Goal: Transaction & Acquisition: Book appointment/travel/reservation

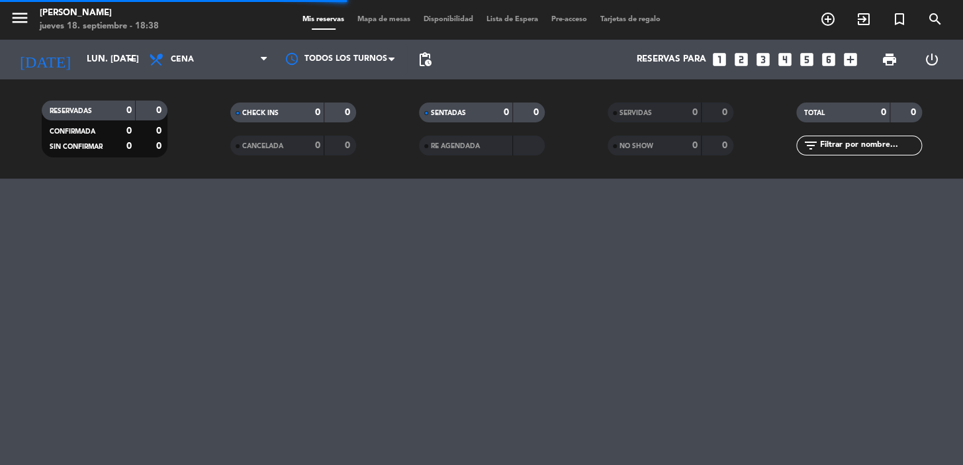
click at [735, 58] on icon "looks_two" at bounding box center [741, 59] width 17 height 17
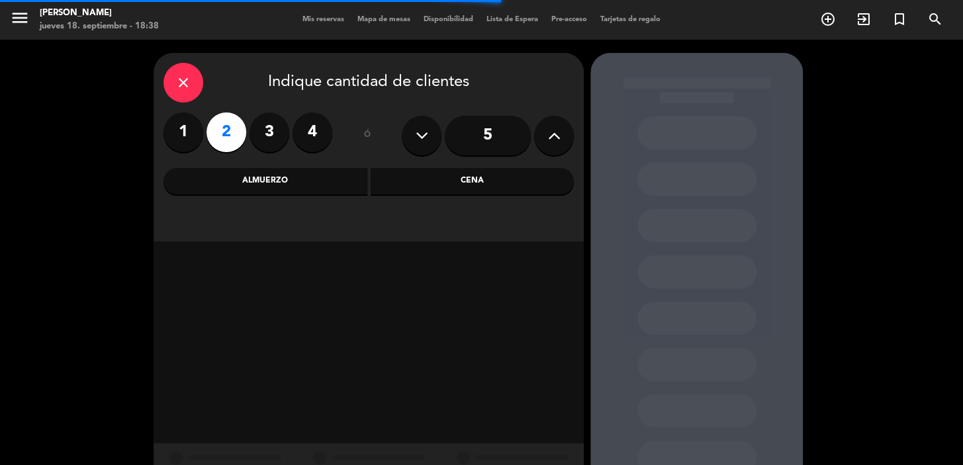
click at [399, 181] on div "Cena" at bounding box center [473, 181] width 204 height 26
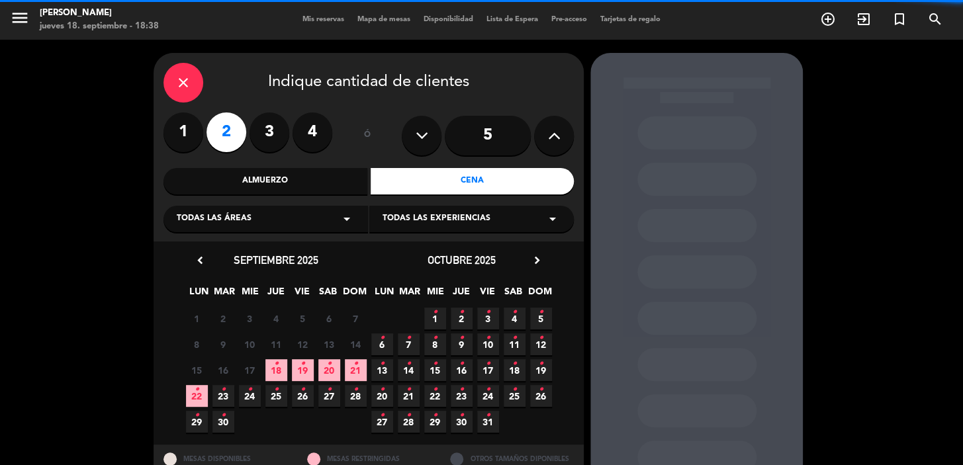
click at [195, 394] on icon "•" at bounding box center [197, 389] width 5 height 21
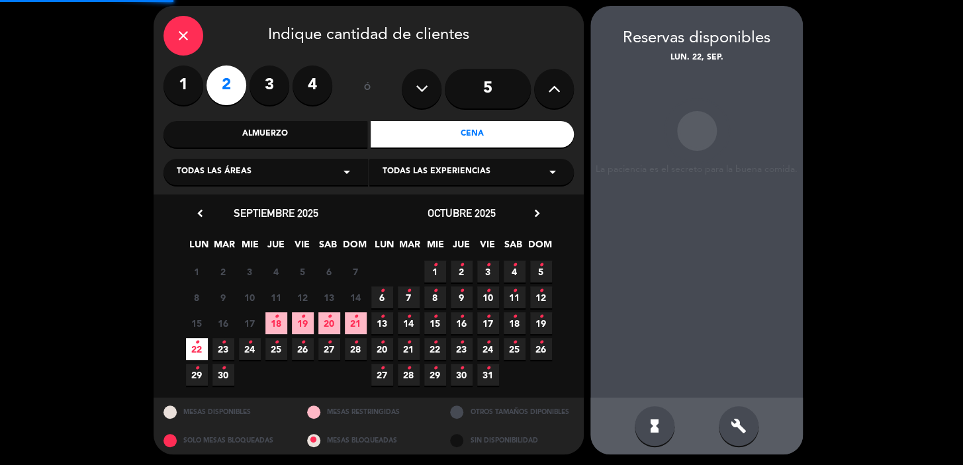
scroll to position [48, 0]
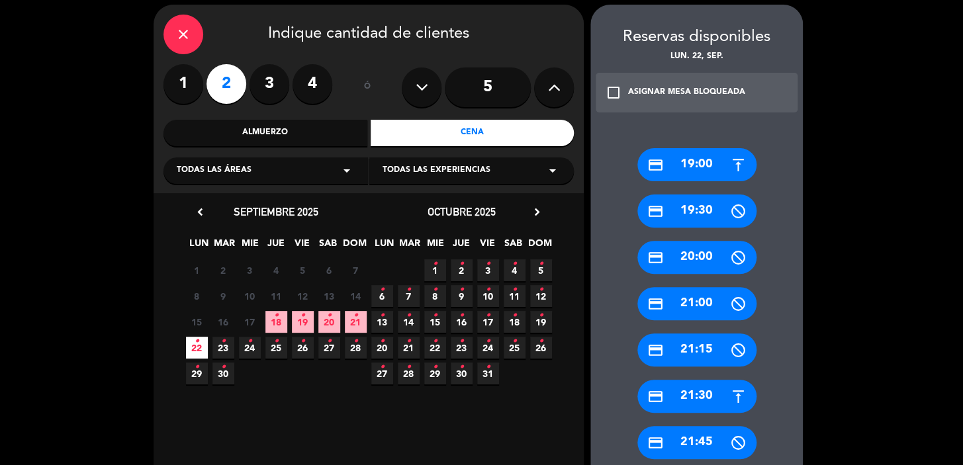
click at [693, 391] on div "credit_card 21:30" at bounding box center [696, 396] width 119 height 33
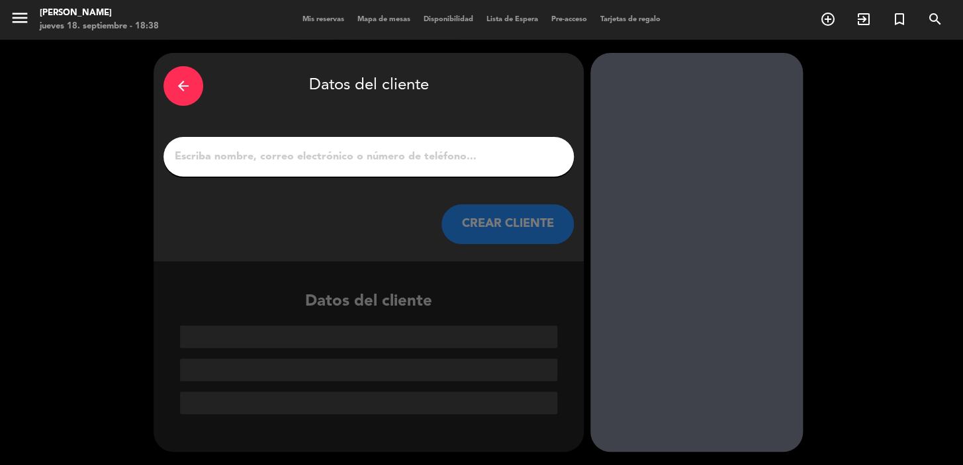
click at [485, 222] on button "CREAR CLIENTE" at bounding box center [507, 225] width 132 height 40
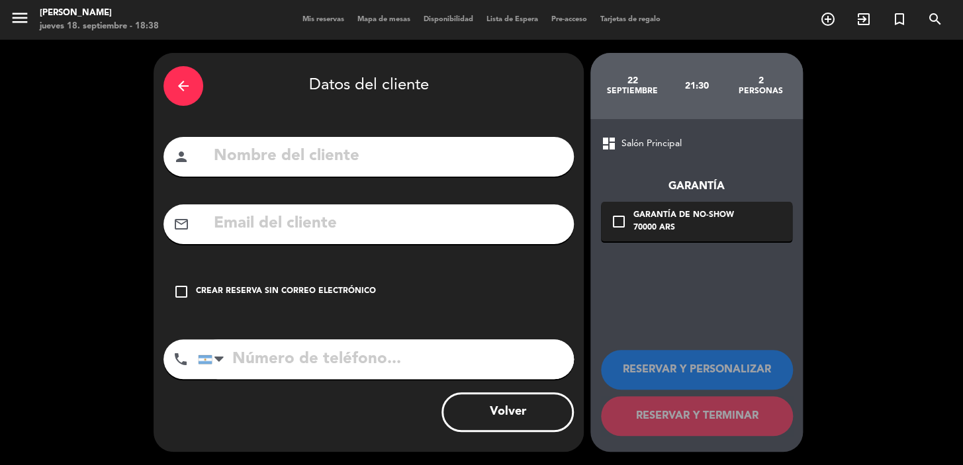
click at [458, 160] on input "text" at bounding box center [387, 156] width 351 height 27
click at [189, 82] on icon "arrow_back" at bounding box center [183, 86] width 16 height 16
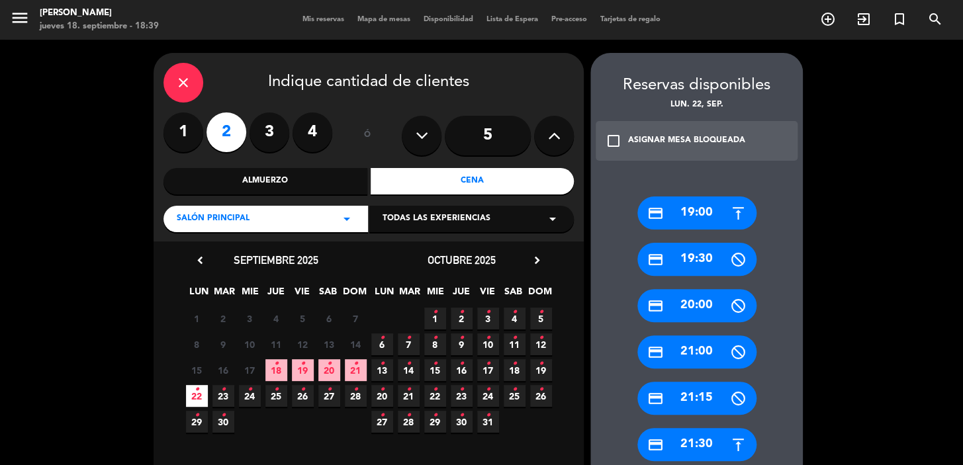
click at [180, 77] on icon "close" at bounding box center [183, 83] width 16 height 16
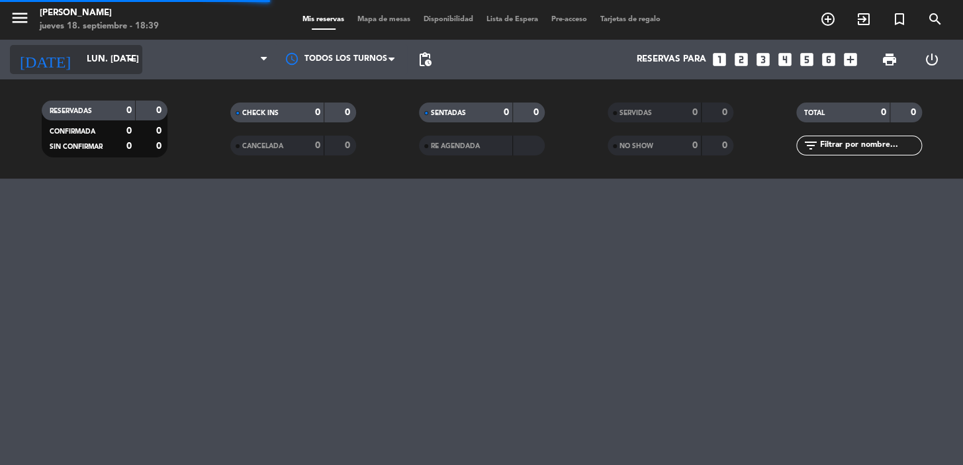
click at [116, 66] on input "lun. [DATE]" at bounding box center [138, 60] width 117 height 24
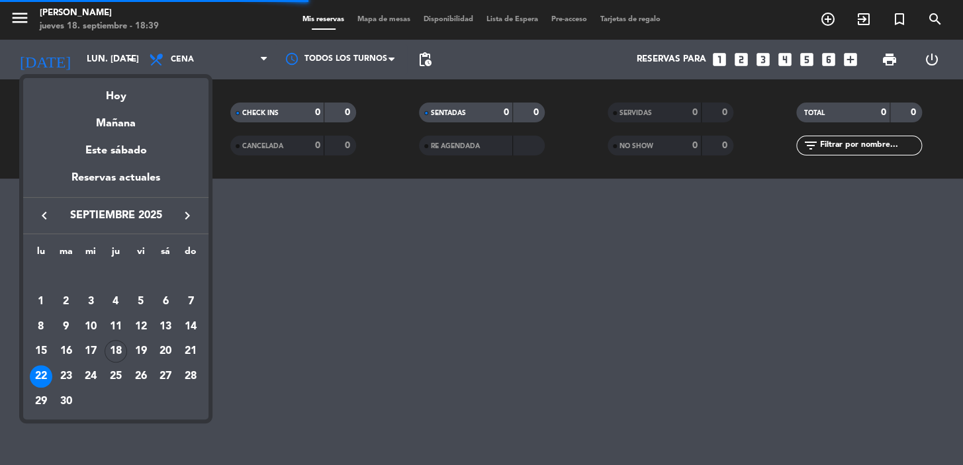
click at [178, 70] on div at bounding box center [481, 232] width 963 height 465
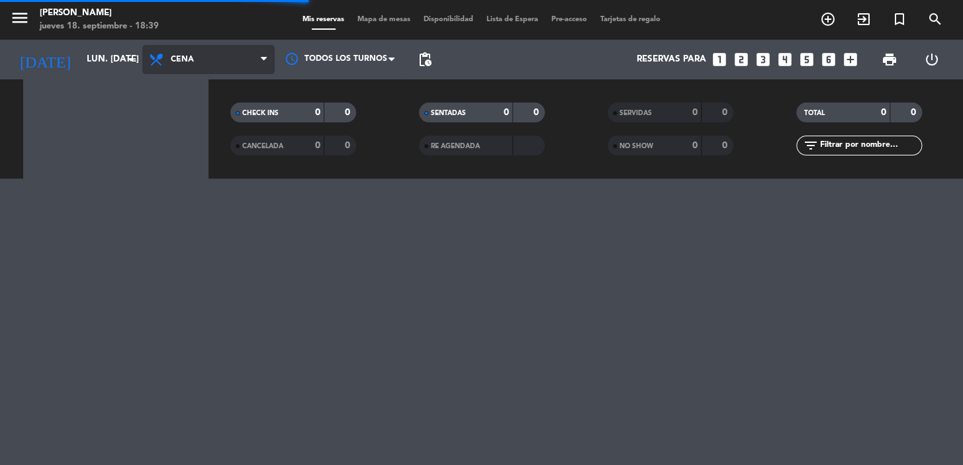
click at [184, 68] on span "Cena" at bounding box center [208, 59] width 132 height 29
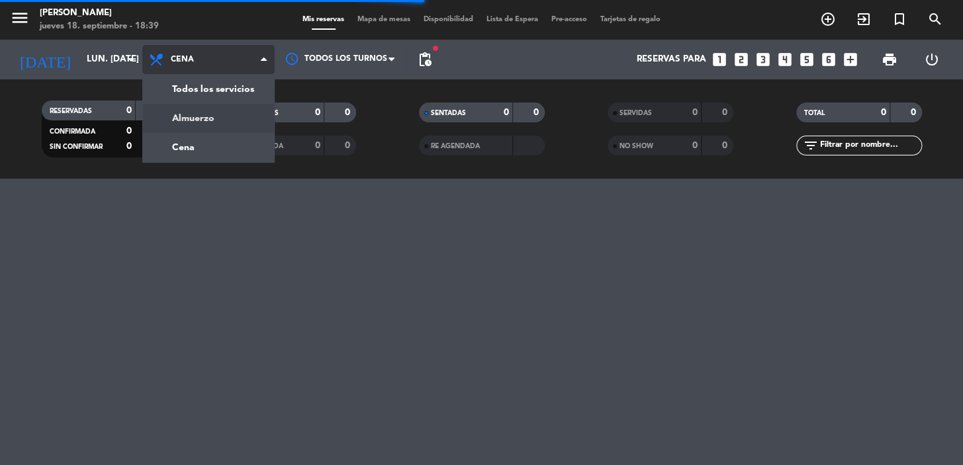
click at [190, 116] on div "menu [PERSON_NAME] 18. septiembre - 18:39 Mis reservas Mapa de mesas Disponibil…" at bounding box center [481, 89] width 963 height 179
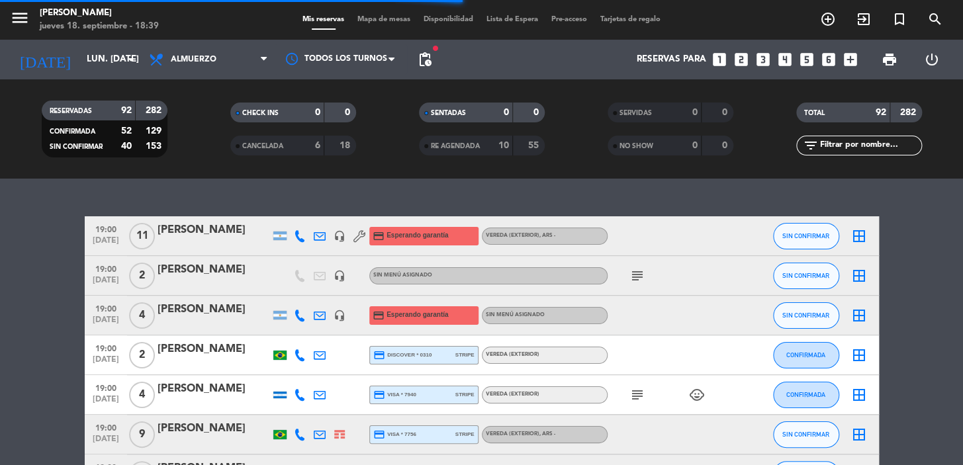
click at [430, 56] on span "pending_actions" at bounding box center [425, 60] width 16 height 16
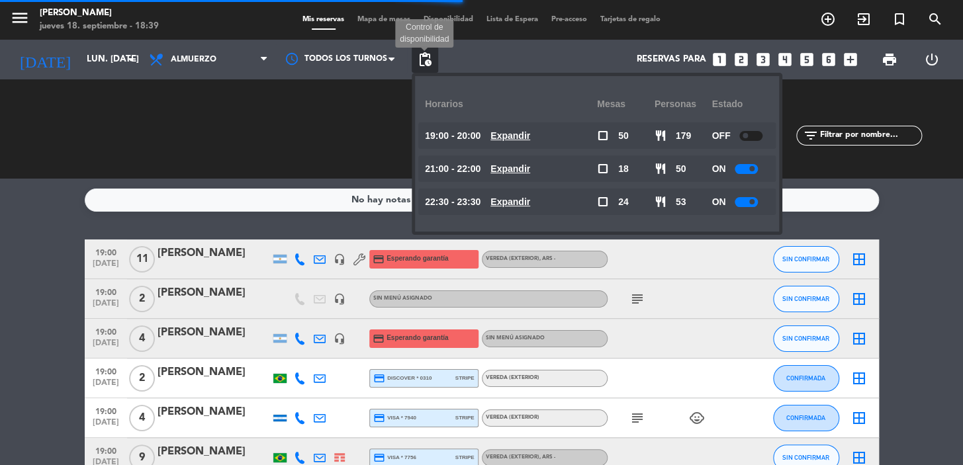
click at [430, 58] on span "pending_actions" at bounding box center [425, 60] width 16 height 16
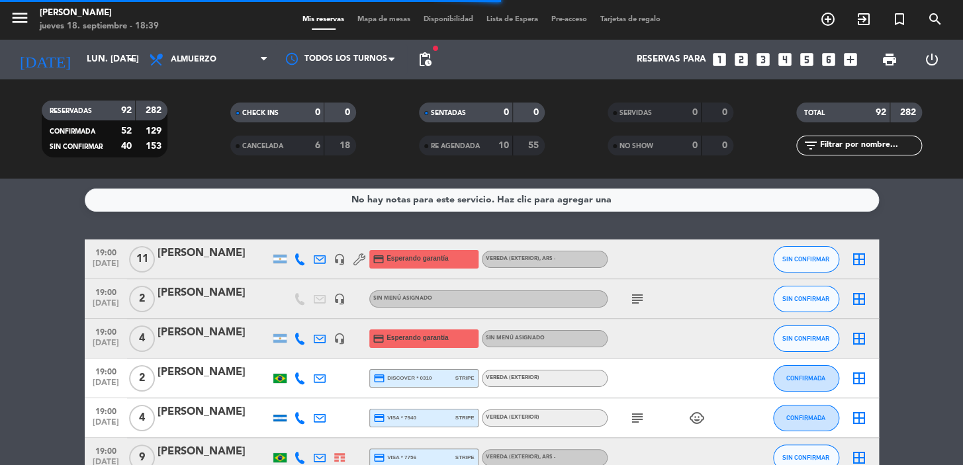
click at [430, 59] on span "pending_actions" at bounding box center [425, 60] width 16 height 16
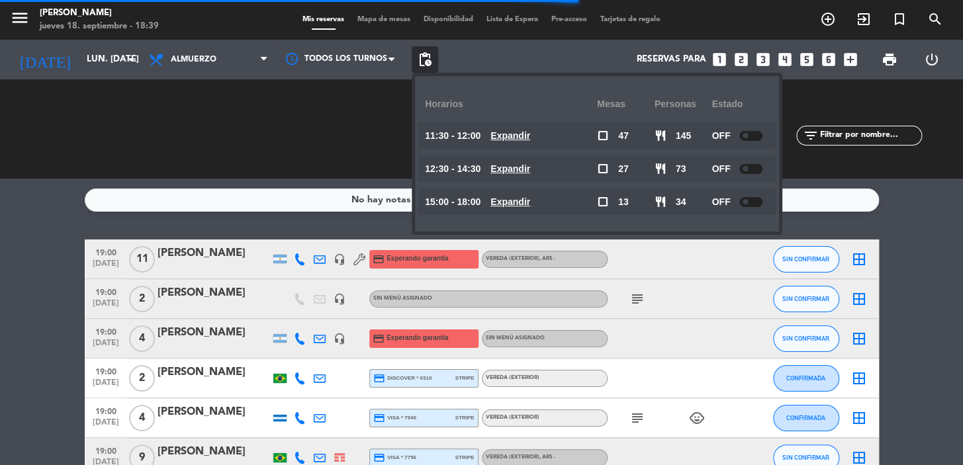
click at [520, 165] on u "Expandir" at bounding box center [510, 168] width 40 height 11
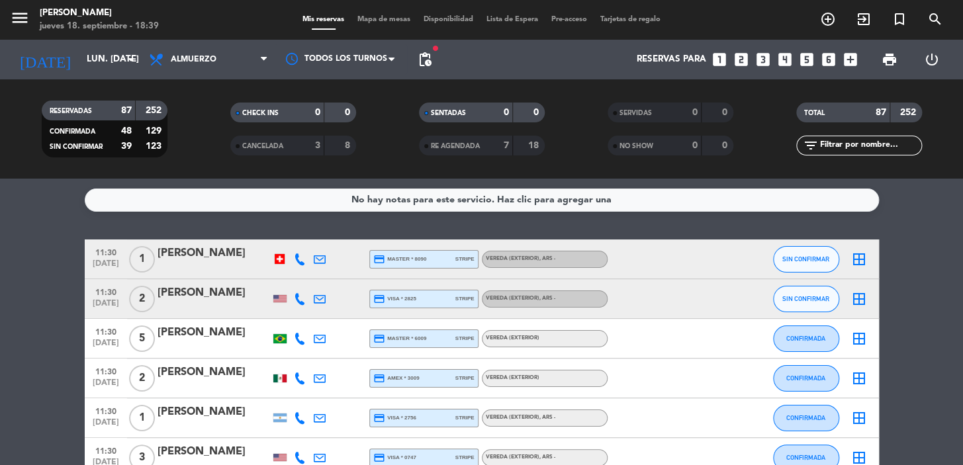
click at [746, 56] on icon "looks_two" at bounding box center [741, 59] width 17 height 17
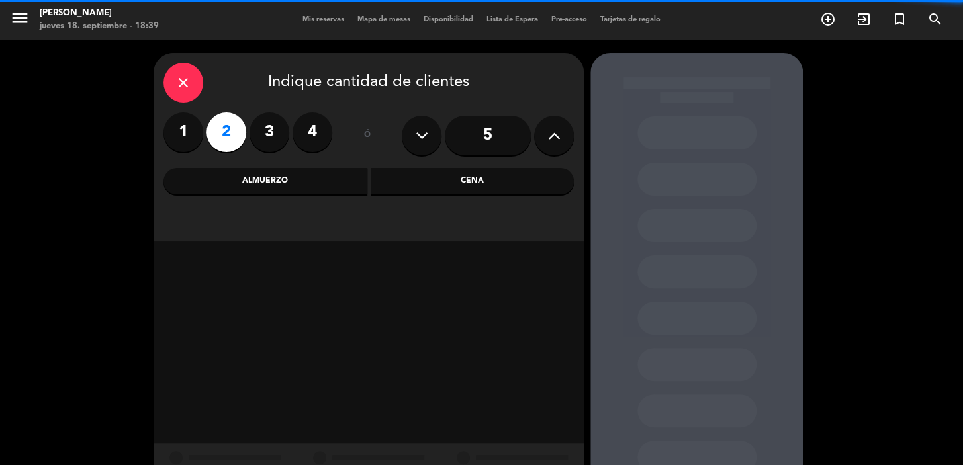
click at [334, 172] on div "Almuerzo" at bounding box center [265, 181] width 204 height 26
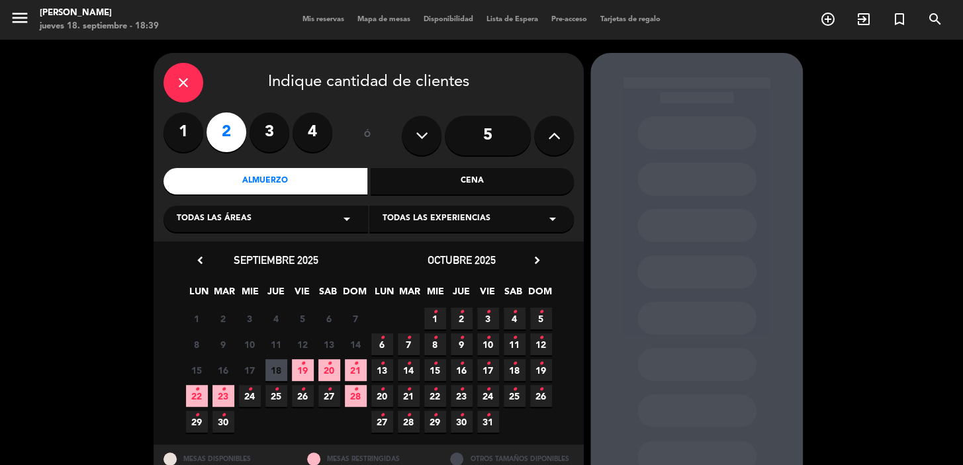
click at [202, 392] on span "22 •" at bounding box center [197, 396] width 22 height 22
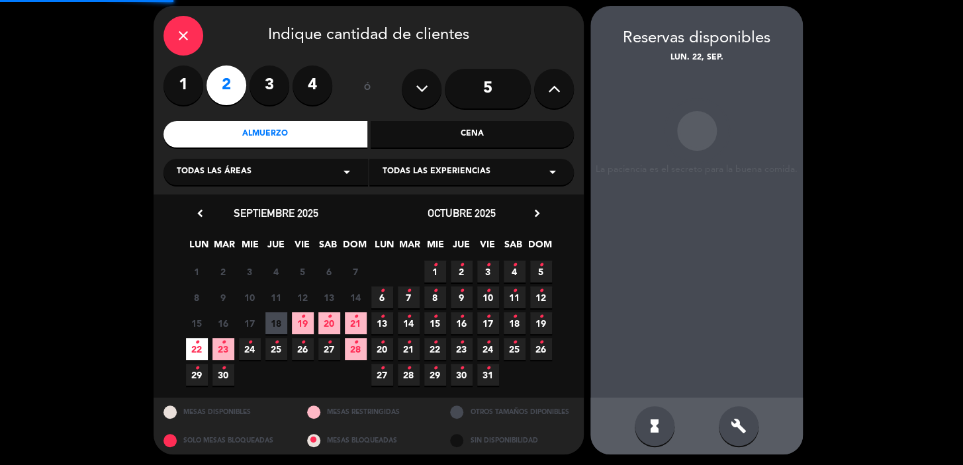
scroll to position [48, 0]
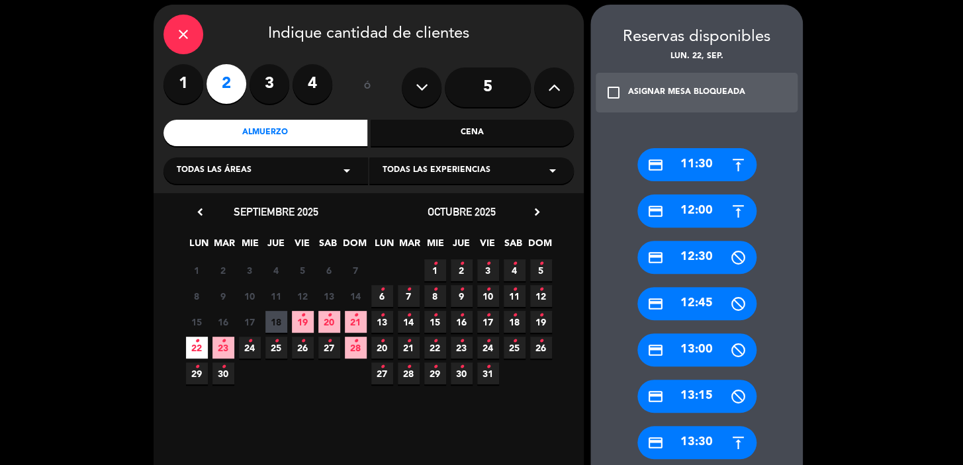
click at [675, 442] on div "credit_card 13:30" at bounding box center [696, 442] width 119 height 33
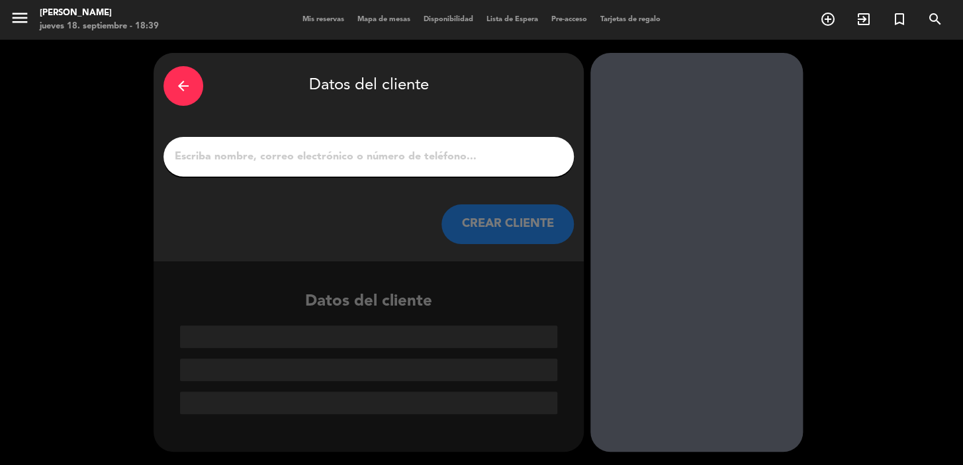
click at [509, 232] on button "CREAR CLIENTE" at bounding box center [507, 225] width 132 height 40
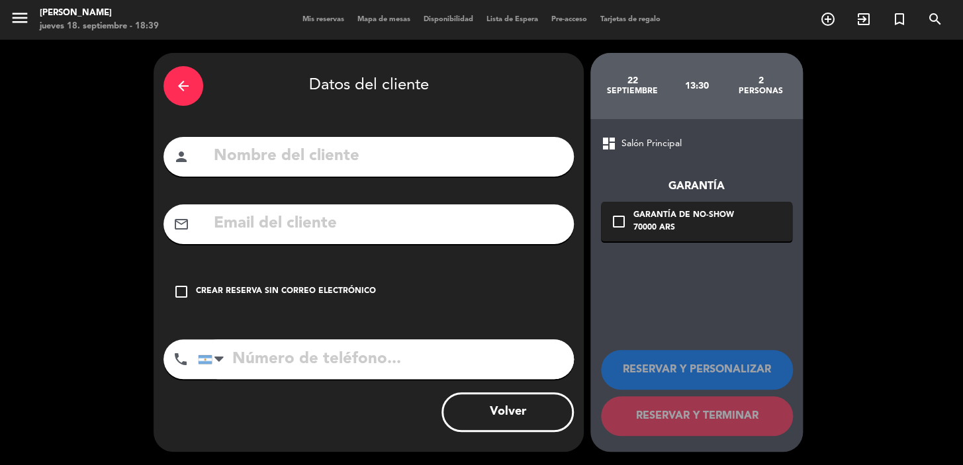
click at [477, 158] on input "text" at bounding box center [387, 156] width 351 height 27
type input "[PERSON_NAME]"
click at [387, 238] on div "mail_outline" at bounding box center [368, 225] width 410 height 40
click at [387, 226] on input "text" at bounding box center [387, 223] width 351 height 27
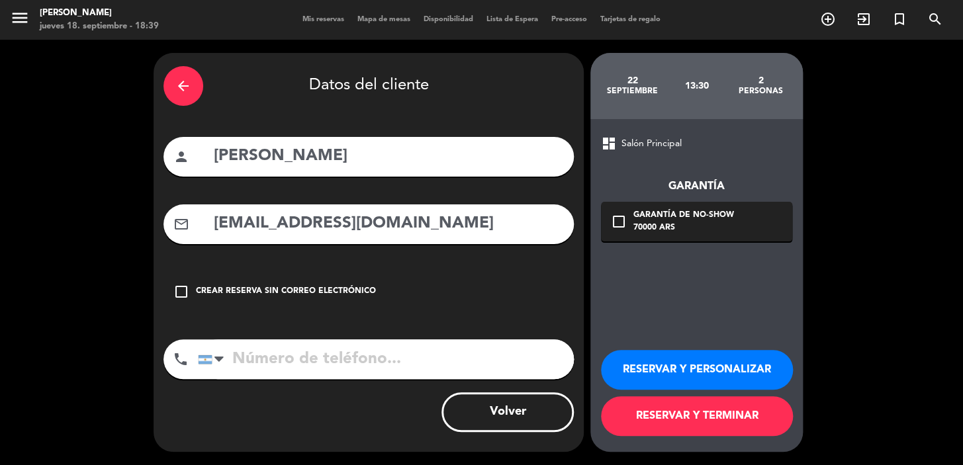
type input "[EMAIL_ADDRESS][DOMAIN_NAME]"
click at [260, 367] on input "tel" at bounding box center [386, 360] width 376 height 40
type input "[PHONE_NUMBER]"
click at [706, 218] on div "Garantía de no-show" at bounding box center [683, 215] width 101 height 13
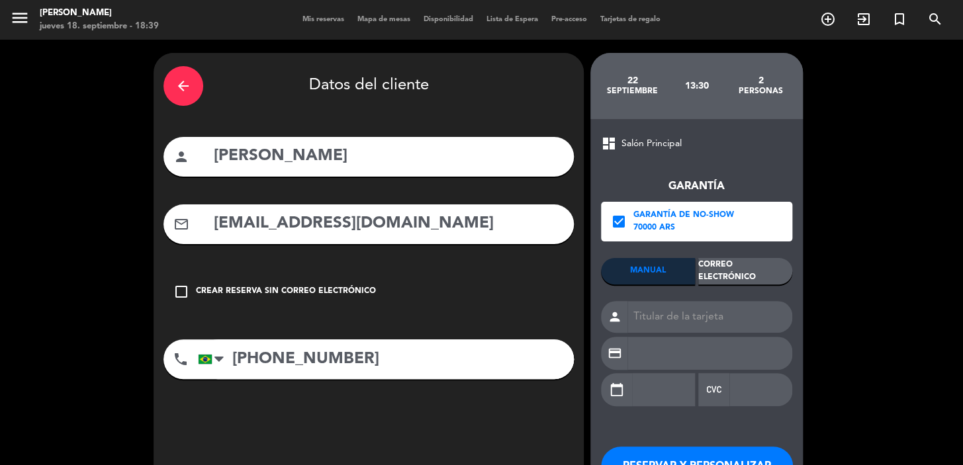
click at [737, 275] on div "Correo Electrónico" at bounding box center [745, 271] width 94 height 26
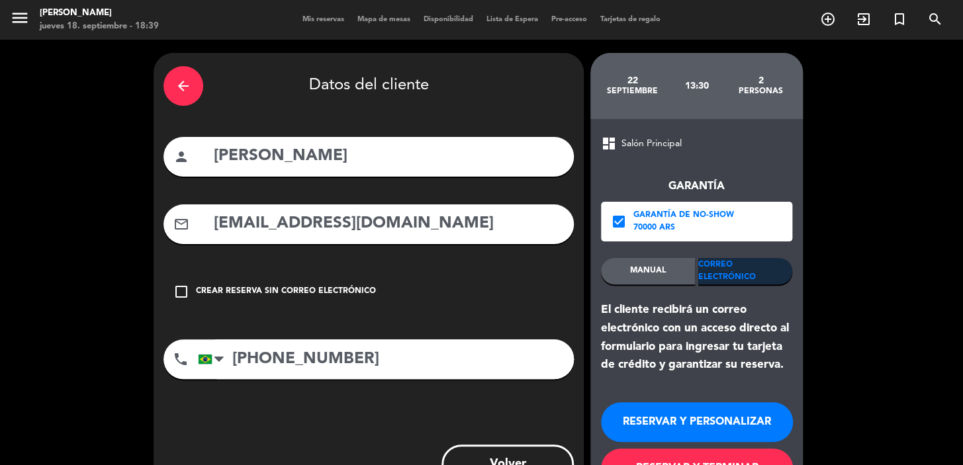
click at [722, 424] on button "RESERVAR Y PERSONALIZAR" at bounding box center [697, 422] width 192 height 40
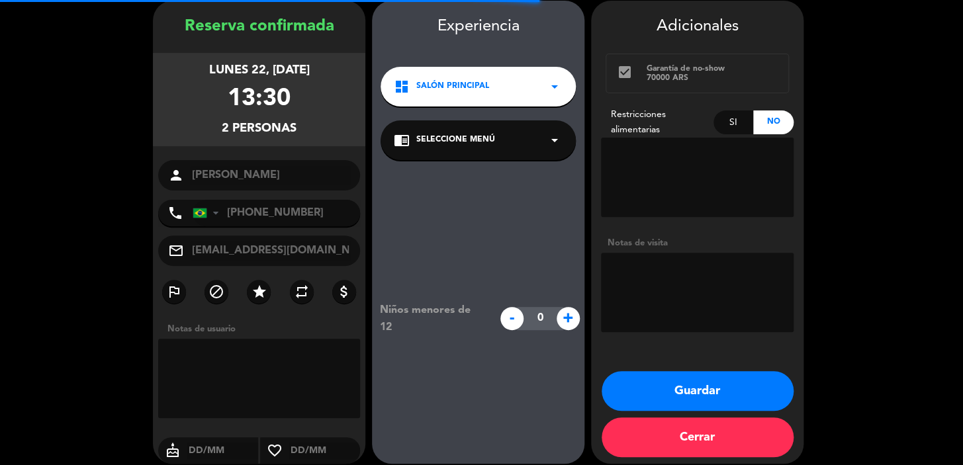
scroll to position [53, 0]
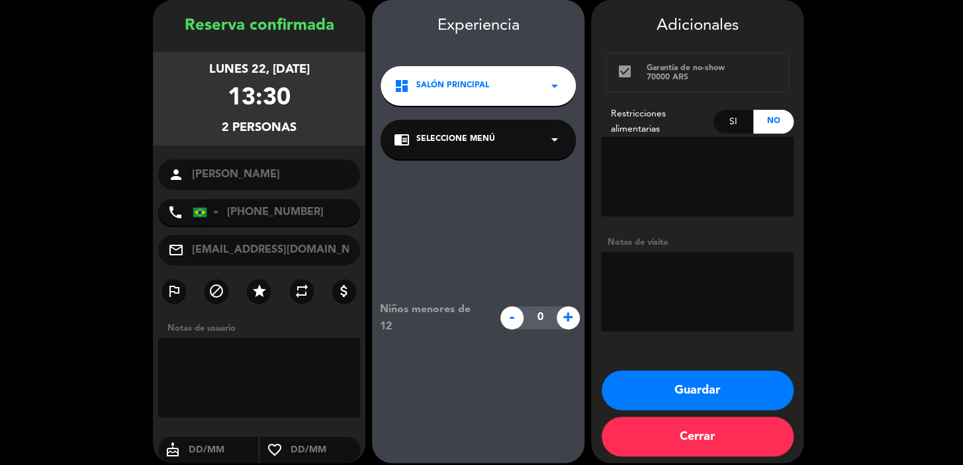
drag, startPoint x: 665, startPoint y: 385, endPoint x: 657, endPoint y: 384, distance: 8.1
click at [664, 385] on button "Guardar" at bounding box center [698, 391] width 192 height 40
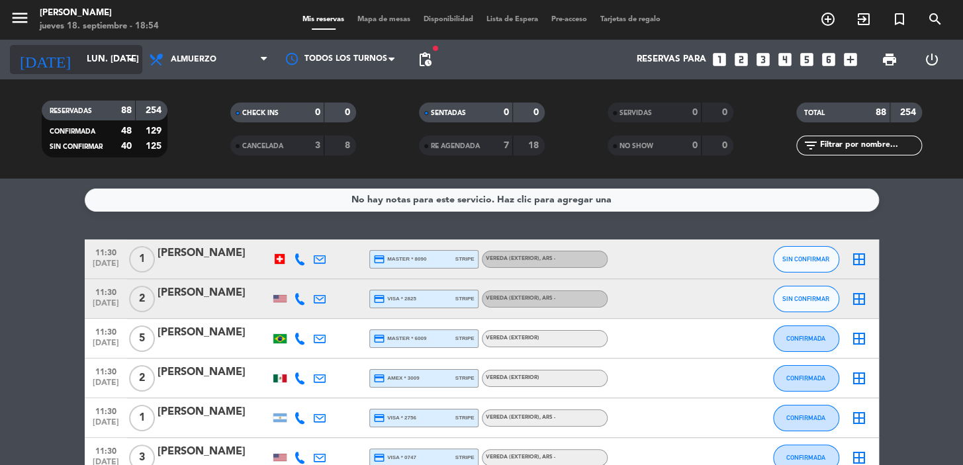
click at [127, 53] on icon "arrow_drop_down" at bounding box center [131, 60] width 16 height 16
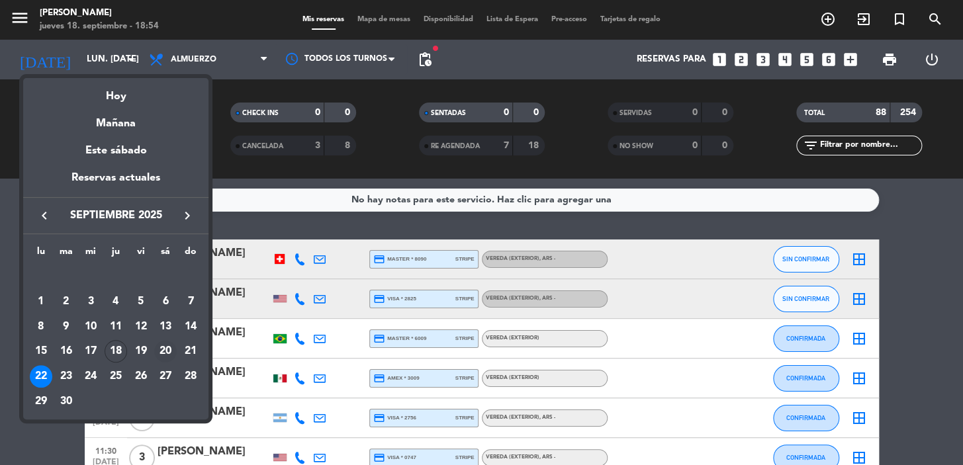
click at [169, 347] on div "20" at bounding box center [165, 351] width 23 height 23
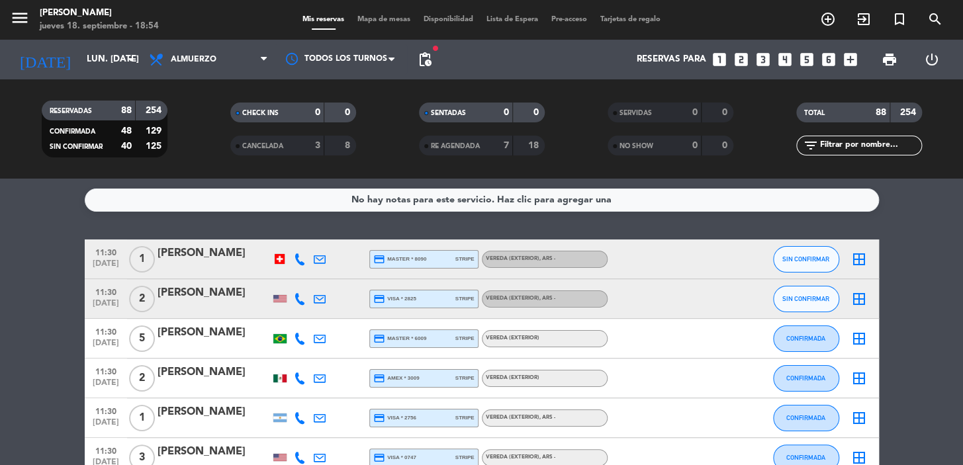
type input "sáb. [DATE]"
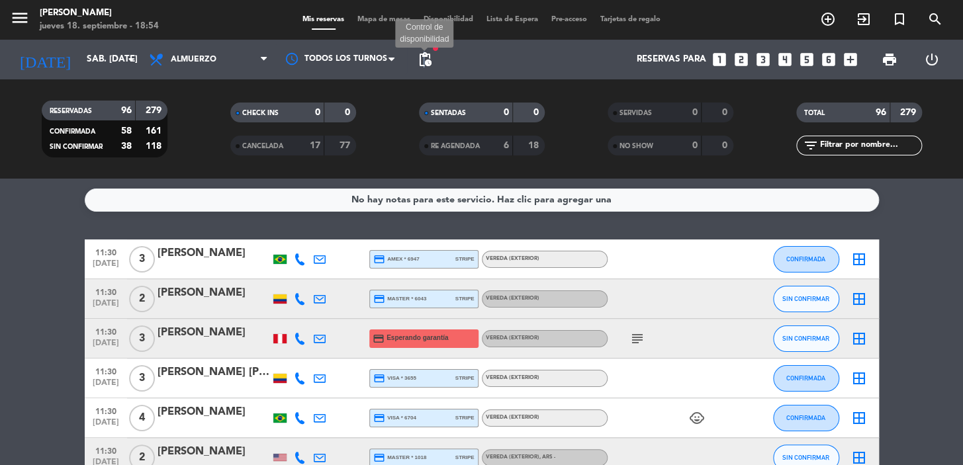
click at [424, 52] on span "pending_actions" at bounding box center [425, 60] width 16 height 16
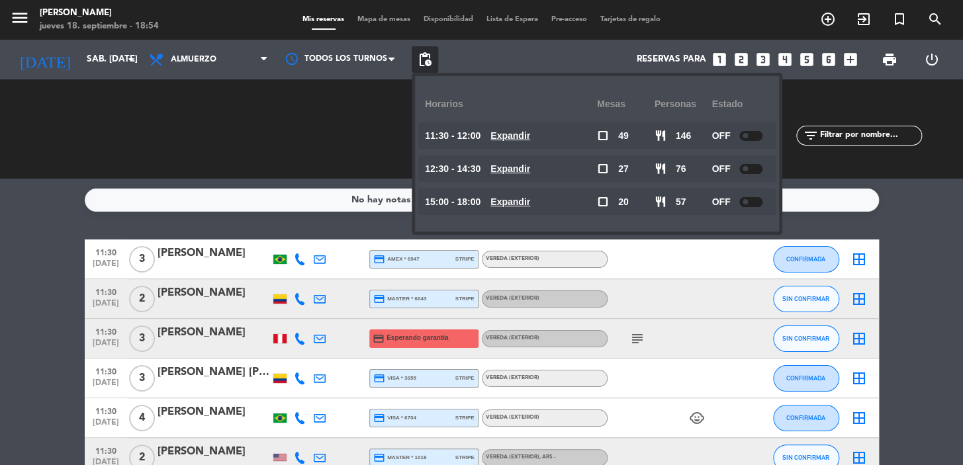
click at [510, 140] on u "Expandir" at bounding box center [510, 135] width 40 height 11
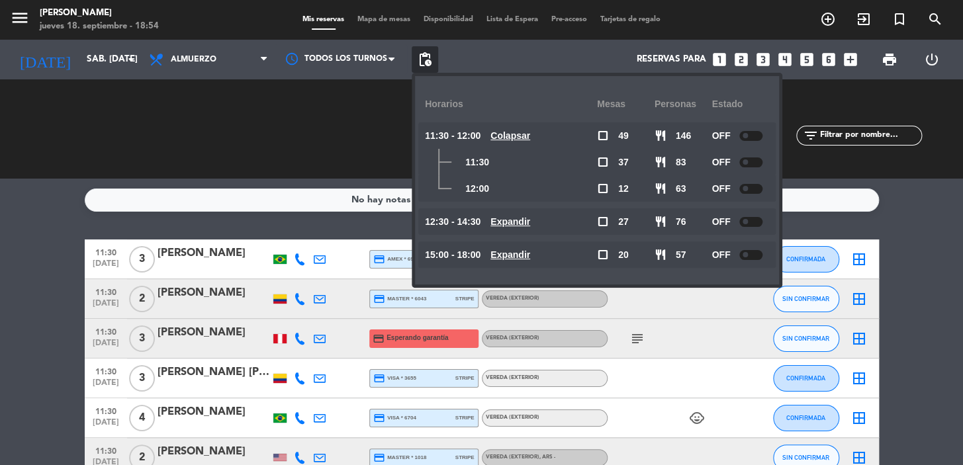
click at [510, 139] on u "Colapsar" at bounding box center [510, 135] width 40 height 11
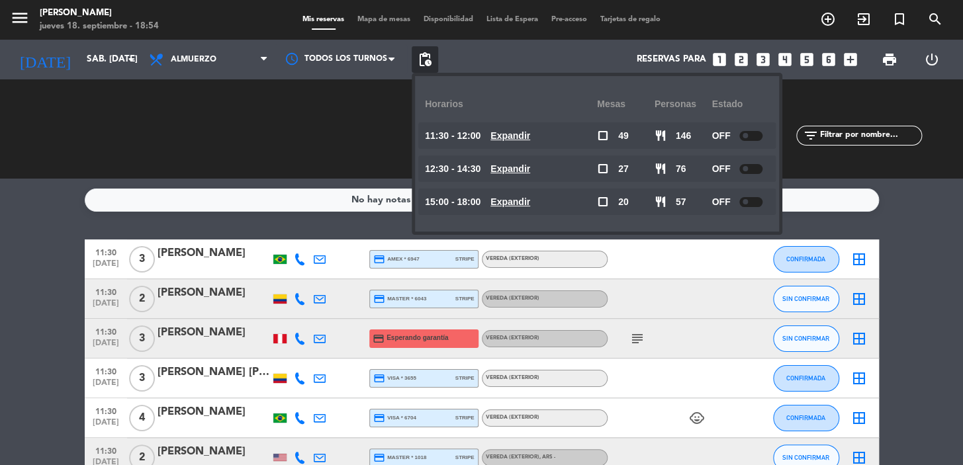
click at [524, 165] on u "Expandir" at bounding box center [510, 168] width 40 height 11
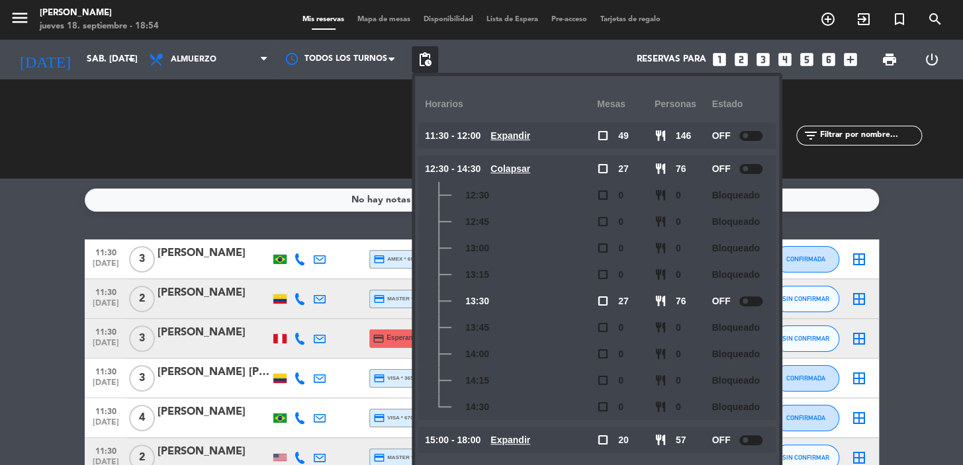
click at [523, 163] on u "Colapsar" at bounding box center [510, 168] width 40 height 11
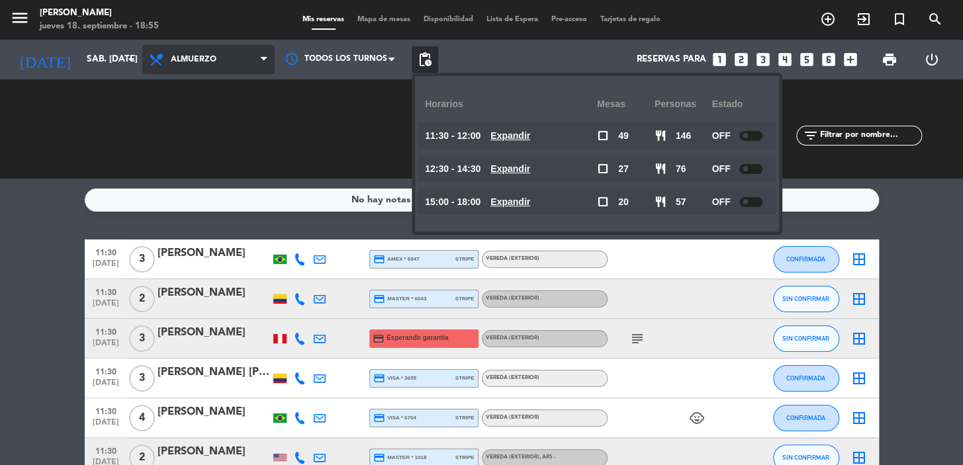
click at [235, 58] on span "Almuerzo" at bounding box center [208, 59] width 132 height 29
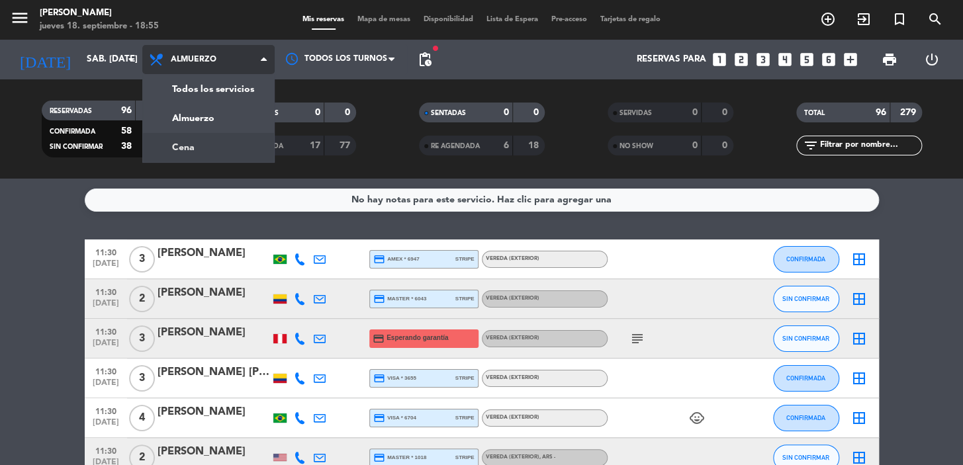
click at [222, 143] on div "menu [PERSON_NAME] 18. septiembre - 18:55 Mis reservas Mapa de mesas Disponibil…" at bounding box center [481, 89] width 963 height 179
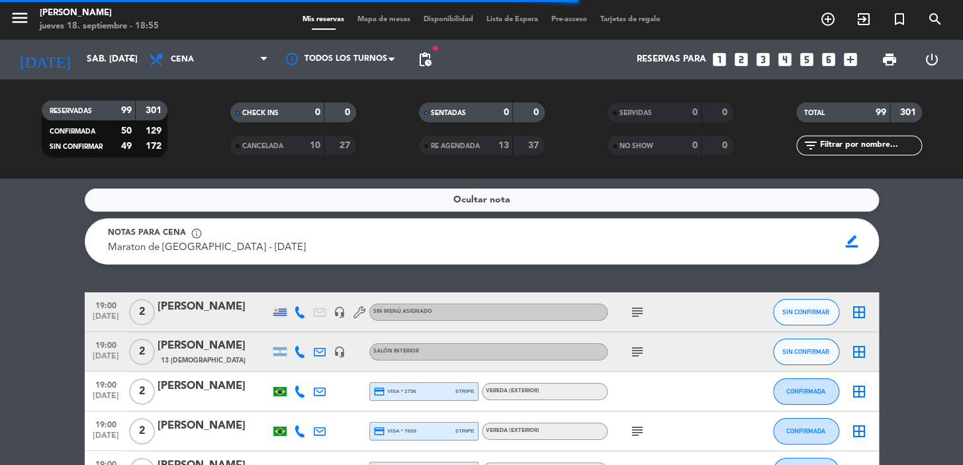
click at [430, 52] on span "pending_actions" at bounding box center [425, 60] width 16 height 16
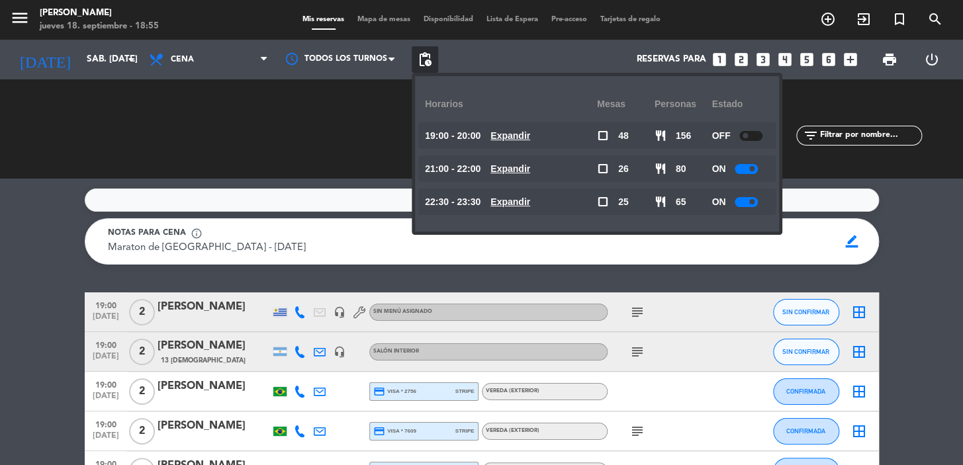
click at [514, 171] on u "Expandir" at bounding box center [510, 168] width 40 height 11
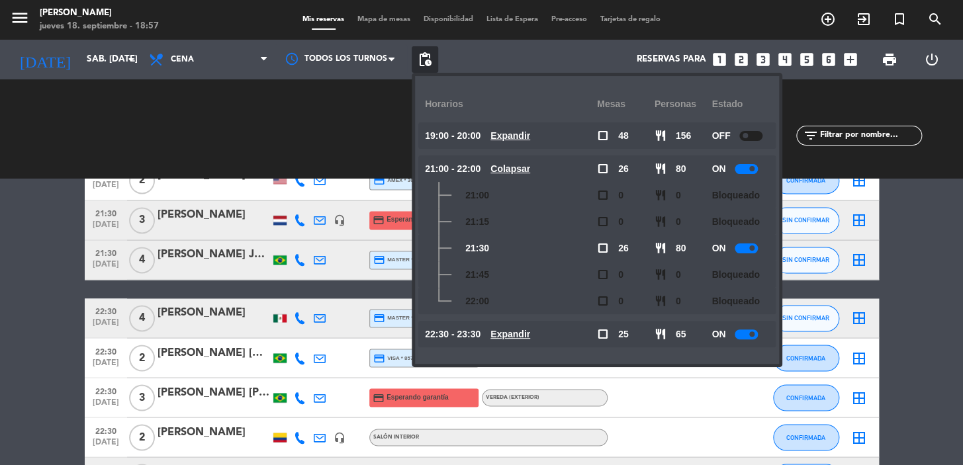
scroll to position [3008, 0]
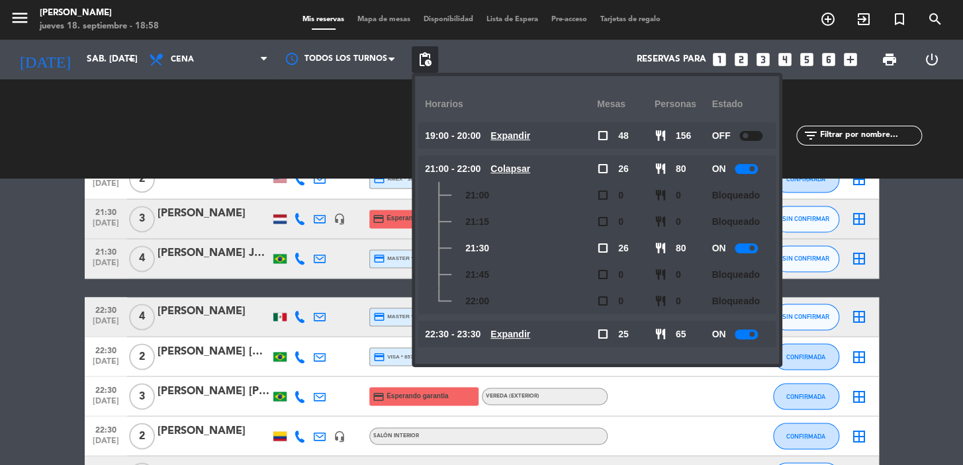
click at [787, 58] on icon "looks_4" at bounding box center [784, 59] width 17 height 17
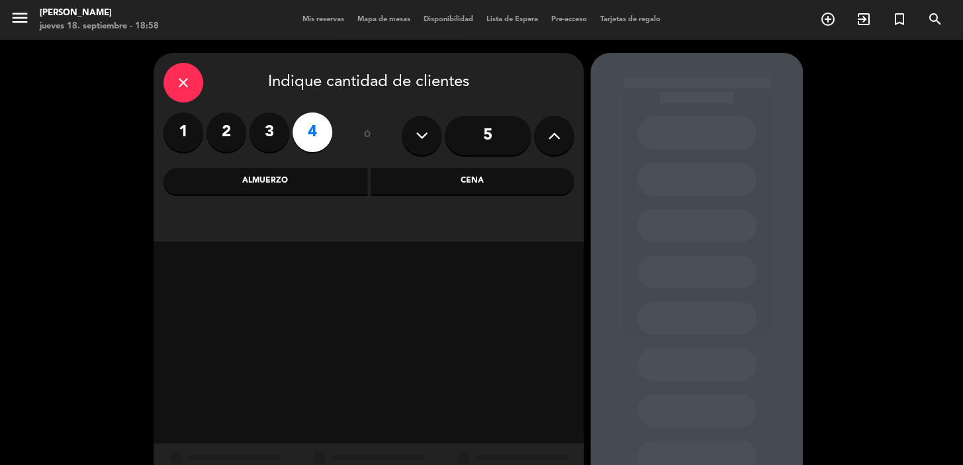
click at [410, 185] on div "Cena" at bounding box center [473, 181] width 204 height 26
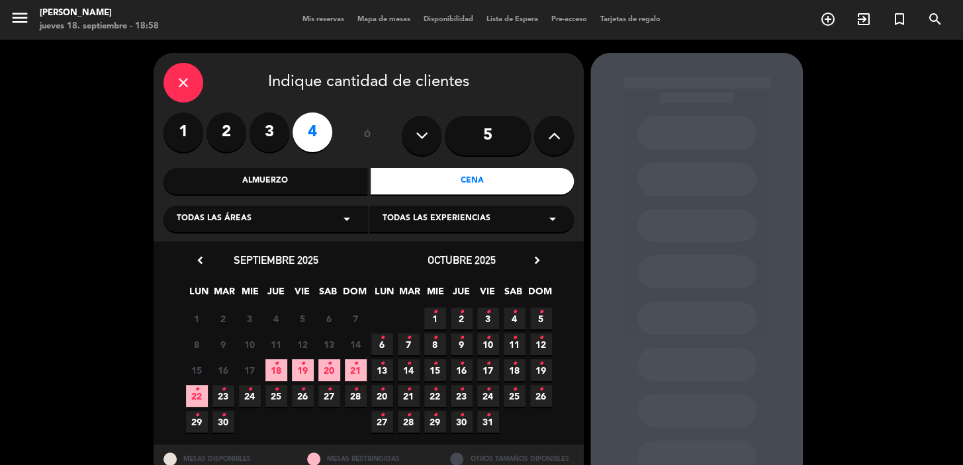
click at [328, 363] on icon "•" at bounding box center [329, 363] width 5 height 21
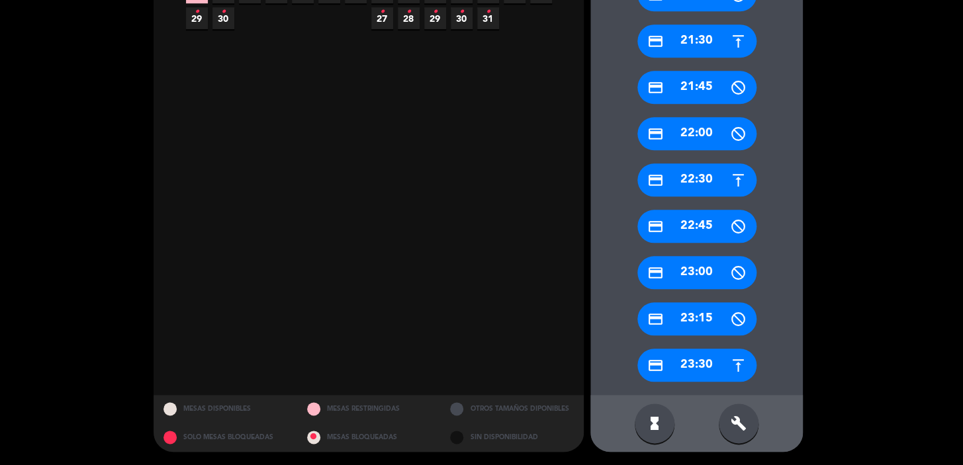
scroll to position [283, 0]
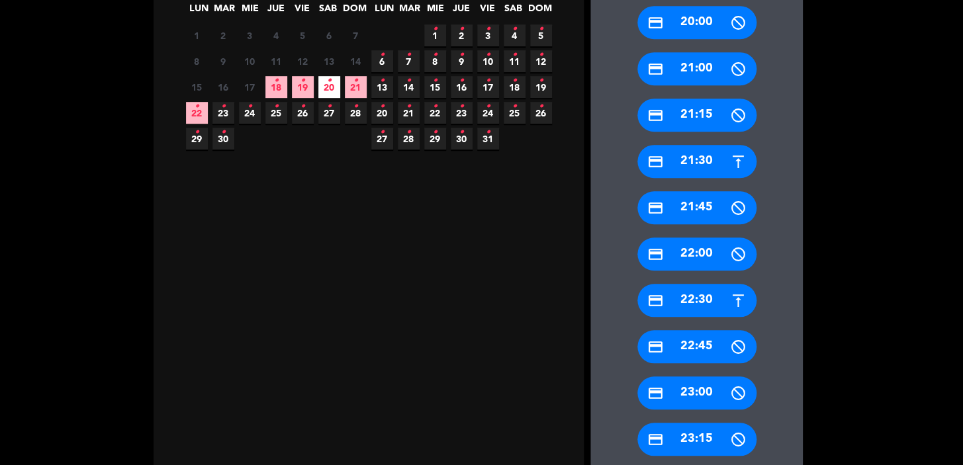
click at [723, 301] on div "credit_card 22:30" at bounding box center [696, 300] width 119 height 33
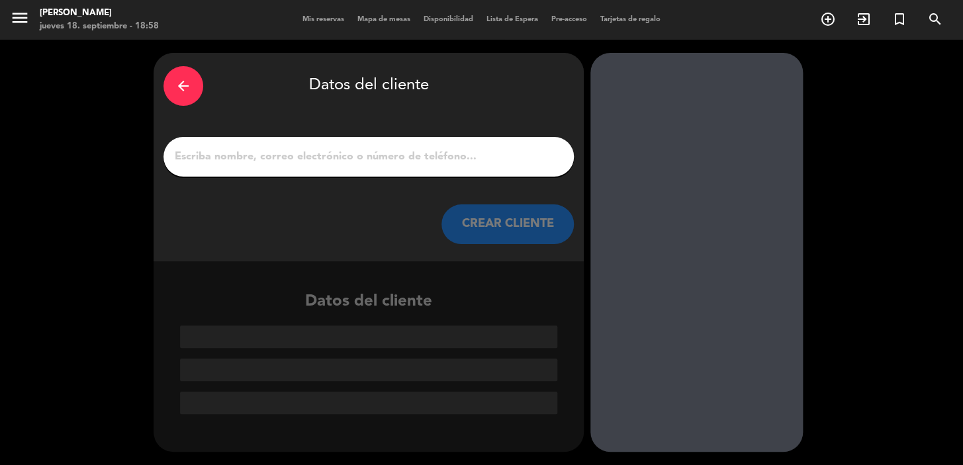
paste input "[PERSON_NAME]"
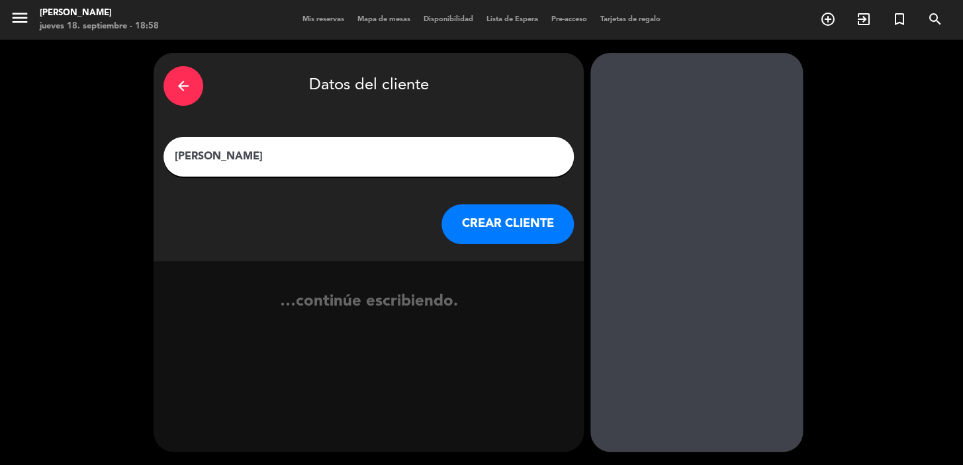
type input "[PERSON_NAME]"
click at [486, 236] on button "CREAR CLIENTE" at bounding box center [507, 225] width 132 height 40
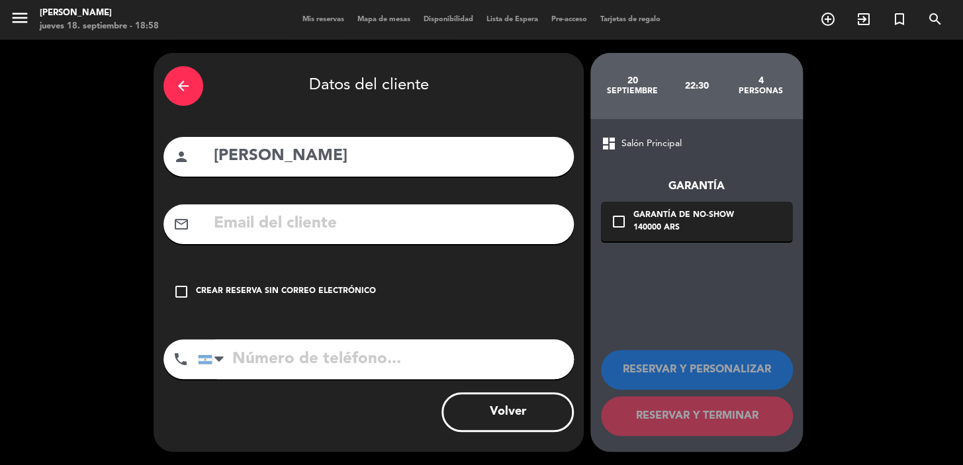
paste input "[EMAIL_ADDRESS][DOMAIN_NAME]"
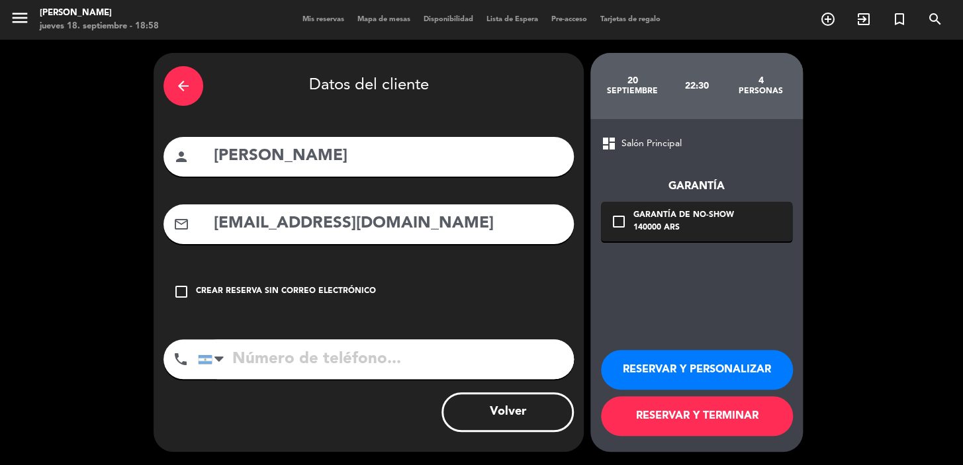
type input "[EMAIL_ADDRESS][DOMAIN_NAME]"
paste input "72593088"
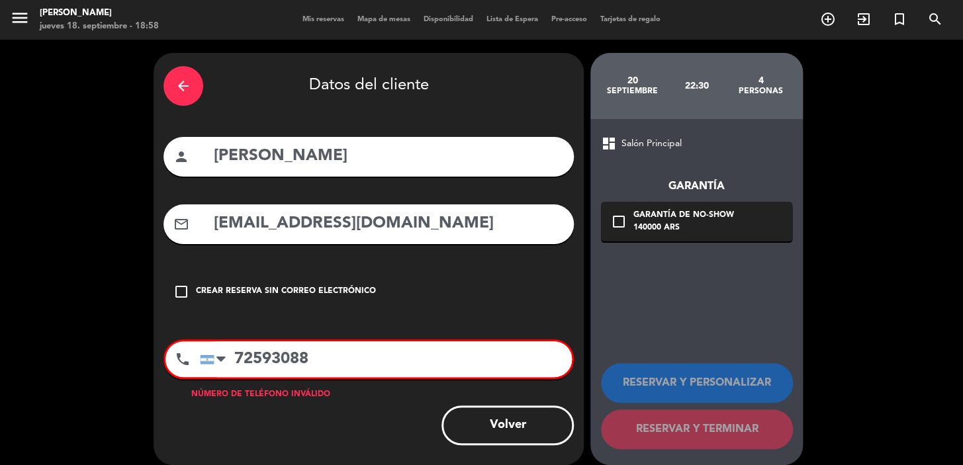
click at [232, 357] on input "72593088" at bounding box center [386, 360] width 372 height 36
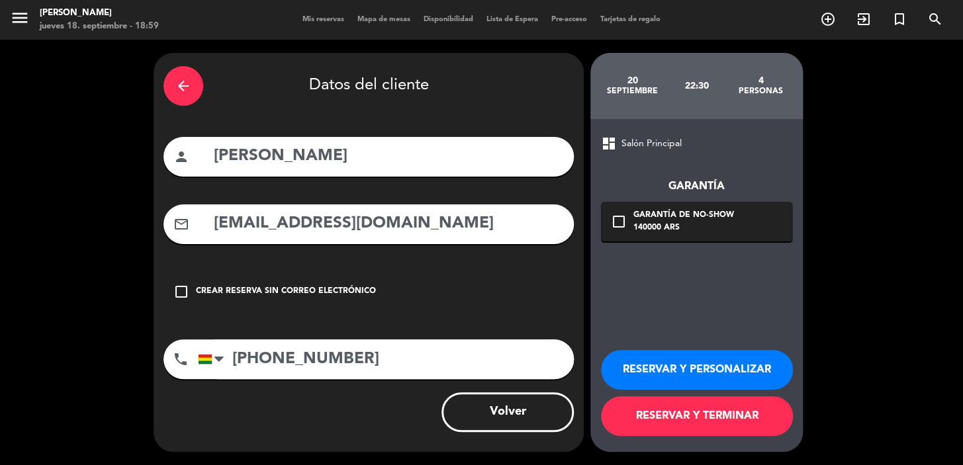
type input "[PHONE_NUMBER]"
click at [626, 222] on icon "check_box_outline_blank" at bounding box center [619, 222] width 16 height 16
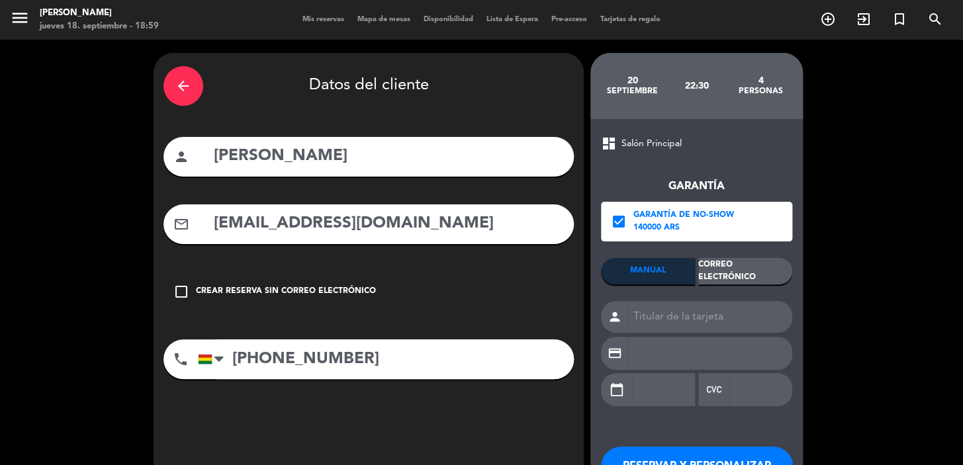
click at [721, 263] on div "Correo Electrónico" at bounding box center [745, 271] width 94 height 26
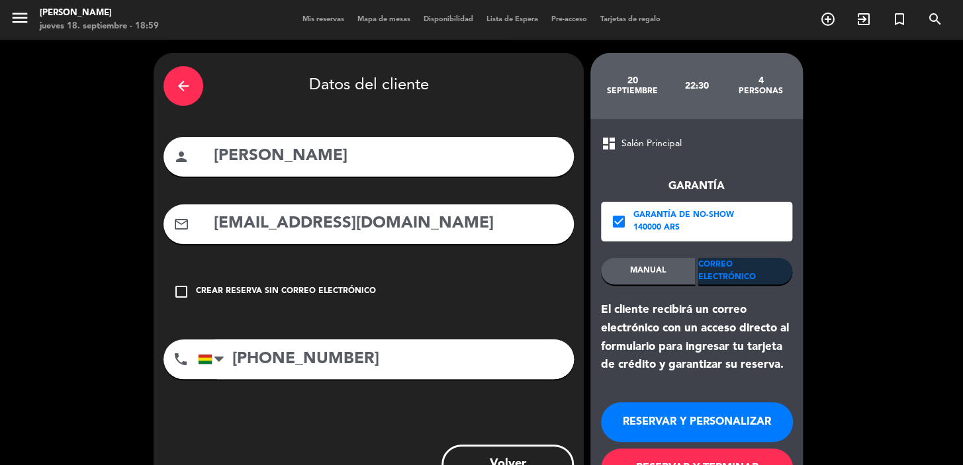
click at [713, 427] on button "RESERVAR Y PERSONALIZAR" at bounding box center [697, 422] width 192 height 40
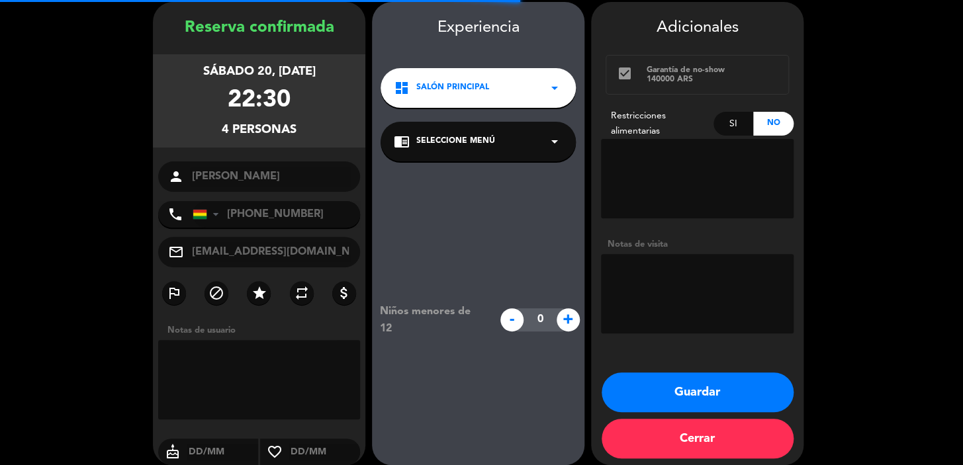
scroll to position [53, 0]
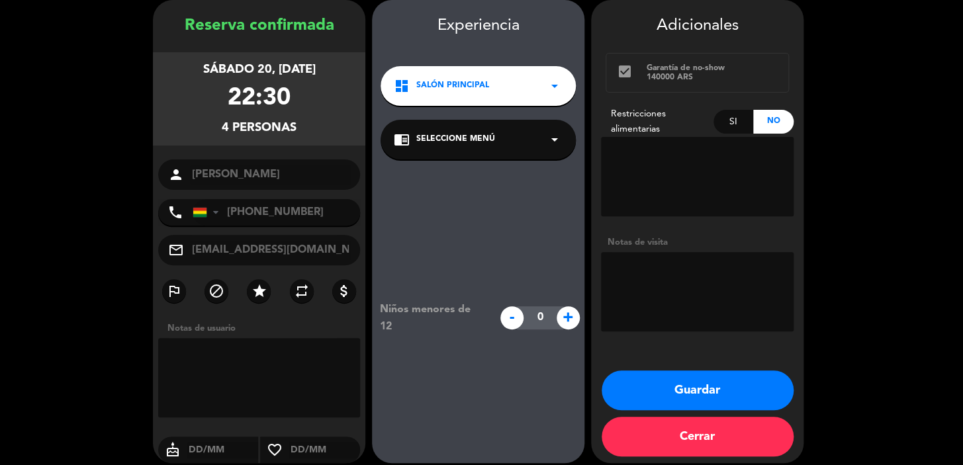
click at [516, 78] on div "dashboard Salón Principal arrow_drop_down" at bounding box center [478, 86] width 195 height 40
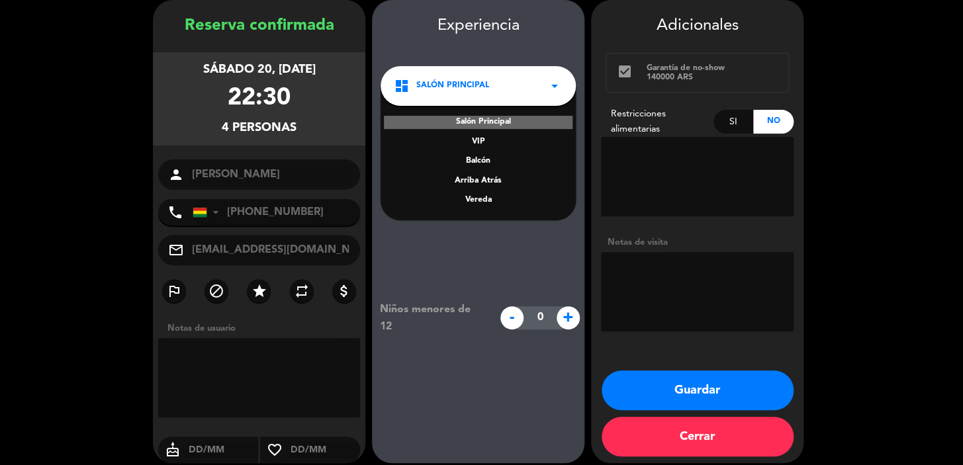
click at [485, 199] on div "Vereda" at bounding box center [478, 200] width 169 height 13
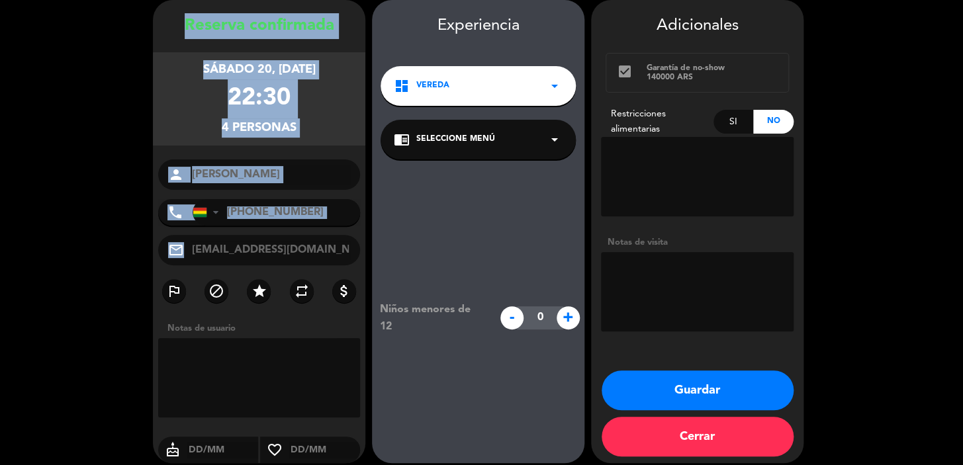
drag, startPoint x: 177, startPoint y: 22, endPoint x: 312, endPoint y: 236, distance: 252.5
click at [312, 236] on div "Reserva confirmada sábado 20, [DATE] 22:30 4 personas person [PERSON_NAME] phon…" at bounding box center [259, 244] width 212 height 463
copy div "Loremip dolorsitam consec 98, adi. 3581 94:84 2 elitsedd eiusmo tempo Incidi Ut…"
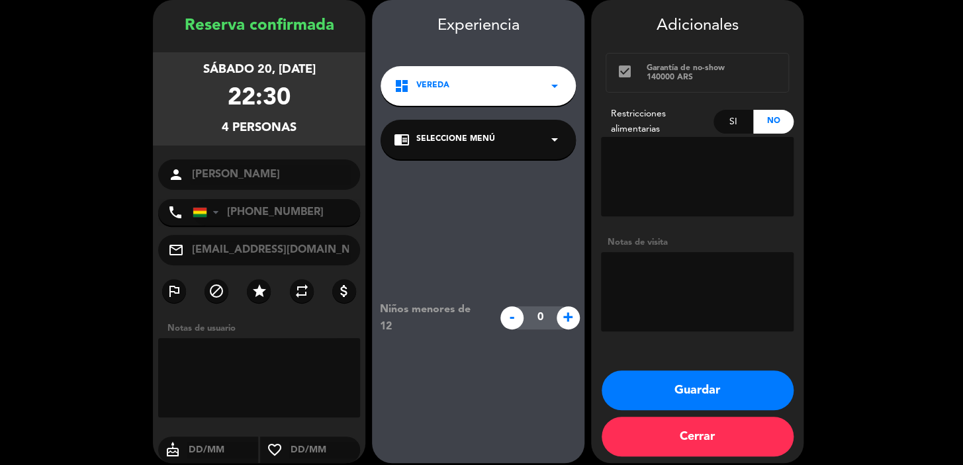
click at [567, 315] on span "+" at bounding box center [568, 317] width 23 height 23
type input "2"
click at [647, 277] on textarea at bounding box center [697, 291] width 193 height 79
type textarea "Dos niños."
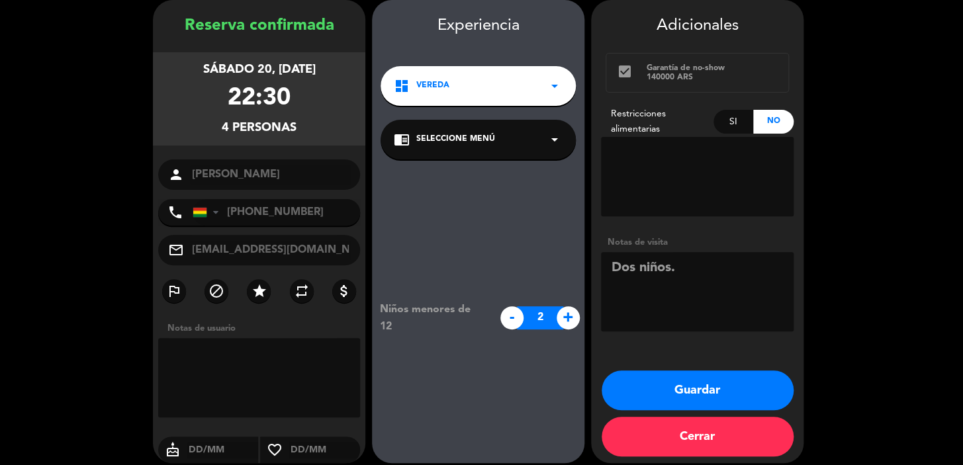
click at [755, 387] on button "Guardar" at bounding box center [698, 391] width 192 height 40
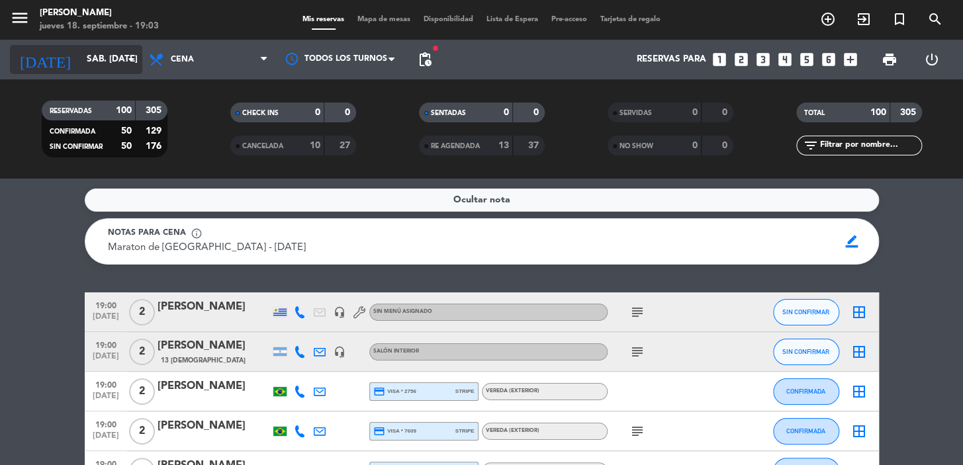
click at [111, 49] on input "sáb. [DATE]" at bounding box center [138, 60] width 117 height 24
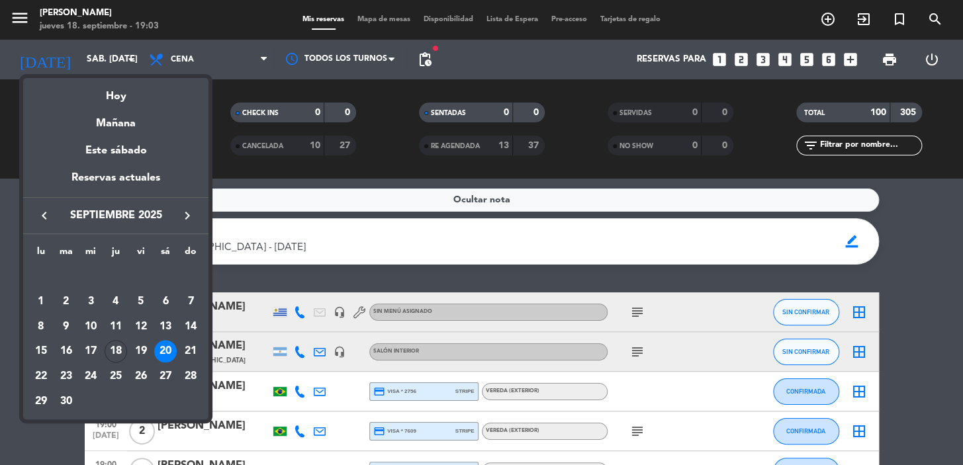
click at [183, 212] on icon "keyboard_arrow_right" at bounding box center [187, 216] width 16 height 16
click at [89, 326] on div "8" at bounding box center [90, 327] width 23 height 23
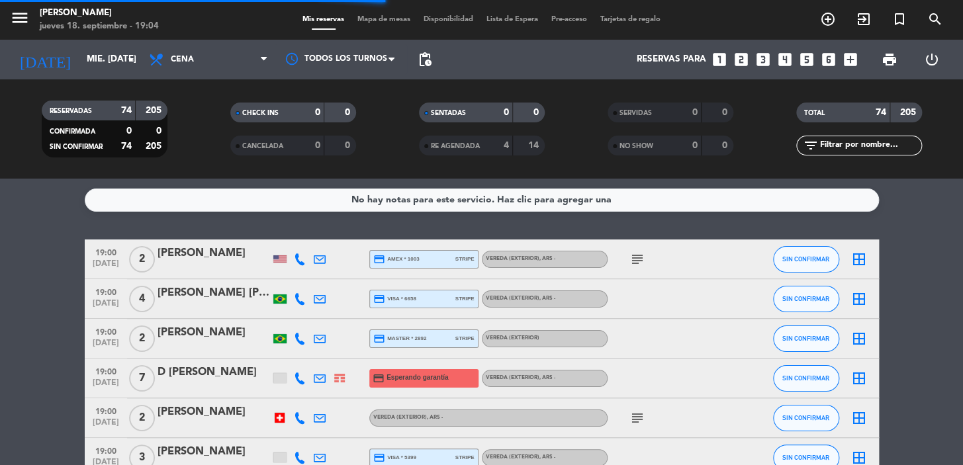
click at [261, 57] on icon at bounding box center [264, 59] width 6 height 11
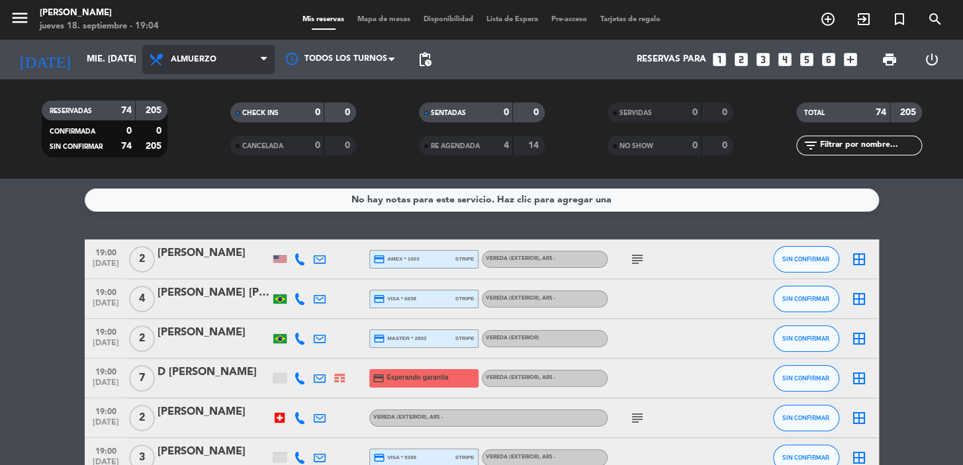
click at [238, 113] on div "menu [PERSON_NAME] 18. septiembre - 19:04 Mis reservas Mapa de mesas Disponibil…" at bounding box center [481, 89] width 963 height 179
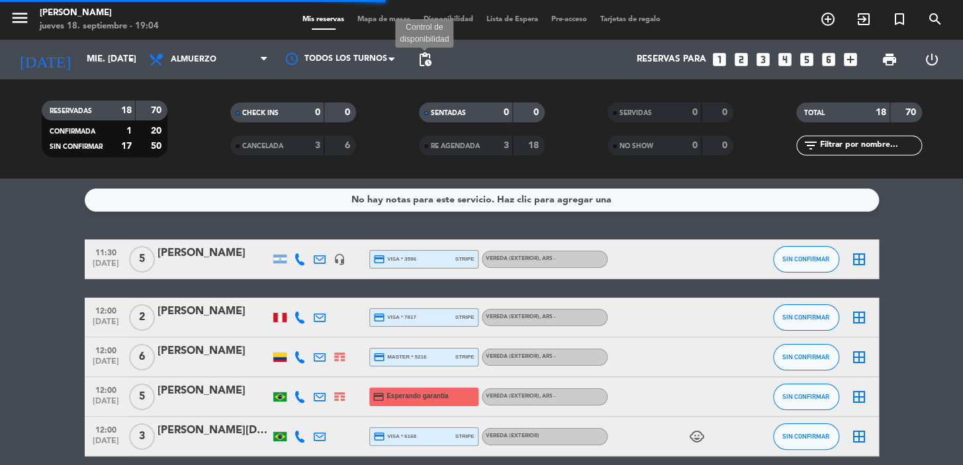
click at [429, 64] on span "pending_actions" at bounding box center [425, 60] width 16 height 16
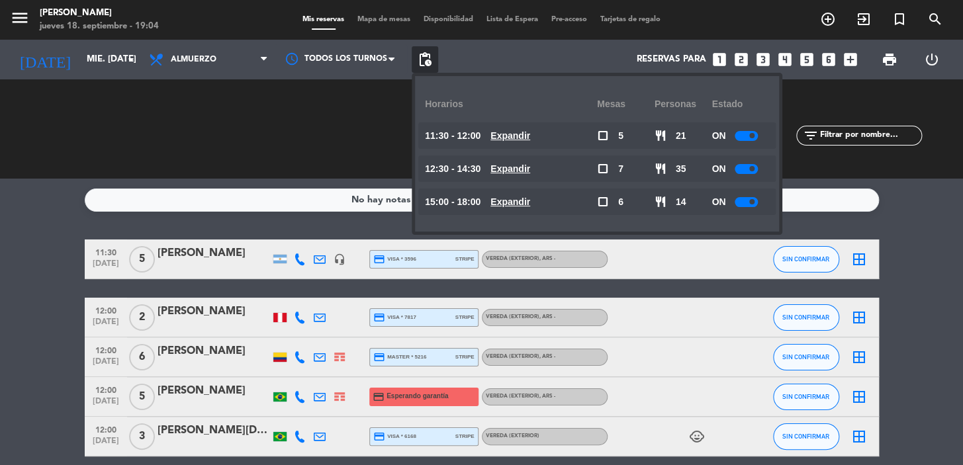
click at [520, 139] on u "Expandir" at bounding box center [510, 135] width 40 height 11
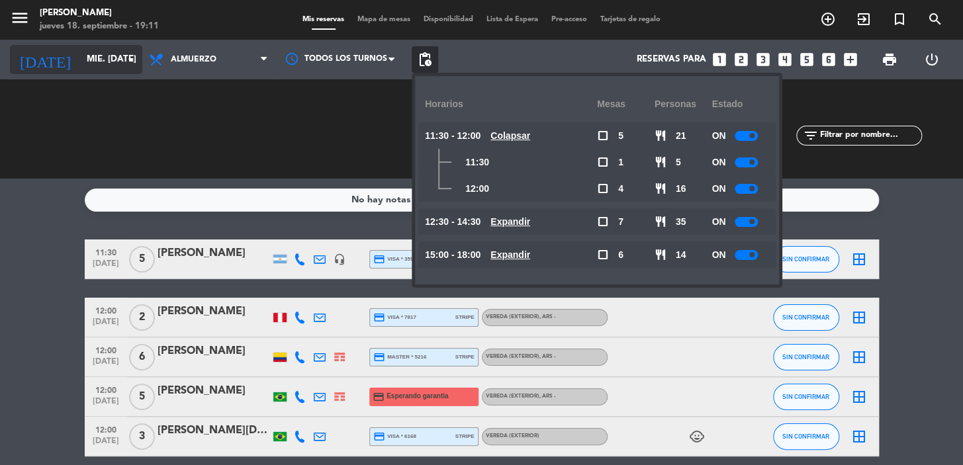
click at [109, 65] on input "mié. [DATE]" at bounding box center [138, 60] width 117 height 24
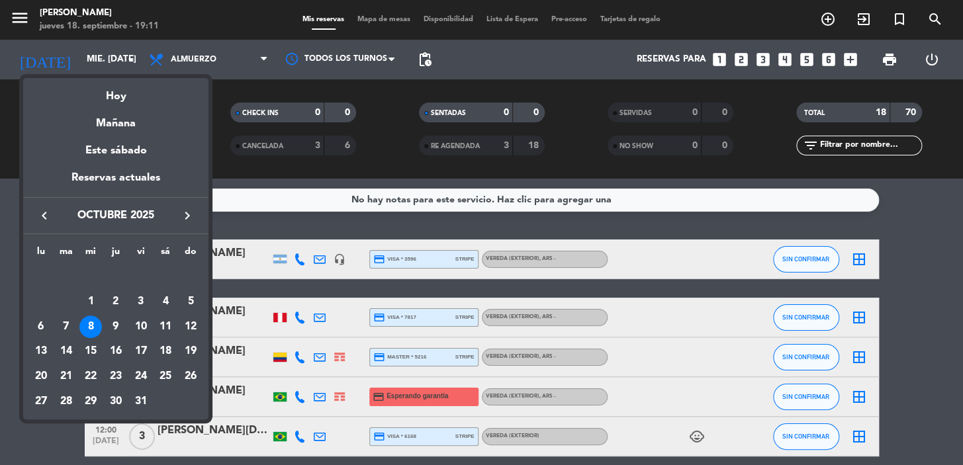
click at [48, 210] on icon "keyboard_arrow_left" at bounding box center [44, 216] width 16 height 16
click at [145, 349] on div "19" at bounding box center [141, 351] width 23 height 23
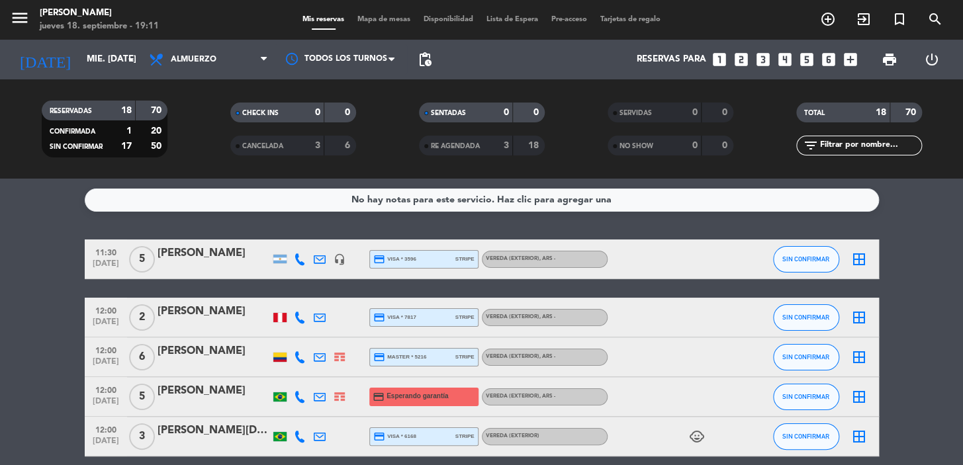
type input "vie. [DATE]"
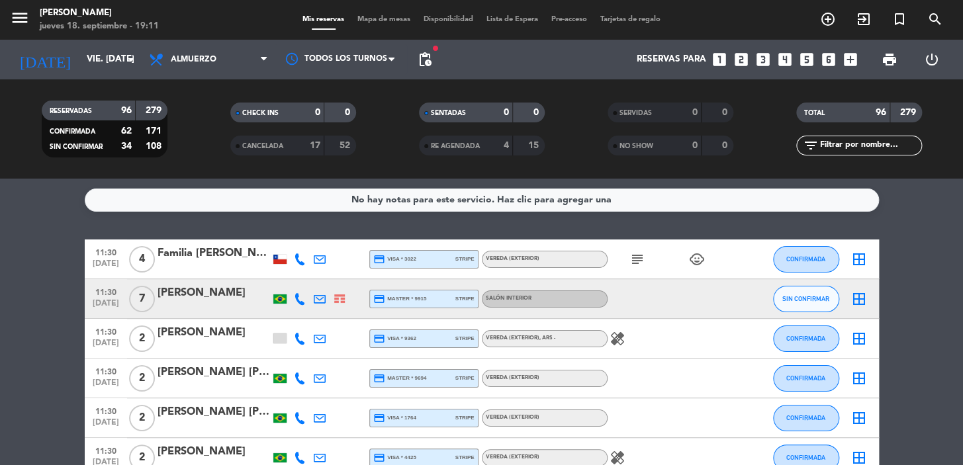
click at [737, 58] on icon "looks_two" at bounding box center [741, 59] width 17 height 17
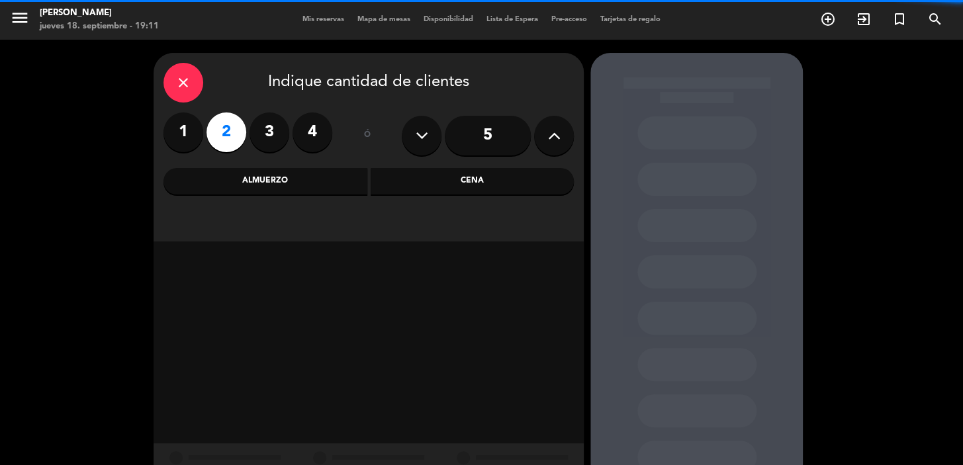
click at [465, 179] on div "Cena" at bounding box center [473, 181] width 204 height 26
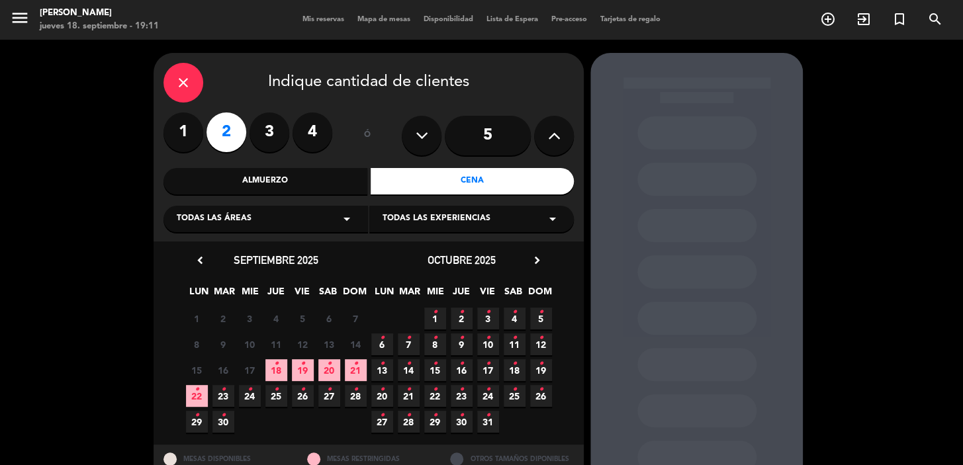
click at [302, 365] on icon "•" at bounding box center [302, 363] width 5 height 21
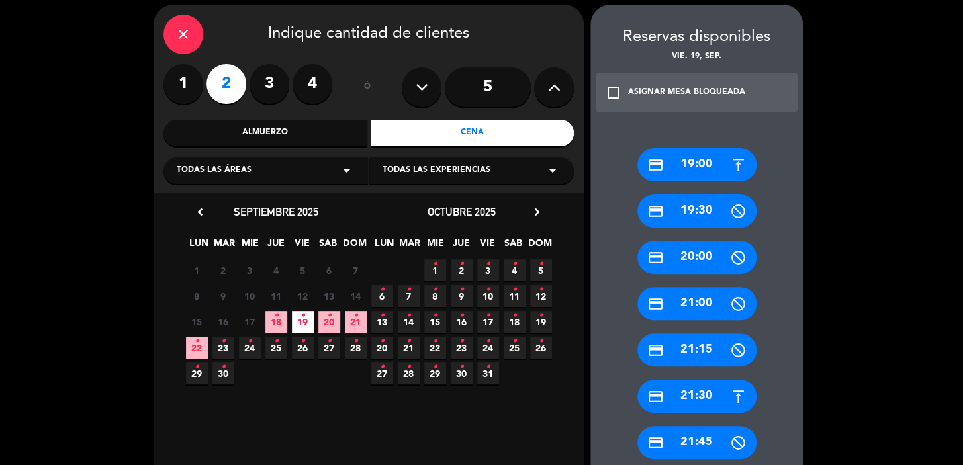
scroll to position [404, 0]
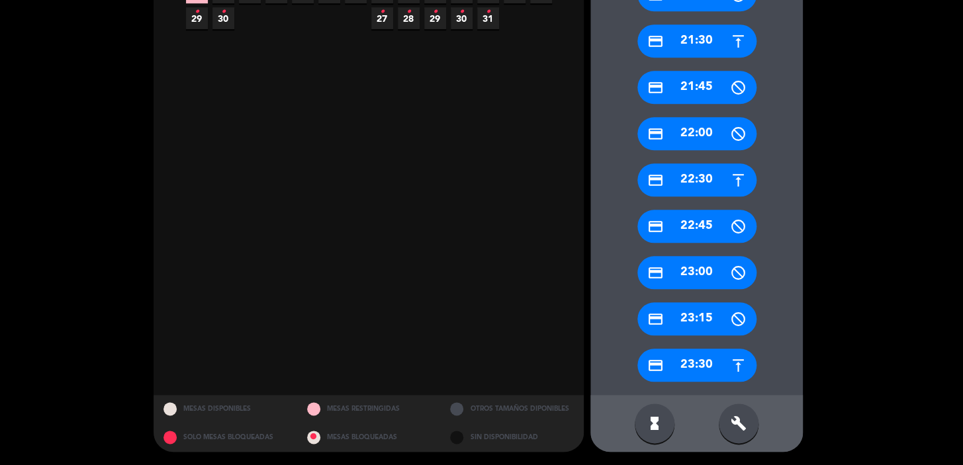
click at [682, 364] on div "credit_card 23:30" at bounding box center [696, 365] width 119 height 33
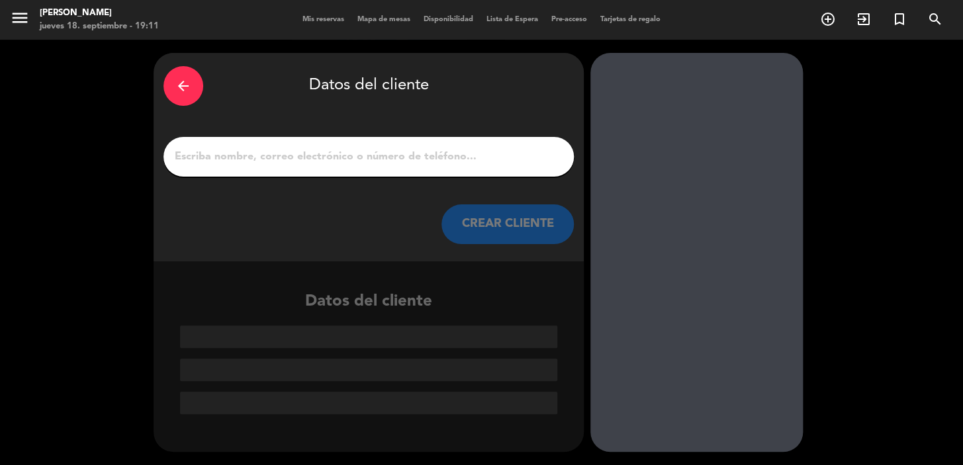
click at [297, 156] on input "1" at bounding box center [368, 157] width 391 height 19
type input "S"
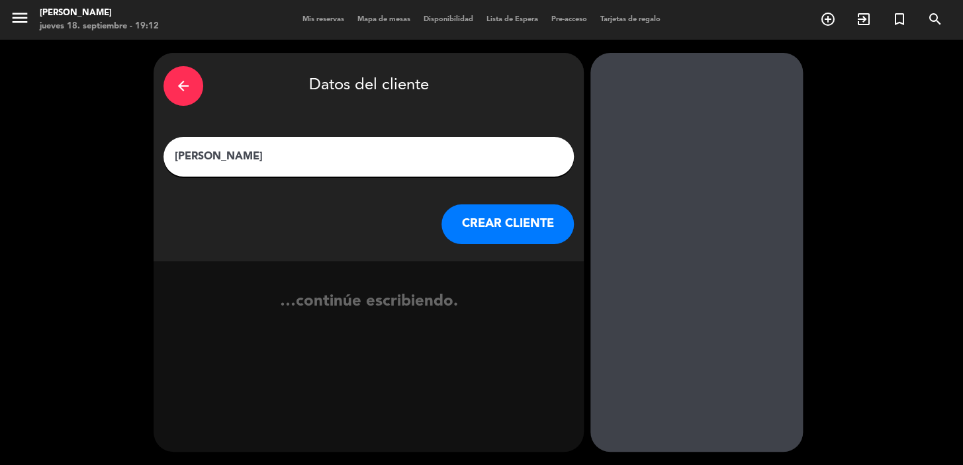
type input "[PERSON_NAME]"
click at [465, 225] on button "CREAR CLIENTE" at bounding box center [507, 225] width 132 height 40
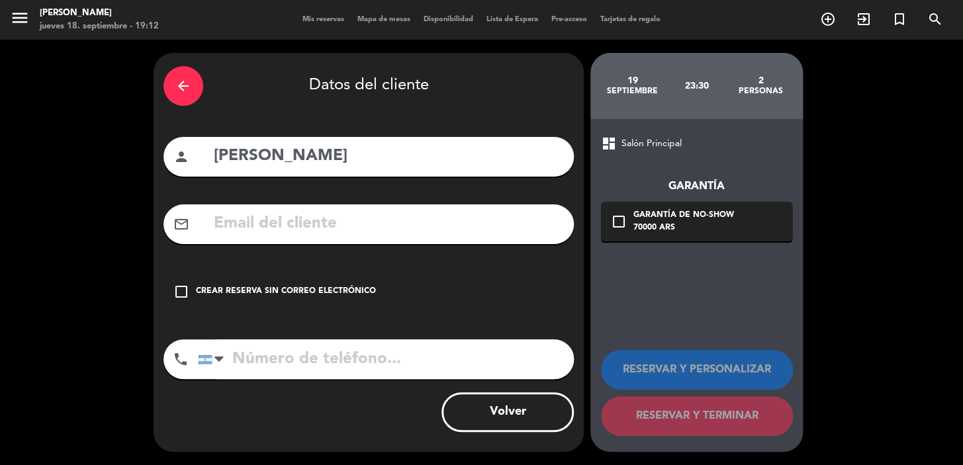
click at [453, 222] on input "text" at bounding box center [387, 223] width 351 height 27
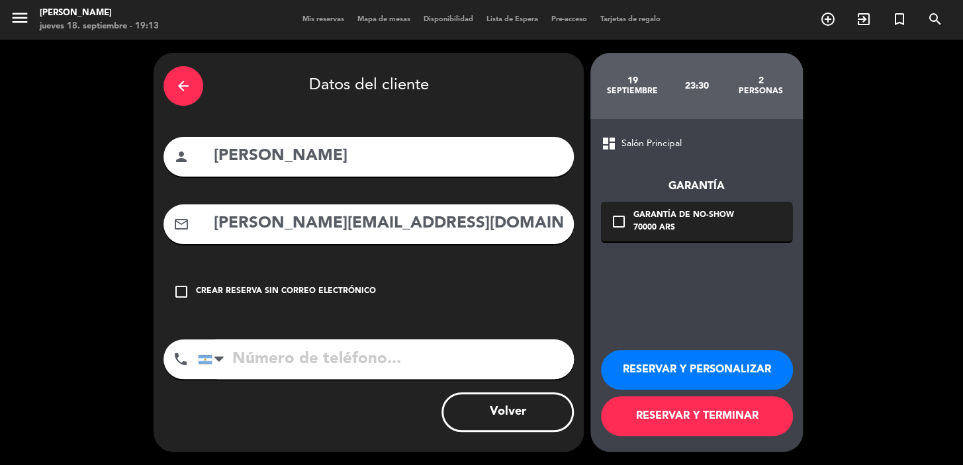
click at [446, 222] on input "[PERSON_NAME][EMAIL_ADDRESS][DOMAIN_NAME]" at bounding box center [387, 223] width 351 height 27
click at [485, 221] on input "[PERSON_NAME][EMAIL_ADDRESS][DOMAIN_NAME]" at bounding box center [387, 223] width 351 height 27
type input "[PERSON_NAME][EMAIL_ADDRESS][DOMAIN_NAME]"
click at [462, 357] on input "tel" at bounding box center [386, 360] width 376 height 40
click at [202, 362] on div at bounding box center [205, 359] width 13 height 9
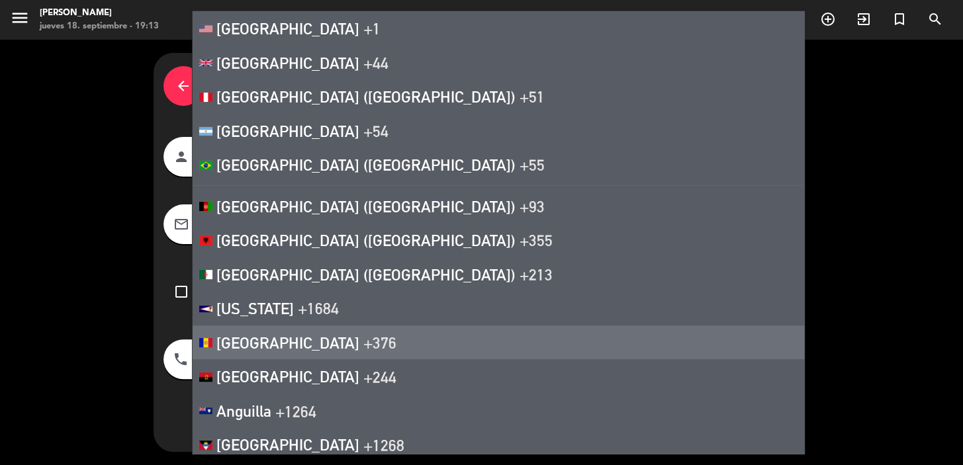
drag, startPoint x: 146, startPoint y: 348, endPoint x: 141, endPoint y: 342, distance: 8.0
click at [147, 348] on div "arrow_back Datos del cliente person [PERSON_NAME] mail_outline [PERSON_NAME][EM…" at bounding box center [481, 253] width 963 height 426
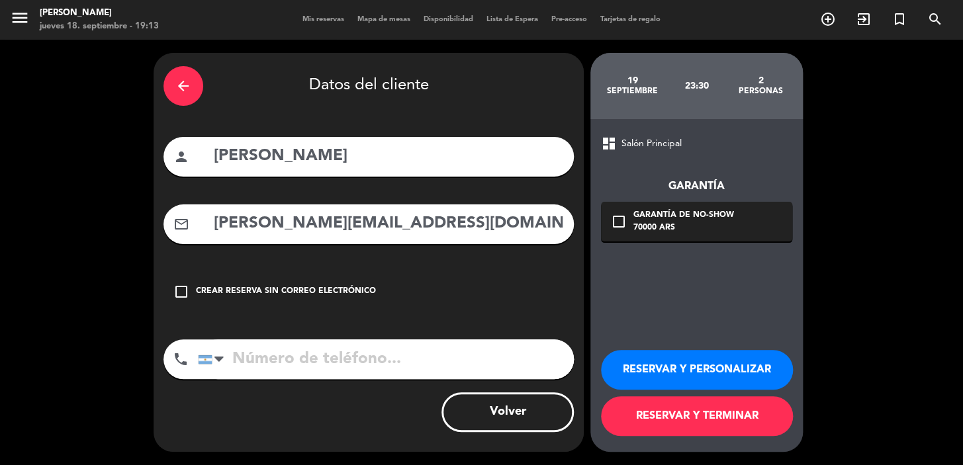
click at [236, 364] on input "tel" at bounding box center [386, 360] width 376 height 40
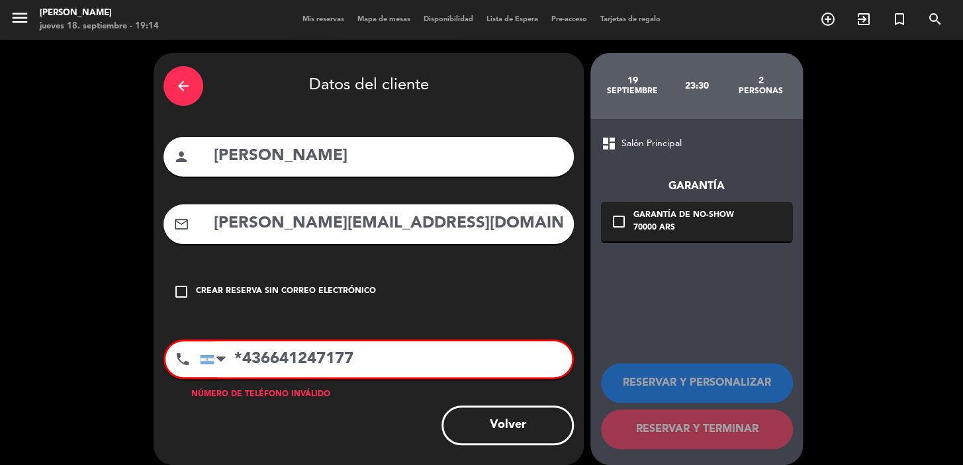
click at [242, 355] on input "*436641247177" at bounding box center [386, 360] width 372 height 36
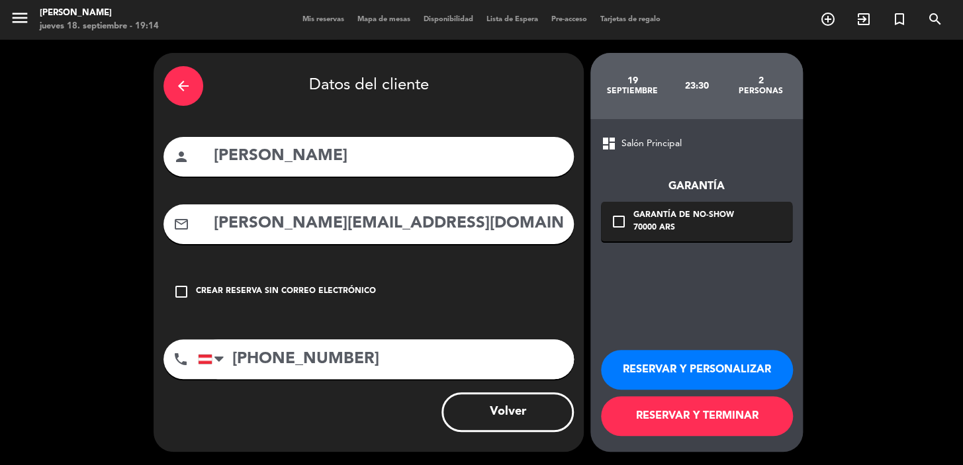
type input "[PHONE_NUMBER]"
click at [755, 218] on div "check_box_outline_blank Garantía de no-show 70000 ARS" at bounding box center [696, 222] width 191 height 40
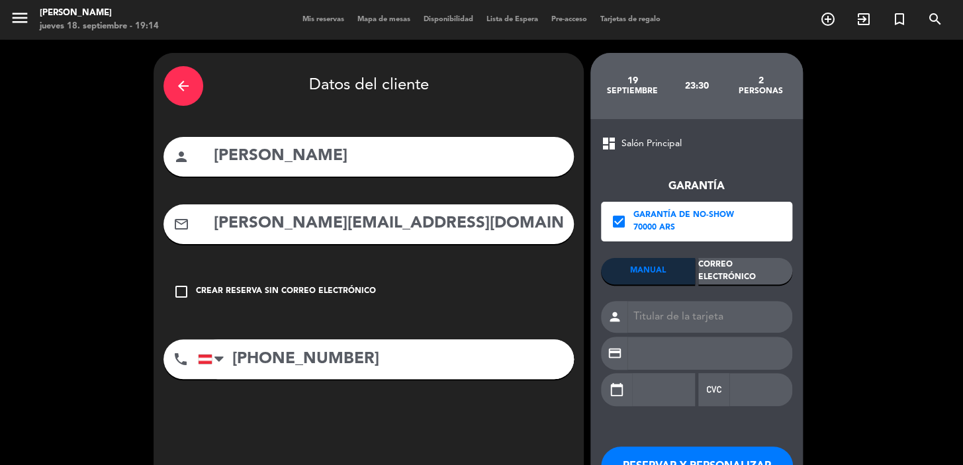
click at [744, 276] on div "Correo Electrónico" at bounding box center [745, 271] width 94 height 26
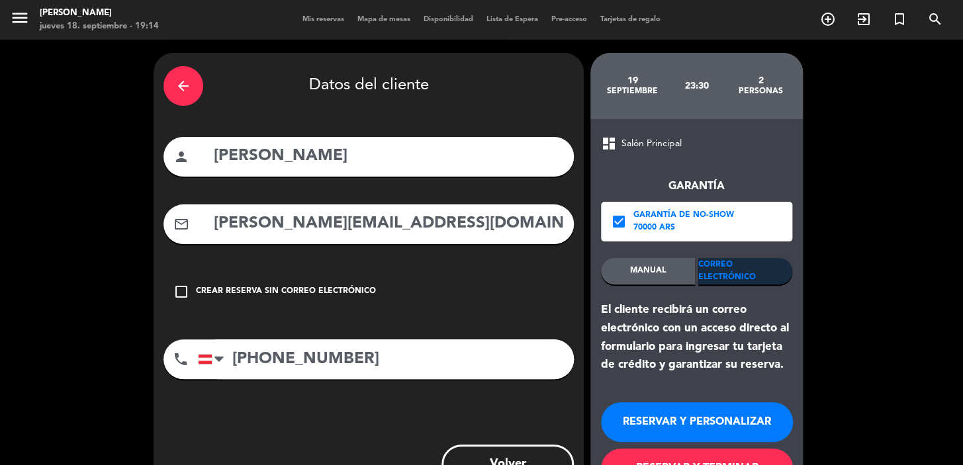
click at [723, 423] on button "RESERVAR Y PERSONALIZAR" at bounding box center [697, 422] width 192 height 40
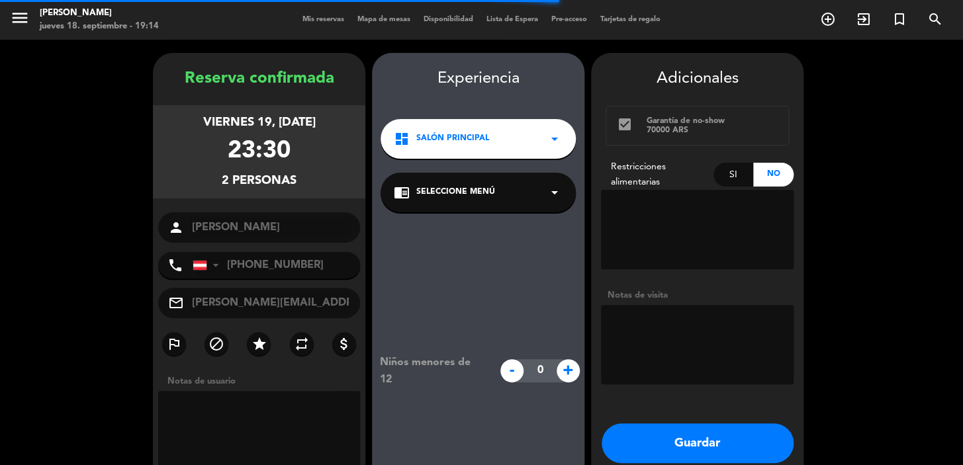
scroll to position [53, 0]
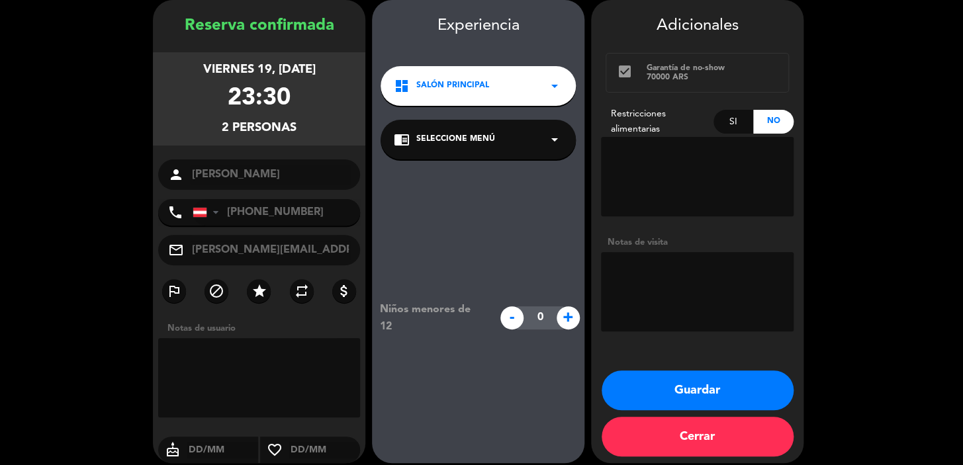
click at [544, 79] on div "dashboard Salón Principal arrow_drop_down" at bounding box center [478, 86] width 195 height 40
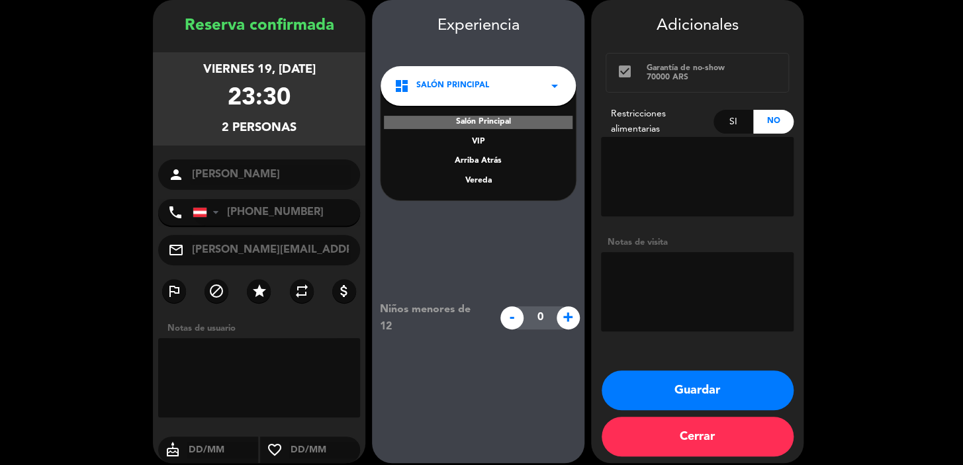
click at [492, 179] on div "Vereda" at bounding box center [478, 181] width 169 height 13
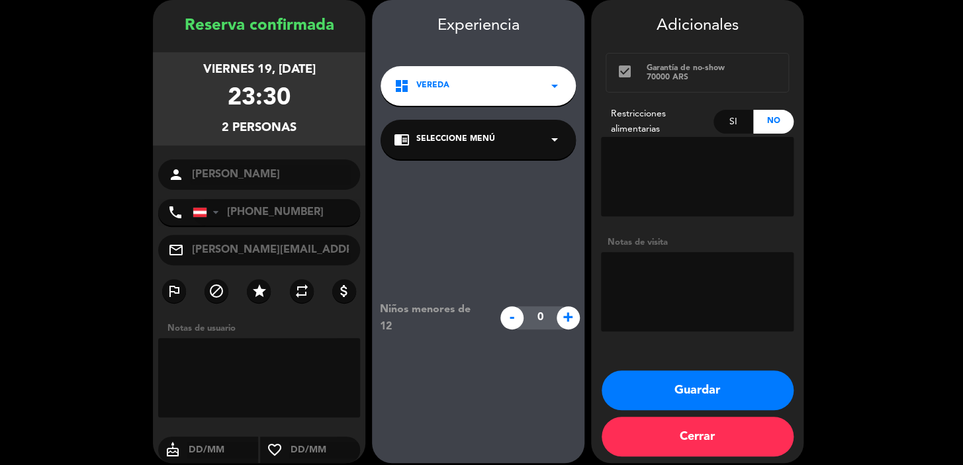
click at [661, 381] on button "Guardar" at bounding box center [698, 391] width 192 height 40
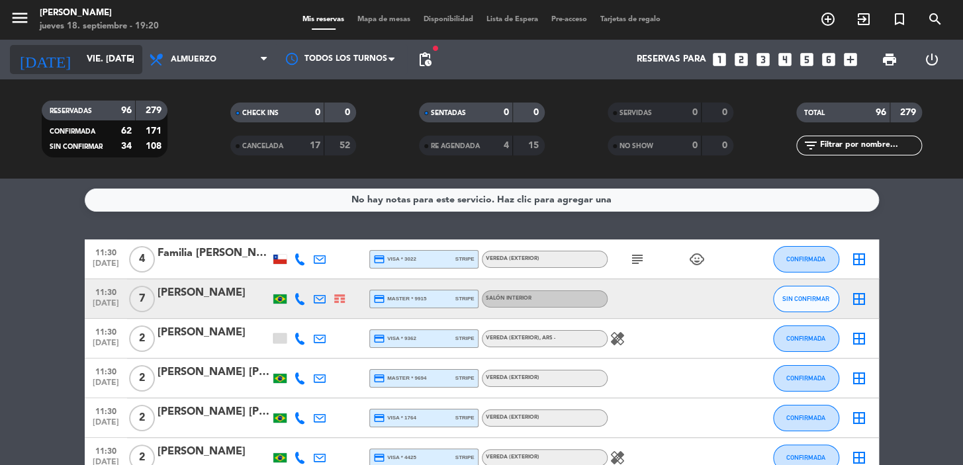
click at [126, 60] on icon "arrow_drop_down" at bounding box center [131, 60] width 16 height 16
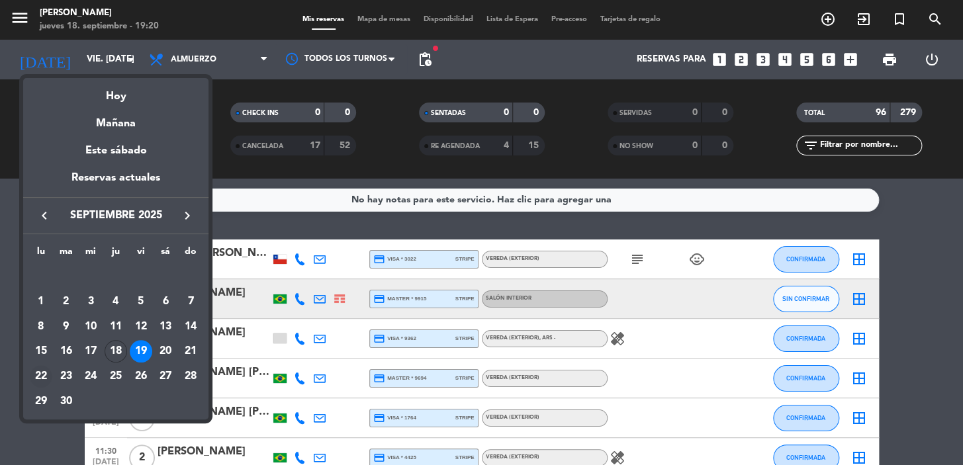
click at [42, 377] on div "22" at bounding box center [41, 376] width 23 height 23
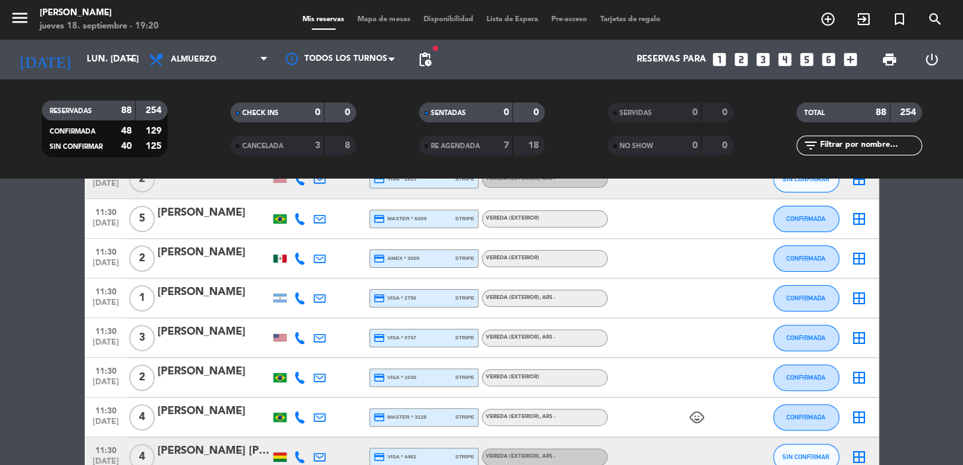
scroll to position [240, 0]
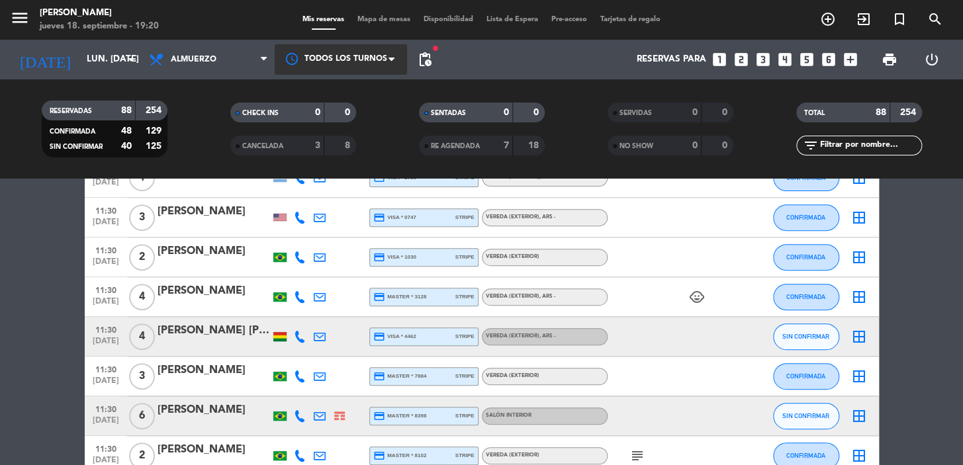
click at [375, 57] on div at bounding box center [341, 59] width 132 height 30
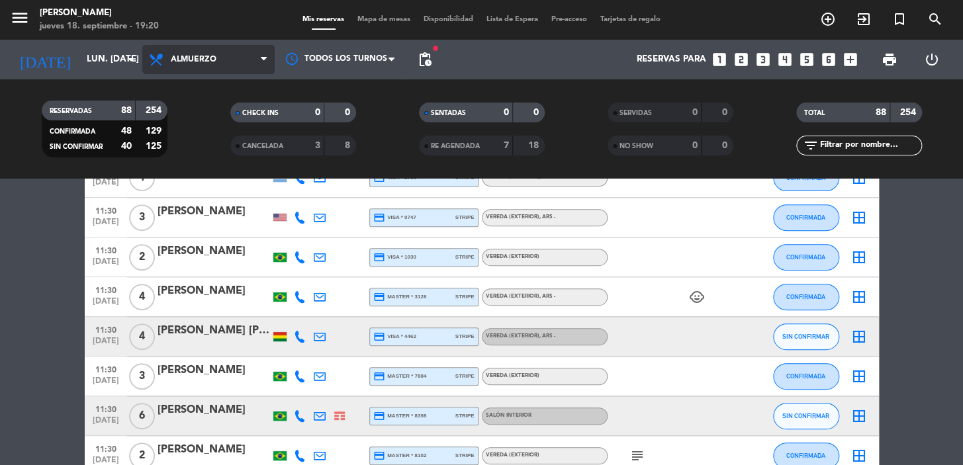
click at [261, 46] on span "Almuerzo" at bounding box center [208, 59] width 132 height 29
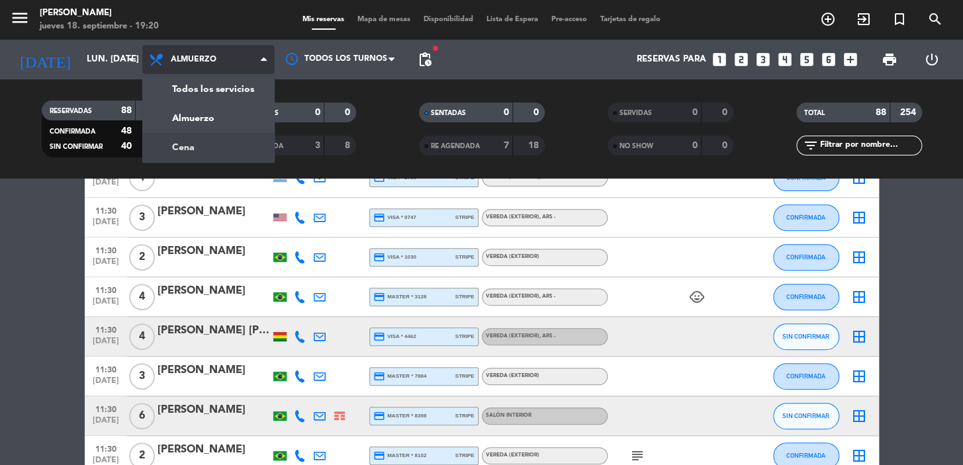
click at [215, 145] on div "menu [PERSON_NAME] 18. septiembre - 19:20 Mis reservas Mapa de mesas Disponibil…" at bounding box center [481, 89] width 963 height 179
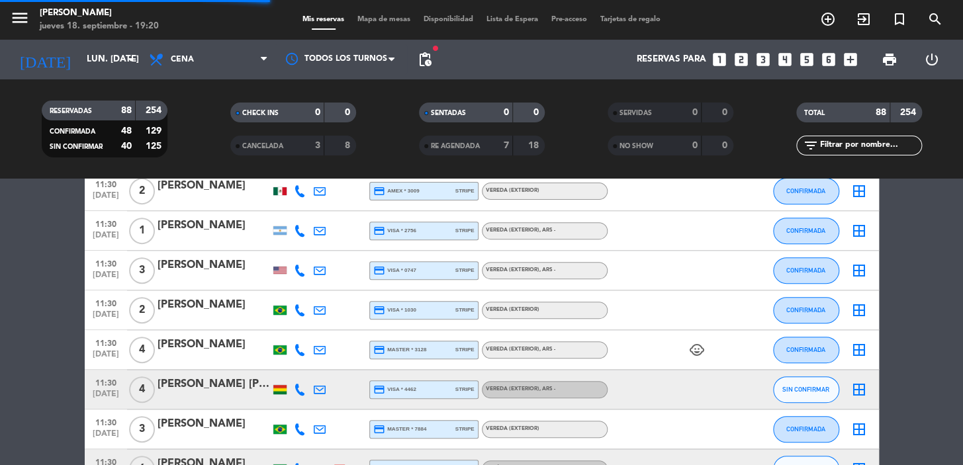
scroll to position [293, 0]
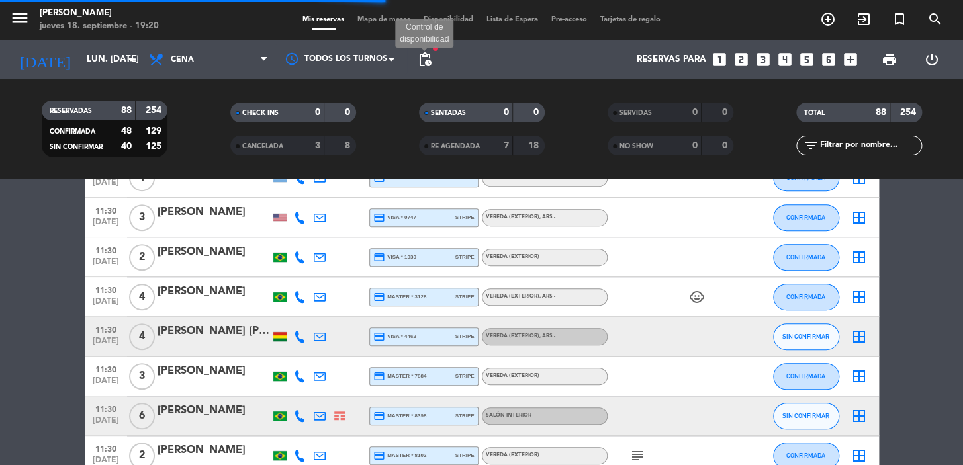
click at [430, 54] on span "pending_actions" at bounding box center [425, 60] width 16 height 16
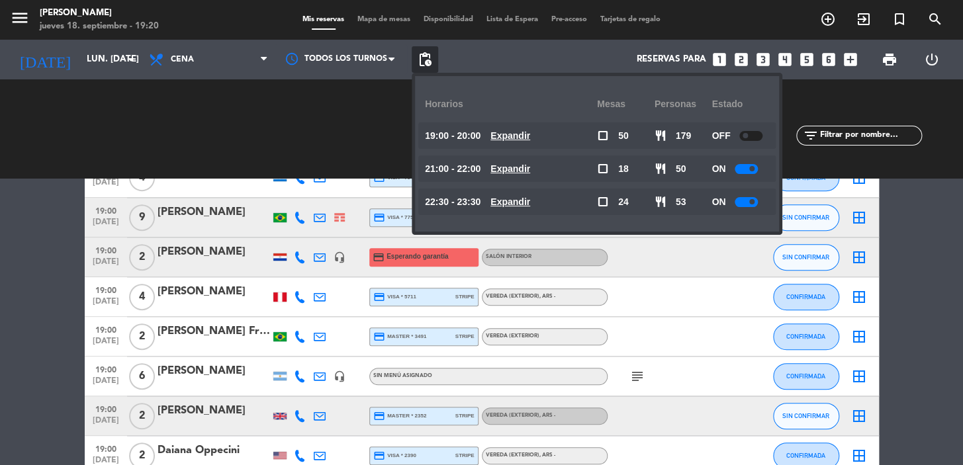
click at [514, 139] on u "Expandir" at bounding box center [510, 135] width 40 height 11
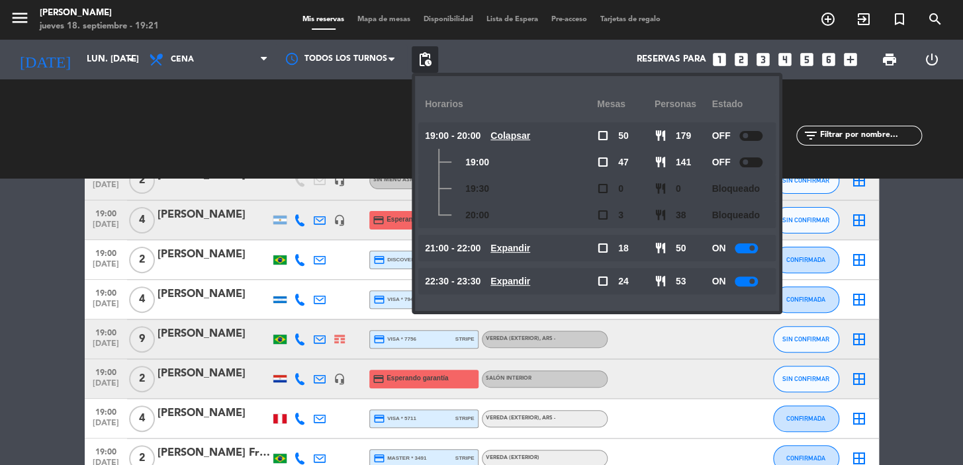
scroll to position [53, 0]
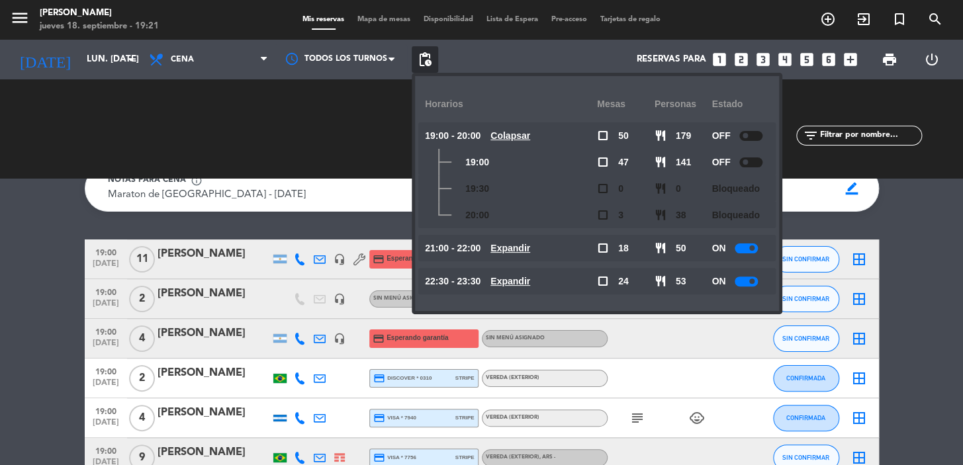
click at [520, 244] on u "Expandir" at bounding box center [510, 248] width 40 height 11
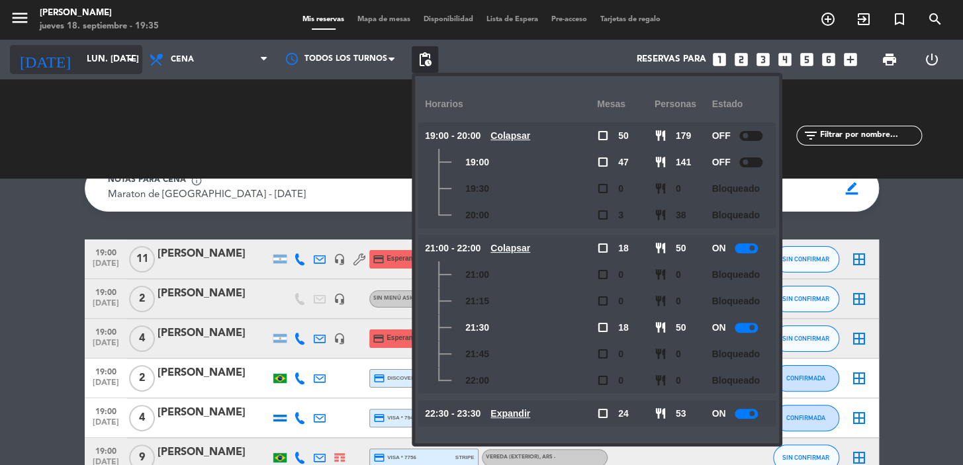
click at [122, 61] on input "lun. [DATE]" at bounding box center [138, 60] width 117 height 24
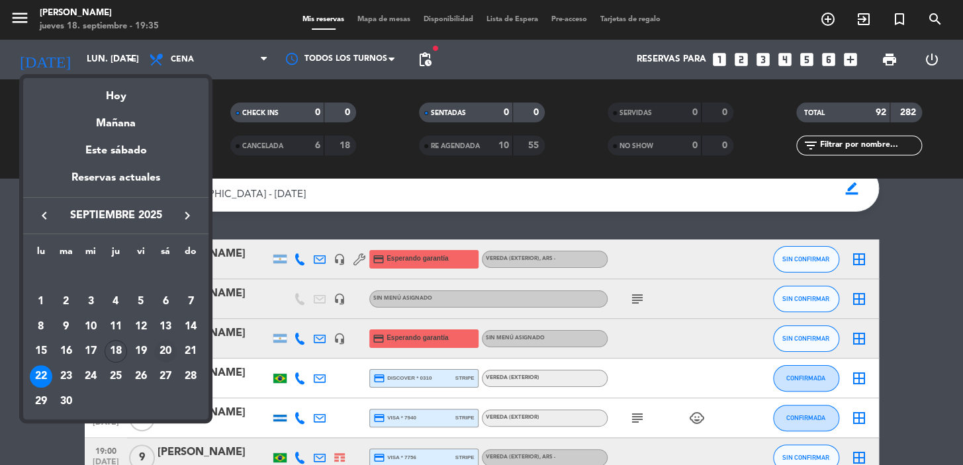
click at [161, 350] on div "20" at bounding box center [165, 351] width 23 height 23
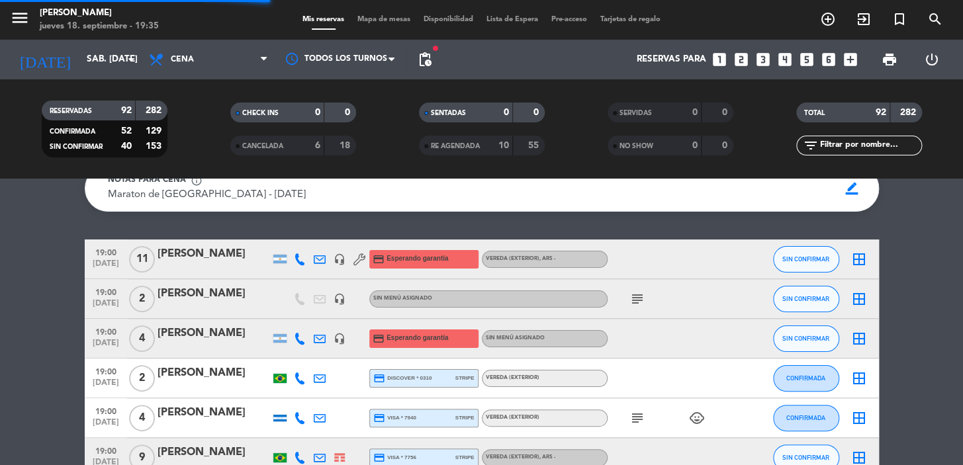
scroll to position [120, 0]
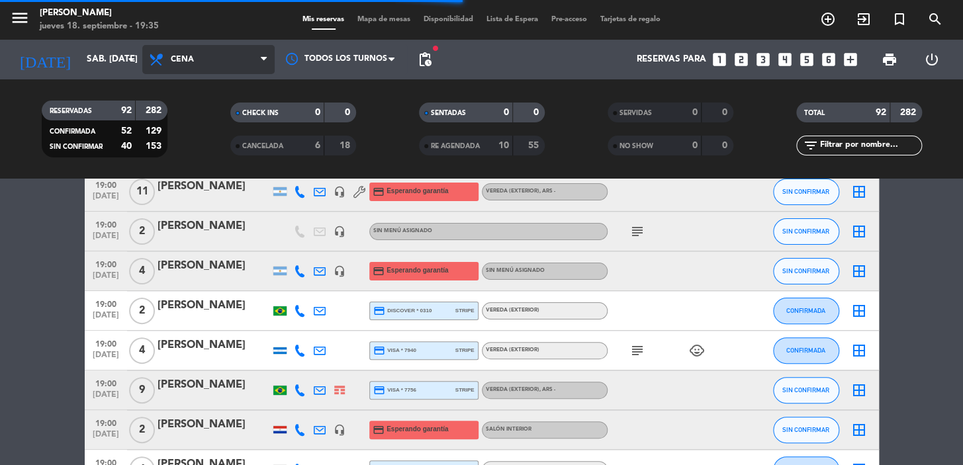
click at [252, 52] on span "Cena" at bounding box center [208, 59] width 132 height 29
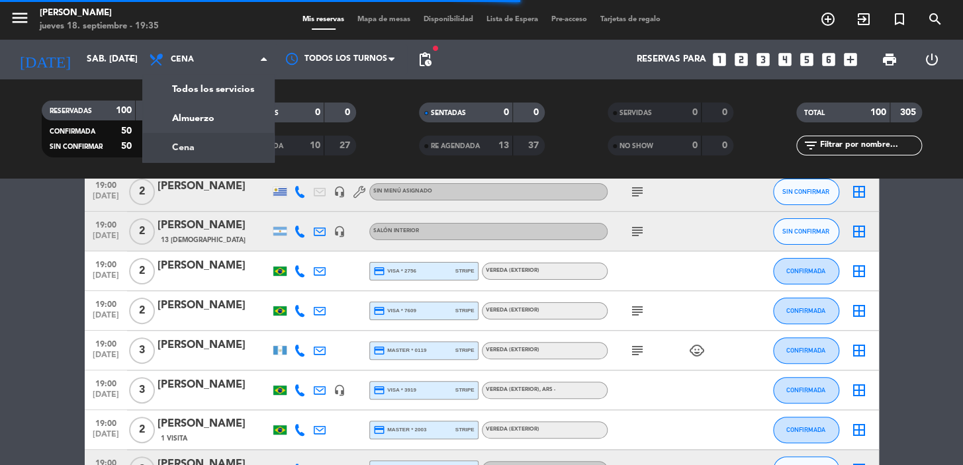
click at [230, 144] on div "CANCELADA 10 27" at bounding box center [293, 146] width 126 height 20
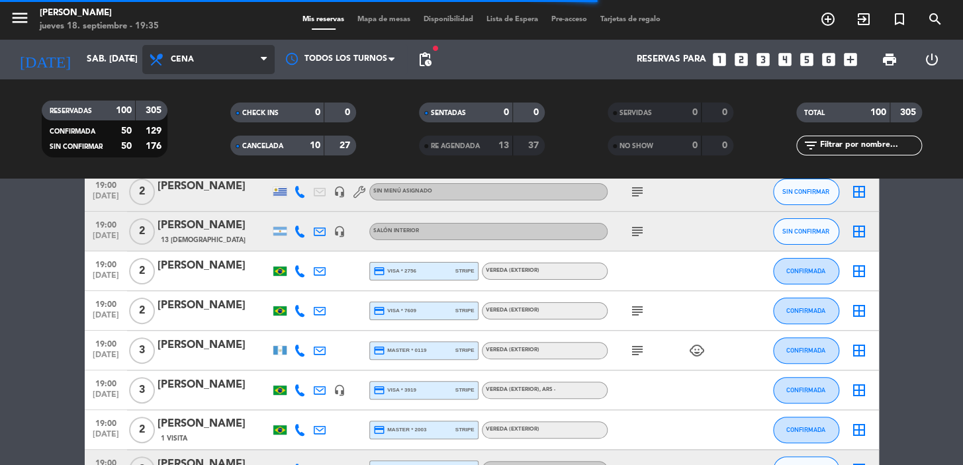
click at [246, 60] on span "Cena" at bounding box center [208, 59] width 132 height 29
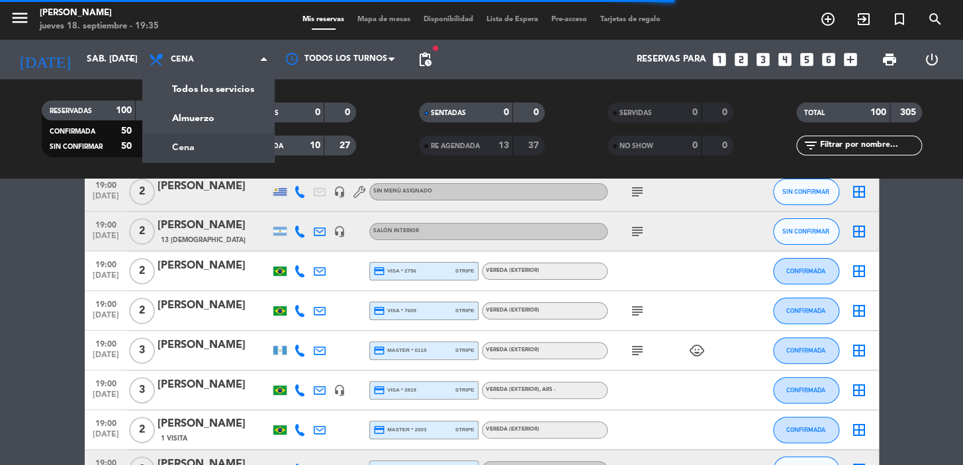
click at [233, 139] on div "menu [PERSON_NAME] 18. septiembre - 19:35 Mis reservas Mapa de mesas Disponibil…" at bounding box center [481, 89] width 963 height 179
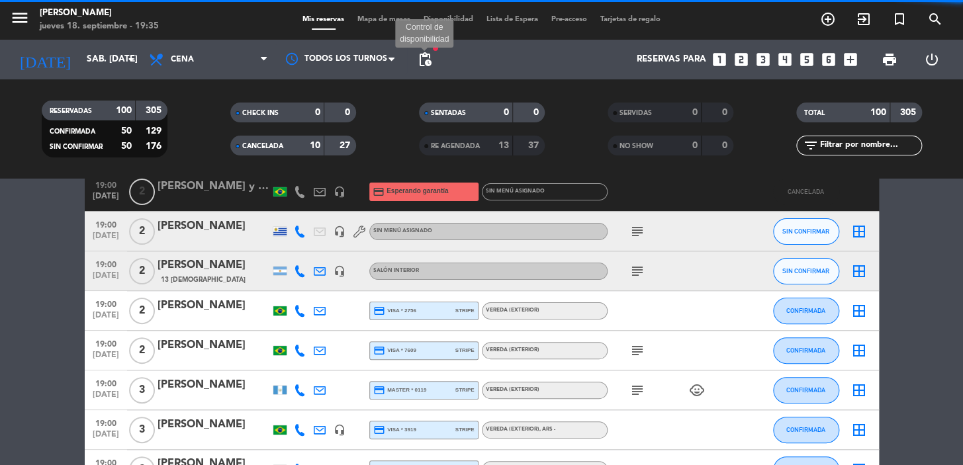
click at [430, 56] on span "pending_actions" at bounding box center [425, 60] width 16 height 16
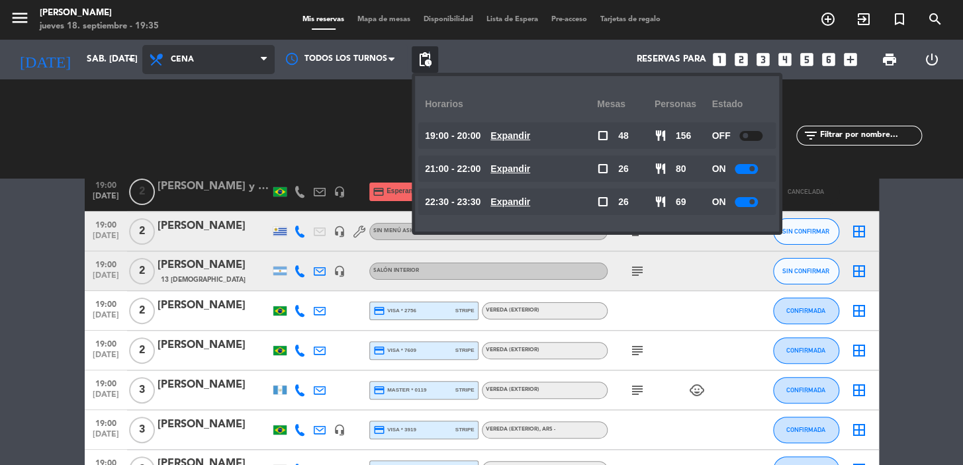
drag, startPoint x: 194, startPoint y: 60, endPoint x: 228, endPoint y: 119, distance: 68.5
click at [195, 60] on span "Cena" at bounding box center [208, 59] width 132 height 29
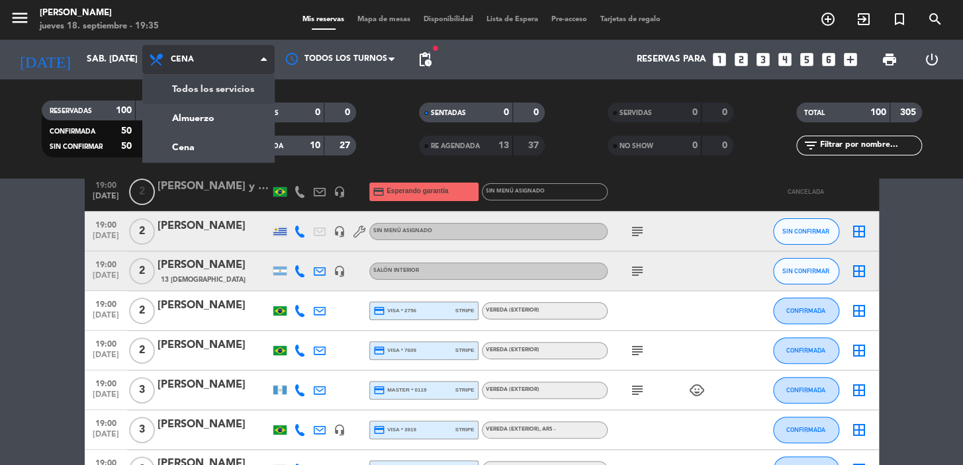
click at [218, 116] on div "menu [PERSON_NAME] 18. septiembre - 19:35 Mis reservas Mapa de mesas Disponibil…" at bounding box center [481, 89] width 963 height 179
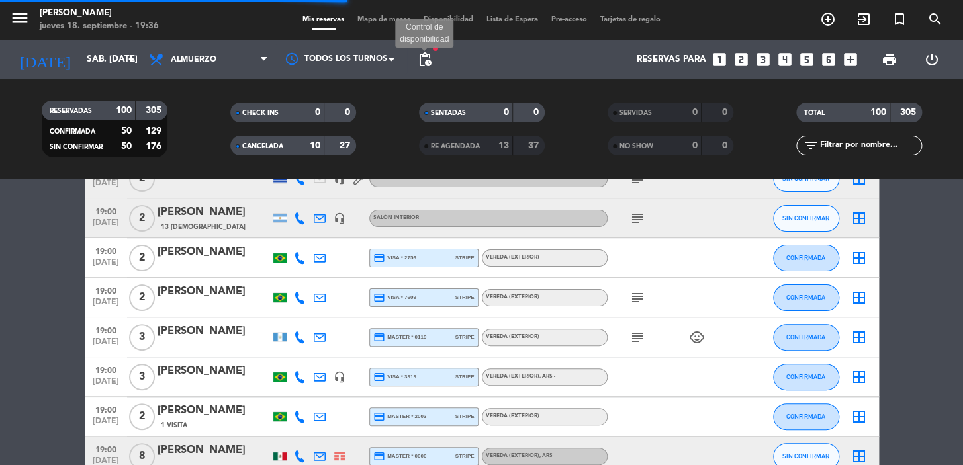
click at [423, 62] on span "pending_actions" at bounding box center [425, 60] width 16 height 16
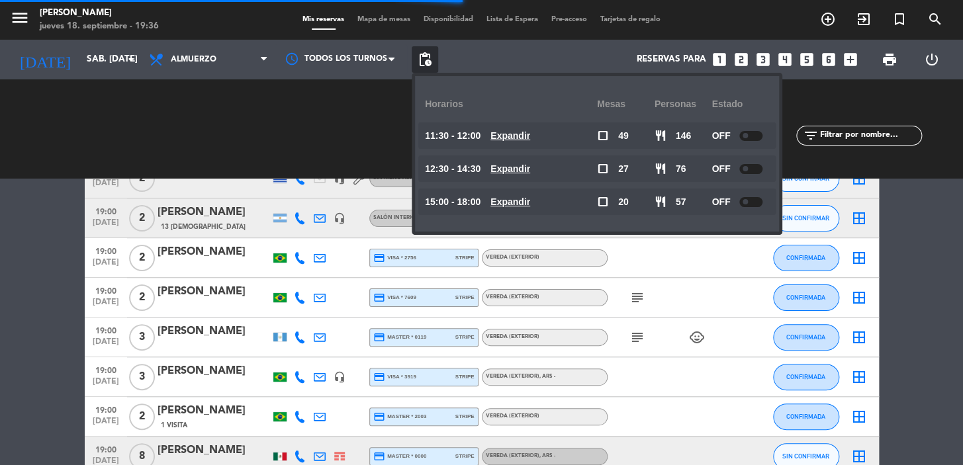
click at [515, 143] on span "Expandir" at bounding box center [510, 135] width 40 height 15
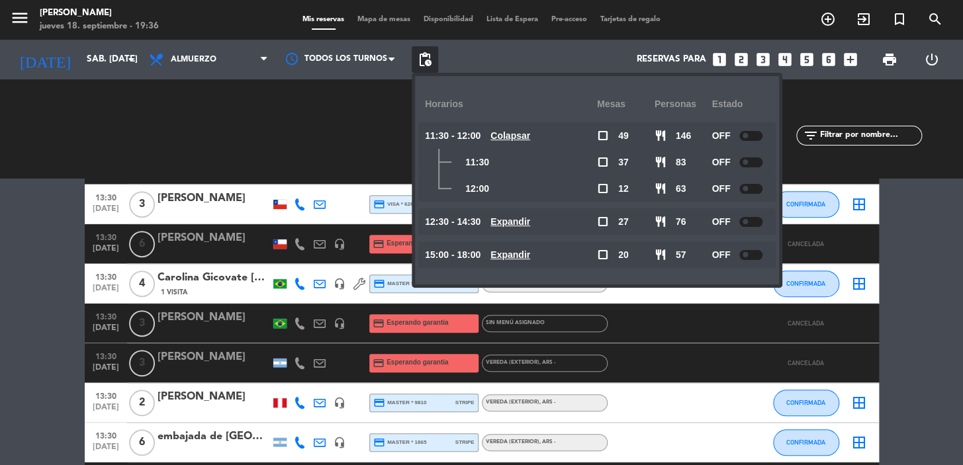
scroll to position [2528, 0]
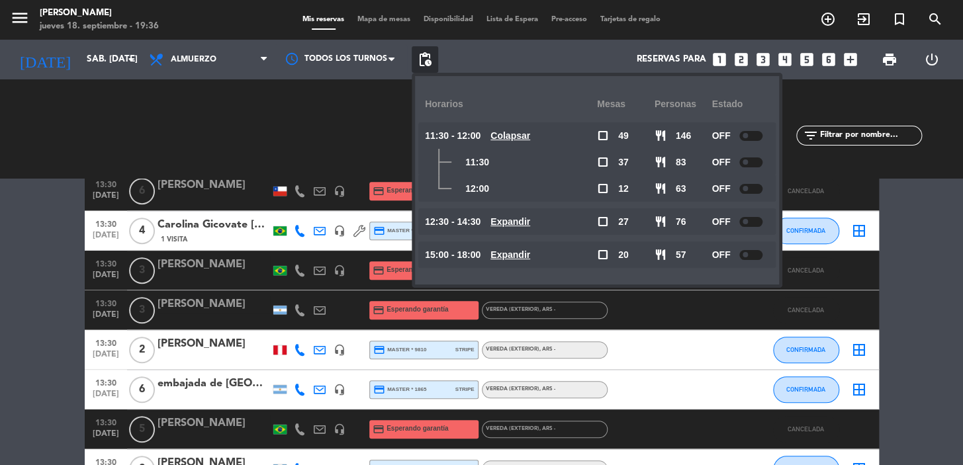
click at [504, 221] on u "Expandir" at bounding box center [510, 221] width 40 height 11
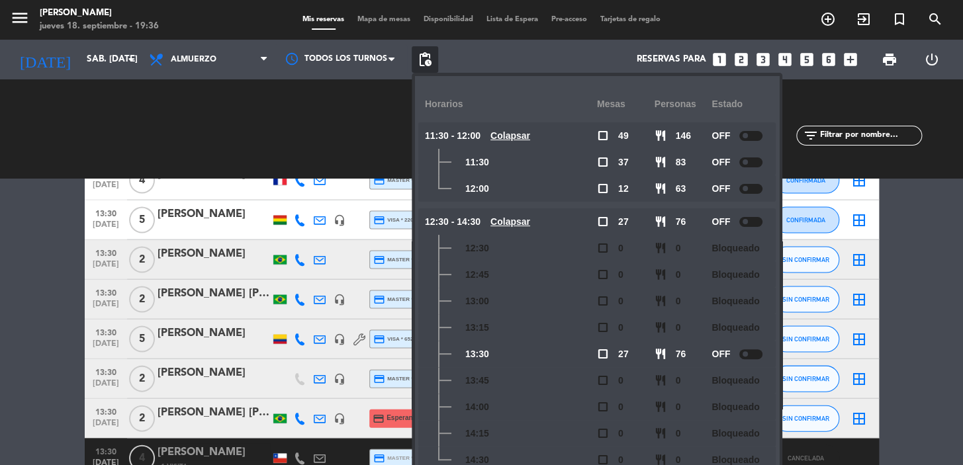
scroll to position [3370, 0]
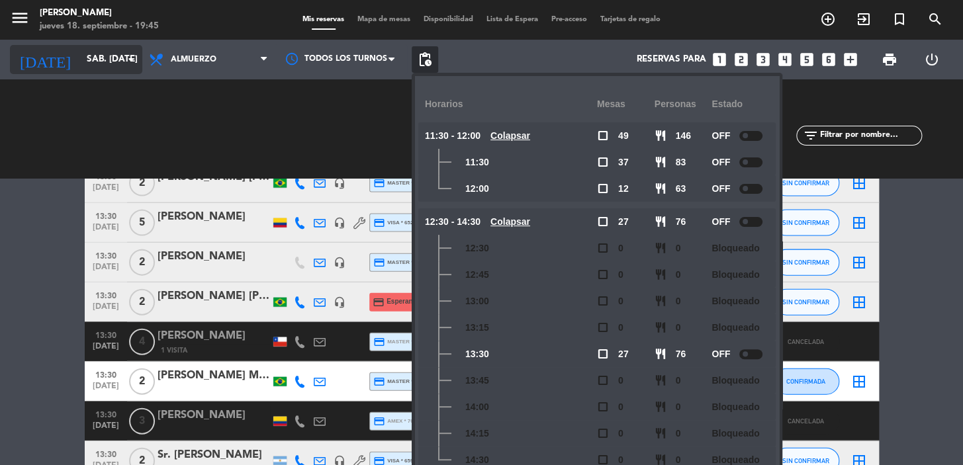
click at [117, 61] on input "sáb. [DATE]" at bounding box center [138, 60] width 117 height 24
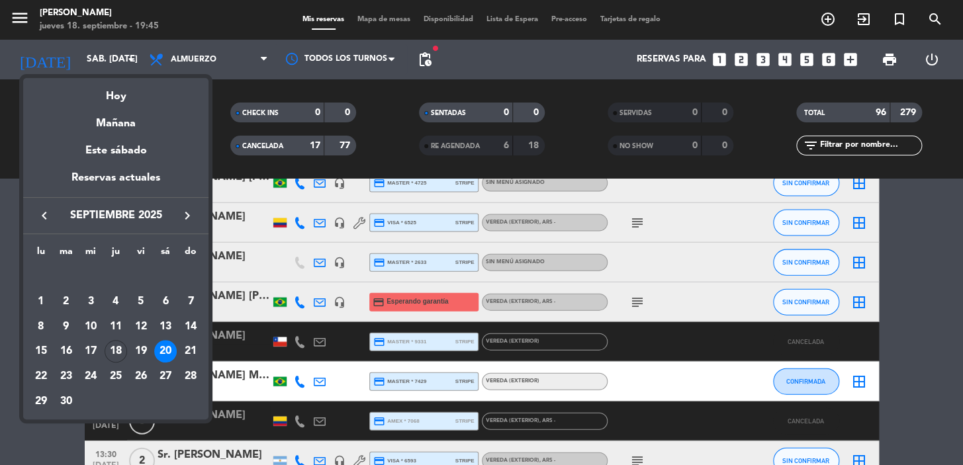
click at [183, 218] on icon "keyboard_arrow_right" at bounding box center [187, 216] width 16 height 16
click at [182, 218] on icon "keyboard_arrow_right" at bounding box center [187, 216] width 16 height 16
click at [181, 219] on icon "keyboard_arrow_right" at bounding box center [187, 216] width 16 height 16
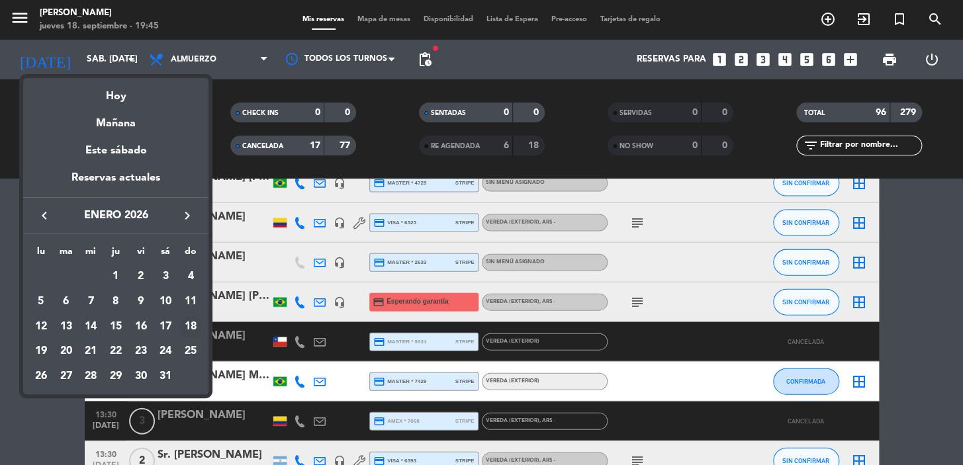
click at [195, 327] on div "18" at bounding box center [190, 327] width 23 height 23
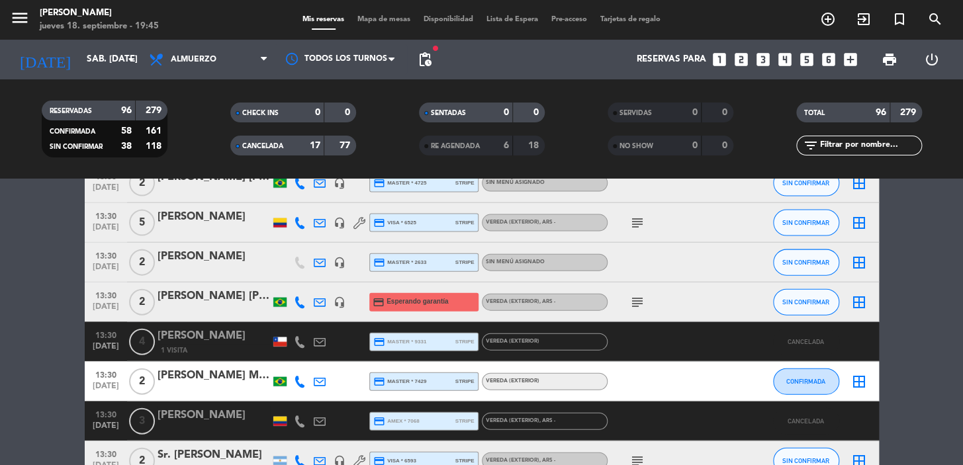
type input "dom. 18 ene."
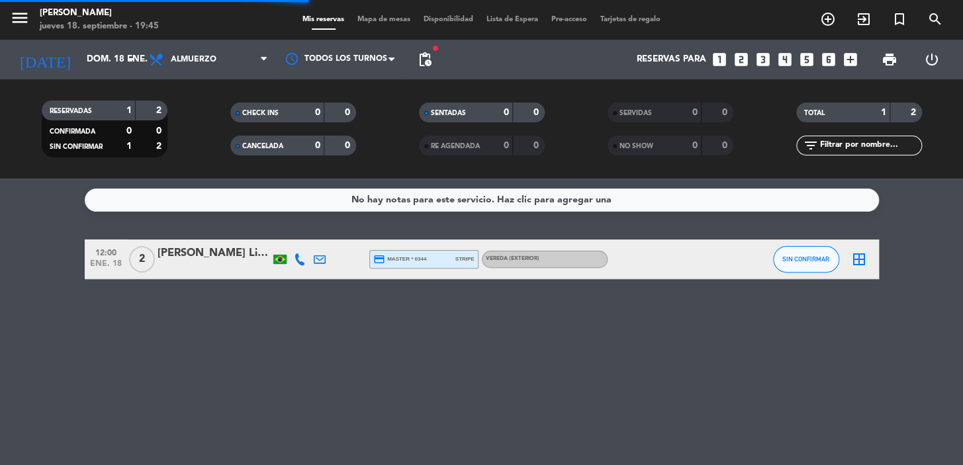
scroll to position [0, 0]
click at [784, 54] on icon "looks_4" at bounding box center [784, 59] width 17 height 17
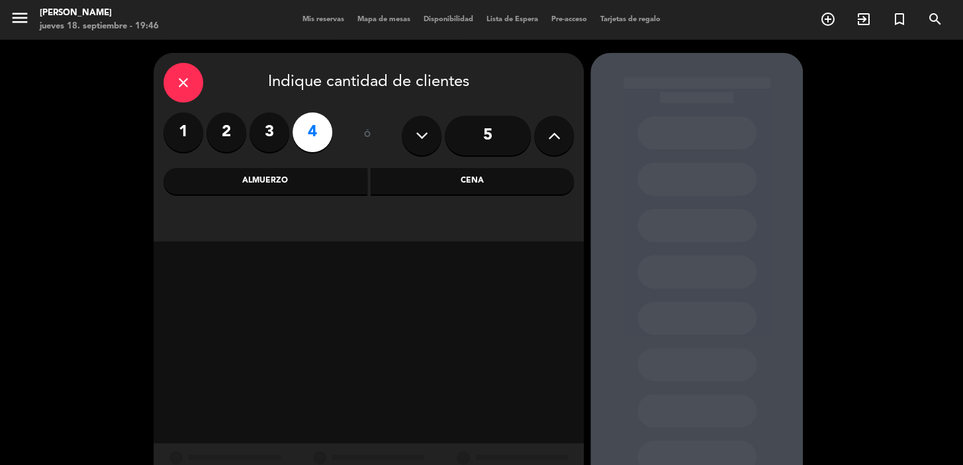
click at [477, 179] on div "Cena" at bounding box center [473, 181] width 204 height 26
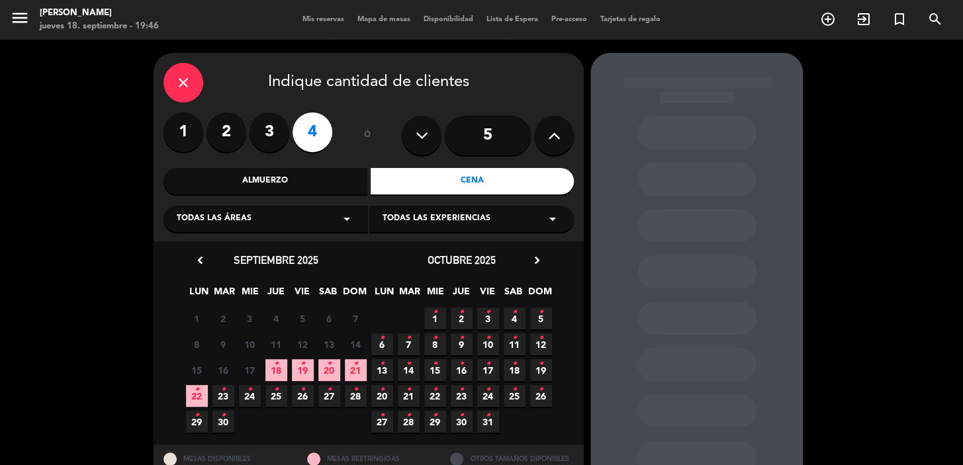
click at [537, 255] on icon "chevron_right" at bounding box center [537, 261] width 14 height 14
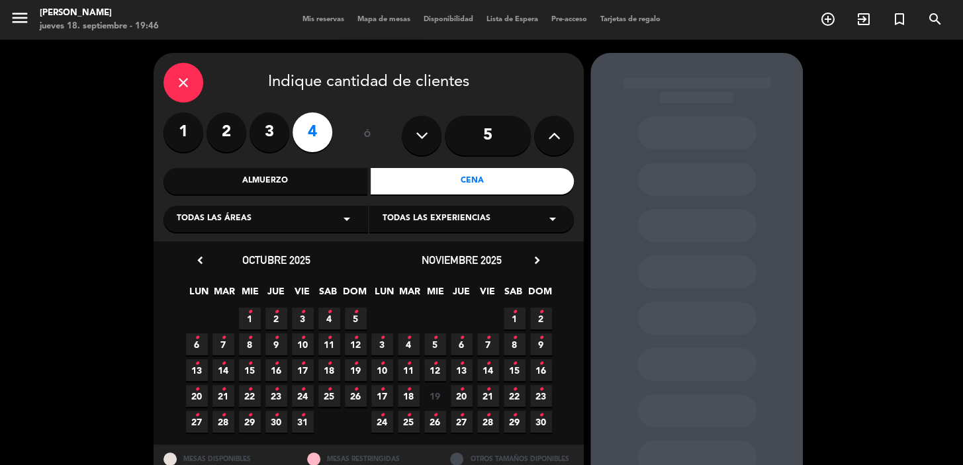
click at [537, 257] on icon "chevron_right" at bounding box center [537, 261] width 14 height 14
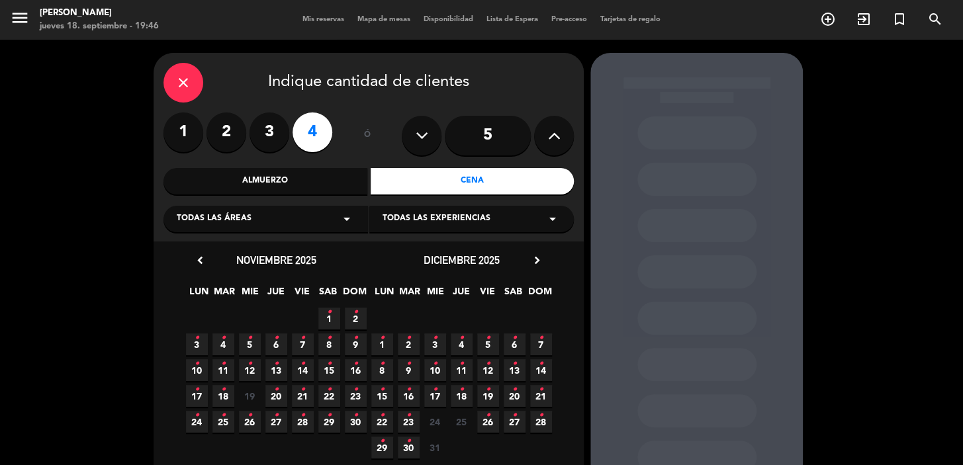
click at [537, 257] on icon "chevron_right" at bounding box center [537, 261] width 14 height 14
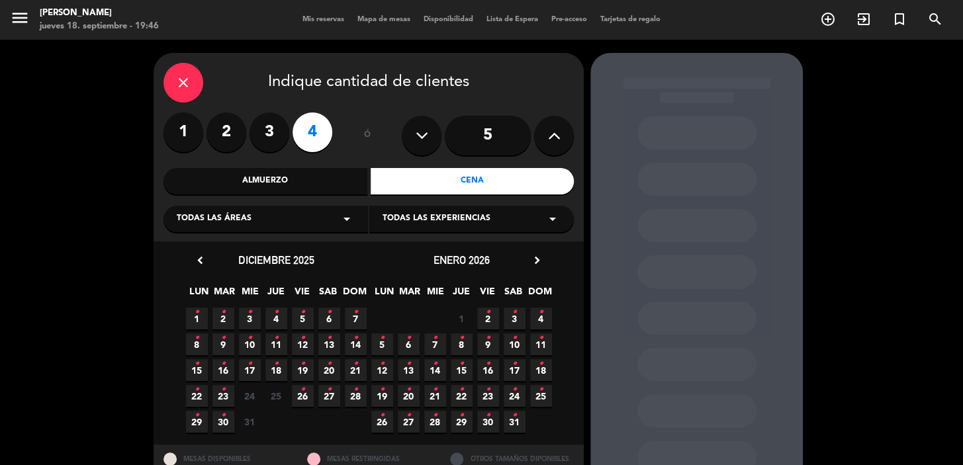
click at [549, 367] on span "18 •" at bounding box center [541, 370] width 22 height 22
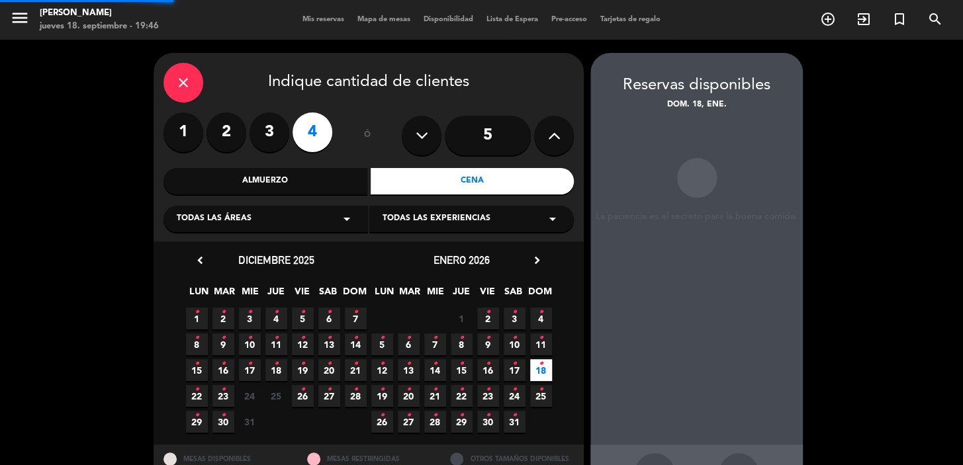
scroll to position [48, 0]
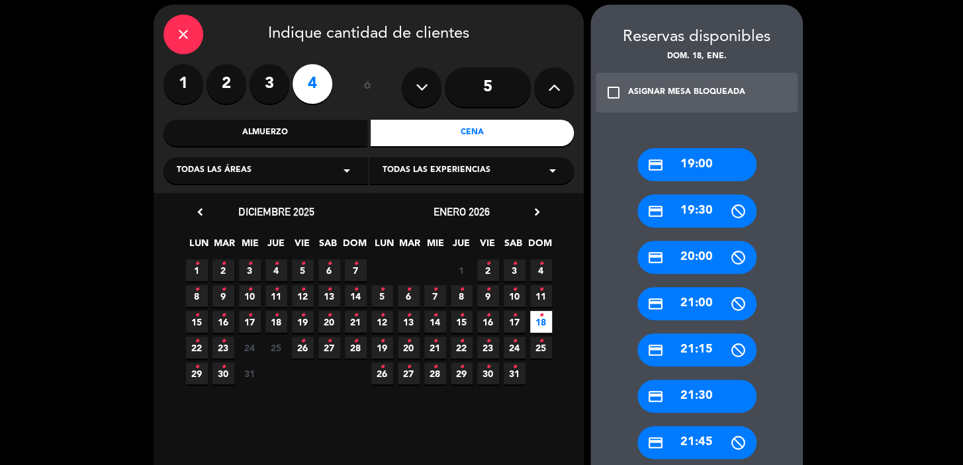
click at [712, 167] on div "credit_card 19:00" at bounding box center [696, 164] width 119 height 33
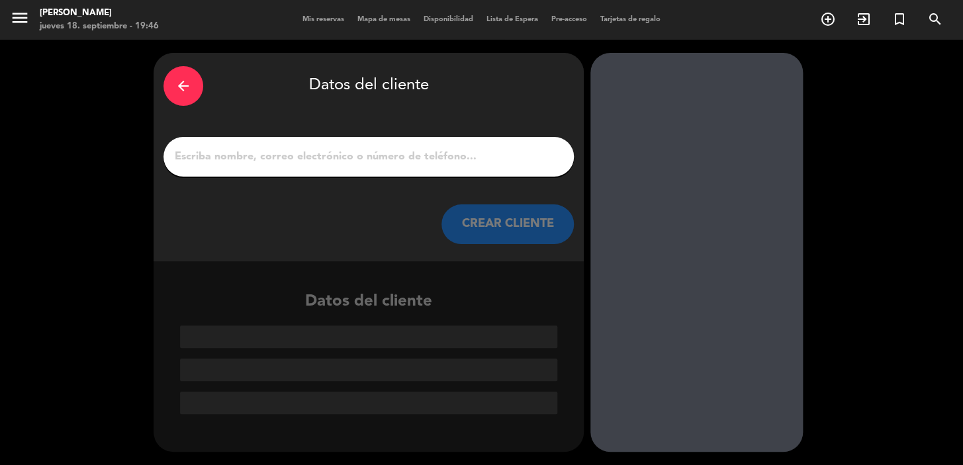
scroll to position [0, 0]
paste input "[PERSON_NAME] Lampieri [PERSON_NAME]"
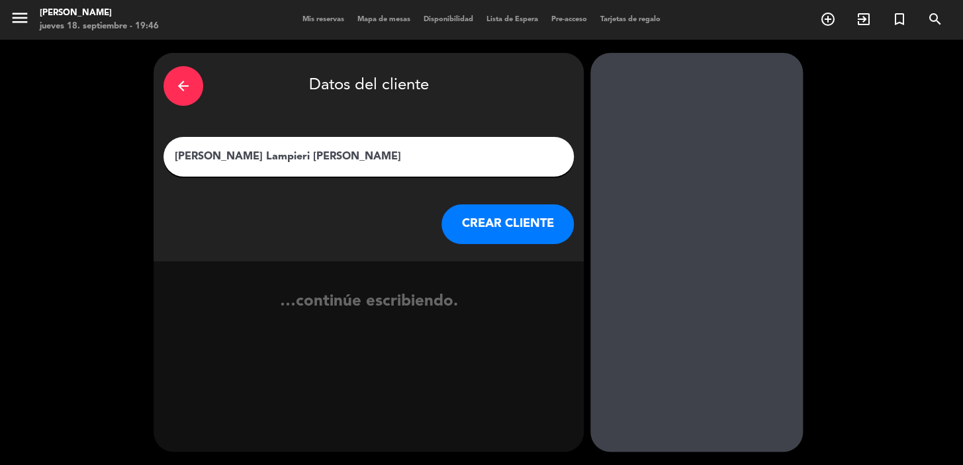
type input "[PERSON_NAME] Lampieri [PERSON_NAME]"
click at [492, 232] on button "CREAR CLIENTE" at bounding box center [507, 225] width 132 height 40
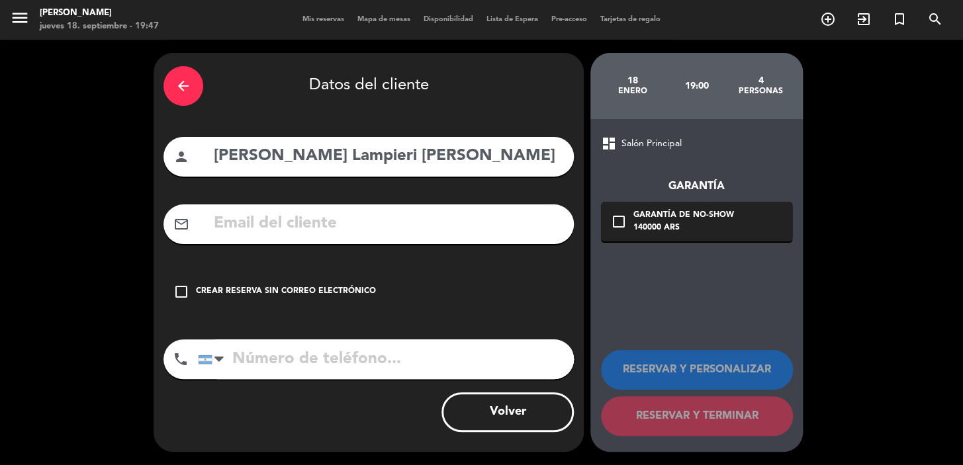
paste input "[EMAIL_ADDRESS][DOMAIN_NAME]"
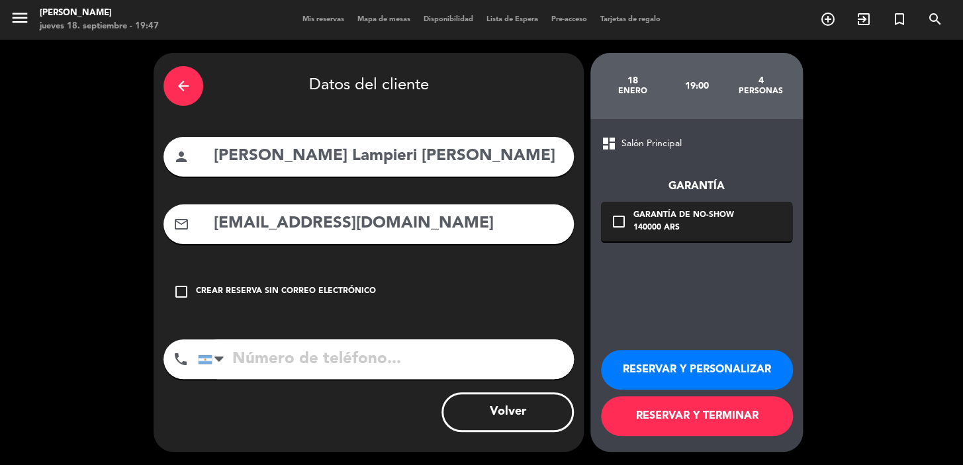
type input "[EMAIL_ADDRESS][DOMAIN_NAME]"
paste input "55 27 99953-3607"
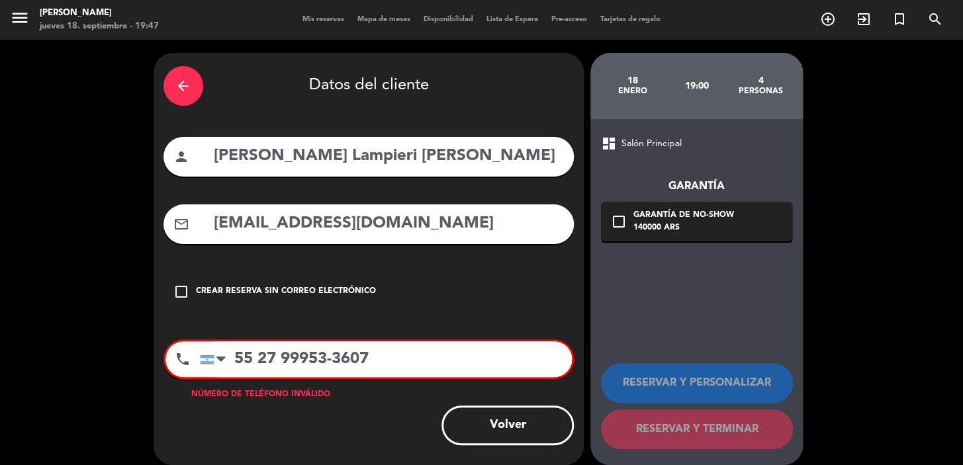
click at [232, 351] on input "55 27 99953-3607" at bounding box center [386, 360] width 372 height 36
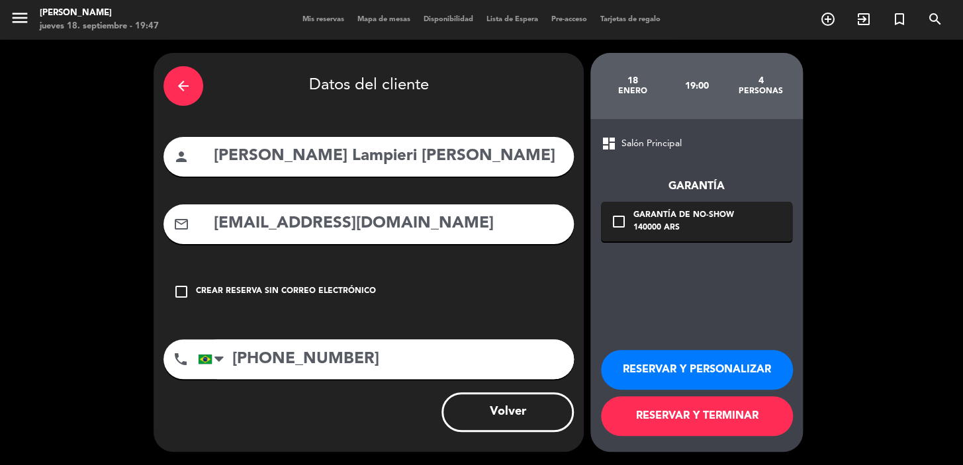
type input "[PHONE_NUMBER]"
click at [776, 225] on div "check_box_outline_blank Garantía de no-show 140000 ARS" at bounding box center [696, 222] width 191 height 40
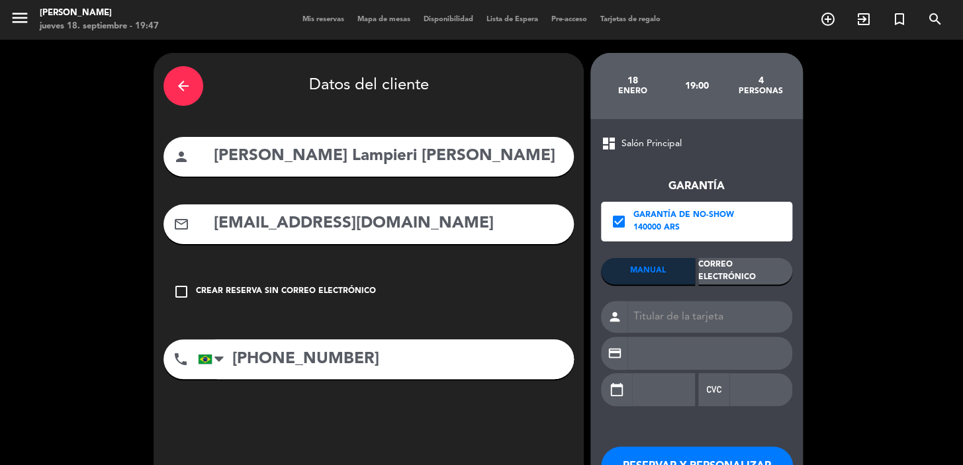
click at [749, 277] on div "Correo Electrónico" at bounding box center [745, 271] width 94 height 26
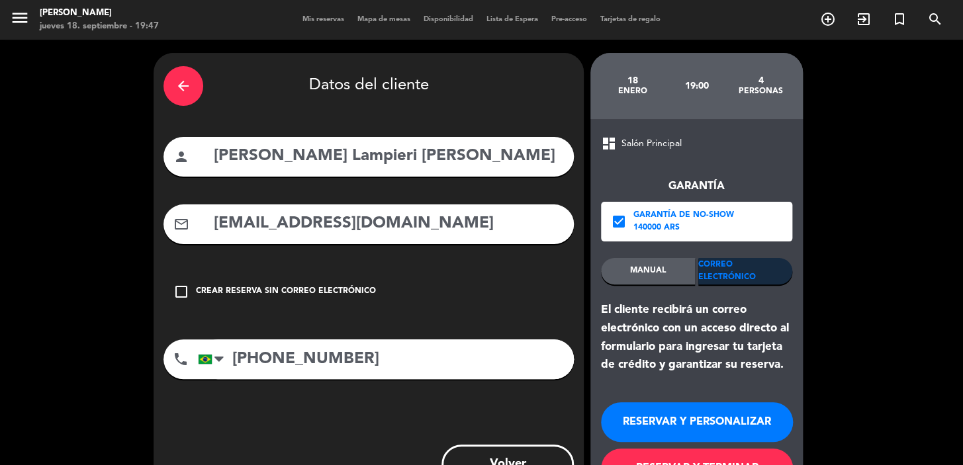
click at [752, 410] on button "RESERVAR Y PERSONALIZAR" at bounding box center [697, 422] width 192 height 40
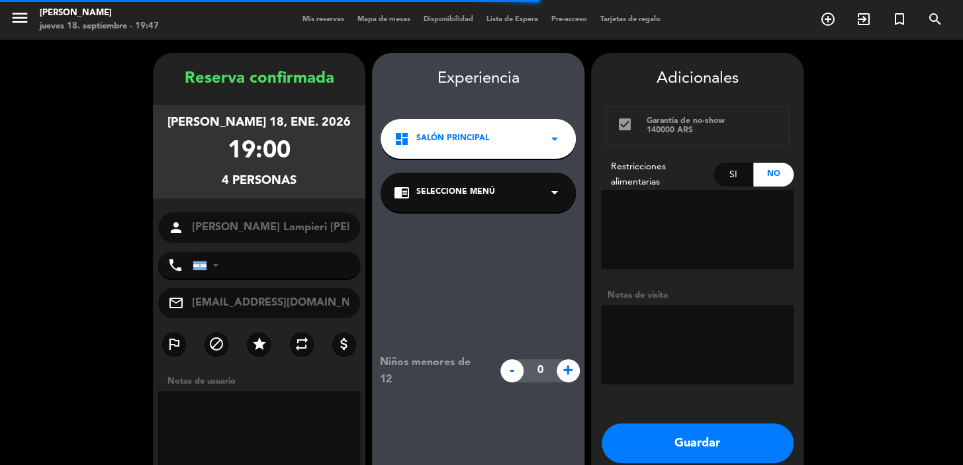
type input "[PHONE_NUMBER]"
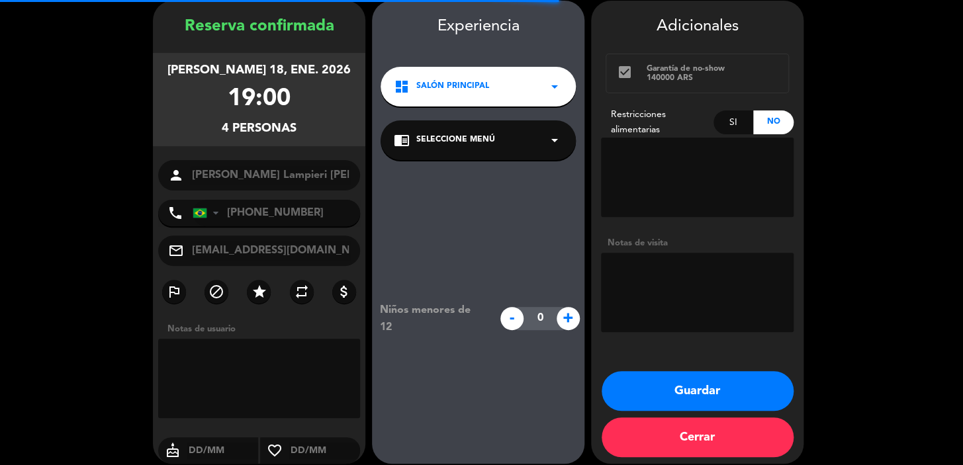
scroll to position [53, 0]
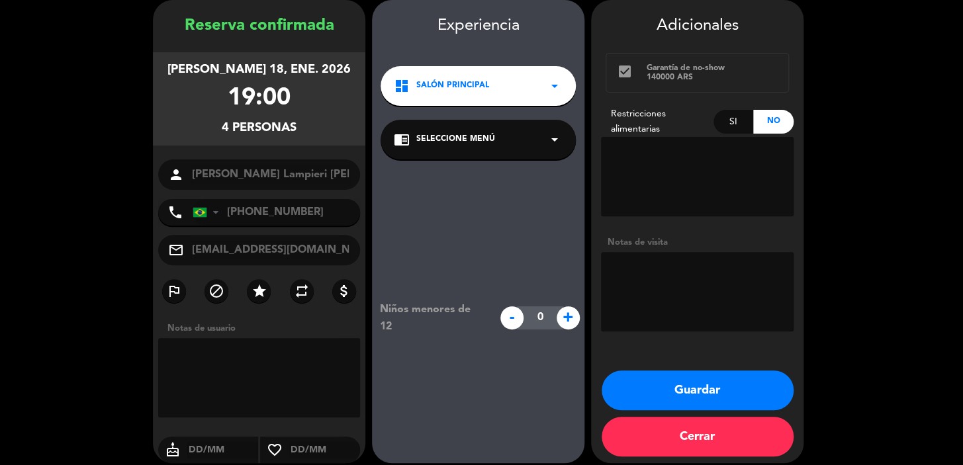
click at [515, 89] on div "dashboard Salón Principal arrow_drop_down" at bounding box center [478, 86] width 195 height 40
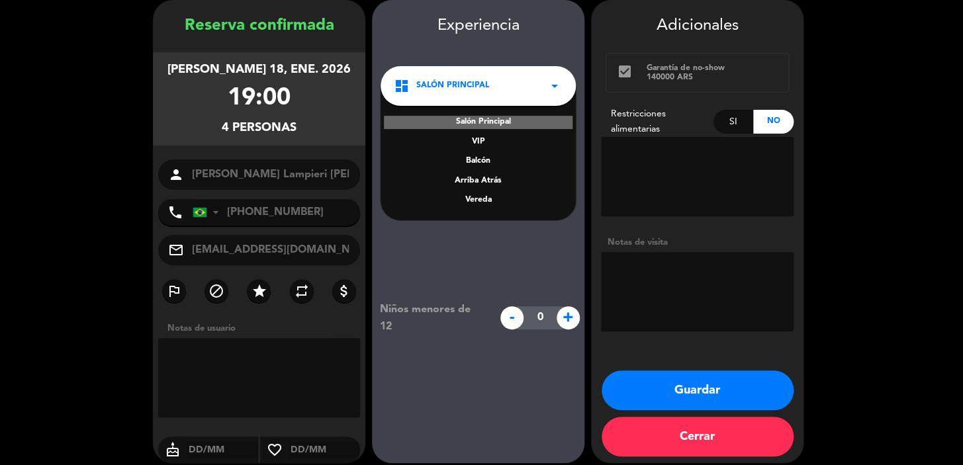
click at [492, 199] on div "Vereda" at bounding box center [478, 200] width 169 height 13
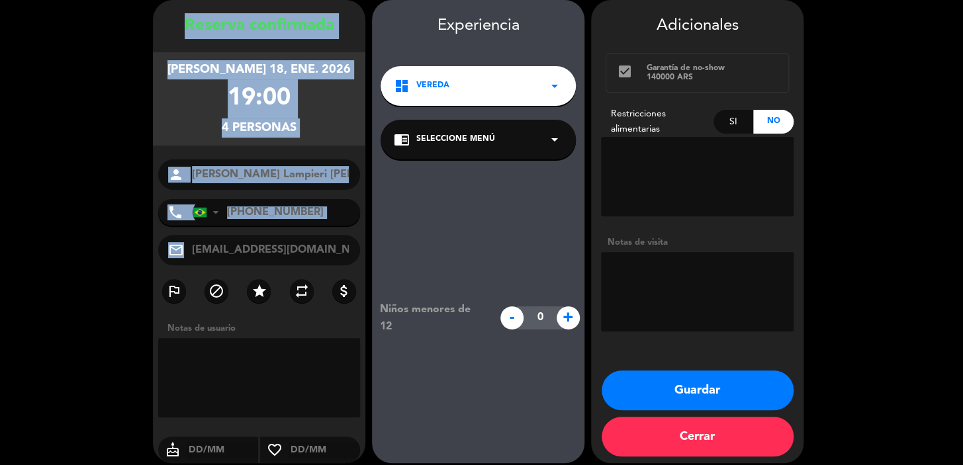
drag, startPoint x: 177, startPoint y: 19, endPoint x: 285, endPoint y: 238, distance: 244.5
click at [285, 238] on div "Reserva confirmada [PERSON_NAME] 18, ene. 2026 19:00 4 personas person [PERSON_…" at bounding box center [259, 244] width 212 height 463
copy div "Loremip dolorsitam consect 96, adi. 4369 70:74 0 elitsedd eiusmo tempo Incidi U…"
click at [694, 396] on button "Guardar" at bounding box center [698, 391] width 192 height 40
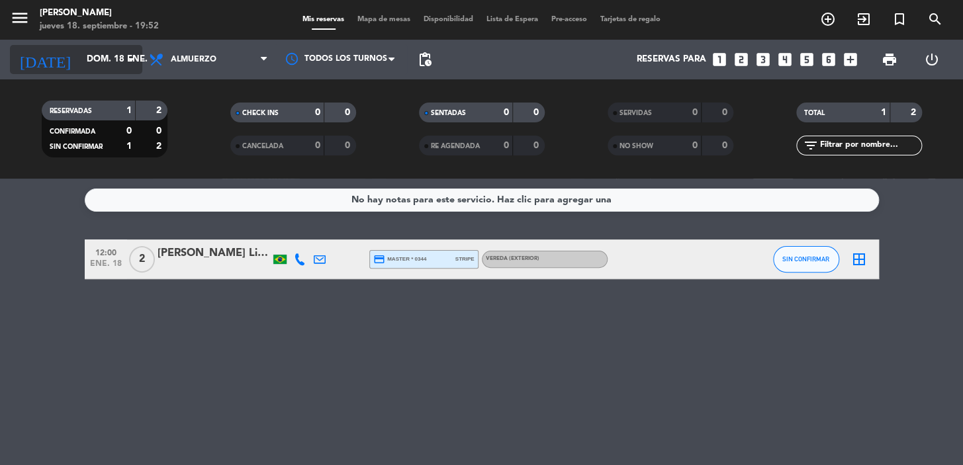
click at [135, 56] on icon "arrow_drop_down" at bounding box center [131, 60] width 16 height 16
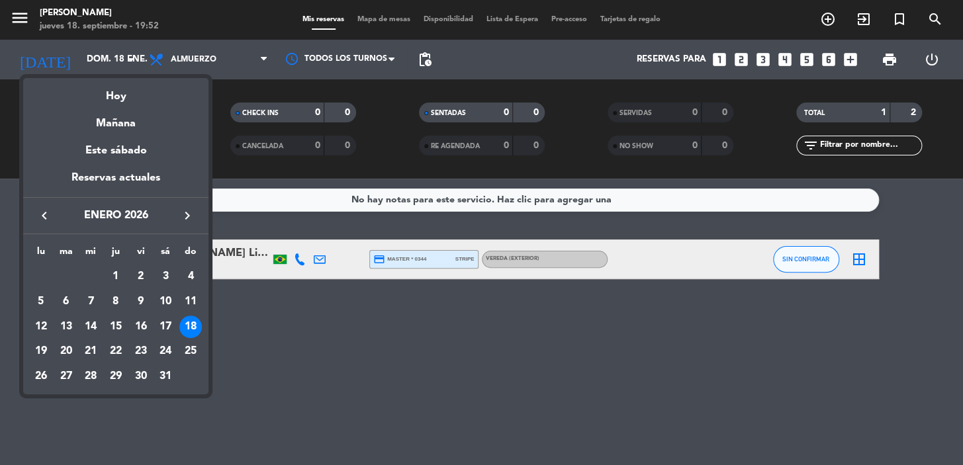
click at [42, 208] on icon "keyboard_arrow_left" at bounding box center [44, 216] width 16 height 16
click at [66, 373] on div "23" at bounding box center [66, 376] width 23 height 23
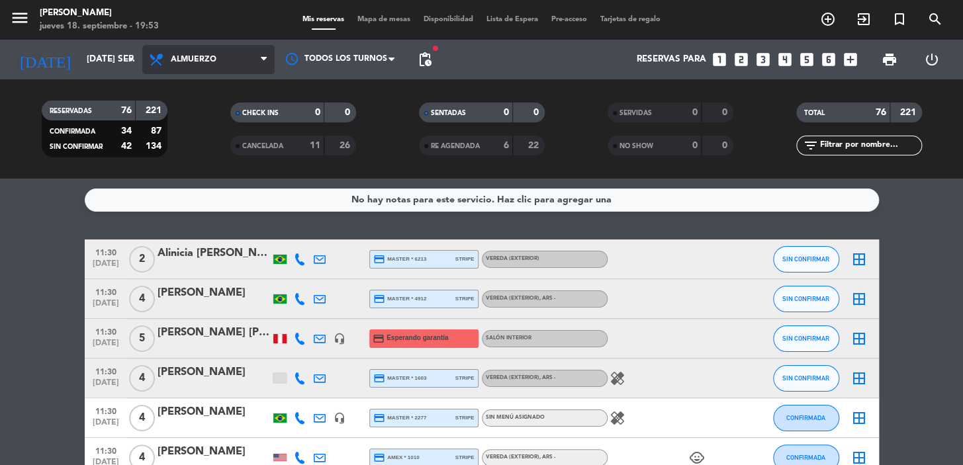
click at [245, 56] on span "Almuerzo" at bounding box center [208, 59] width 132 height 29
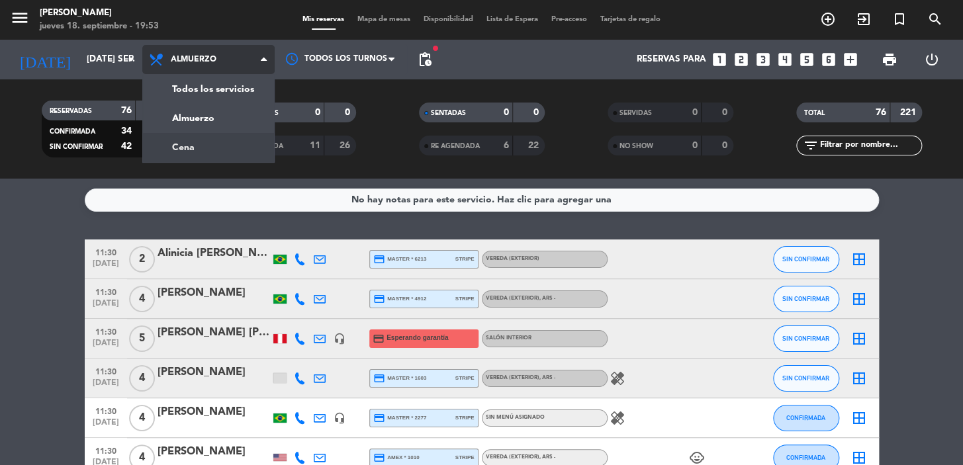
click at [239, 144] on div "menu [PERSON_NAME] 18. septiembre - 19:53 Mis reservas Mapa de mesas Disponibil…" at bounding box center [481, 89] width 963 height 179
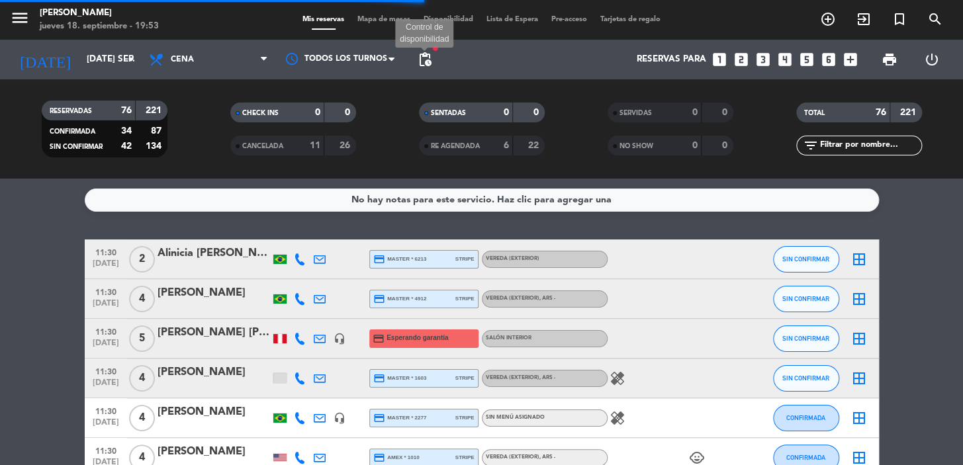
click at [427, 55] on span "pending_actions" at bounding box center [425, 60] width 16 height 16
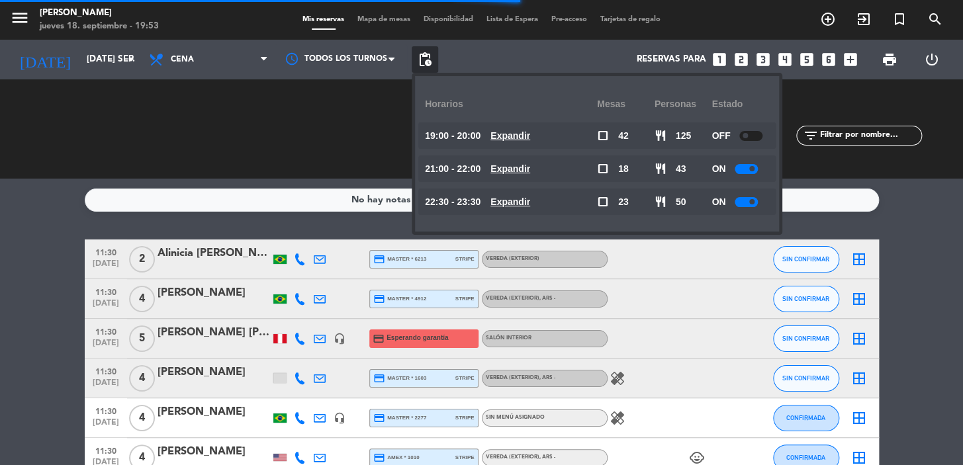
click at [509, 132] on u "Expandir" at bounding box center [510, 135] width 40 height 11
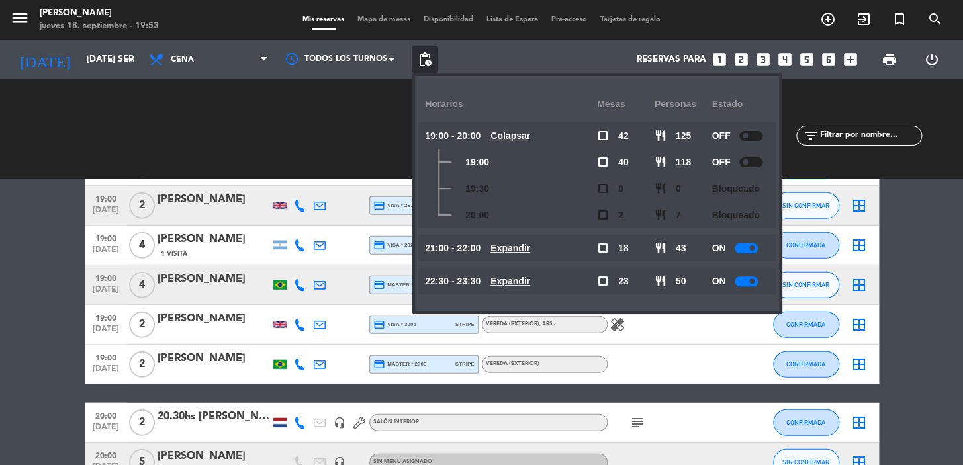
scroll to position [1564, 0]
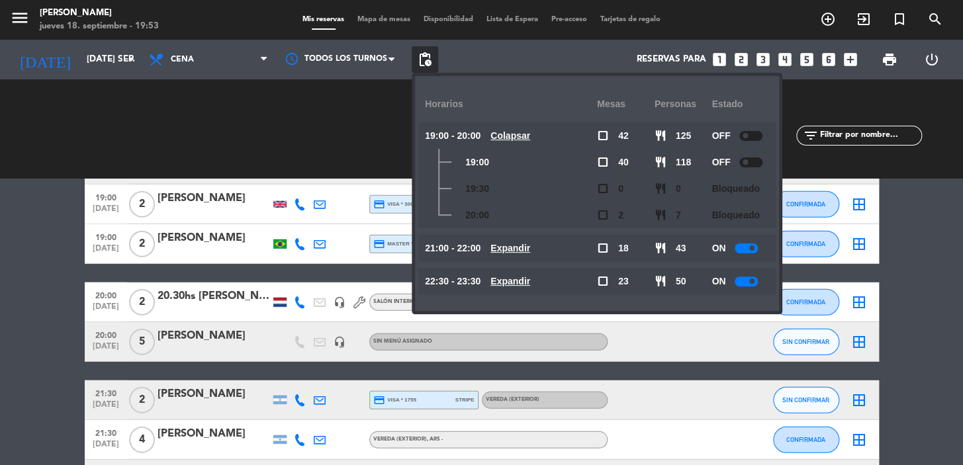
click at [530, 249] on u "Expandir" at bounding box center [510, 248] width 40 height 11
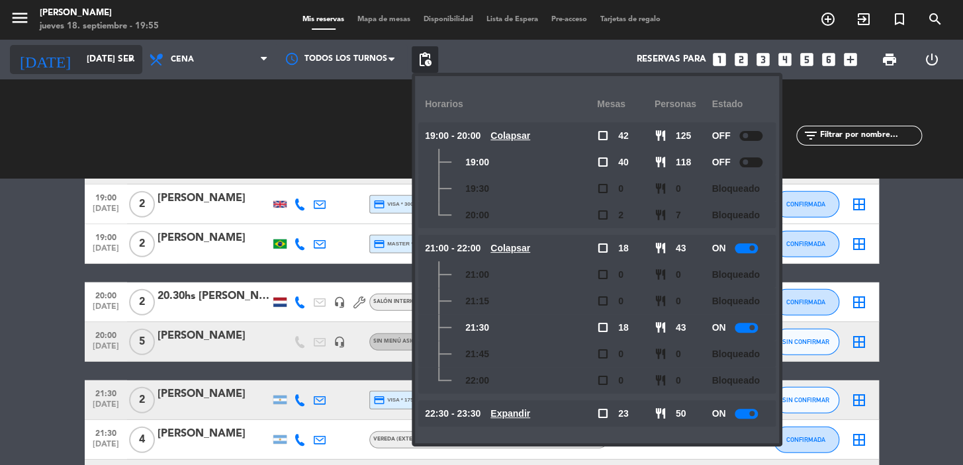
click at [99, 58] on input "[DATE] sep." at bounding box center [138, 60] width 117 height 24
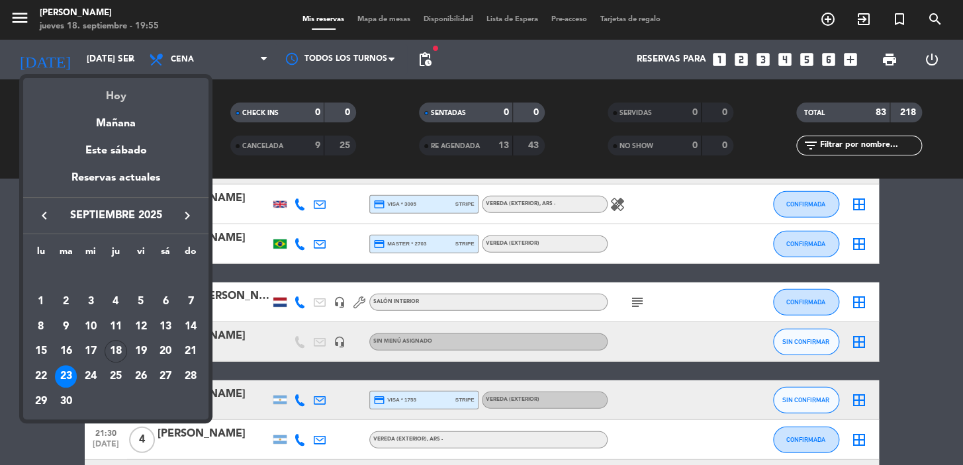
click at [109, 93] on div "Hoy" at bounding box center [115, 91] width 185 height 27
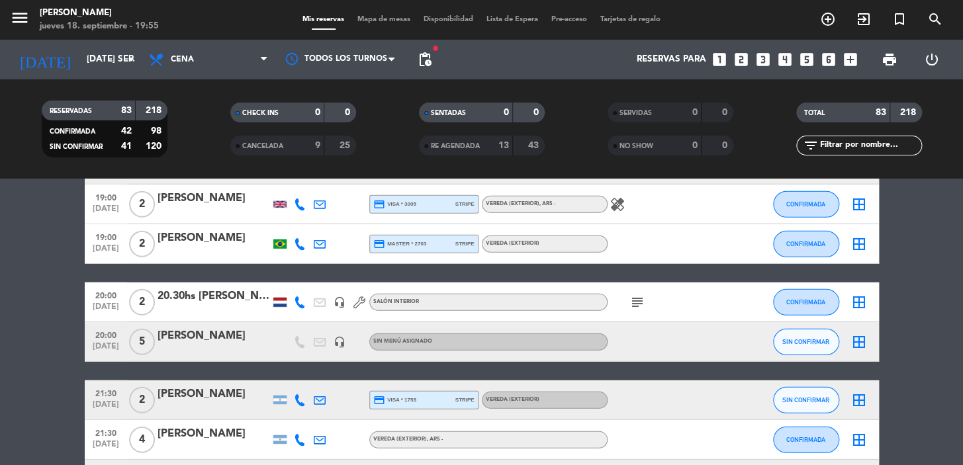
type input "[DEMOGRAPHIC_DATA] [DATE]"
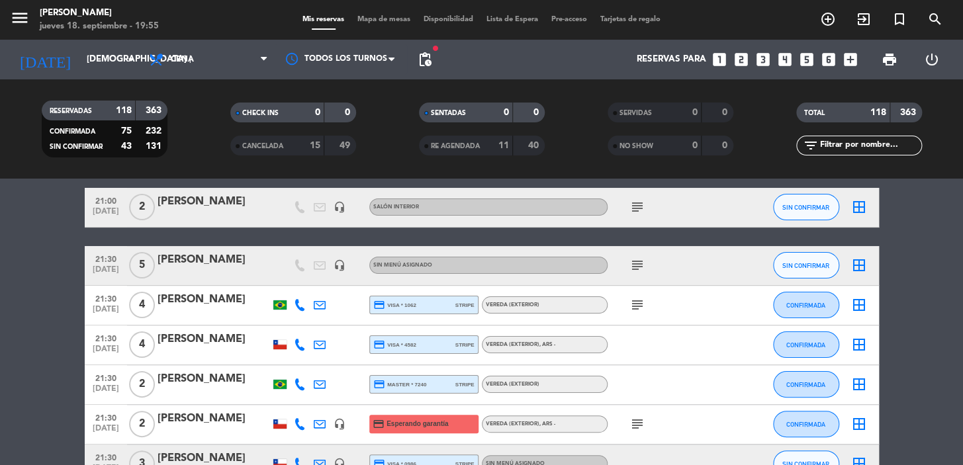
scroll to position [2286, 0]
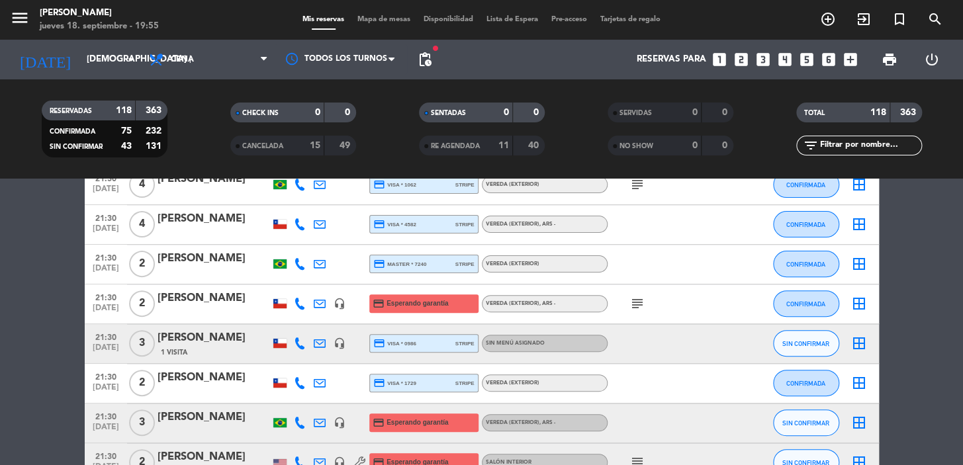
click at [299, 307] on icon at bounding box center [300, 304] width 12 height 12
click at [287, 281] on span "Copiar" at bounding box center [293, 282] width 28 height 14
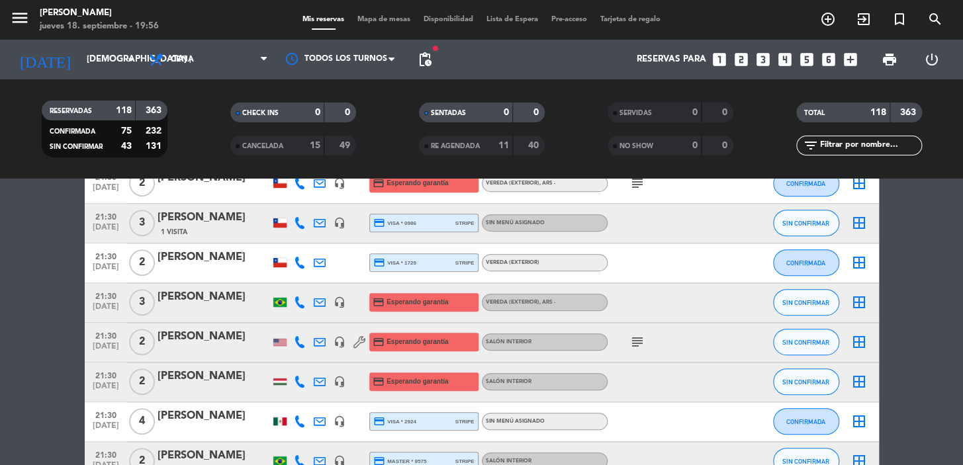
click at [302, 342] on icon at bounding box center [300, 342] width 12 height 12
click at [283, 322] on span "Copiar" at bounding box center [293, 321] width 28 height 14
click at [300, 387] on icon at bounding box center [300, 382] width 12 height 12
click at [284, 359] on span "Copiar" at bounding box center [295, 360] width 28 height 14
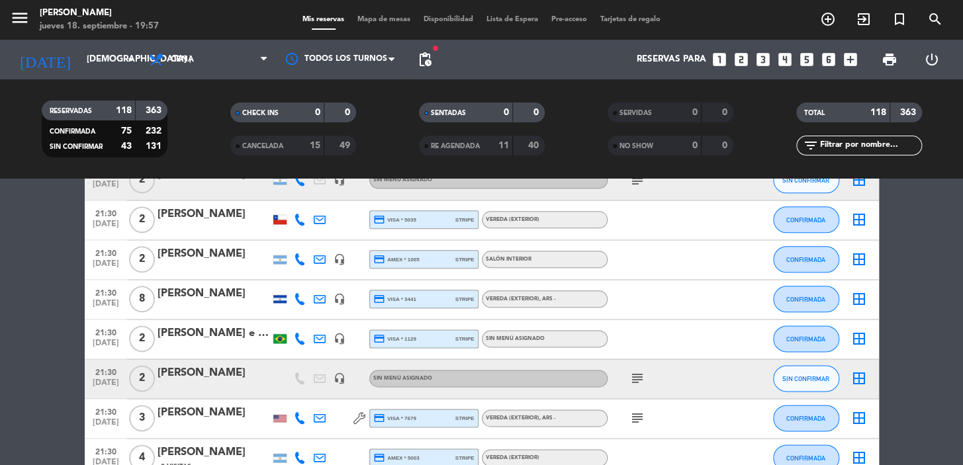
scroll to position [2888, 0]
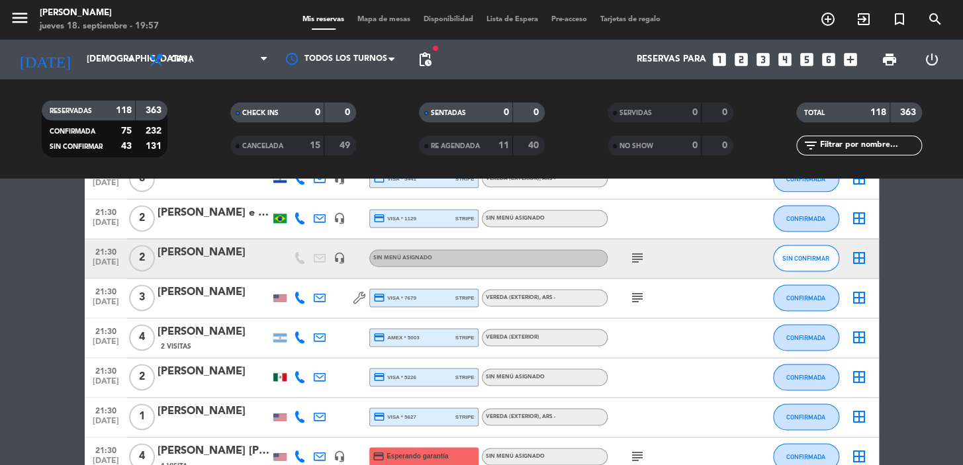
click at [298, 438] on div at bounding box center [300, 457] width 20 height 39
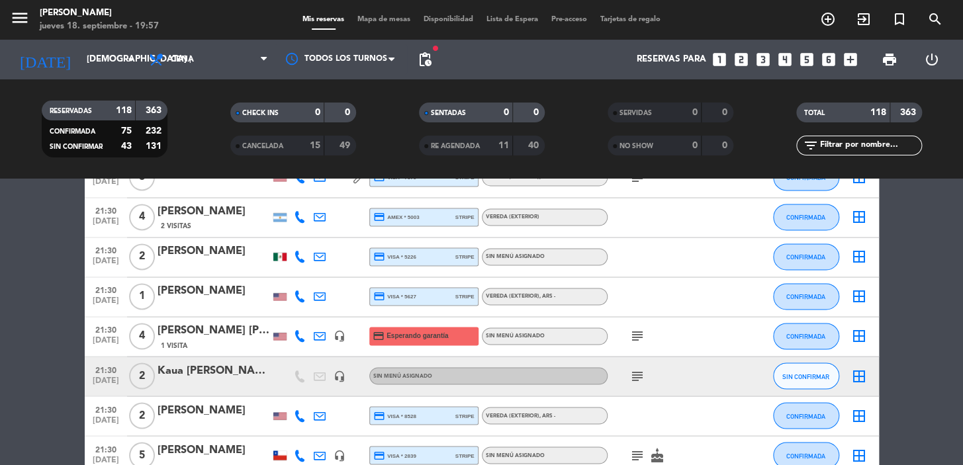
click at [302, 336] on icon at bounding box center [300, 336] width 12 height 12
click at [283, 319] on span "Copiar" at bounding box center [293, 315] width 28 height 14
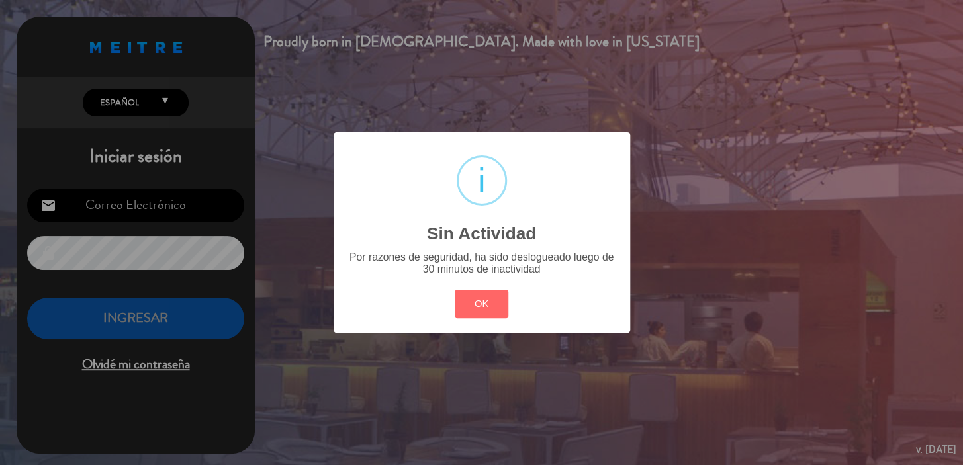
type input "[EMAIL_ADDRESS][DOMAIN_NAME]"
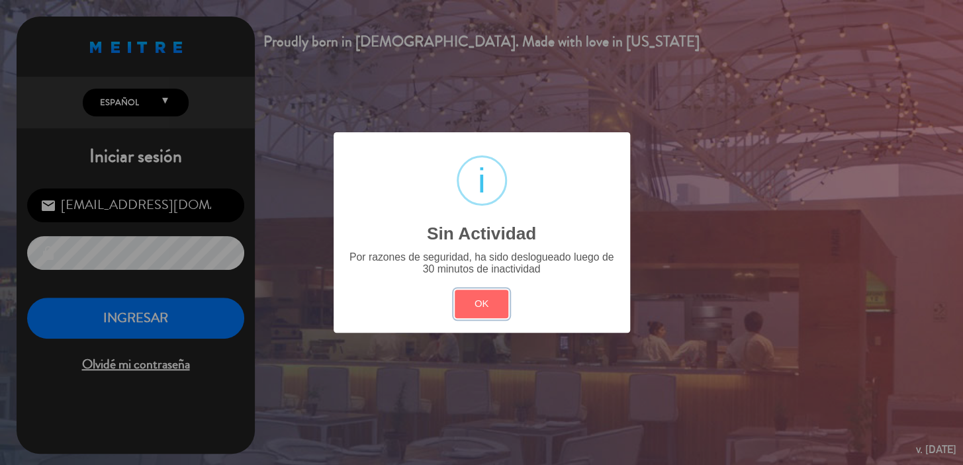
click at [473, 316] on button "OK" at bounding box center [482, 304] width 54 height 28
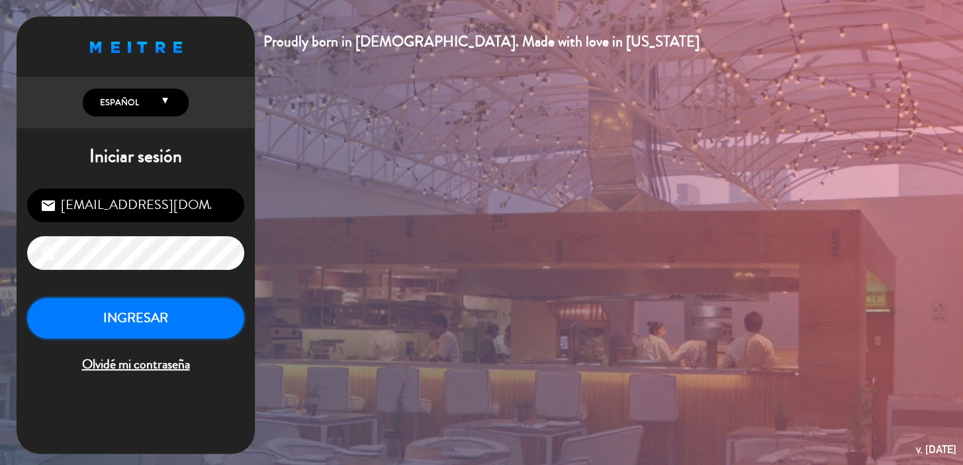
click at [195, 324] on button "INGRESAR" at bounding box center [135, 319] width 217 height 42
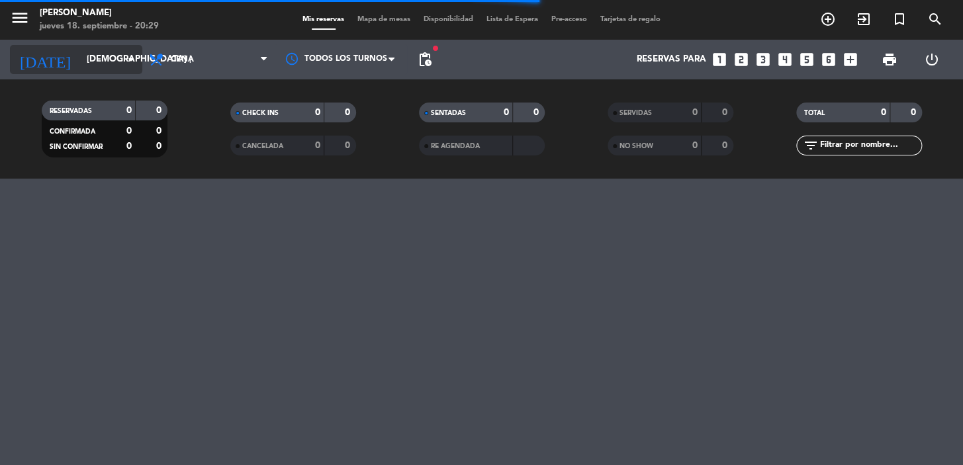
click at [124, 55] on icon "arrow_drop_down" at bounding box center [131, 60] width 16 height 16
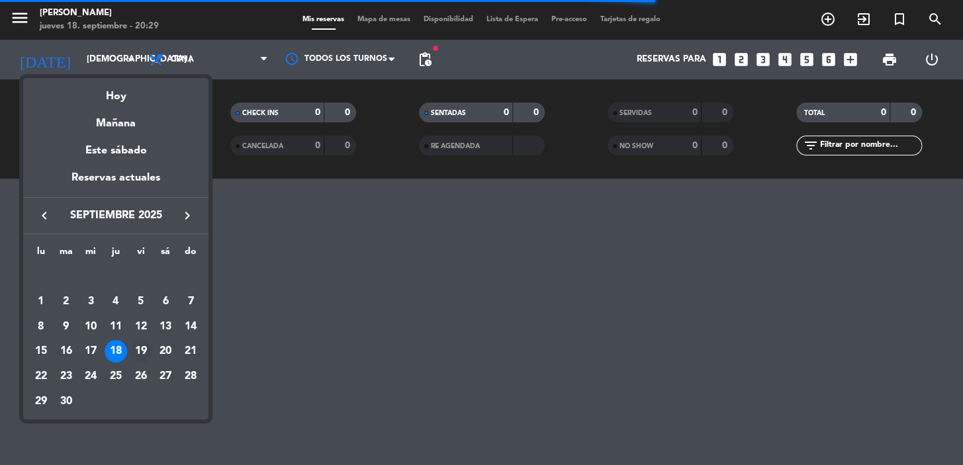
click at [134, 350] on div "19" at bounding box center [141, 351] width 23 height 23
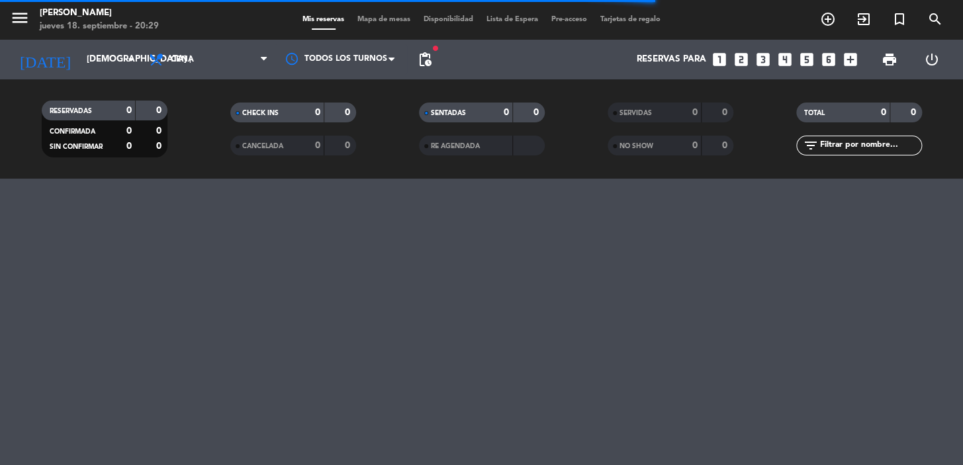
type input "vie. [DATE]"
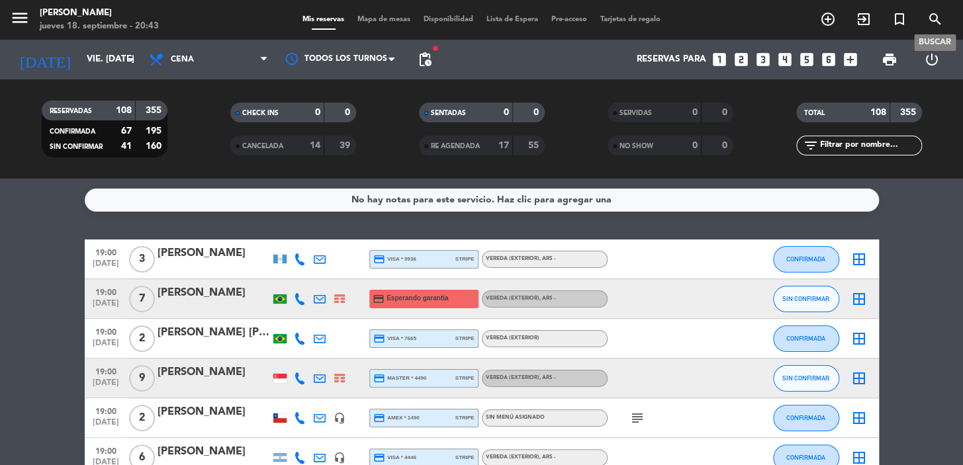
click at [935, 19] on icon "search" at bounding box center [935, 19] width 16 height 16
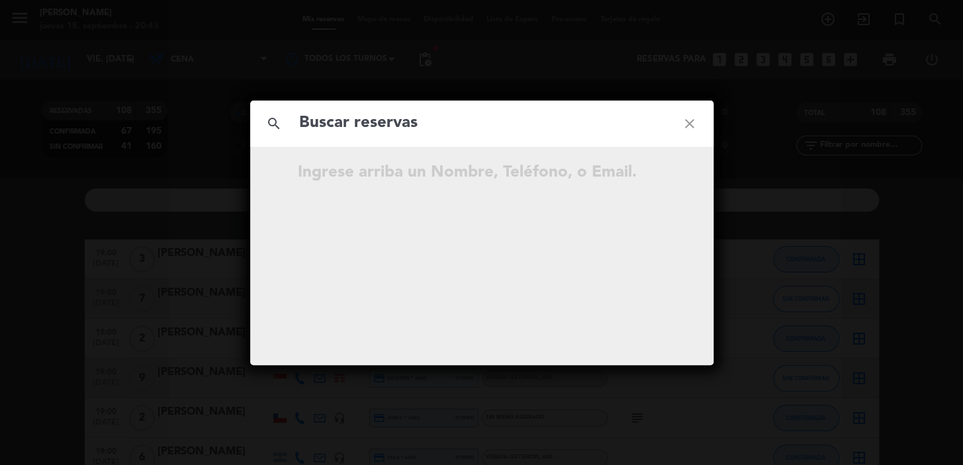
click at [394, 130] on input "text" at bounding box center [482, 123] width 368 height 27
type input "ca"
drag, startPoint x: 342, startPoint y: 125, endPoint x: 113, endPoint y: 126, distance: 229.0
click at [112, 126] on div "search ca close …continúe escribiendo." at bounding box center [481, 232] width 963 height 465
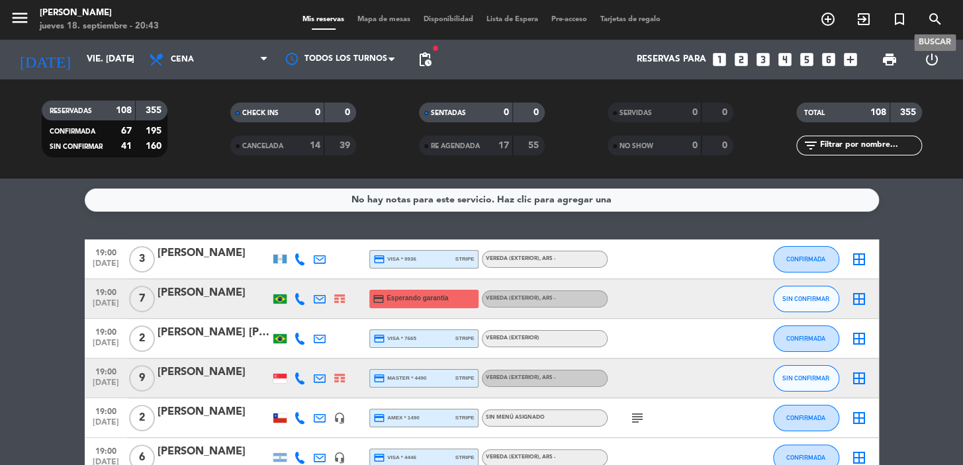
click at [929, 14] on icon "search" at bounding box center [935, 19] width 16 height 16
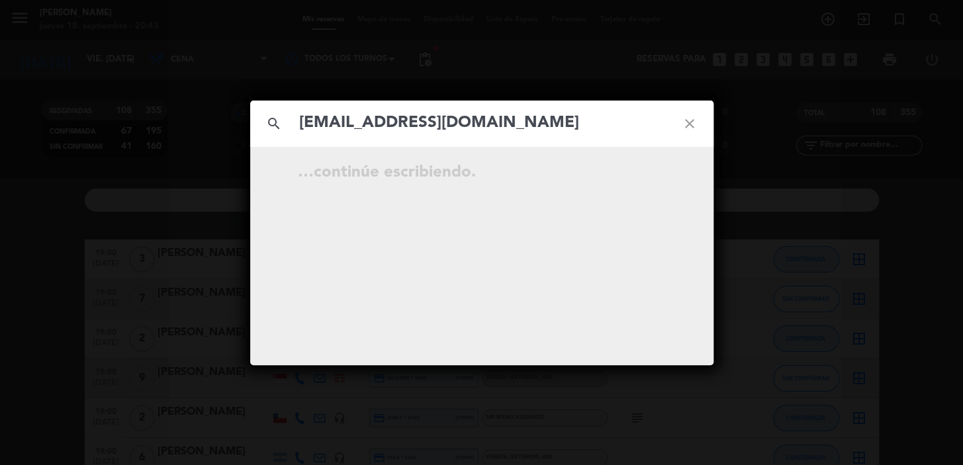
type input "[EMAIL_ADDRESS][DOMAIN_NAME]"
click at [688, 126] on icon "close" at bounding box center [690, 124] width 48 height 48
click at [687, 122] on icon "close" at bounding box center [690, 124] width 48 height 48
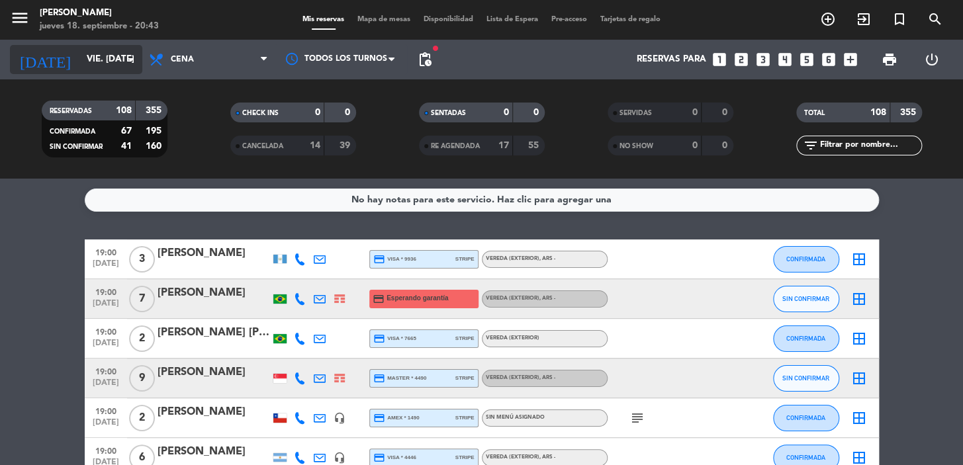
click at [91, 50] on input "vie. [DATE]" at bounding box center [138, 60] width 117 height 24
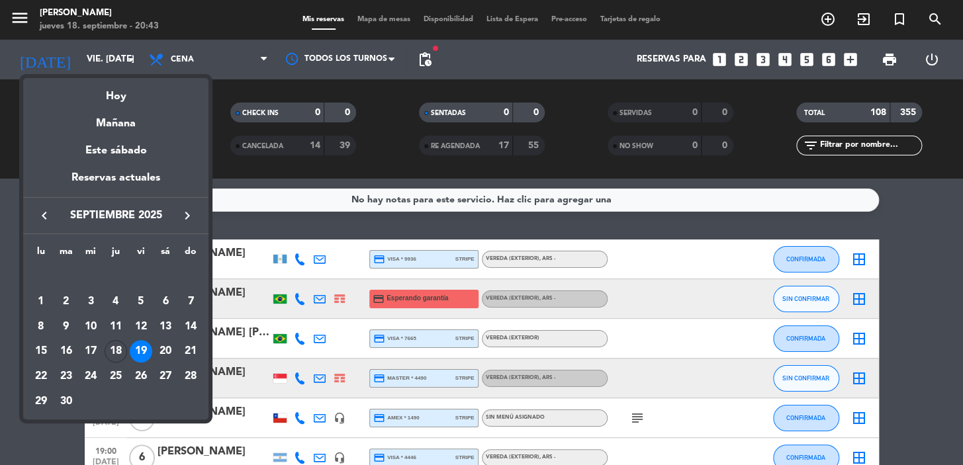
click at [143, 347] on div "19" at bounding box center [141, 351] width 23 height 23
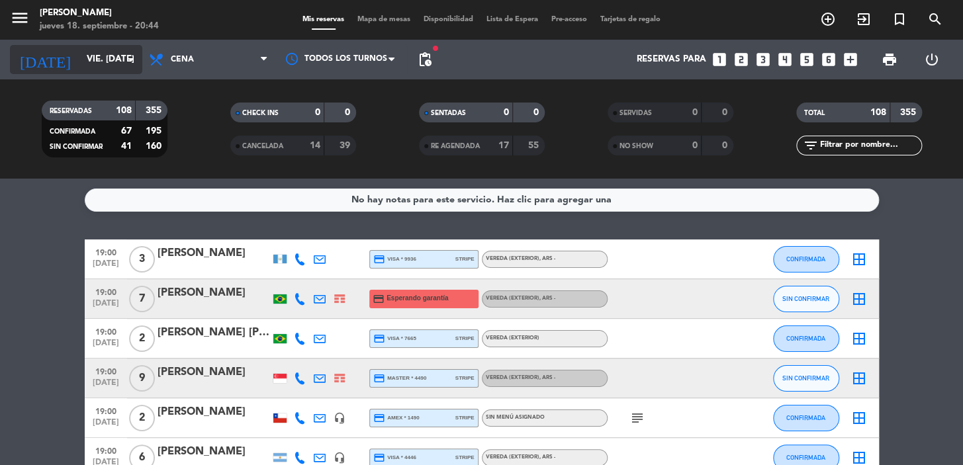
click at [128, 57] on icon "arrow_drop_down" at bounding box center [131, 60] width 16 height 16
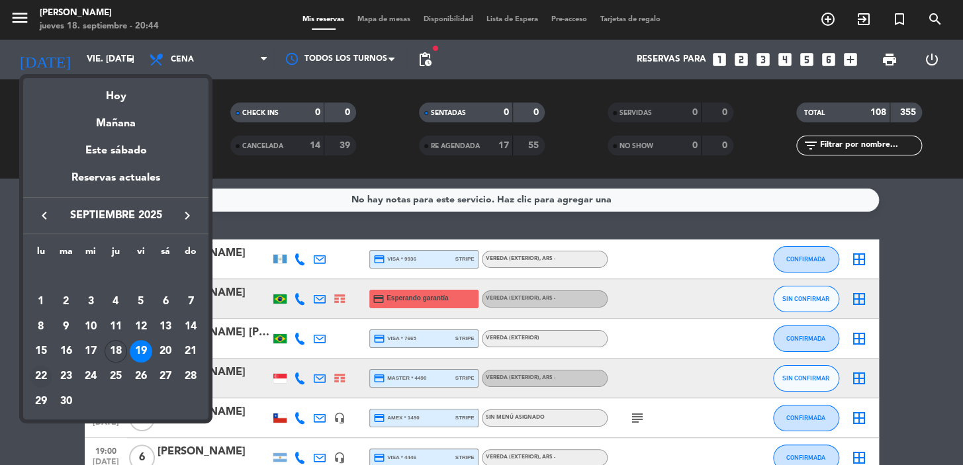
click at [42, 371] on div "22" at bounding box center [41, 376] width 23 height 23
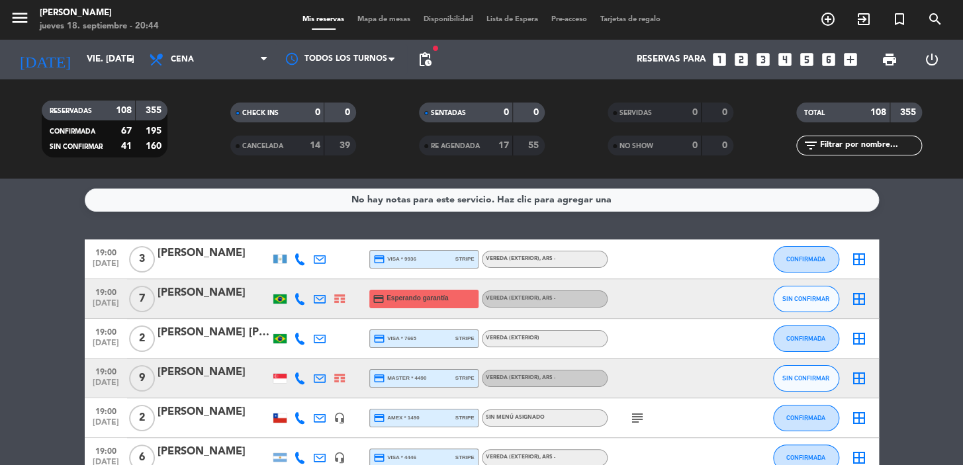
type input "lun. [DATE]"
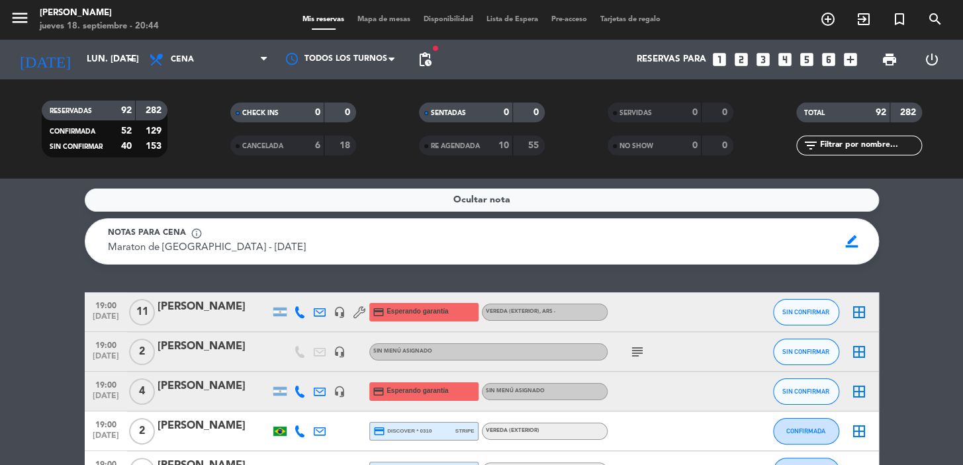
click at [429, 49] on span "pending_actions" at bounding box center [425, 59] width 26 height 26
click at [425, 60] on span "pending_actions" at bounding box center [425, 60] width 16 height 16
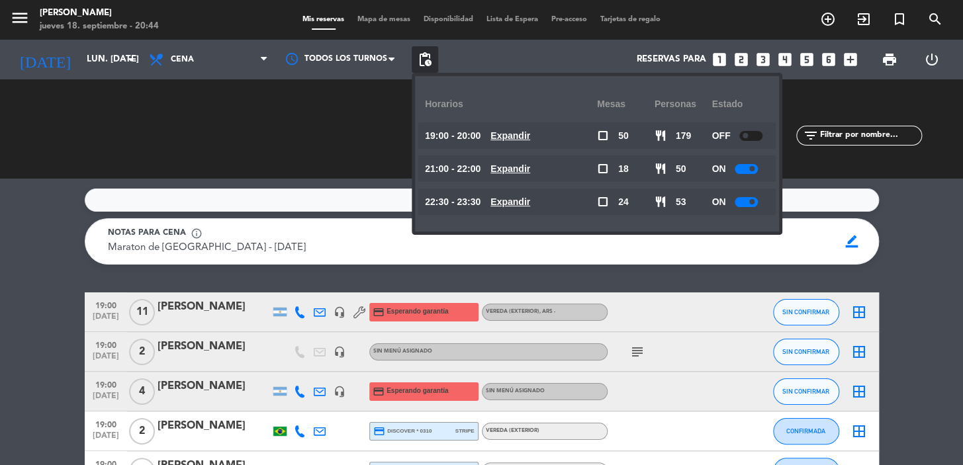
click at [522, 134] on u "Expandir" at bounding box center [510, 135] width 40 height 11
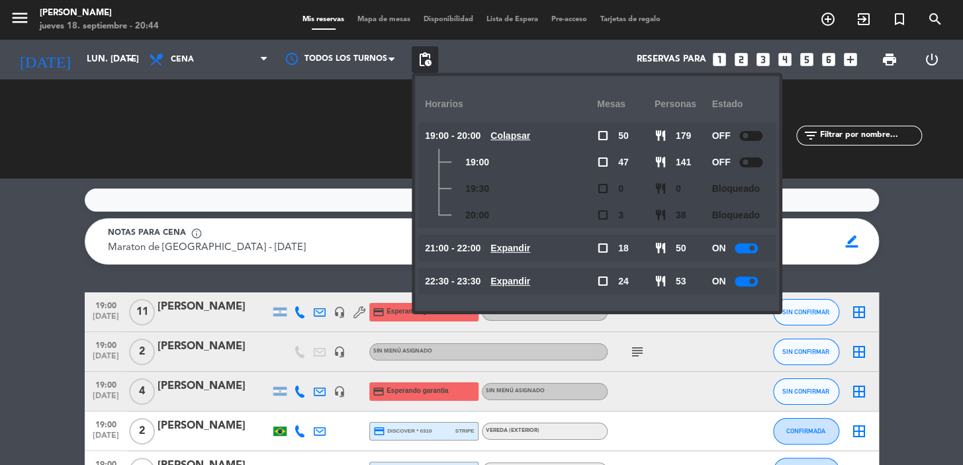
click at [527, 132] on u "Colapsar" at bounding box center [510, 135] width 40 height 11
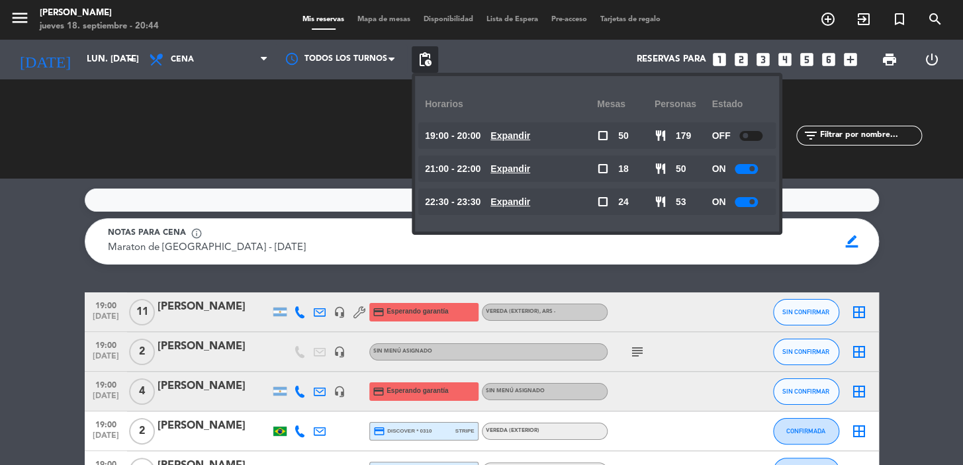
click at [516, 169] on u "Expandir" at bounding box center [510, 168] width 40 height 11
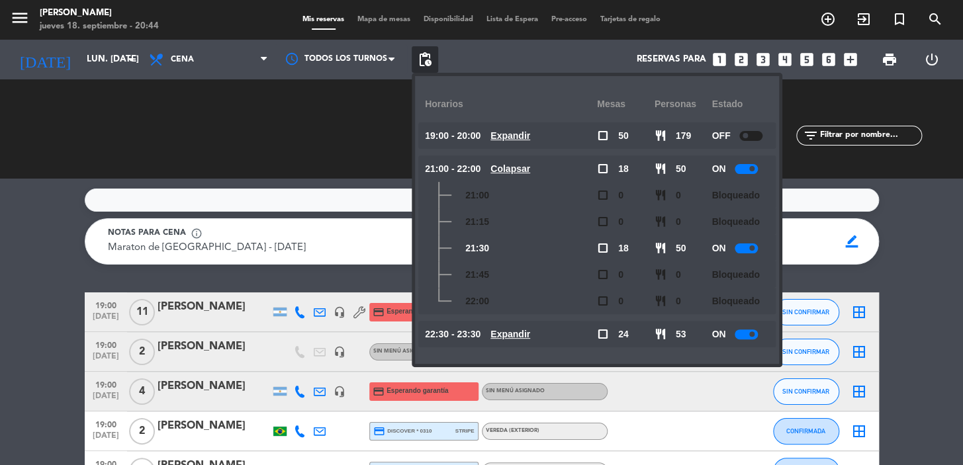
click at [353, 79] on div "RESERVADAS 92 282 CONFIRMADA 52 129 SIN CONFIRMAR 40 153 CHECK INS 0 0 CANCELAD…" at bounding box center [481, 128] width 963 height 99
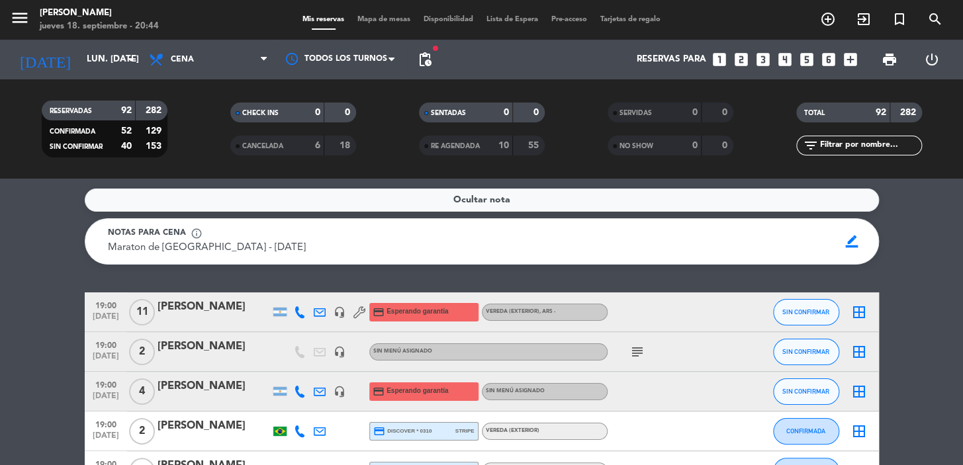
click at [786, 54] on icon "looks_4" at bounding box center [784, 59] width 17 height 17
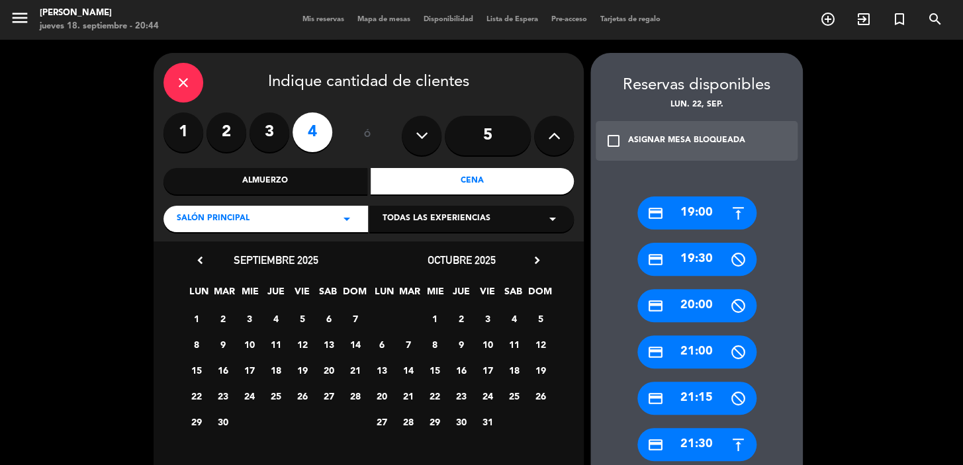
click at [341, 215] on icon "arrow_drop_down" at bounding box center [347, 219] width 16 height 16
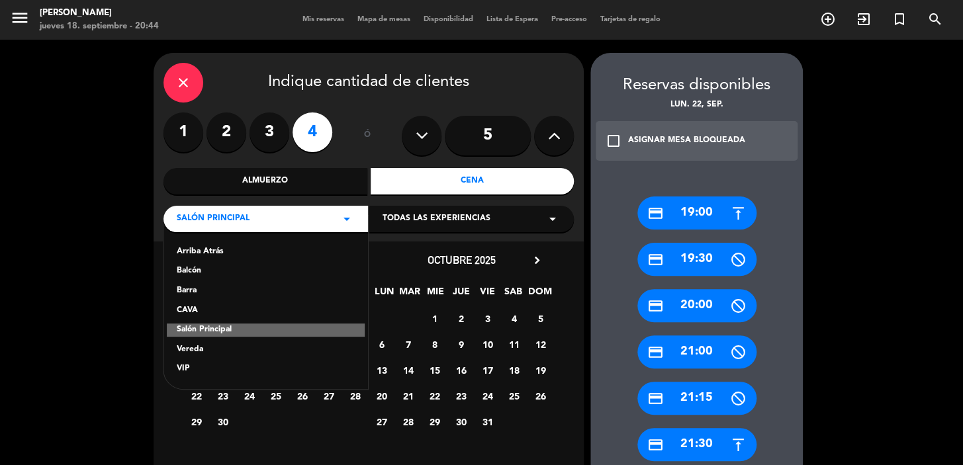
click at [201, 350] on div "Vereda" at bounding box center [266, 350] width 178 height 13
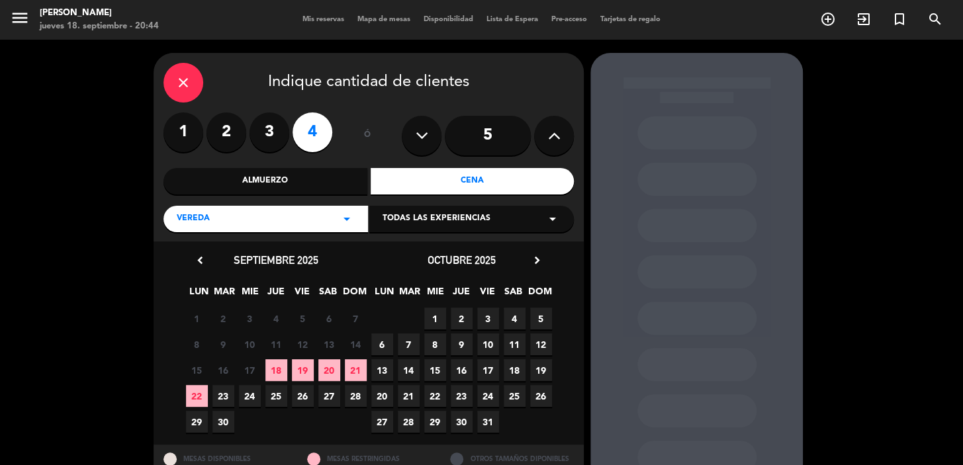
click at [195, 396] on span "22" at bounding box center [197, 396] width 22 height 22
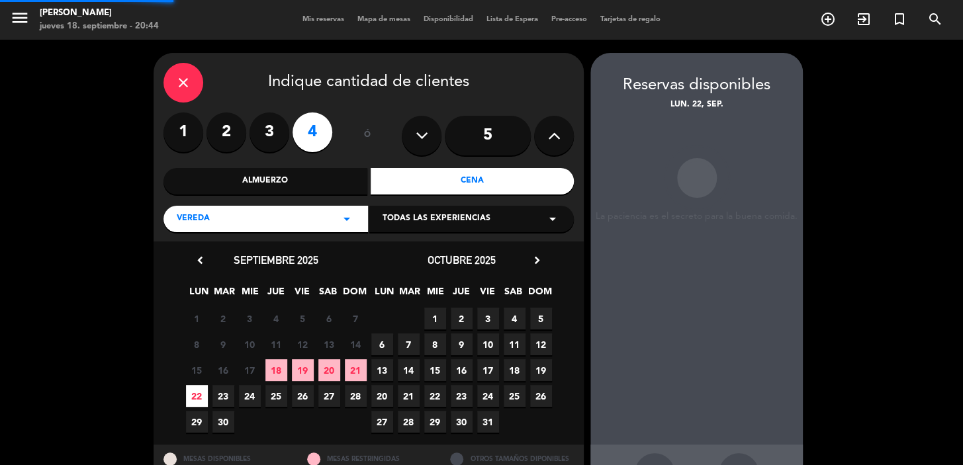
scroll to position [48, 0]
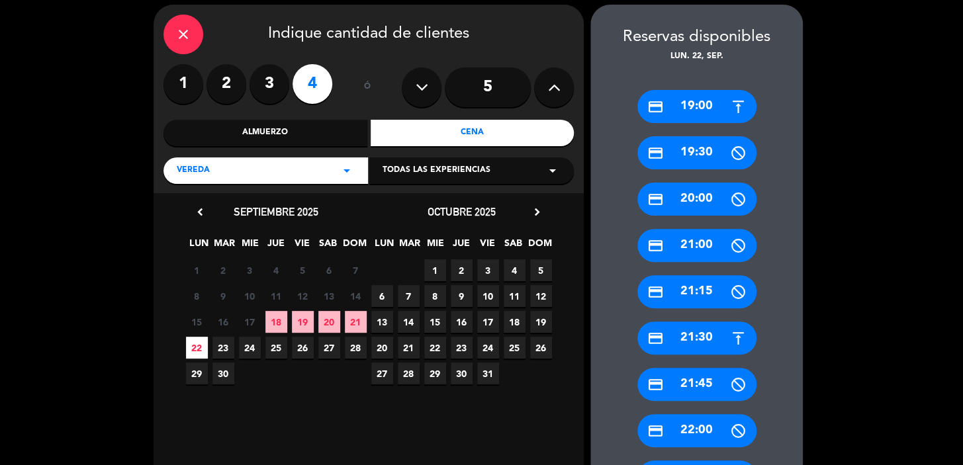
click at [700, 331] on div "credit_card 21:30" at bounding box center [696, 338] width 119 height 33
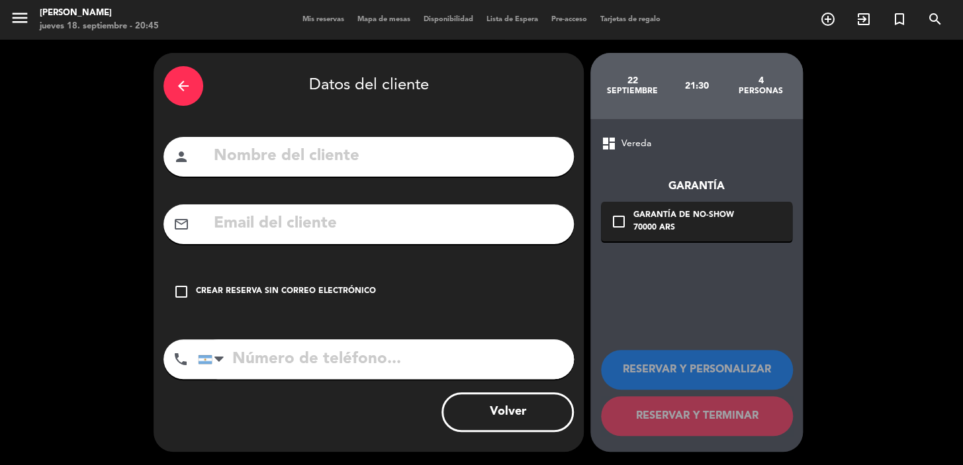
click at [488, 144] on input "text" at bounding box center [387, 156] width 351 height 27
type input "[PERSON_NAME]"
click at [237, 228] on input "text" at bounding box center [387, 223] width 351 height 27
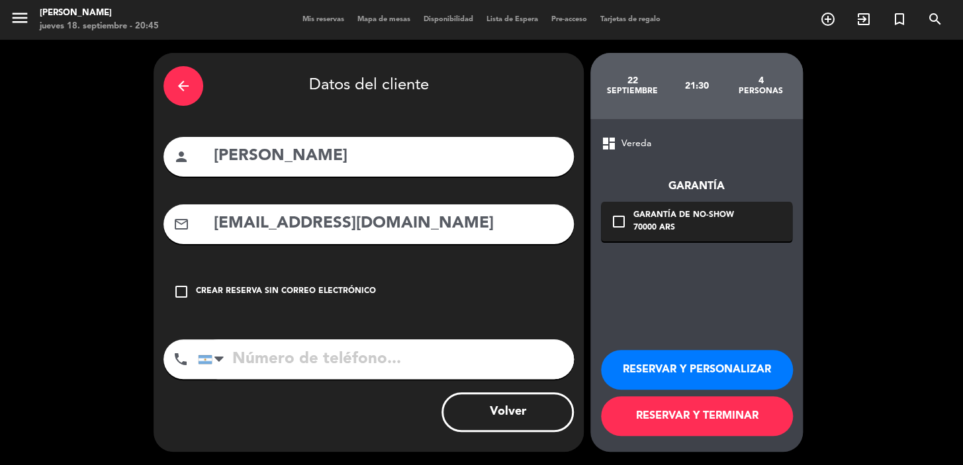
type input "[EMAIL_ADDRESS][DOMAIN_NAME]"
click at [271, 357] on input "tel" at bounding box center [386, 360] width 376 height 40
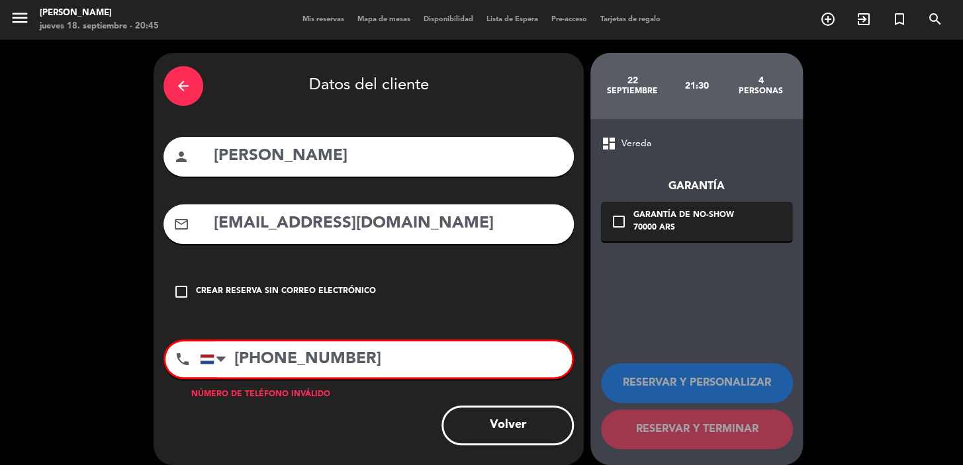
click at [247, 356] on input "[PHONE_NUMBER]" at bounding box center [386, 360] width 372 height 36
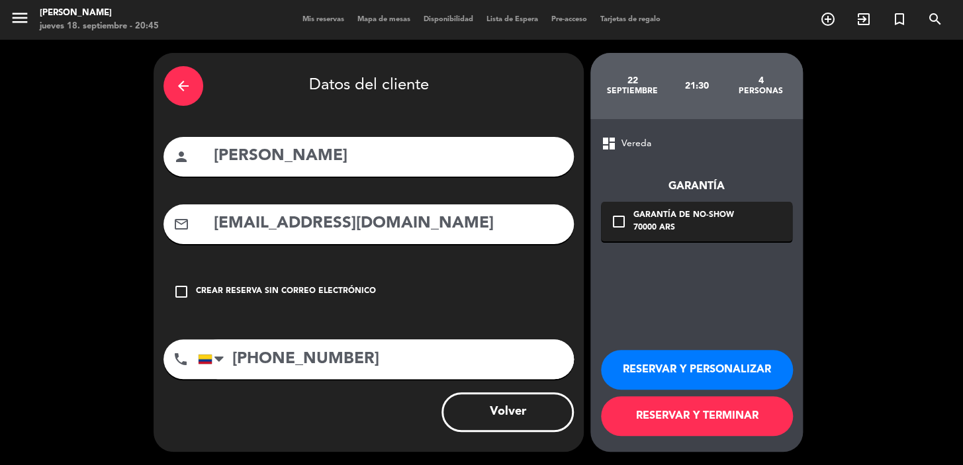
type input "[PHONE_NUMBER]"
click at [707, 222] on div "70000 ARS" at bounding box center [683, 228] width 101 height 13
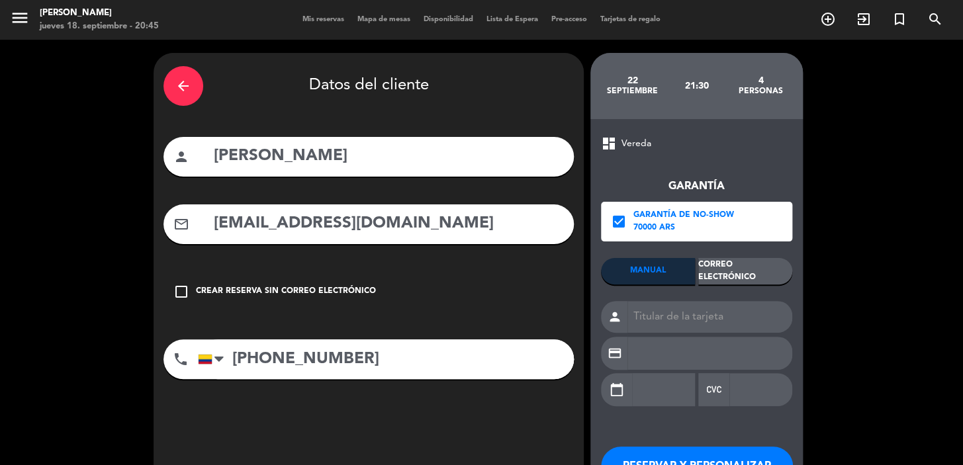
click at [728, 274] on div "Correo Electrónico" at bounding box center [745, 271] width 94 height 26
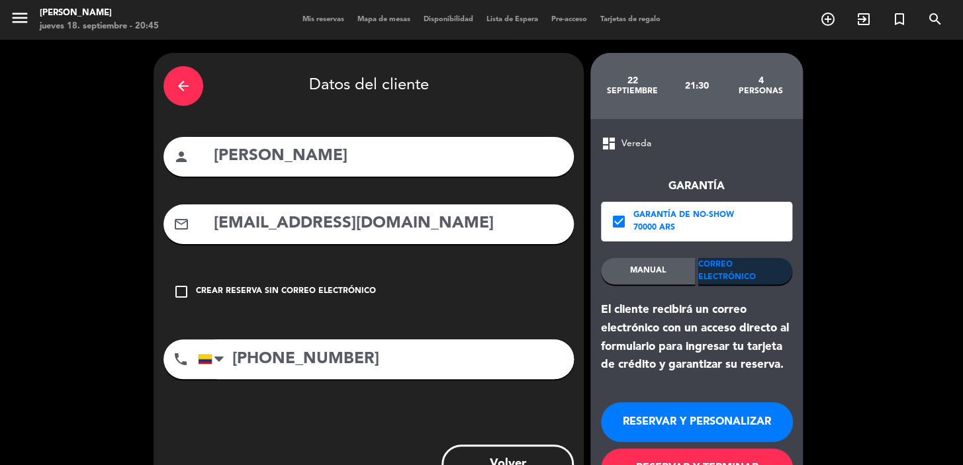
click at [761, 417] on button "RESERVAR Y PERSONALIZAR" at bounding box center [697, 422] width 192 height 40
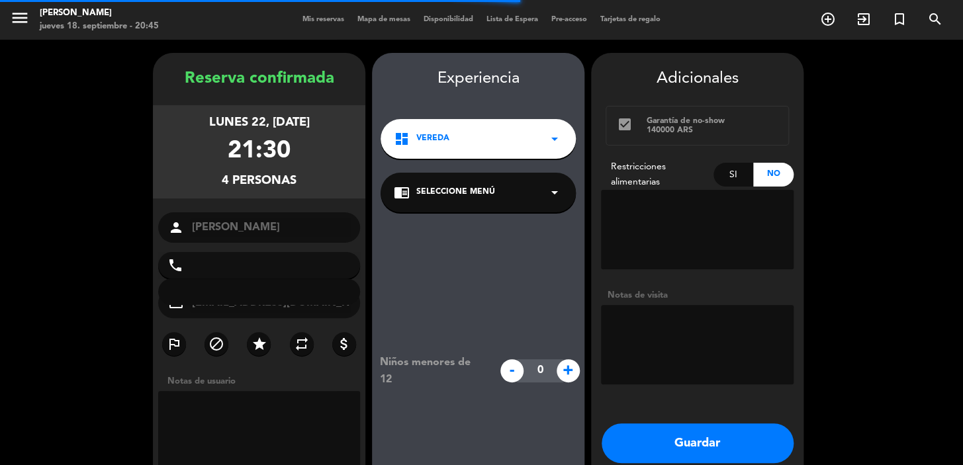
type input "[PHONE_NUMBER]"
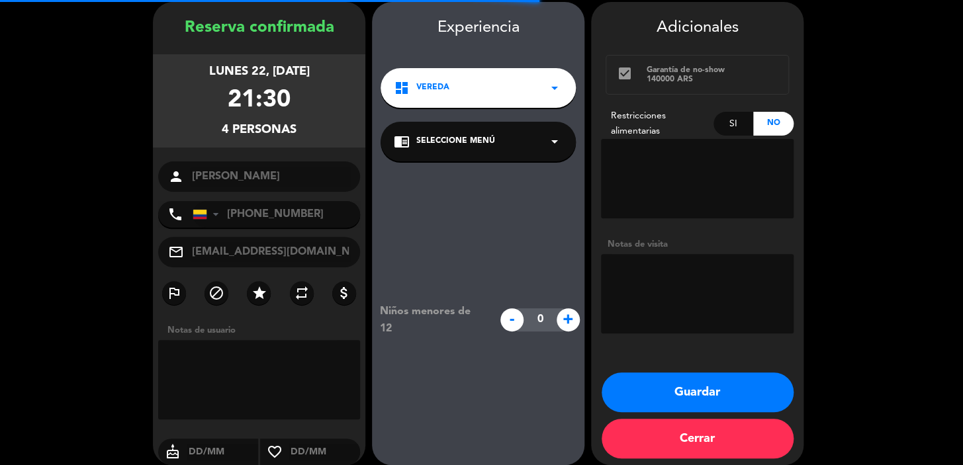
scroll to position [53, 0]
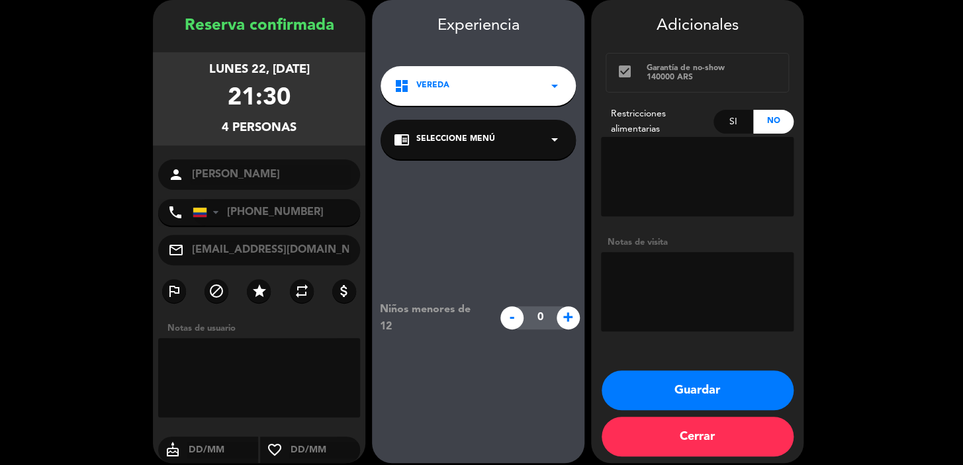
click at [676, 385] on button "Guardar" at bounding box center [698, 391] width 192 height 40
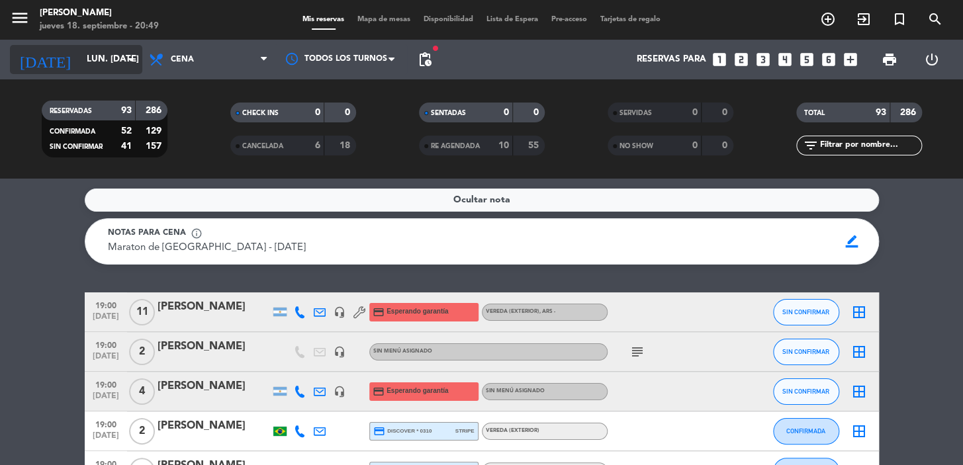
click at [111, 52] on input "lun. [DATE]" at bounding box center [138, 60] width 117 height 24
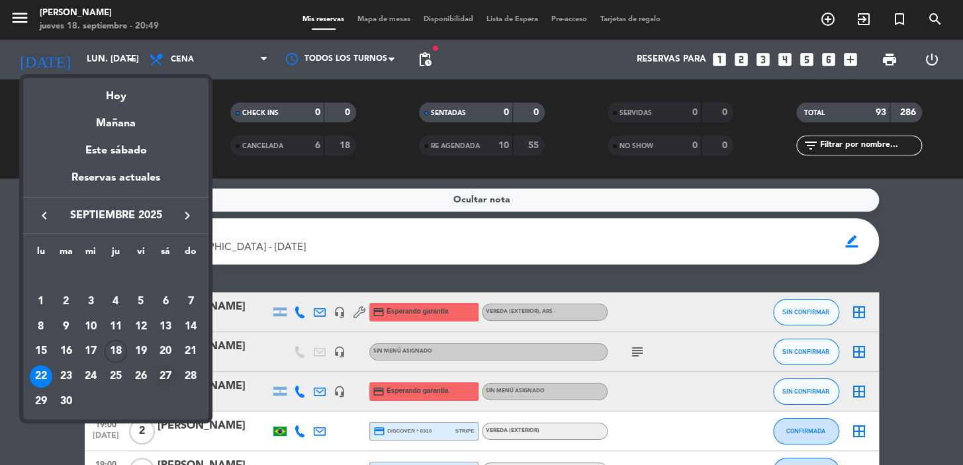
click at [163, 373] on div "27" at bounding box center [165, 376] width 23 height 23
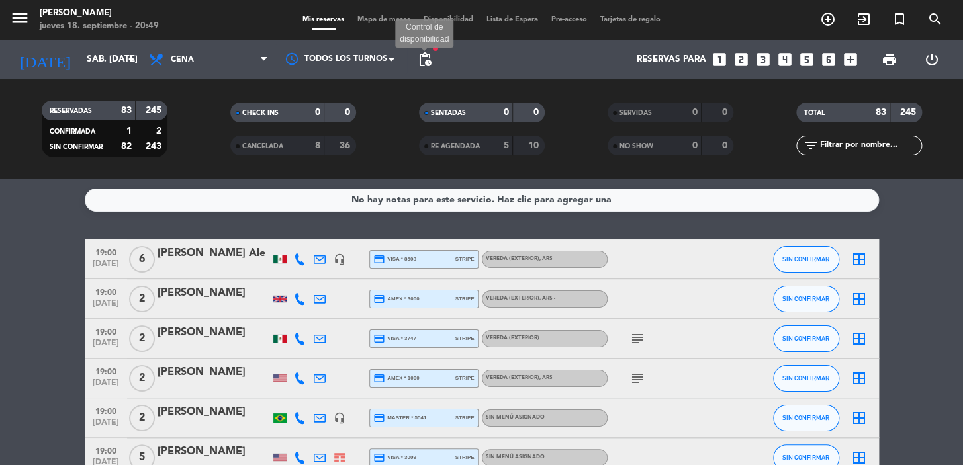
click at [424, 62] on span "pending_actions" at bounding box center [425, 60] width 16 height 16
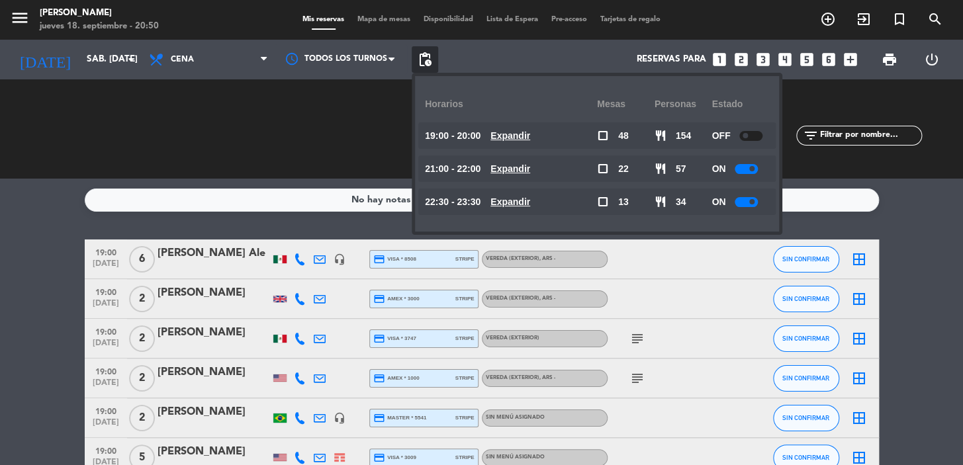
click at [526, 133] on u "Expandir" at bounding box center [510, 135] width 40 height 11
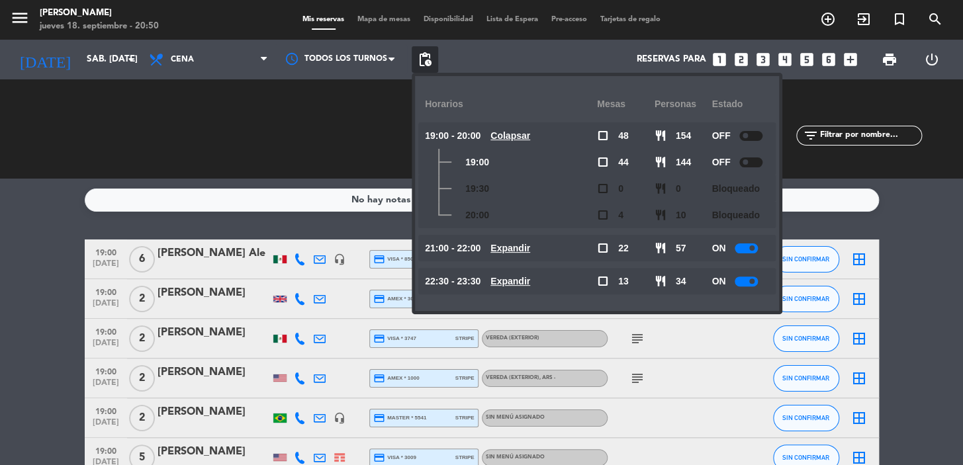
click at [526, 133] on u "Colapsar" at bounding box center [510, 135] width 40 height 11
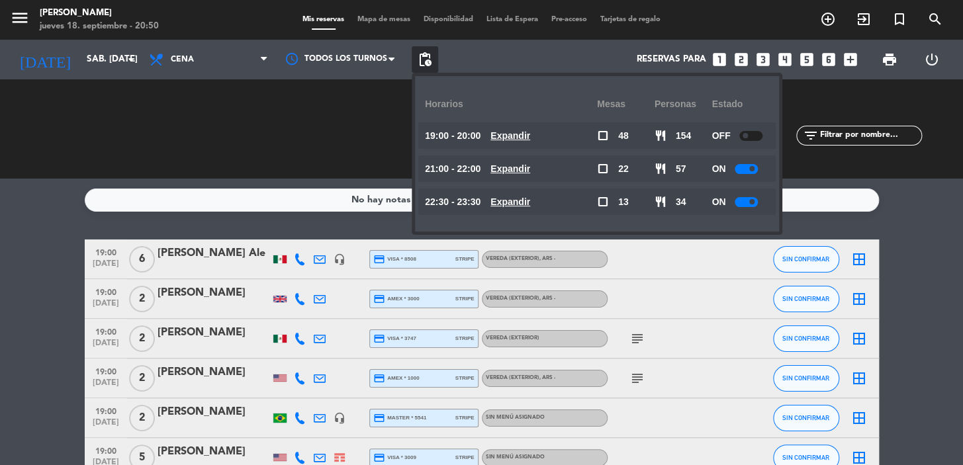
click at [530, 169] on u "Expandir" at bounding box center [510, 168] width 40 height 11
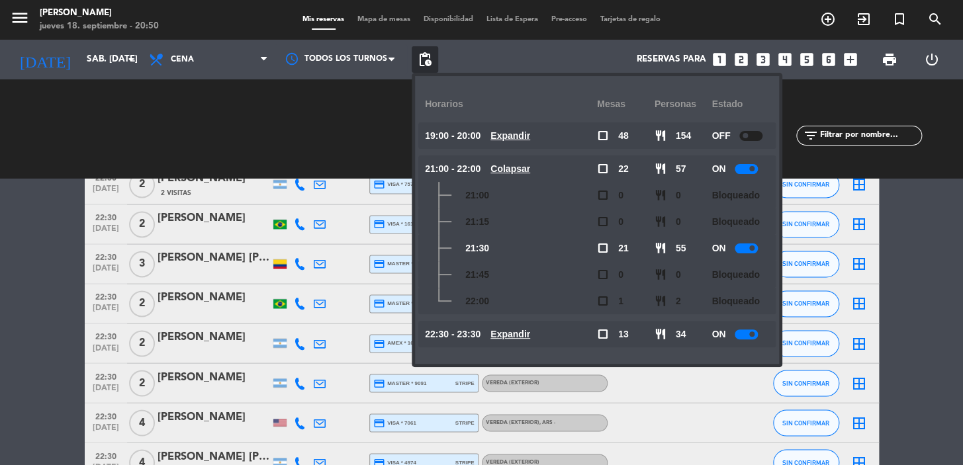
scroll to position [3229, 0]
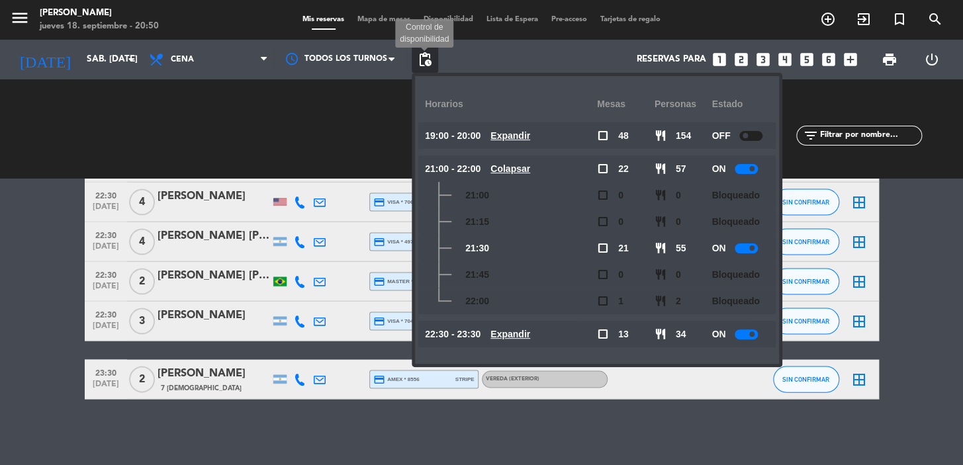
click at [423, 53] on span "pending_actions" at bounding box center [425, 60] width 16 height 16
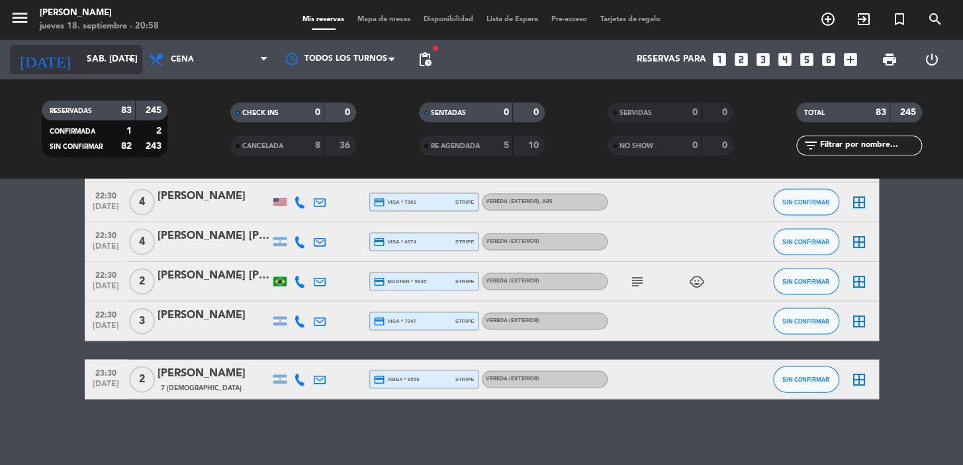
click at [137, 62] on icon "arrow_drop_down" at bounding box center [131, 60] width 16 height 16
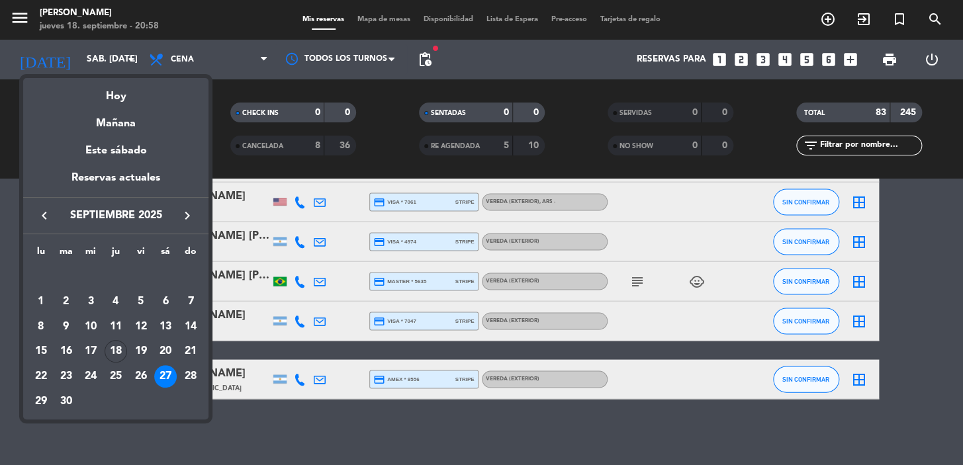
click at [185, 214] on icon "keyboard_arrow_right" at bounding box center [187, 216] width 16 height 16
click at [183, 214] on icon "keyboard_arrow_right" at bounding box center [187, 216] width 16 height 16
click at [141, 298] on div "5" at bounding box center [141, 302] width 23 height 23
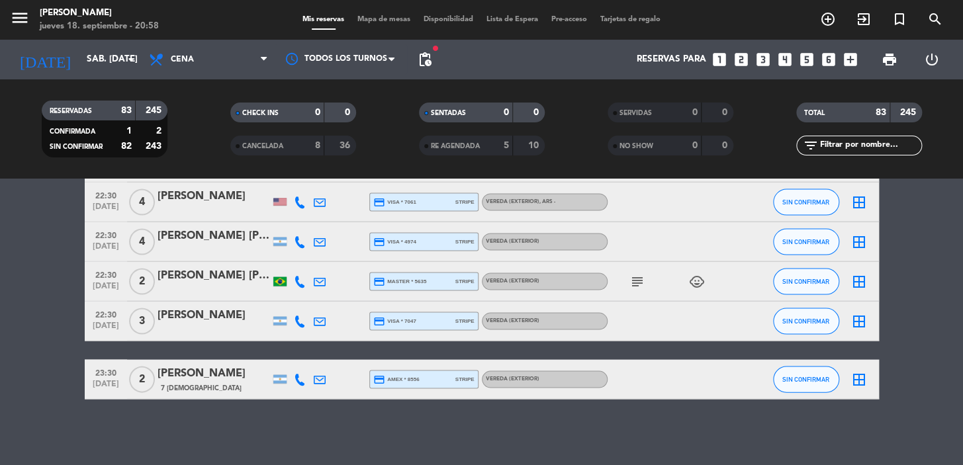
type input "vie. 5 dic."
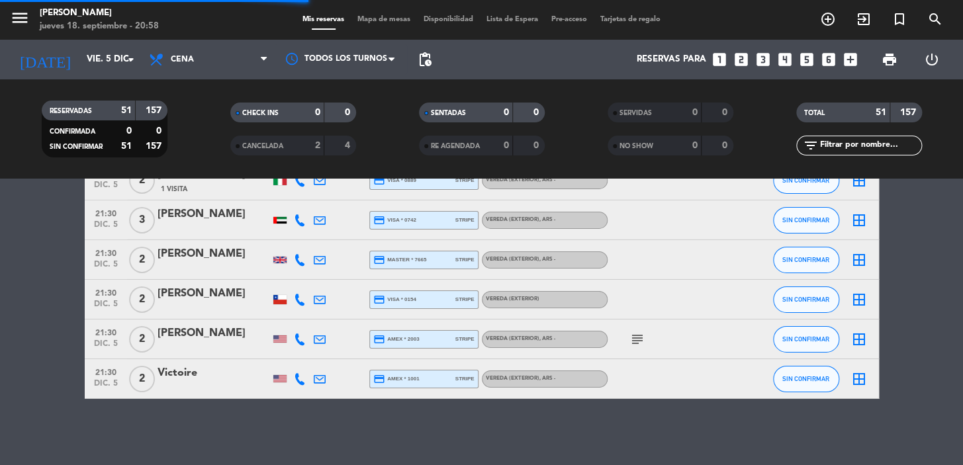
scroll to position [1903, 0]
click at [764, 59] on icon "looks_3" at bounding box center [763, 59] width 17 height 17
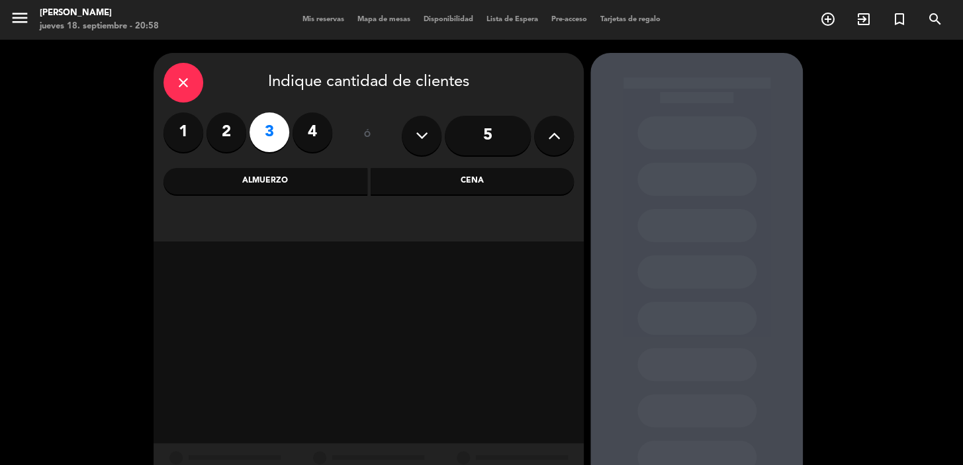
click at [418, 183] on div "Cena" at bounding box center [473, 181] width 204 height 26
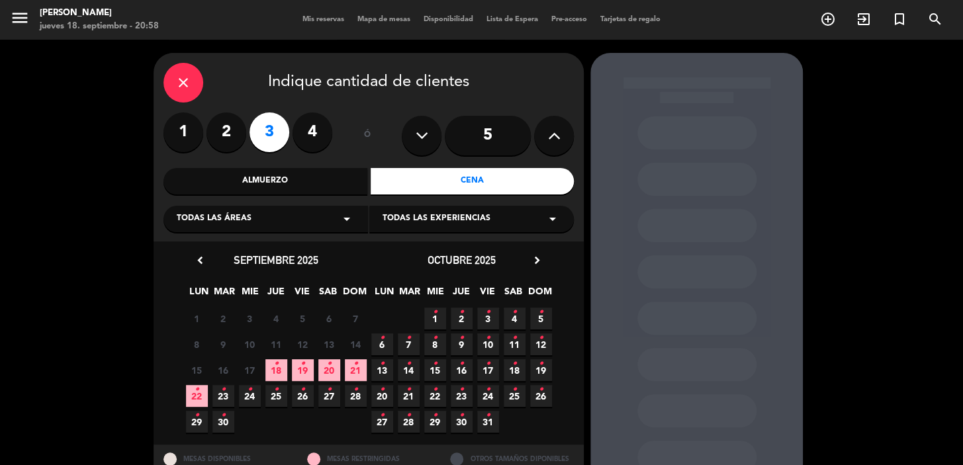
click at [540, 258] on icon "chevron_right" at bounding box center [537, 261] width 14 height 14
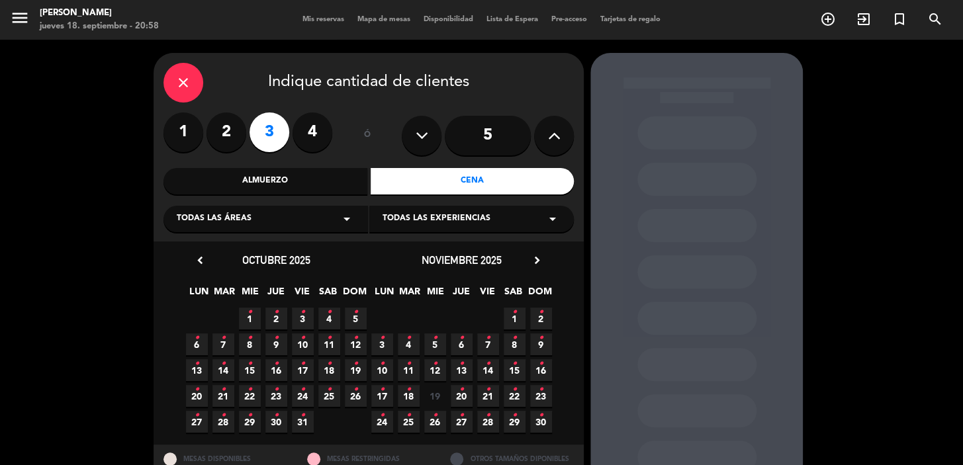
click at [540, 258] on icon "chevron_right" at bounding box center [537, 261] width 14 height 14
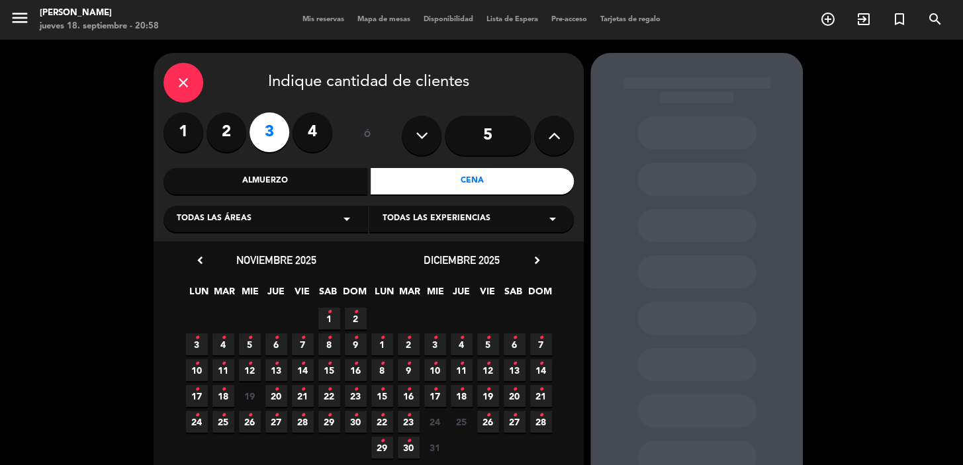
click at [486, 340] on icon "•" at bounding box center [488, 338] width 5 height 21
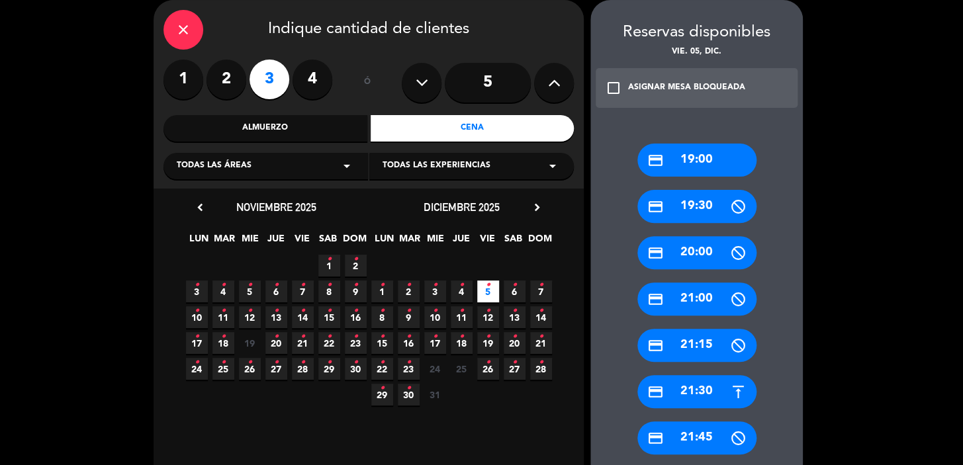
click at [690, 162] on div "credit_card 19:00" at bounding box center [696, 160] width 119 height 33
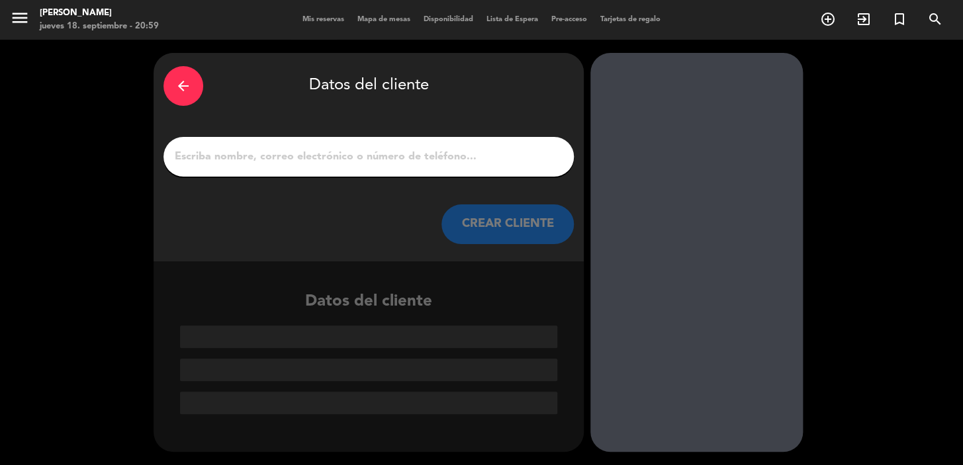
paste input "[PERSON_NAME]. md"
type input "[PERSON_NAME]. md"
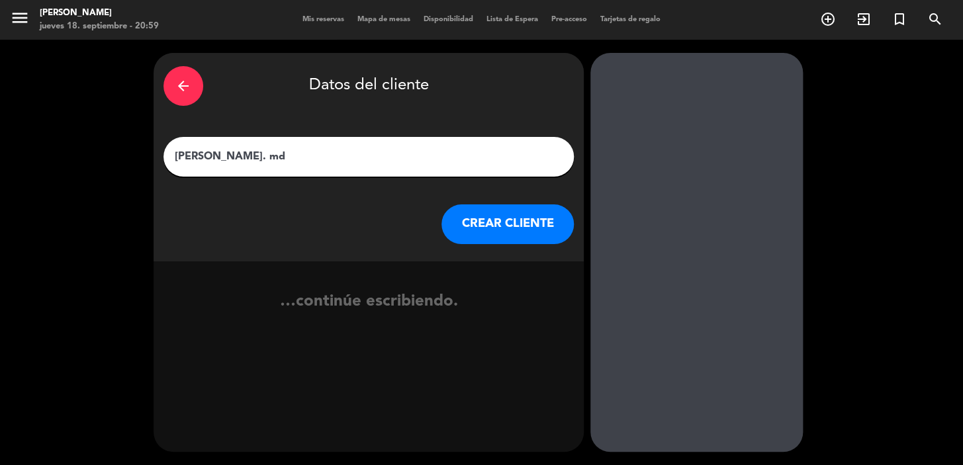
click at [501, 220] on button "CREAR CLIENTE" at bounding box center [507, 225] width 132 height 40
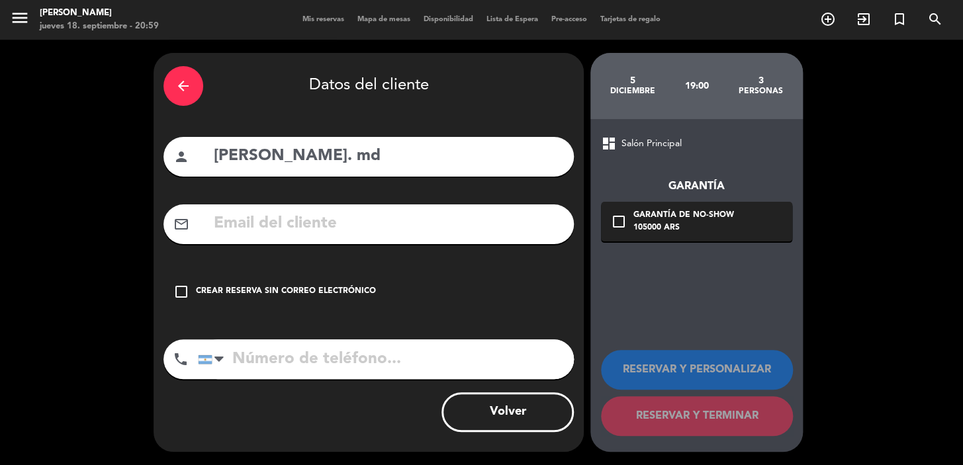
paste input "[EMAIL_ADDRESS][URL][DOMAIN_NAME]"
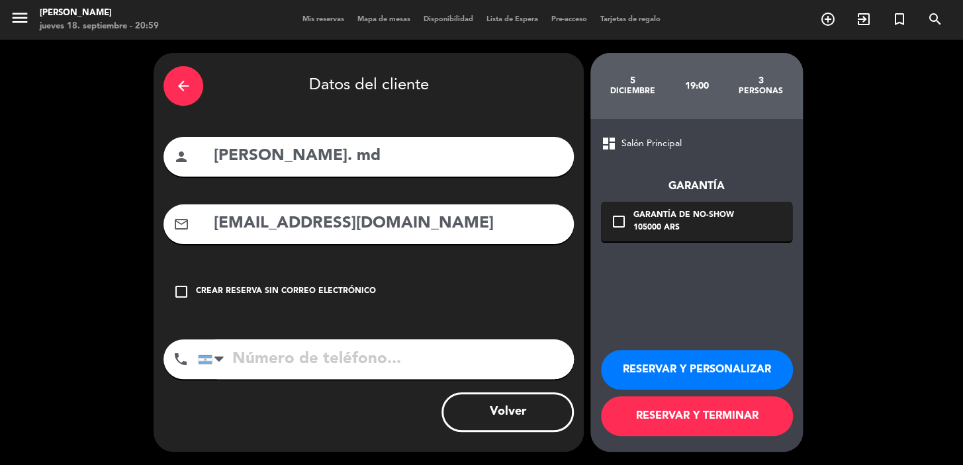
type input "[EMAIL_ADDRESS][DOMAIN_NAME]"
paste input "[PHONE_NUMBER]"
type input "[PHONE_NUMBER]"
click at [694, 212] on div "Garantía de no-show" at bounding box center [683, 215] width 101 height 13
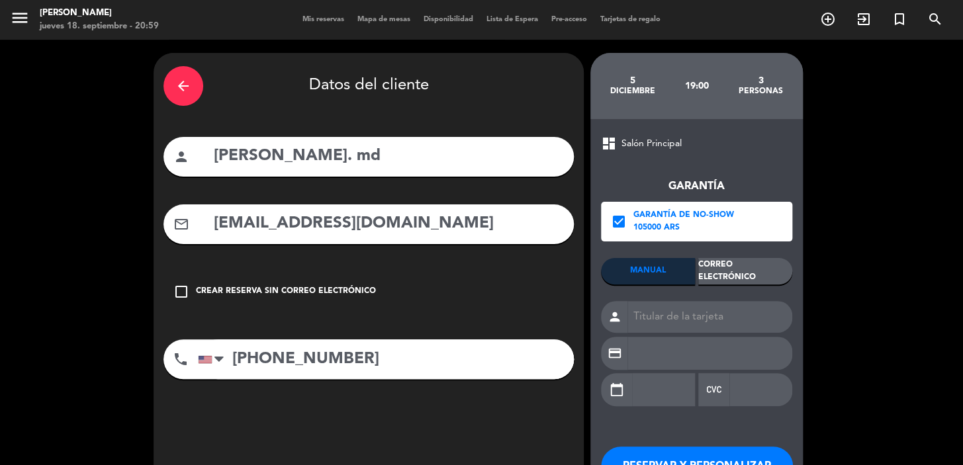
click at [735, 272] on div "Correo Electrónico" at bounding box center [745, 271] width 94 height 26
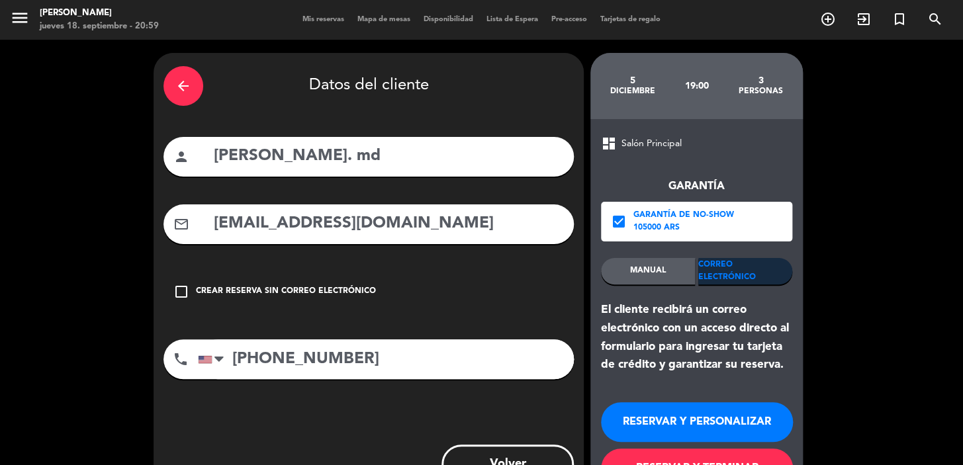
click at [703, 420] on button "RESERVAR Y PERSONALIZAR" at bounding box center [697, 422] width 192 height 40
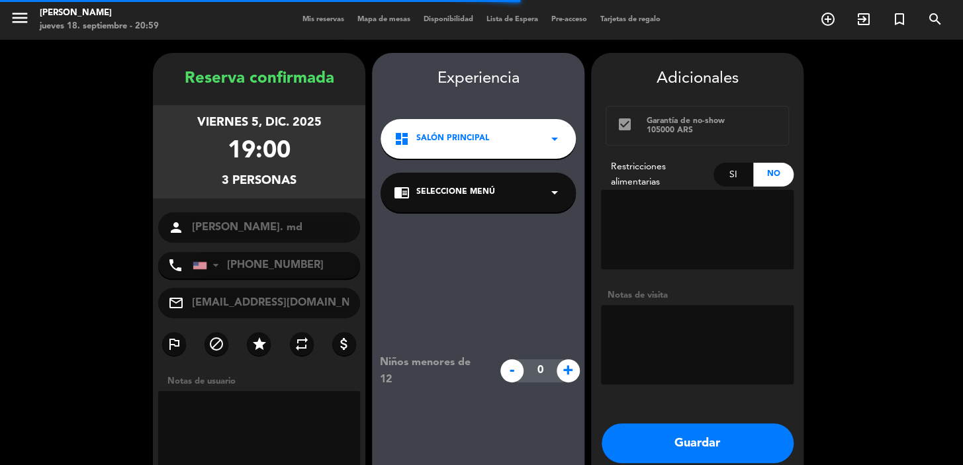
scroll to position [53, 0]
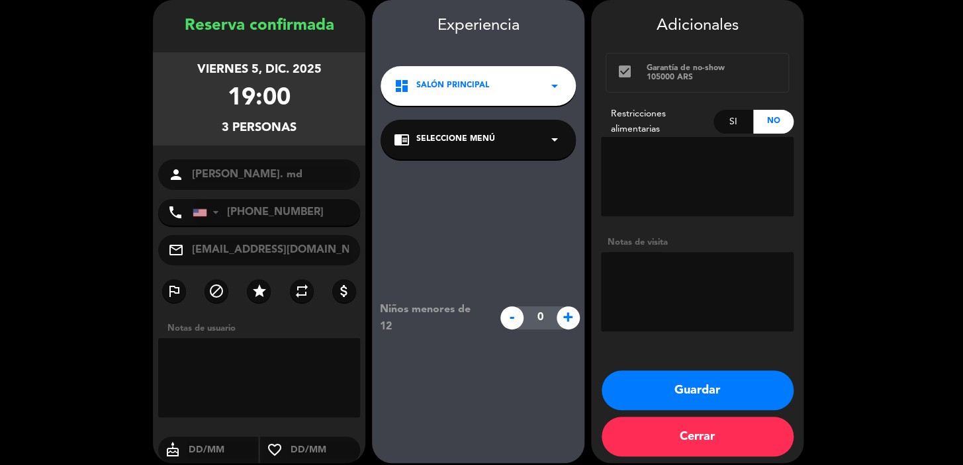
click at [477, 74] on div "dashboard Salón Principal arrow_drop_down" at bounding box center [478, 86] width 195 height 40
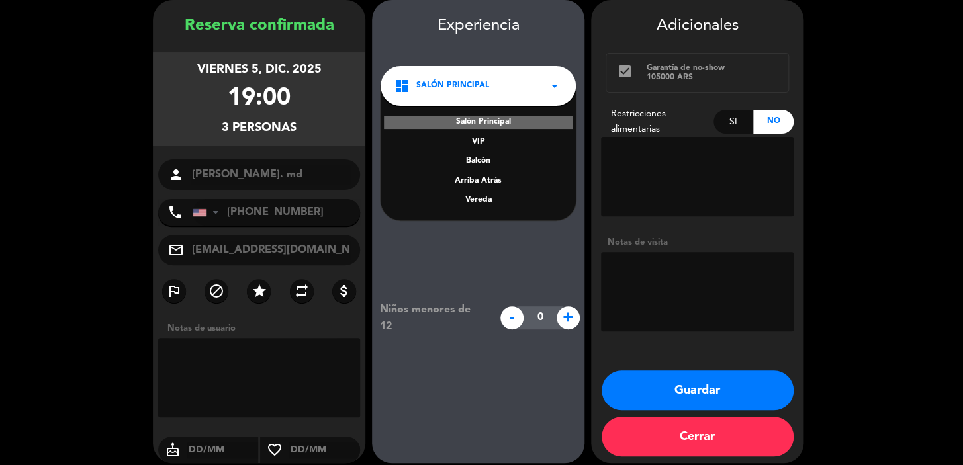
click at [490, 197] on div "Vereda" at bounding box center [478, 200] width 169 height 13
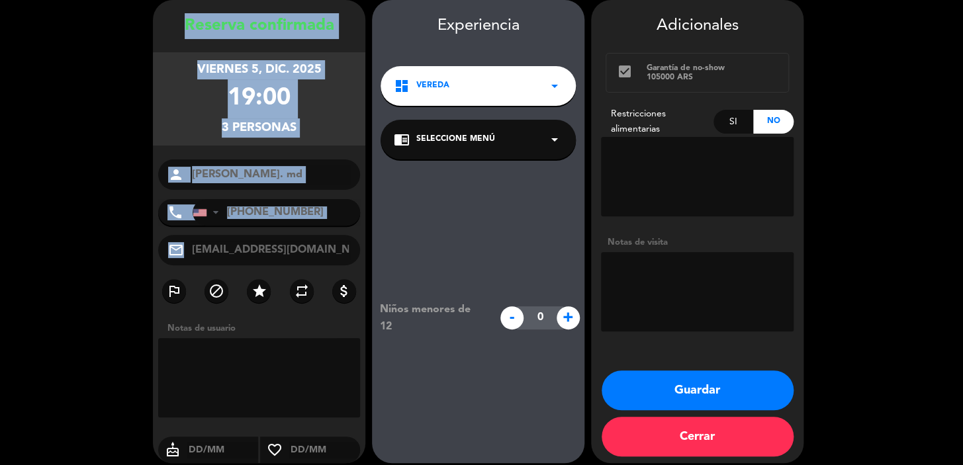
drag, startPoint x: 182, startPoint y: 21, endPoint x: 285, endPoint y: 230, distance: 233.6
click at [285, 230] on div "Reserva confirmada viernes 5, dic. 2025 19:00 3 personas person [PERSON_NAME]. …" at bounding box center [259, 244] width 212 height 463
copy div "Loremip dolorsitam consect 9, adi. 9028 42:31 9 elitsedd eiusmo tempo Incidi Ut…"
click at [736, 390] on button "Guardar" at bounding box center [698, 391] width 192 height 40
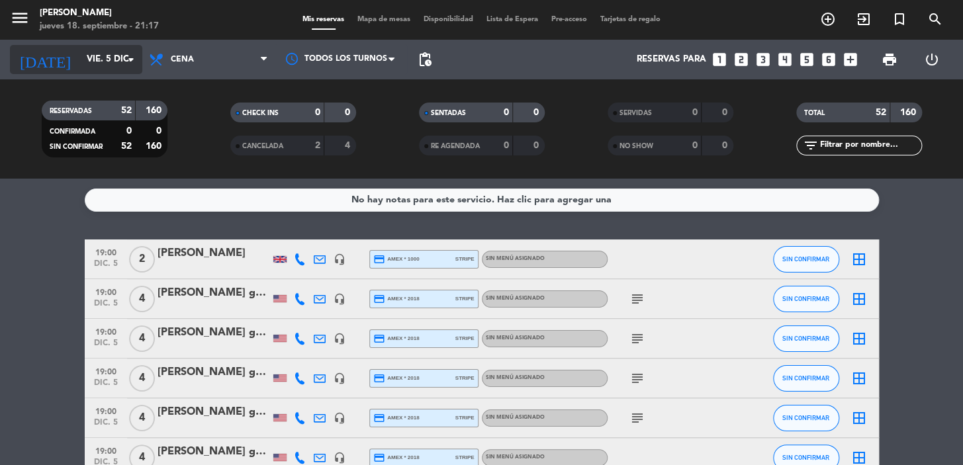
click at [92, 62] on input "vie. 5 dic." at bounding box center [138, 60] width 117 height 24
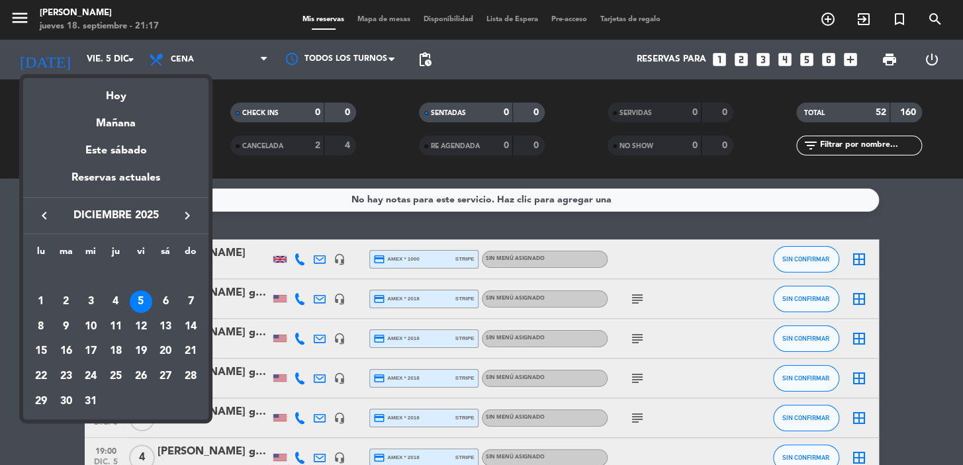
click at [42, 216] on icon "keyboard_arrow_left" at bounding box center [44, 216] width 16 height 16
click at [89, 371] on div "24" at bounding box center [90, 376] width 23 height 23
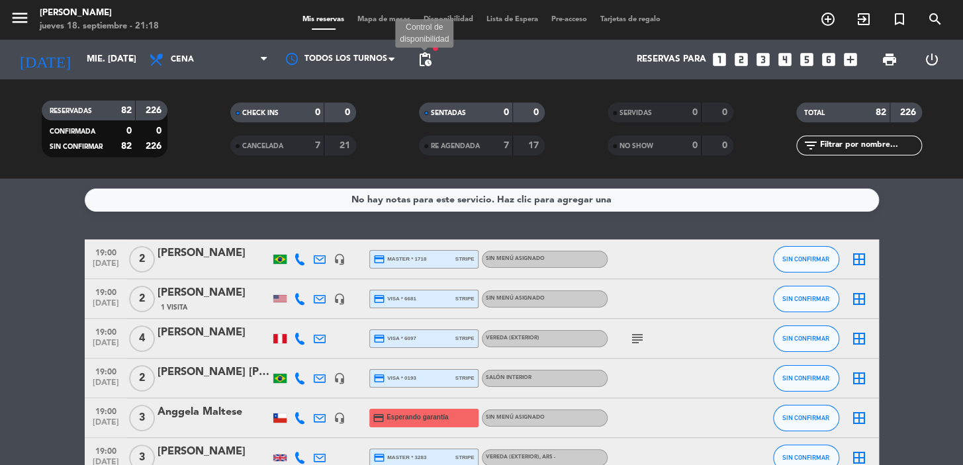
click at [423, 60] on span "pending_actions" at bounding box center [425, 60] width 16 height 16
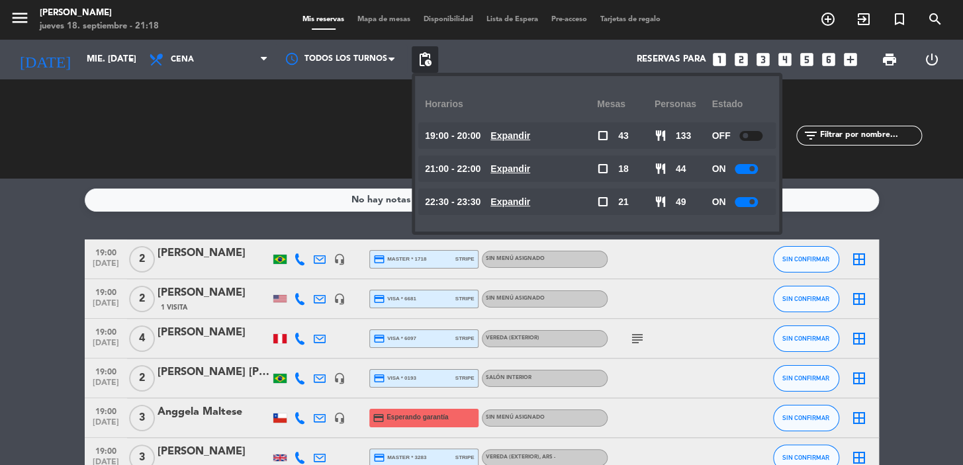
click at [530, 131] on u "Expandir" at bounding box center [510, 135] width 40 height 11
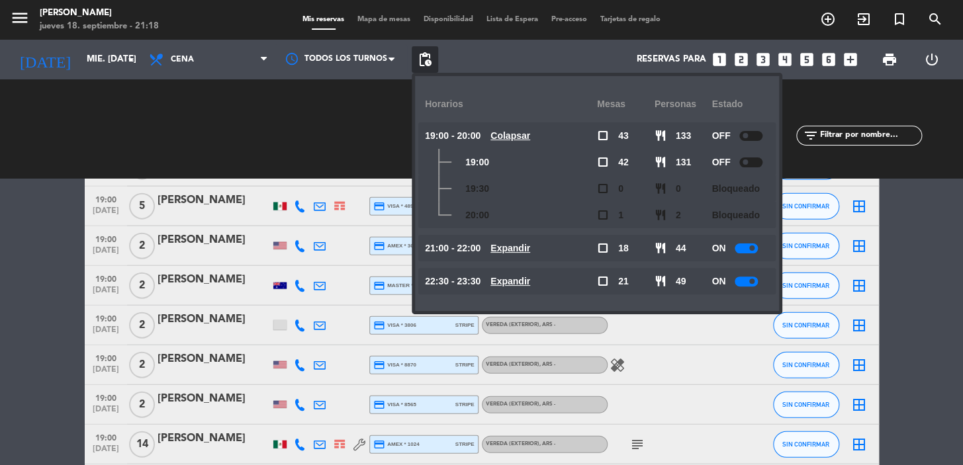
scroll to position [1564, 0]
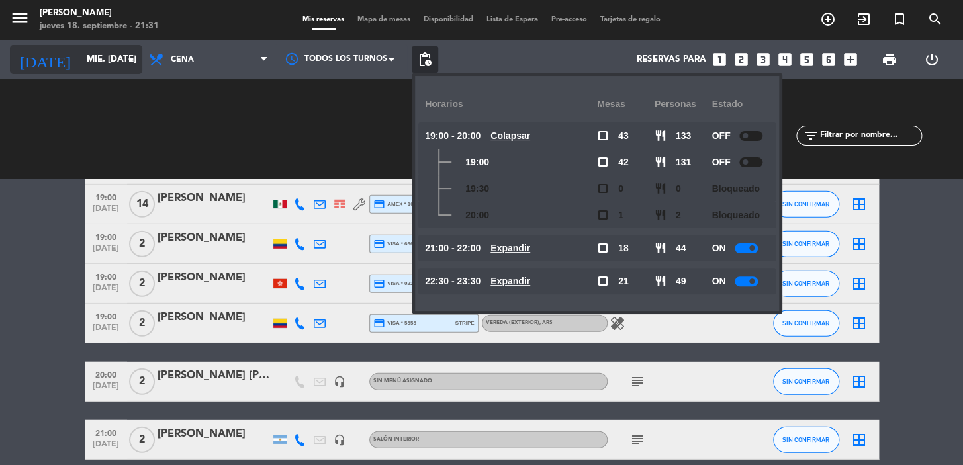
click at [132, 61] on icon "arrow_drop_down" at bounding box center [131, 60] width 16 height 16
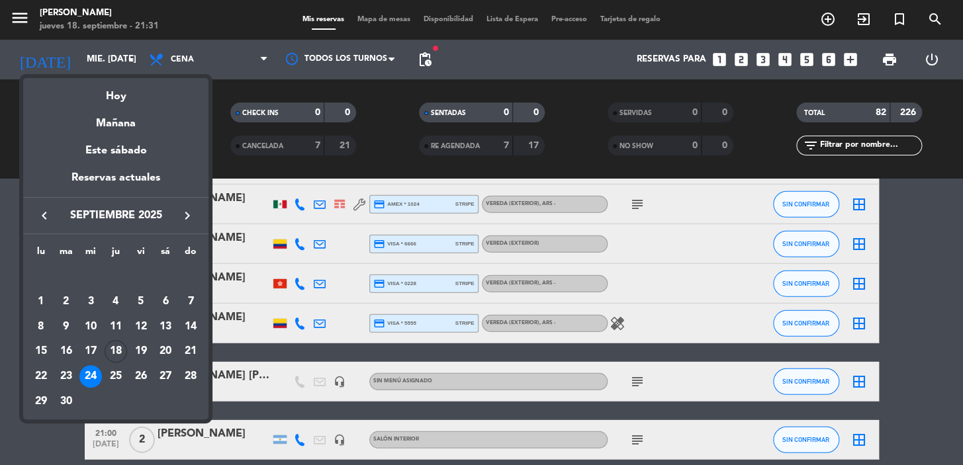
click at [185, 216] on icon "keyboard_arrow_right" at bounding box center [187, 216] width 16 height 16
click at [163, 305] on div "4" at bounding box center [165, 302] width 23 height 23
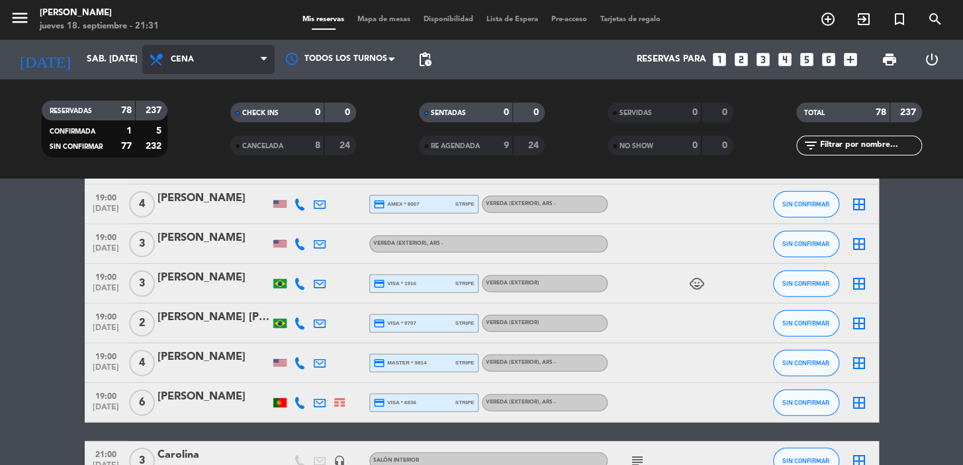
click at [263, 57] on icon at bounding box center [264, 59] width 6 height 11
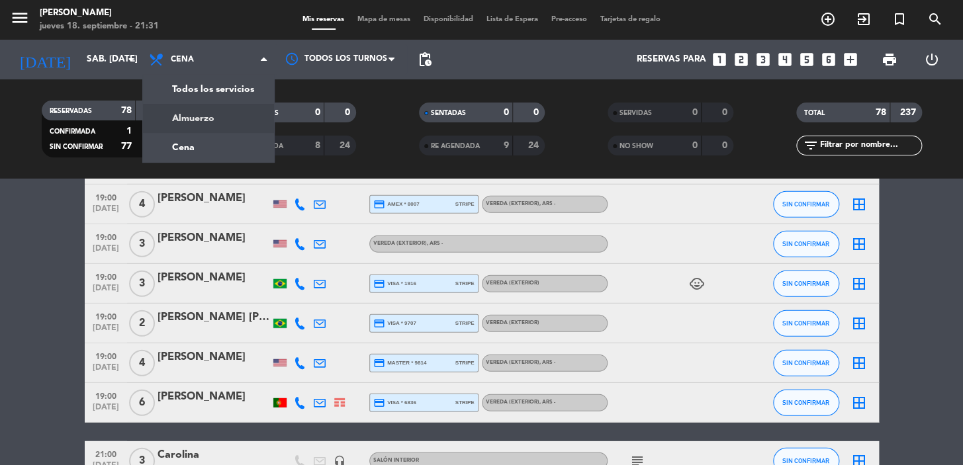
click at [252, 116] on div "menu [PERSON_NAME] 18. septiembre - 21:31 Mis reservas Mapa de mesas Disponibil…" at bounding box center [481, 89] width 963 height 179
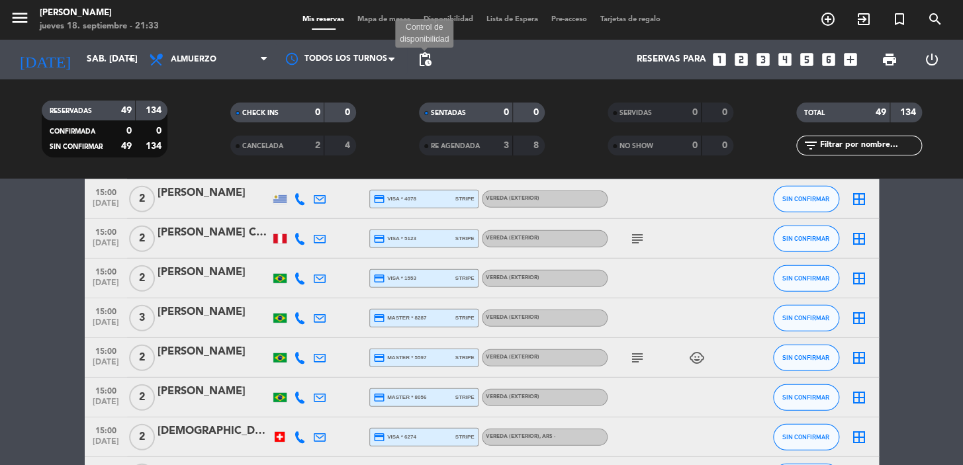
click at [424, 62] on span "pending_actions" at bounding box center [425, 60] width 16 height 16
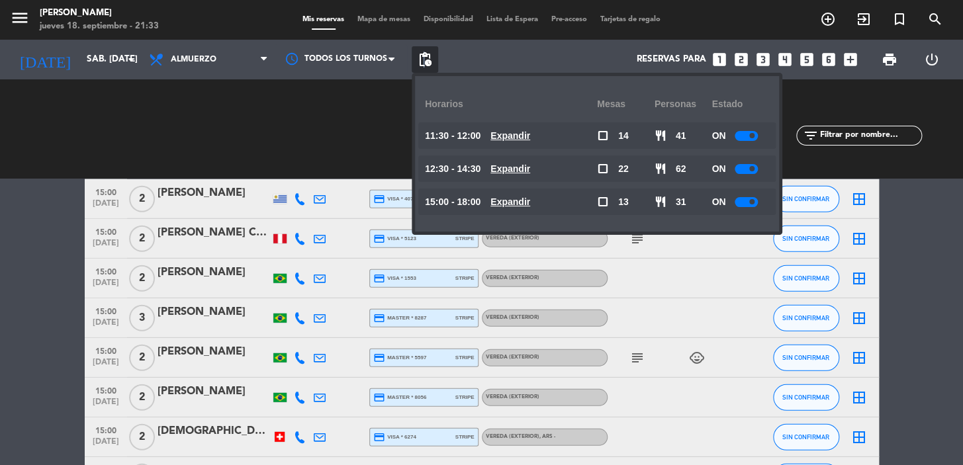
click at [523, 130] on u "Expandir" at bounding box center [510, 135] width 40 height 11
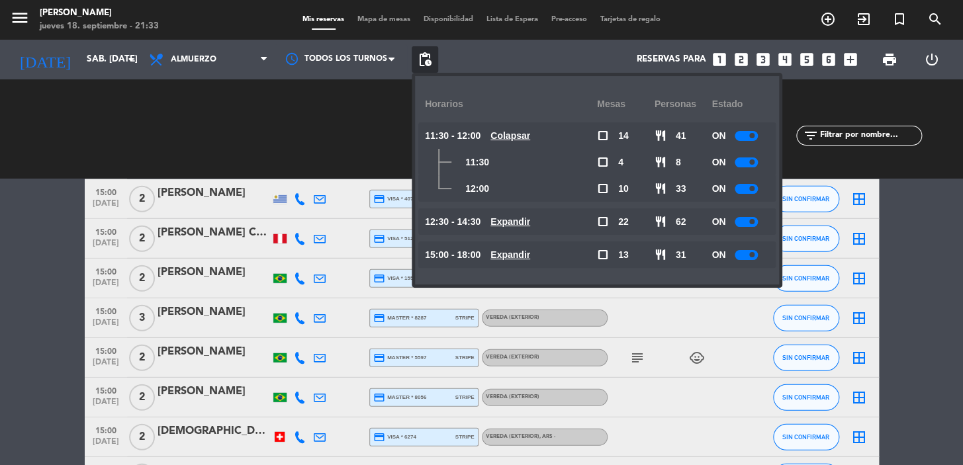
click at [523, 130] on u "Colapsar" at bounding box center [510, 135] width 40 height 11
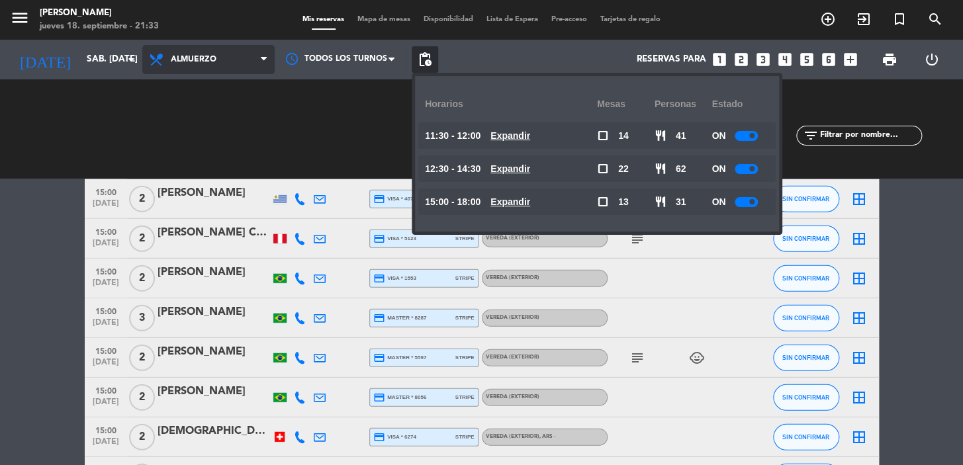
click at [252, 58] on span "Almuerzo" at bounding box center [208, 59] width 132 height 29
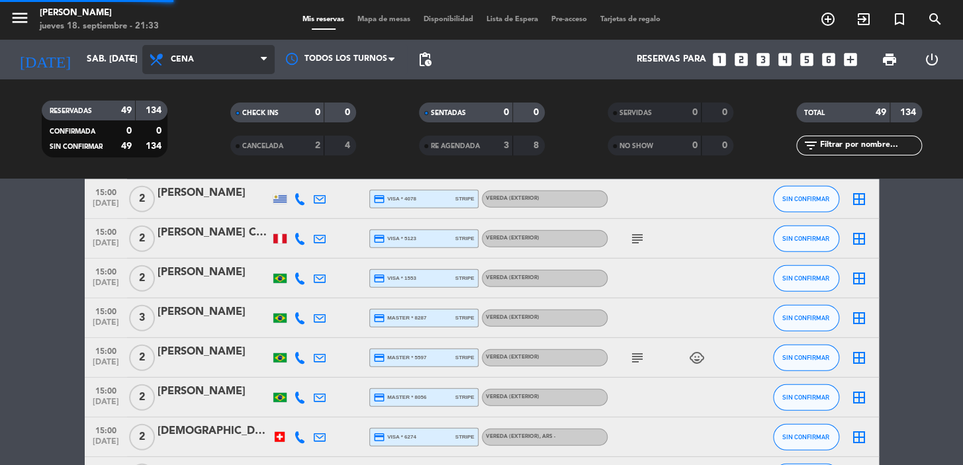
click at [218, 148] on div "menu [PERSON_NAME] 18. septiembre - 21:33 Mis reservas Mapa de mesas Disponibil…" at bounding box center [481, 89] width 963 height 179
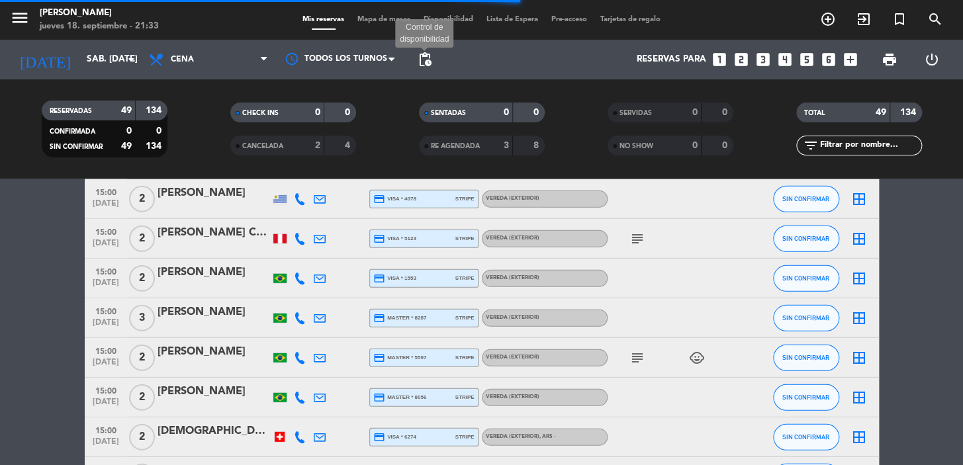
click at [430, 65] on span "pending_actions" at bounding box center [425, 60] width 16 height 16
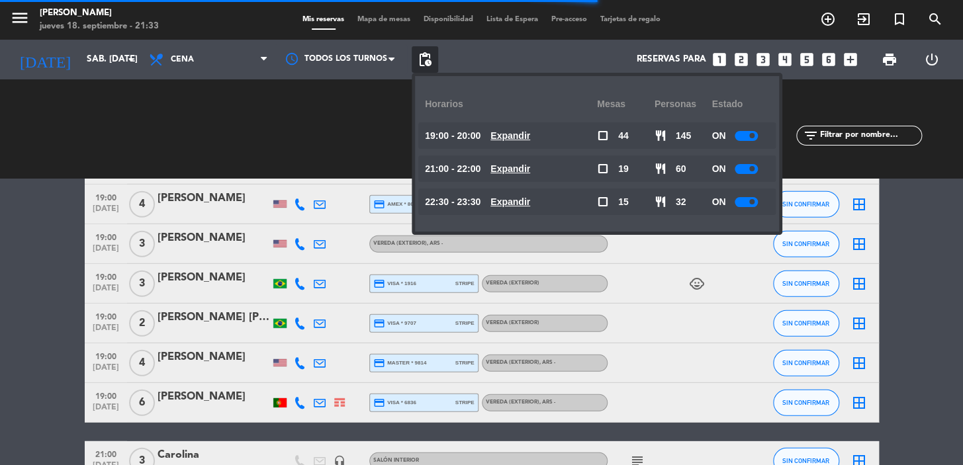
click at [520, 137] on u "Expandir" at bounding box center [510, 135] width 40 height 11
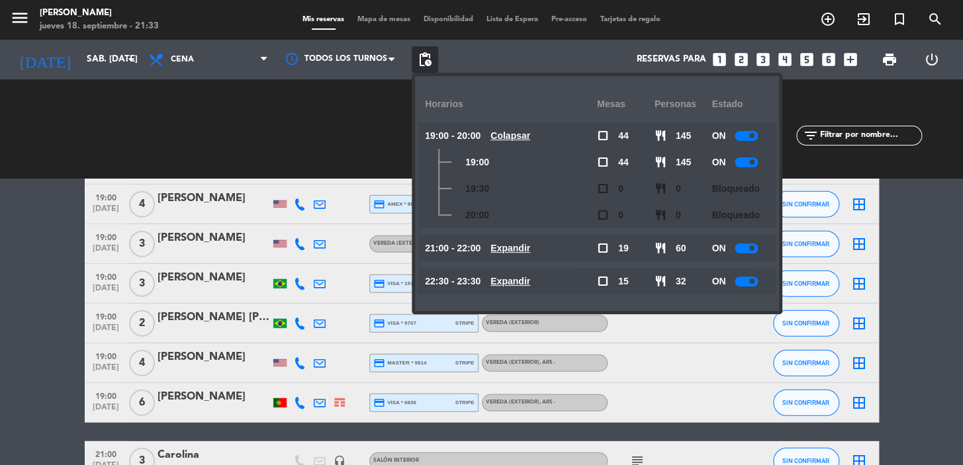
click at [520, 137] on u "Colapsar" at bounding box center [510, 135] width 40 height 11
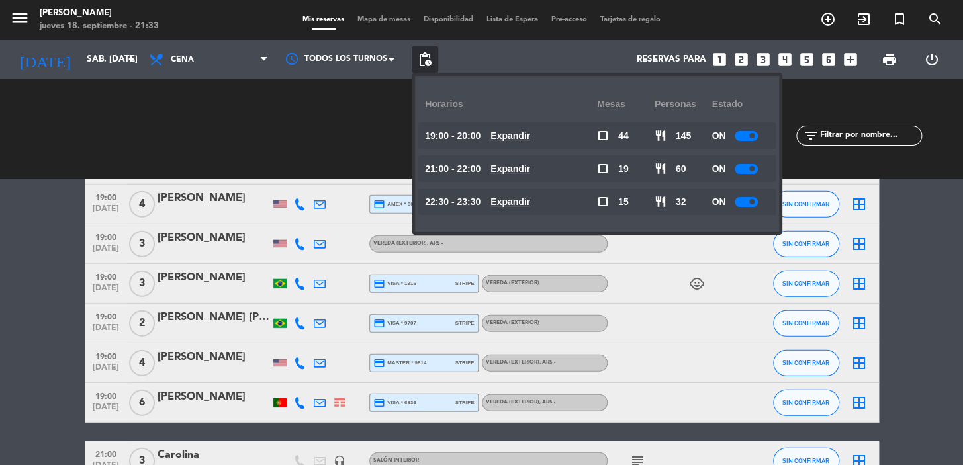
click at [530, 164] on u "Expandir" at bounding box center [510, 168] width 40 height 11
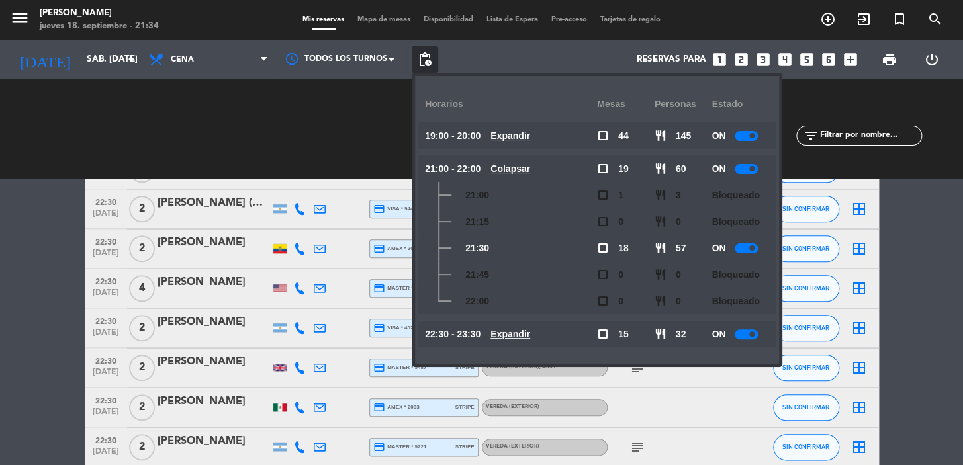
scroll to position [2407, 0]
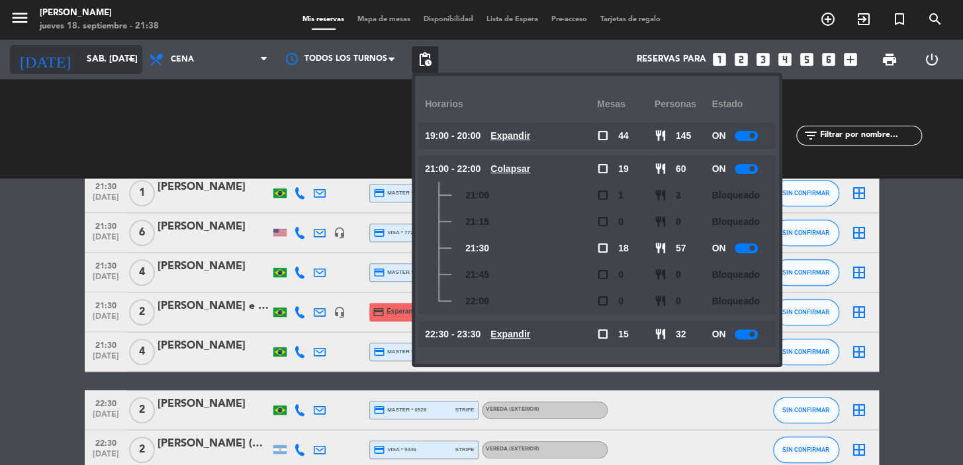
click at [113, 58] on input "sáb. [DATE]" at bounding box center [138, 60] width 117 height 24
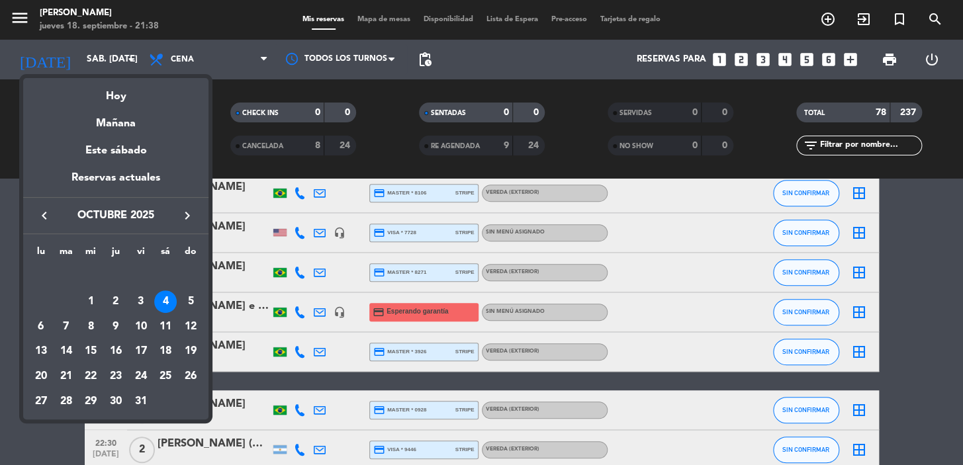
click at [40, 212] on icon "keyboard_arrow_left" at bounding box center [44, 216] width 16 height 16
click at [43, 212] on icon "keyboard_arrow_left" at bounding box center [44, 216] width 16 height 16
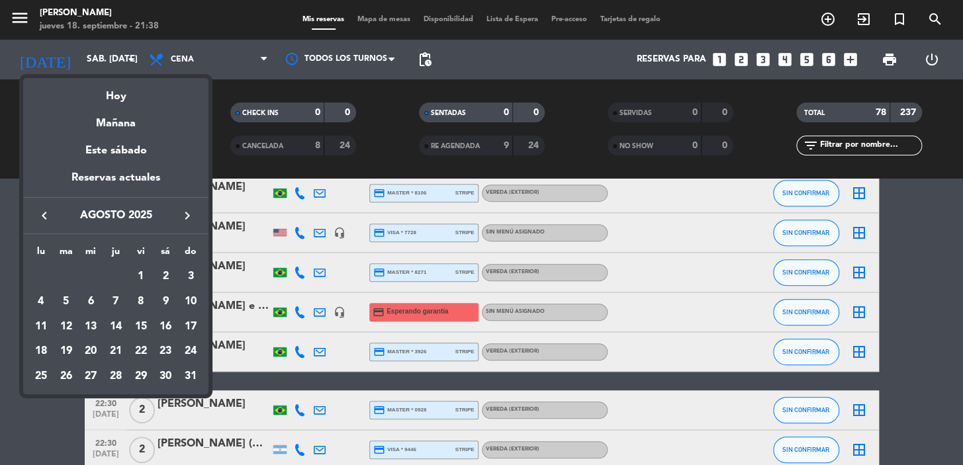
click at [191, 212] on icon "keyboard_arrow_right" at bounding box center [187, 216] width 16 height 16
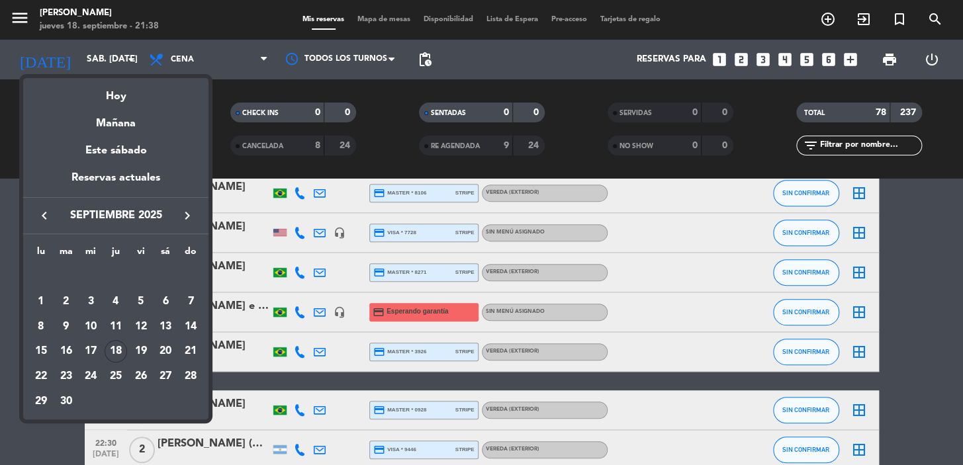
click at [163, 377] on div "27" at bounding box center [165, 376] width 23 height 23
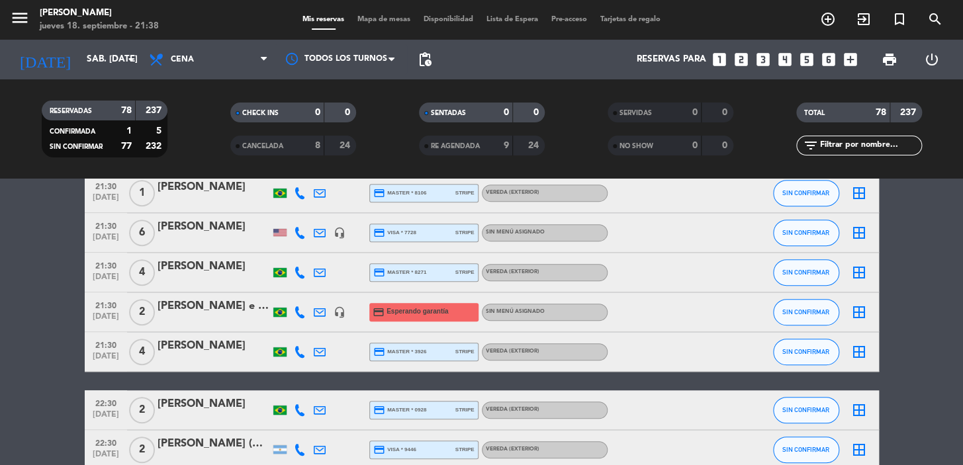
type input "sáb. [DATE]"
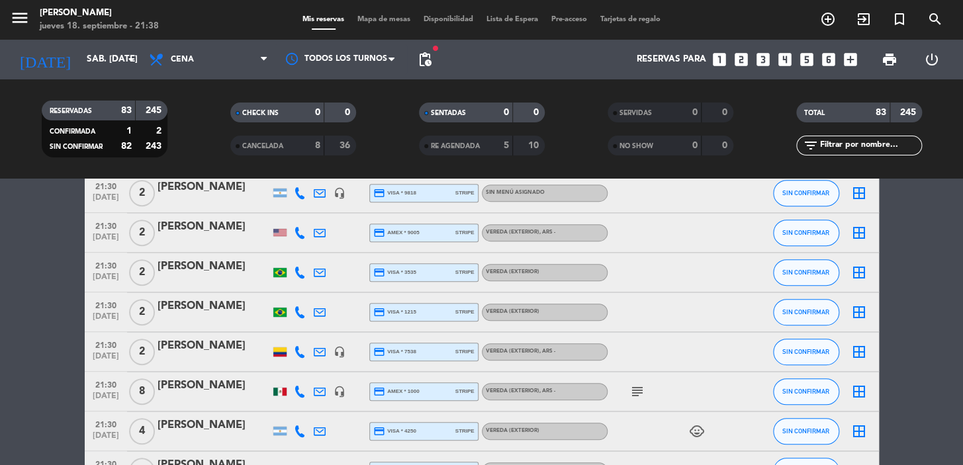
click at [741, 56] on icon "looks_two" at bounding box center [741, 59] width 17 height 17
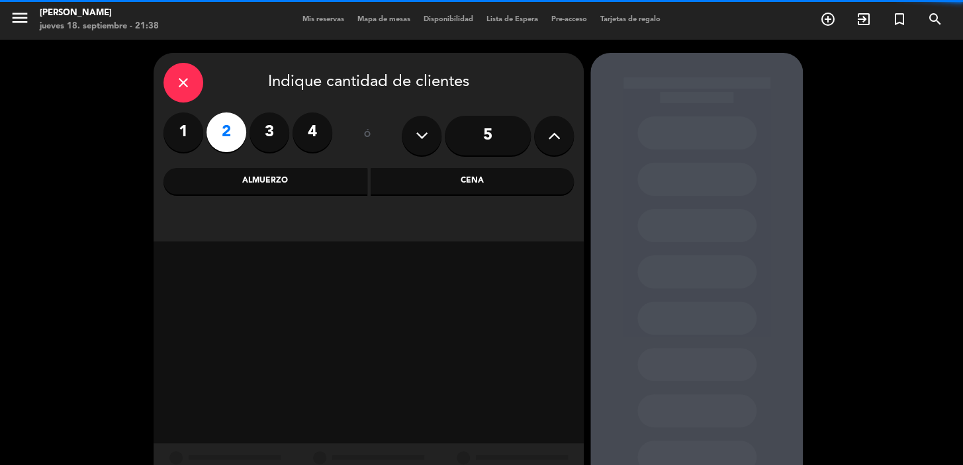
click at [473, 176] on div "Cena" at bounding box center [473, 181] width 204 height 26
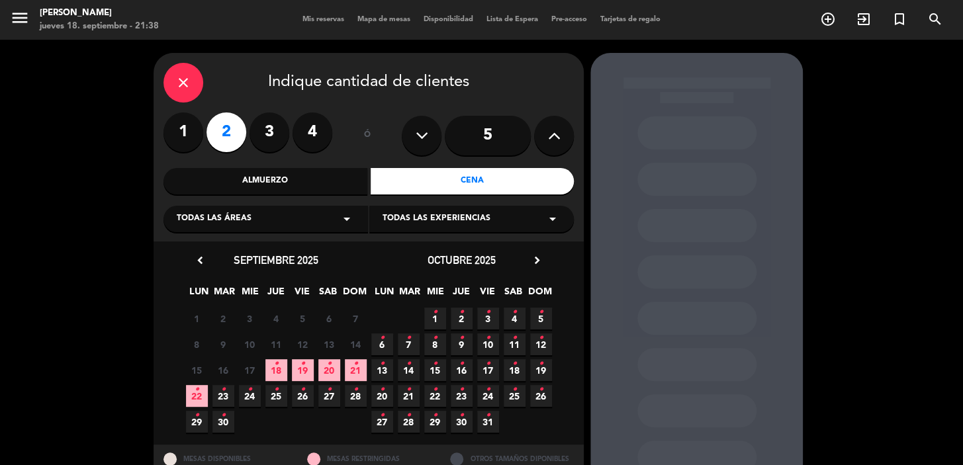
click at [325, 396] on span "27 •" at bounding box center [329, 396] width 22 height 22
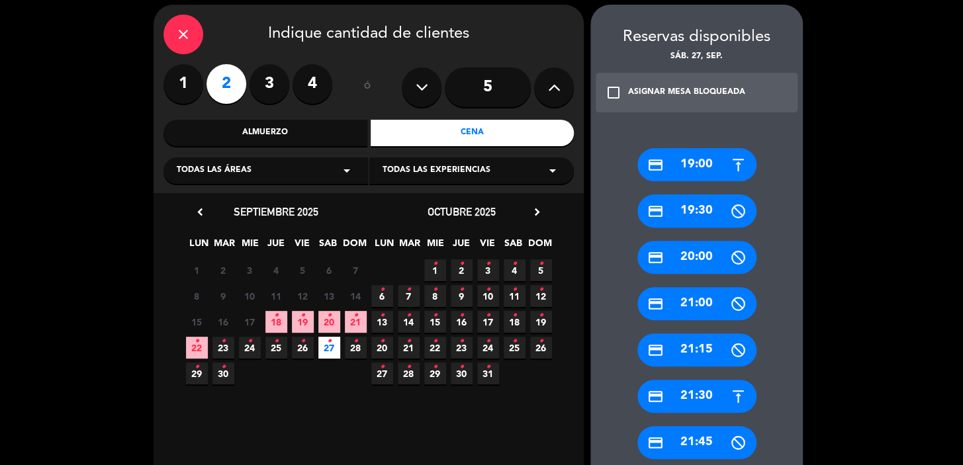
scroll to position [289, 0]
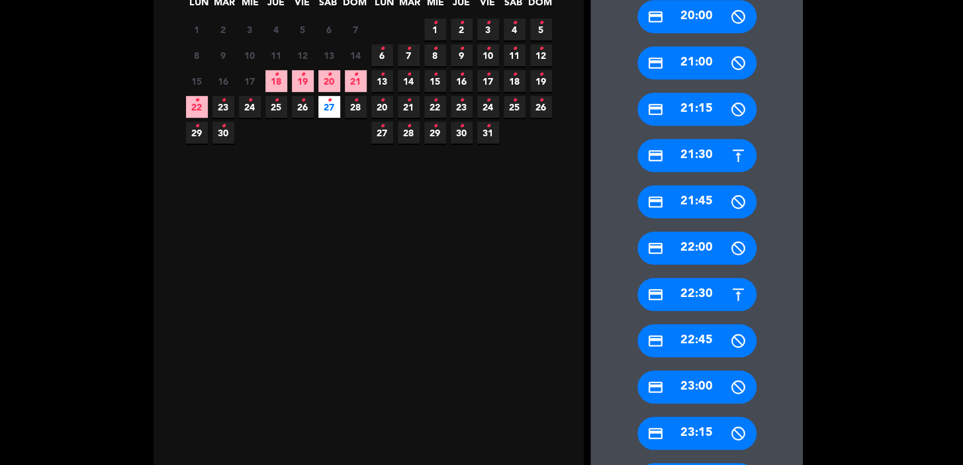
click at [682, 158] on div "credit_card 21:30" at bounding box center [696, 155] width 119 height 33
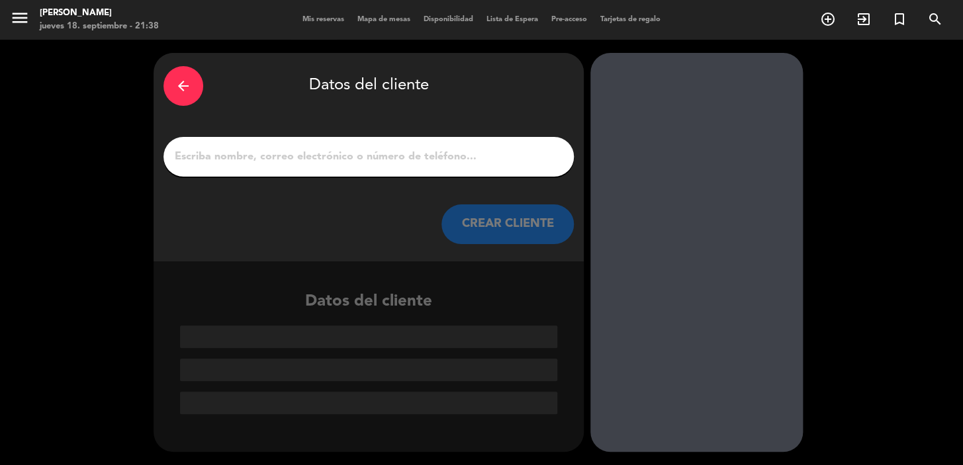
paste input "[PERSON_NAME] e [PERSON_NAME]"
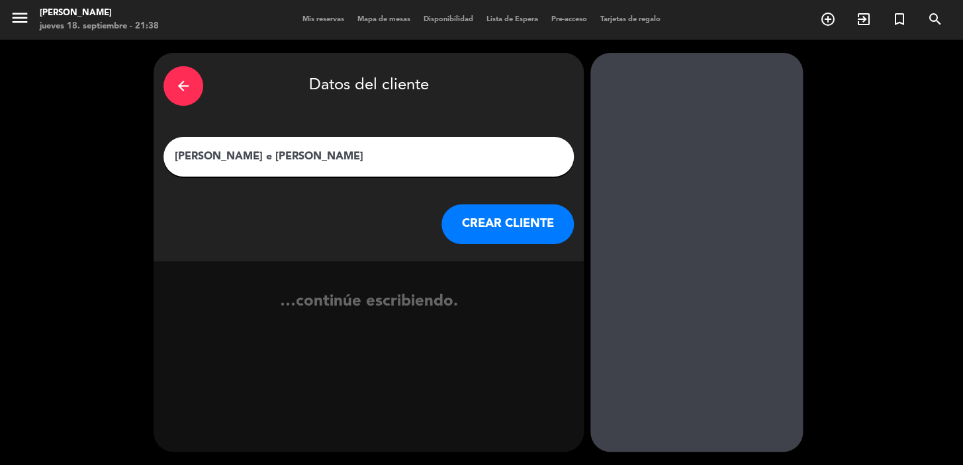
type input "[PERSON_NAME] e [PERSON_NAME]"
click at [504, 221] on button "CREAR CLIENTE" at bounding box center [507, 225] width 132 height 40
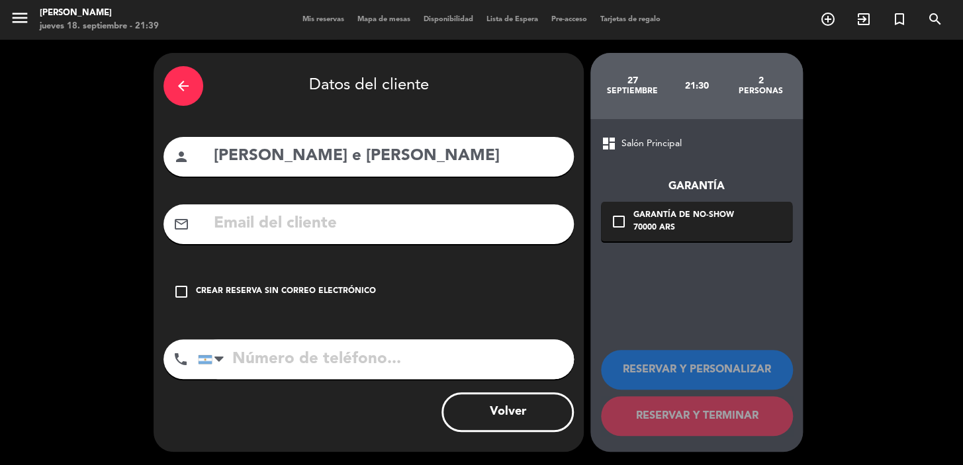
paste input "[PHONE_NUMBER]"
type input "[PHONE_NUMBER]"
paste input "[EMAIL_ADDRESS][DOMAIN_NAME]"
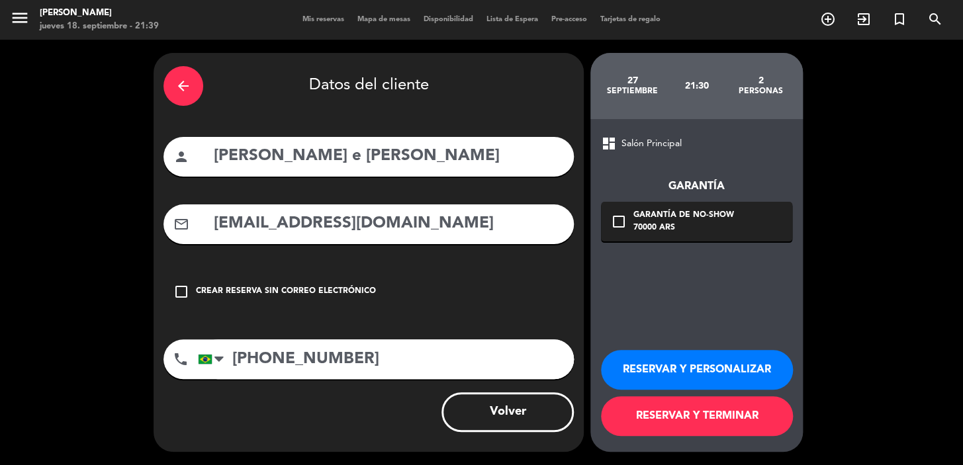
type input "[EMAIL_ADDRESS][DOMAIN_NAME]"
click at [675, 215] on div "Garantía de no-show" at bounding box center [683, 215] width 101 height 13
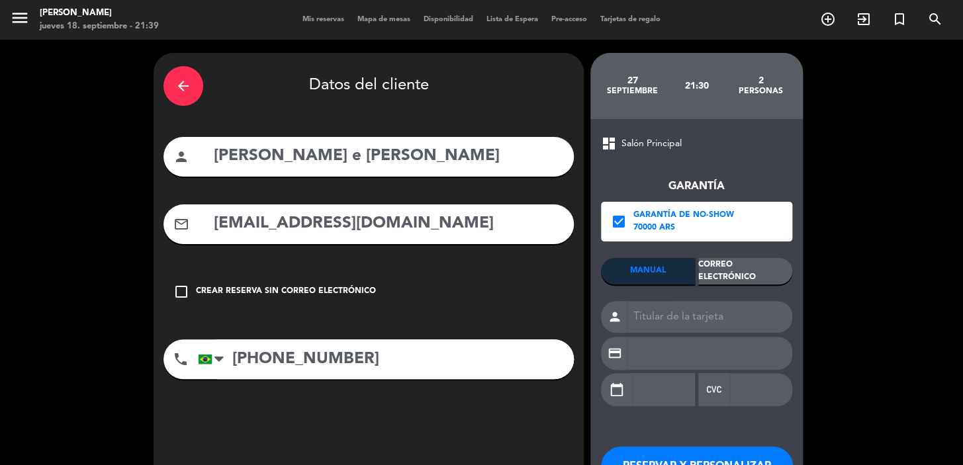
click at [729, 266] on div "Correo Electrónico" at bounding box center [745, 271] width 94 height 26
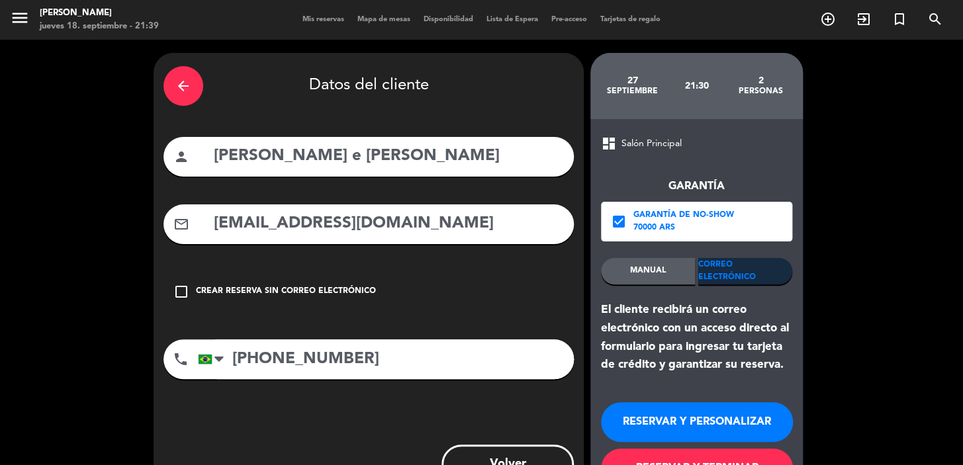
click at [686, 425] on button "RESERVAR Y PERSONALIZAR" at bounding box center [697, 422] width 192 height 40
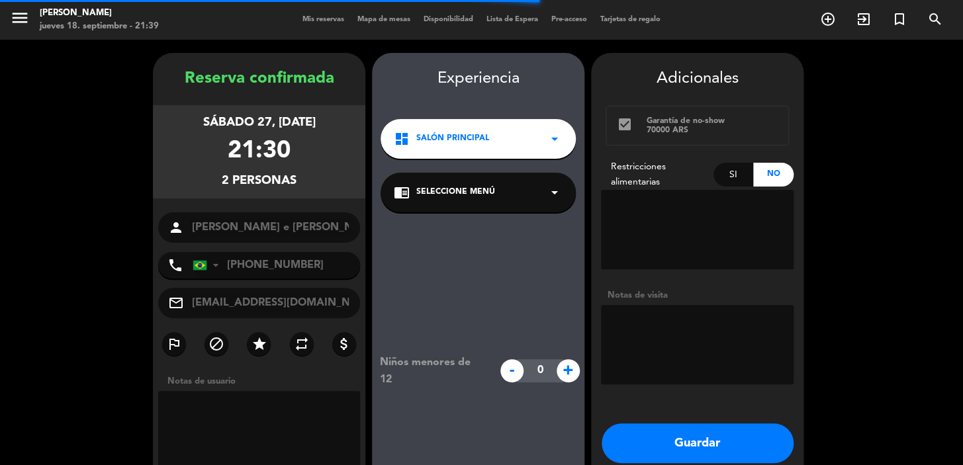
scroll to position [53, 0]
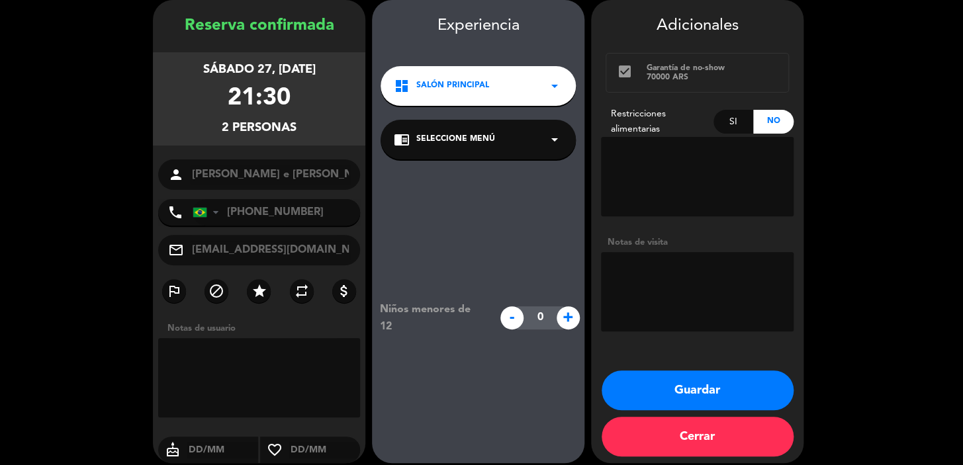
click at [502, 83] on div "dashboard Salón Principal arrow_drop_down" at bounding box center [478, 86] width 195 height 40
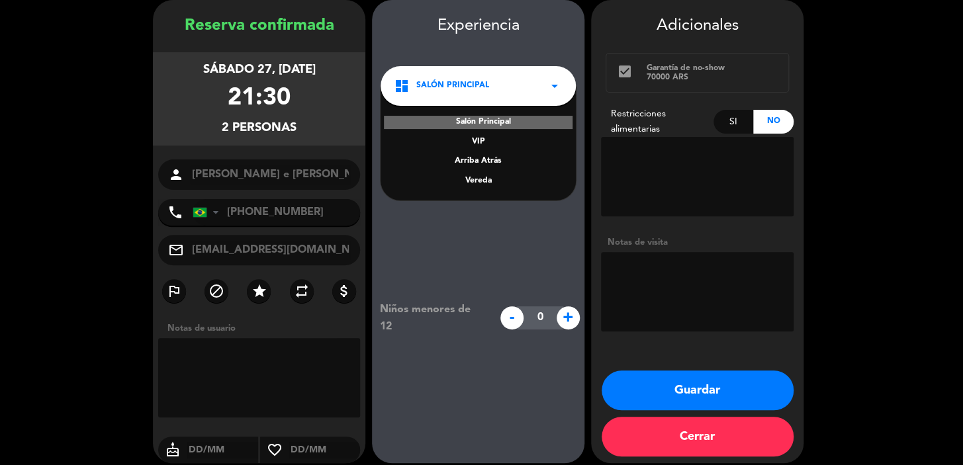
click at [485, 175] on div "Vereda" at bounding box center [478, 181] width 169 height 13
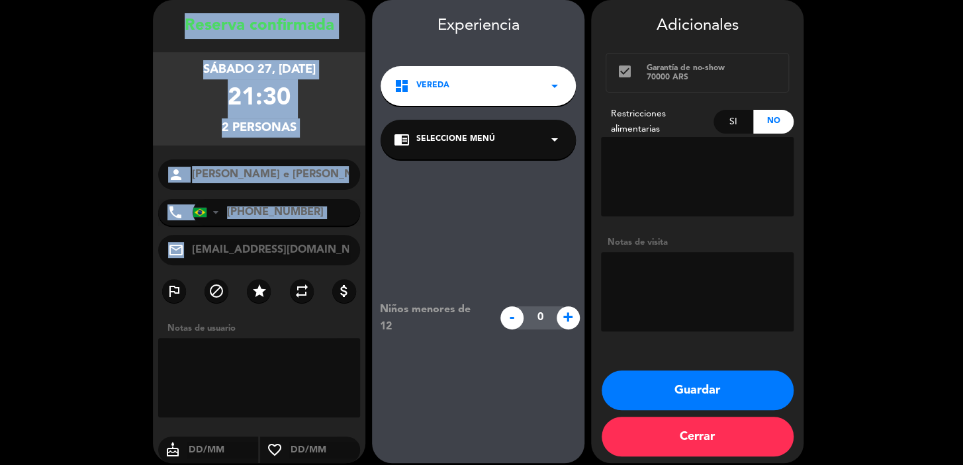
drag, startPoint x: 176, startPoint y: 21, endPoint x: 334, endPoint y: 261, distance: 287.7
click at [334, 261] on div "Reserva confirmada sábado 27, [DATE] 21:30 2 personas person [PERSON_NAME] e [P…" at bounding box center [259, 244] width 212 height 463
copy div "Loremip dolorsitam consec 11, adi. 9480 21:53 8 elitsedd eiusmo tempo Incidi Ut…"
click at [706, 397] on button "Guardar" at bounding box center [698, 391] width 192 height 40
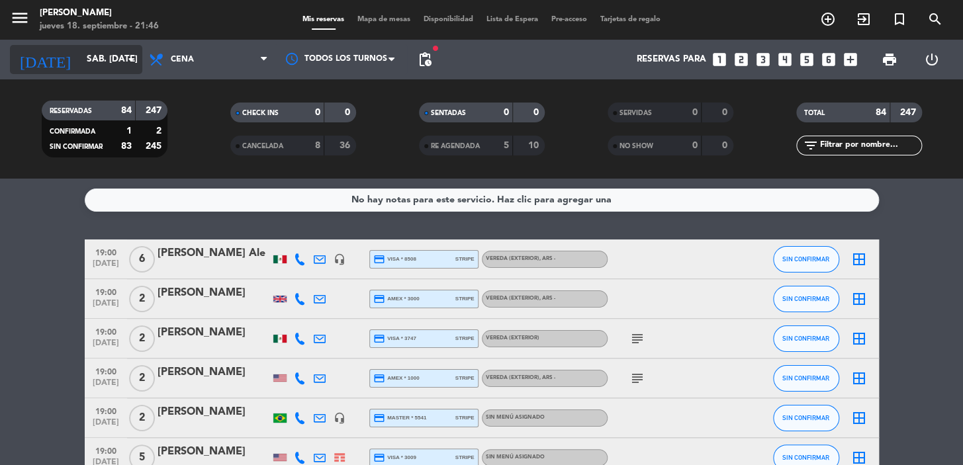
click at [89, 52] on input "sáb. [DATE]" at bounding box center [138, 60] width 117 height 24
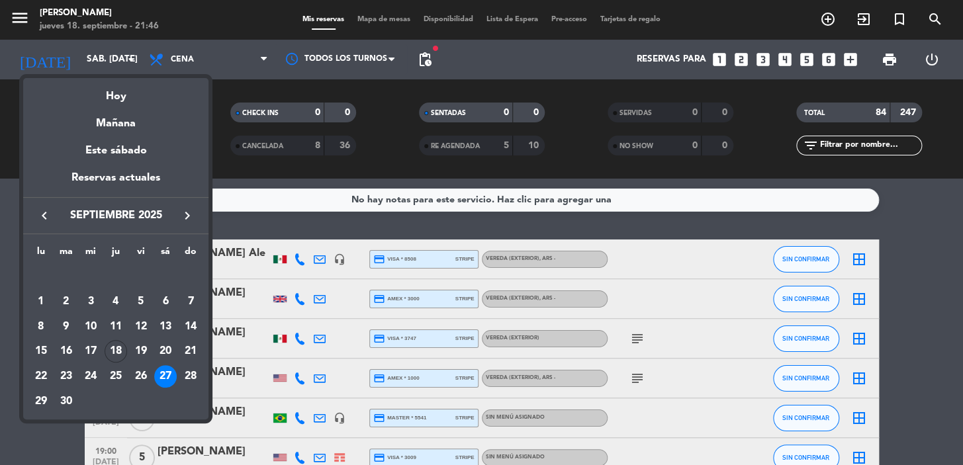
click at [189, 212] on icon "keyboard_arrow_right" at bounding box center [187, 216] width 16 height 16
click at [87, 325] on div "8" at bounding box center [90, 327] width 23 height 23
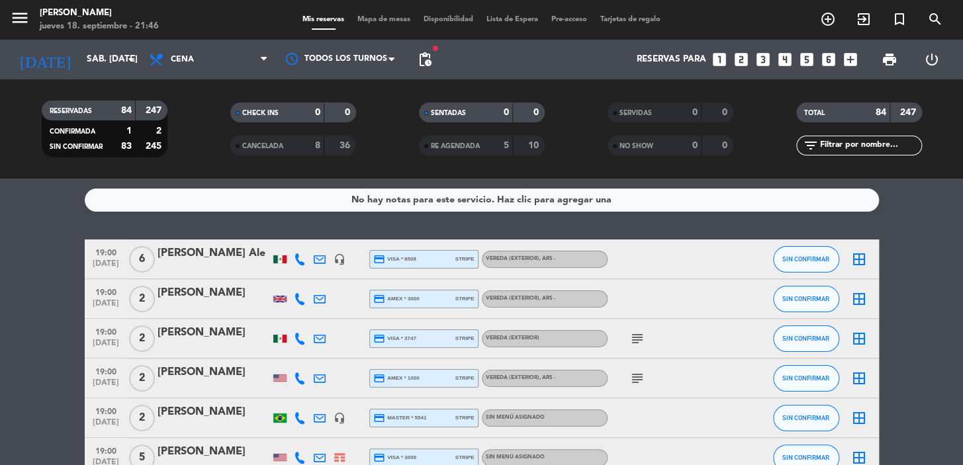
type input "mié. [DATE]"
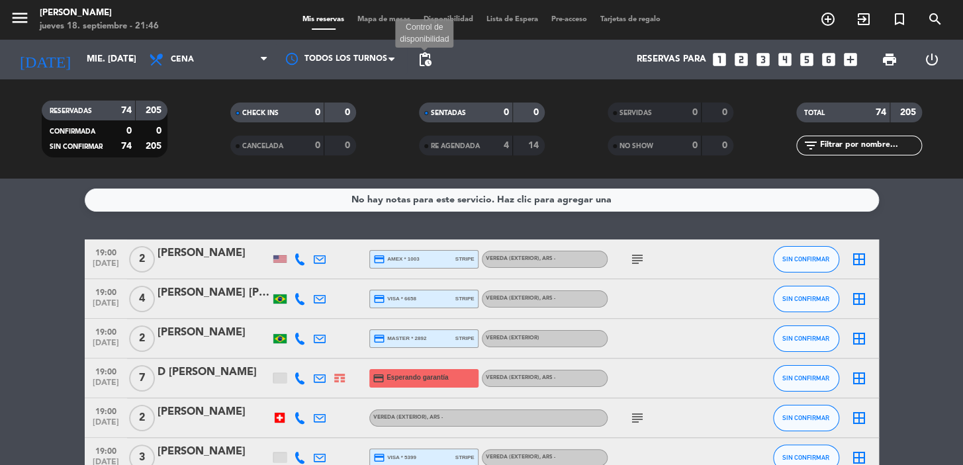
click at [428, 55] on span "pending_actions" at bounding box center [425, 60] width 16 height 16
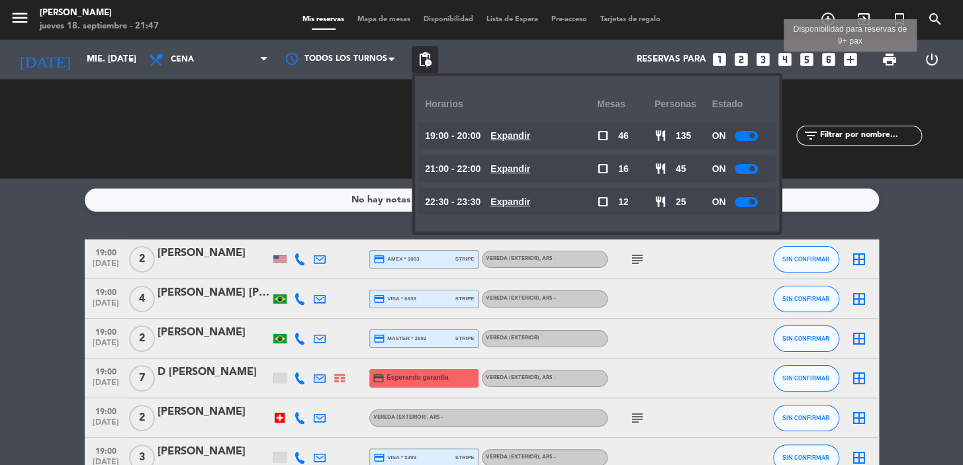
click at [853, 53] on icon "add_box" at bounding box center [850, 59] width 17 height 17
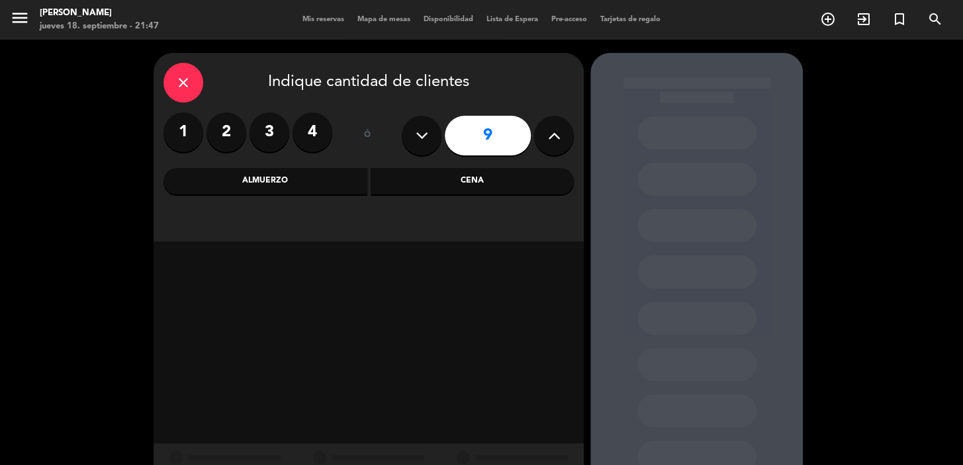
click at [546, 136] on button at bounding box center [554, 136] width 40 height 40
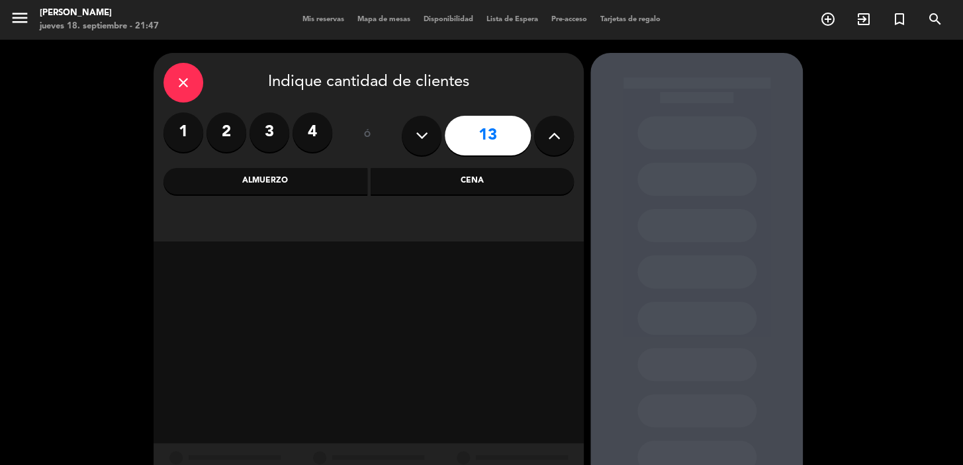
type input "14"
click at [545, 177] on div "Cena" at bounding box center [473, 181] width 204 height 26
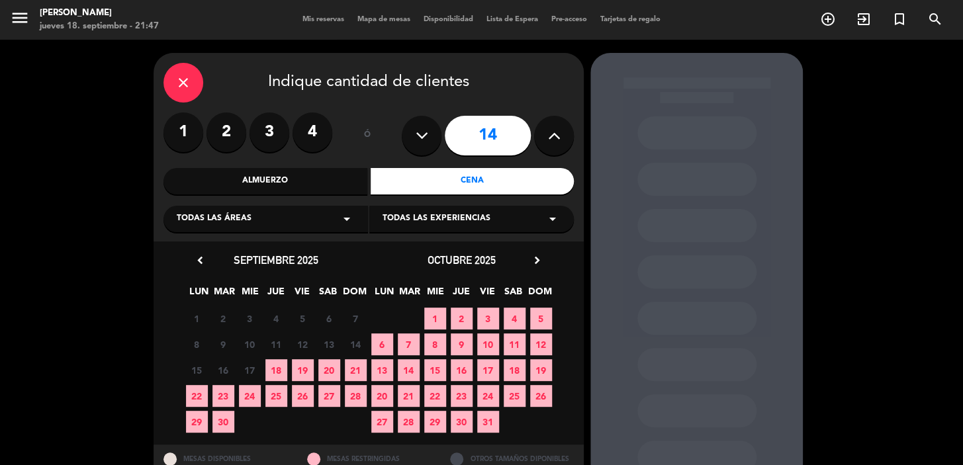
click at [436, 343] on span "8" at bounding box center [435, 345] width 22 height 22
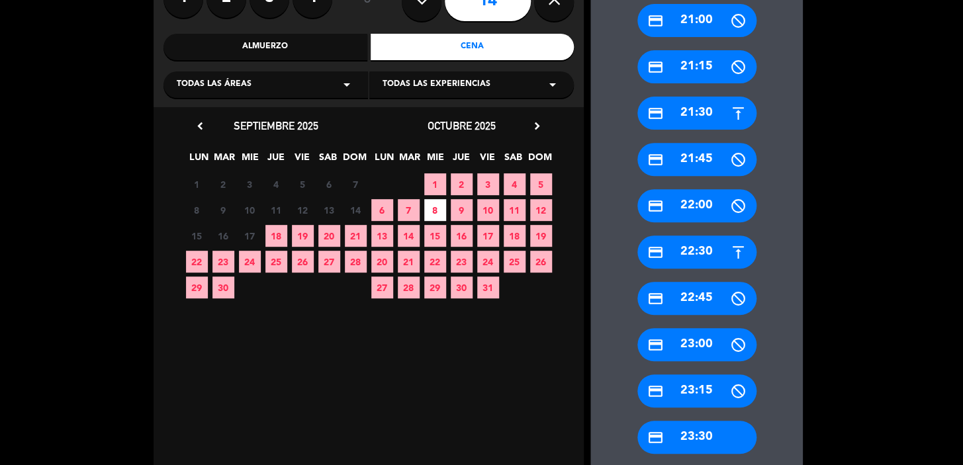
scroll to position [206, 0]
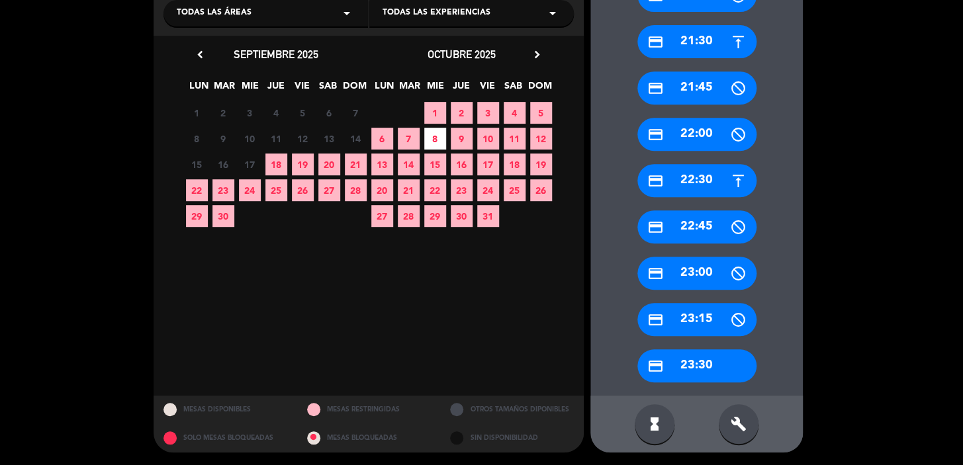
click at [680, 357] on div "credit_card 23:30" at bounding box center [696, 365] width 119 height 33
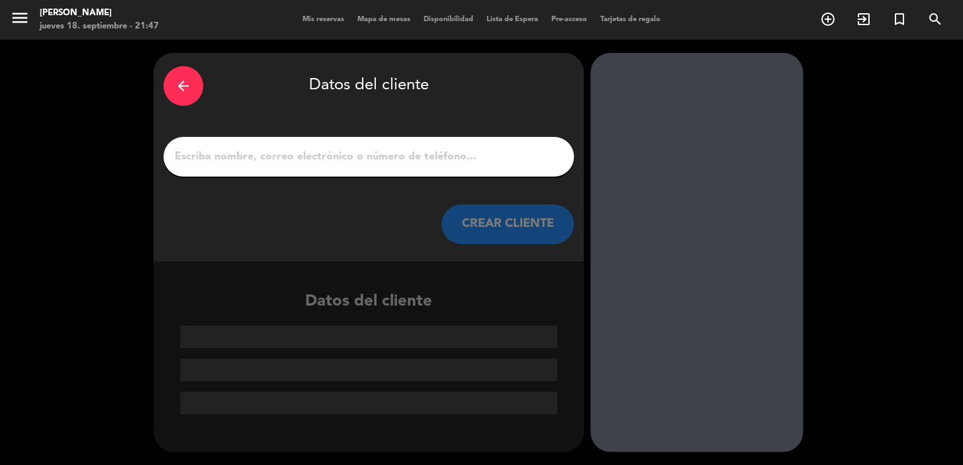
scroll to position [0, 0]
paste input "[PERSON_NAME]"
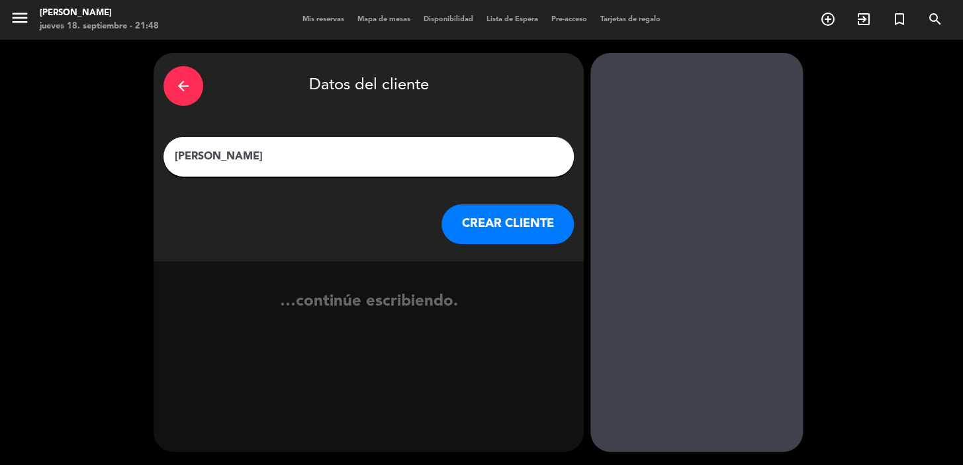
type input "[PERSON_NAME]"
click at [499, 227] on button "CREAR CLIENTE" at bounding box center [507, 225] width 132 height 40
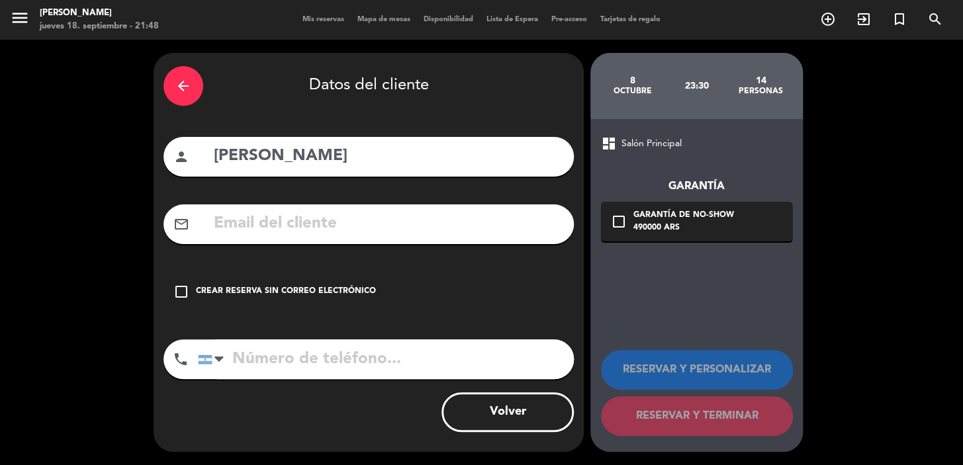
paste input "[EMAIL_ADDRESS][DOMAIN_NAME]"
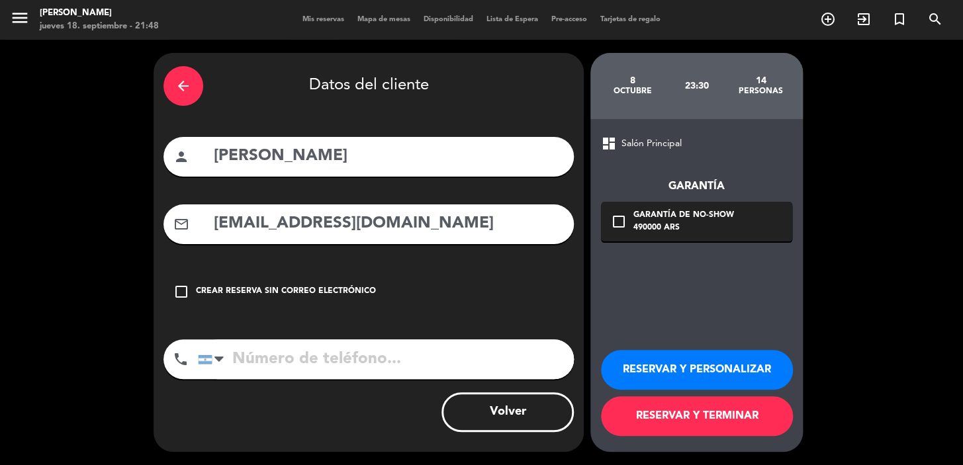
type input "[EMAIL_ADDRESS][DOMAIN_NAME]"
paste input "[PHONE_NUMBER]"
type input "[PHONE_NUMBER]"
click at [737, 218] on div "check_box_outline_blank Garantía de no-show 490000 ARS" at bounding box center [696, 222] width 191 height 40
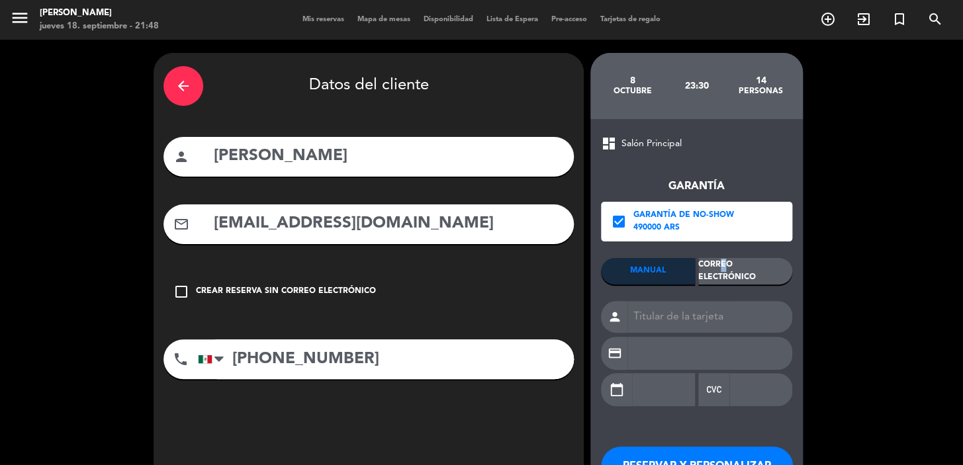
click at [718, 265] on div "Correo Electrónico" at bounding box center [745, 271] width 94 height 26
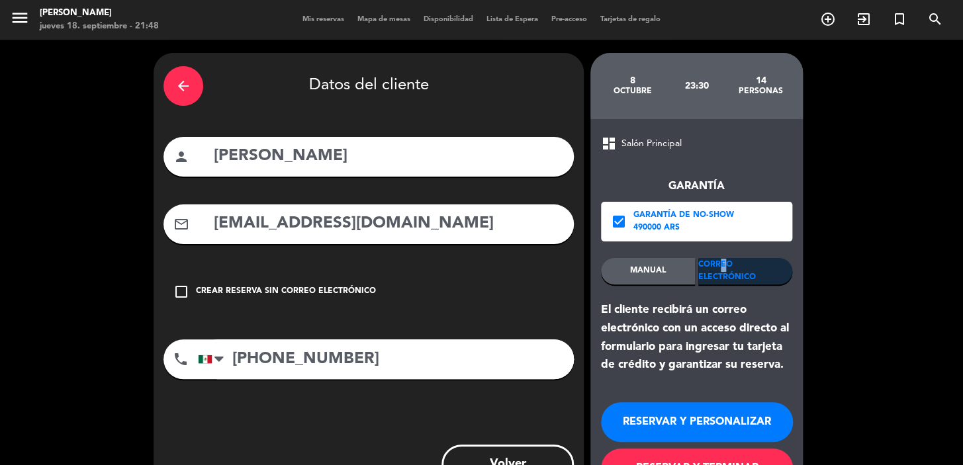
click at [741, 419] on button "RESERVAR Y PERSONALIZAR" at bounding box center [697, 422] width 192 height 40
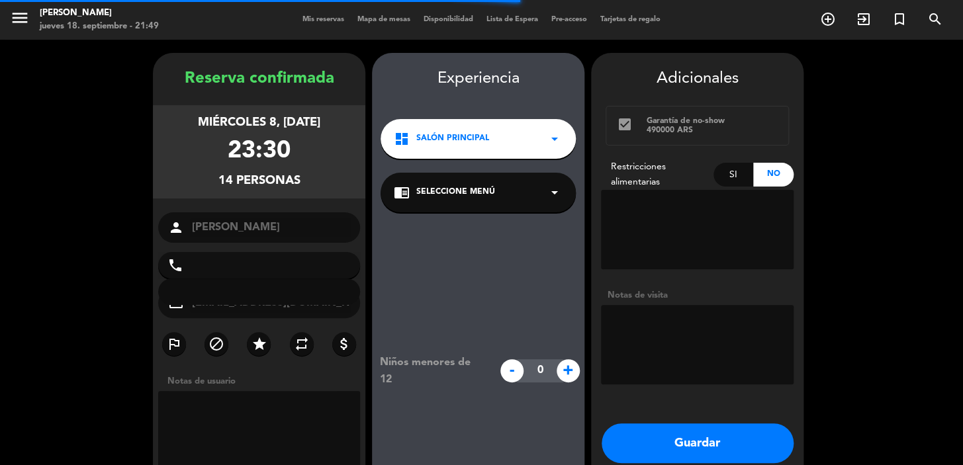
type input "[PHONE_NUMBER]"
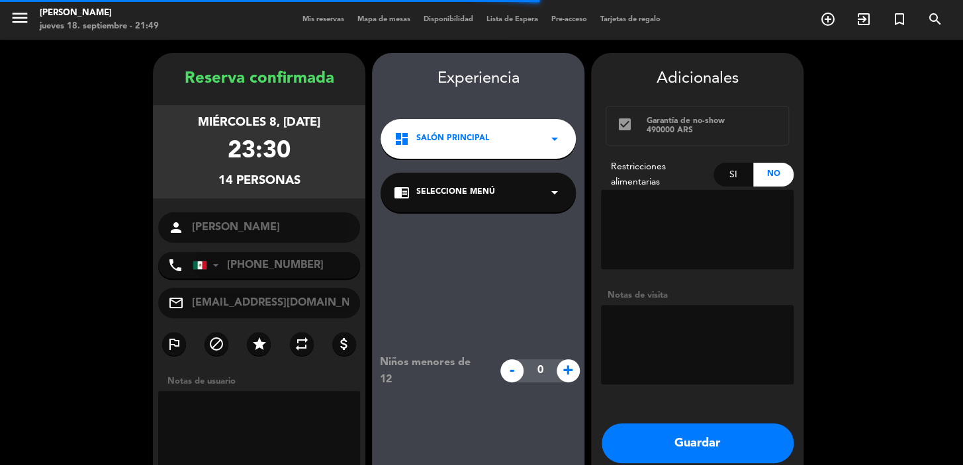
scroll to position [53, 0]
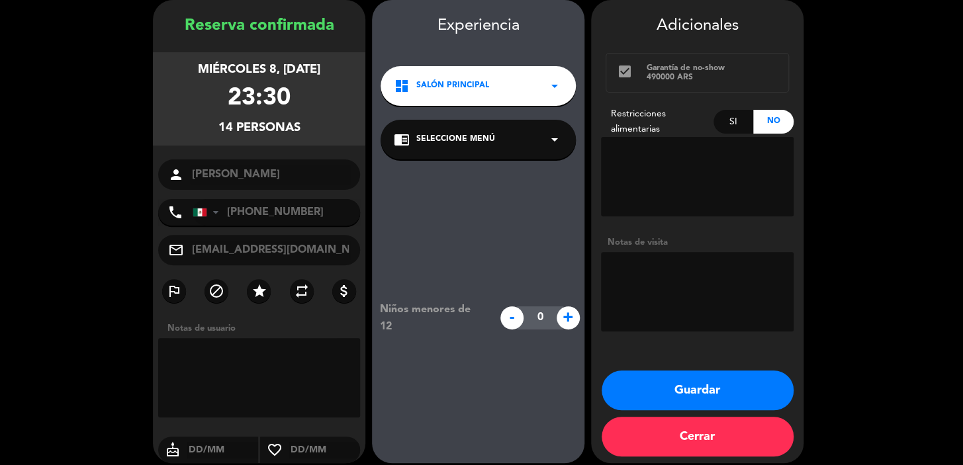
click at [496, 88] on div "dashboard Salón Principal arrow_drop_down" at bounding box center [478, 86] width 195 height 40
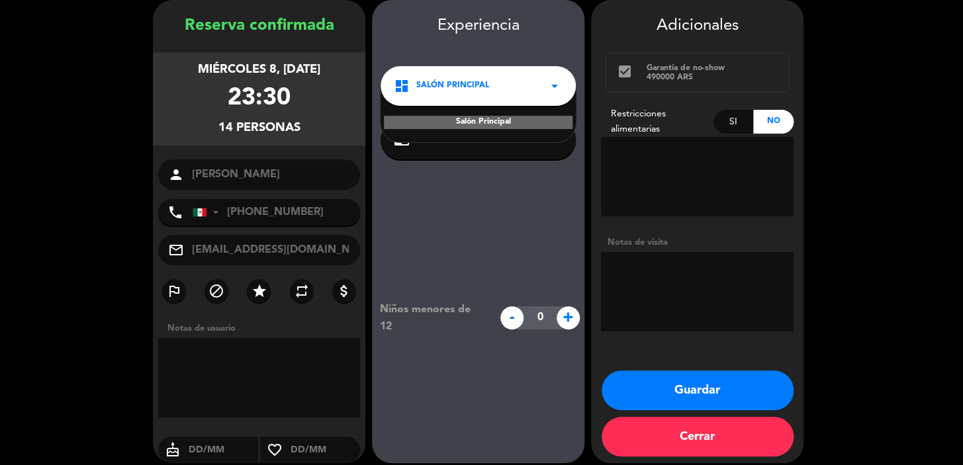
click at [507, 199] on div "Niños menores de 12 - 0 +" at bounding box center [478, 318] width 212 height 317
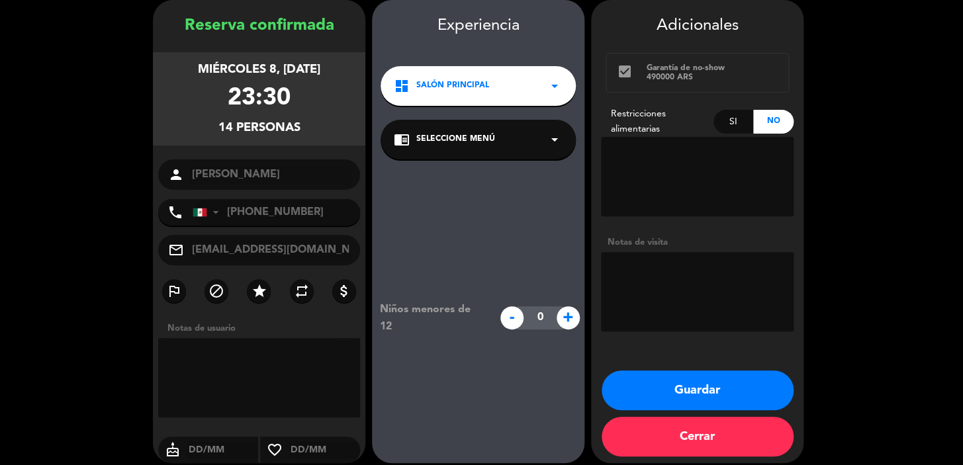
click at [555, 83] on icon "arrow_drop_down" at bounding box center [555, 86] width 16 height 16
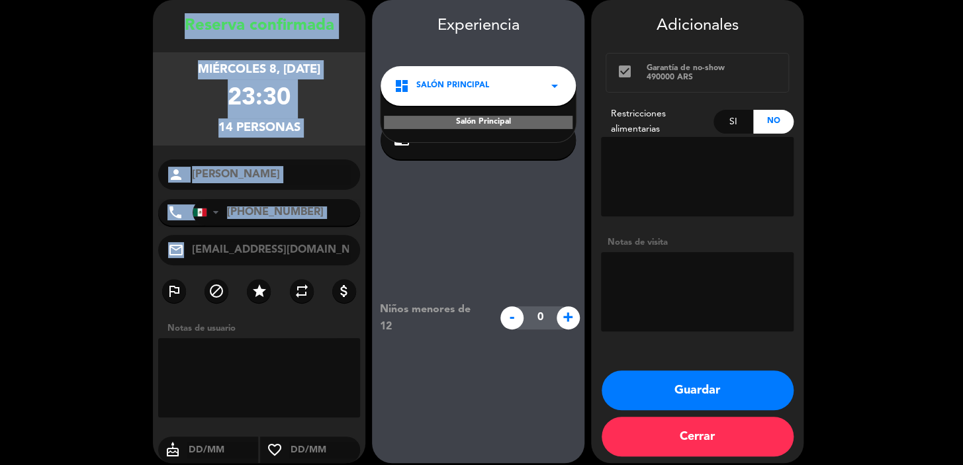
drag, startPoint x: 181, startPoint y: 24, endPoint x: 287, endPoint y: 237, distance: 238.0
click at [287, 237] on div "Reserva confirmada miércoles 8, [DATE] 23:30 14 personas person [PERSON_NAME][G…" at bounding box center [259, 244] width 212 height 463
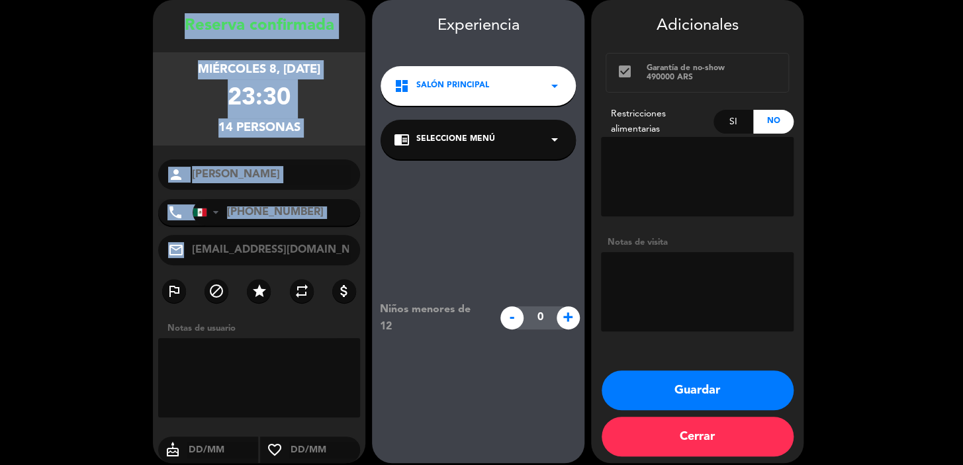
copy div "Loremip dolorsitam consectet 8, adi. 6509 58:07 62 elitsedd eiusmo tempo Incidi…"
click at [715, 384] on button "Guardar" at bounding box center [698, 391] width 192 height 40
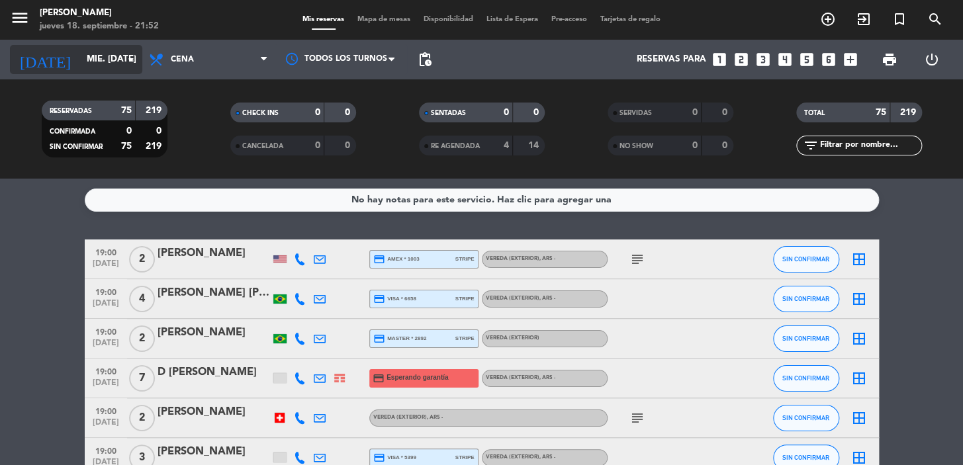
click at [105, 49] on input "mié. [DATE]" at bounding box center [138, 60] width 117 height 24
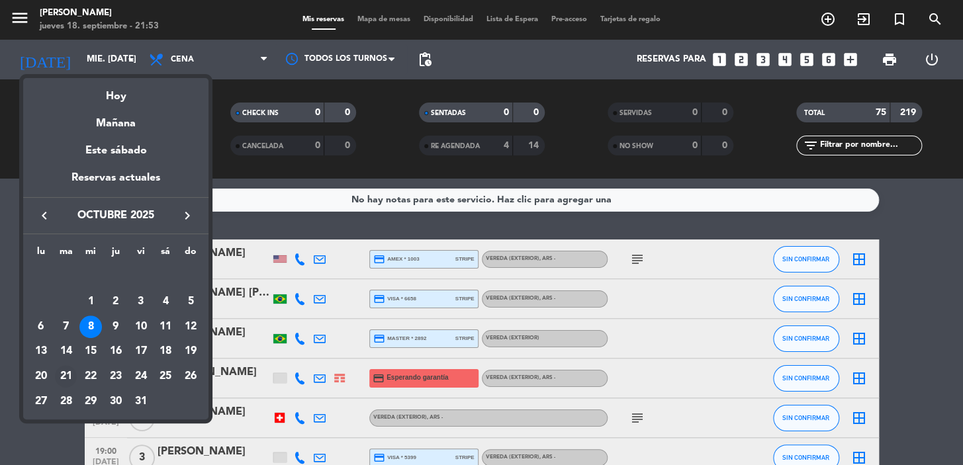
click at [63, 378] on div "21" at bounding box center [66, 376] width 23 height 23
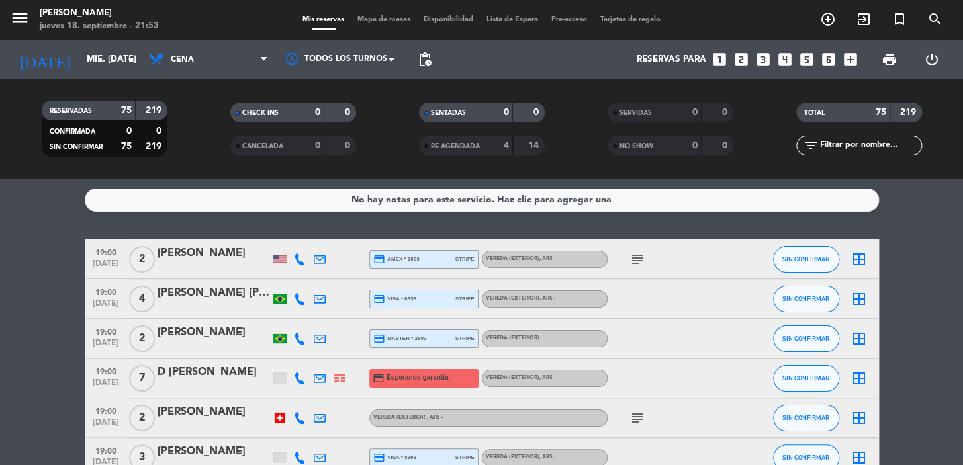
type input "[DATE] oct."
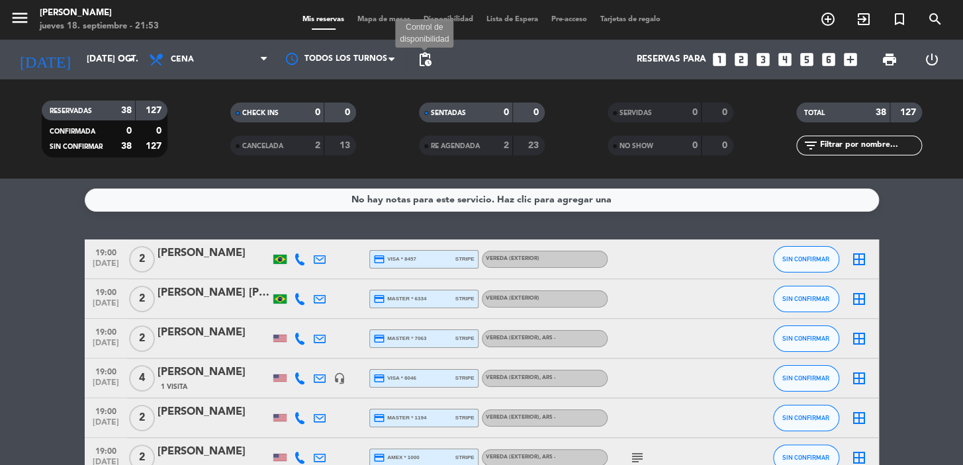
click at [422, 50] on span "pending_actions Control de disponibilidad" at bounding box center [425, 59] width 26 height 26
click at [425, 54] on span "pending_actions" at bounding box center [425, 60] width 16 height 16
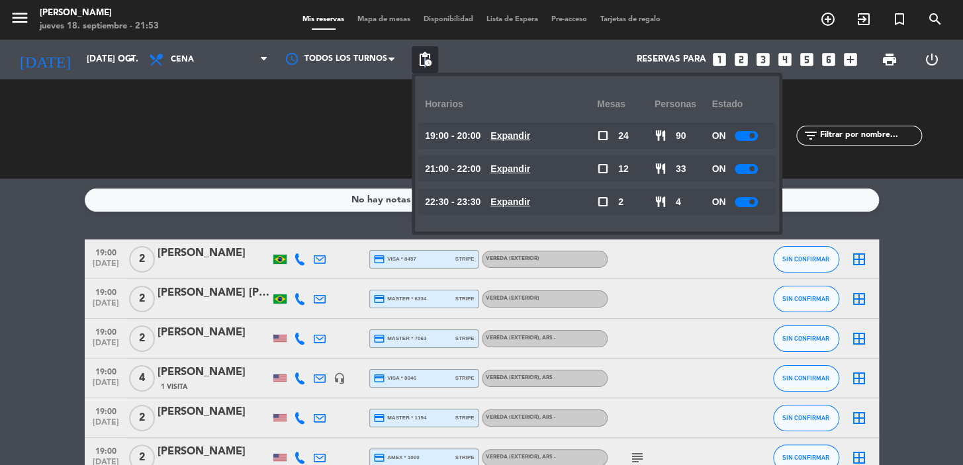
click at [530, 132] on u "Expandir" at bounding box center [510, 135] width 40 height 11
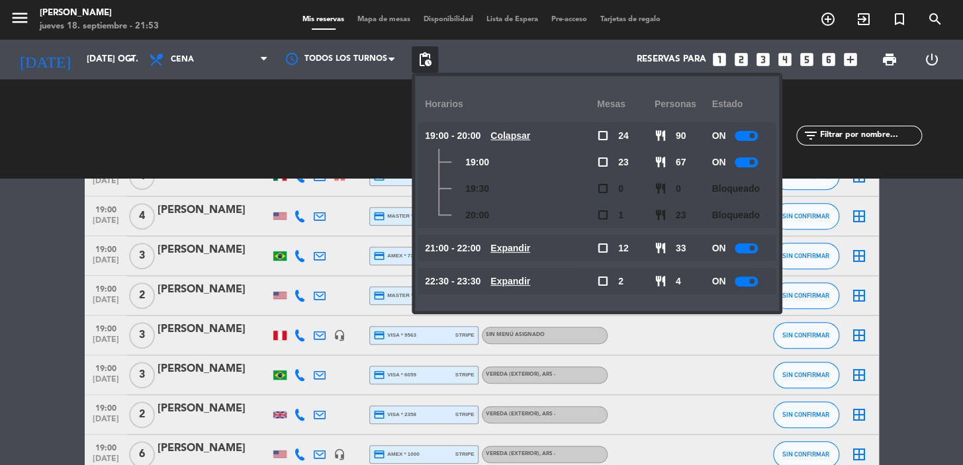
scroll to position [240, 0]
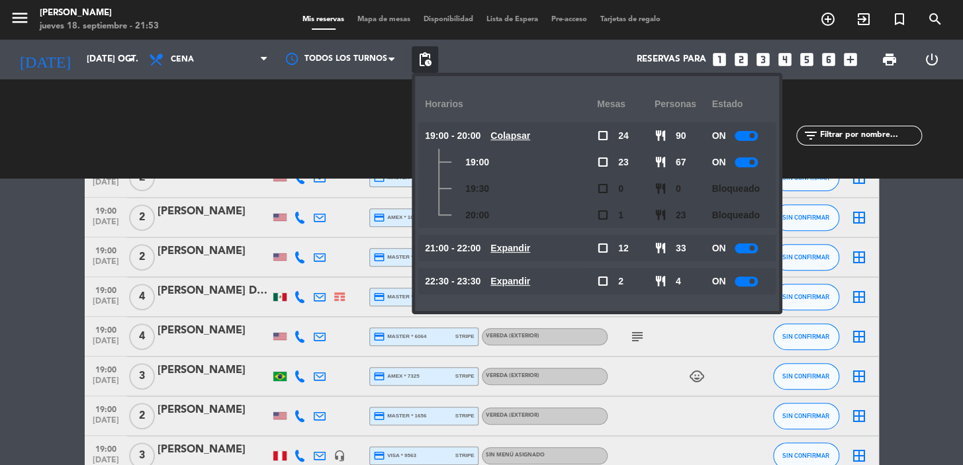
click at [530, 244] on u "Expandir" at bounding box center [510, 248] width 40 height 11
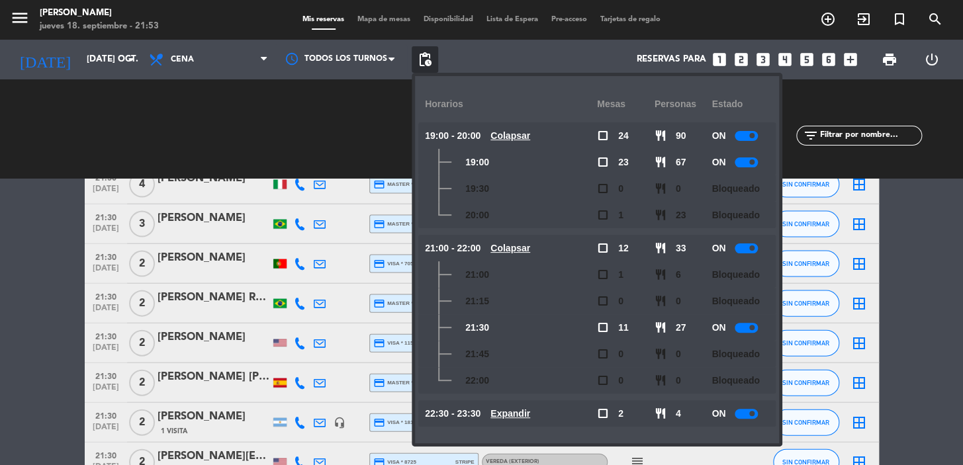
scroll to position [1423, 0]
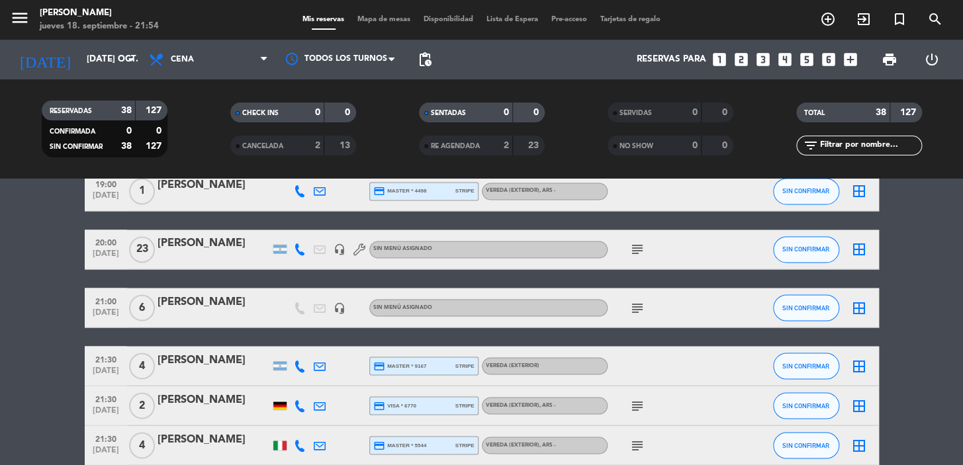
scroll to position [702, 0]
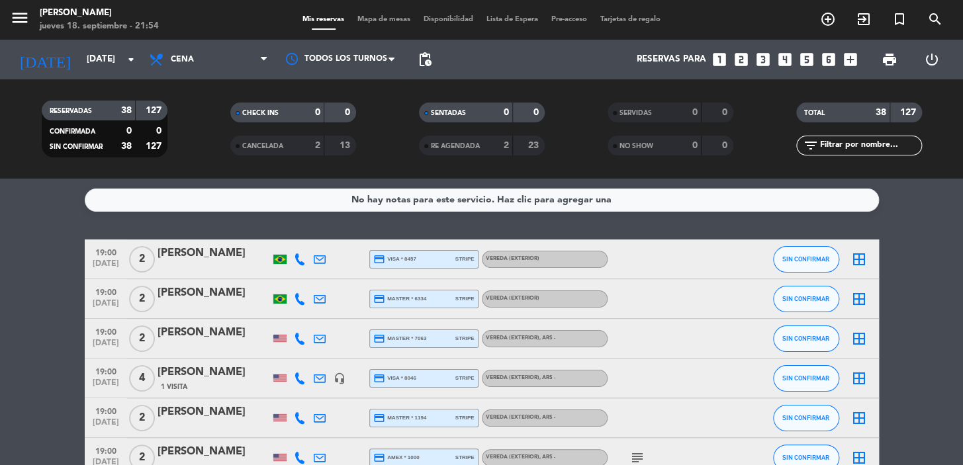
click at [424, 57] on span "pending_actions" at bounding box center [425, 60] width 16 height 16
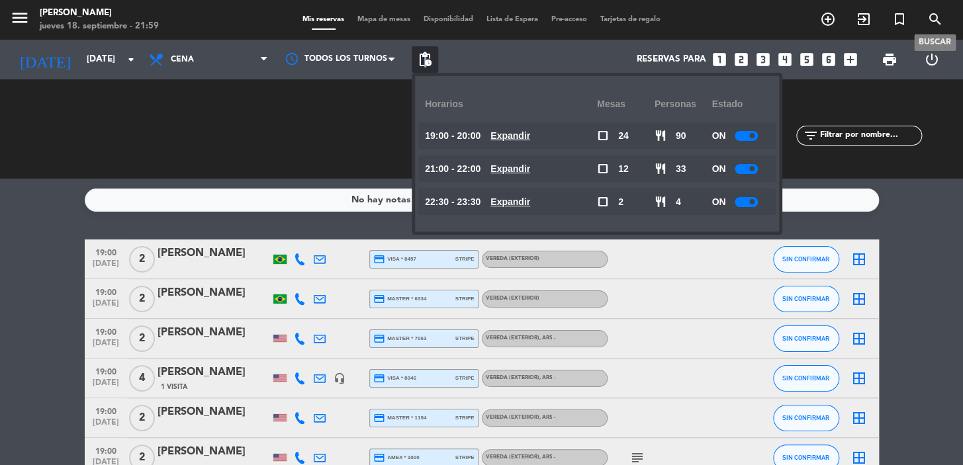
click at [930, 15] on icon "search" at bounding box center [935, 19] width 16 height 16
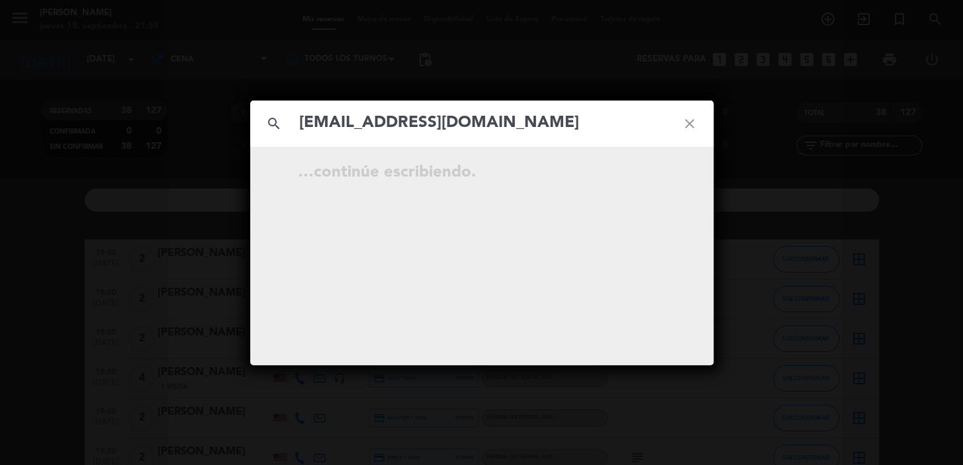
type input "camilarestrepomesa@gmail.com"
click at [648, 173] on span "open_in_new" at bounding box center [656, 174] width 17 height 17
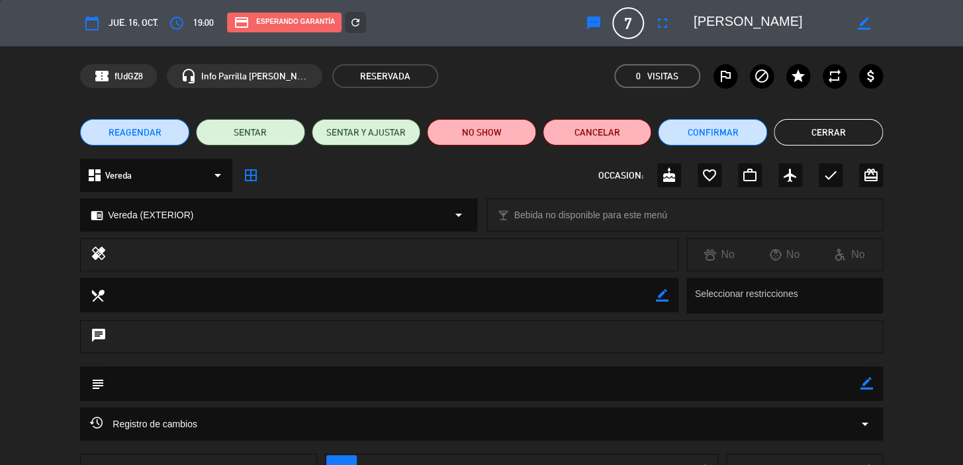
click at [135, 136] on span "REAGENDAR" at bounding box center [135, 133] width 53 height 14
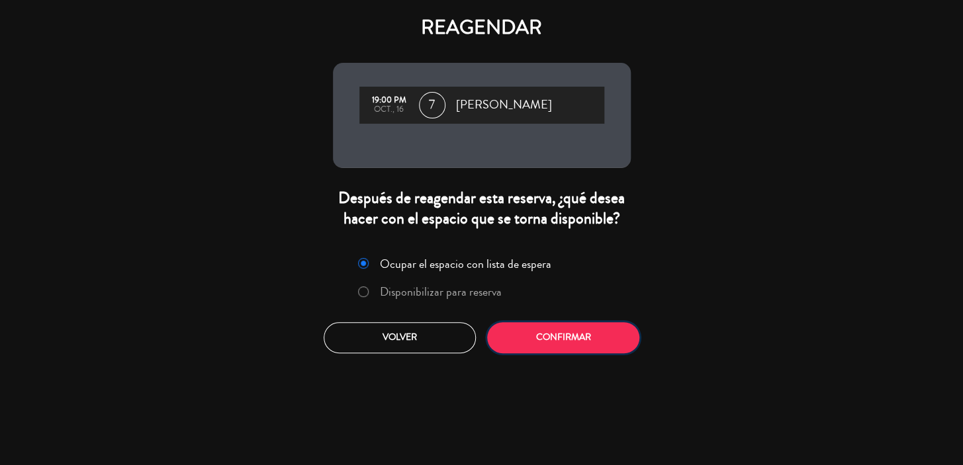
click at [546, 337] on button "Confirmar" at bounding box center [563, 337] width 152 height 31
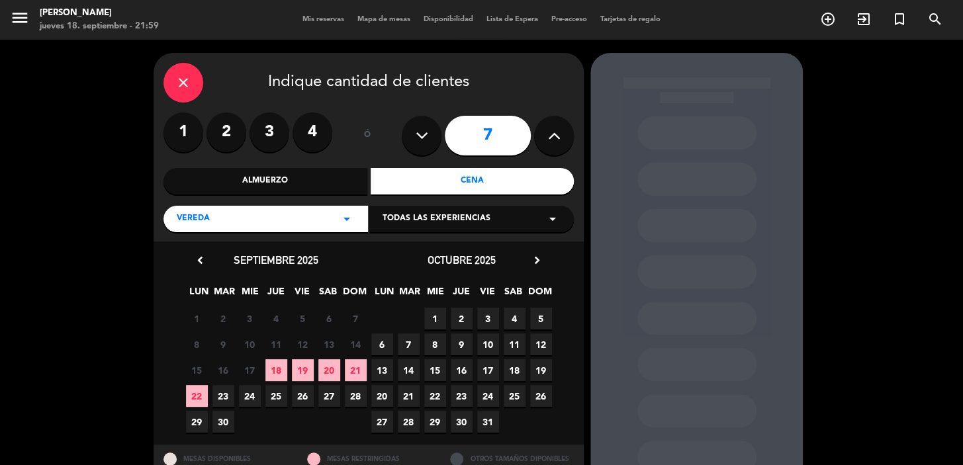
click at [537, 259] on icon "chevron_right" at bounding box center [537, 261] width 14 height 14
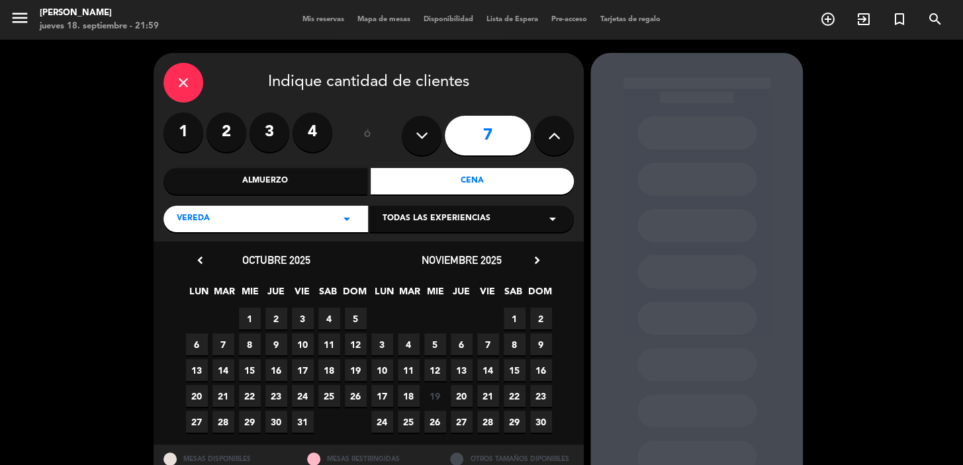
click at [542, 371] on span "16" at bounding box center [541, 370] width 22 height 22
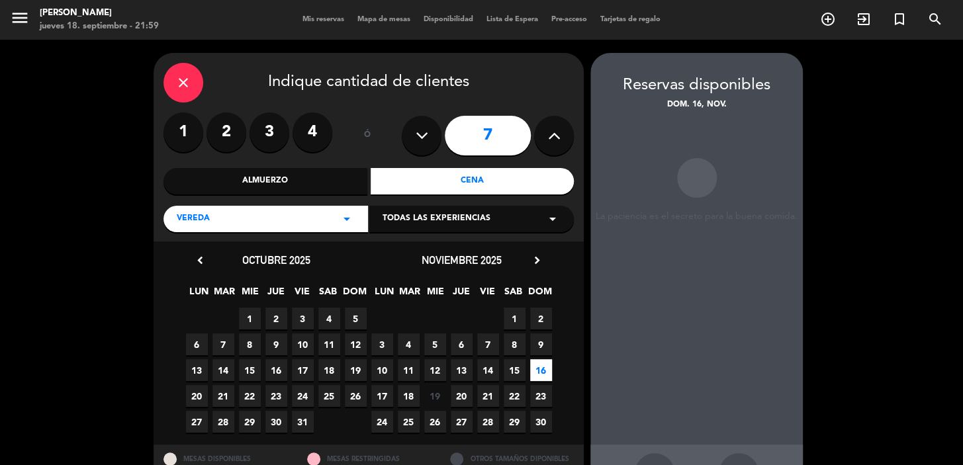
scroll to position [48, 0]
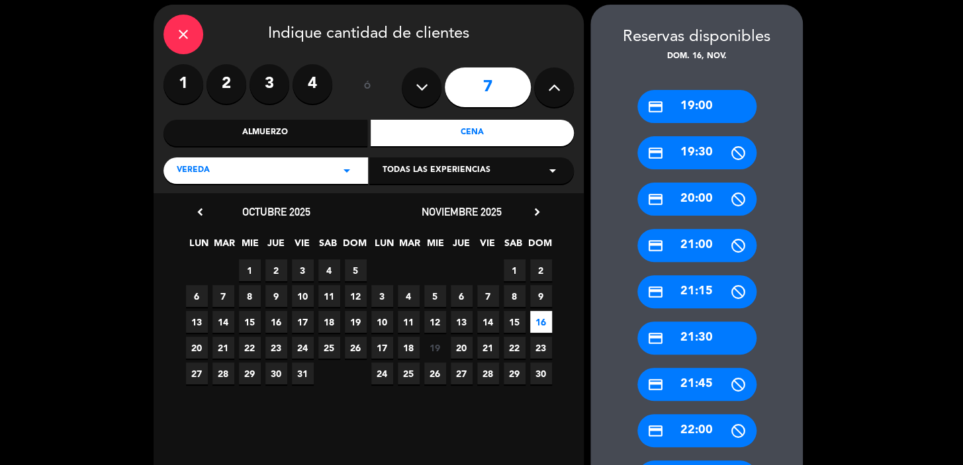
click at [702, 102] on div "credit_card 19:00" at bounding box center [696, 106] width 119 height 33
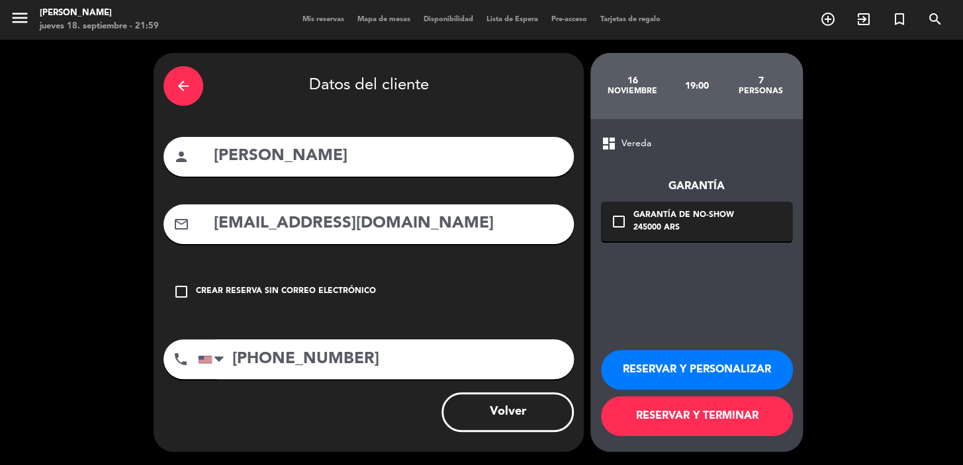
click at [692, 222] on div "245000 ARS" at bounding box center [683, 228] width 101 height 13
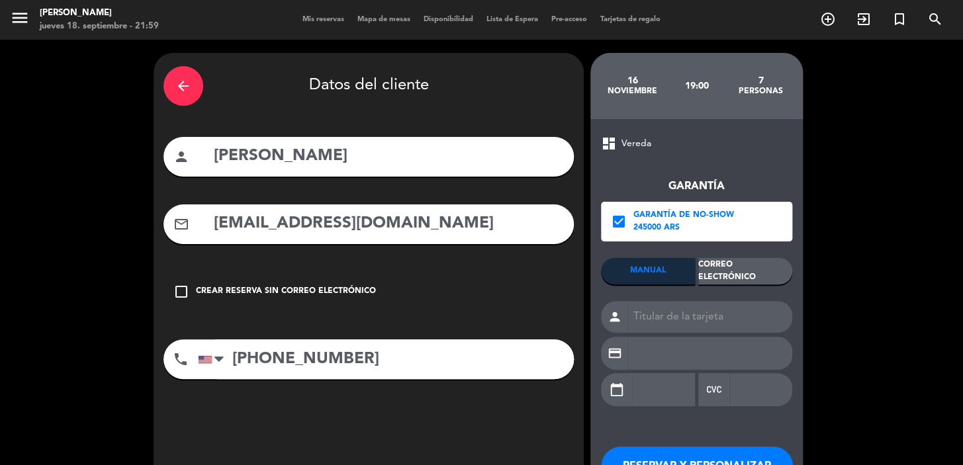
click at [747, 267] on div "Correo Electrónico" at bounding box center [745, 271] width 94 height 26
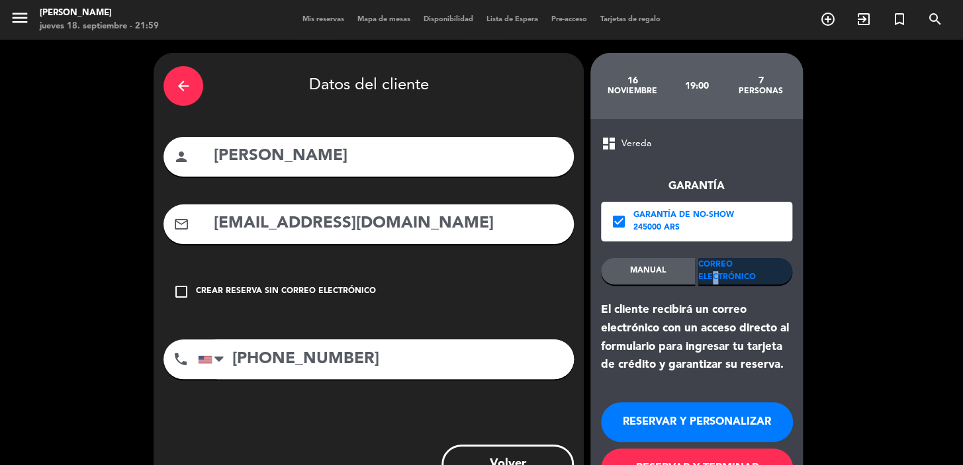
click at [716, 421] on button "RESERVAR Y PERSONALIZAR" at bounding box center [697, 422] width 192 height 40
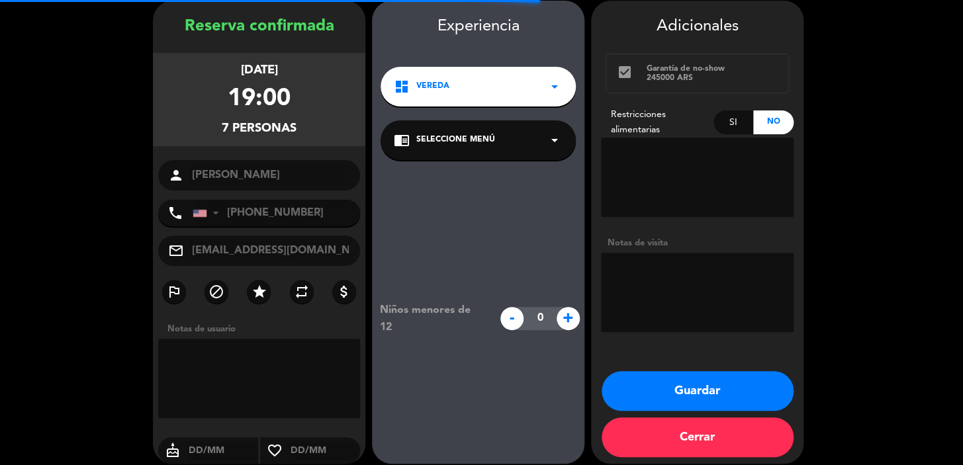
scroll to position [53, 0]
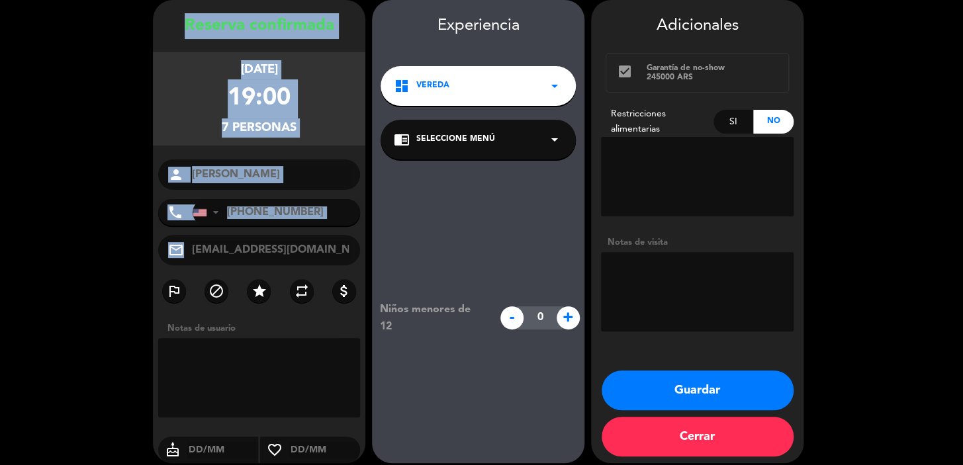
drag, startPoint x: 185, startPoint y: 26, endPoint x: 323, endPoint y: 262, distance: 273.8
click at [323, 262] on div "Reserva confirmada domingo 16, nov. 2025 19:00 7 personas person Camila Restrep…" at bounding box center [259, 244] width 212 height 463
copy div "Reserva confirmada domingo 16, nov. 2025 19:00 7 personas person phone United S…"
click at [716, 381] on button "Guardar" at bounding box center [698, 391] width 192 height 40
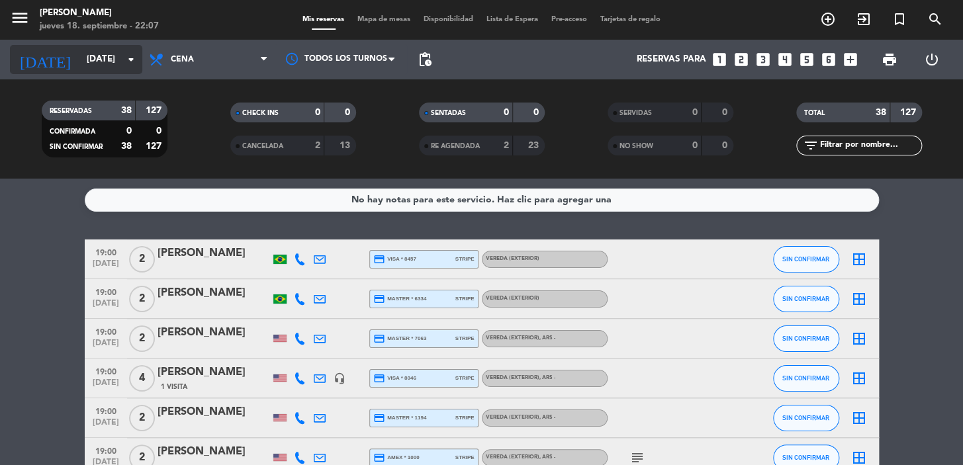
click at [122, 57] on input "[DATE] oct." at bounding box center [138, 60] width 117 height 24
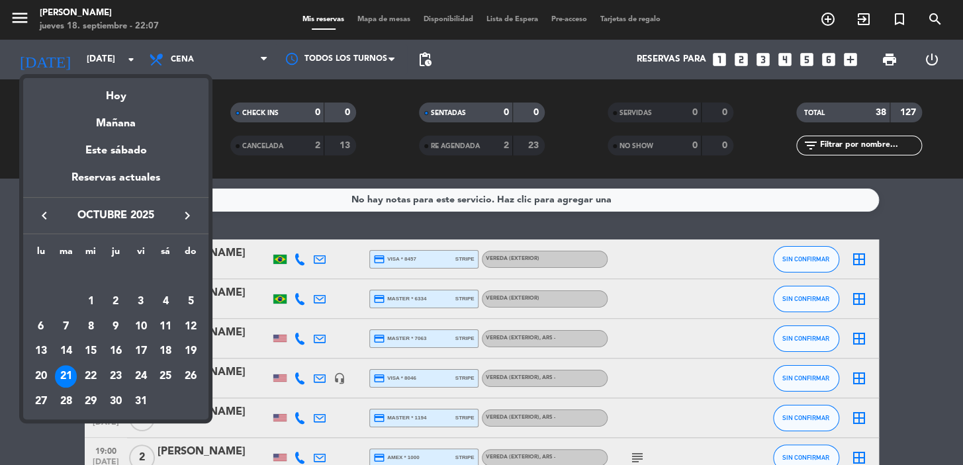
click at [183, 216] on icon "keyboard_arrow_right" at bounding box center [187, 216] width 16 height 16
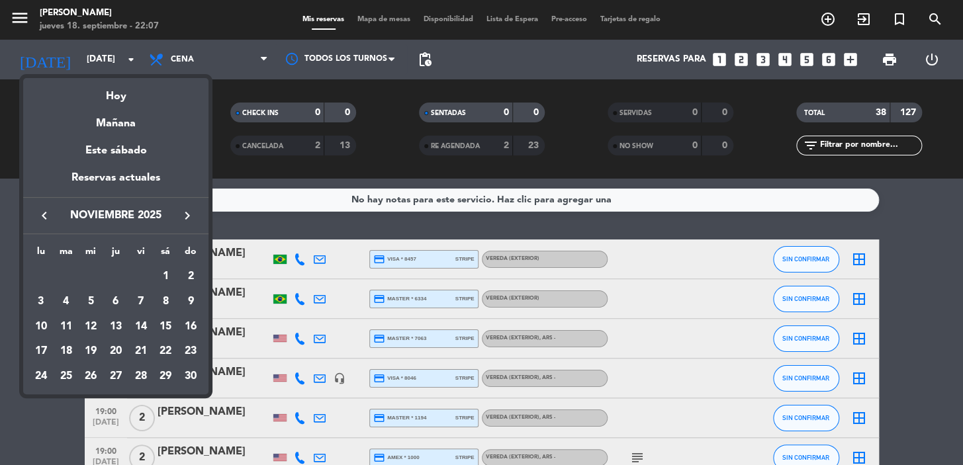
click at [47, 210] on icon "keyboard_arrow_left" at bounding box center [44, 216] width 16 height 16
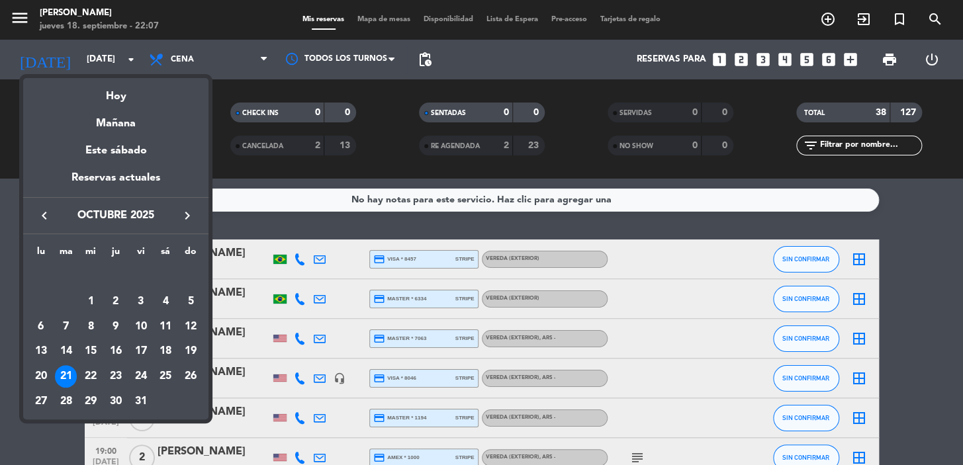
click at [47, 210] on icon "keyboard_arrow_left" at bounding box center [44, 216] width 16 height 16
click at [119, 375] on div "25" at bounding box center [116, 376] width 23 height 23
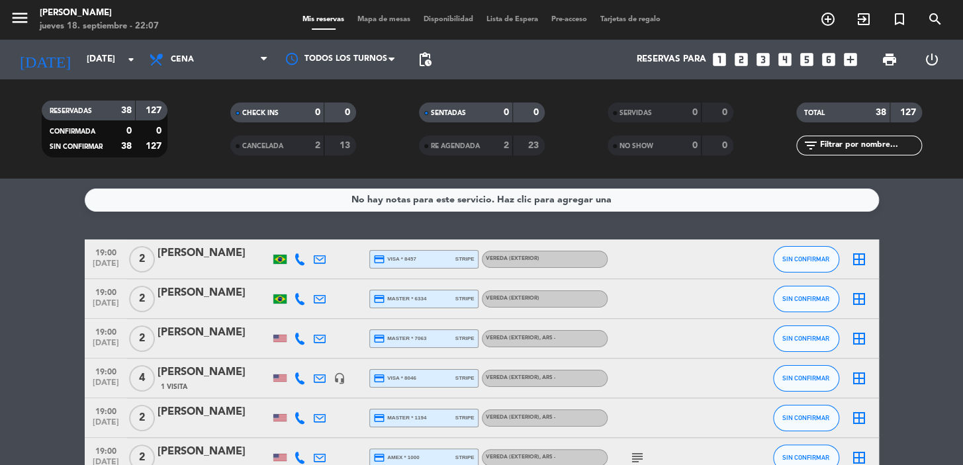
type input "jue. 25 sep."
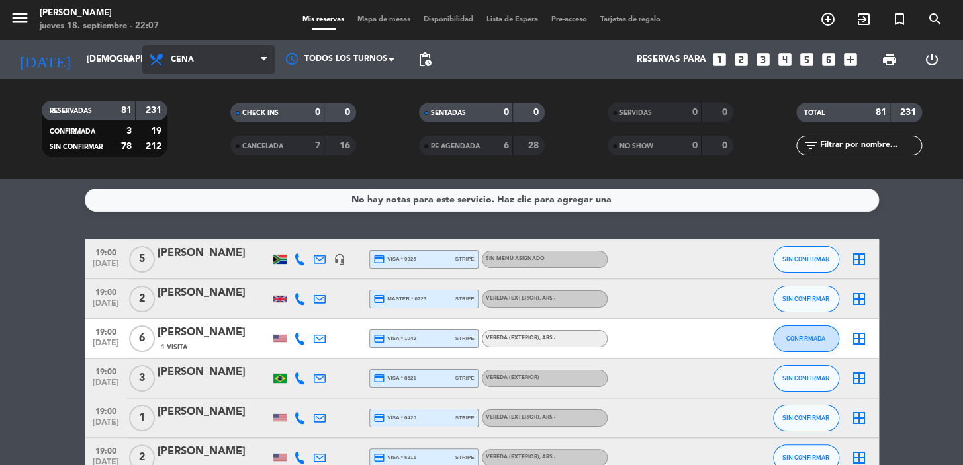
click at [252, 62] on span "Cena" at bounding box center [208, 59] width 132 height 29
click at [230, 120] on div "menu Don Julio jueves 18. septiembre - 22:07 Mis reservas Mapa de mesas Disponi…" at bounding box center [481, 89] width 963 height 179
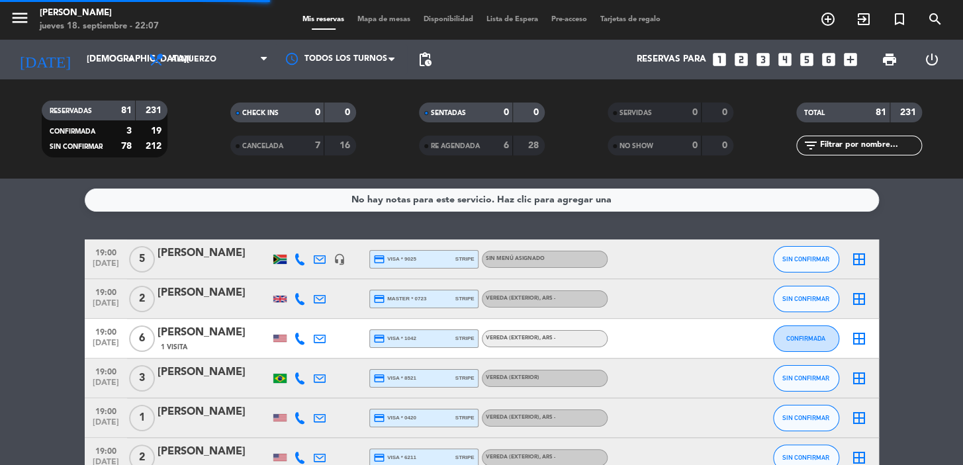
click at [423, 67] on span "pending_actions" at bounding box center [425, 60] width 16 height 16
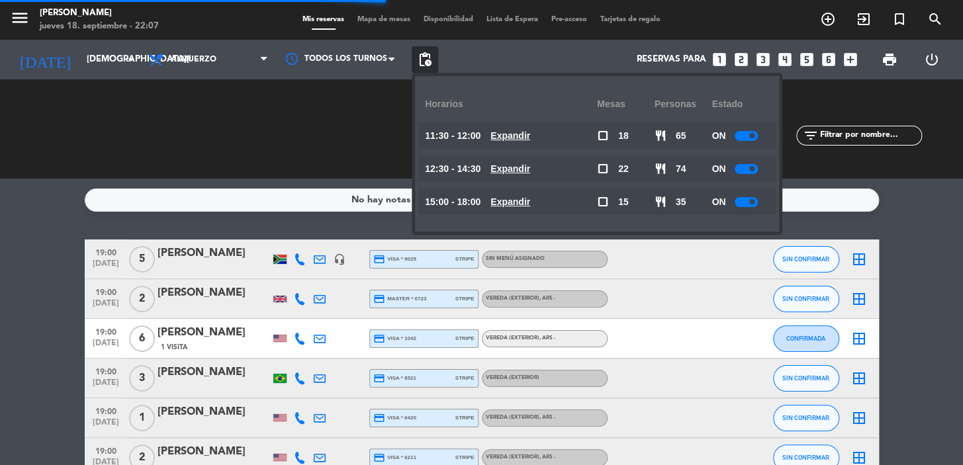
click at [513, 134] on u "Expandir" at bounding box center [510, 135] width 40 height 11
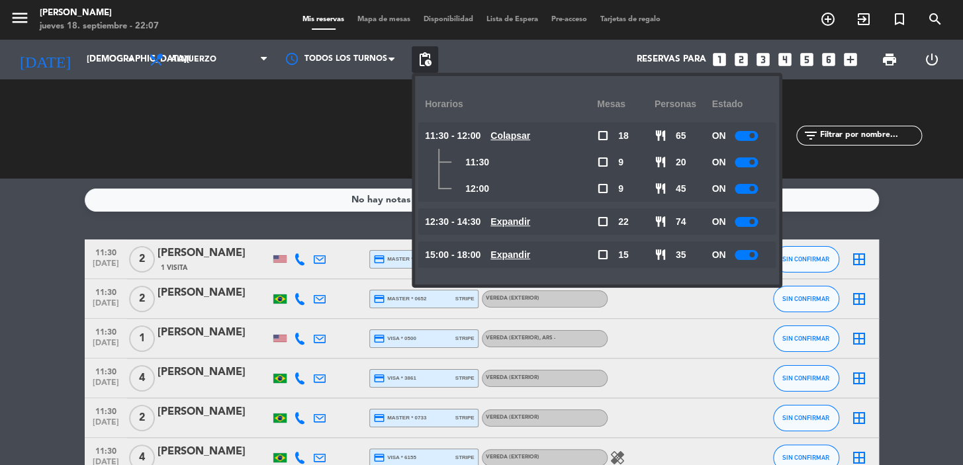
click at [744, 60] on icon "looks_two" at bounding box center [741, 59] width 17 height 17
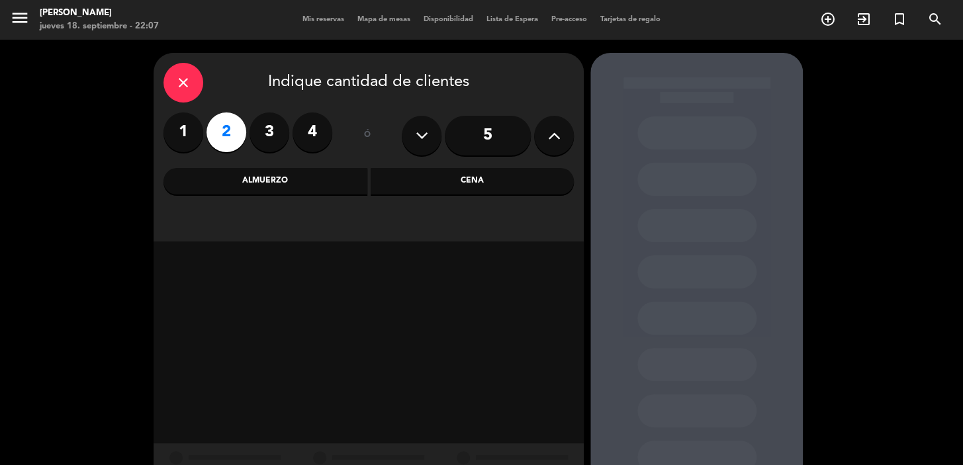
click at [314, 178] on div "Almuerzo" at bounding box center [265, 181] width 204 height 26
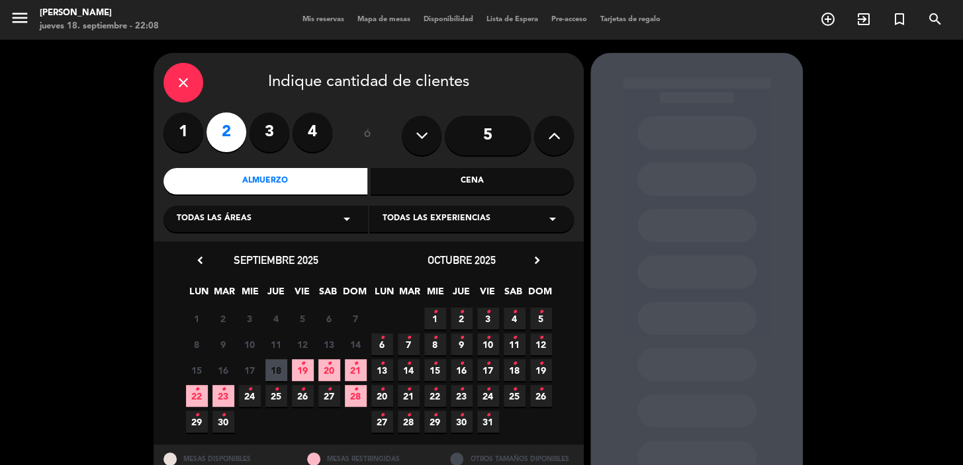
click at [282, 390] on span "25 •" at bounding box center [276, 396] width 22 height 22
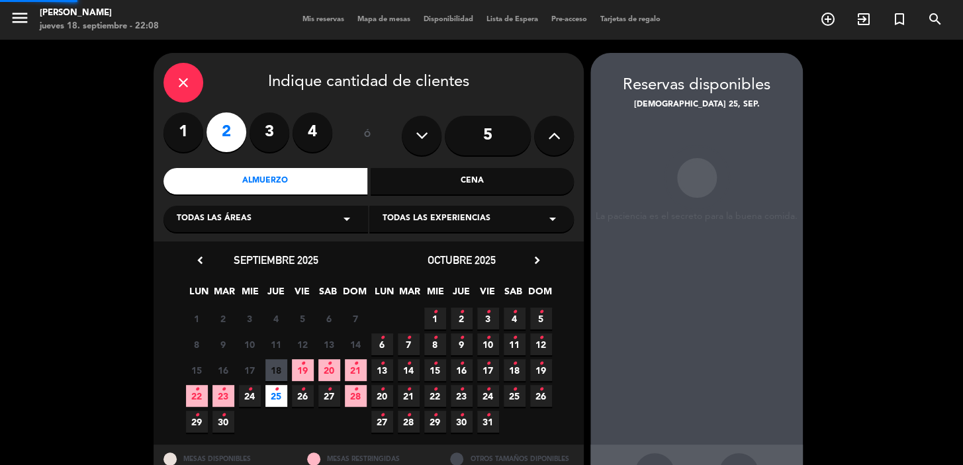
scroll to position [48, 0]
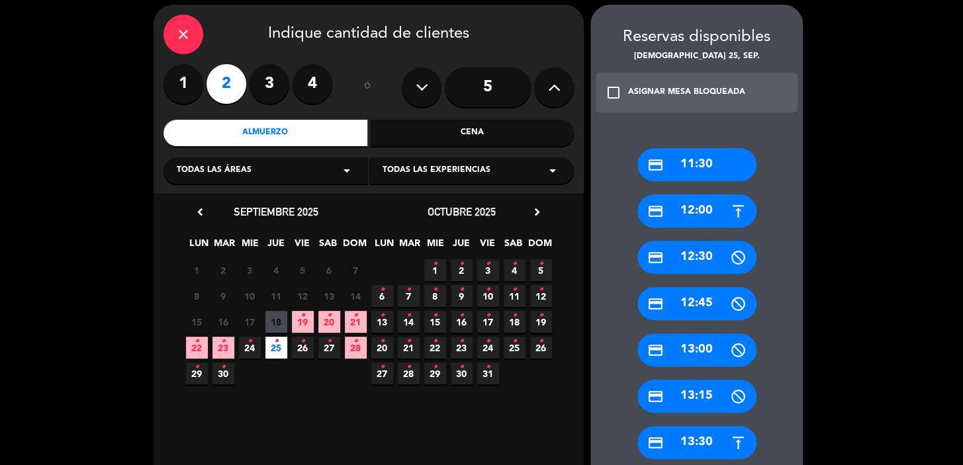
click at [684, 215] on div "credit_card 12:00" at bounding box center [696, 211] width 119 height 33
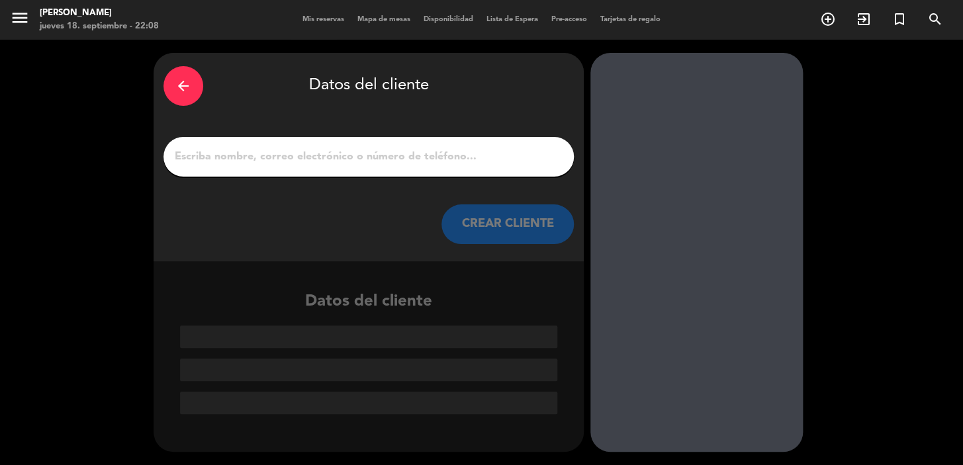
scroll to position [0, 0]
paste input "Mariana Tenório Lucindo"
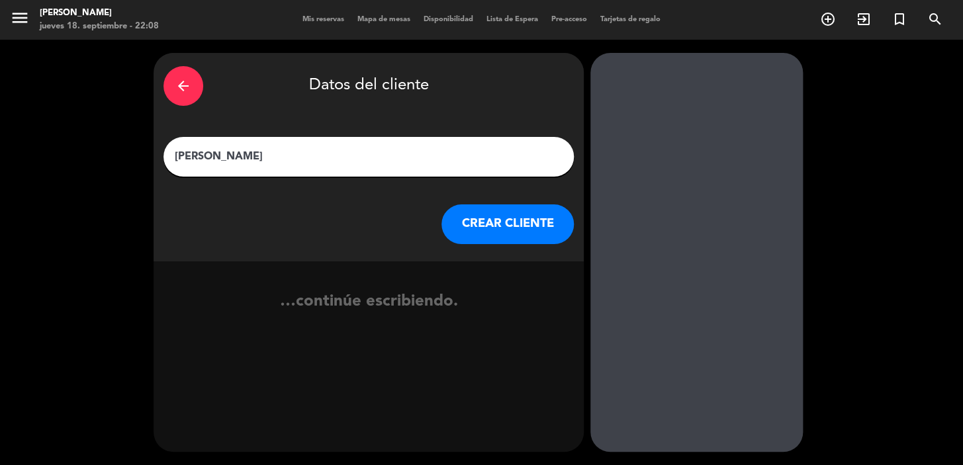
type input "Mariana Tenório Lucindo"
click at [504, 226] on button "CREAR CLIENTE" at bounding box center [507, 225] width 132 height 40
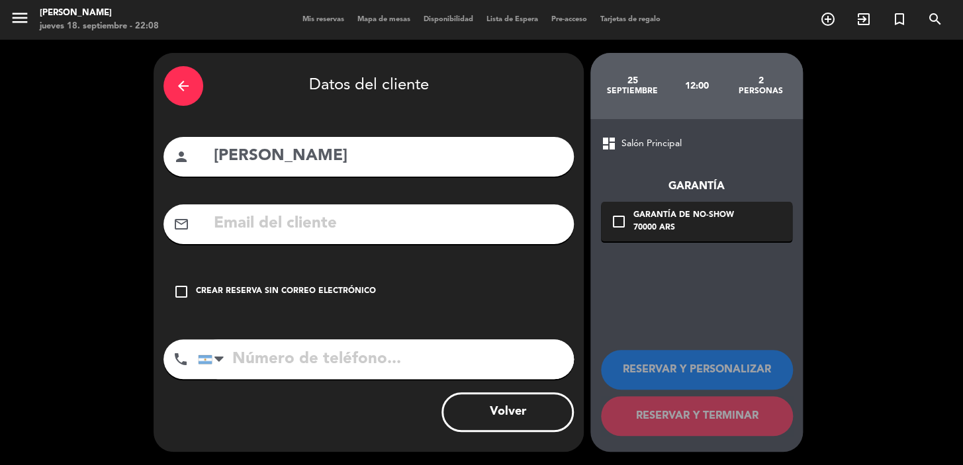
paste input "mariannalicindo@outlook.com"
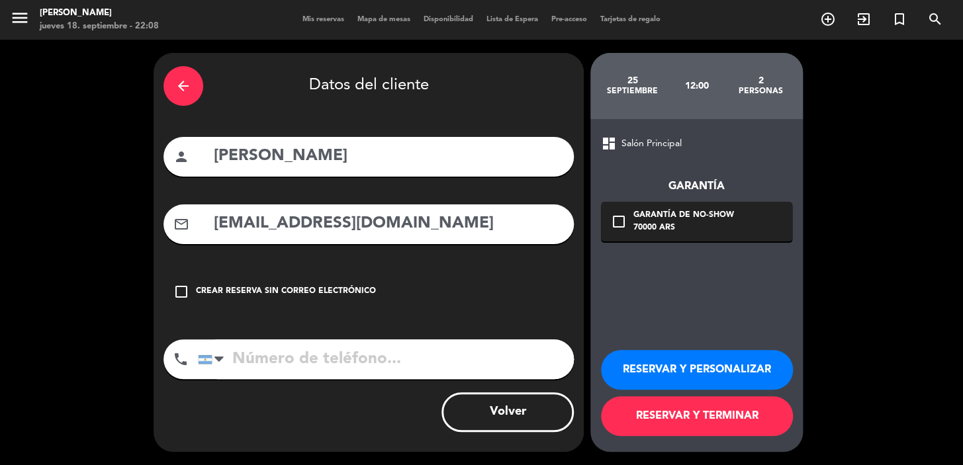
type input "mariannalicindo@outlook.com"
click at [308, 373] on input "tel" at bounding box center [386, 360] width 376 height 40
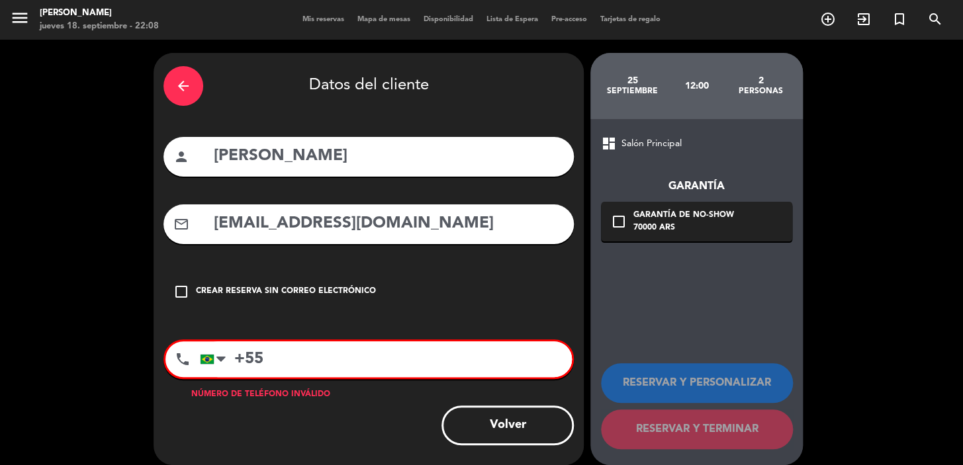
paste input "8288216724"
click at [702, 227] on div "70000 ARS" at bounding box center [683, 228] width 101 height 13
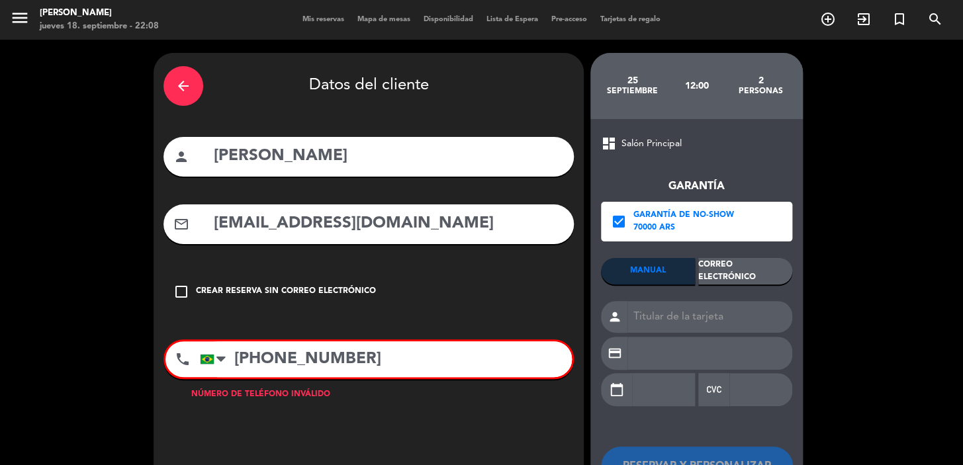
drag, startPoint x: 736, startPoint y: 265, endPoint x: 739, endPoint y: 271, distance: 6.8
click at [739, 271] on div "Correo Electrónico" at bounding box center [745, 271] width 94 height 26
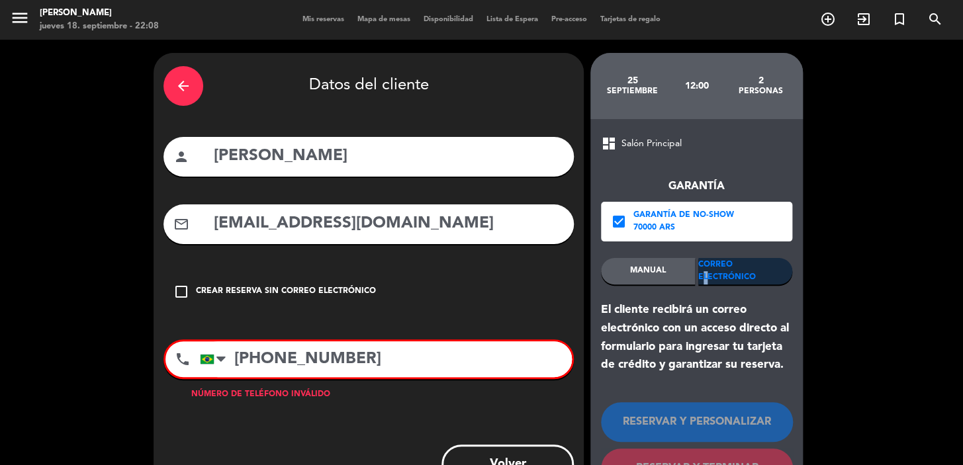
click at [758, 265] on div "Correo Electrónico" at bounding box center [745, 271] width 94 height 26
click at [759, 267] on div "Correo Electrónico" at bounding box center [745, 271] width 94 height 26
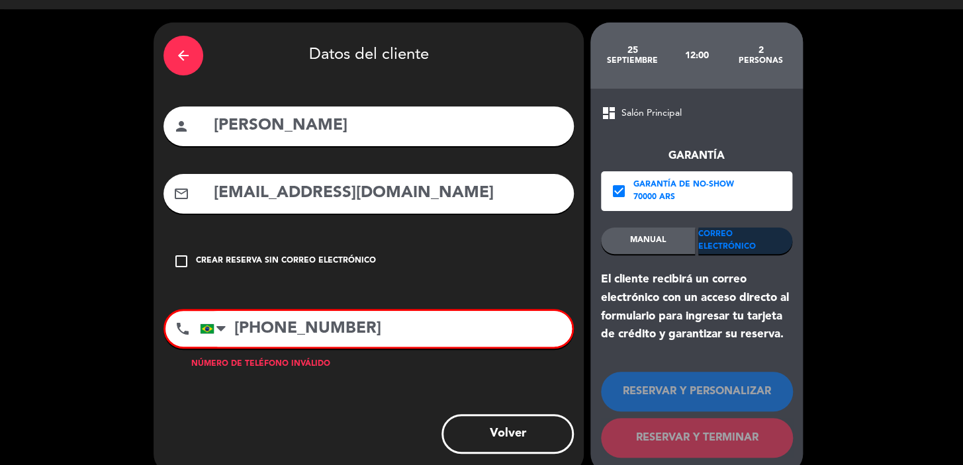
scroll to position [52, 0]
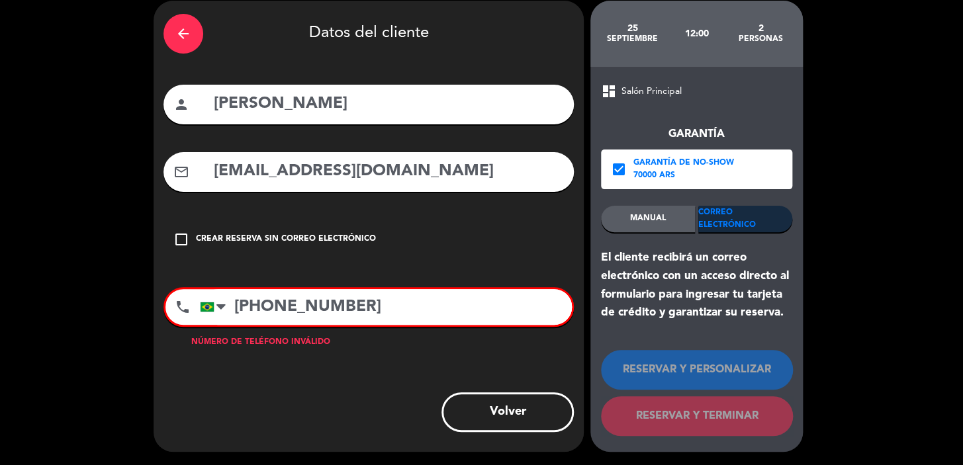
click at [673, 212] on div "MANUAL" at bounding box center [648, 219] width 94 height 26
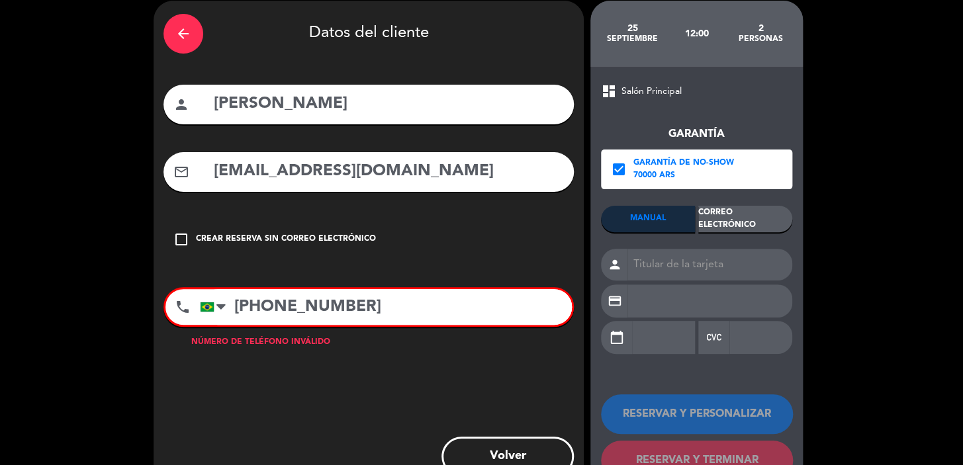
click at [721, 213] on div "Correo Electrónico" at bounding box center [745, 219] width 94 height 26
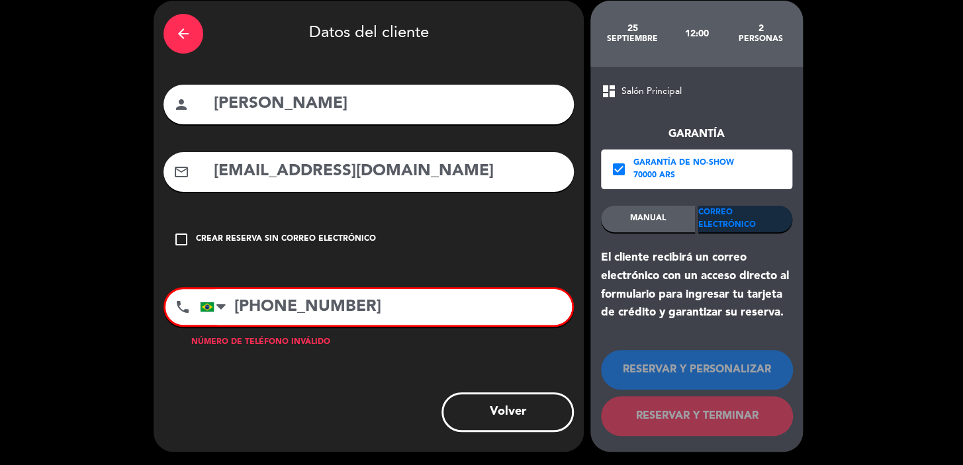
click at [264, 304] on input "+558288216724" at bounding box center [386, 307] width 372 height 36
click at [272, 310] on input "+558288216724" at bounding box center [386, 307] width 372 height 36
type input "+55288216724"
click at [403, 244] on div "check_box_outline_blank Crear reserva sin correo electrónico" at bounding box center [368, 240] width 410 height 40
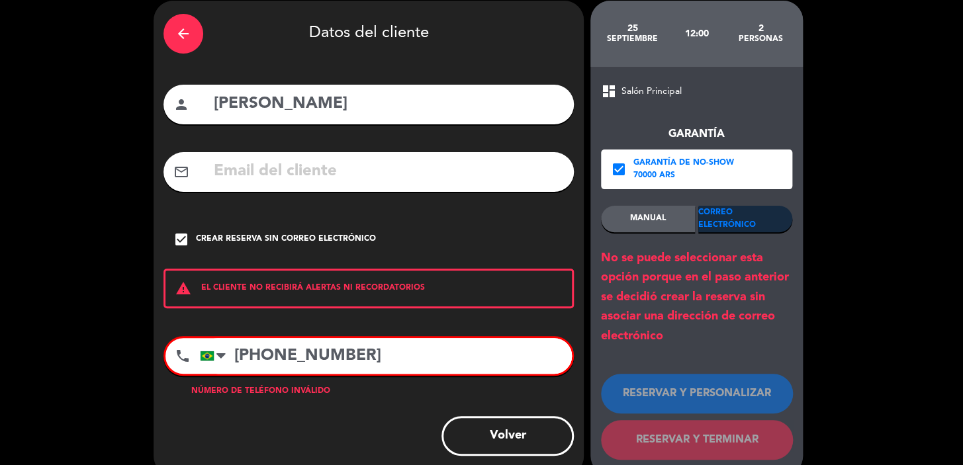
click at [380, 351] on input "+55288216724" at bounding box center [386, 356] width 372 height 36
drag, startPoint x: 280, startPoint y: 355, endPoint x: 226, endPoint y: 355, distance: 53.6
click at [226, 355] on div "United States +1 United Kingdom +44 Peru (Perú) +51 Argentina +54 Brazil (Brasi…" at bounding box center [386, 356] width 372 height 36
type input "+558288216724"
click at [478, 220] on div "check_box Crear reserva sin correo electrónico" at bounding box center [368, 240] width 410 height 40
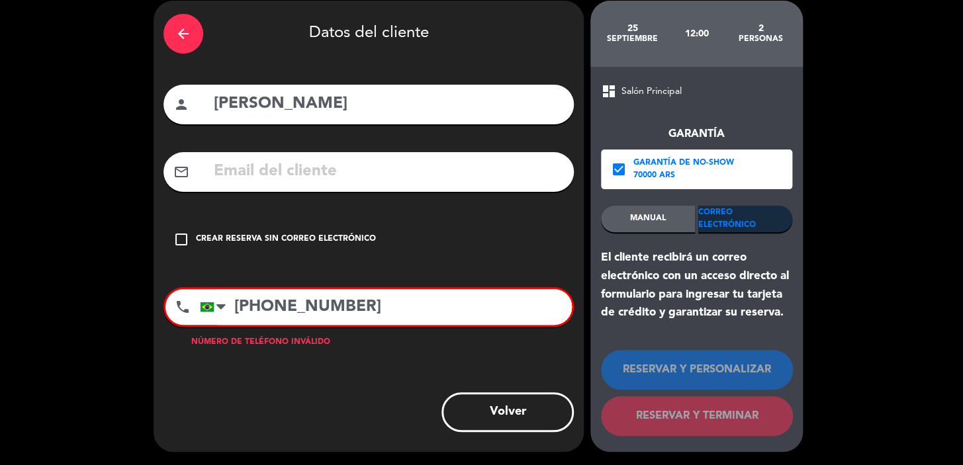
paste input "mariannalicindo@outlook.com"
type input "mariannalicindo@outlook.com"
click at [757, 218] on div "Correo Electrónico" at bounding box center [745, 219] width 94 height 26
drag, startPoint x: 398, startPoint y: 313, endPoint x: 179, endPoint y: 330, distance: 219.1
click at [179, 330] on div "phone United States +1 United Kingdom +44 Peru (Perú) +51 Argentina +54 Brazil …" at bounding box center [368, 311] width 410 height 49
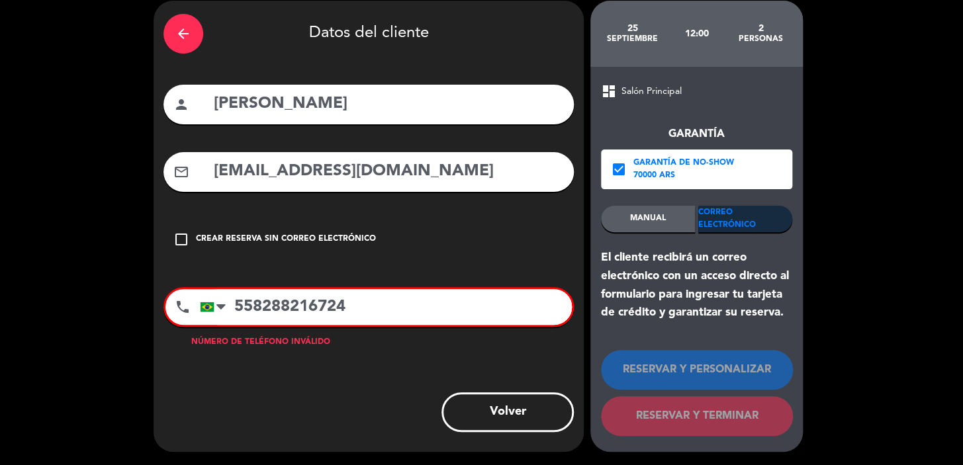
click at [494, 269] on div "arrow_back Datos del cliente person Mariana Tenório Lucindo mail_outline marian…" at bounding box center [369, 226] width 430 height 451
click at [215, 308] on div at bounding box center [216, 307] width 30 height 34
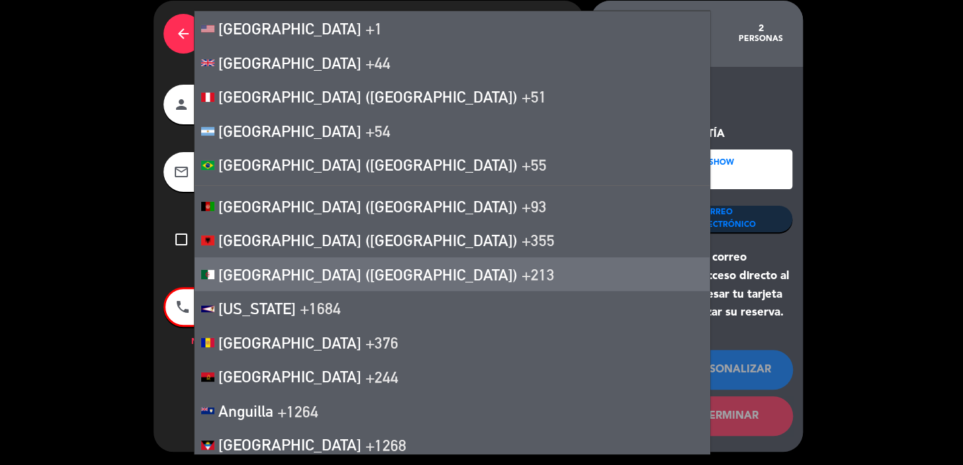
click at [126, 283] on div "arrow_back Datos del cliente person Mariana Tenório Lucindo mail_outline marian…" at bounding box center [481, 226] width 963 height 478
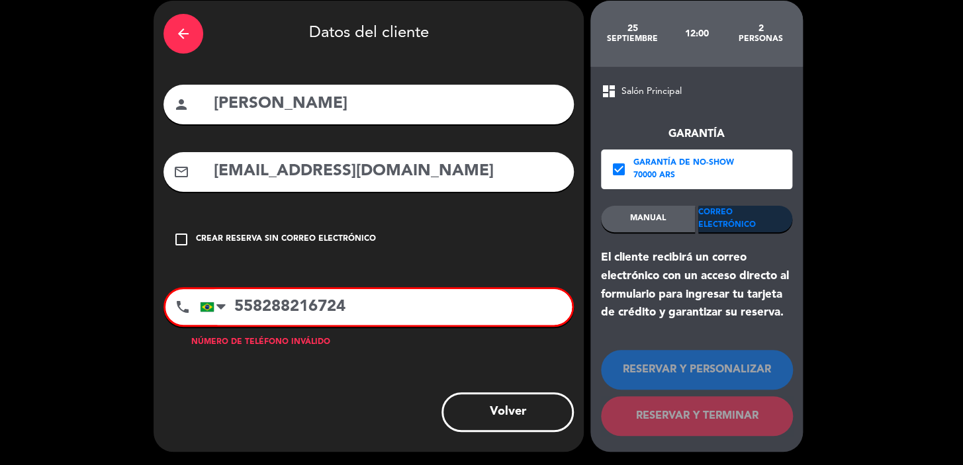
click at [233, 302] on input "558288216724" at bounding box center [386, 307] width 372 height 36
type input "+558288216724"
click at [722, 231] on div "Correo Electrónico" at bounding box center [745, 219] width 94 height 26
click at [774, 348] on div "RESERVAR Y PERSONALIZAR RESERVAR Y TERMINAR" at bounding box center [696, 387] width 191 height 130
click at [490, 281] on div "arrow_back Datos del cliente person Mariana Tenório Lucindo mail_outline marian…" at bounding box center [369, 226] width 430 height 451
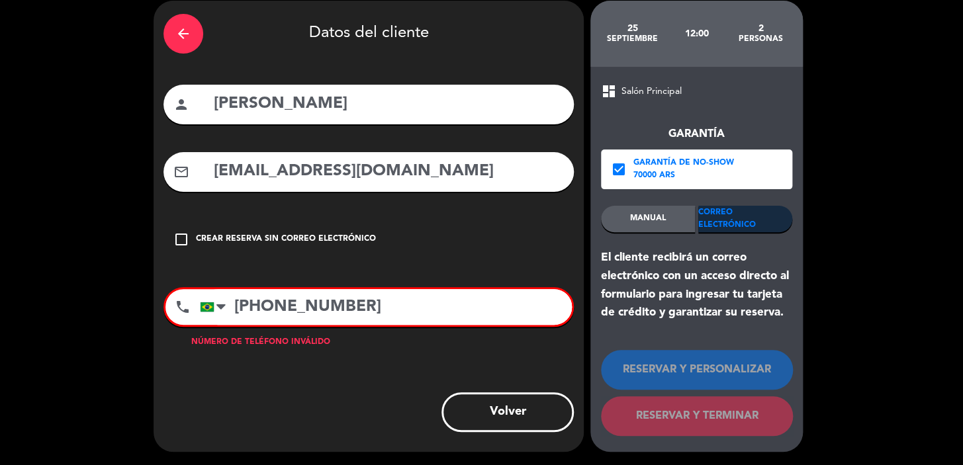
click at [489, 309] on input "+558288216724" at bounding box center [386, 307] width 372 height 36
drag, startPoint x: 406, startPoint y: 316, endPoint x: 198, endPoint y: 302, distance: 209.0
click at [198, 302] on div "phone United States +1 United Kingdom +44 Peru (Perú) +51 Argentina +54 Brazil …" at bounding box center [368, 307] width 410 height 40
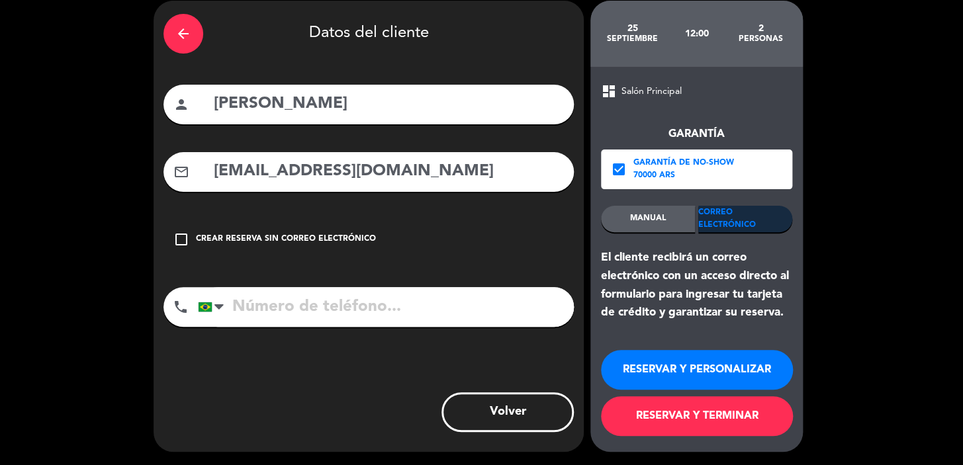
click at [692, 364] on button "RESERVAR Y PERSONALIZAR" at bounding box center [697, 370] width 192 height 40
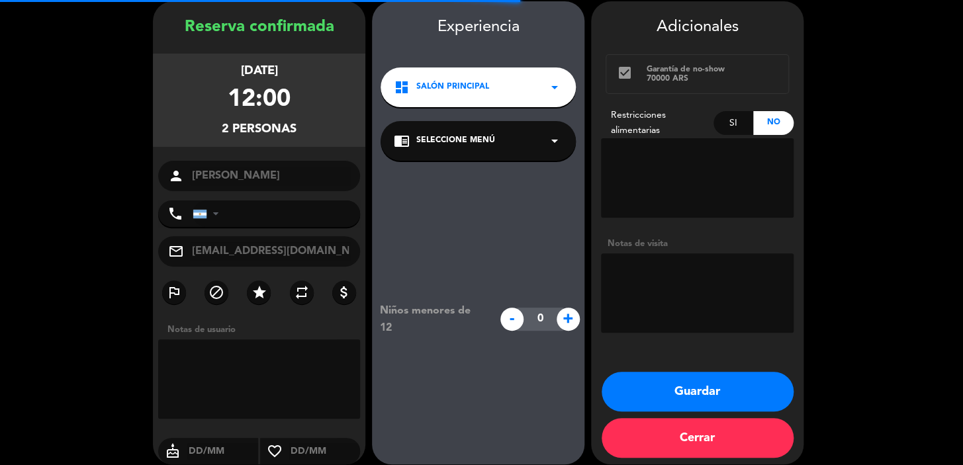
scroll to position [53, 0]
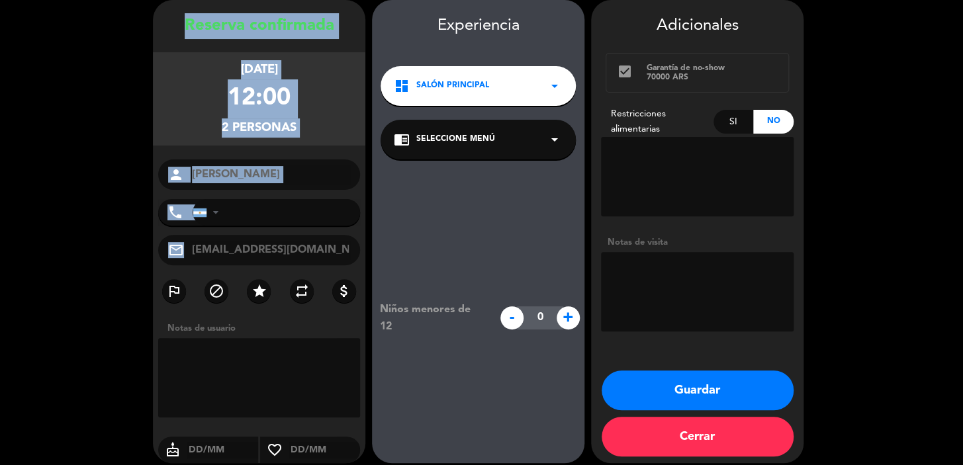
drag, startPoint x: 178, startPoint y: 24, endPoint x: 350, endPoint y: 243, distance: 278.6
click at [353, 249] on div "Reserva confirmada jueves 25, sep. 2025 12:00 2 personas person Mariana Tenório…" at bounding box center [259, 244] width 212 height 463
copy div "Reserva confirmada jueves 25, sep. 2025 12:00 2 personas person phone United St…"
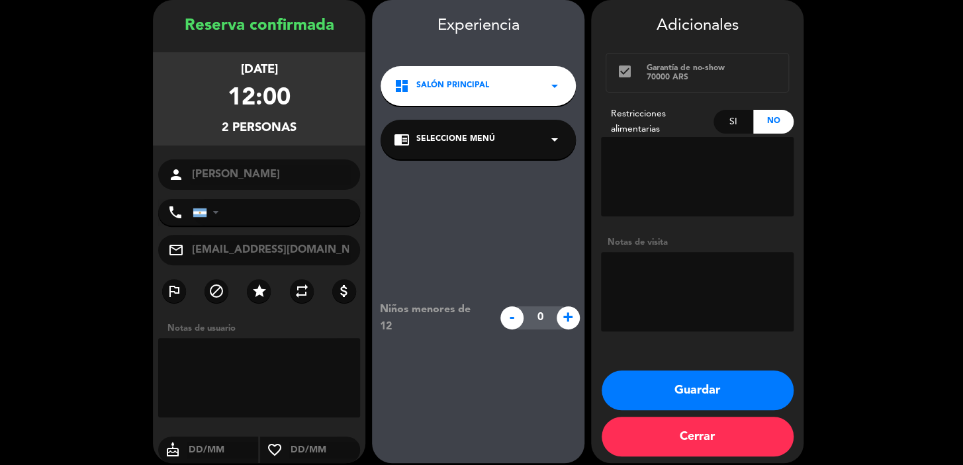
click at [528, 79] on div "dashboard Salón Principal arrow_drop_down" at bounding box center [478, 86] width 195 height 40
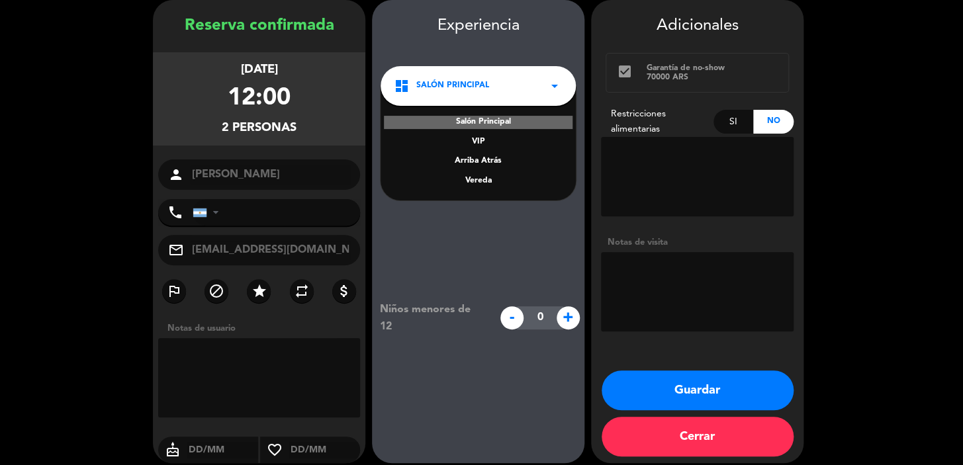
click at [489, 178] on div "Vereda" at bounding box center [478, 181] width 169 height 13
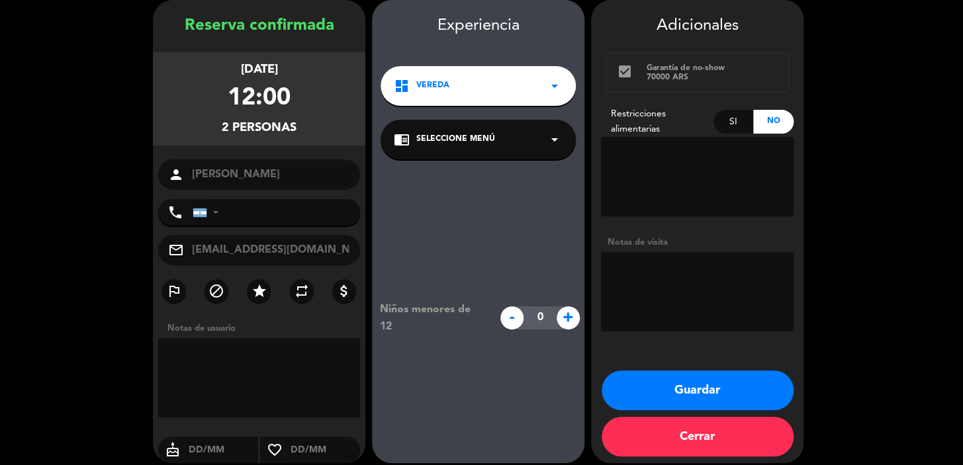
click at [711, 388] on button "Guardar" at bounding box center [698, 391] width 192 height 40
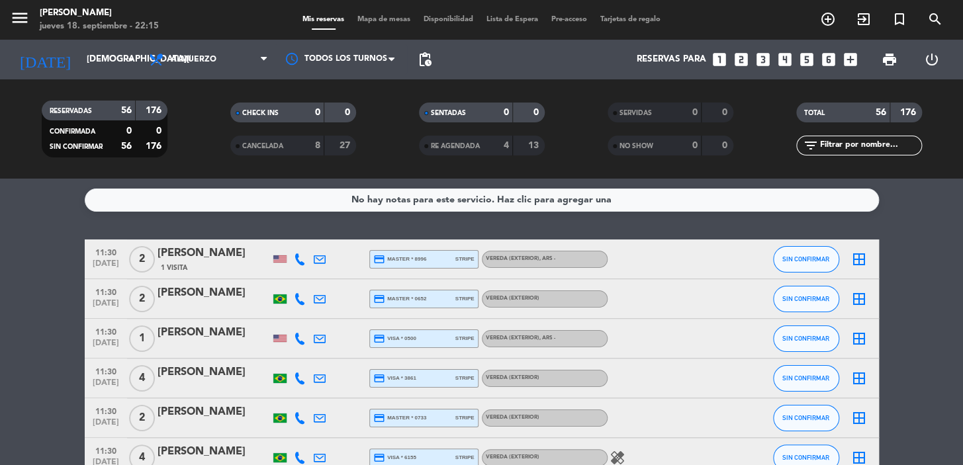
click at [744, 56] on icon "looks_two" at bounding box center [741, 59] width 17 height 17
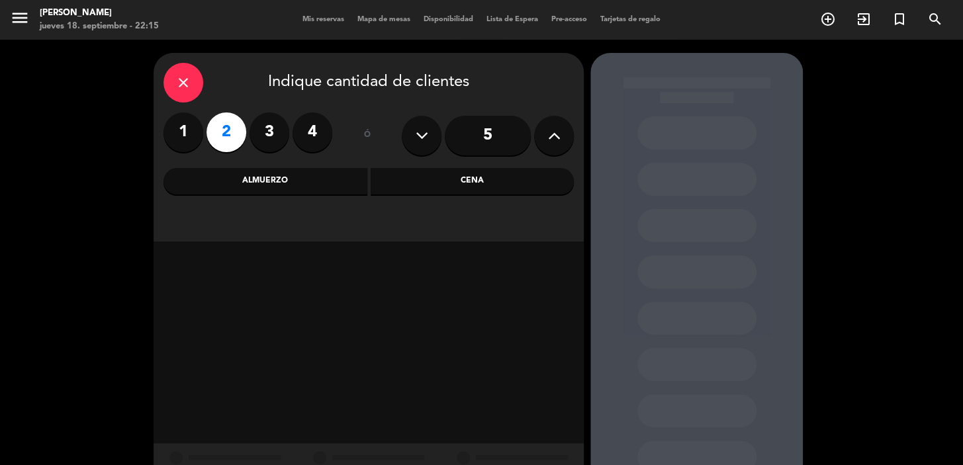
click at [426, 180] on div "Cena" at bounding box center [473, 181] width 204 height 26
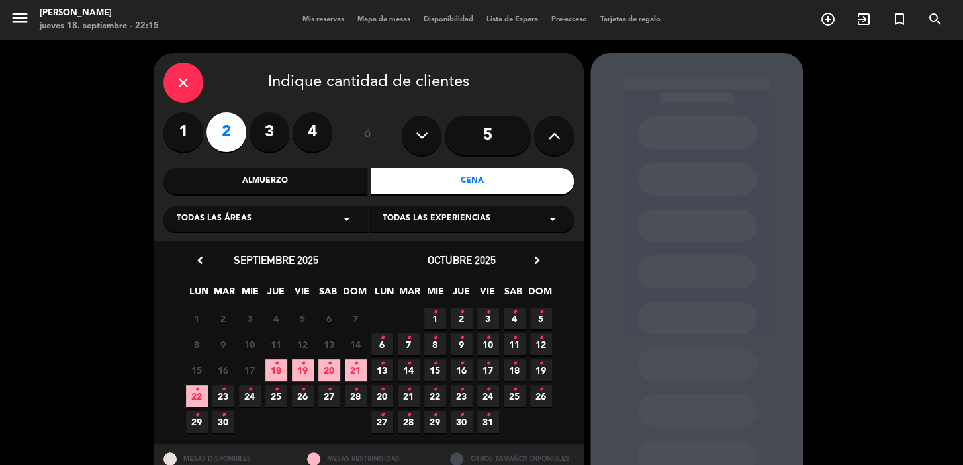
click at [225, 391] on icon "•" at bounding box center [223, 389] width 5 height 21
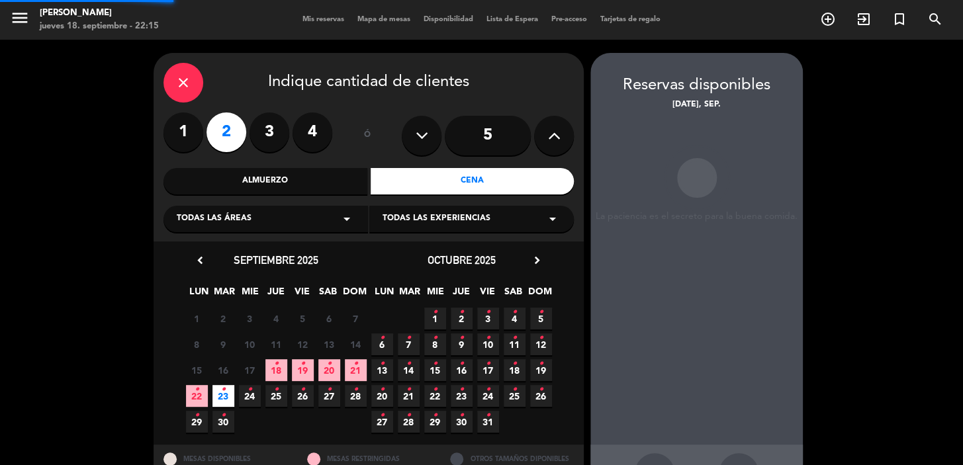
scroll to position [48, 0]
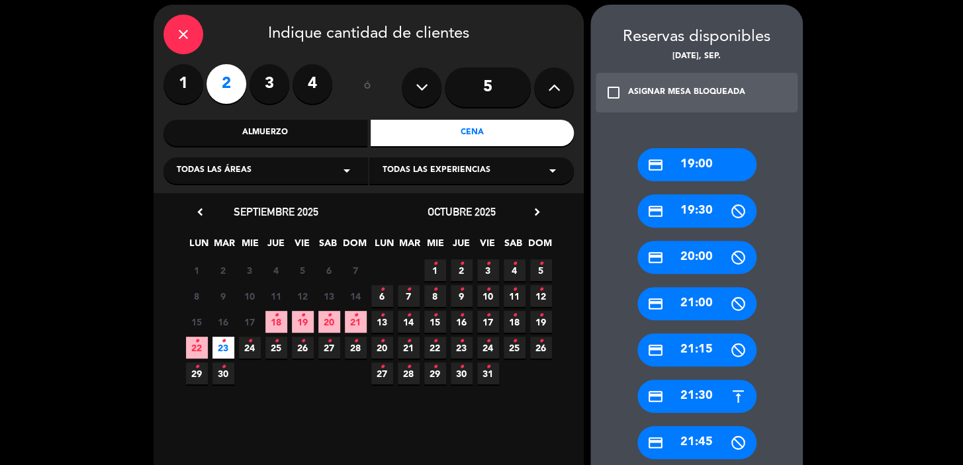
click at [681, 395] on div "credit_card 21:30" at bounding box center [696, 396] width 119 height 33
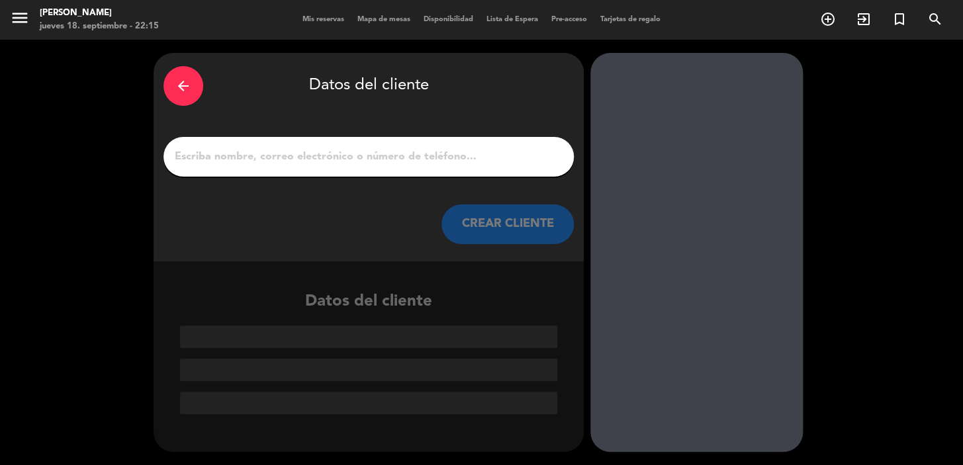
paste input "Emily Young"
type input "Emily Young"
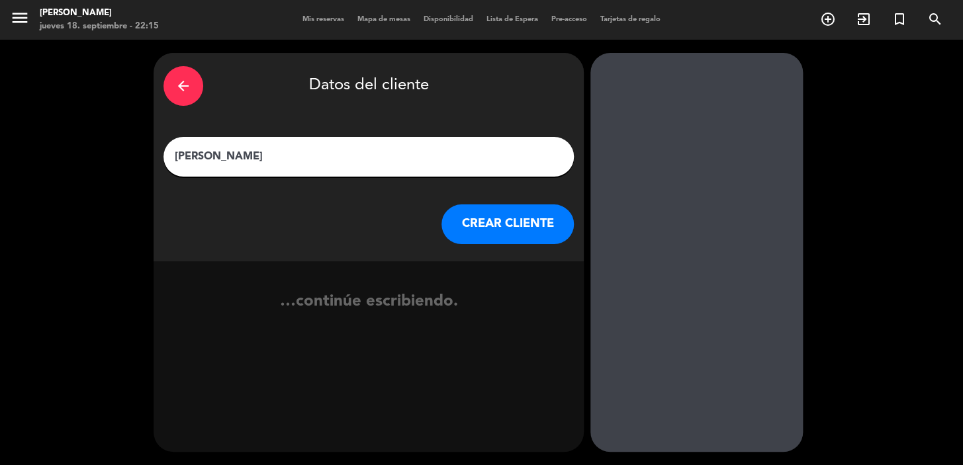
click at [513, 230] on button "CREAR CLIENTE" at bounding box center [507, 225] width 132 height 40
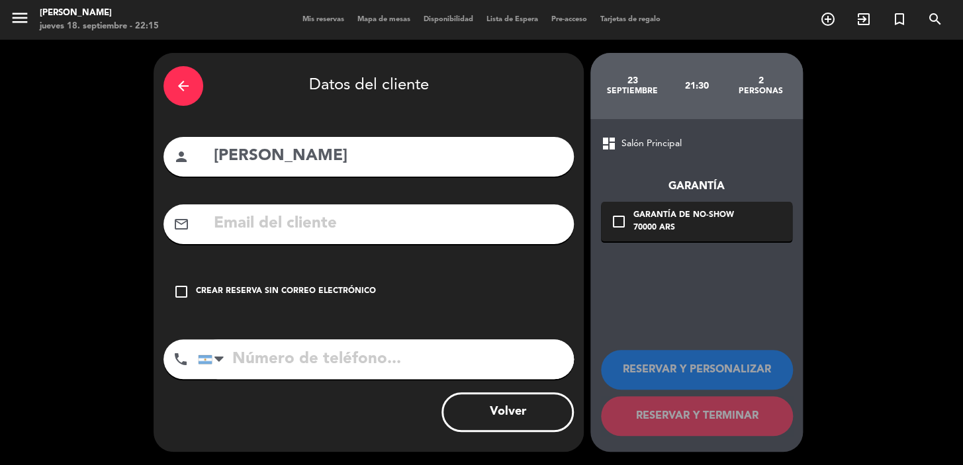
paste input "eay1998@hotmail.co.uk"
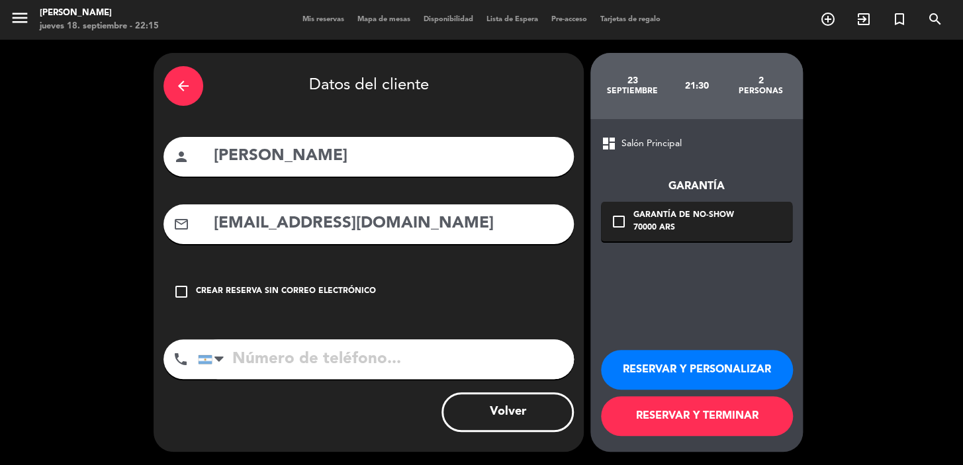
type input "eay1998@hotmail.co.uk"
paste input "+447787540229"
type input "+447787540229"
click at [735, 225] on div "check_box_outline_blank Garantía de no-show 70000 ARS" at bounding box center [696, 222] width 191 height 40
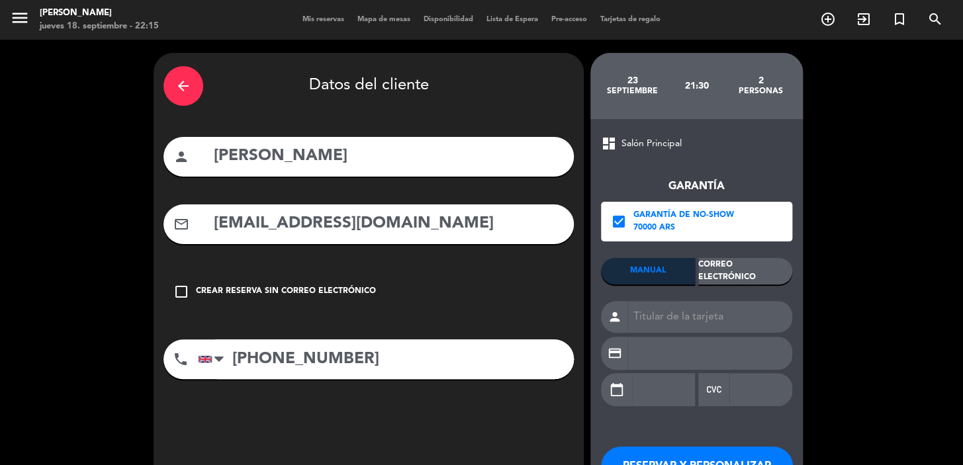
click at [758, 265] on div "Correo Electrónico" at bounding box center [745, 271] width 94 height 26
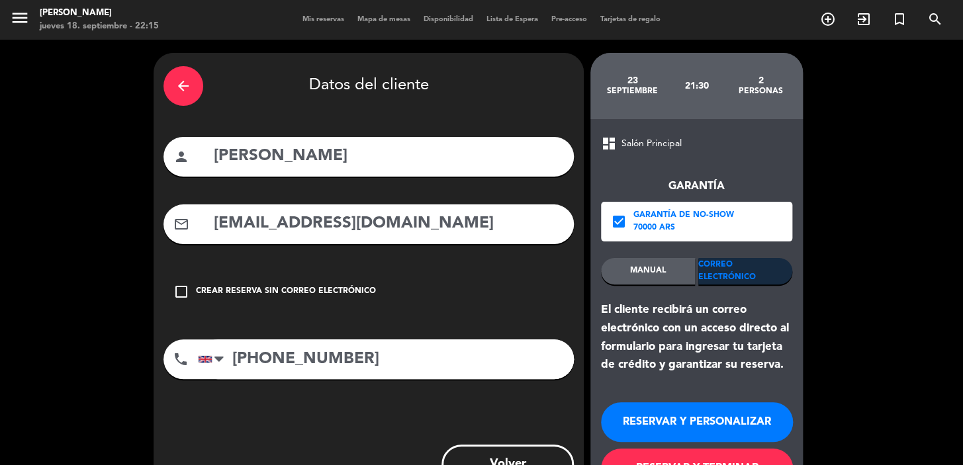
click at [691, 420] on button "RESERVAR Y PERSONALIZAR" at bounding box center [697, 422] width 192 height 40
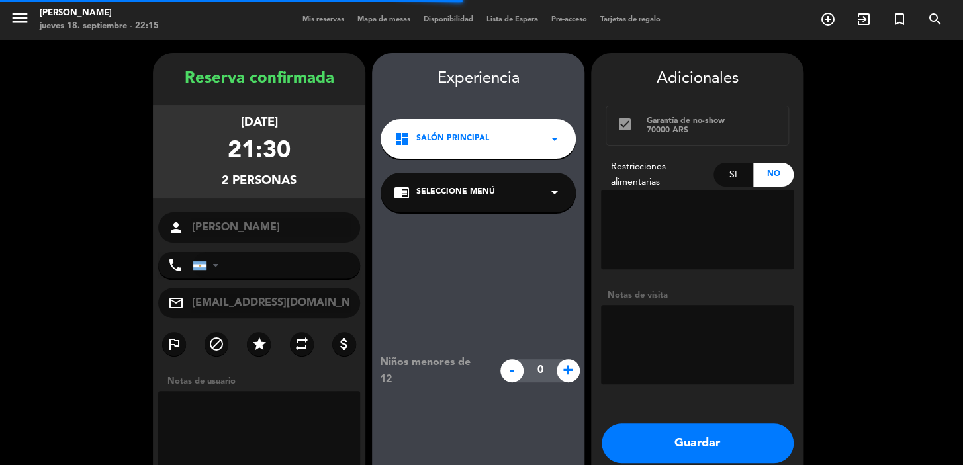
type input "+447787540229"
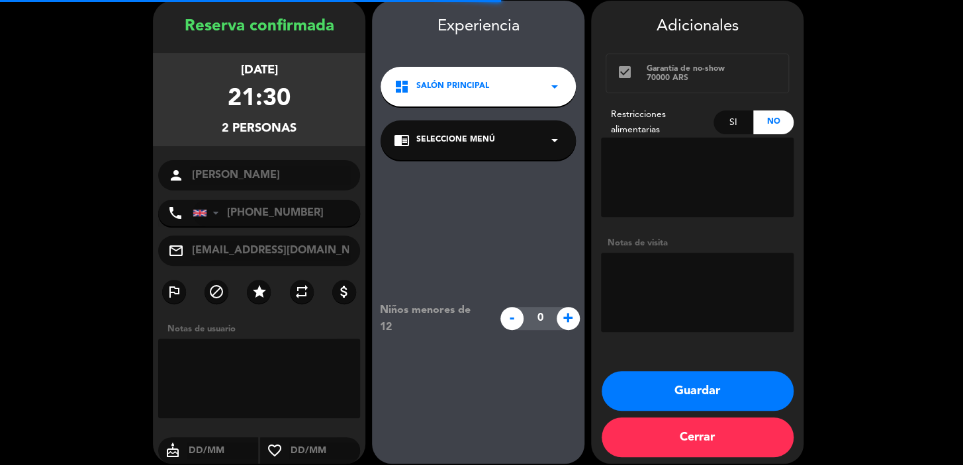
scroll to position [53, 0]
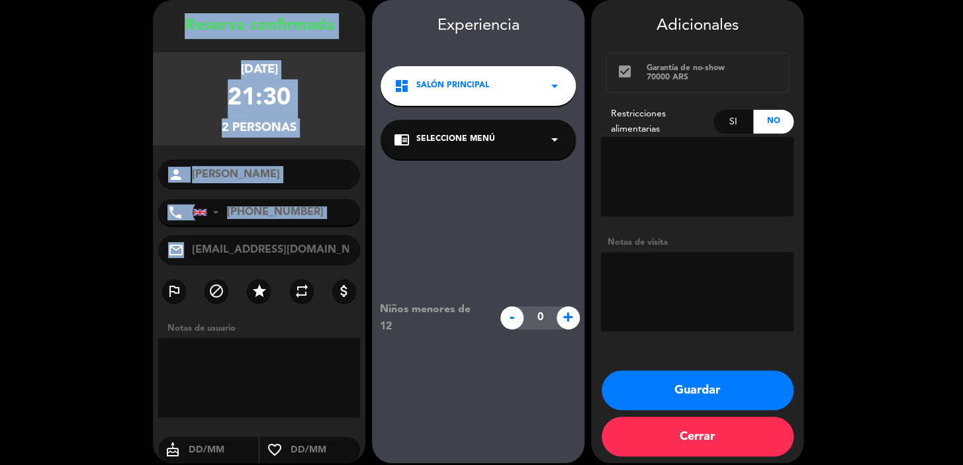
drag, startPoint x: 181, startPoint y: 24, endPoint x: 302, endPoint y: 224, distance: 233.7
click at [311, 238] on div "Reserva confirmada martes 23, sep. 2025 21:30 2 personas person Emily Young pho…" at bounding box center [259, 244] width 212 height 463
copy div "Reserva confirmada martes 23, sep. 2025 21:30 2 personas person phone United St…"
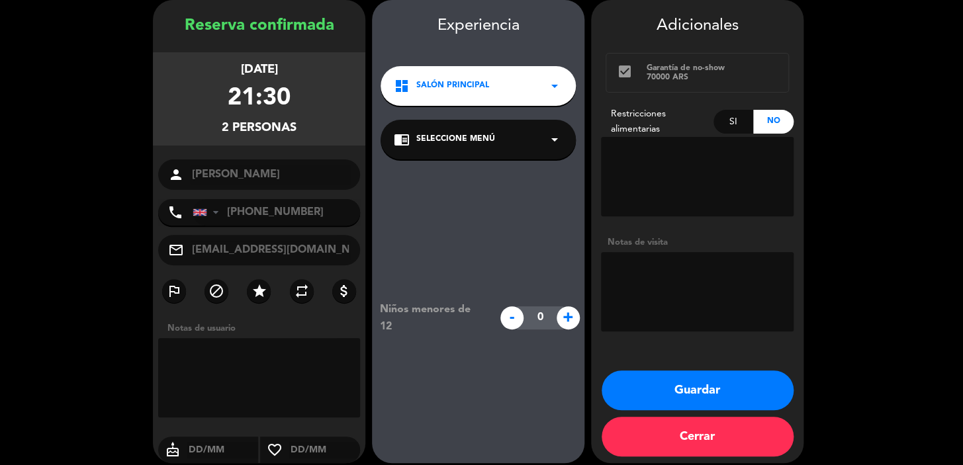
click at [526, 93] on div "dashboard Salón Principal arrow_drop_down" at bounding box center [478, 86] width 195 height 40
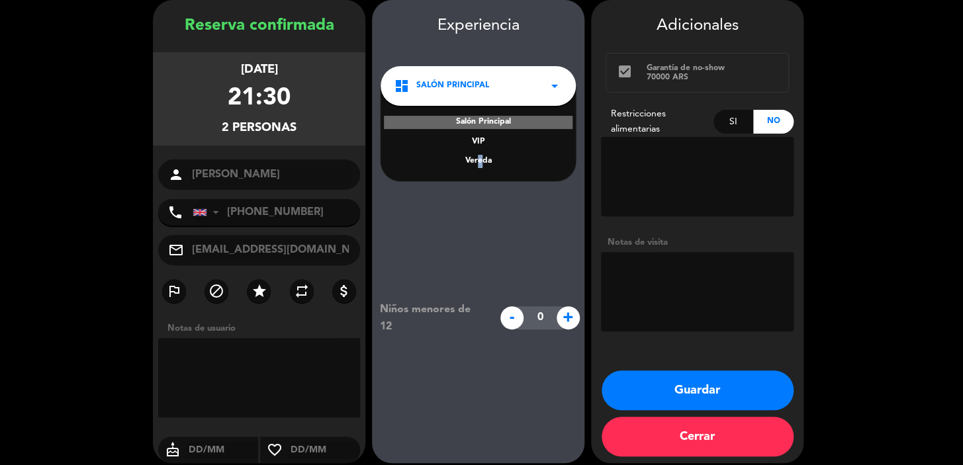
click at [476, 159] on div "Vereda" at bounding box center [478, 161] width 169 height 13
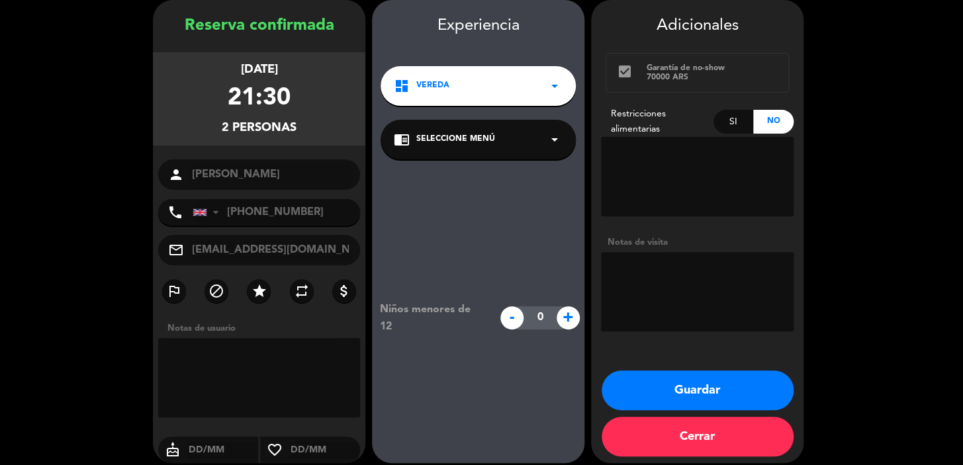
click at [692, 396] on button "Guardar" at bounding box center [698, 391] width 192 height 40
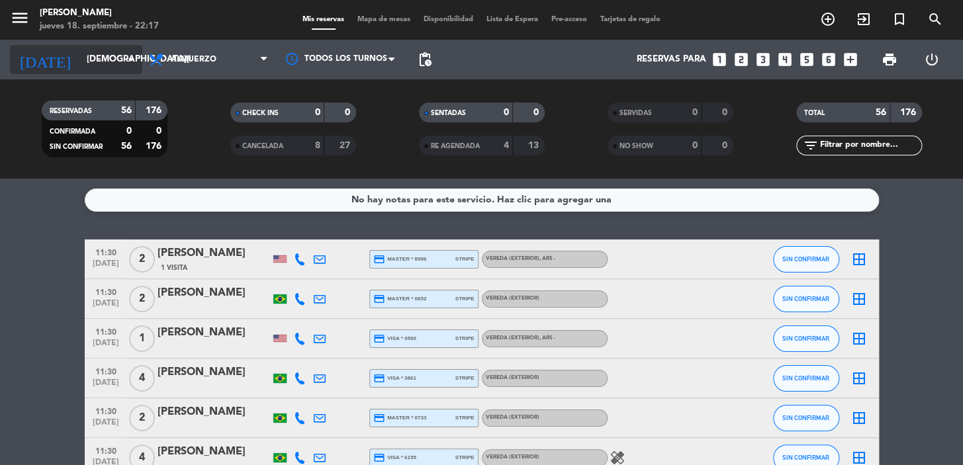
click at [120, 56] on input "jue. 25 sep." at bounding box center [138, 60] width 117 height 24
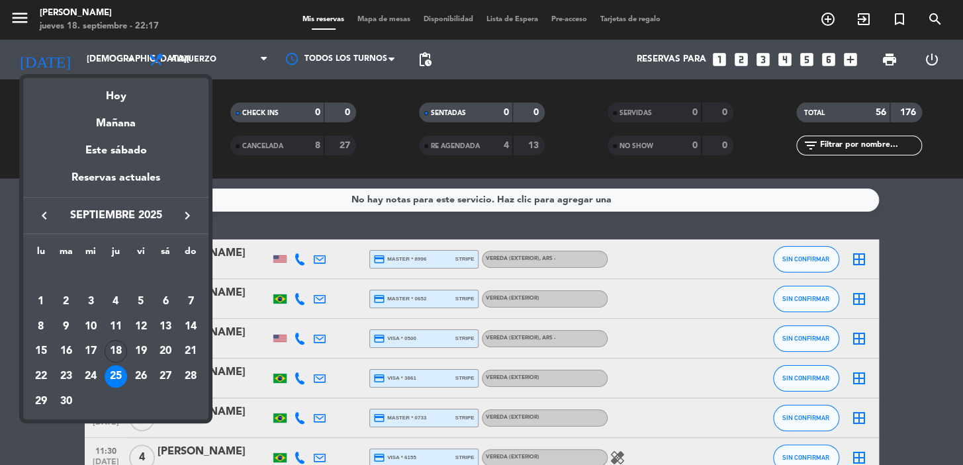
click at [183, 212] on icon "keyboard_arrow_right" at bounding box center [187, 216] width 16 height 16
click at [191, 322] on div "12" at bounding box center [190, 327] width 23 height 23
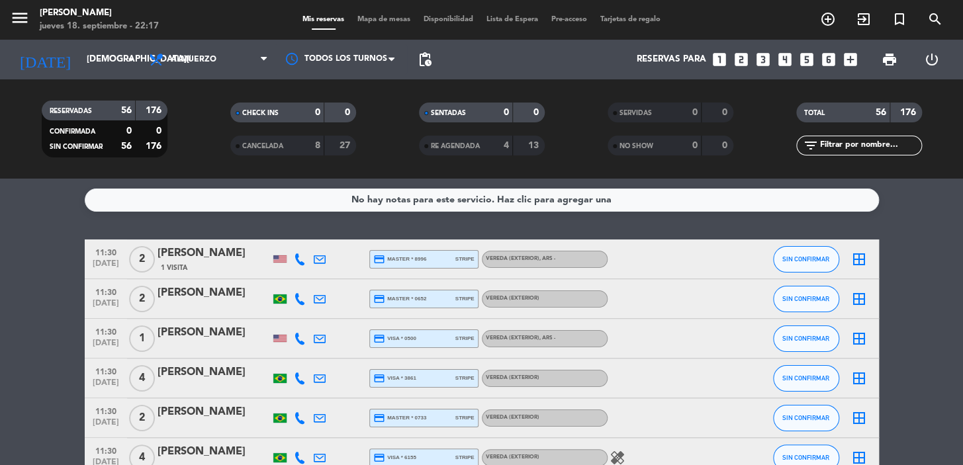
type input "dom. 12 oct."
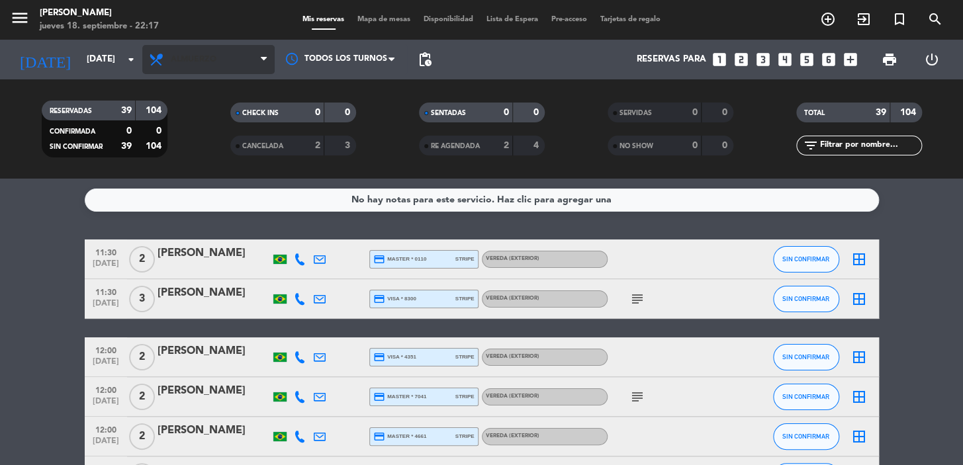
click at [264, 62] on icon at bounding box center [264, 59] width 6 height 11
click at [185, 150] on div "menu Don Julio jueves 18. septiembre - 22:17 Mis reservas Mapa de mesas Disponi…" at bounding box center [481, 89] width 963 height 179
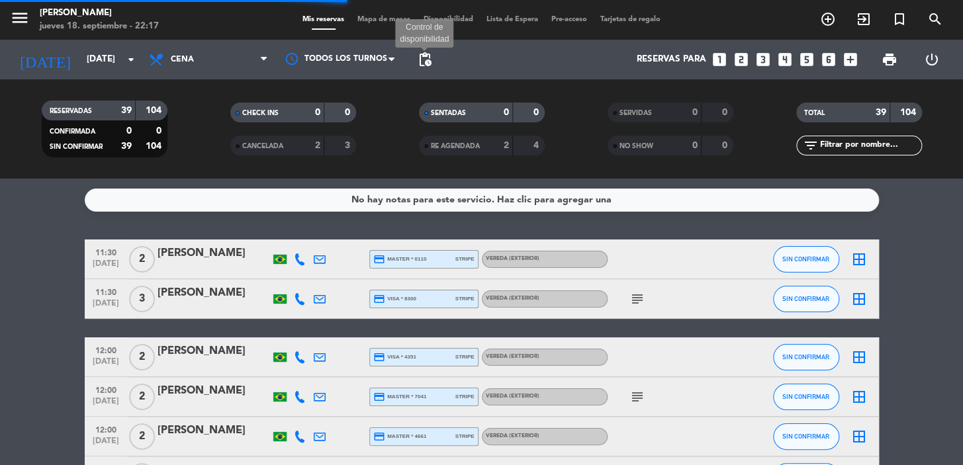
click at [428, 55] on span "pending_actions" at bounding box center [425, 60] width 16 height 16
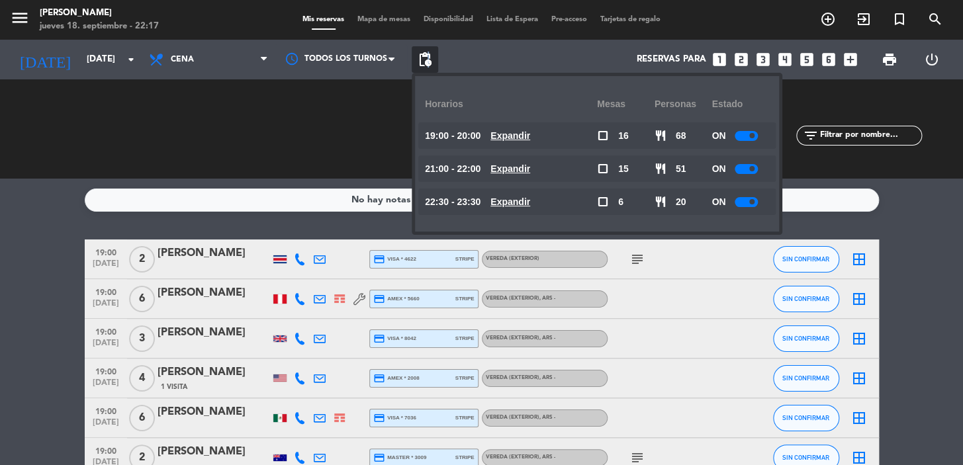
click at [516, 139] on u "Expandir" at bounding box center [510, 135] width 40 height 11
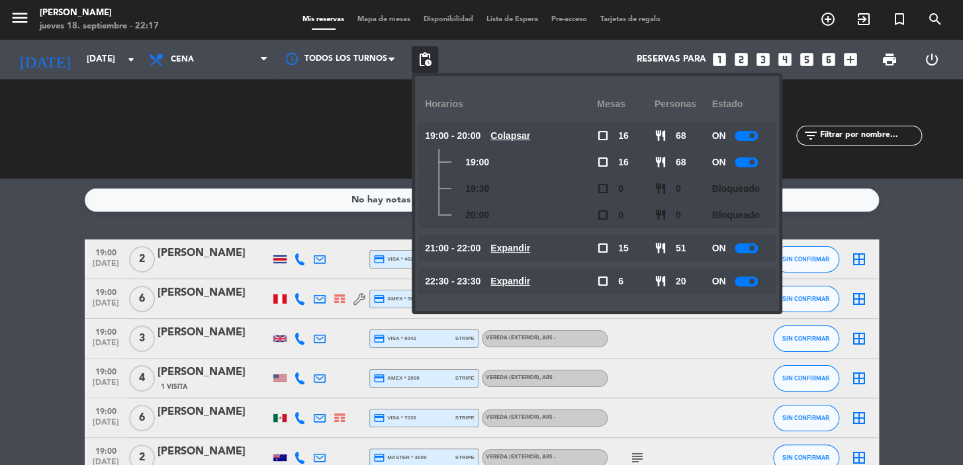
click at [516, 139] on u "Colapsar" at bounding box center [510, 135] width 40 height 11
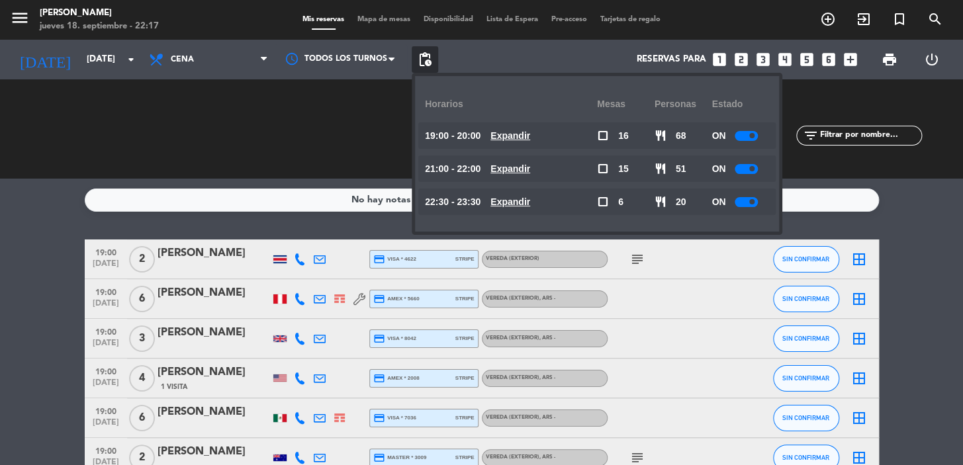
click at [530, 172] on u "Expandir" at bounding box center [510, 168] width 40 height 11
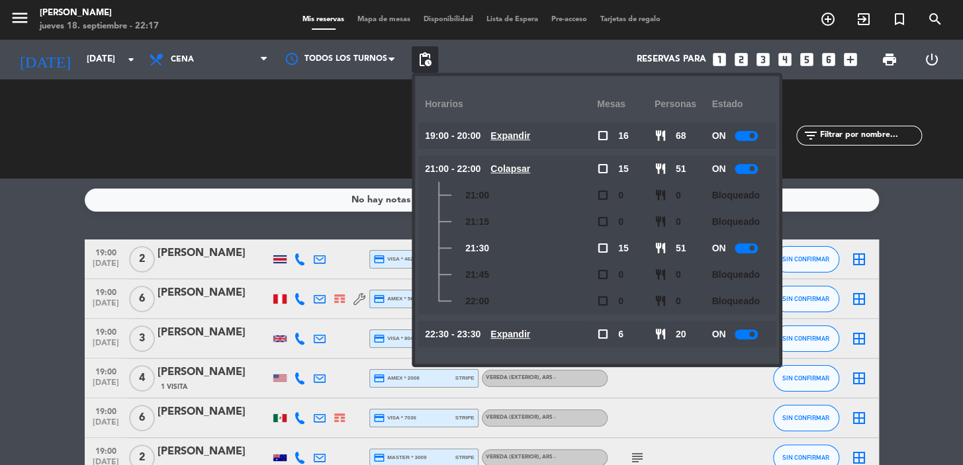
click at [530, 172] on u "Colapsar" at bounding box center [510, 168] width 40 height 11
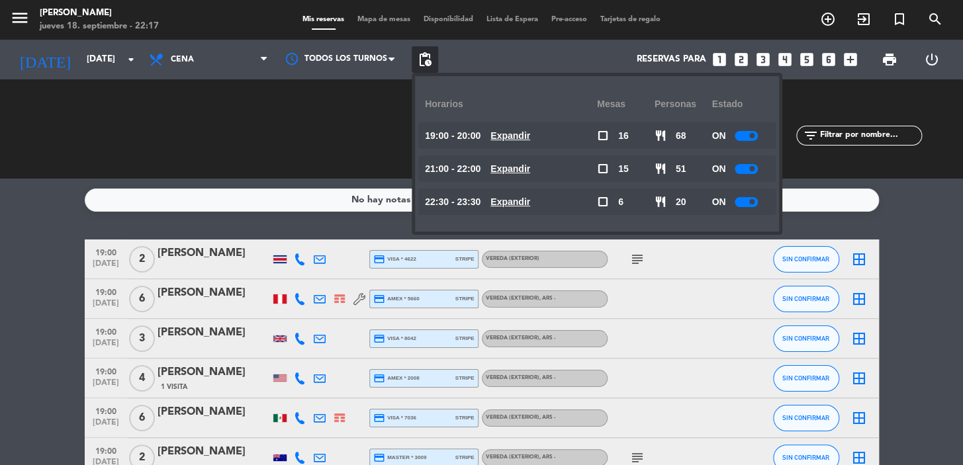
click at [530, 201] on u "Expandir" at bounding box center [510, 202] width 40 height 11
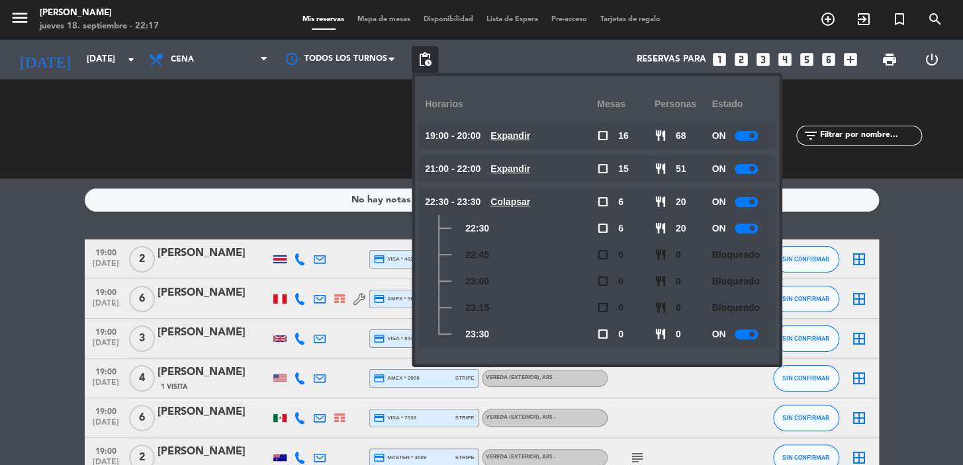
click at [545, 202] on div "22:30 - 23:30 Colapsar" at bounding box center [511, 202] width 172 height 26
click at [517, 135] on u "Expandir" at bounding box center [510, 135] width 40 height 11
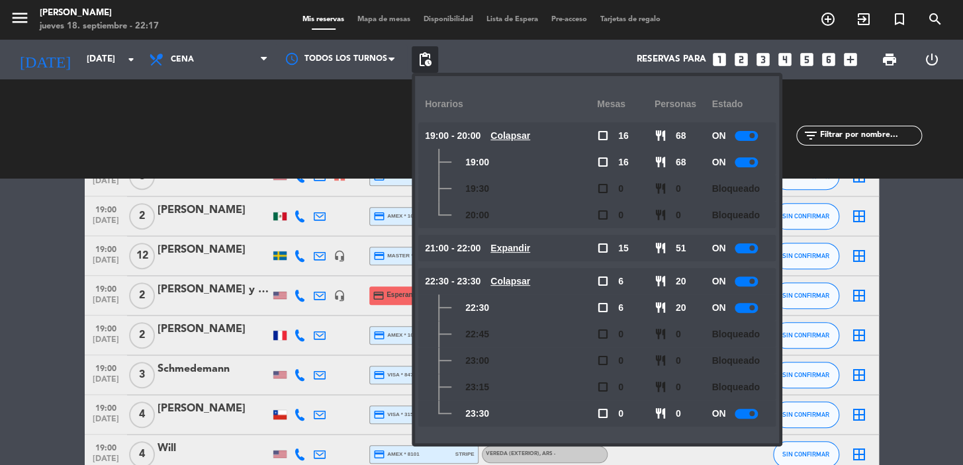
scroll to position [481, 0]
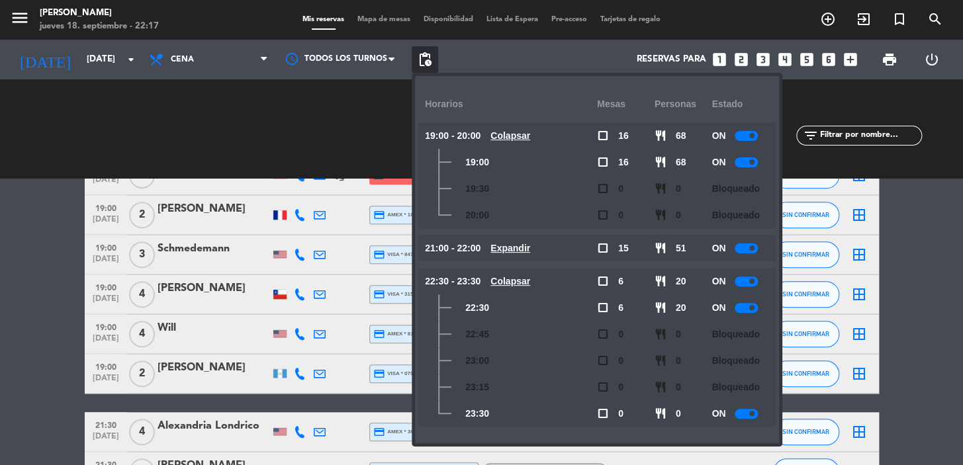
click at [530, 246] on u "Expandir" at bounding box center [510, 248] width 40 height 11
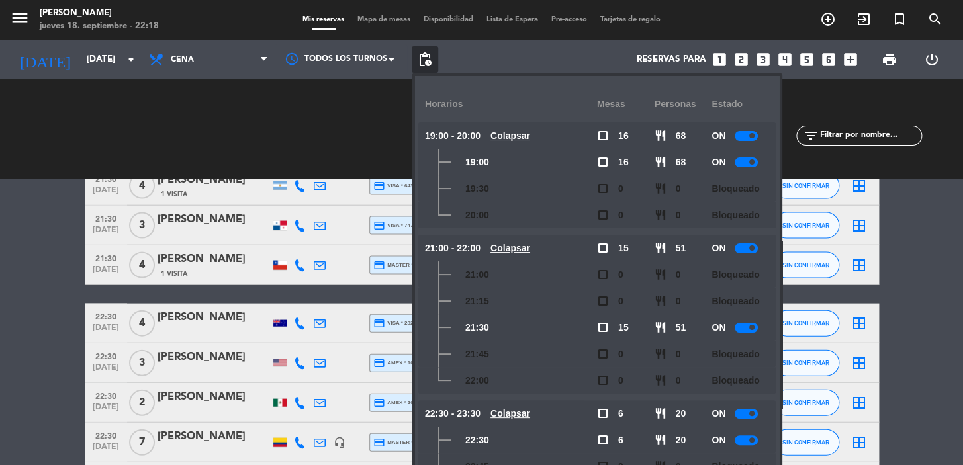
scroll to position [1324, 0]
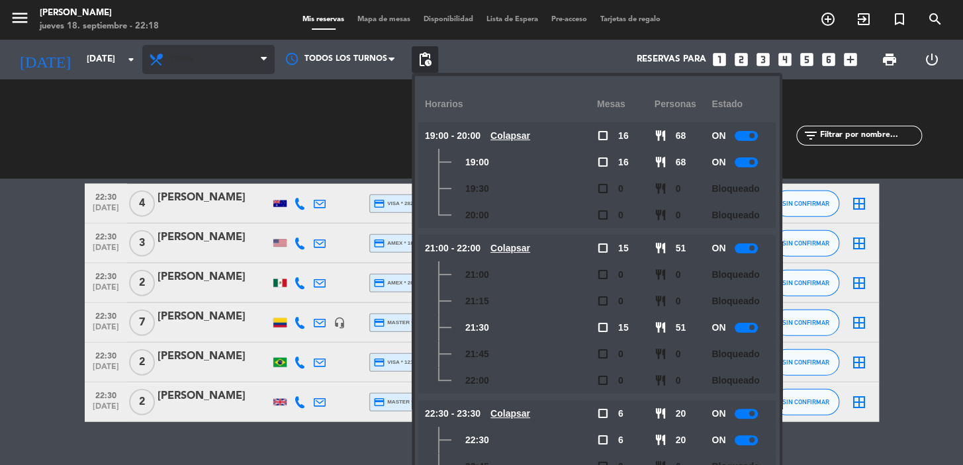
click at [246, 60] on span "Cena" at bounding box center [208, 59] width 132 height 29
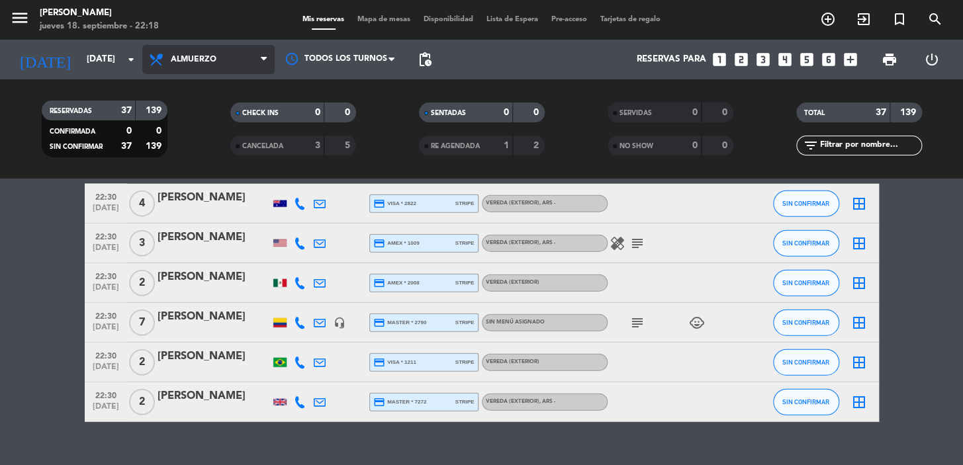
click at [217, 115] on div "menu Don Julio jueves 18. septiembre - 22:18 Mis reservas Mapa de mesas Disponi…" at bounding box center [481, 89] width 963 height 179
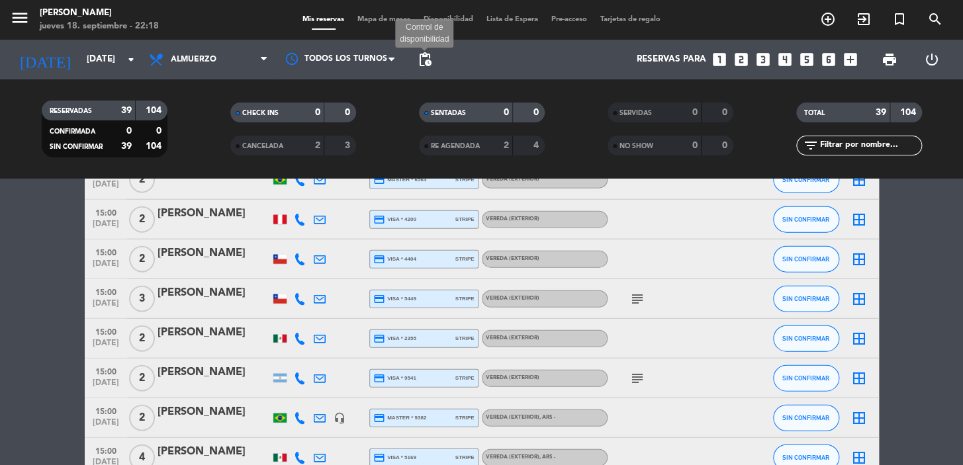
click at [426, 60] on span "pending_actions" at bounding box center [425, 60] width 16 height 16
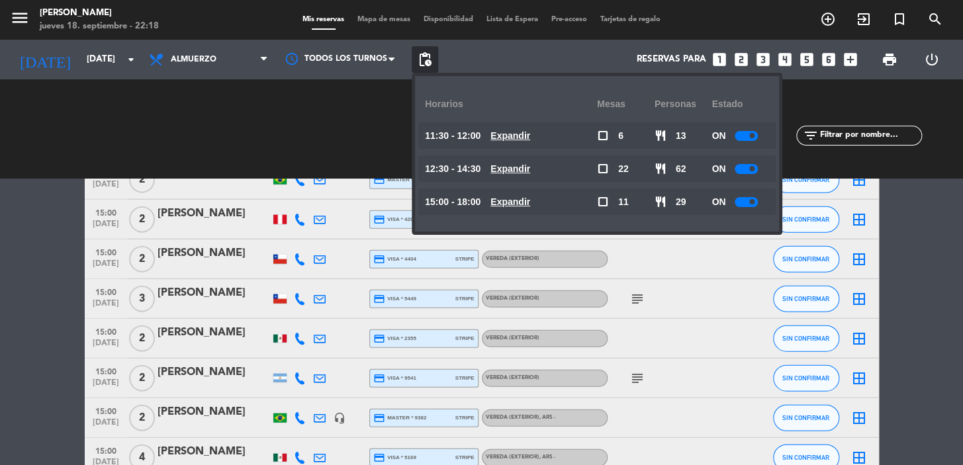
click at [518, 139] on u "Expandir" at bounding box center [510, 135] width 40 height 11
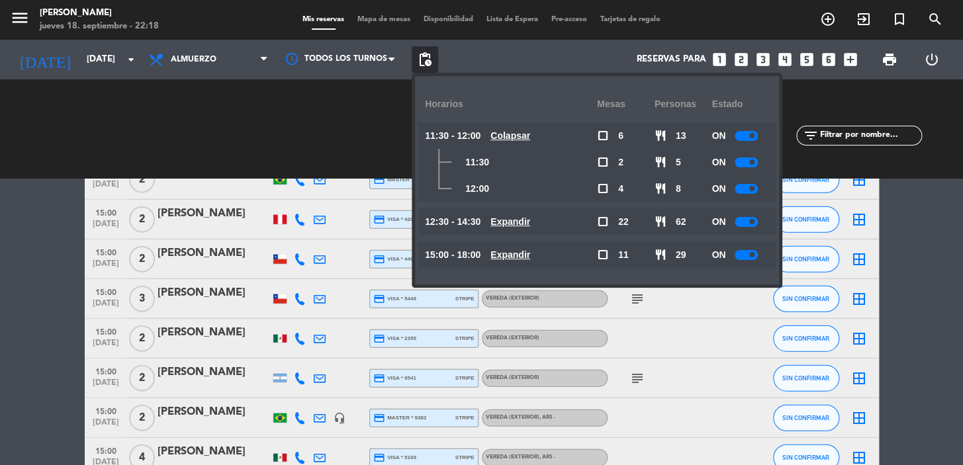
click at [518, 139] on u "Colapsar" at bounding box center [510, 135] width 40 height 11
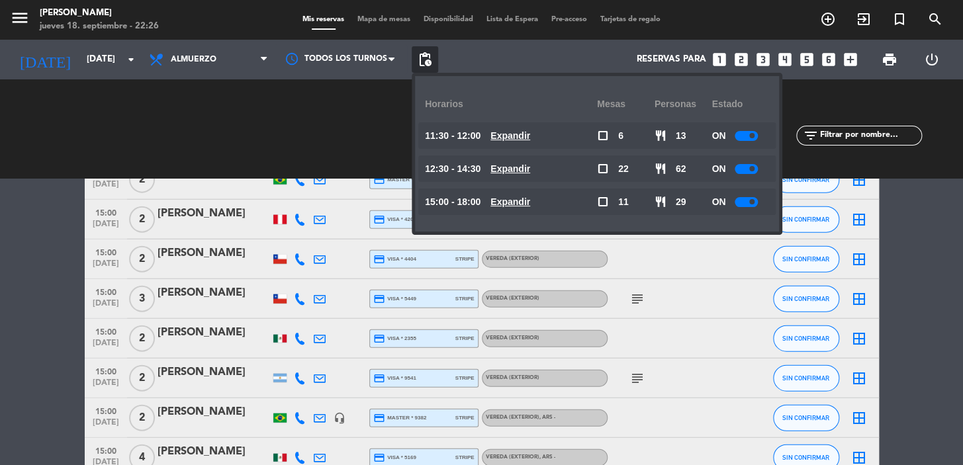
click at [933, 13] on icon "search" at bounding box center [935, 19] width 16 height 16
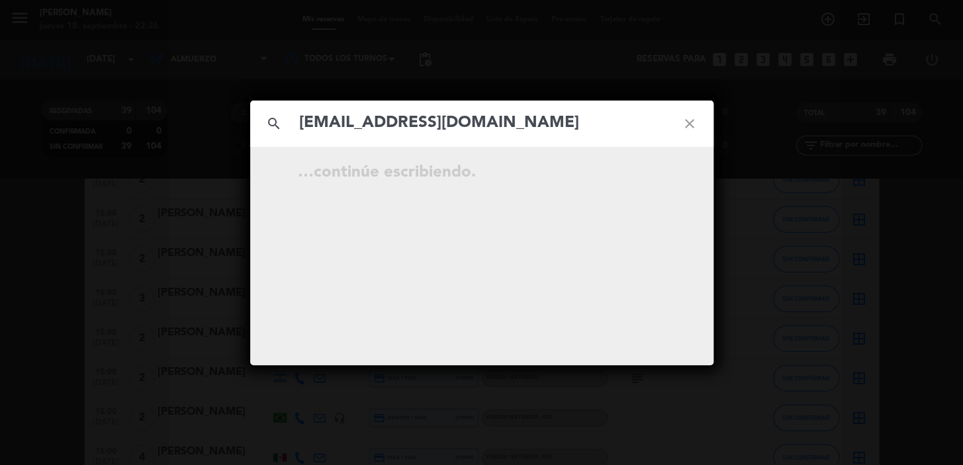
type input "dmonterorodriguez@hotmail.com"
click at [657, 171] on icon "open_in_new" at bounding box center [657, 175] width 16 height 16
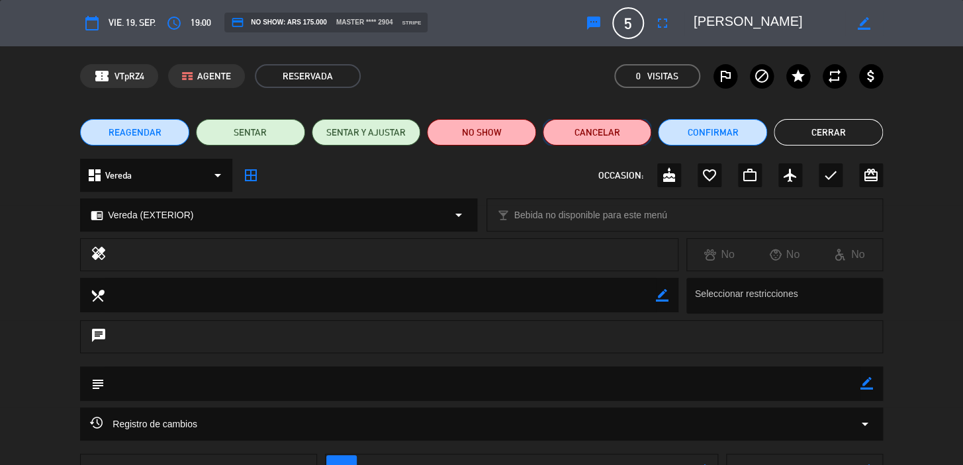
click at [586, 135] on button "Cancelar" at bounding box center [597, 132] width 109 height 26
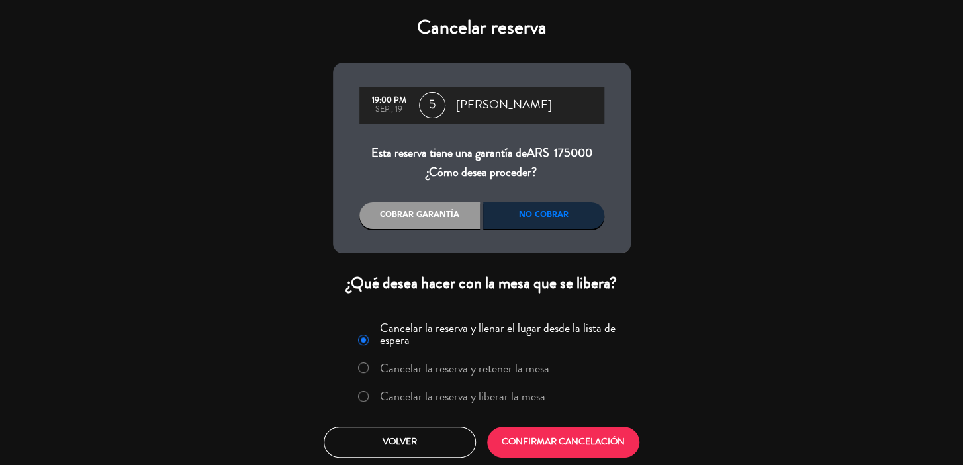
click at [546, 212] on div "No cobrar" at bounding box center [543, 216] width 121 height 26
click at [369, 397] on label "Cancelar la reserva y liberar la mesa" at bounding box center [451, 397] width 201 height 24
click at [543, 443] on button "CONFIRMAR CANCELACIÓN" at bounding box center [563, 442] width 152 height 31
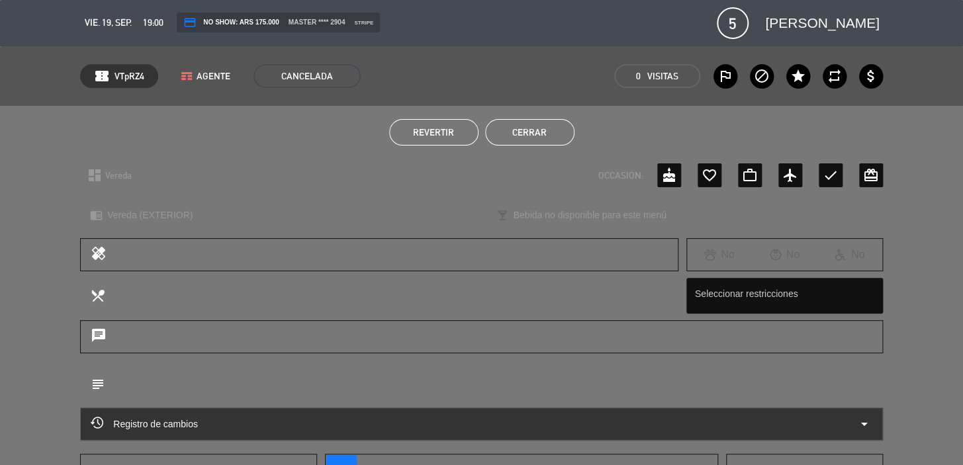
click at [530, 134] on button "Cerrar" at bounding box center [529, 132] width 89 height 26
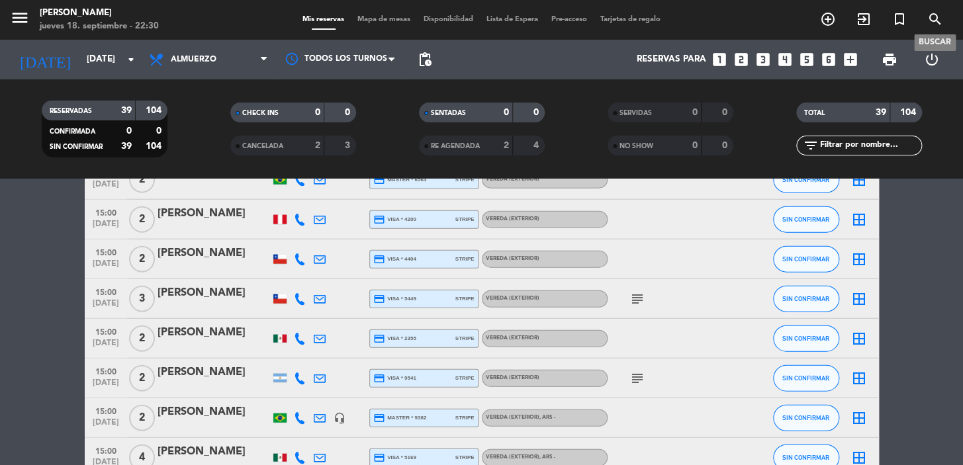
click at [933, 25] on icon "search" at bounding box center [935, 19] width 16 height 16
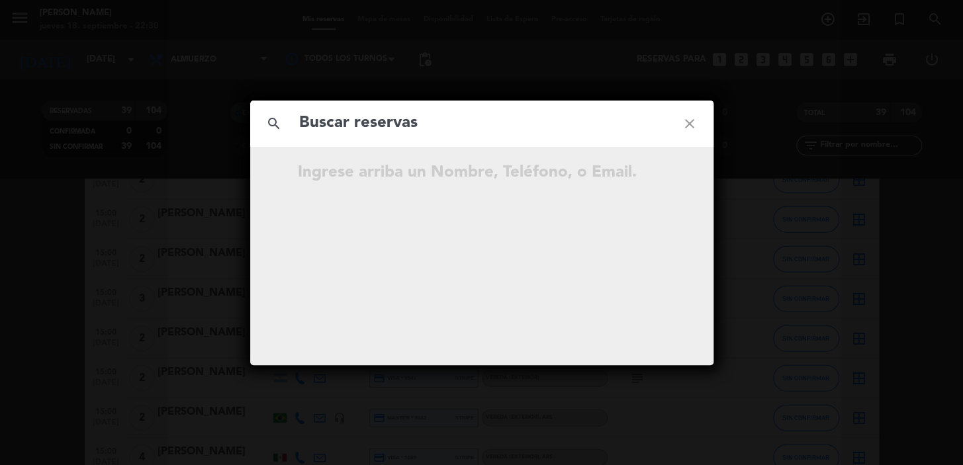
drag, startPoint x: 446, startPoint y: 136, endPoint x: 401, endPoint y: 114, distance: 50.3
paste input "Mariana Tenório Lucindo"
type input "Mariana Tenório Lucindo"
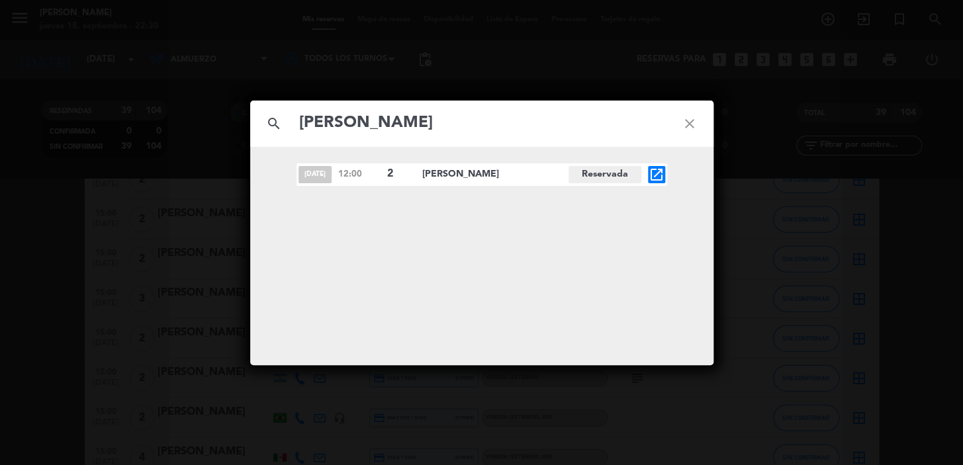
click at [658, 169] on icon "open_in_new" at bounding box center [657, 175] width 16 height 16
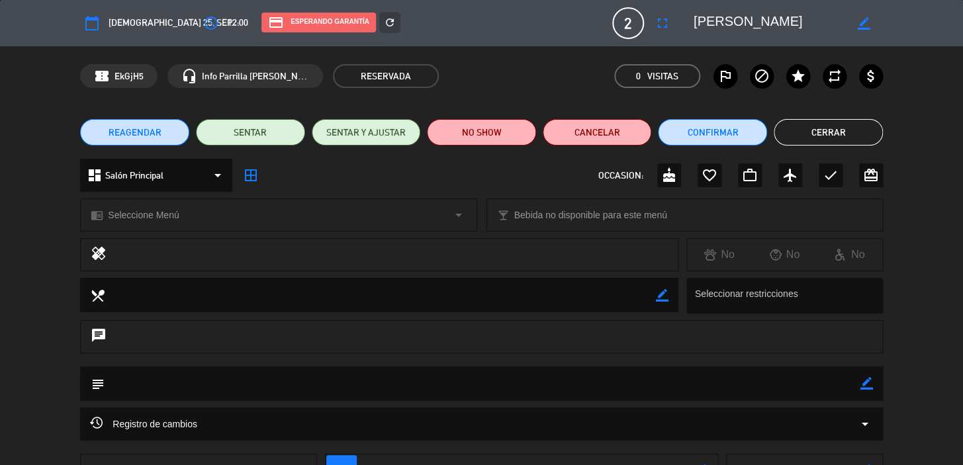
scroll to position [101, 0]
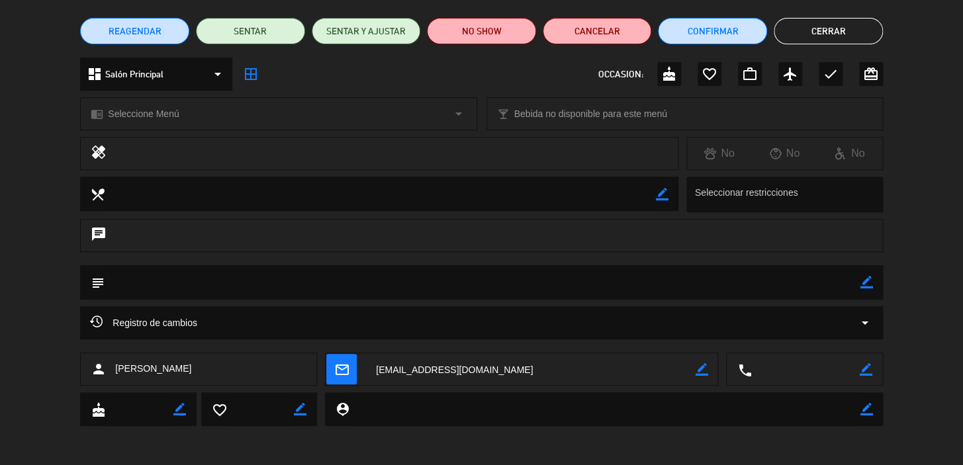
click at [696, 371] on icon "border_color" at bounding box center [701, 369] width 13 height 13
drag, startPoint x: 534, startPoint y: 371, endPoint x: 337, endPoint y: 365, distance: 197.3
click at [337, 365] on div "mail_outline" at bounding box center [522, 369] width 392 height 33
paste textarea "mariannalucindo@outlook.com"
type textarea "mariannalucindo@outlook.com"
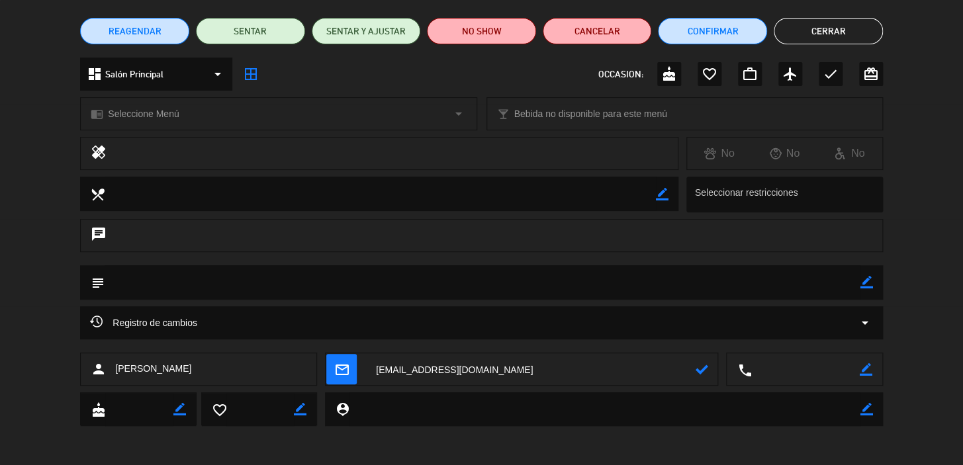
click at [701, 367] on icon at bounding box center [701, 369] width 13 height 13
click at [821, 28] on button "Cerrar" at bounding box center [828, 31] width 109 height 26
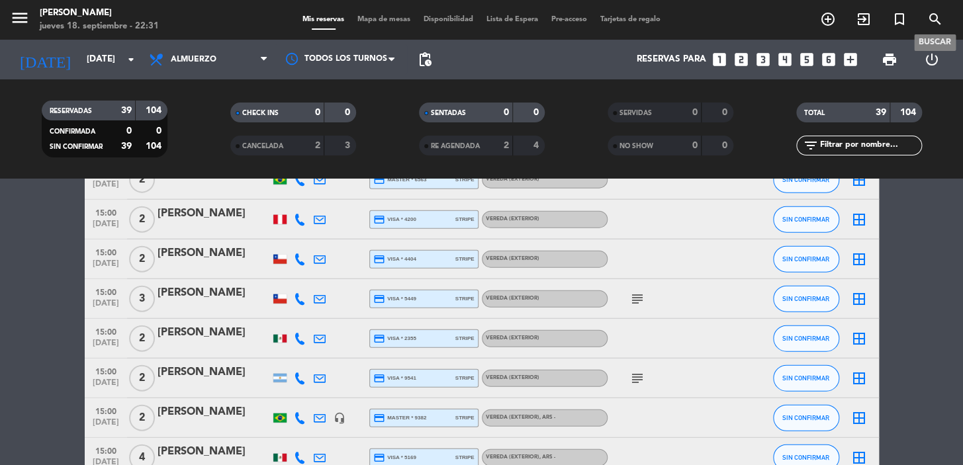
click at [933, 13] on icon "search" at bounding box center [935, 19] width 16 height 16
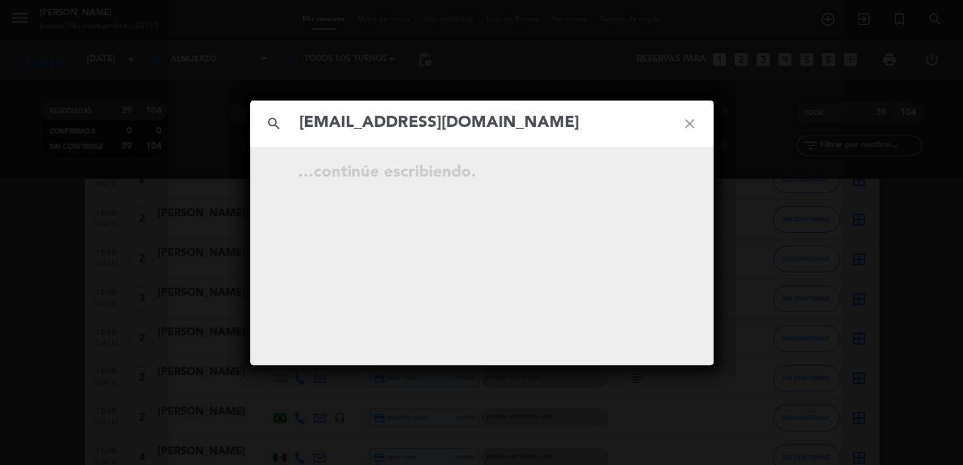
type input "mariannalucindo@outlook.com"
click at [656, 174] on icon "open_in_new" at bounding box center [657, 175] width 16 height 16
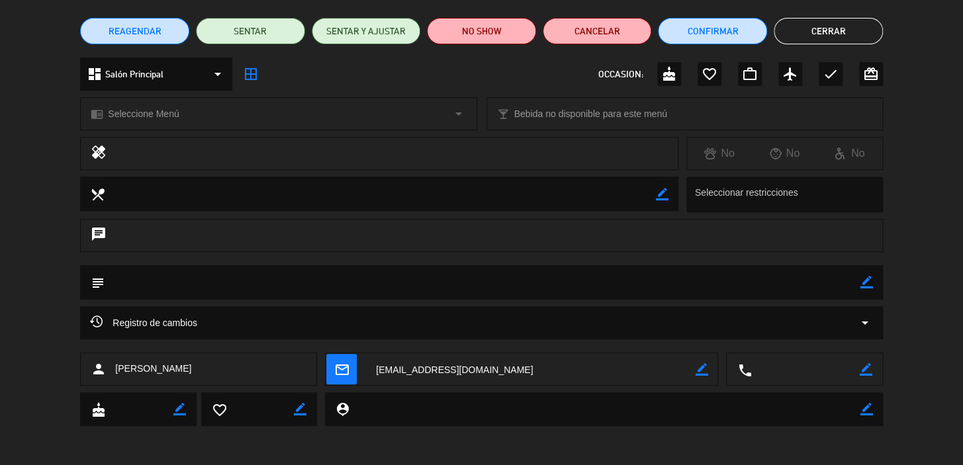
click at [809, 28] on button "Cerrar" at bounding box center [828, 31] width 109 height 26
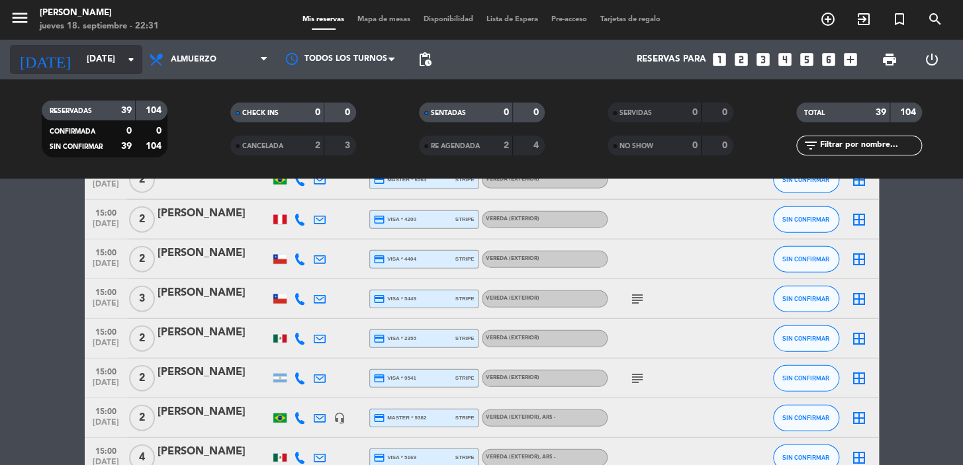
click at [130, 65] on icon "arrow_drop_down" at bounding box center [131, 60] width 16 height 16
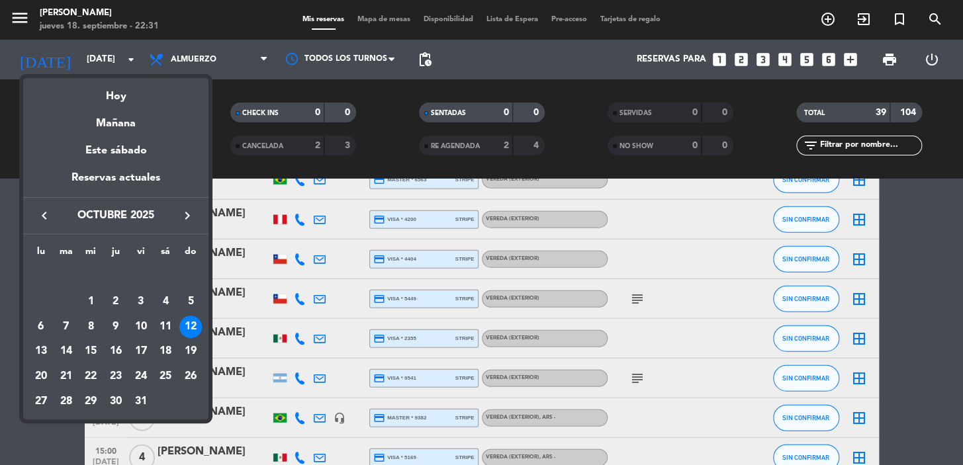
click at [44, 218] on icon "keyboard_arrow_left" at bounding box center [44, 216] width 16 height 16
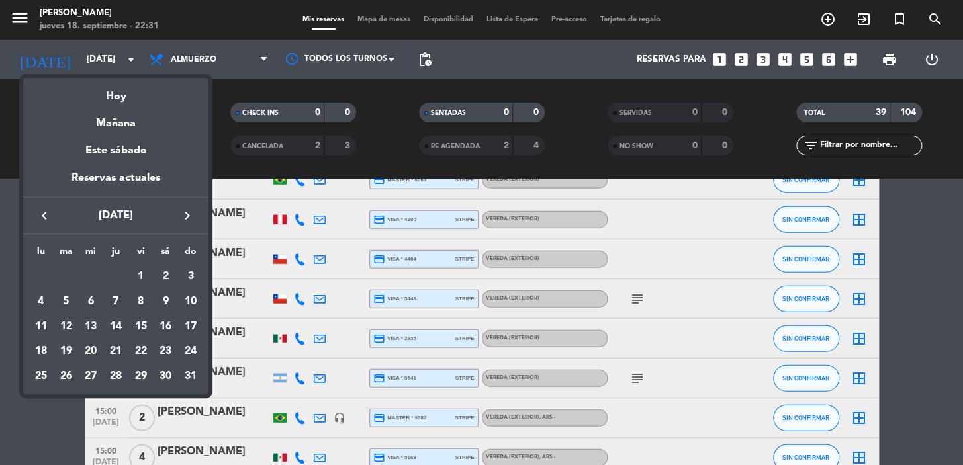
click at [185, 210] on icon "keyboard_arrow_right" at bounding box center [187, 216] width 16 height 16
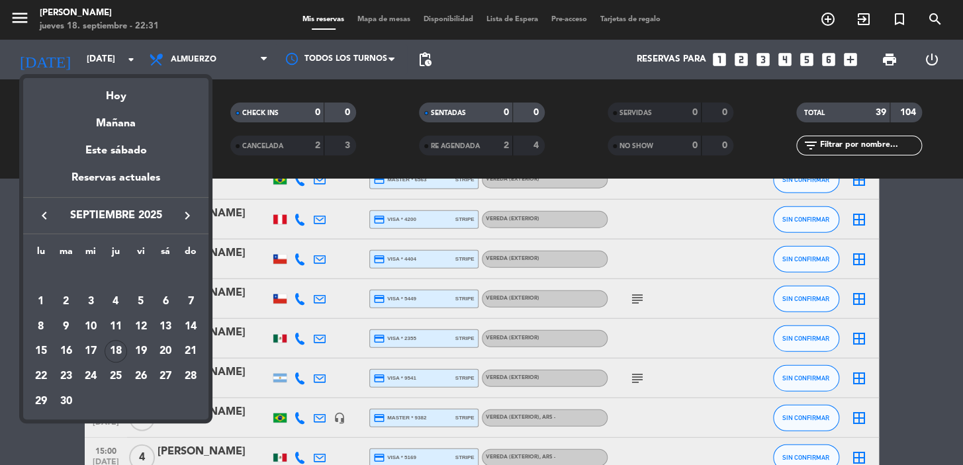
click at [187, 351] on div "21" at bounding box center [190, 351] width 23 height 23
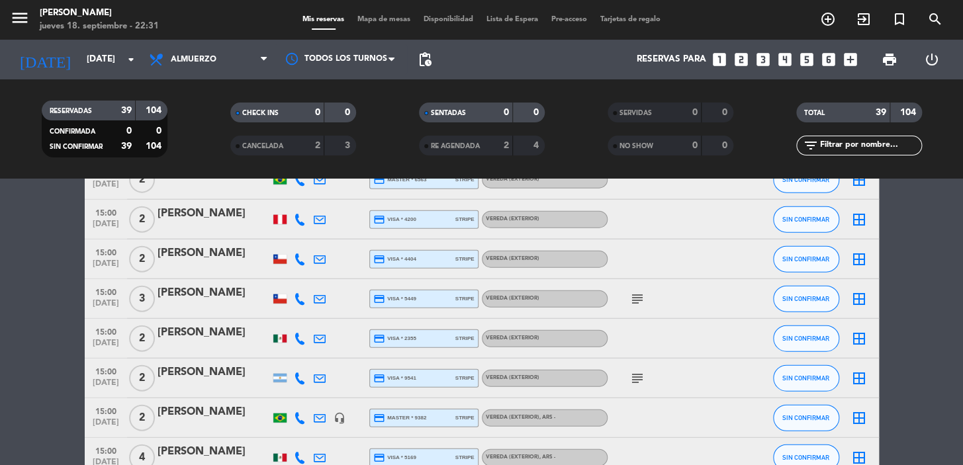
type input "dom. 21 sep."
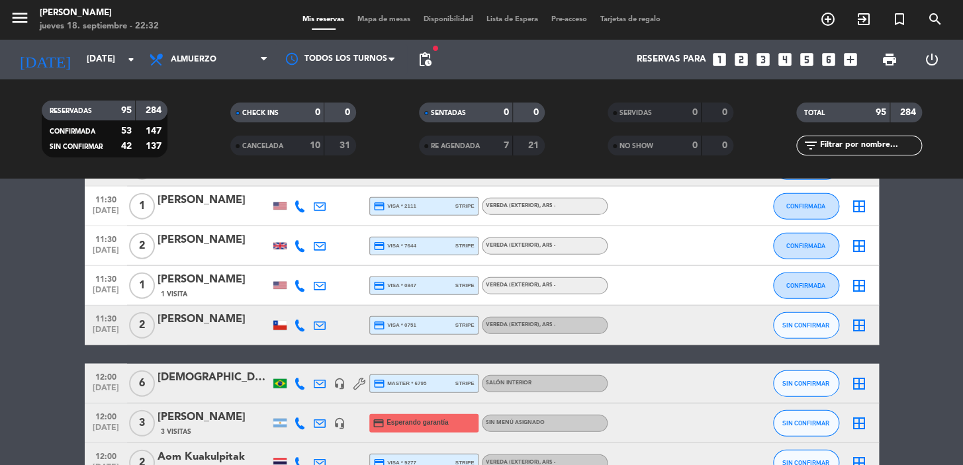
click at [787, 59] on icon "looks_4" at bounding box center [784, 59] width 17 height 17
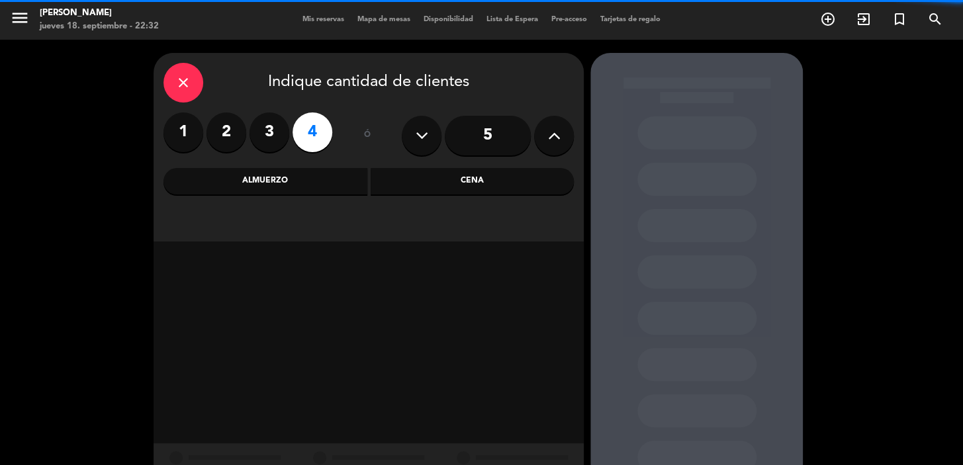
click at [310, 186] on div "Almuerzo" at bounding box center [265, 181] width 204 height 26
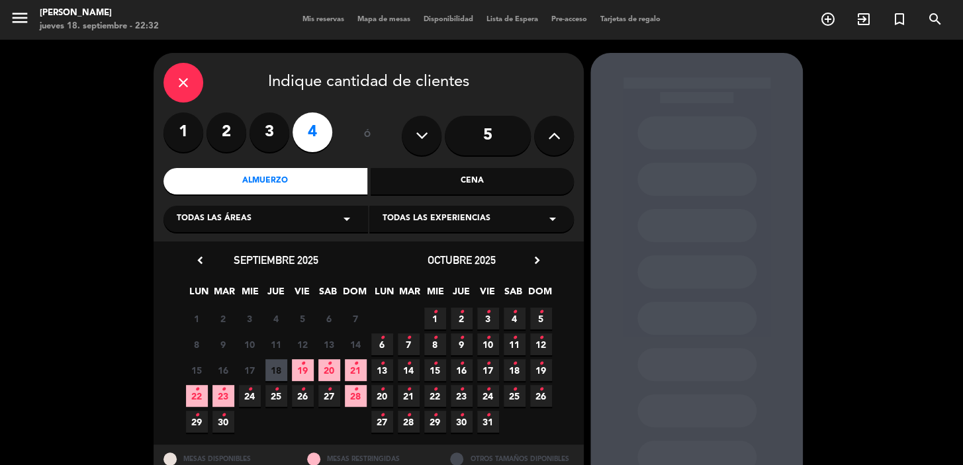
click at [351, 367] on span "21 •" at bounding box center [356, 370] width 22 height 22
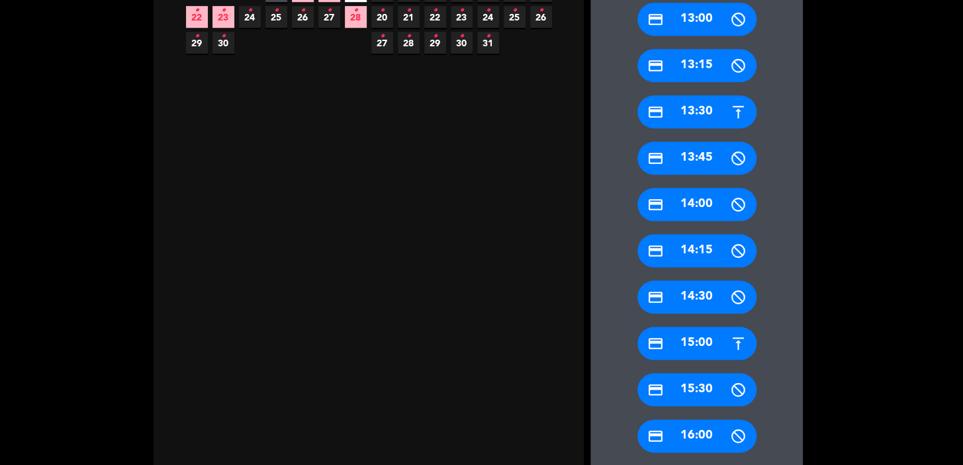
scroll to position [410, 0]
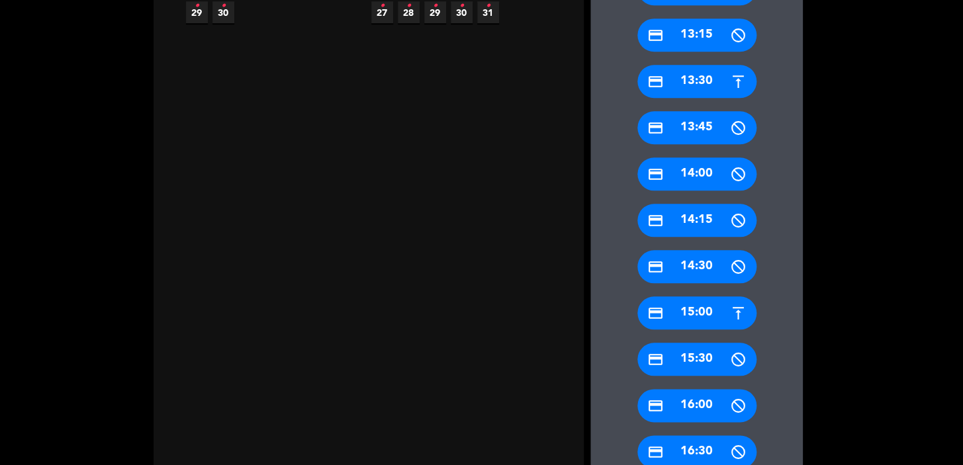
click at [679, 316] on div "credit_card 15:00" at bounding box center [696, 313] width 119 height 33
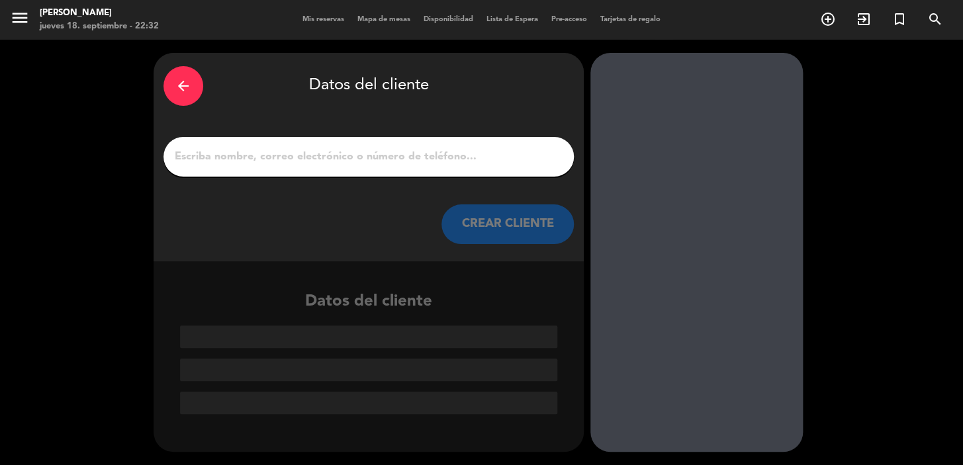
scroll to position [0, 0]
click at [462, 149] on input "1" at bounding box center [368, 157] width 391 height 19
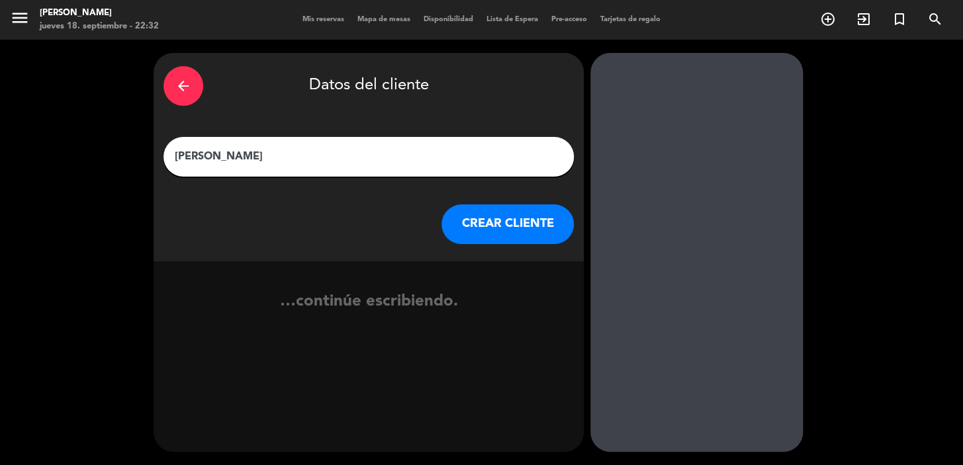
type input "Benjamin Nonna"
click at [506, 212] on button "CREAR CLIENTE" at bounding box center [507, 225] width 132 height 40
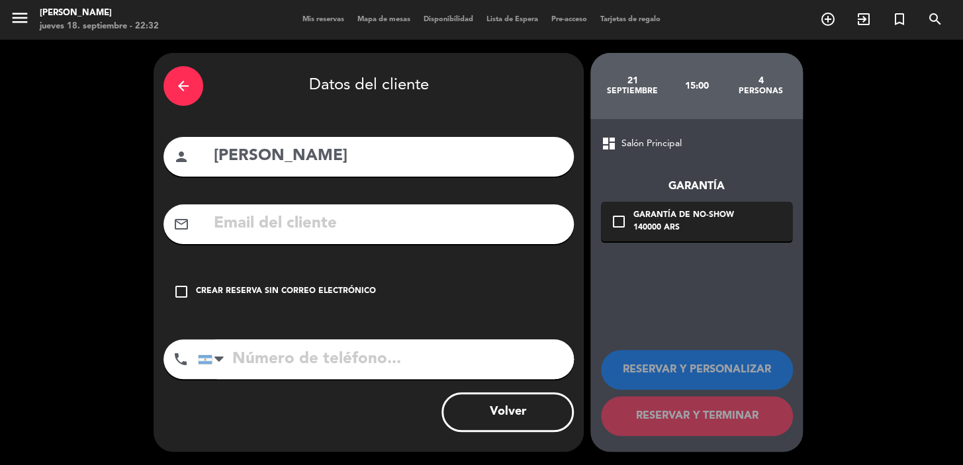
click at [476, 208] on div "mail_outline" at bounding box center [368, 225] width 410 height 40
click at [483, 230] on input "text" at bounding box center [387, 223] width 351 height 27
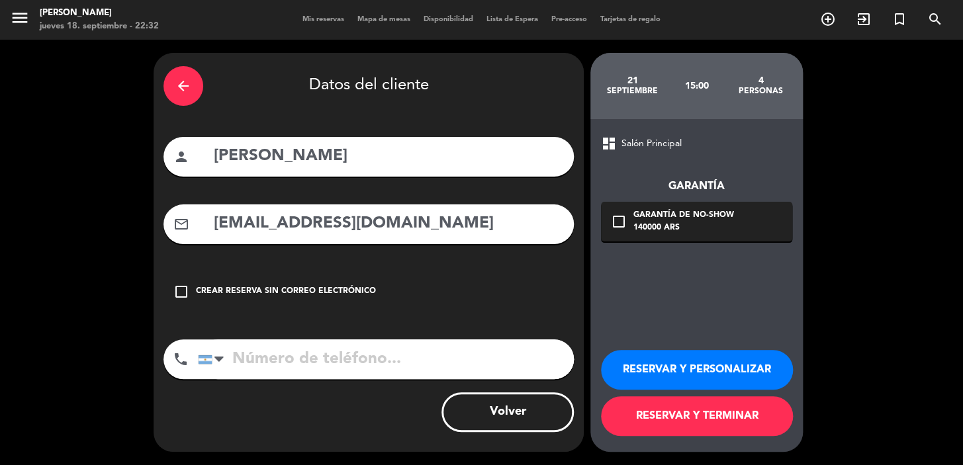
type input "mnonna7@gmail.com"
click at [481, 353] on input "tel" at bounding box center [386, 360] width 376 height 40
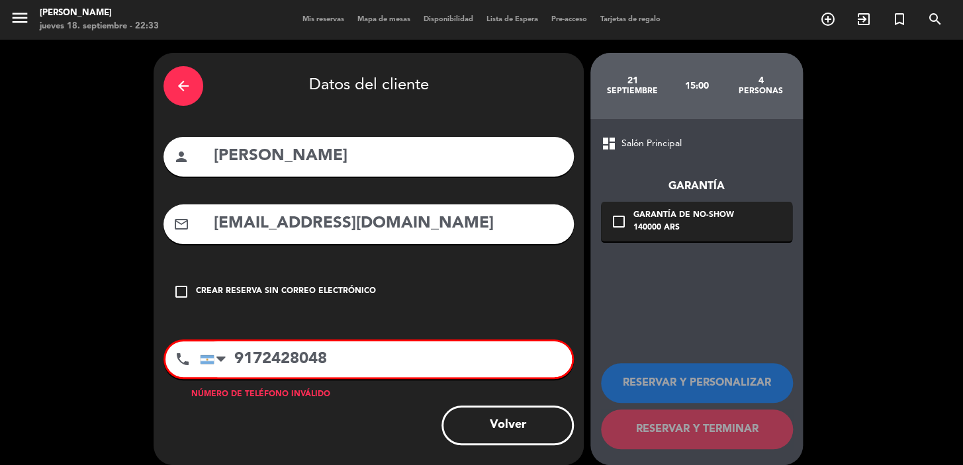
click at [232, 355] on input "9172428048" at bounding box center [386, 360] width 372 height 36
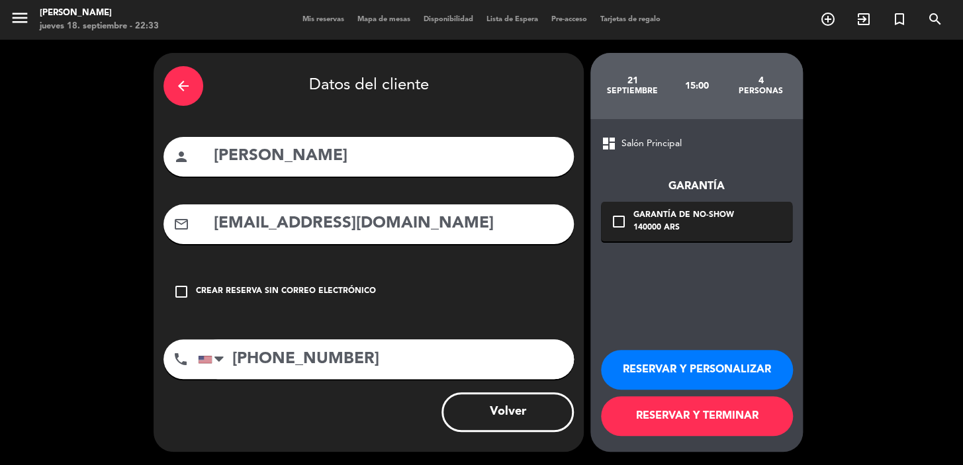
type input "[PHONE_NUMBER]"
click at [682, 221] on div "Garantía de no-show" at bounding box center [683, 215] width 101 height 13
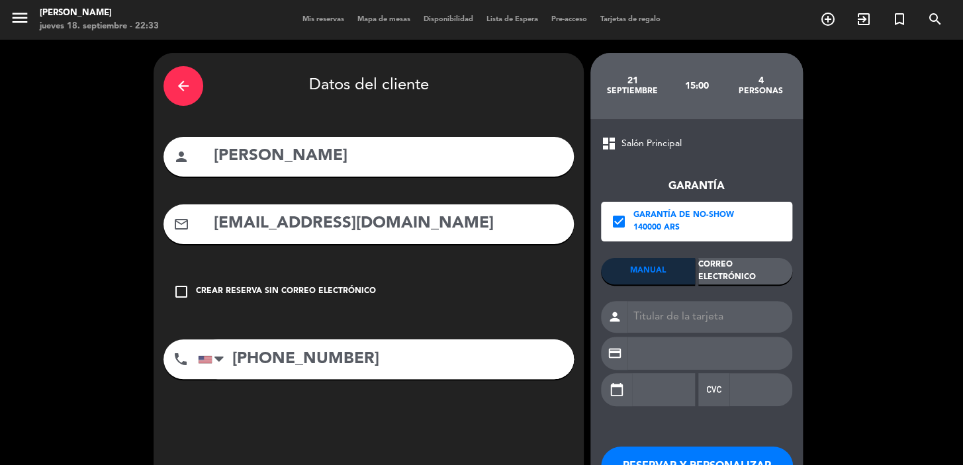
click at [735, 272] on div "Correo Electrónico" at bounding box center [745, 271] width 94 height 26
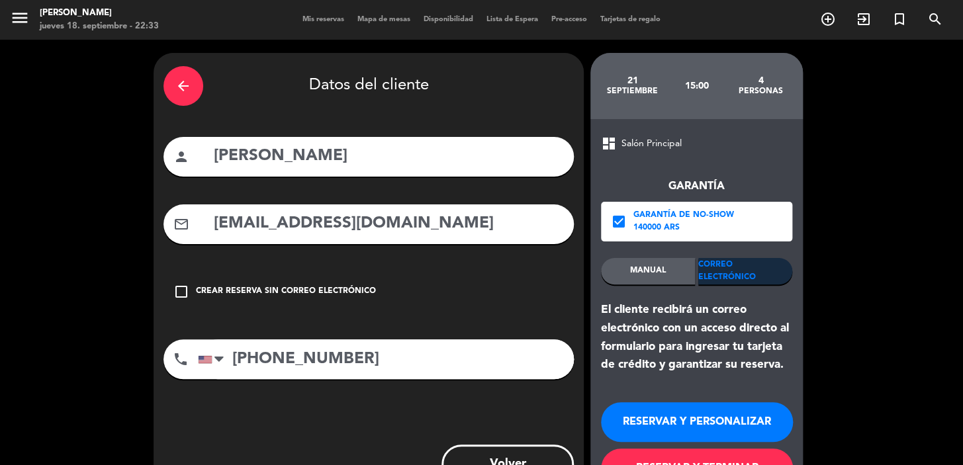
click at [714, 427] on button "RESERVAR Y PERSONALIZAR" at bounding box center [697, 422] width 192 height 40
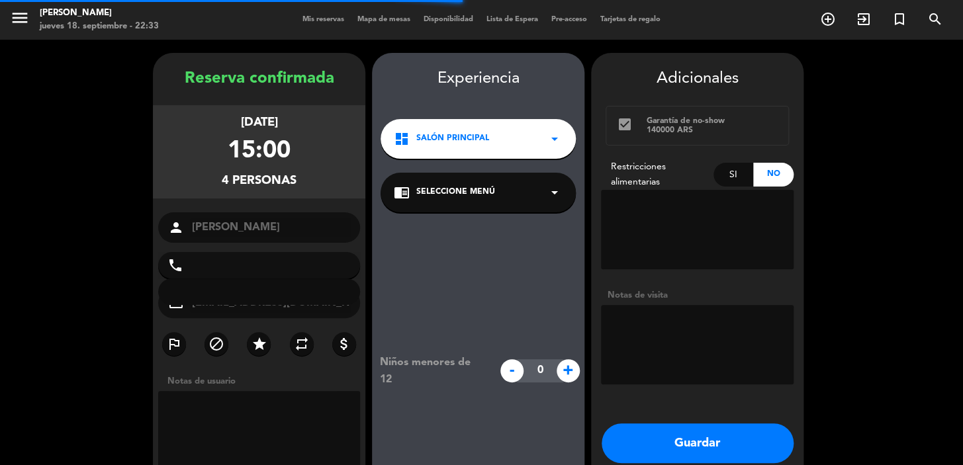
type input "[PHONE_NUMBER]"
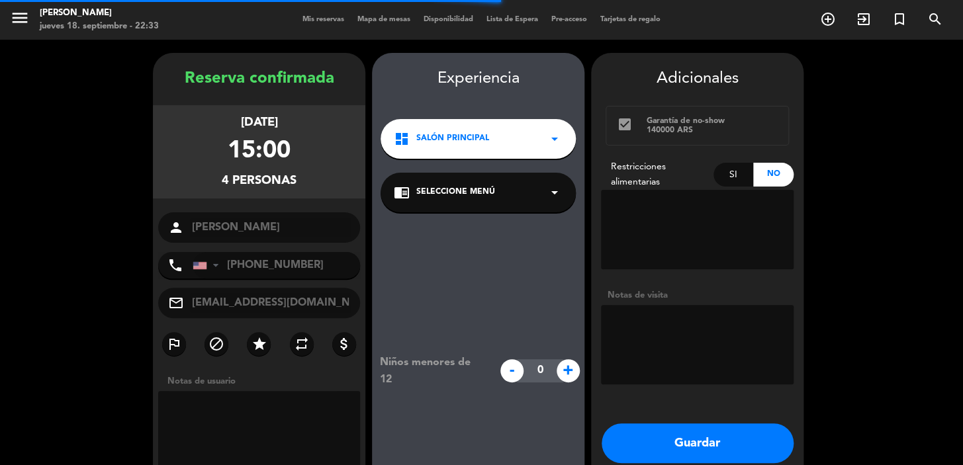
scroll to position [53, 0]
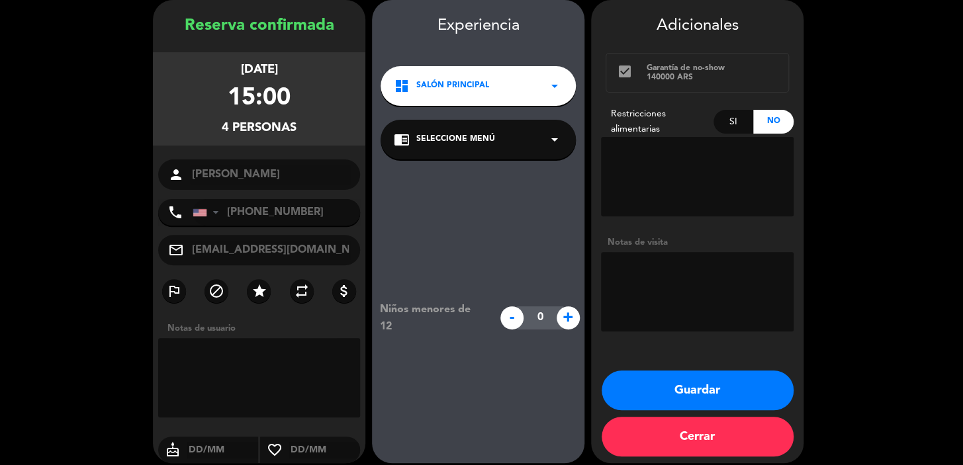
click at [468, 86] on span "Salón Principal" at bounding box center [452, 85] width 73 height 13
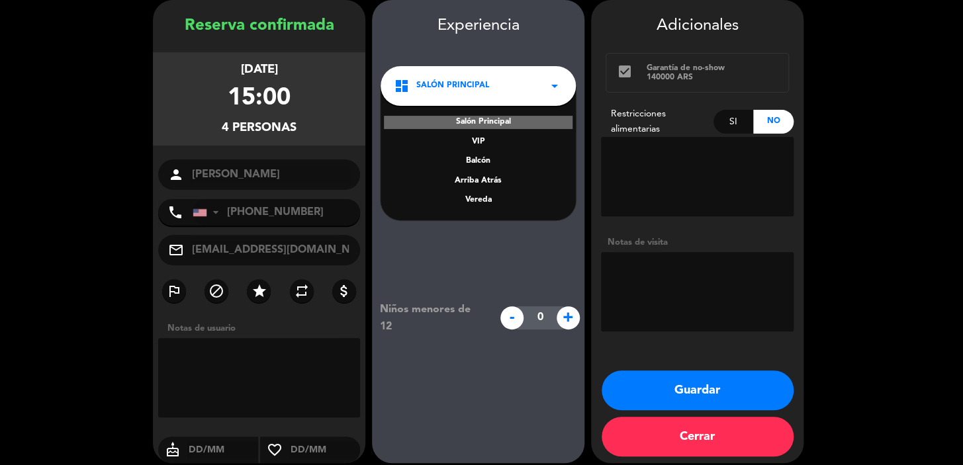
click at [492, 198] on div "Vereda" at bounding box center [478, 200] width 169 height 13
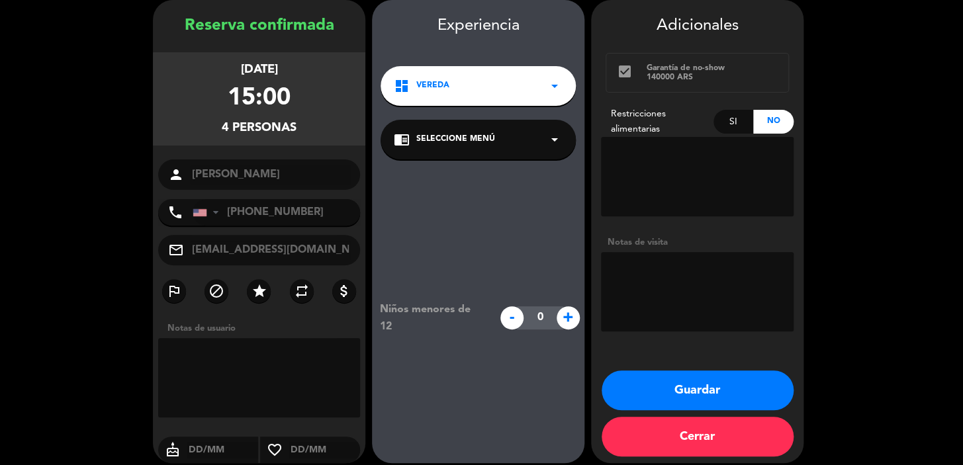
click at [702, 382] on button "Guardar" at bounding box center [698, 391] width 192 height 40
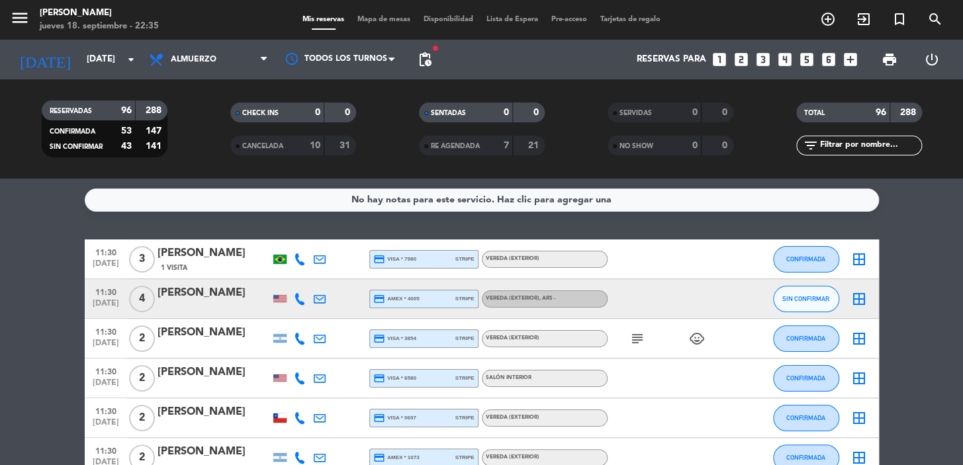
click at [761, 58] on icon "looks_3" at bounding box center [763, 59] width 17 height 17
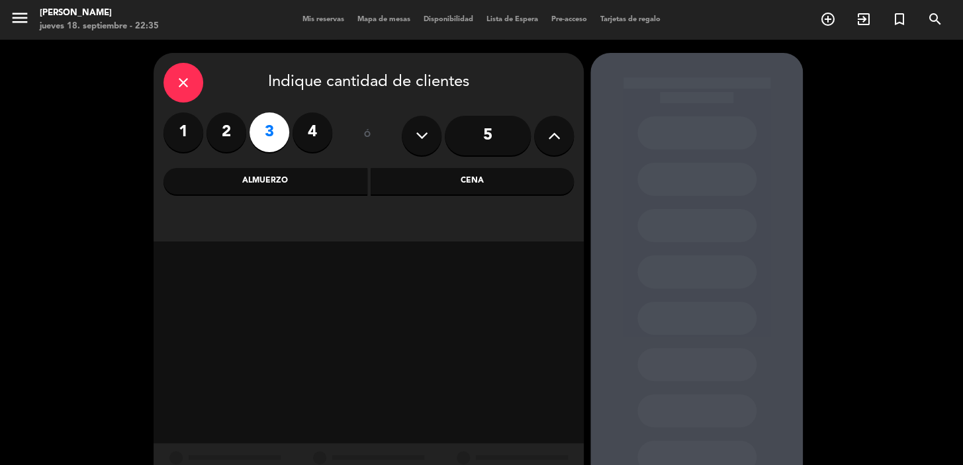
click at [297, 184] on div "Almuerzo" at bounding box center [265, 181] width 204 height 26
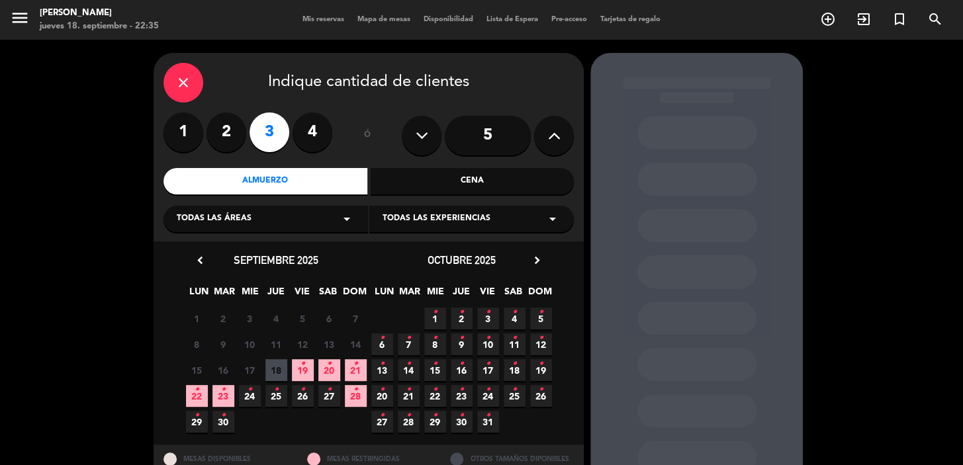
click at [541, 338] on icon "•" at bounding box center [541, 338] width 5 height 21
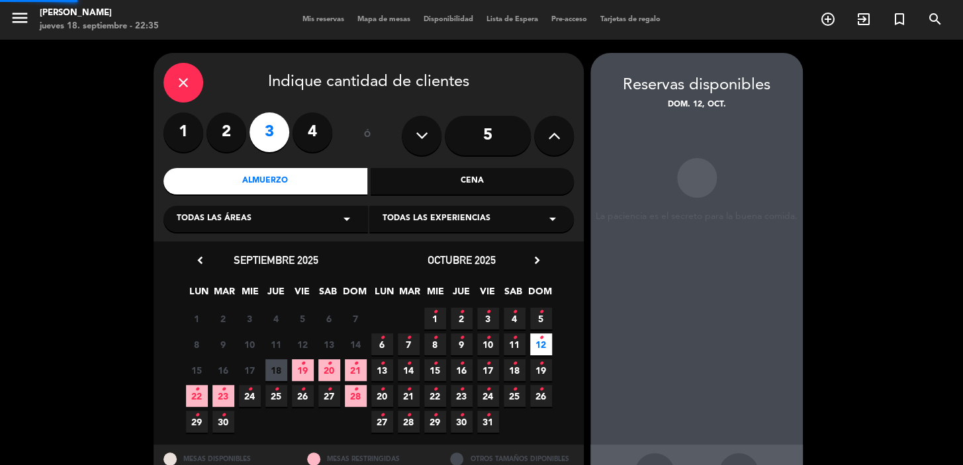
scroll to position [48, 0]
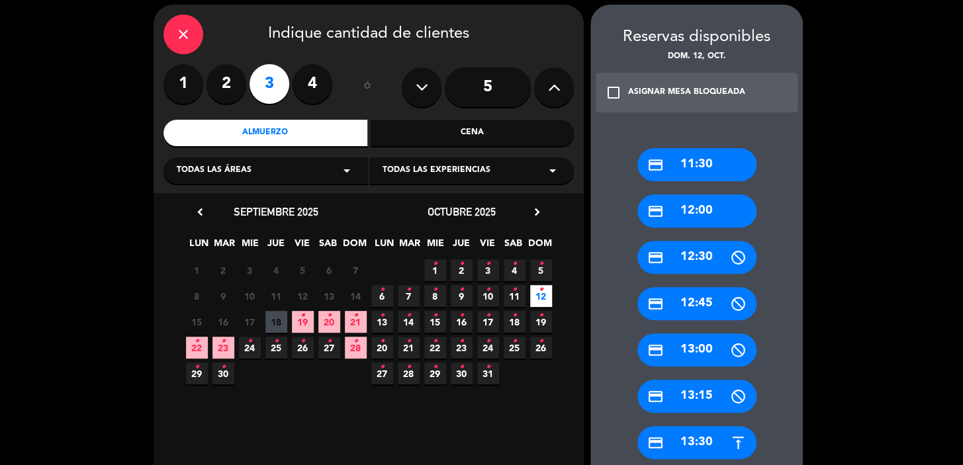
click at [696, 209] on div "credit_card 12:00" at bounding box center [696, 211] width 119 height 33
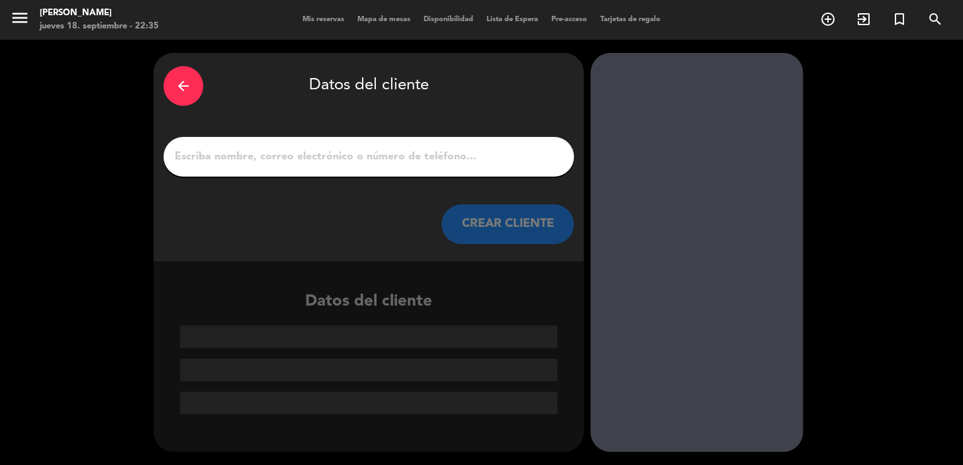
scroll to position [0, 0]
paste input "Anabel Soria"
type input "Anabel Soria"
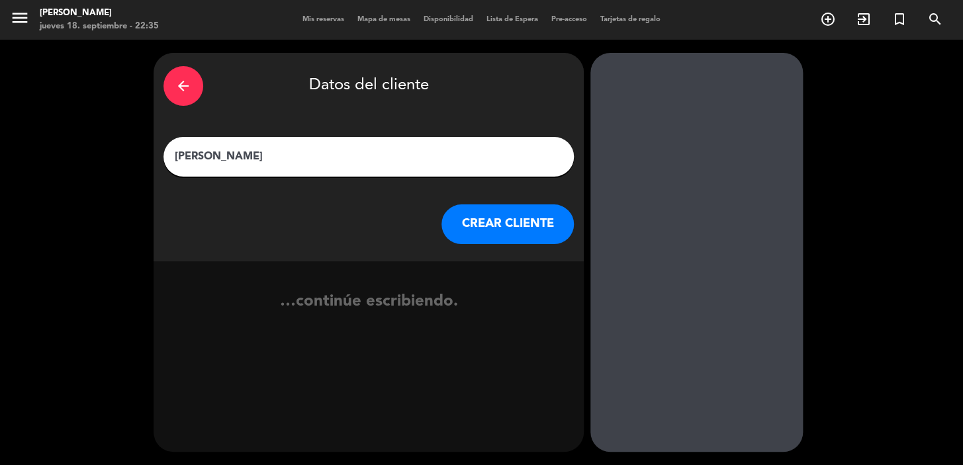
click at [535, 225] on button "CREAR CLIENTE" at bounding box center [507, 225] width 132 height 40
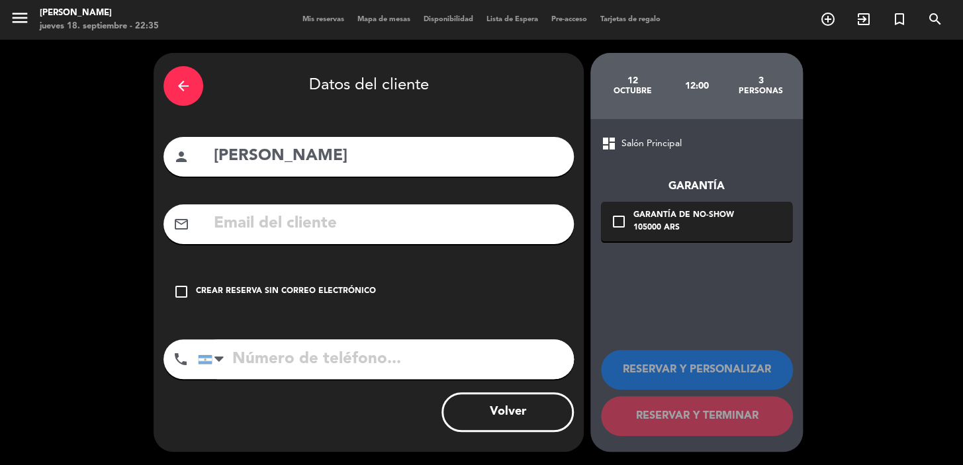
paste input "http://annie.arg1986yahoo.com/"
type input "http://annie.arg1986yahoo.com/"
drag, startPoint x: 174, startPoint y: 287, endPoint x: 105, endPoint y: 295, distance: 69.3
click at [106, 295] on div "arrow_back Datos del cliente person Anabel Soria mail_outline http://annie.arg1…" at bounding box center [481, 253] width 963 height 426
paste input "Annie.arg1986yahoo.com"
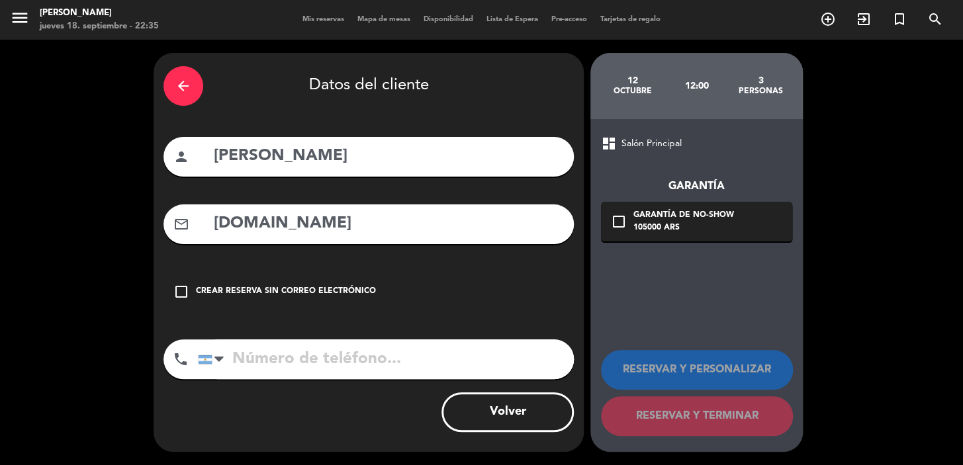
type input "Annie.arg1986yahoo.com"
paste input "(818) 935-4371"
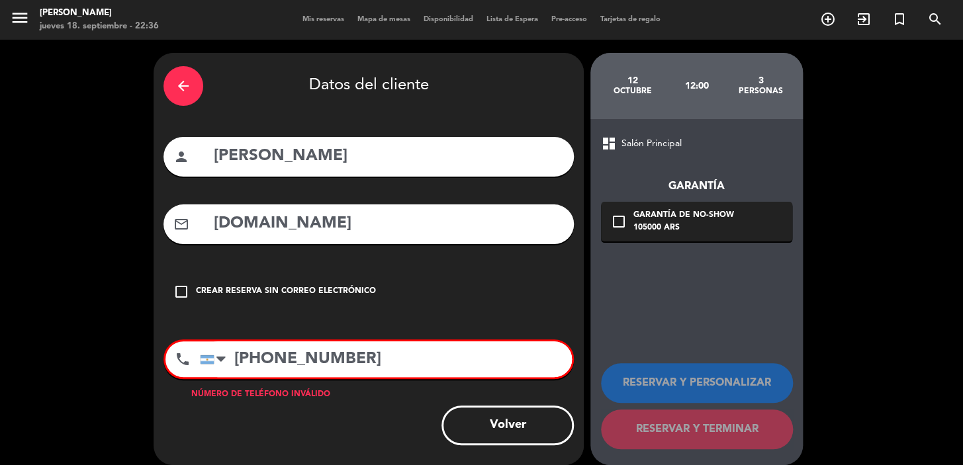
click at [275, 351] on input "(818) 935-4371" at bounding box center [386, 360] width 372 height 36
click at [242, 351] on input "(818935-4371" at bounding box center [386, 360] width 372 height 36
click at [295, 357] on input "818935-4371" at bounding box center [386, 360] width 372 height 36
click at [232, 357] on input "8189354371" at bounding box center [386, 360] width 372 height 36
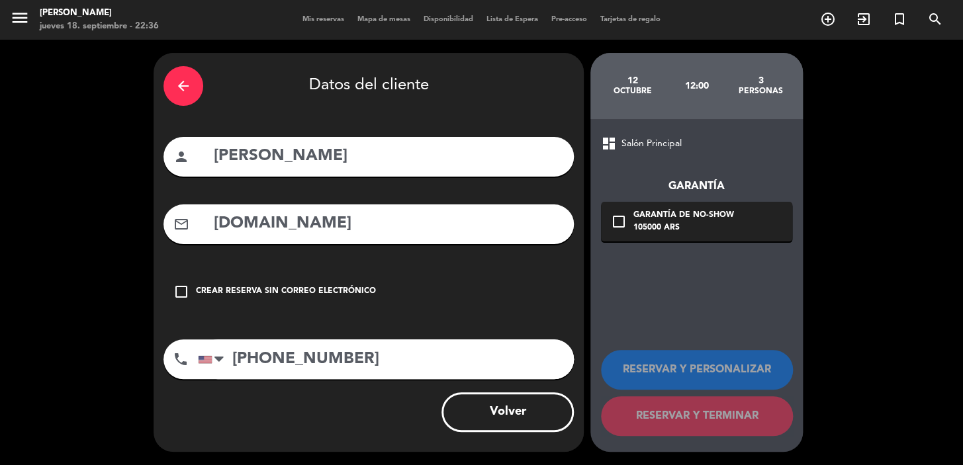
type input "+18189354371"
click at [652, 225] on div "105000 ARS" at bounding box center [683, 228] width 101 height 13
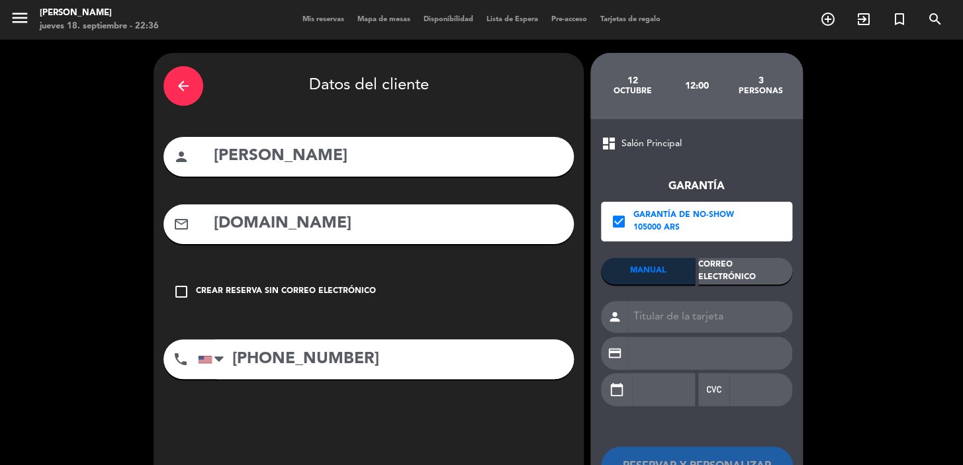
click at [760, 277] on div "Correo Electrónico" at bounding box center [745, 271] width 94 height 26
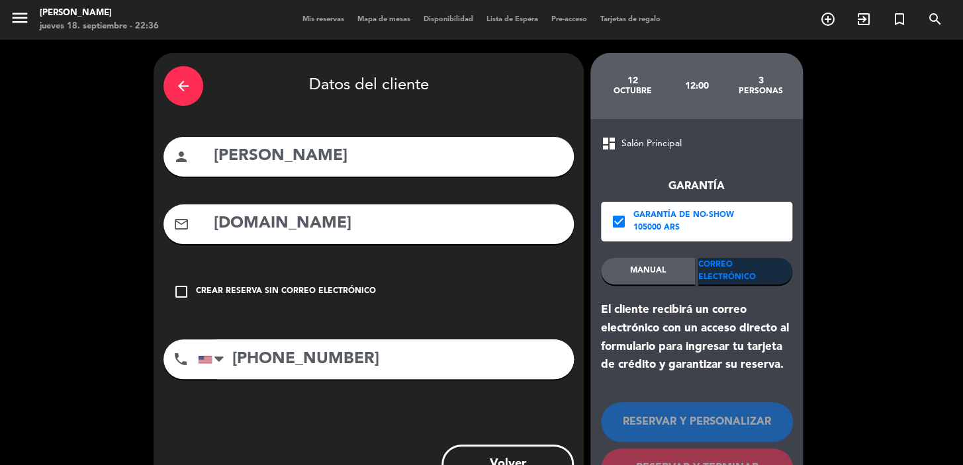
scroll to position [52, 0]
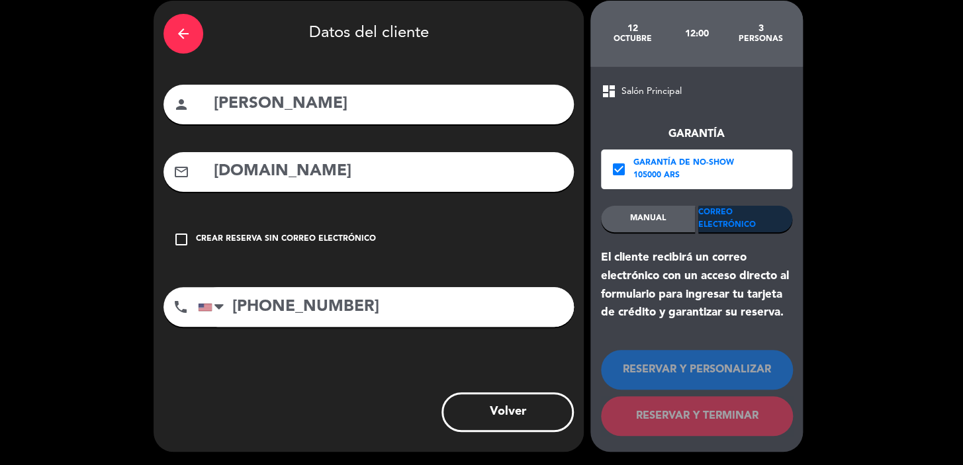
click at [712, 210] on div "Correo Electrónico" at bounding box center [745, 219] width 94 height 26
click at [620, 166] on icon "check_box" at bounding box center [619, 170] width 16 height 16
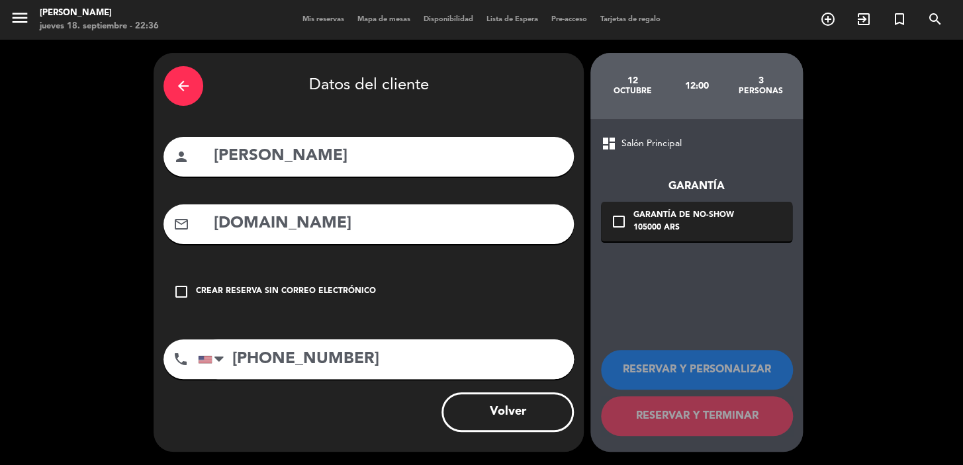
scroll to position [0, 0]
click at [214, 223] on input "Annie.arg1986yahoo.com" at bounding box center [387, 223] width 351 height 27
click at [258, 226] on input "Annie.arg1986yahoo.com" at bounding box center [387, 223] width 351 height 27
drag, startPoint x: 450, startPoint y: 220, endPoint x: 450, endPoint y: 242, distance: 21.2
click at [450, 242] on div "mail_outline Annie.arg1986yahoo.com" at bounding box center [368, 225] width 410 height 40
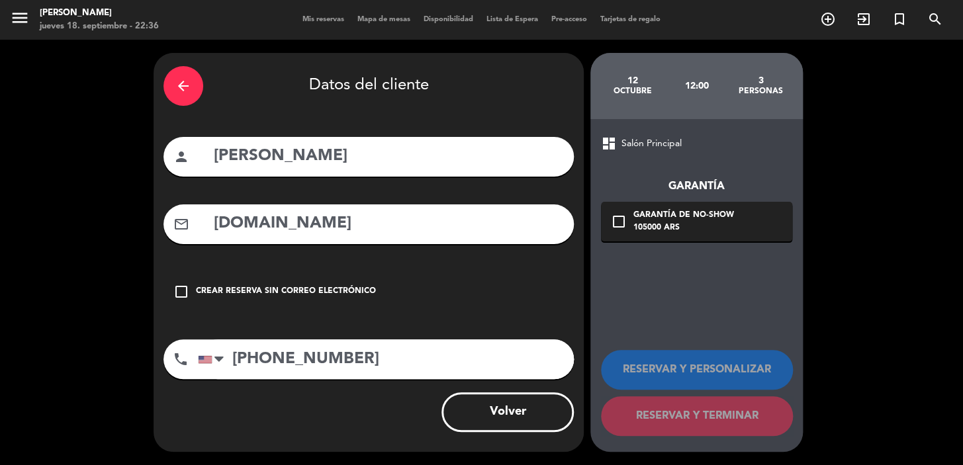
click at [326, 225] on input "Annie.arg1986yahoo.com" at bounding box center [387, 223] width 351 height 27
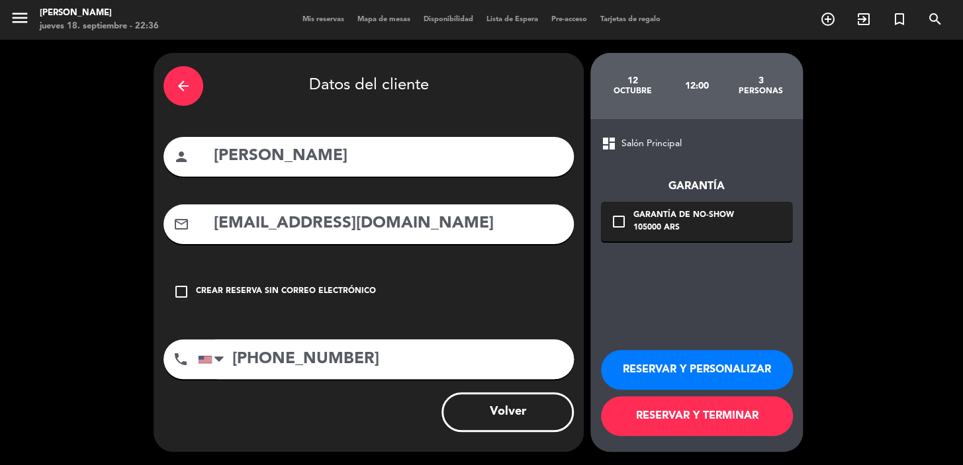
type input "Annie.arg1986@yahoo.com"
click at [731, 224] on div "105000 ARS" at bounding box center [683, 228] width 101 height 13
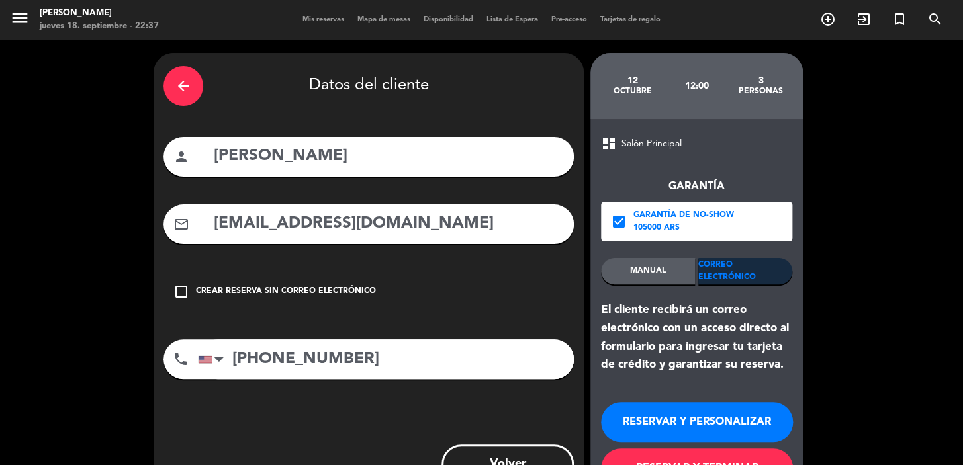
click at [755, 270] on div "Correo Electrónico" at bounding box center [745, 271] width 94 height 26
click at [683, 414] on button "RESERVAR Y PERSONALIZAR" at bounding box center [697, 422] width 192 height 40
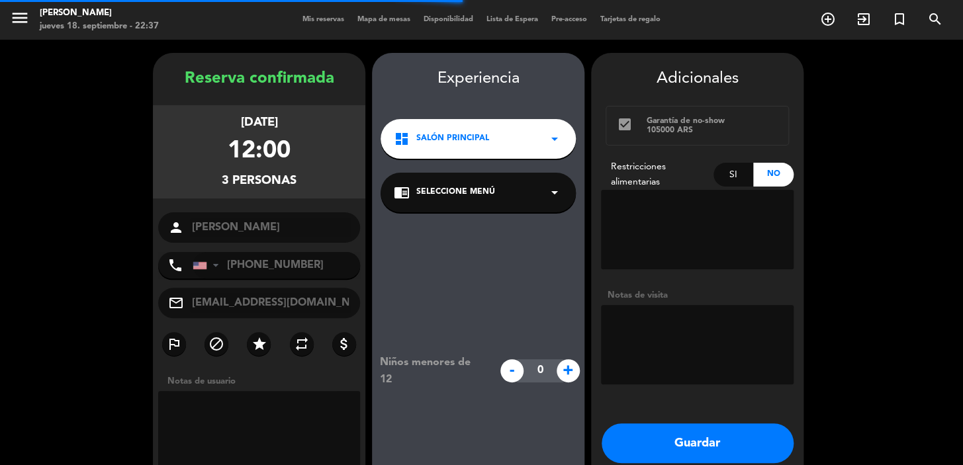
scroll to position [53, 0]
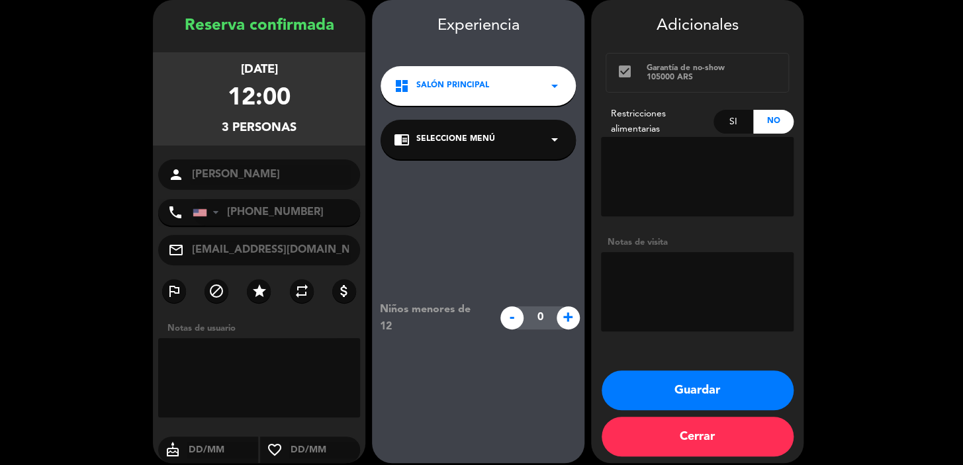
click at [479, 95] on div "dashboard Salón Principal arrow_drop_down" at bounding box center [478, 86] width 195 height 40
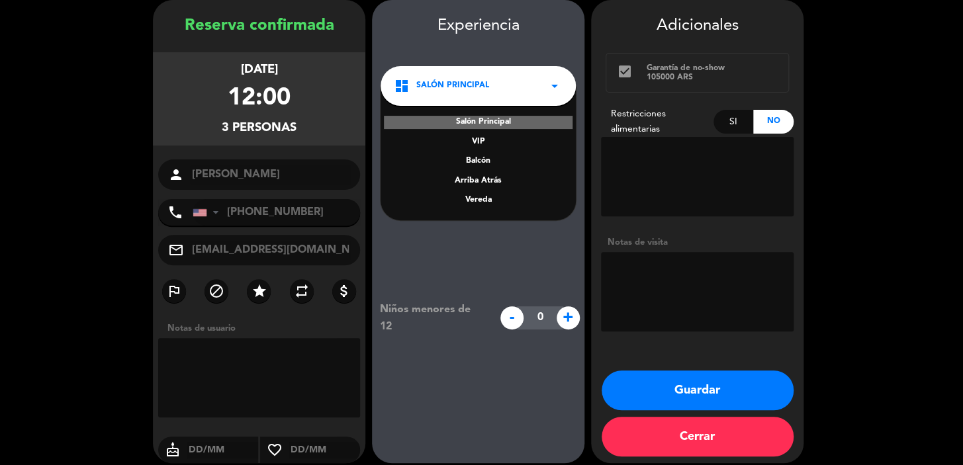
click at [489, 199] on div "Vereda" at bounding box center [478, 200] width 169 height 13
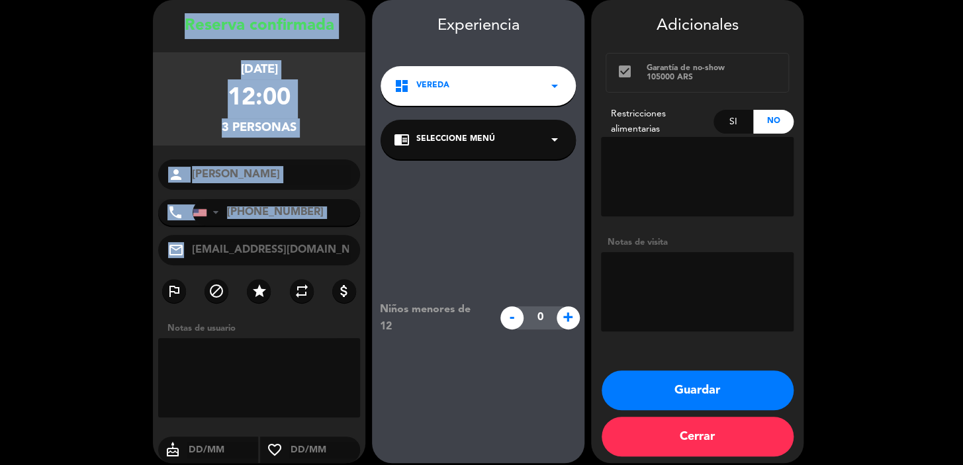
drag, startPoint x: 183, startPoint y: 17, endPoint x: 317, endPoint y: 262, distance: 279.3
click at [317, 262] on div "Reserva confirmada domingo 12, oct. 2025 12:00 3 personas person Anabel Soria p…" at bounding box center [259, 244] width 212 height 463
copy div "Reserva confirmada domingo 12, oct. 2025 12:00 3 personas person phone United S…"
click at [735, 400] on button "Guardar" at bounding box center [698, 391] width 192 height 40
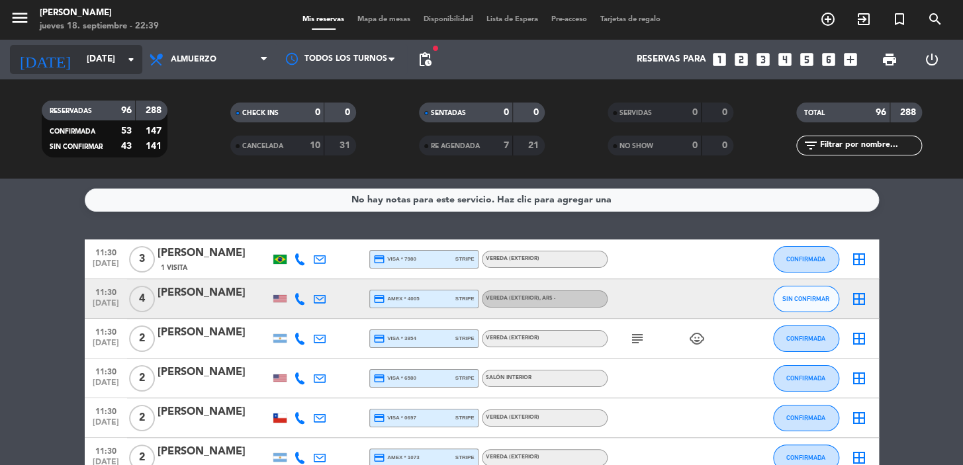
click at [125, 54] on icon "arrow_drop_down" at bounding box center [131, 60] width 16 height 16
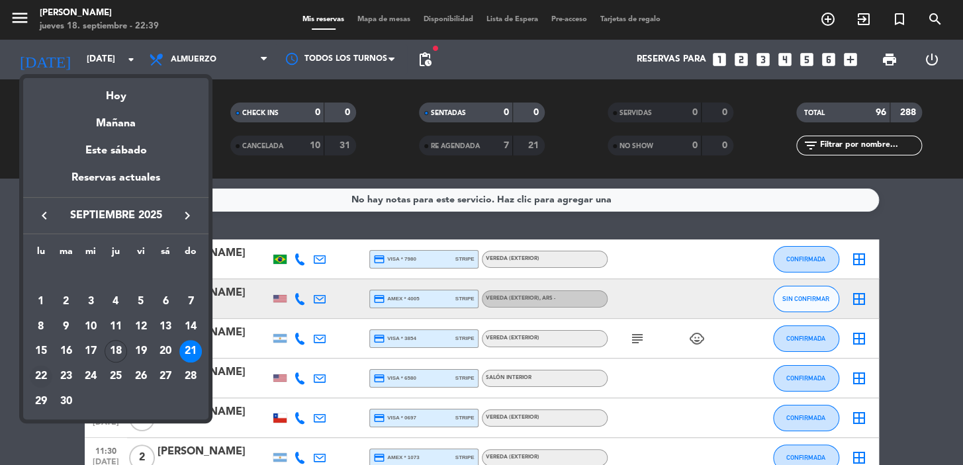
click at [39, 371] on div "22" at bounding box center [41, 376] width 23 height 23
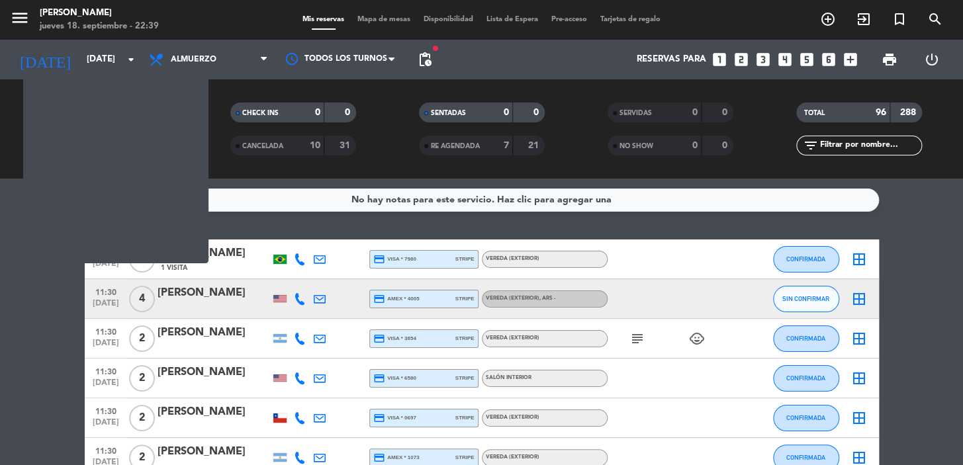
type input "lun. [DATE]"
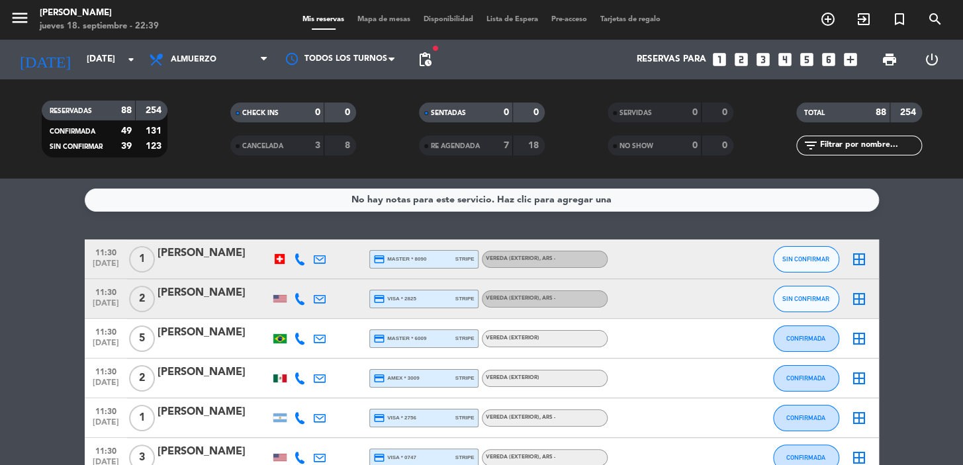
click at [431, 55] on span "pending_actions" at bounding box center [425, 60] width 16 height 16
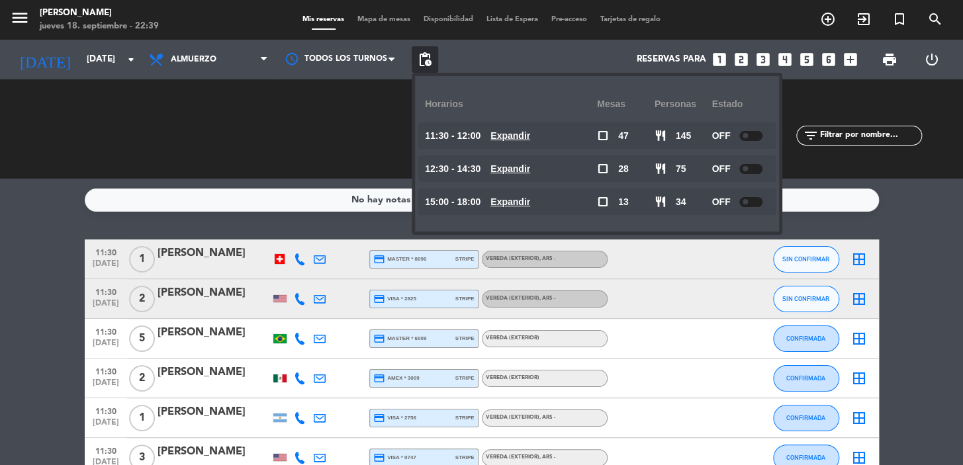
click at [523, 136] on u "Expandir" at bounding box center [510, 135] width 40 height 11
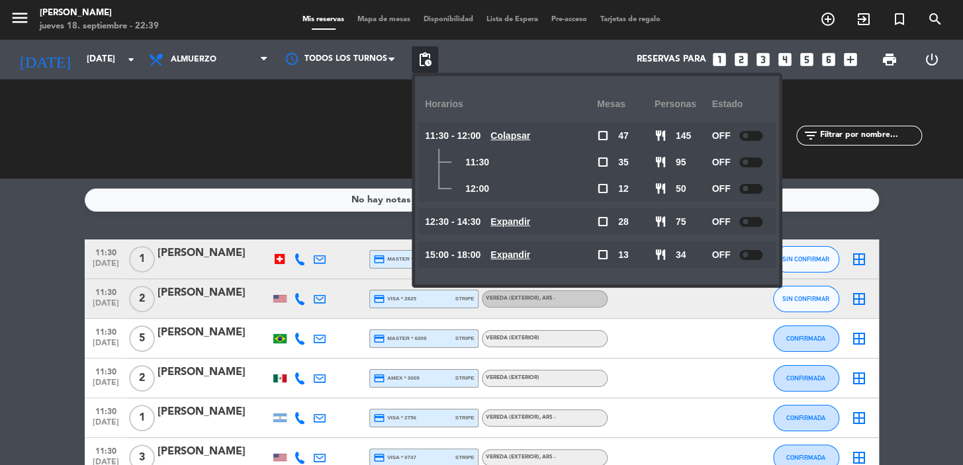
click at [523, 136] on u "Colapsar" at bounding box center [510, 135] width 40 height 11
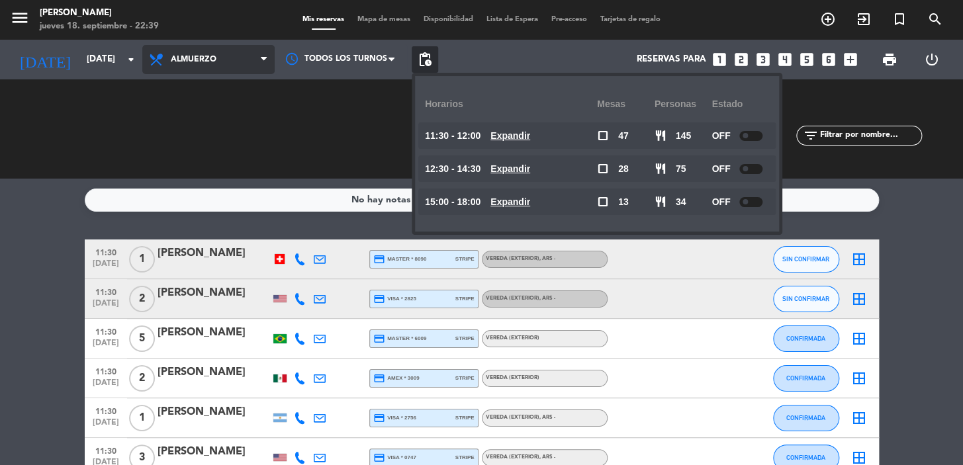
click at [241, 53] on span "Almuerzo" at bounding box center [208, 59] width 132 height 29
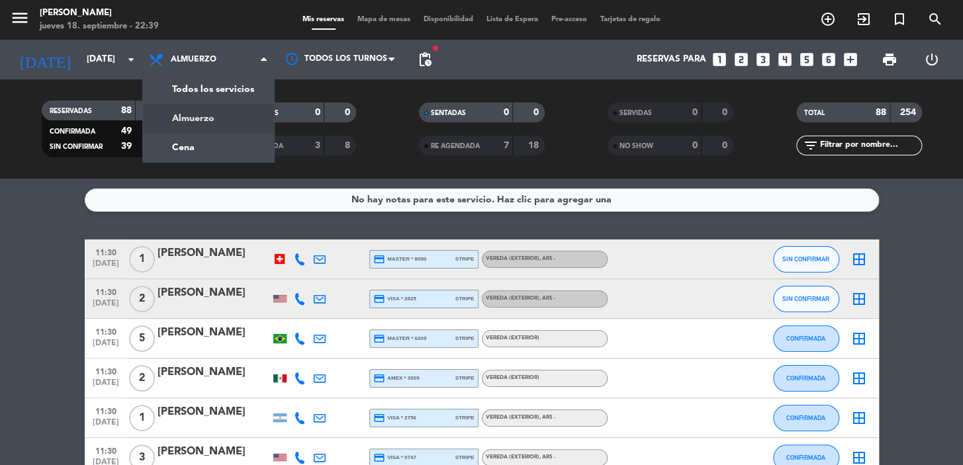
click at [207, 147] on div "menu Don Julio jueves 18. septiembre - 22:39 Mis reservas Mapa de mesas Disponi…" at bounding box center [481, 89] width 963 height 179
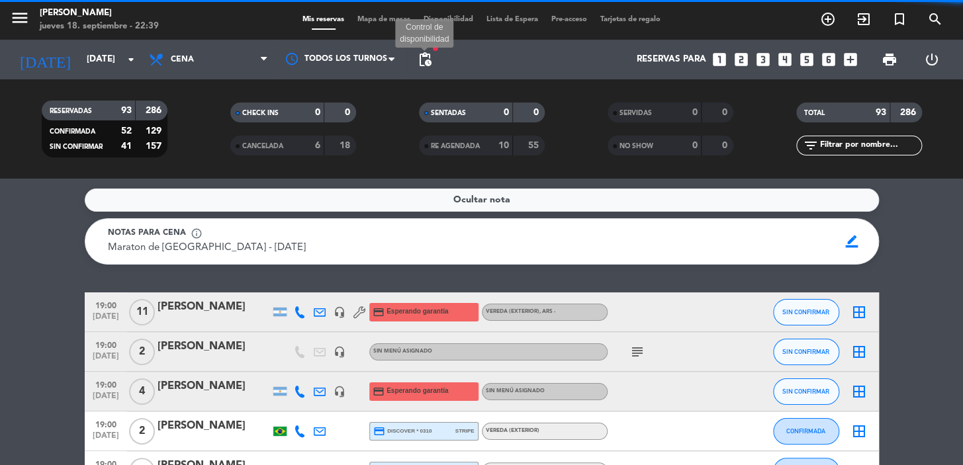
click at [429, 56] on span "pending_actions" at bounding box center [425, 60] width 16 height 16
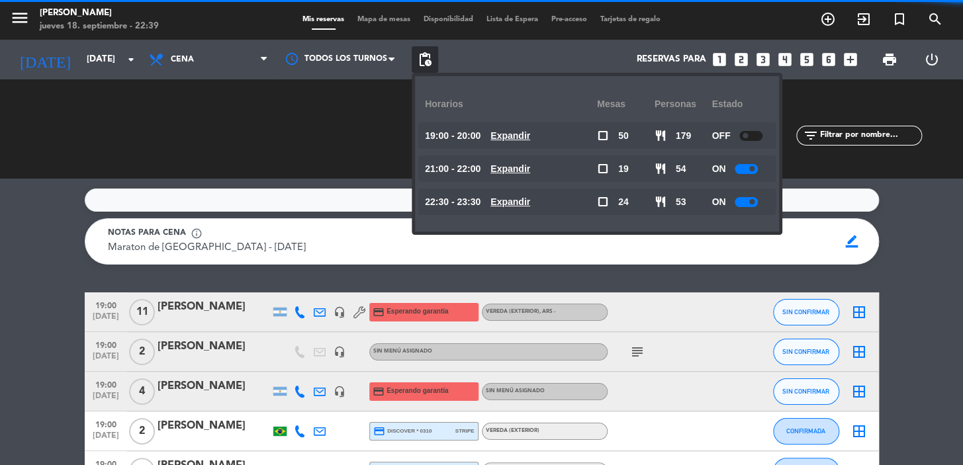
click at [512, 136] on u "Expandir" at bounding box center [510, 135] width 40 height 11
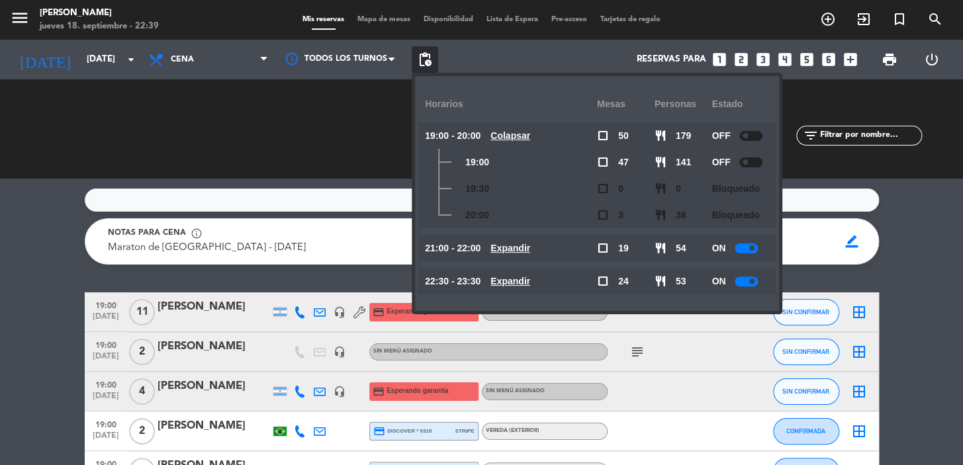
click at [512, 136] on u "Colapsar" at bounding box center [510, 135] width 40 height 11
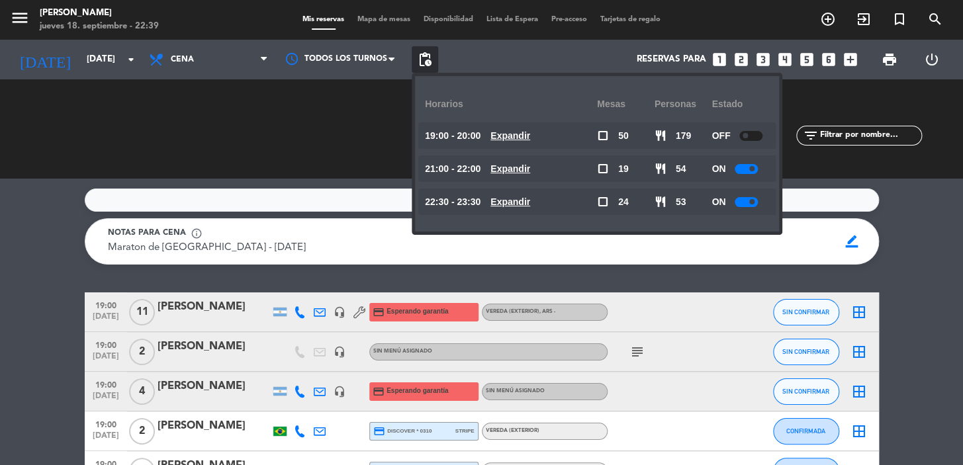
click at [514, 169] on u "Expandir" at bounding box center [510, 168] width 40 height 11
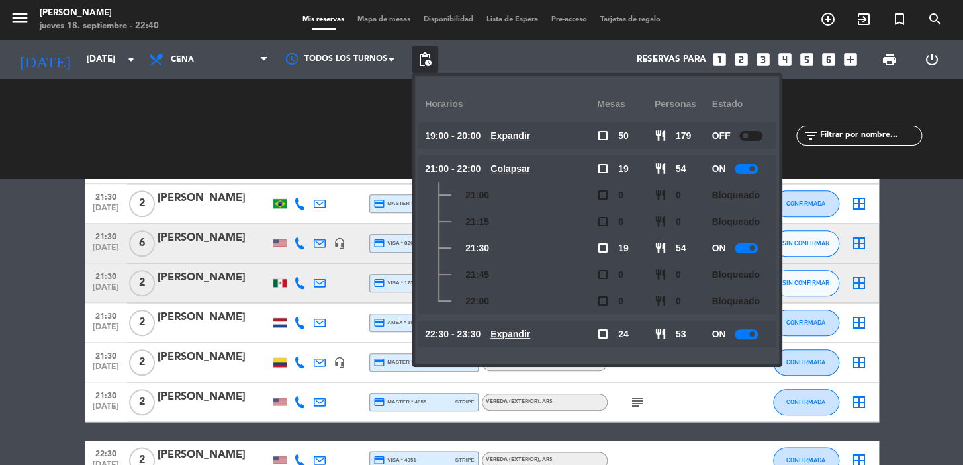
scroll to position [2767, 0]
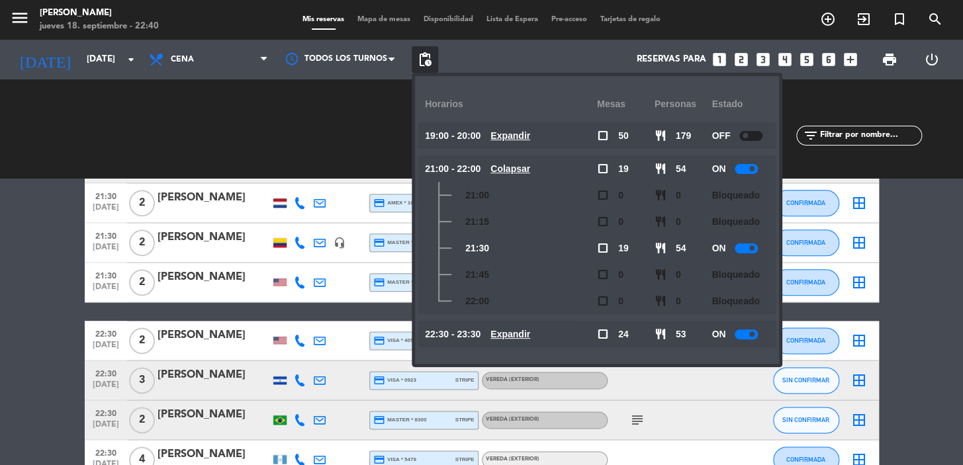
click at [742, 55] on icon "looks_two" at bounding box center [741, 59] width 17 height 17
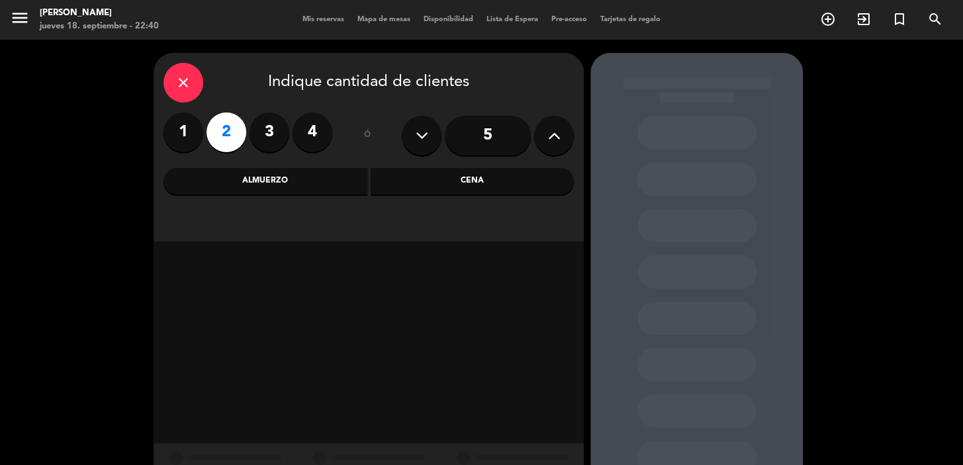
click at [496, 181] on div "Cena" at bounding box center [473, 181] width 204 height 26
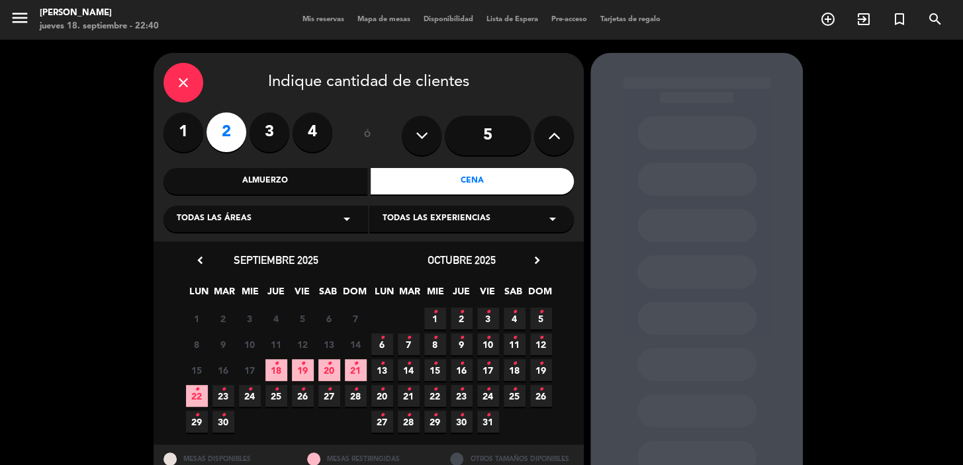
click at [199, 396] on span "22 •" at bounding box center [197, 396] width 22 height 22
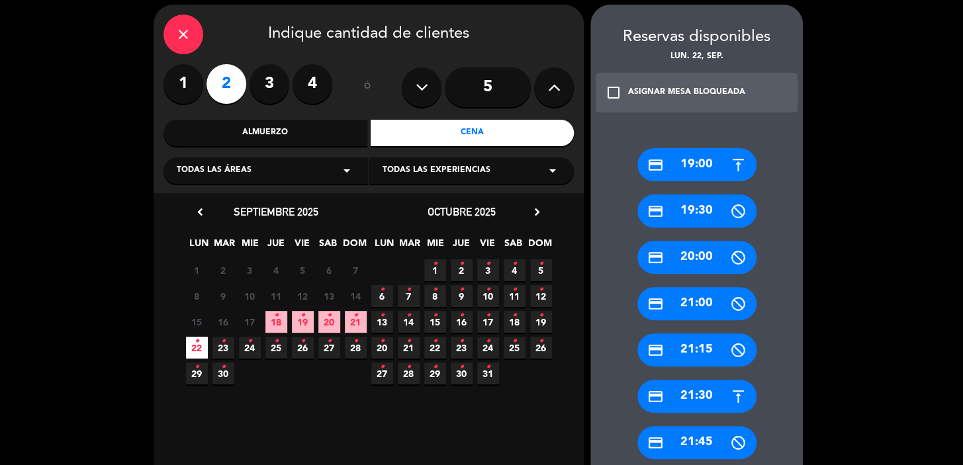
scroll to position [289, 0]
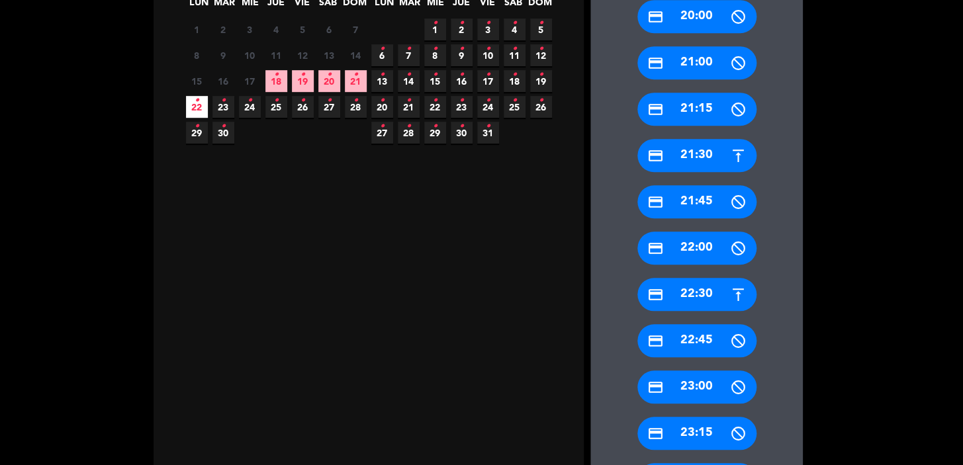
click at [690, 147] on div "credit_card 21:30" at bounding box center [696, 155] width 119 height 33
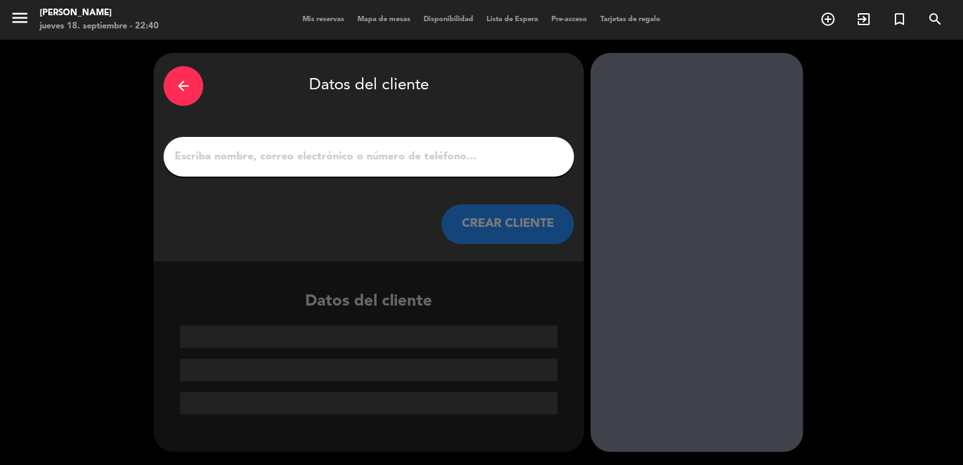
scroll to position [0, 0]
paste input "[PERSON_NAME] [PERSON_NAME]"
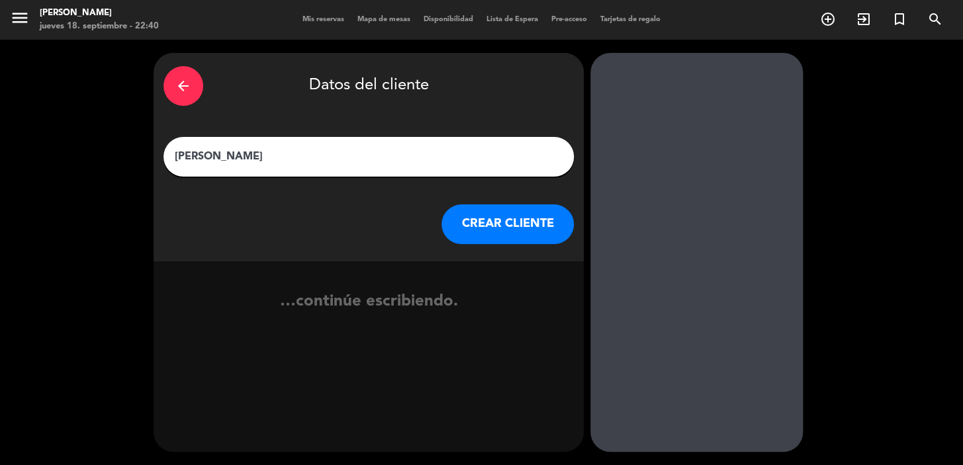
type input "[PERSON_NAME] [PERSON_NAME]"
click at [490, 219] on button "CREAR CLIENTE" at bounding box center [507, 225] width 132 height 40
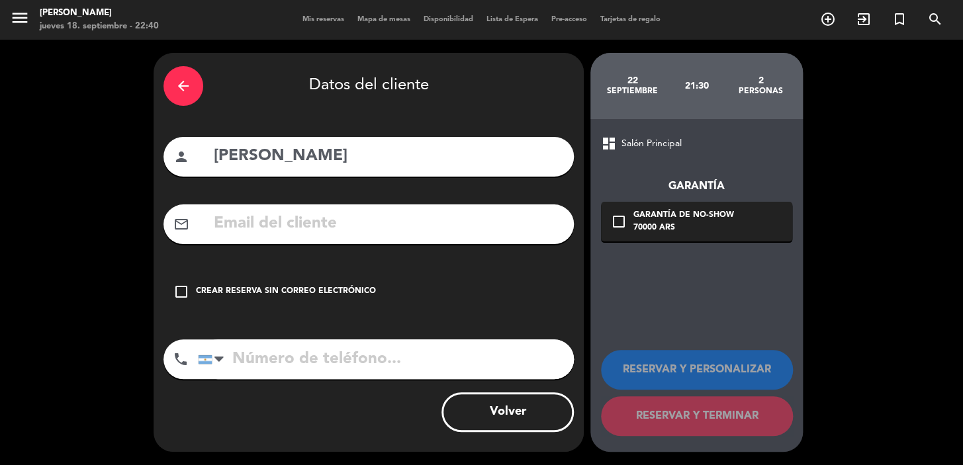
drag, startPoint x: 324, startPoint y: 203, endPoint x: 259, endPoint y: 231, distance: 70.6
paste input "Robertacarvalho.net@gmailcom"
type input "Robertacarvalho.net@gmailcom"
click at [375, 364] on input "tel" at bounding box center [386, 360] width 376 height 40
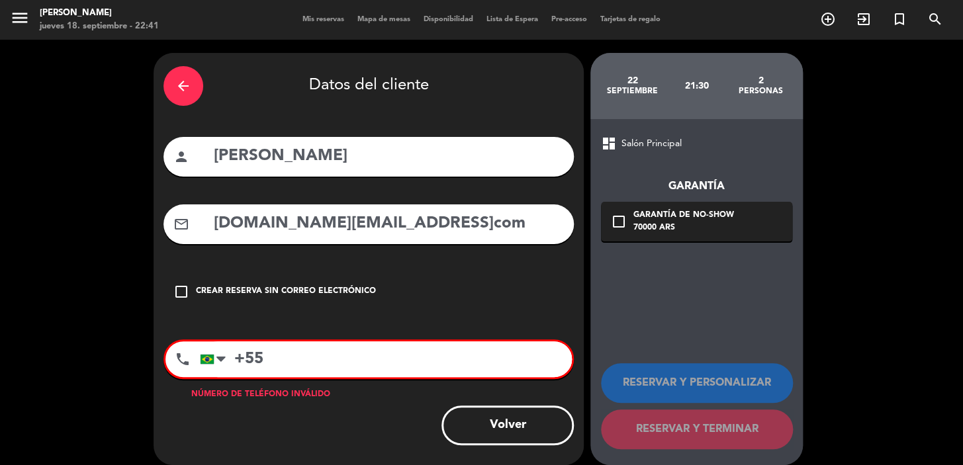
paste input "62982307127"
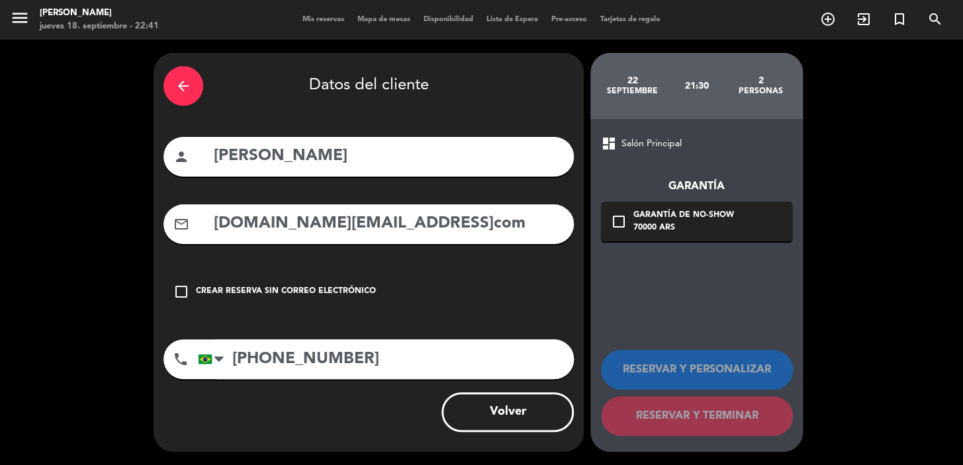
type input "+5562982307127"
click at [672, 226] on div "70000 ARS" at bounding box center [683, 228] width 101 height 13
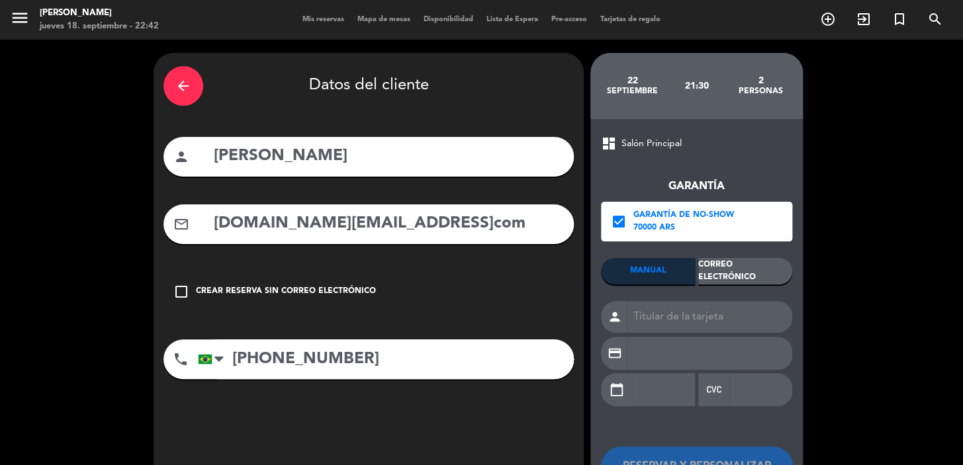
drag, startPoint x: 742, startPoint y: 273, endPoint x: 708, endPoint y: 375, distance: 107.4
click at [742, 274] on div "Correo Electrónico" at bounding box center [745, 271] width 94 height 26
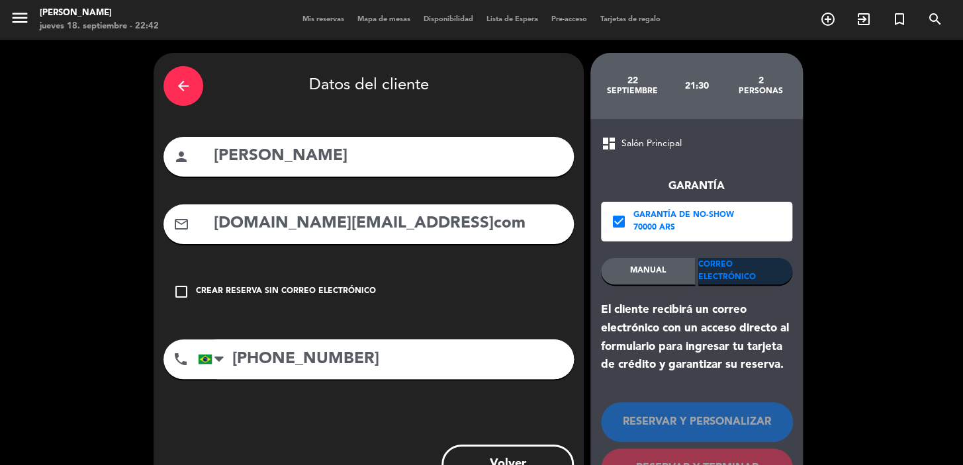
scroll to position [52, 0]
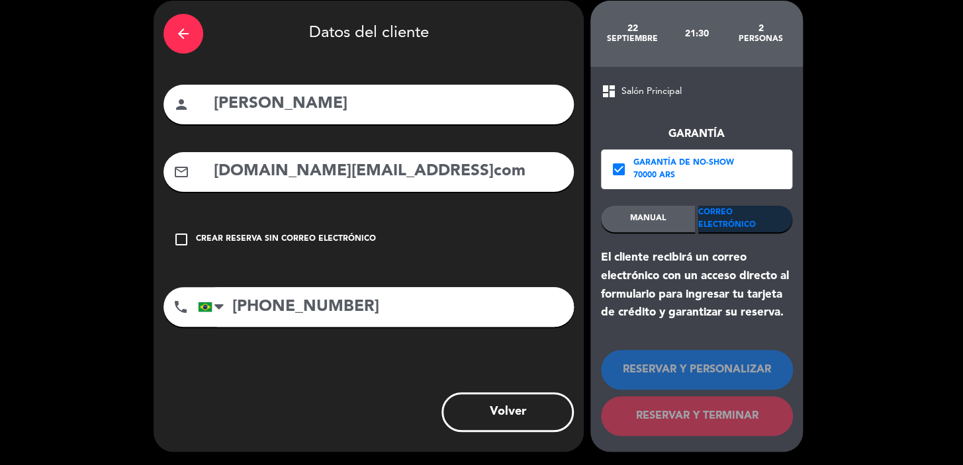
click at [420, 168] on input "Robertacarvalho.net@gmailcom" at bounding box center [387, 171] width 351 height 27
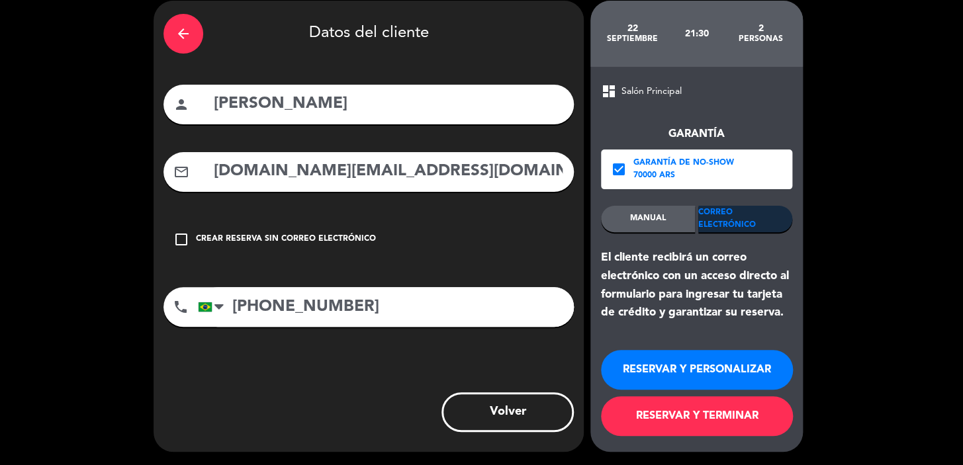
type input "Robertacarvalho.net@gmail.com"
click at [760, 361] on button "RESERVAR Y PERSONALIZAR" at bounding box center [697, 370] width 192 height 40
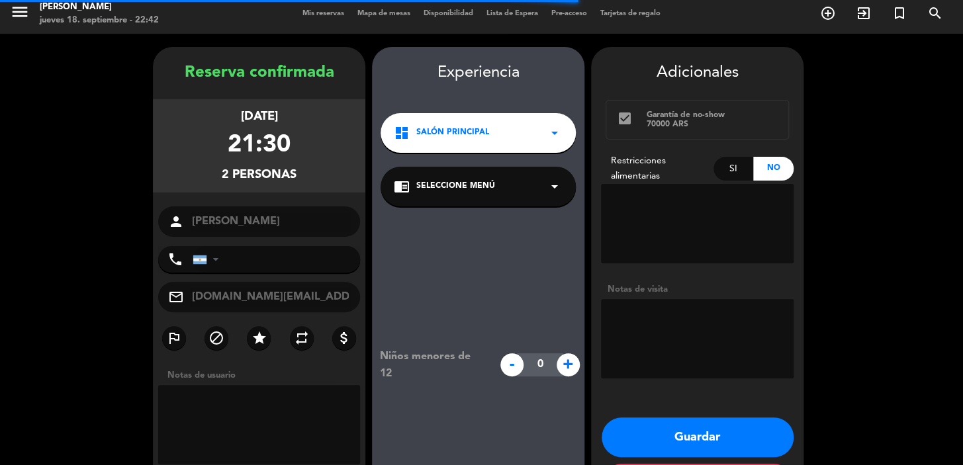
type input "+5562982307127"
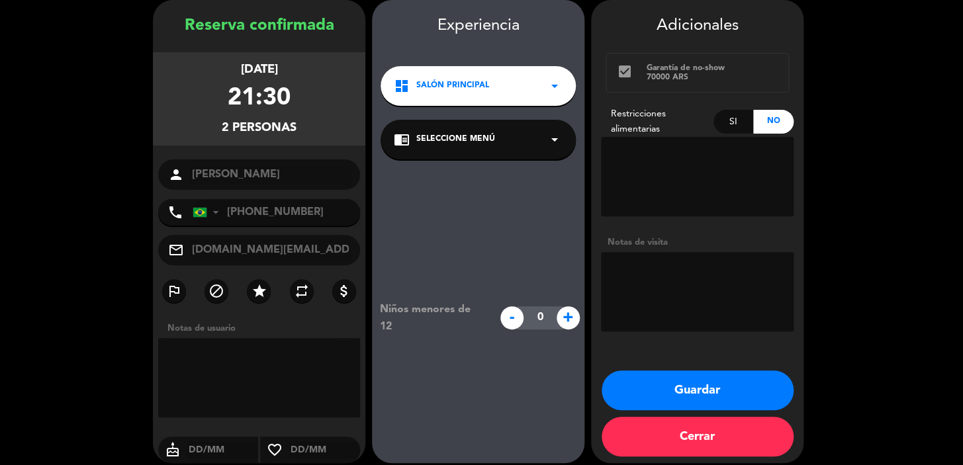
click at [485, 73] on div "dashboard Salón Principal arrow_drop_down" at bounding box center [478, 86] width 195 height 40
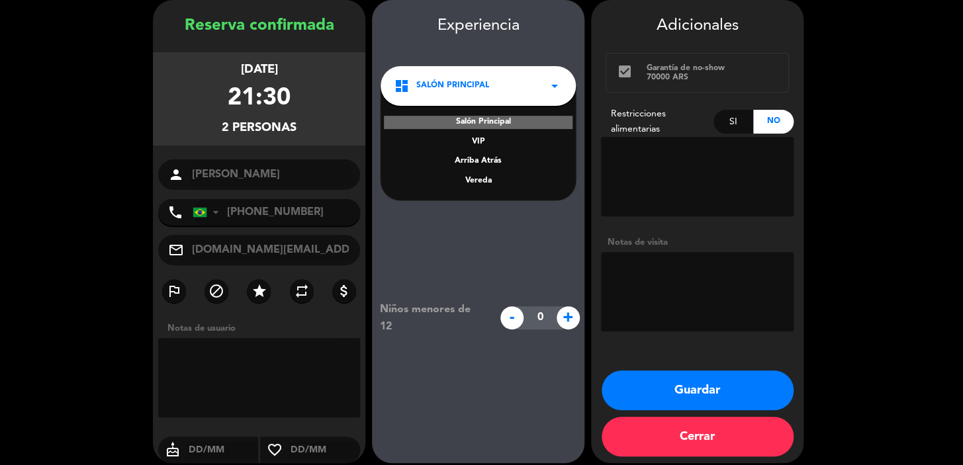
click at [491, 177] on div "Vereda" at bounding box center [478, 181] width 169 height 13
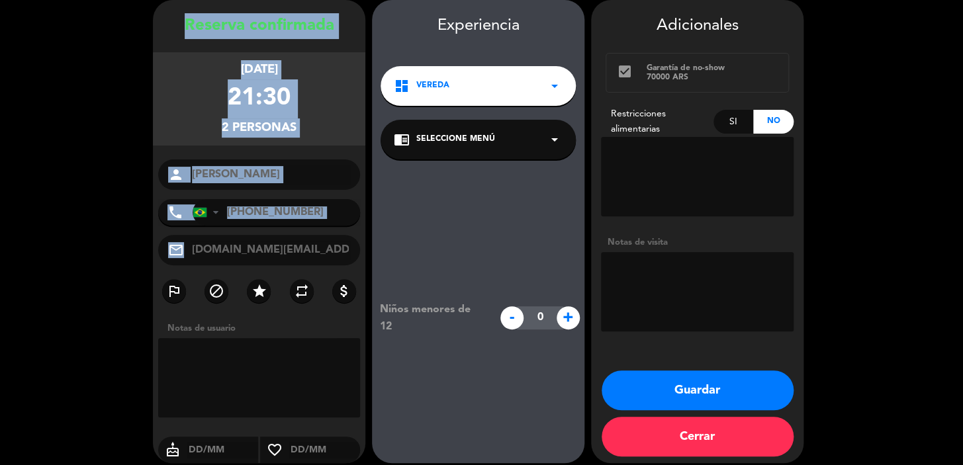
drag, startPoint x: 172, startPoint y: 23, endPoint x: 355, endPoint y: 245, distance: 287.3
click at [355, 248] on div "Reserva confirmada lunes 22, sep. 2025 21:30 2 personas person Roberta da Silva…" at bounding box center [259, 244] width 212 height 463
copy div "Reserva confirmada lunes 22, sep. 2025 21:30 2 personas person phone United Sta…"
click at [736, 377] on button "Guardar" at bounding box center [698, 391] width 192 height 40
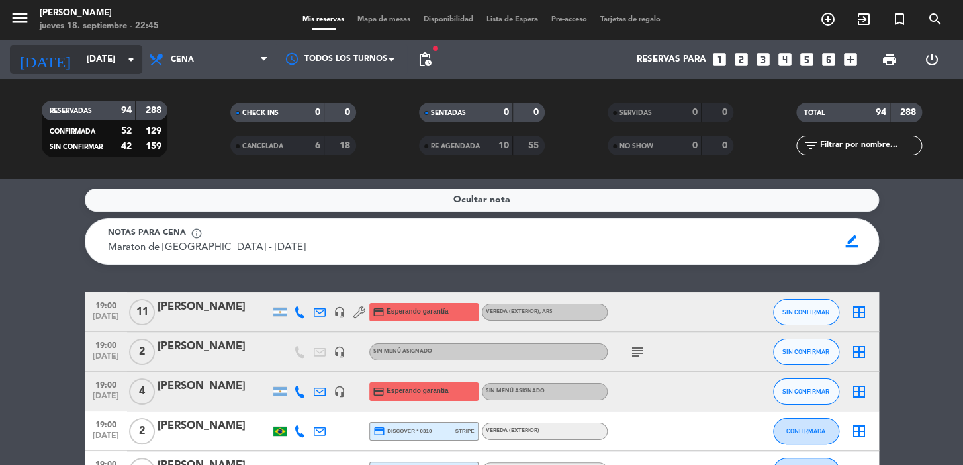
click at [122, 60] on input "lun. [DATE]" at bounding box center [138, 60] width 117 height 24
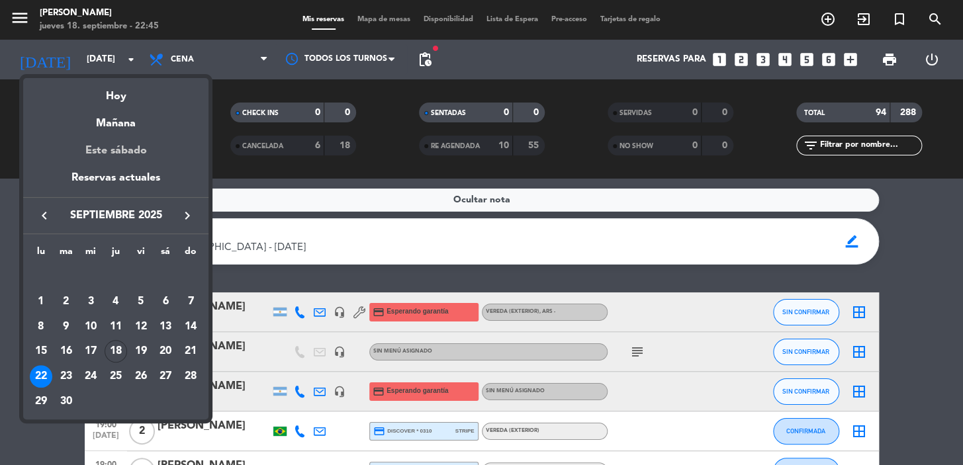
click at [109, 145] on div "Este sábado" at bounding box center [115, 150] width 185 height 37
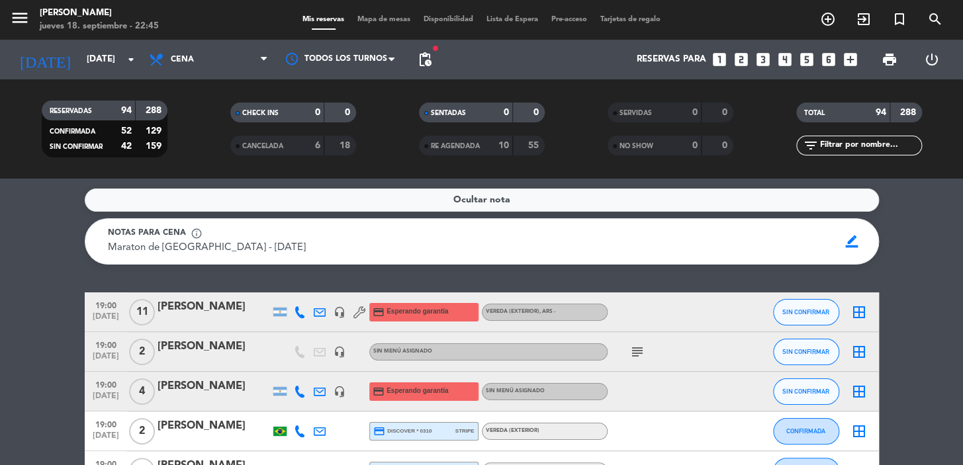
type input "sáb. [DATE]"
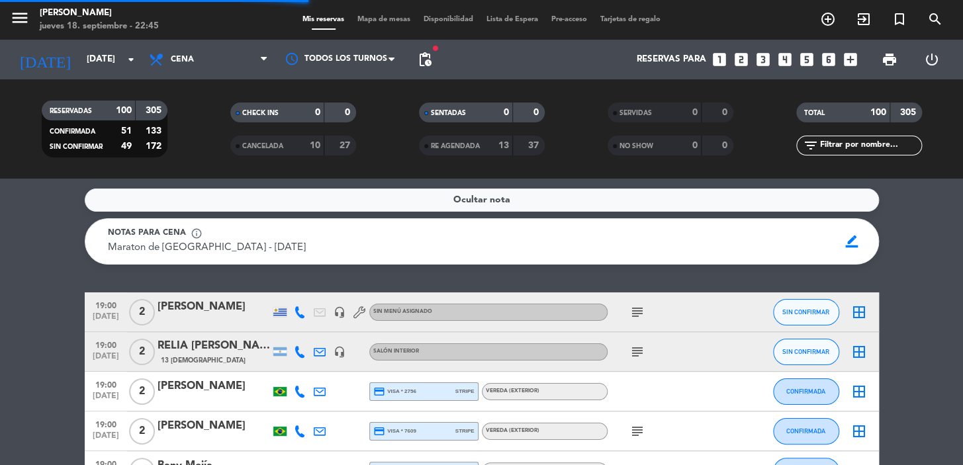
click at [433, 56] on span "pending_actions" at bounding box center [425, 59] width 26 height 26
click at [430, 62] on span "pending_actions" at bounding box center [425, 60] width 16 height 16
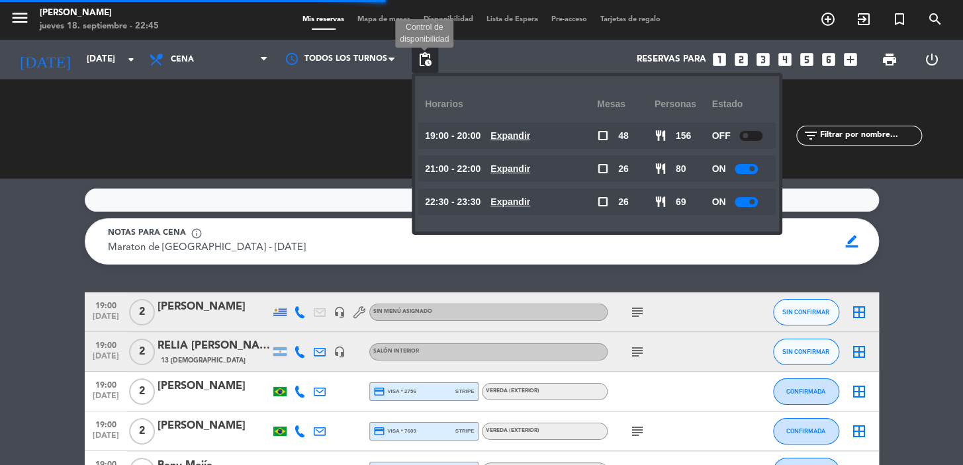
click at [520, 130] on u "Expandir" at bounding box center [510, 135] width 40 height 11
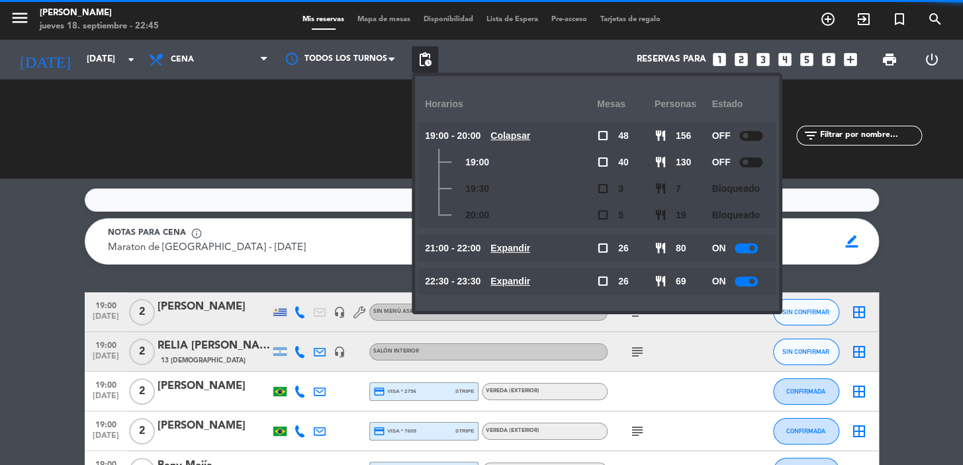
click at [520, 130] on u "Colapsar" at bounding box center [510, 135] width 40 height 11
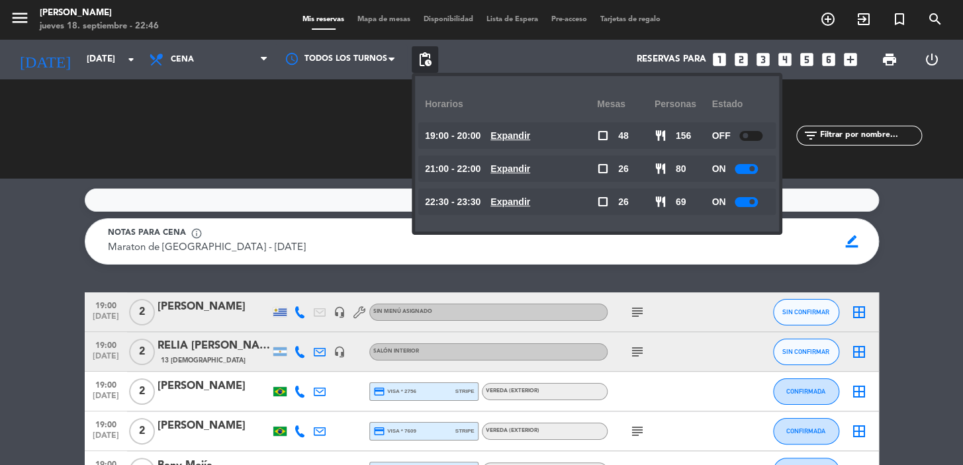
click at [528, 167] on u "Expandir" at bounding box center [510, 168] width 40 height 11
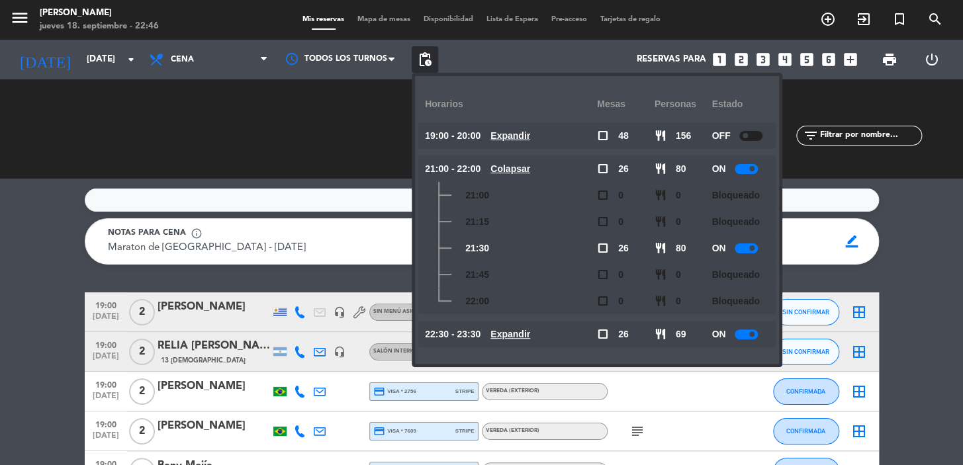
click at [528, 167] on u "Colapsar" at bounding box center [510, 168] width 40 height 11
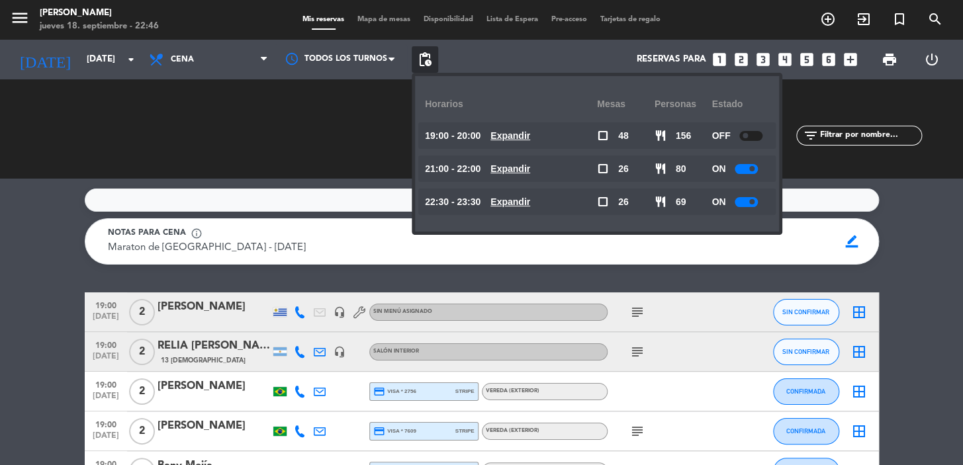
click at [530, 203] on u "Expandir" at bounding box center [510, 202] width 40 height 11
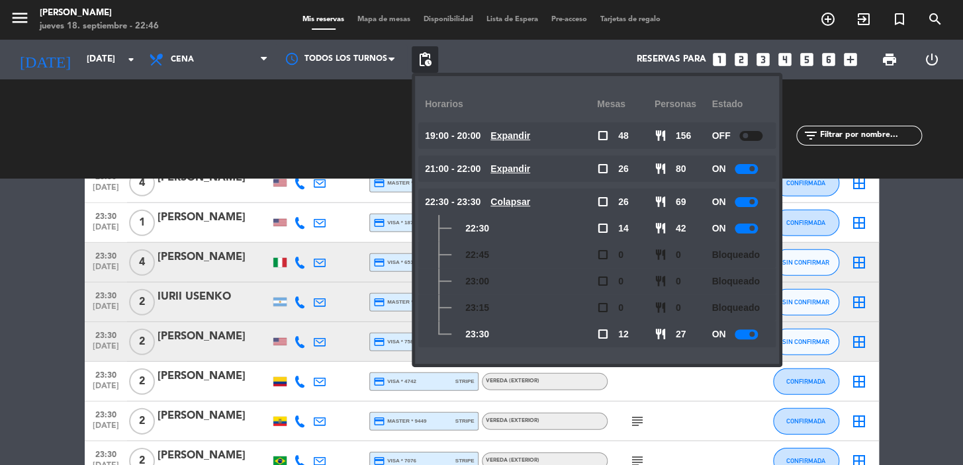
scroll to position [3957, 0]
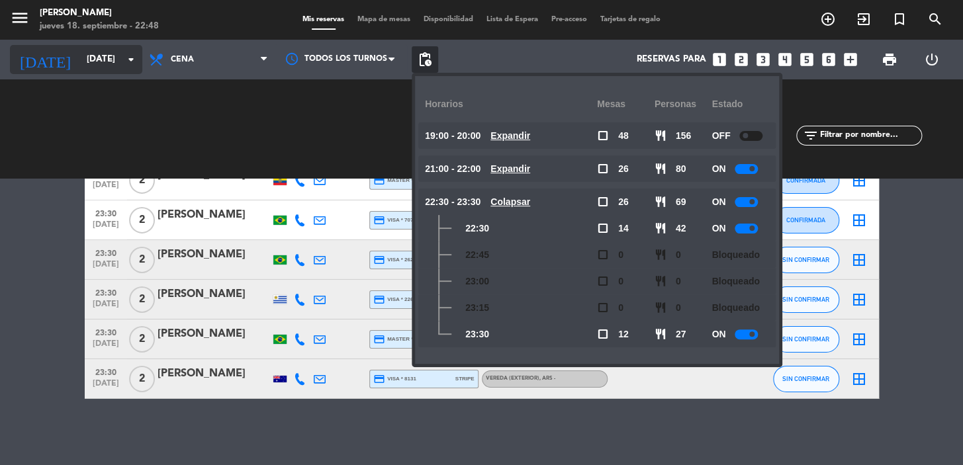
click at [114, 60] on input "sáb. [DATE]" at bounding box center [138, 60] width 117 height 24
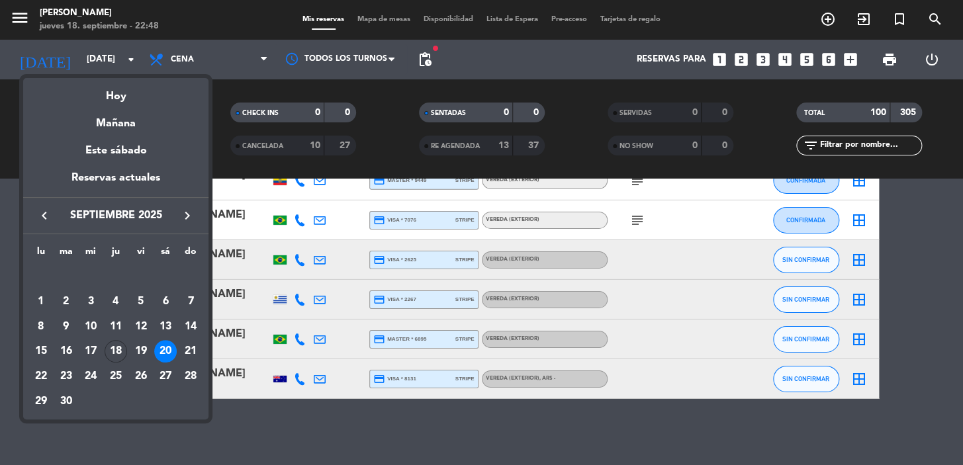
click at [827, 62] on div at bounding box center [481, 232] width 963 height 465
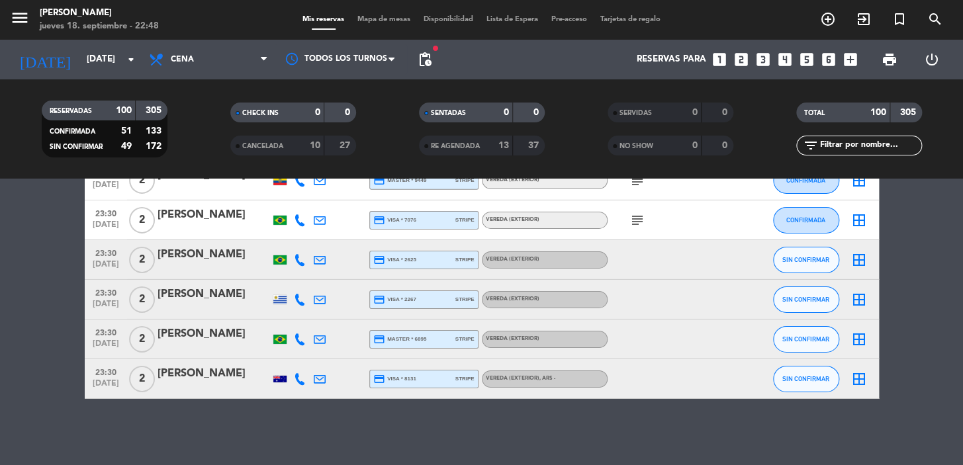
click at [827, 59] on icon "looks_6" at bounding box center [828, 59] width 17 height 17
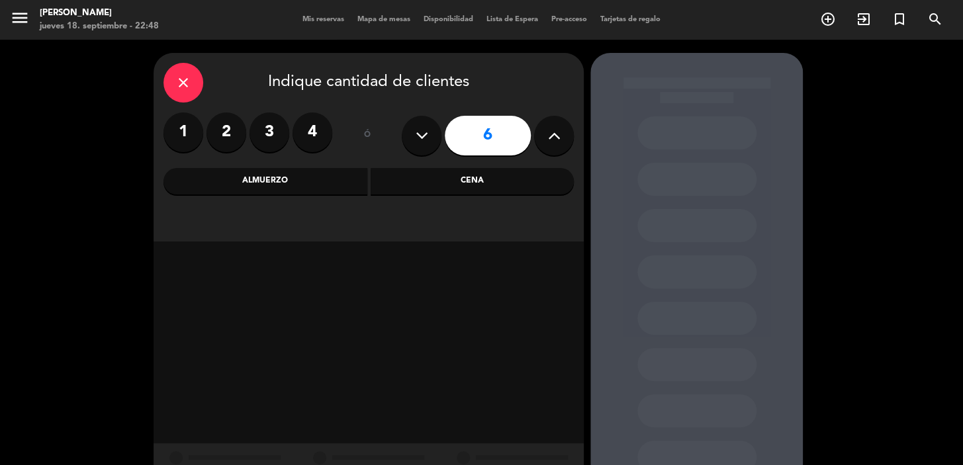
click at [530, 180] on div "Cena" at bounding box center [473, 181] width 204 height 26
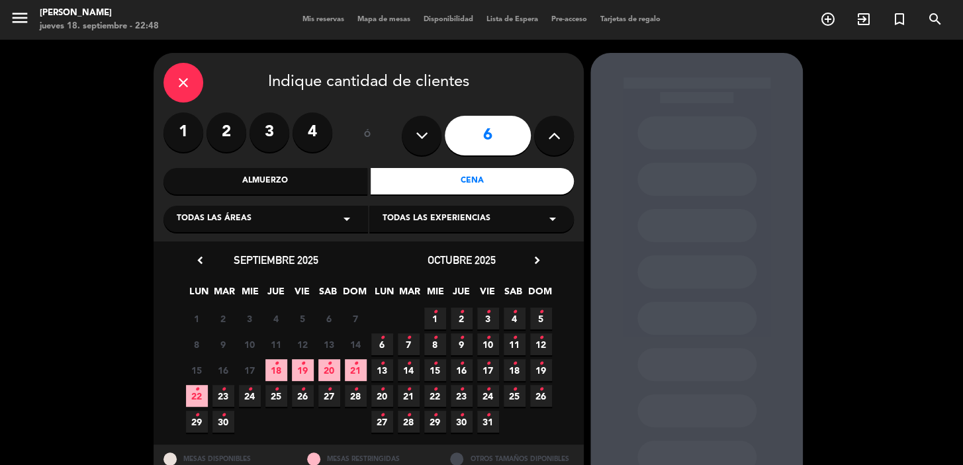
click at [350, 371] on span "21 •" at bounding box center [356, 370] width 22 height 22
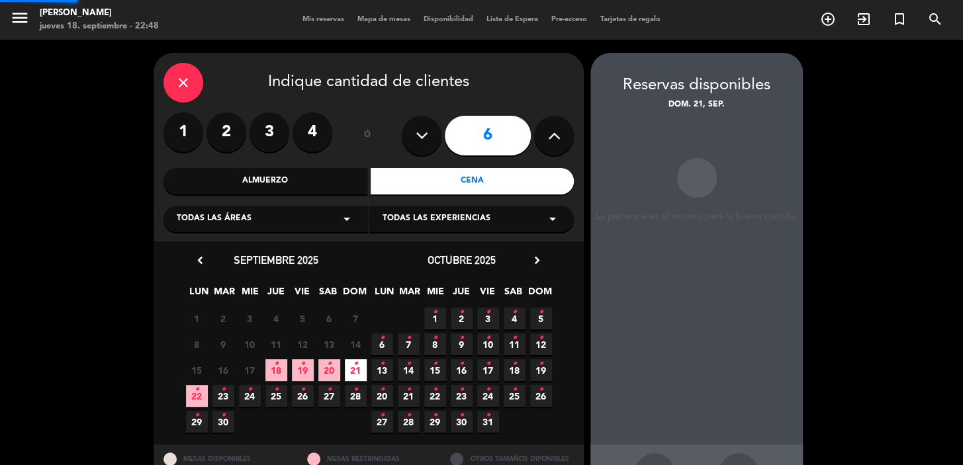
scroll to position [48, 0]
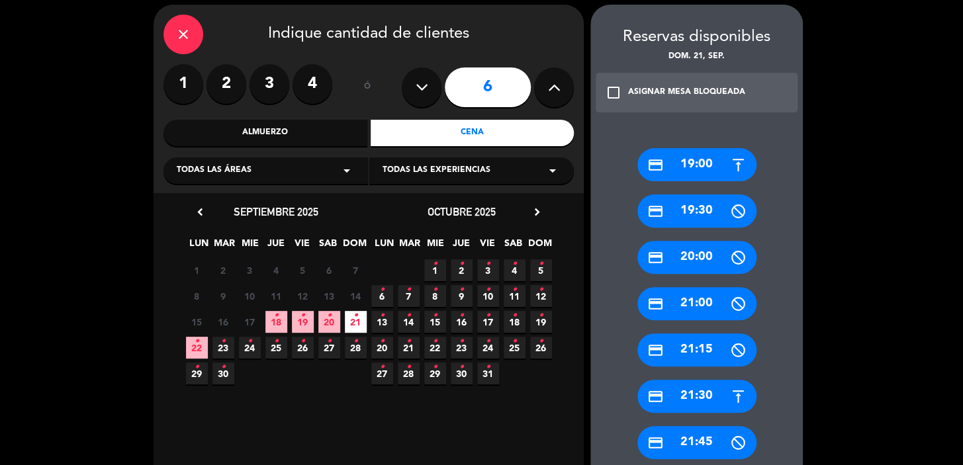
click at [725, 210] on div "credit_card 19:30" at bounding box center [696, 211] width 119 height 33
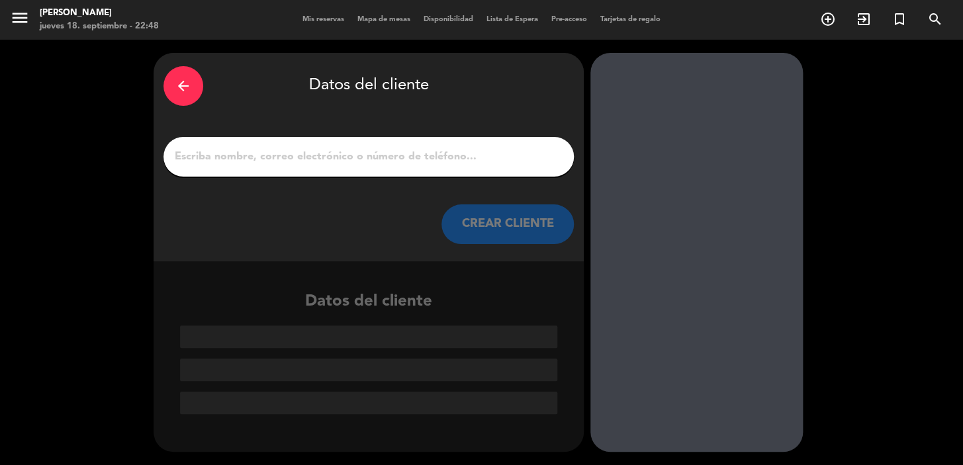
scroll to position [0, 0]
paste input "Erika Roman"
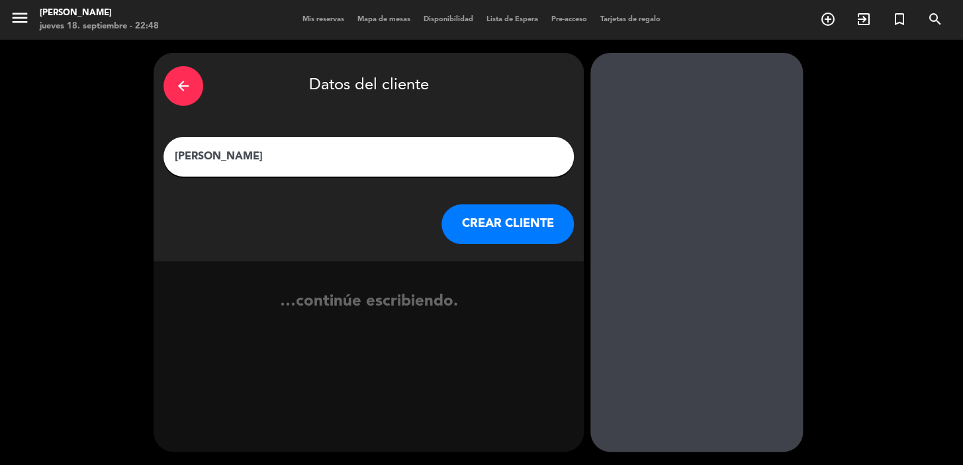
type input "Erika Roman"
click at [497, 228] on button "CREAR CLIENTE" at bounding box center [507, 225] width 132 height 40
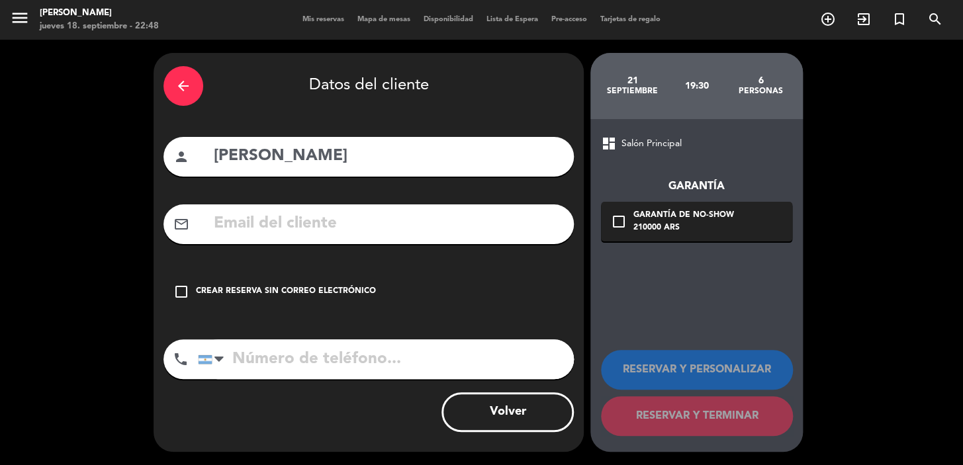
click at [177, 290] on icon "check_box_outline_blank" at bounding box center [181, 292] width 16 height 16
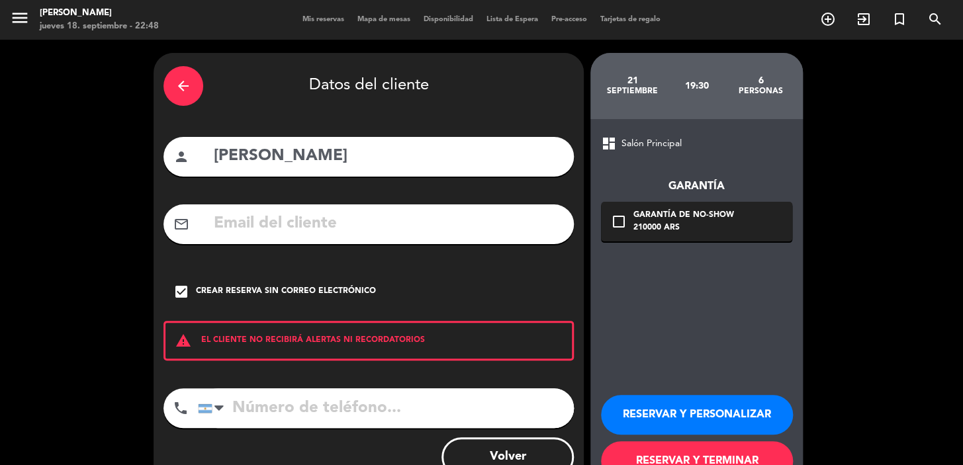
click at [663, 409] on button "RESERVAR Y PERSONALIZAR" at bounding box center [697, 415] width 192 height 40
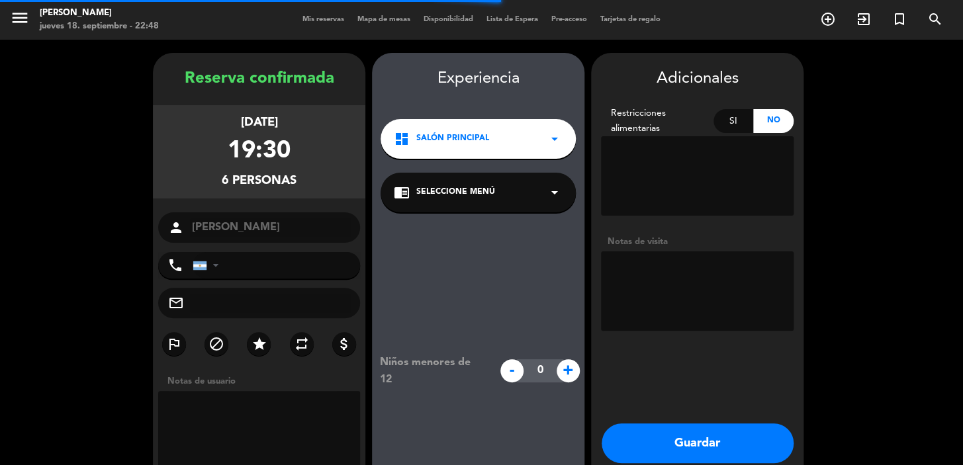
scroll to position [53, 0]
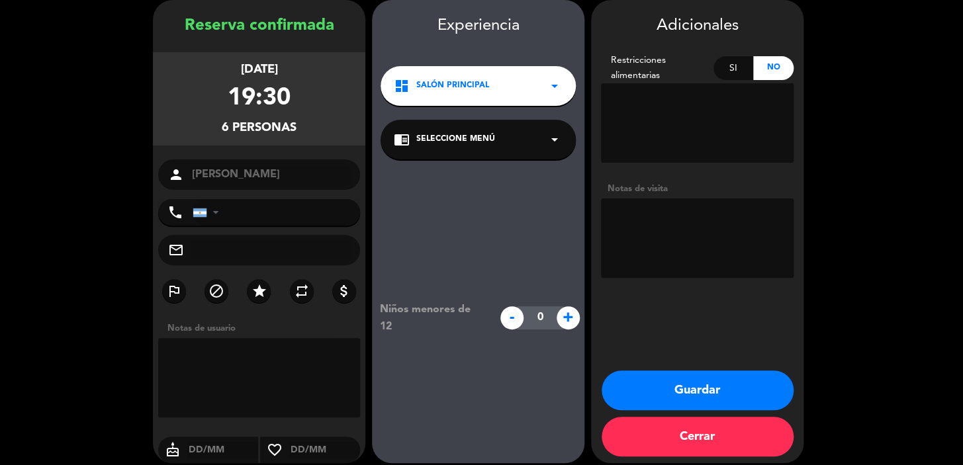
drag, startPoint x: 690, startPoint y: 122, endPoint x: 629, endPoint y: 230, distance: 123.9
paste textarea "Puede ser la mesa osvalada? A los extranjeros les encanta estar frente a la par…"
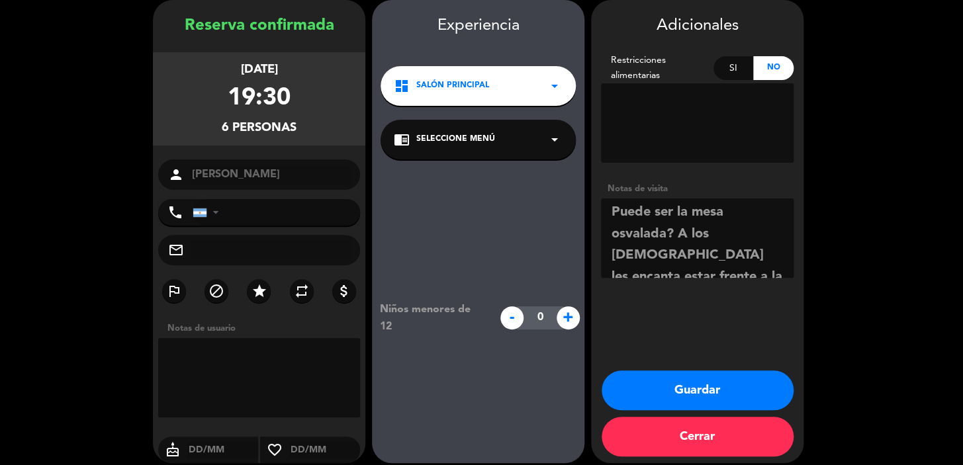
scroll to position [0, 0]
click at [610, 207] on textarea at bounding box center [697, 238] width 193 height 79
click at [645, 205] on textarea at bounding box center [697, 238] width 193 height 79
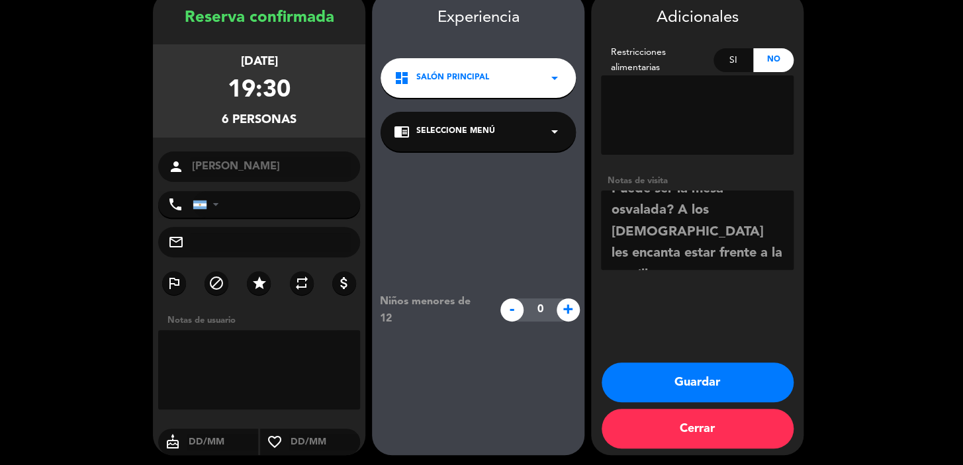
scroll to position [64, 0]
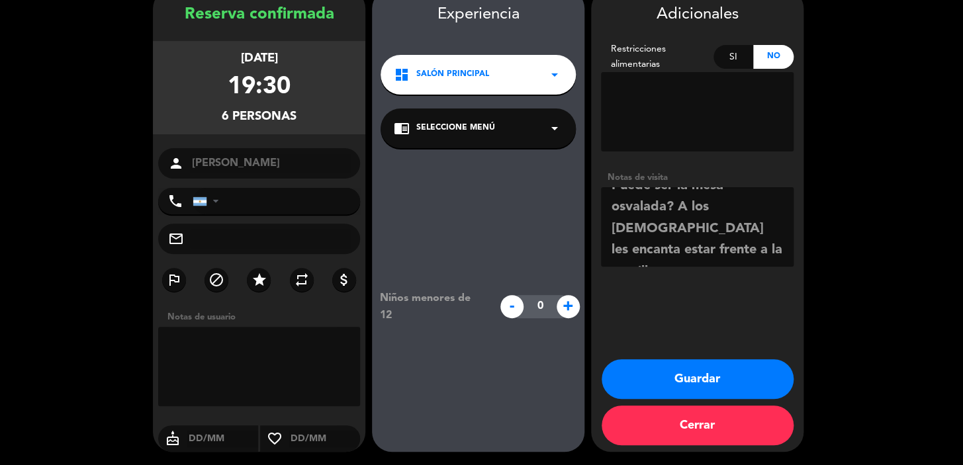
click at [762, 247] on textarea at bounding box center [697, 226] width 193 height 79
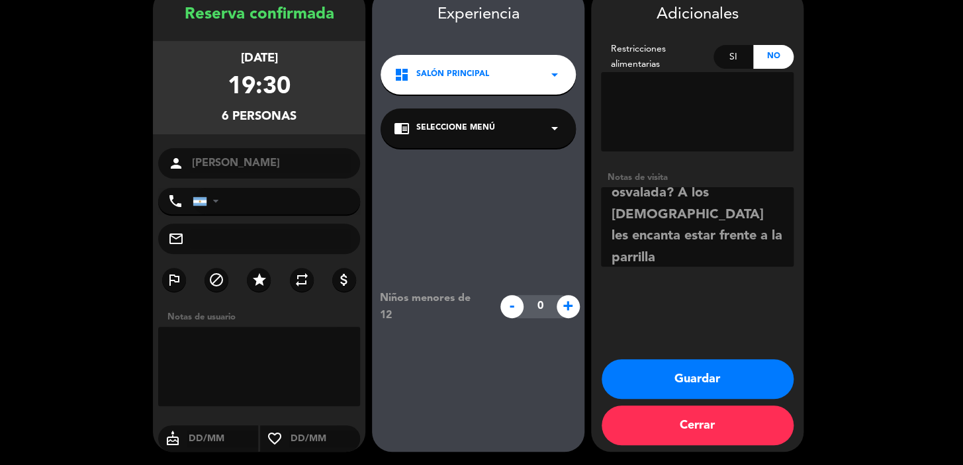
type textarea "PASO VALERIA Puede ser la mesa osvalada? A los extranjeros les encanta estar fr…"
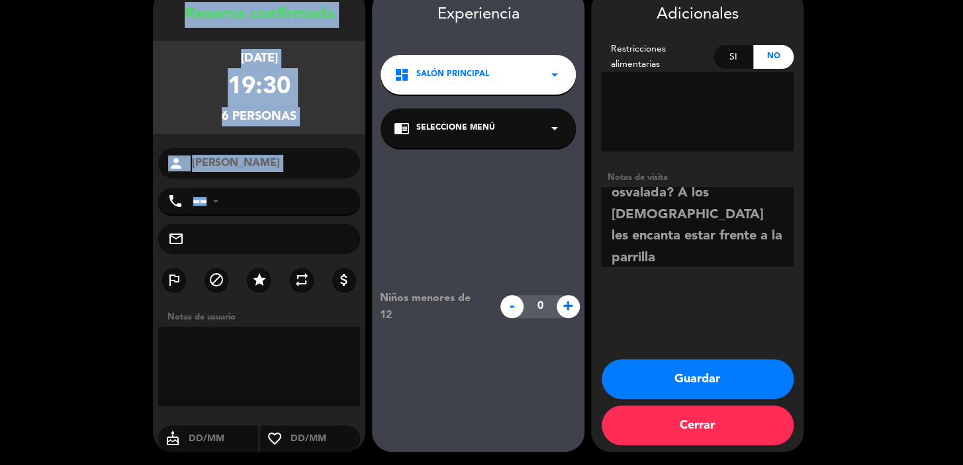
drag, startPoint x: 181, startPoint y: 9, endPoint x: 333, endPoint y: 185, distance: 233.3
click at [333, 185] on div "Reserva confirmada domingo 21, sep. 2025 19:30 6 personas person Erika Roman ph…" at bounding box center [259, 233] width 212 height 463
copy div "Reserva confirmada domingo 21, sep. 2025 19:30 6 personas person"
click at [741, 369] on button "Guardar" at bounding box center [698, 379] width 192 height 40
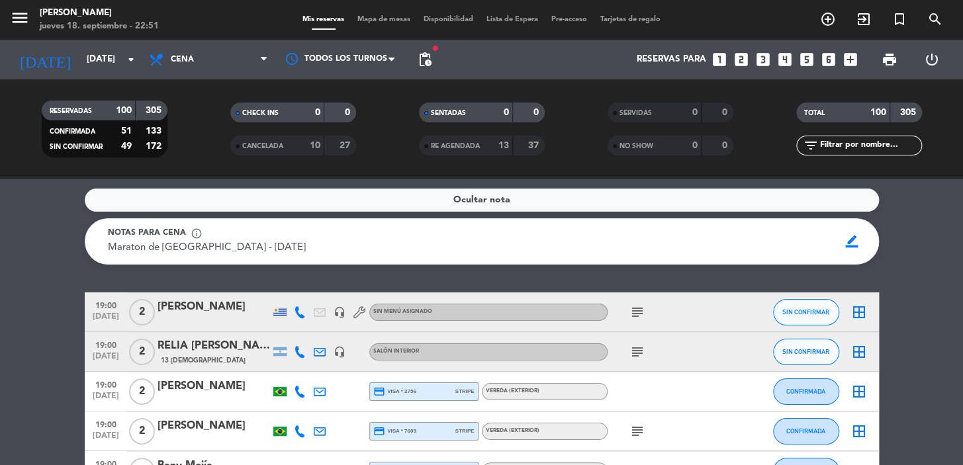
click at [829, 56] on icon "looks_6" at bounding box center [828, 59] width 17 height 17
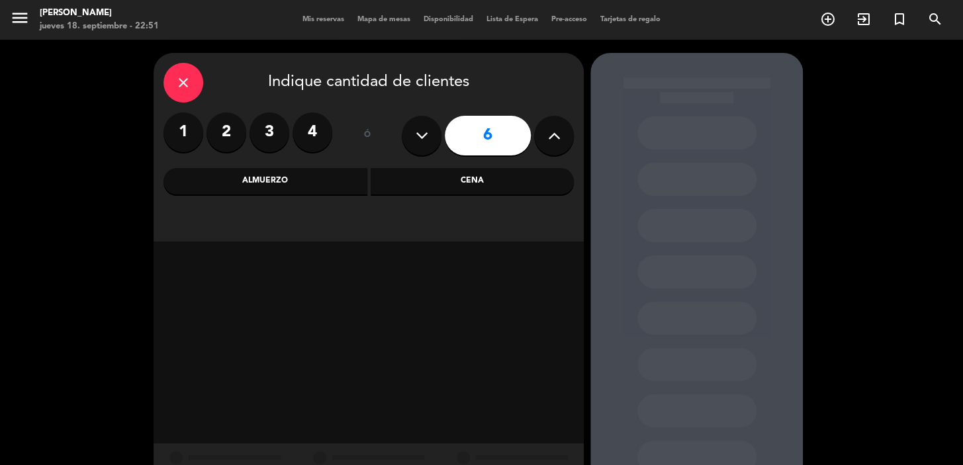
click at [287, 179] on div "Almuerzo" at bounding box center [265, 181] width 204 height 26
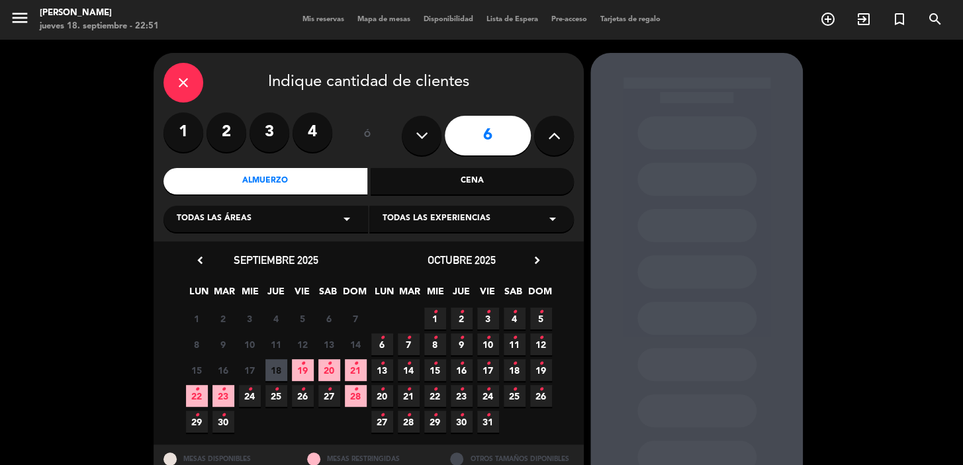
click at [327, 364] on icon "•" at bounding box center [329, 363] width 5 height 21
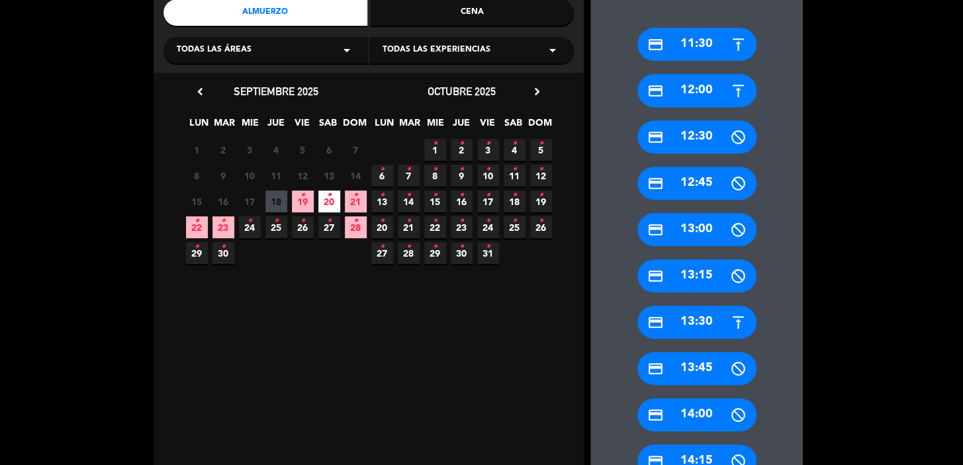
scroll to position [530, 0]
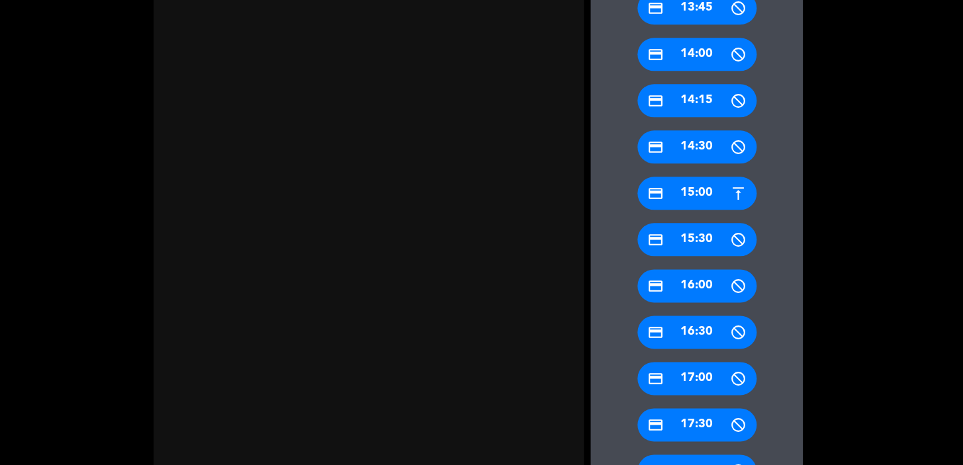
click at [702, 185] on div "credit_card 15:00" at bounding box center [696, 193] width 119 height 33
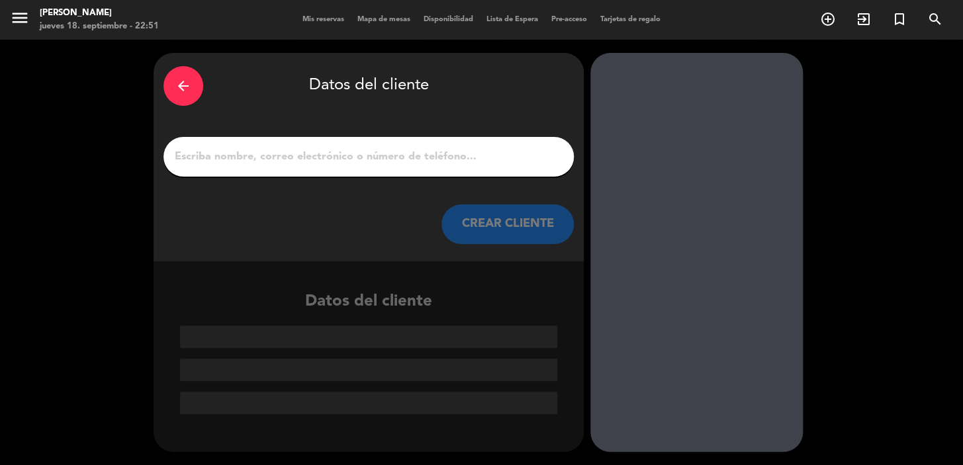
scroll to position [0, 0]
paste input "Esteban Zuluaga"
type input "Esteban Zuluaga"
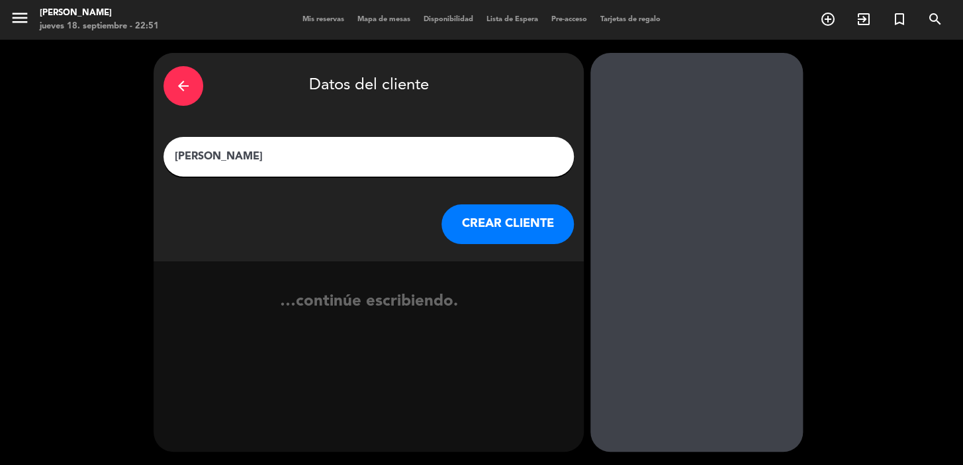
click at [536, 216] on button "CREAR CLIENTE" at bounding box center [507, 225] width 132 height 40
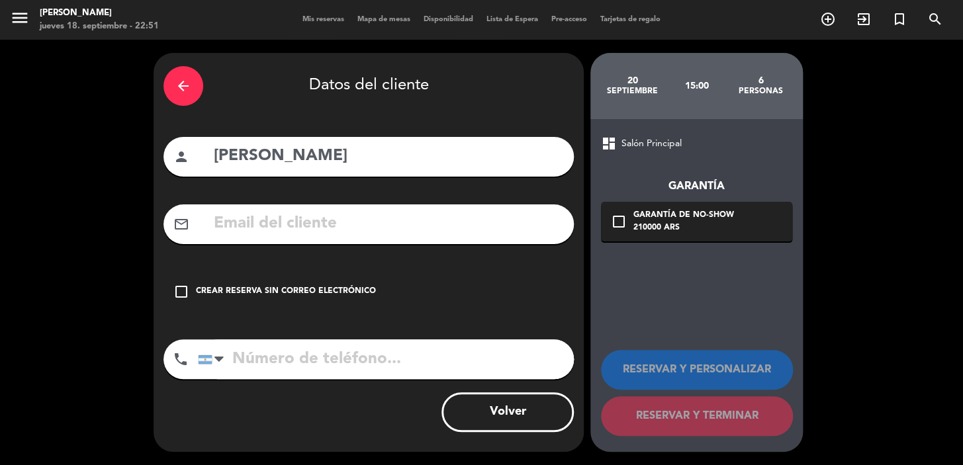
click at [179, 291] on icon "check_box_outline_blank" at bounding box center [181, 292] width 16 height 16
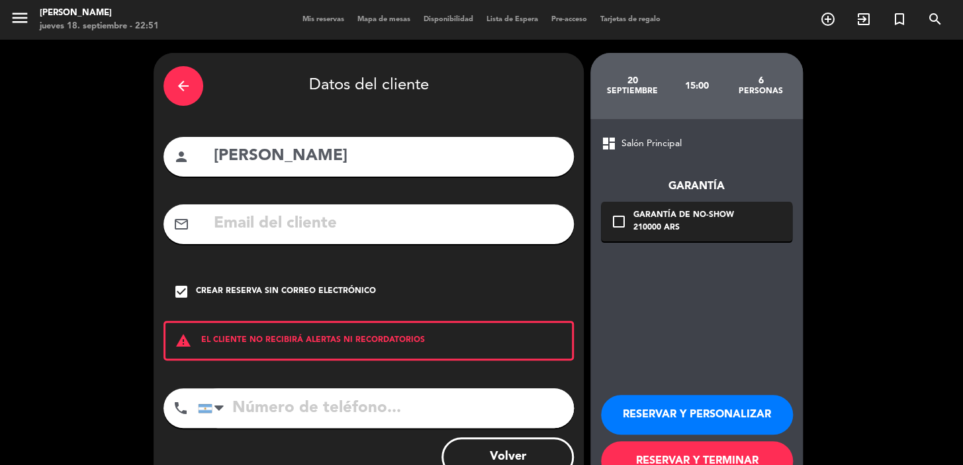
scroll to position [45, 0]
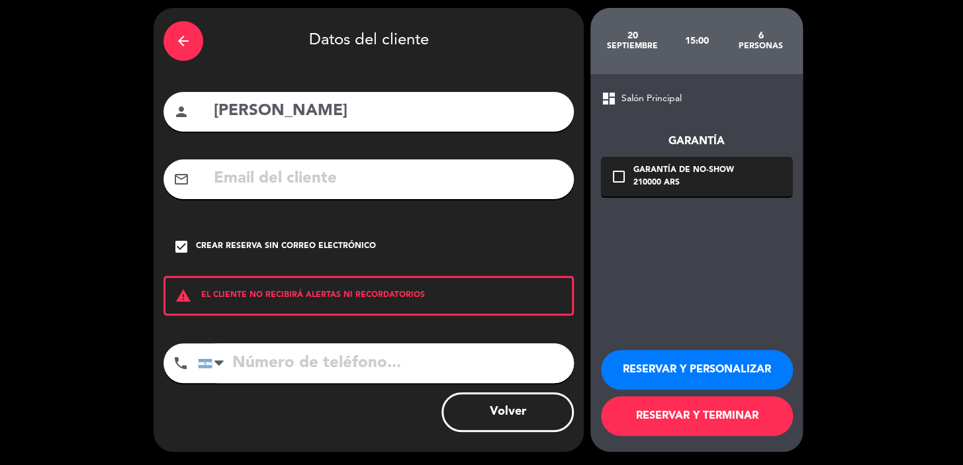
click at [693, 358] on button "RESERVAR Y PERSONALIZAR" at bounding box center [697, 370] width 192 height 40
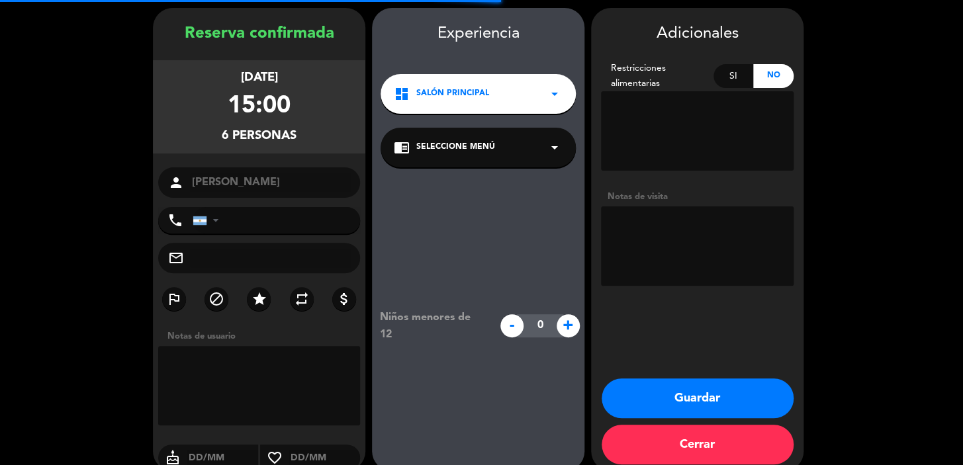
scroll to position [53, 0]
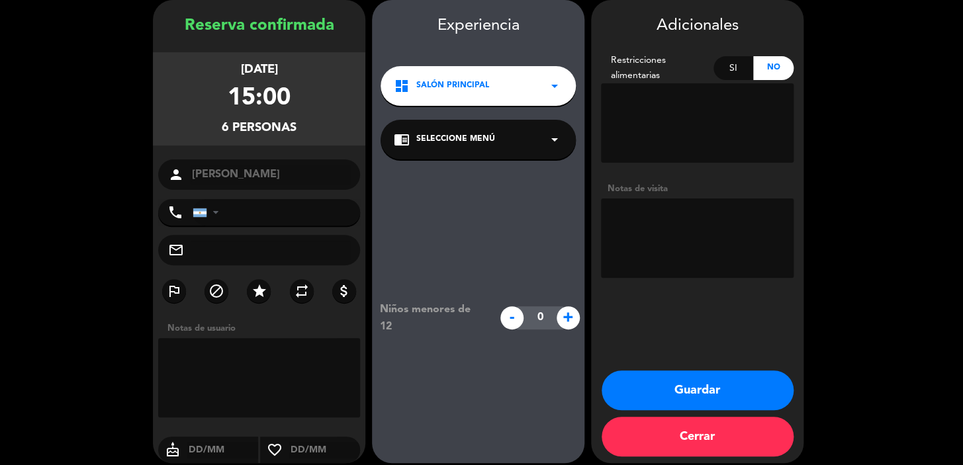
click at [673, 221] on textarea at bounding box center [697, 238] width 193 height 79
type textarea "p"
type textarea "PASO DIEGO AG GABRIELA"
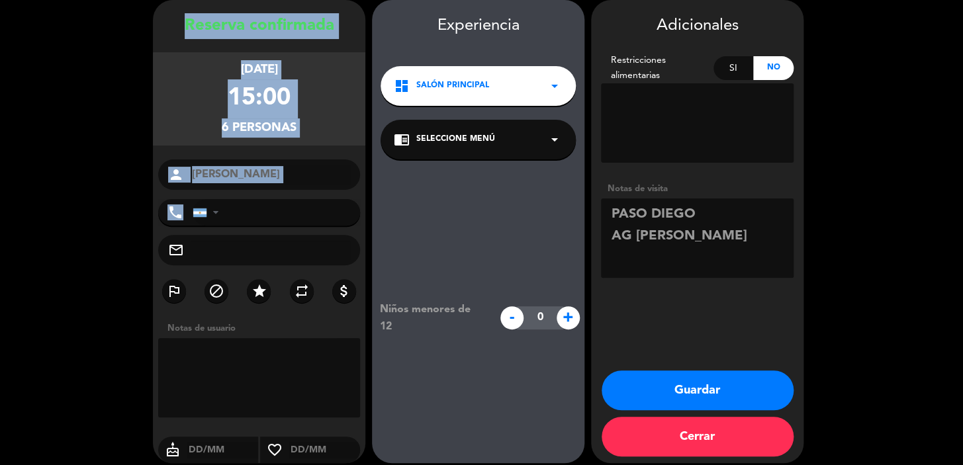
drag, startPoint x: 179, startPoint y: 27, endPoint x: 260, endPoint y: 203, distance: 193.4
click at [260, 203] on div "Reserva confirmada sábado 20, sep. 2025 15:00 6 personas person Esteban Zuluaga…" at bounding box center [259, 244] width 212 height 463
copy div "Reserva confirmada sábado 20, sep. 2025 15:00 6 personas person phone"
click at [713, 384] on button "Guardar" at bounding box center [698, 391] width 192 height 40
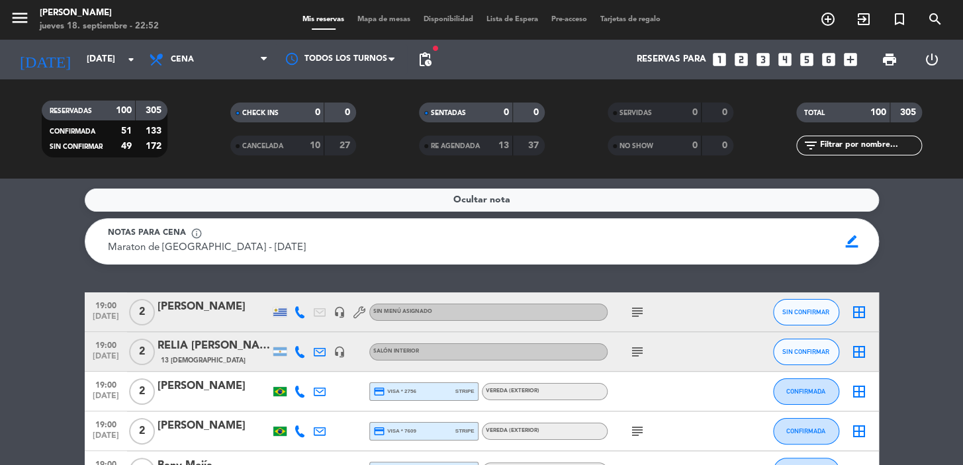
click at [739, 54] on icon "looks_two" at bounding box center [741, 59] width 17 height 17
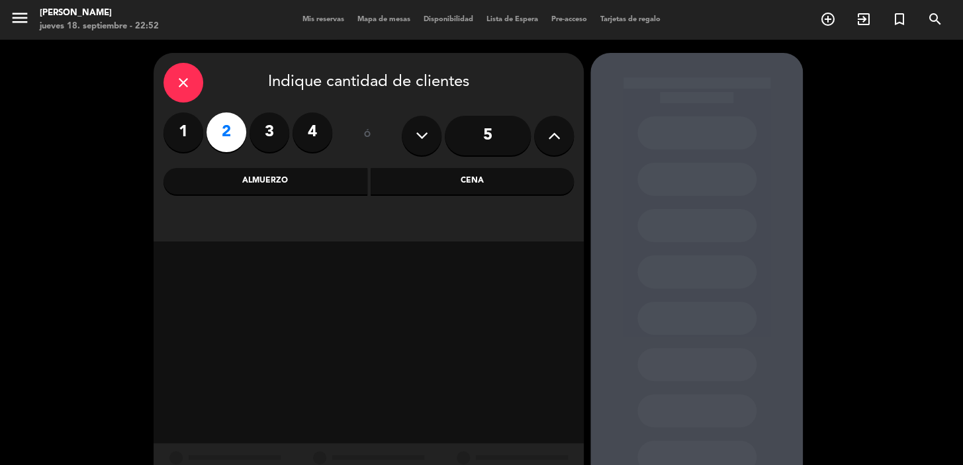
click at [452, 175] on div "Cena" at bounding box center [473, 181] width 204 height 26
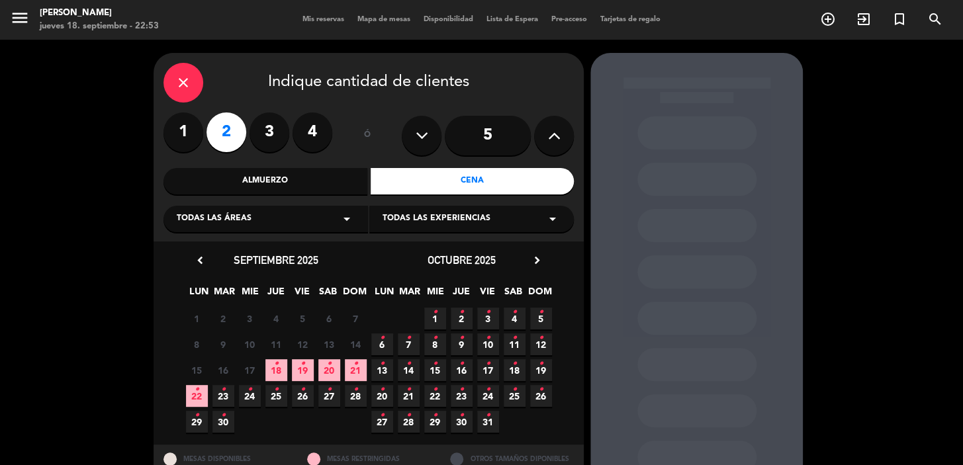
click at [537, 258] on icon "chevron_right" at bounding box center [537, 261] width 14 height 14
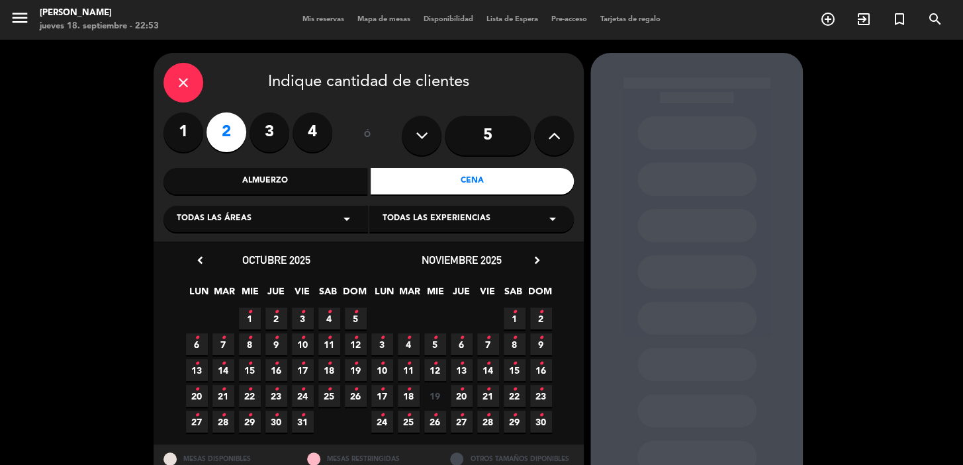
click at [459, 396] on icon "•" at bounding box center [461, 389] width 5 height 21
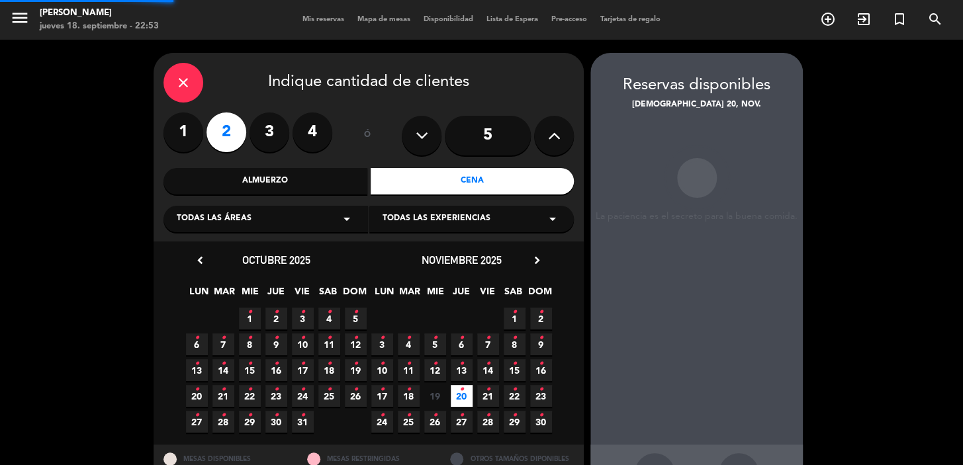
scroll to position [48, 0]
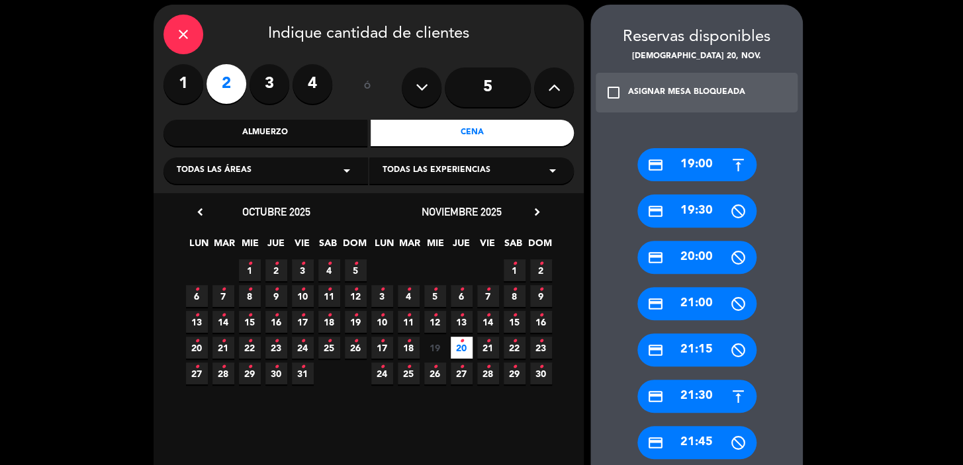
click at [694, 208] on div "credit_card 19:30" at bounding box center [696, 211] width 119 height 33
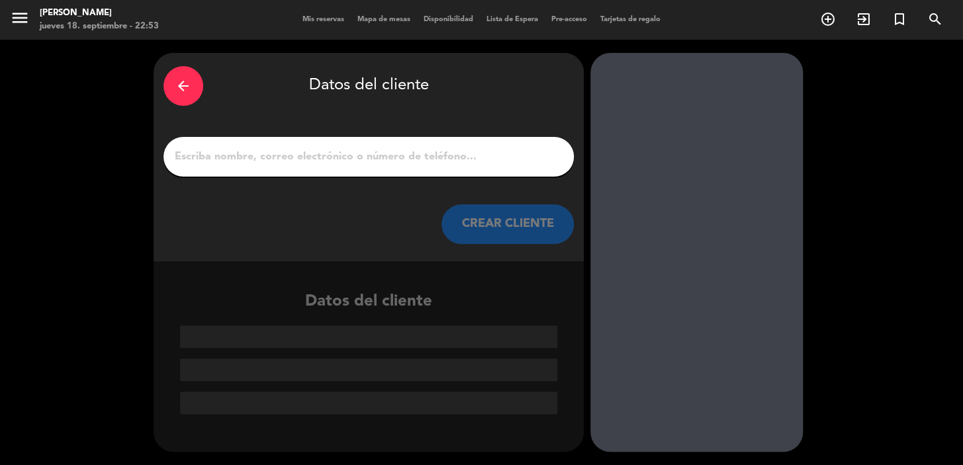
scroll to position [0, 0]
paste input "CHESSMAN, CLAYTON & MARGARET"
type input "CHESSMAN, CLAYTON & MARGARET"
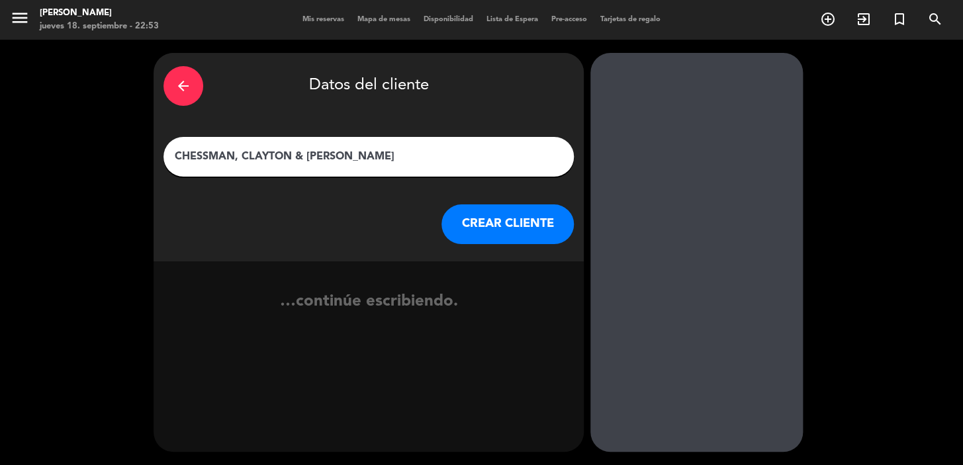
click at [507, 226] on button "CREAR CLIENTE" at bounding box center [507, 225] width 132 height 40
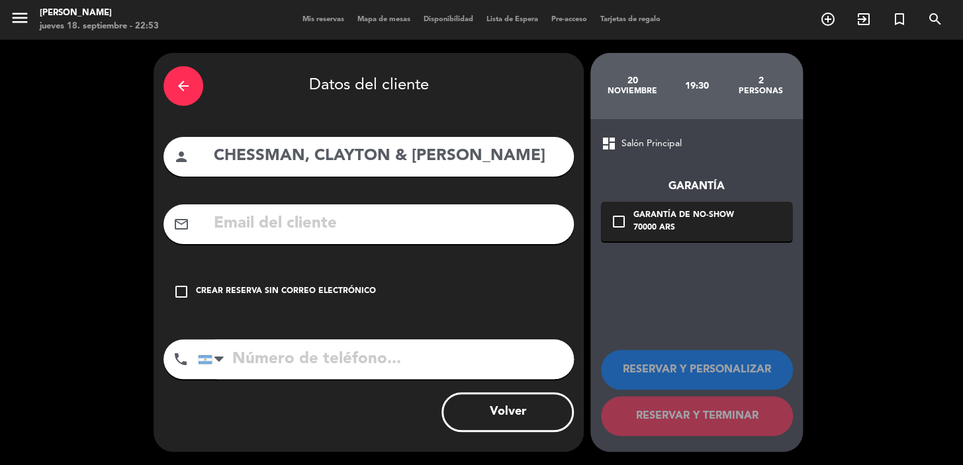
click at [181, 291] on icon "check_box_outline_blank" at bounding box center [181, 292] width 16 height 16
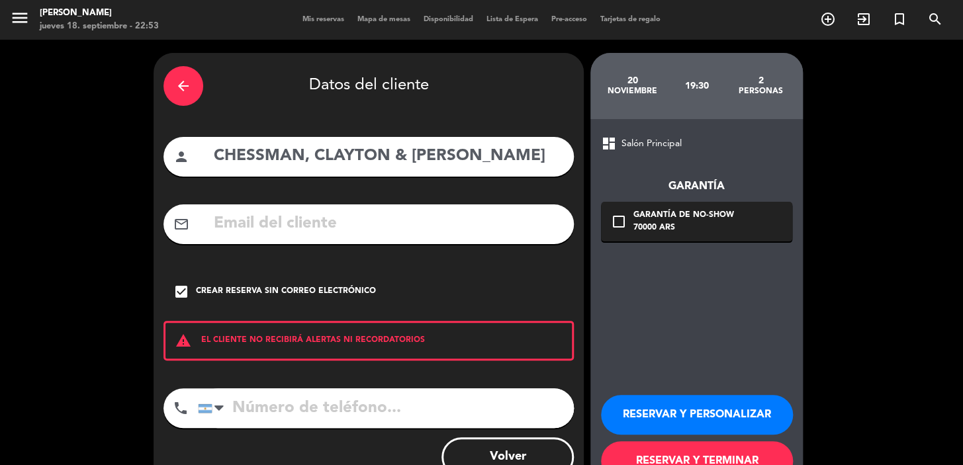
click at [745, 415] on button "RESERVAR Y PERSONALIZAR" at bounding box center [697, 415] width 192 height 40
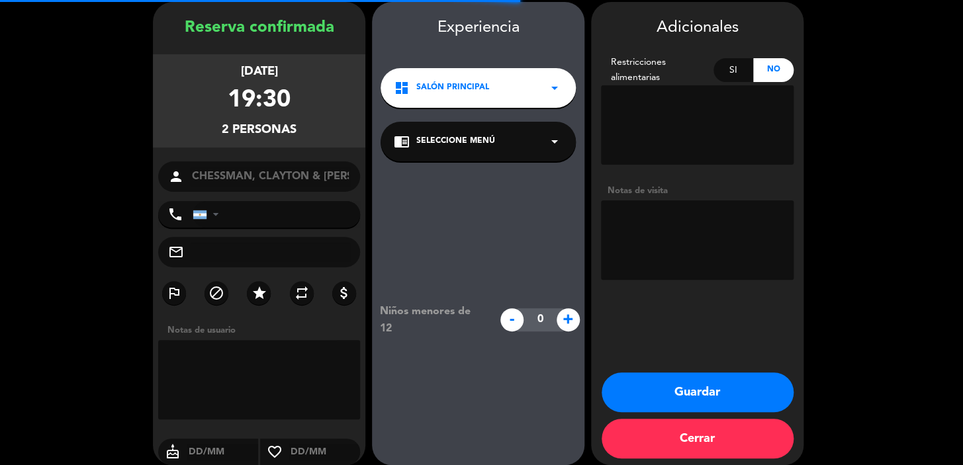
scroll to position [53, 0]
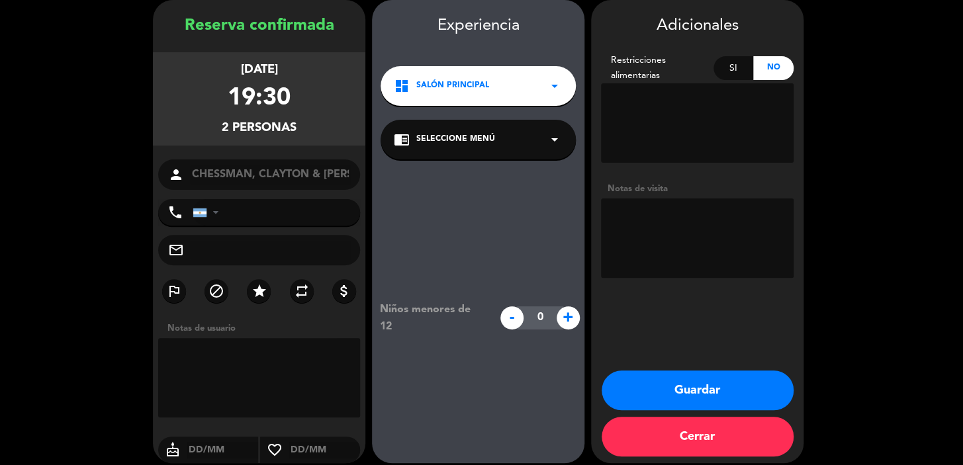
click at [738, 234] on textarea at bounding box center [697, 238] width 193 height 79
type textarea "PASO DIEGO AG GABRIELA"
click at [724, 391] on button "Guardar" at bounding box center [698, 391] width 192 height 40
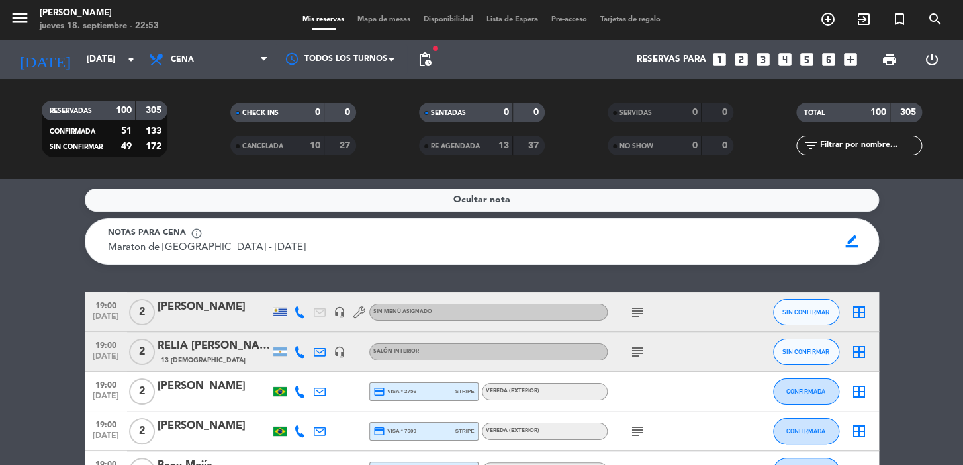
click at [937, 19] on icon "search" at bounding box center [935, 19] width 16 height 16
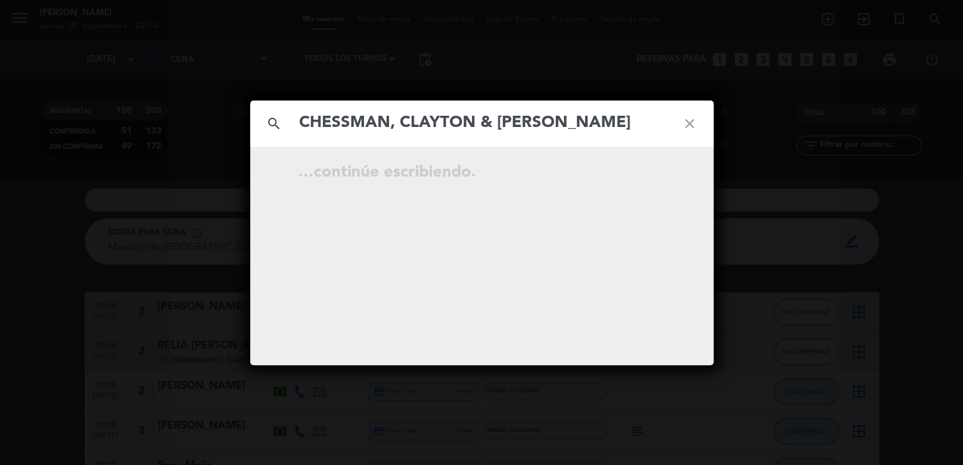
type input "CHESSMAN, CLAYTON & MARGARET"
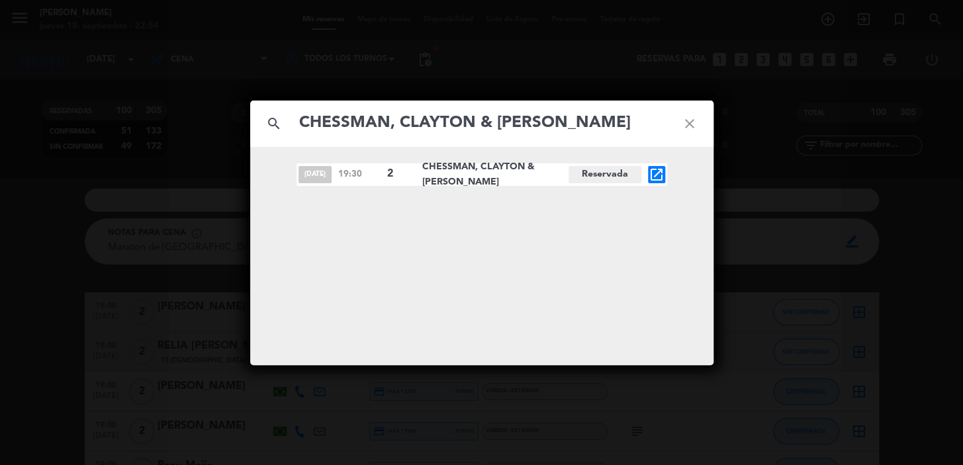
click at [655, 178] on icon "open_in_new" at bounding box center [657, 175] width 16 height 16
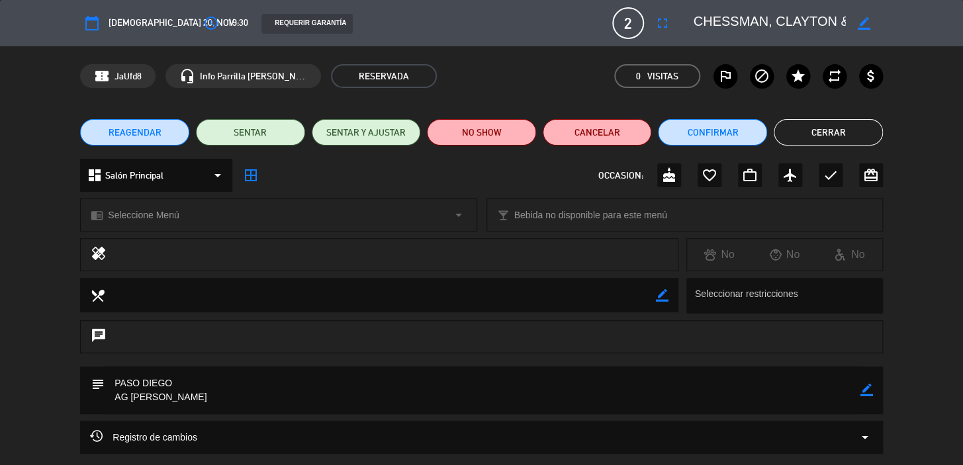
click at [821, 137] on button "Cerrar" at bounding box center [828, 132] width 109 height 26
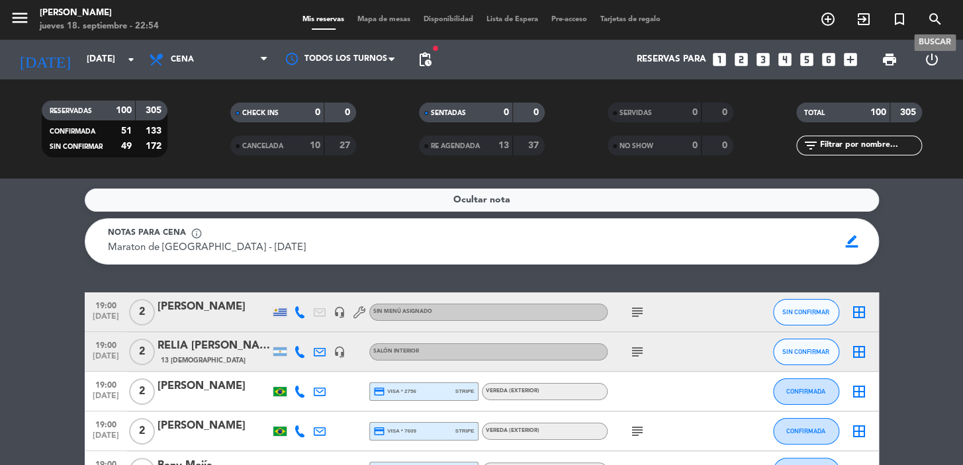
click at [937, 19] on icon "search" at bounding box center [935, 19] width 16 height 16
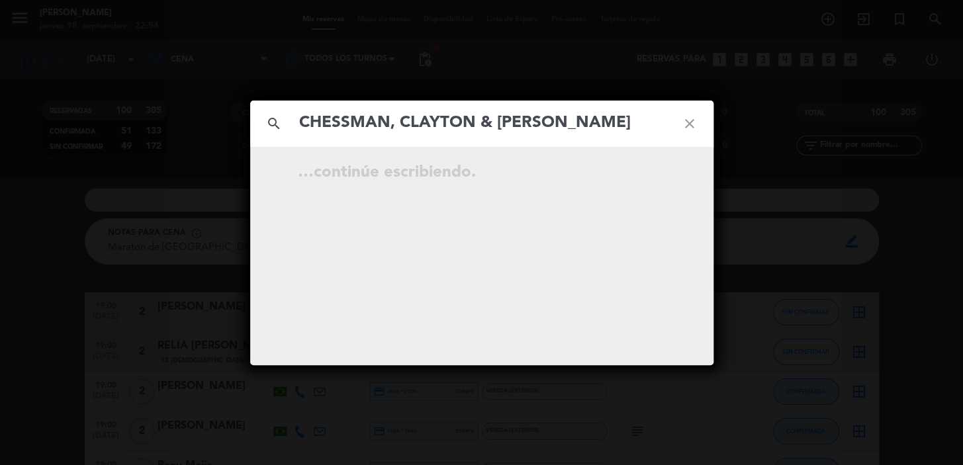
type input "CHESSMAN, CLAYTON & MARGARET"
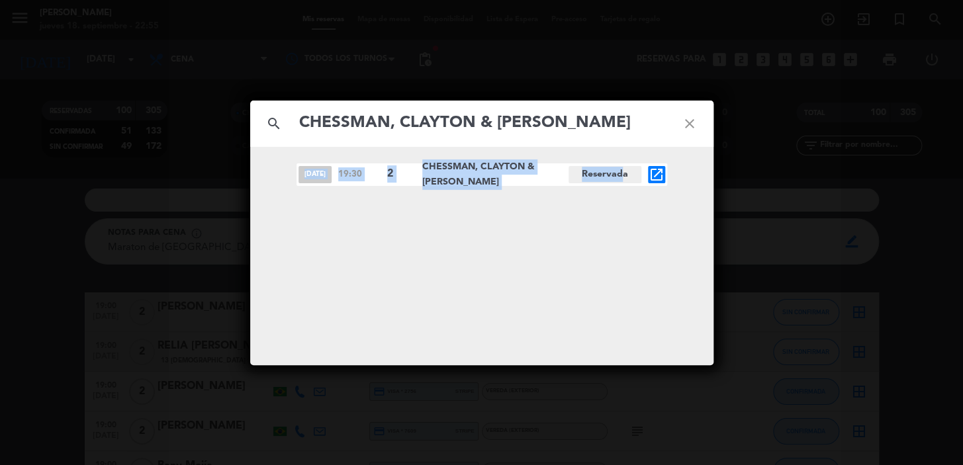
drag, startPoint x: 422, startPoint y: 181, endPoint x: 586, endPoint y: 167, distance: 164.7
click at [633, 182] on div "nov. 20 19:30 2 CHESSMAN, CLAYTON & MARGARET Reservada open_in_new" at bounding box center [482, 174] width 371 height 23
copy div "nov. 20 19:30 2 CHESSMAN, CLAYTON & MARGARET Reservada"
click at [688, 124] on icon "close" at bounding box center [690, 124] width 48 height 48
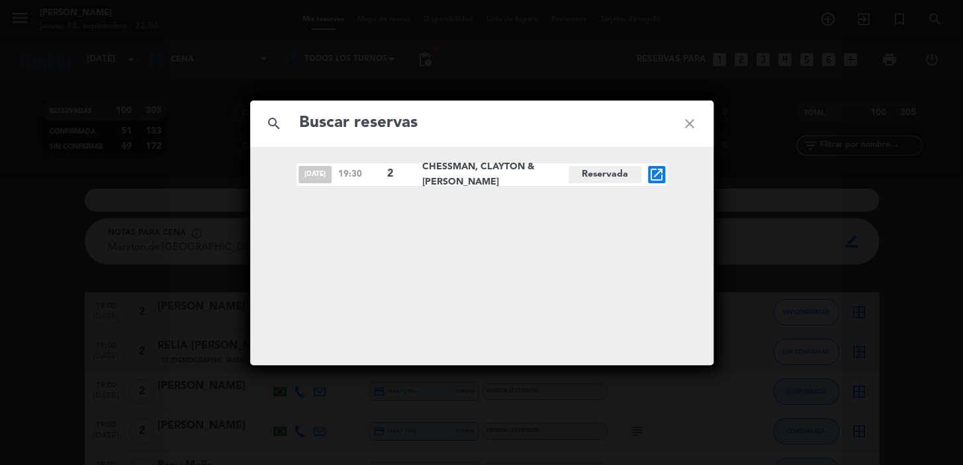
click at [688, 120] on icon "close" at bounding box center [690, 124] width 48 height 48
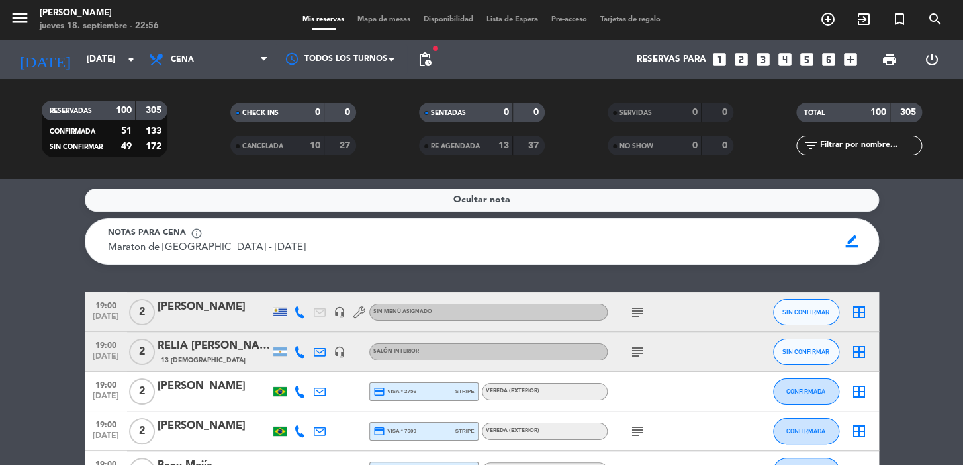
click at [739, 56] on icon "looks_two" at bounding box center [741, 59] width 17 height 17
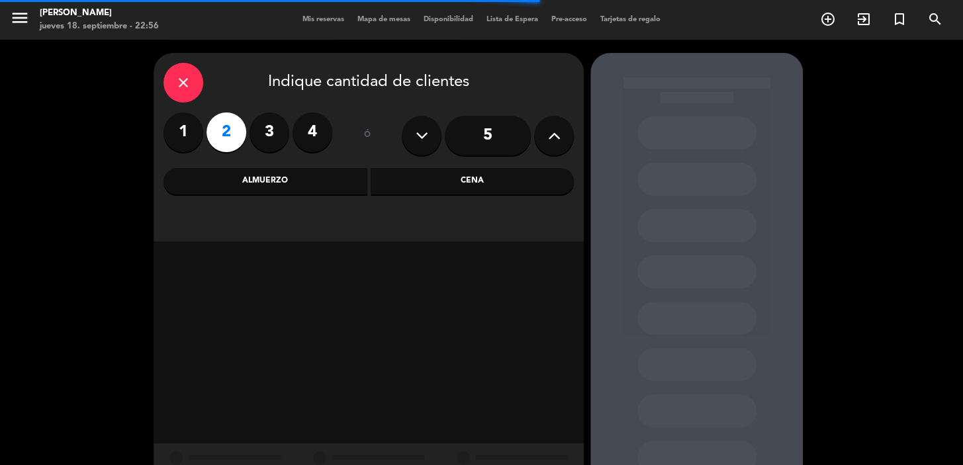
click at [414, 181] on div "Cena" at bounding box center [473, 181] width 204 height 26
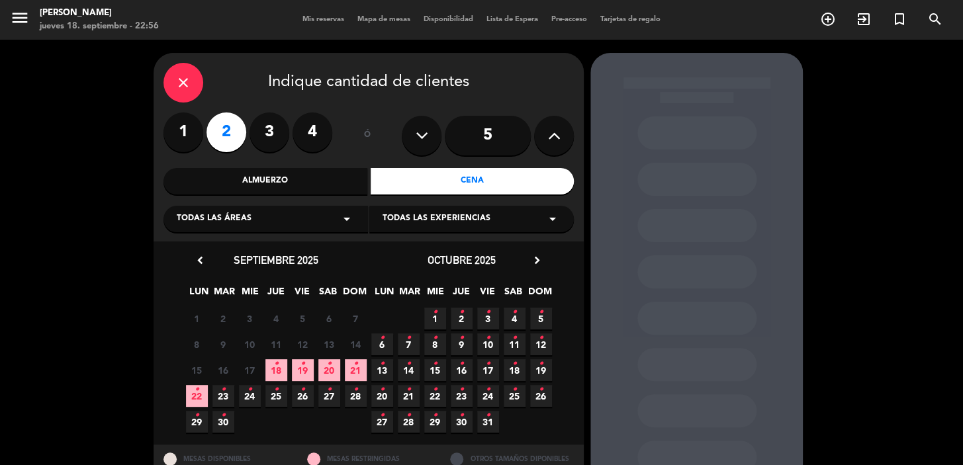
click at [533, 259] on icon "chevron_right" at bounding box center [537, 261] width 14 height 14
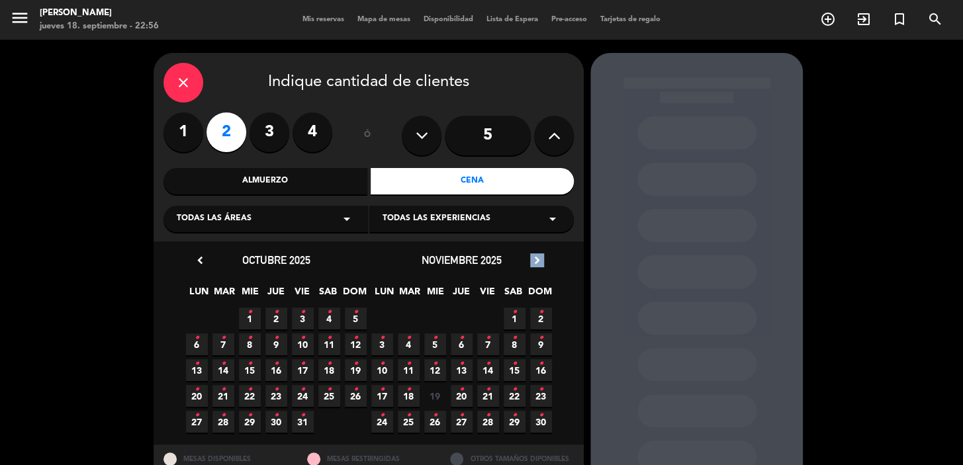
click at [533, 259] on icon "chevron_right" at bounding box center [537, 261] width 14 height 14
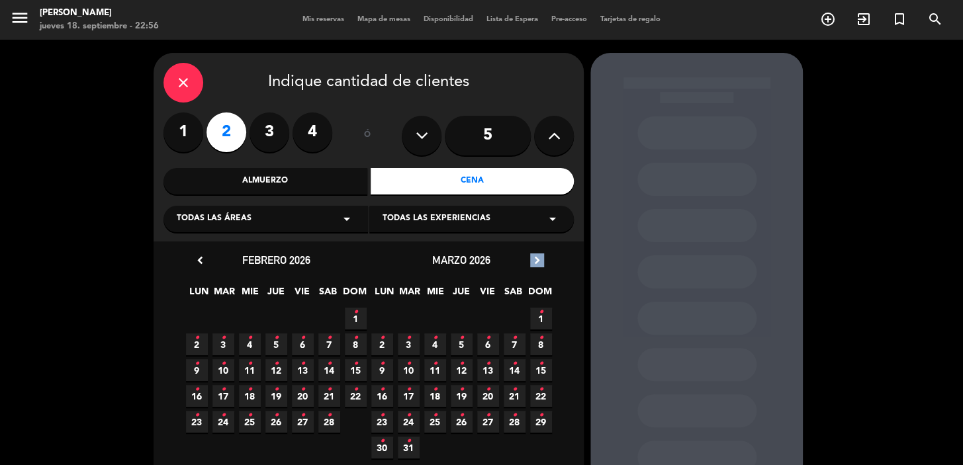
click at [533, 259] on icon "chevron_right" at bounding box center [537, 261] width 14 height 14
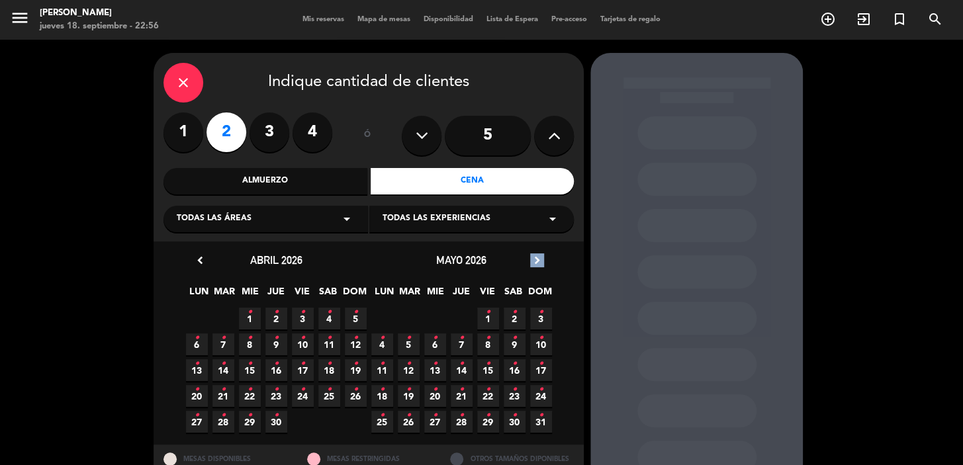
click at [531, 258] on icon "chevron_right" at bounding box center [537, 261] width 14 height 14
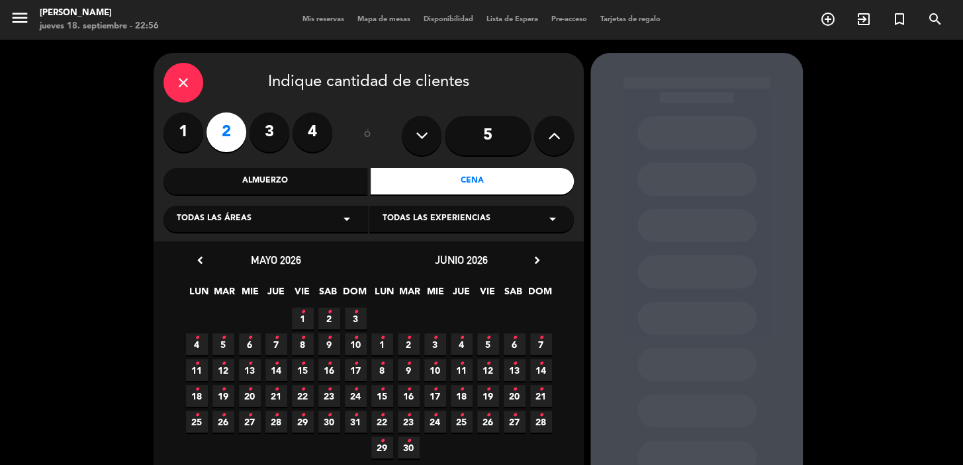
click at [328, 418] on icon "•" at bounding box center [329, 415] width 5 height 21
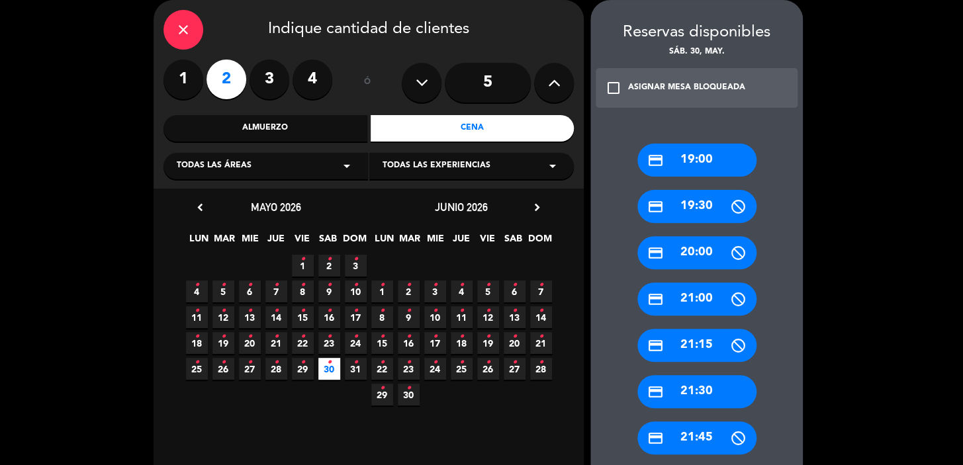
click at [710, 206] on div "credit_card 19:30" at bounding box center [696, 206] width 119 height 33
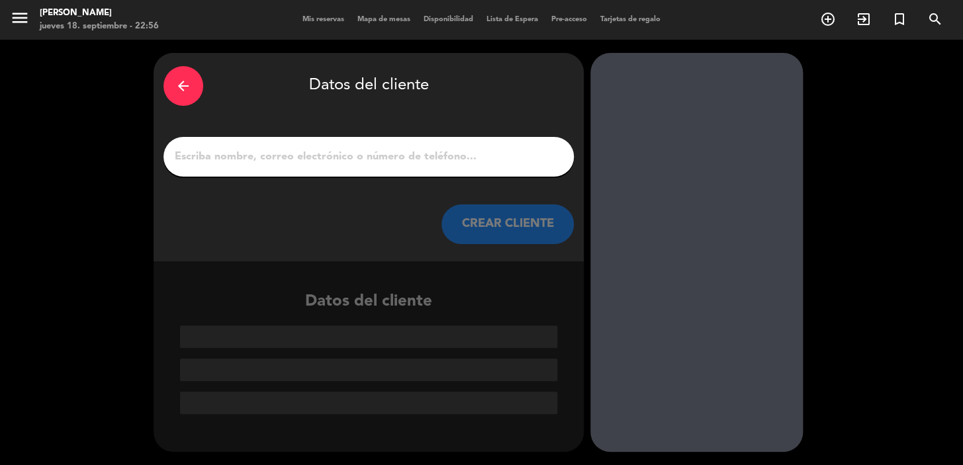
scroll to position [0, 0]
paste input "CULLERS, JOHN STANLEY"
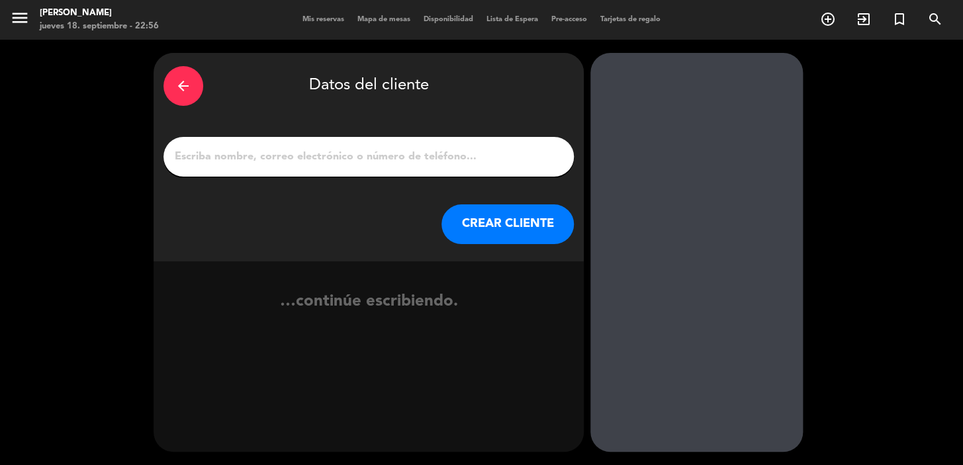
type input "CULLERS, JOHN STANLEY"
click at [498, 216] on button "CREAR CLIENTE" at bounding box center [507, 225] width 132 height 40
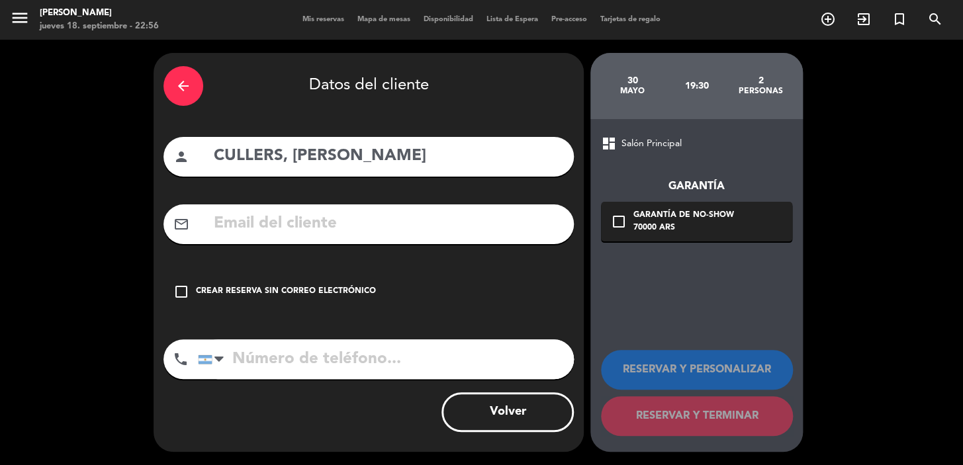
click at [179, 284] on icon "check_box_outline_blank" at bounding box center [181, 292] width 16 height 16
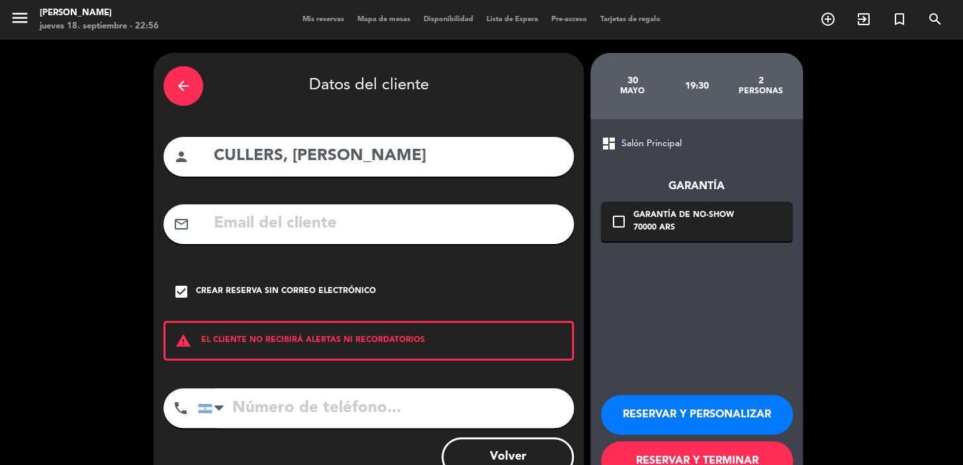
click at [678, 404] on button "RESERVAR Y PERSONALIZAR" at bounding box center [697, 415] width 192 height 40
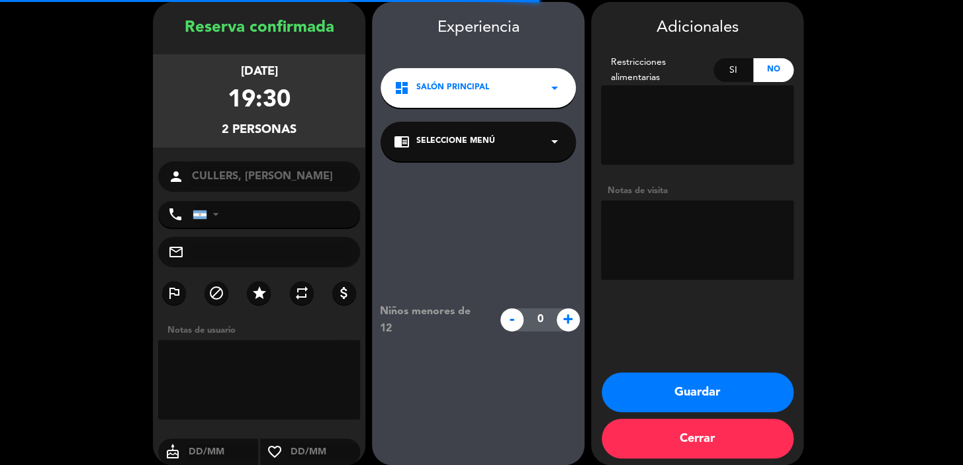
scroll to position [53, 0]
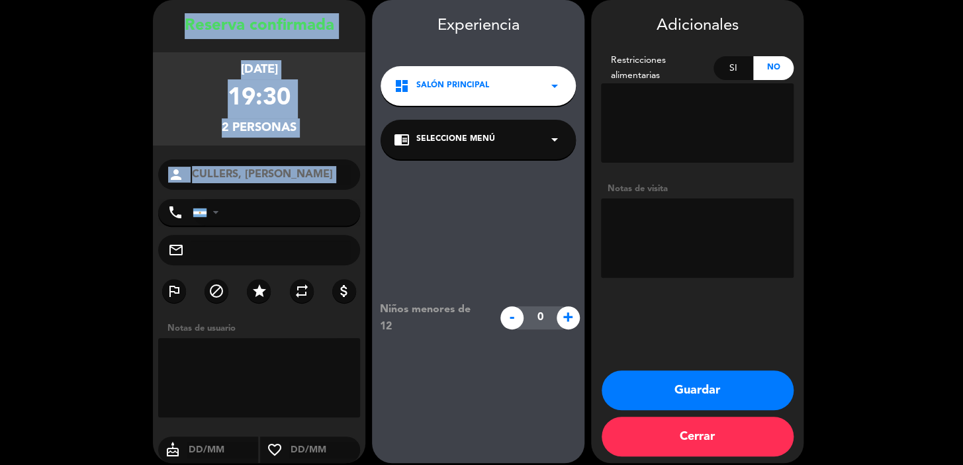
drag, startPoint x: 183, startPoint y: 24, endPoint x: 316, endPoint y: 193, distance: 214.5
click at [332, 192] on div "Reserva confirmada sábado 30, may. 2026 19:30 2 personas person CULLERS, JOHN S…" at bounding box center [259, 244] width 212 height 463
copy div "Reserva confirmada sábado 30, may. 2026 19:30 2 personas person"
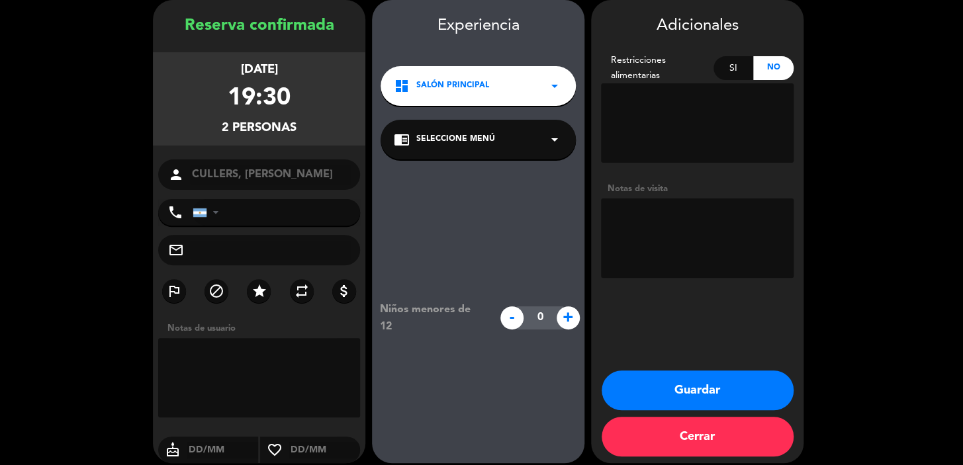
click at [723, 217] on textarea at bounding box center [697, 238] width 193 height 79
type textarea "PASO DIEGO AG GABRIELA"
click at [724, 380] on button "Guardar" at bounding box center [698, 391] width 192 height 40
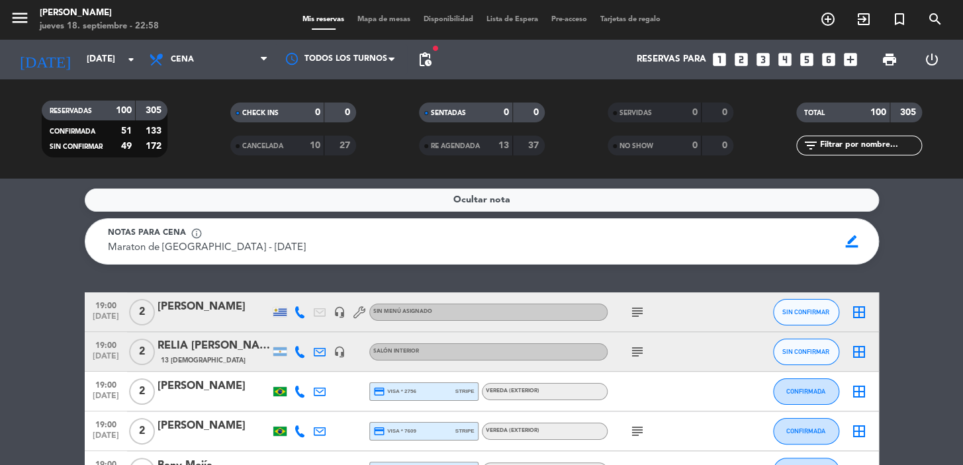
click at [737, 61] on icon "looks_two" at bounding box center [741, 59] width 17 height 17
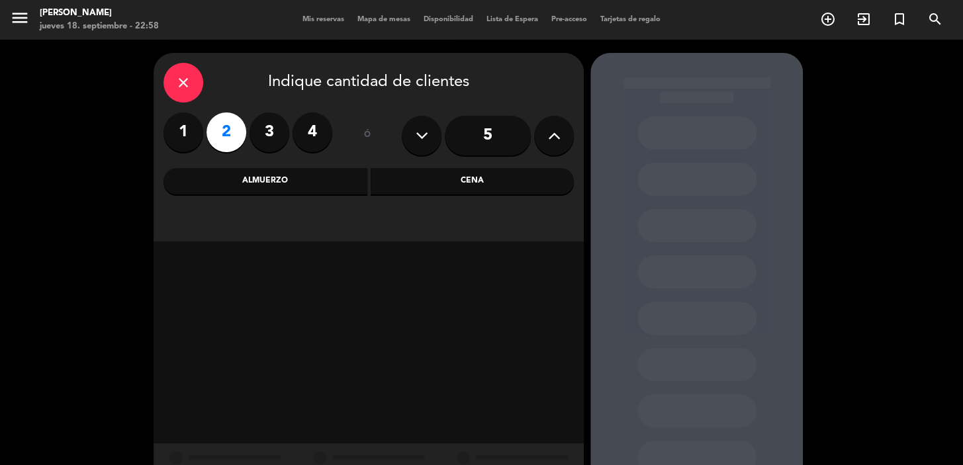
click at [443, 187] on div "Cena" at bounding box center [473, 181] width 204 height 26
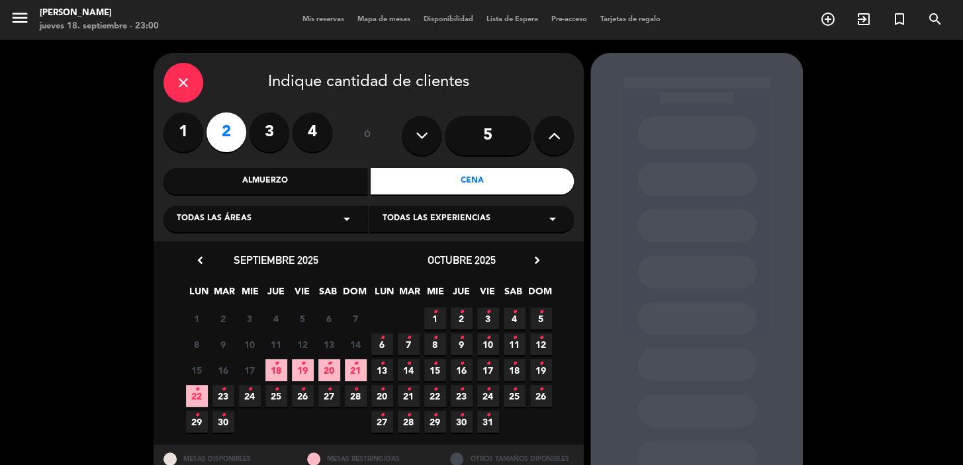
click at [171, 71] on div "close" at bounding box center [183, 83] width 40 height 40
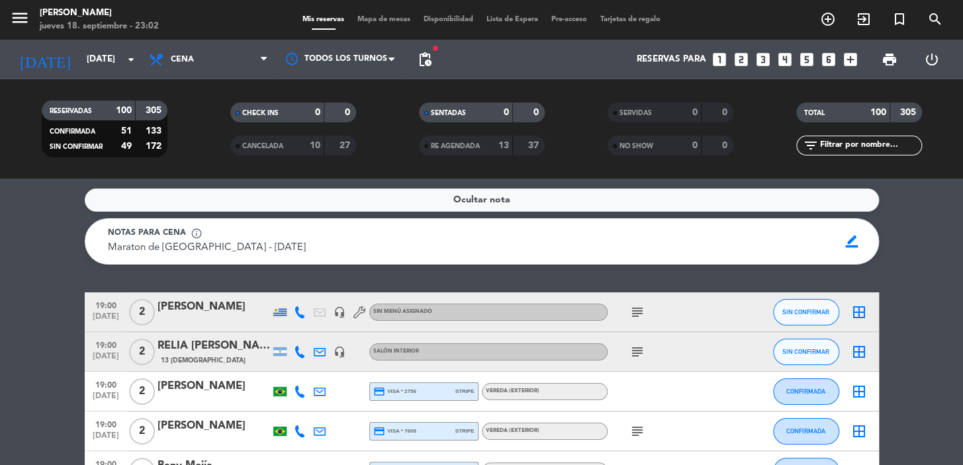
click at [830, 55] on icon "looks_6" at bounding box center [828, 59] width 17 height 17
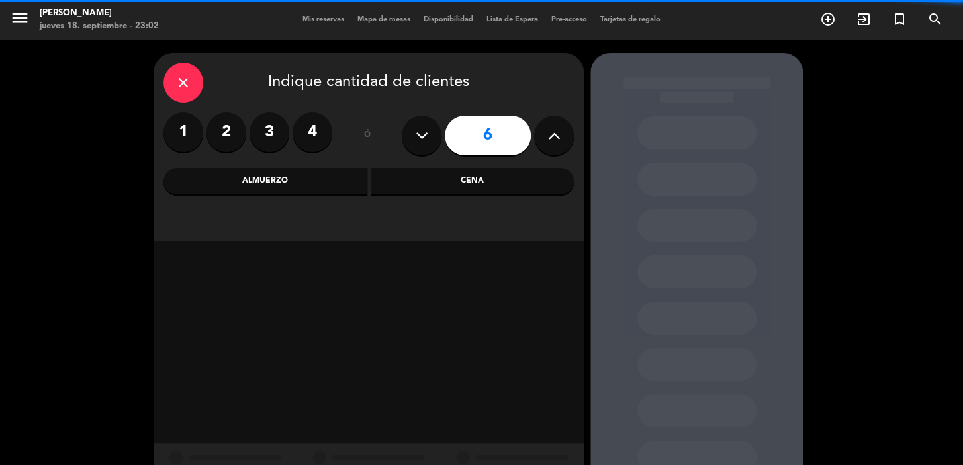
click at [467, 182] on div "Cena" at bounding box center [473, 181] width 204 height 26
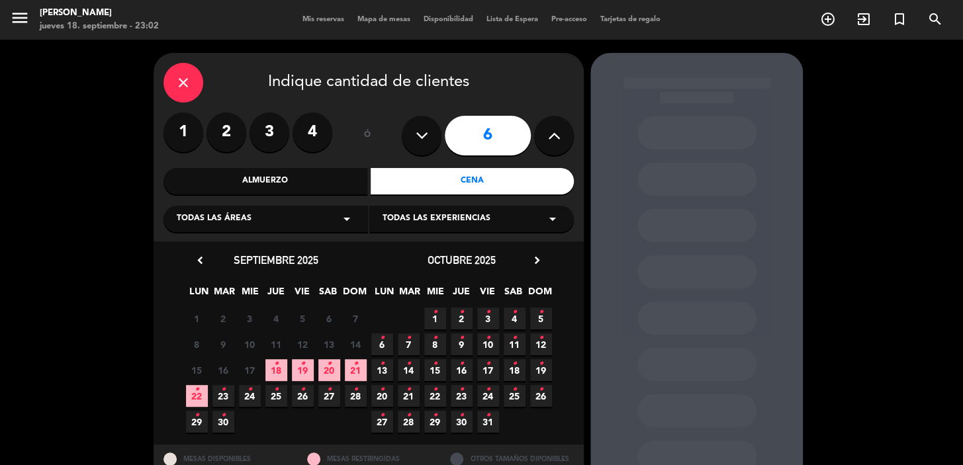
click at [300, 363] on icon "•" at bounding box center [302, 363] width 5 height 21
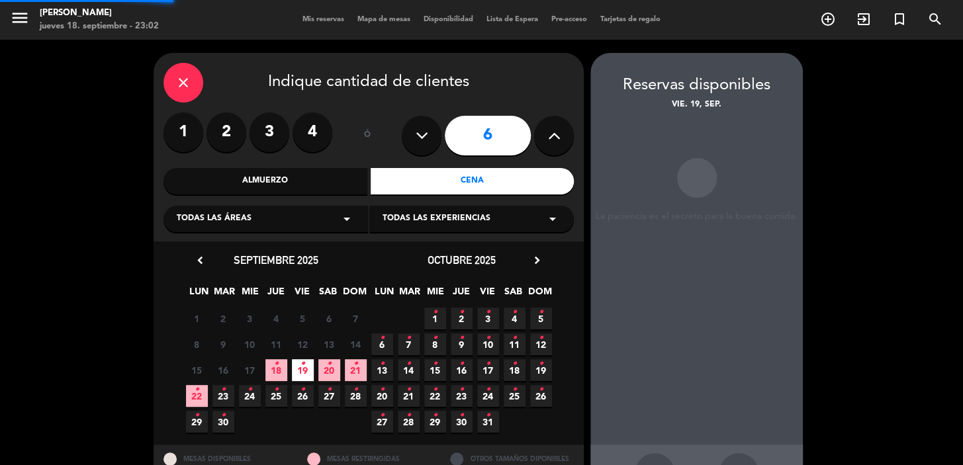
scroll to position [48, 0]
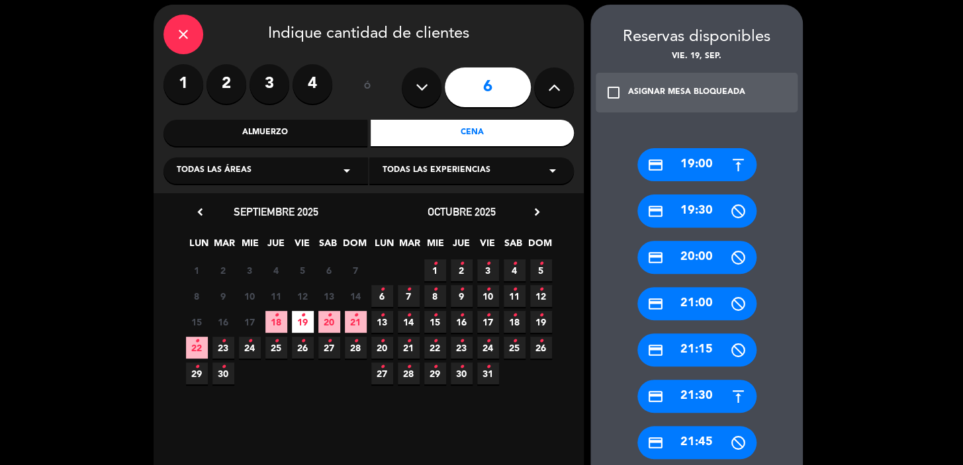
click at [704, 395] on div "credit_card 21:30" at bounding box center [696, 396] width 119 height 33
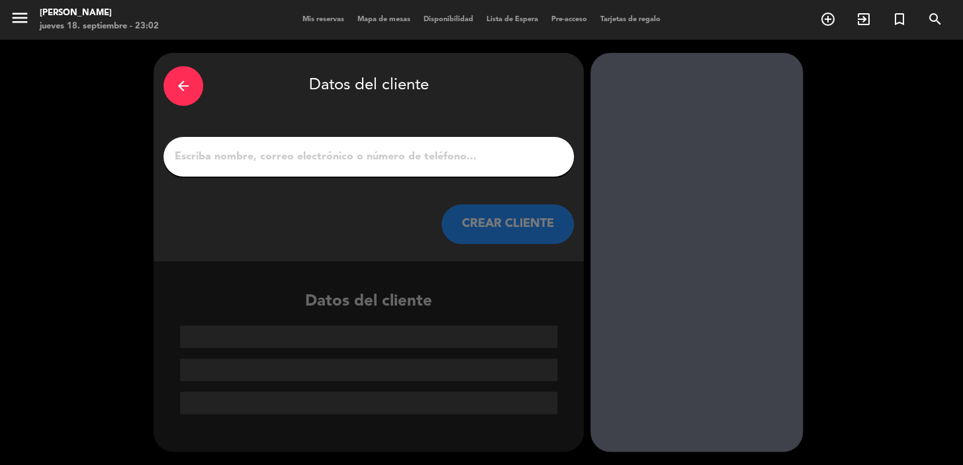
scroll to position [0, 0]
paste input "Claudio Pigmento"
type input "Claudio Pigmento"
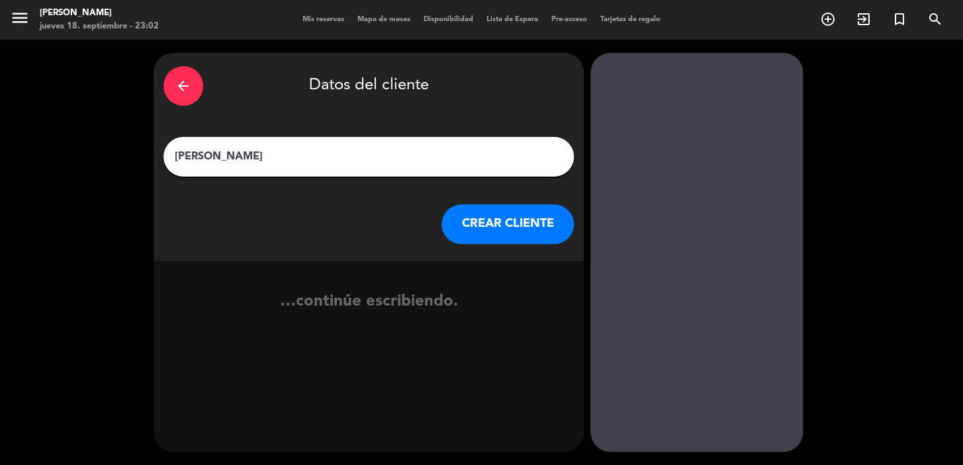
click at [488, 218] on button "CREAR CLIENTE" at bounding box center [507, 225] width 132 height 40
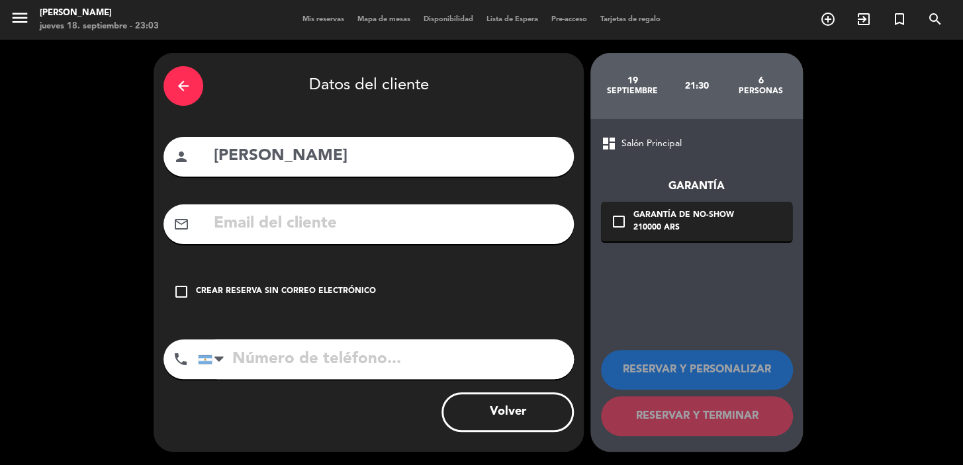
click at [181, 287] on icon "check_box_outline_blank" at bounding box center [181, 292] width 16 height 16
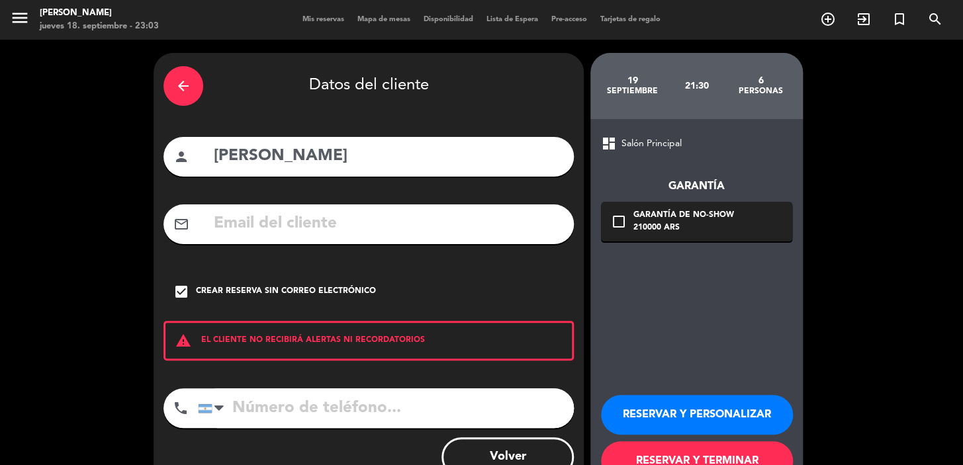
click at [653, 410] on button "RESERVAR Y PERSONALIZAR" at bounding box center [697, 415] width 192 height 40
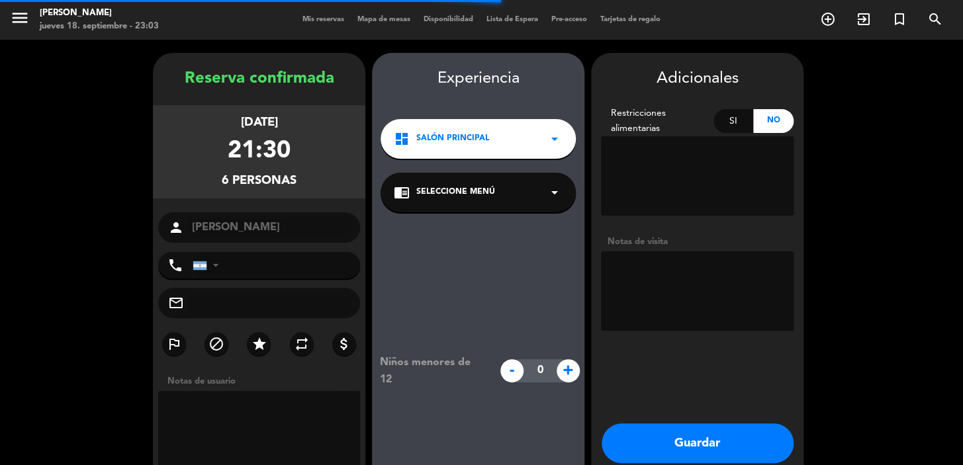
scroll to position [53, 0]
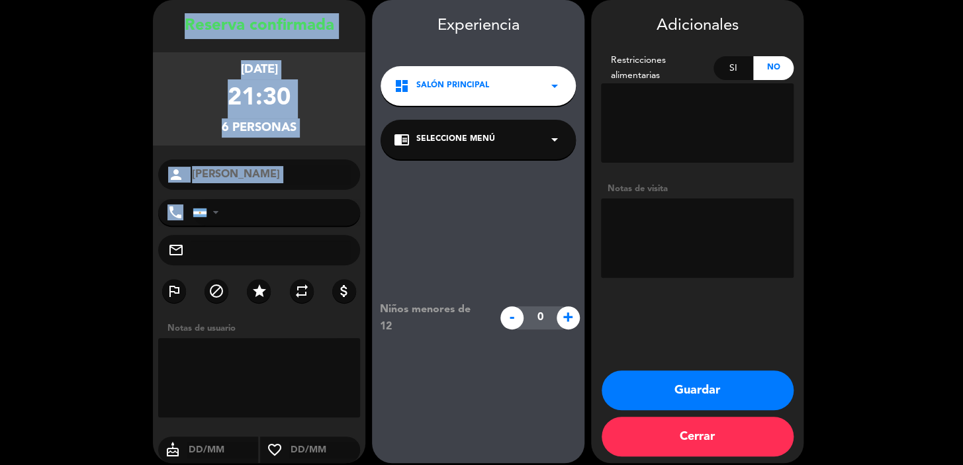
drag, startPoint x: 175, startPoint y: 15, endPoint x: 306, endPoint y: 214, distance: 238.5
click at [306, 214] on div "Reserva confirmada viernes 19, sep. 2025 21:30 6 personas person Claudio Pigmen…" at bounding box center [259, 244] width 212 height 463
drag, startPoint x: 306, startPoint y: 214, endPoint x: 288, endPoint y: 199, distance: 24.0
click at [288, 199] on div "Reserva confirmada viernes 19, sep. 2025 21:30 6 personas person Claudio Pigmen…" at bounding box center [259, 244] width 212 height 463
copy div "Reserva confirmada viernes 19, sep. 2025 21:30 6 personas person"
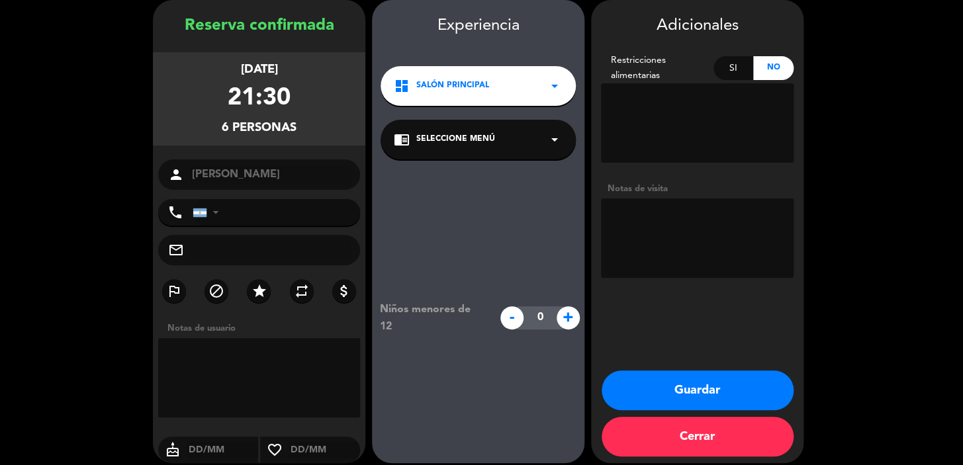
click at [670, 216] on textarea at bounding box center [697, 238] width 193 height 79
type textarea "PASO GABRIEL AG GABRIELA"
click at [688, 382] on button "Guardar" at bounding box center [698, 391] width 192 height 40
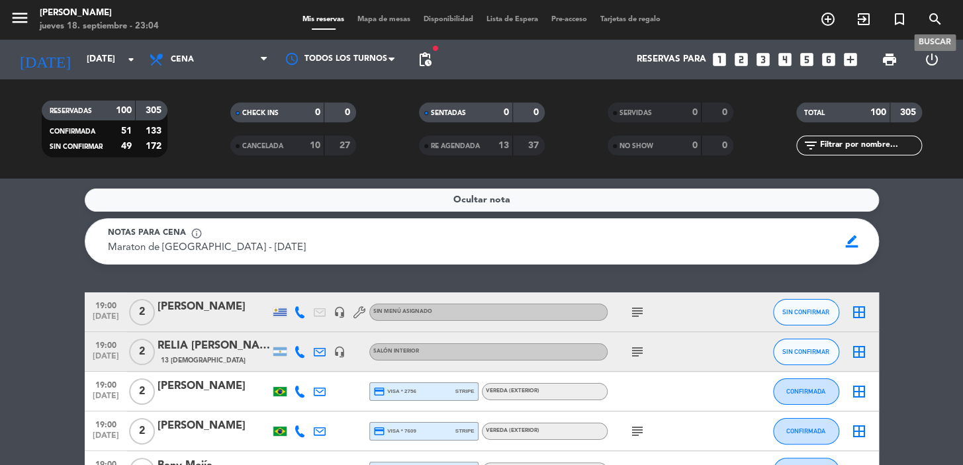
click at [933, 14] on icon "search" at bounding box center [935, 19] width 16 height 16
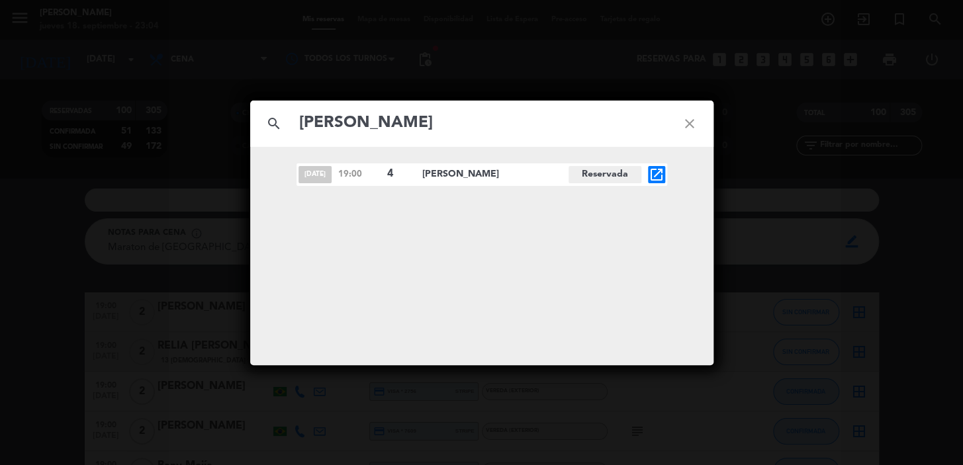
type input "VICTOR DYRNES"
click at [657, 170] on icon "open_in_new" at bounding box center [657, 175] width 16 height 16
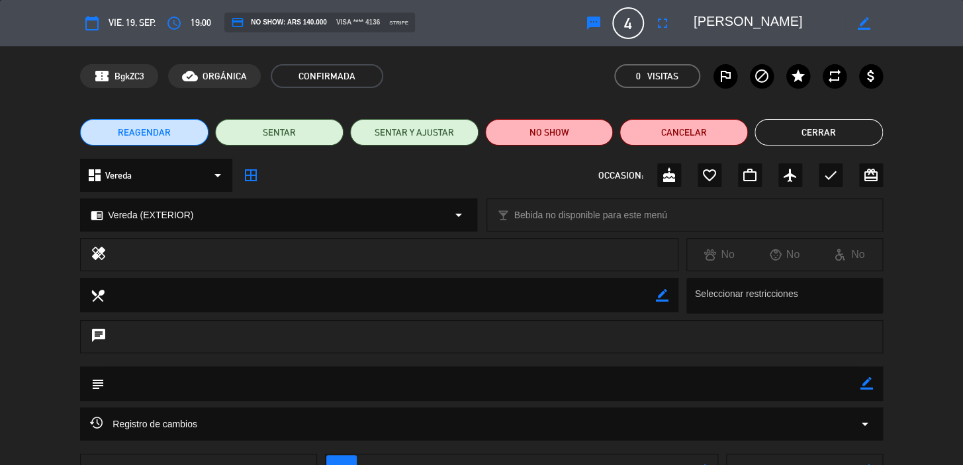
click at [179, 128] on button "REAGENDAR" at bounding box center [144, 132] width 128 height 26
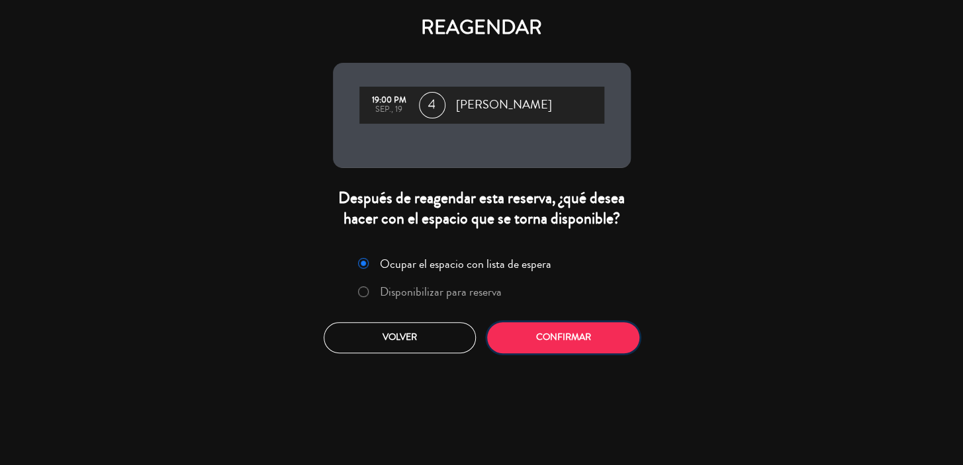
click at [528, 332] on button "Confirmar" at bounding box center [563, 337] width 152 height 31
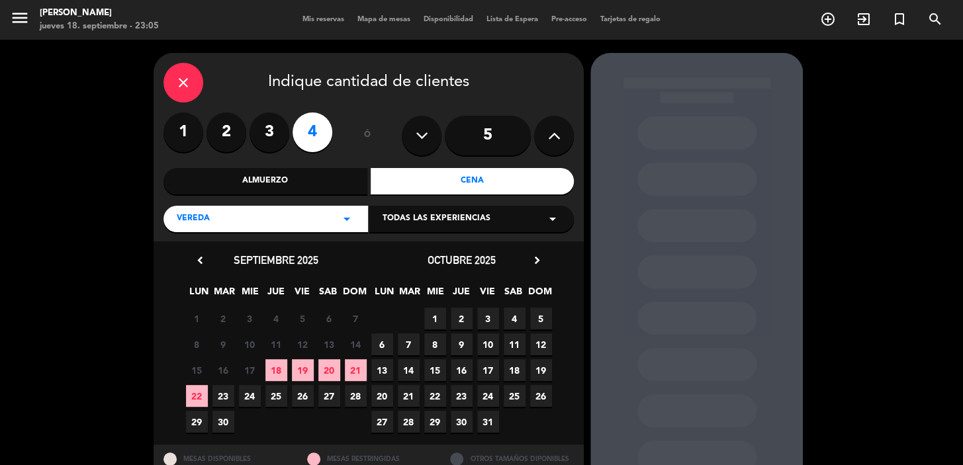
click at [303, 365] on span "19" at bounding box center [303, 370] width 22 height 22
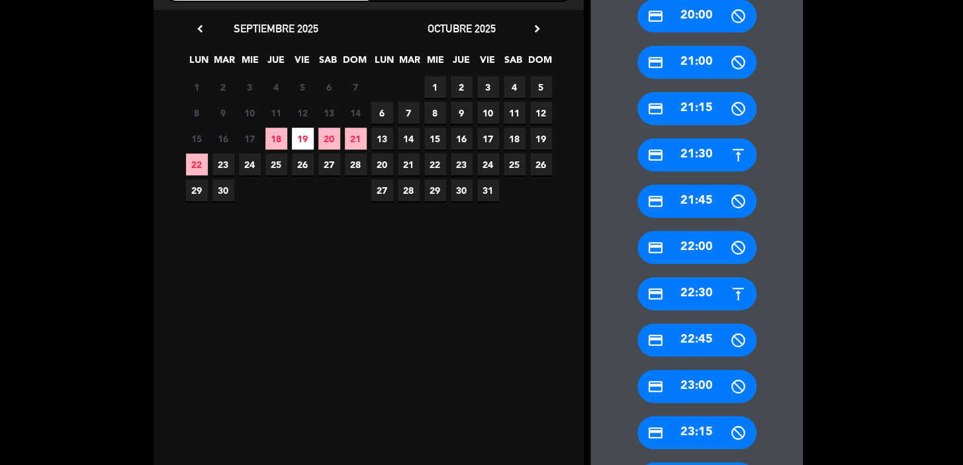
scroll to position [345, 0]
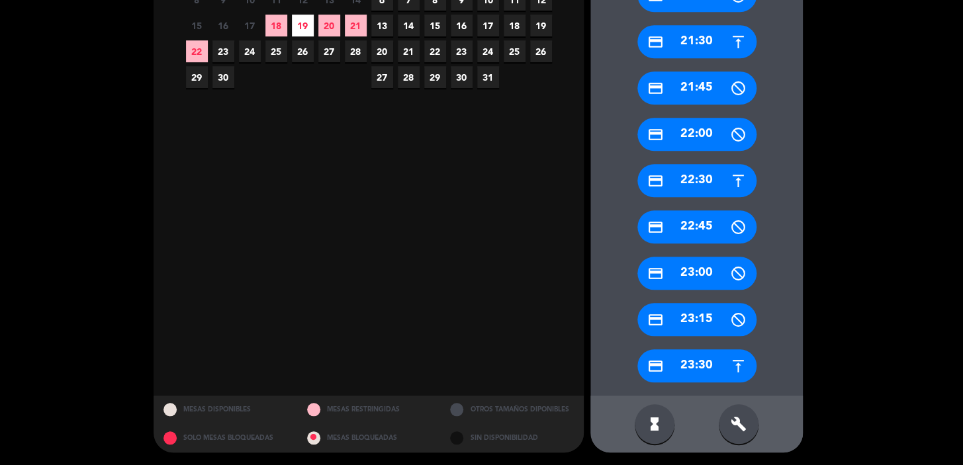
click at [688, 373] on div "credit_card 23:30" at bounding box center [696, 365] width 119 height 33
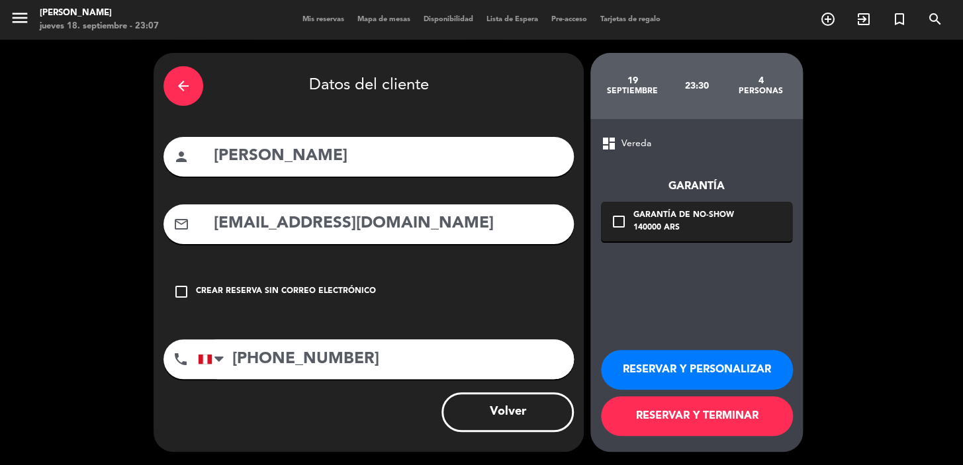
click at [690, 367] on button "RESERVAR Y PERSONALIZAR" at bounding box center [697, 370] width 192 height 40
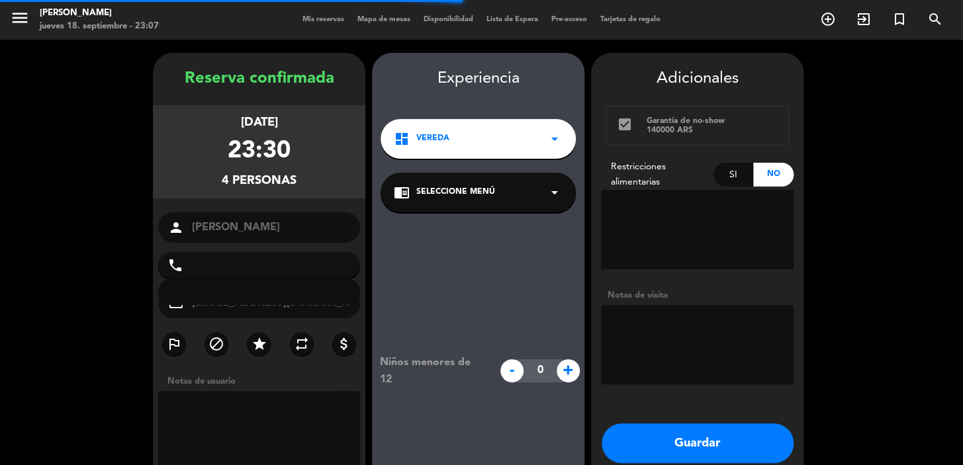
type input "+51915292929"
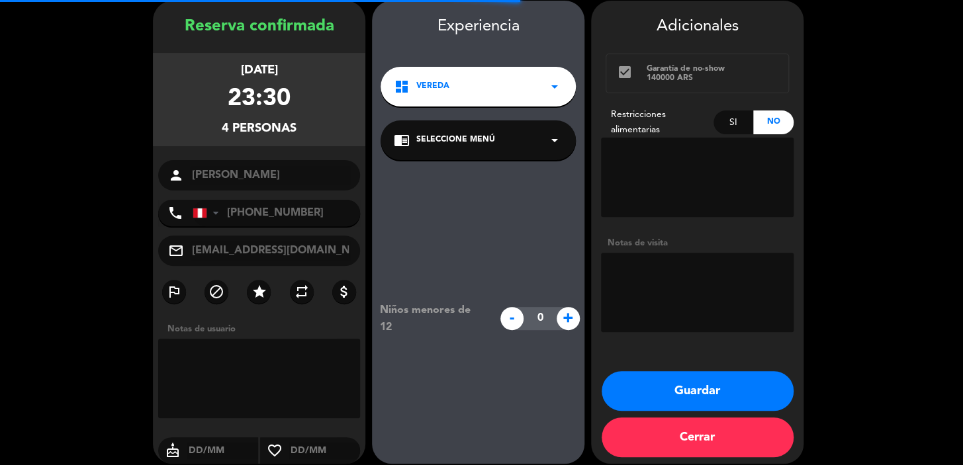
scroll to position [53, 0]
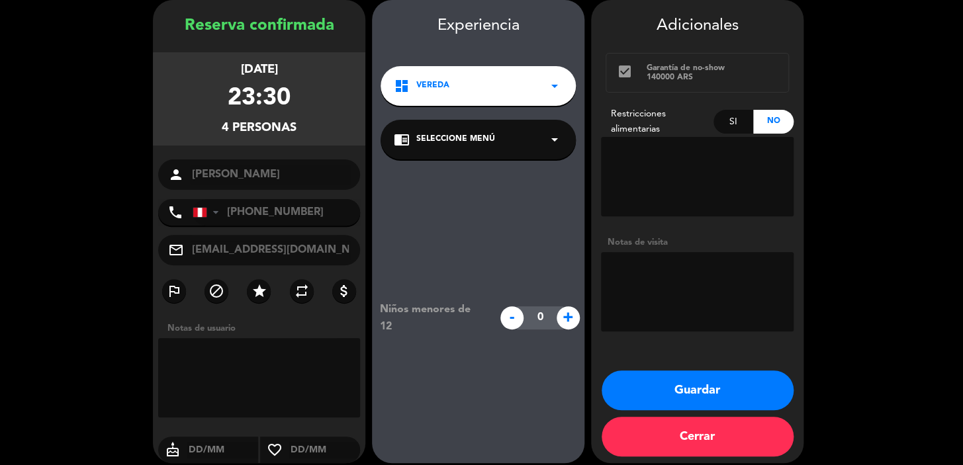
click at [674, 397] on button "Guardar" at bounding box center [698, 391] width 192 height 40
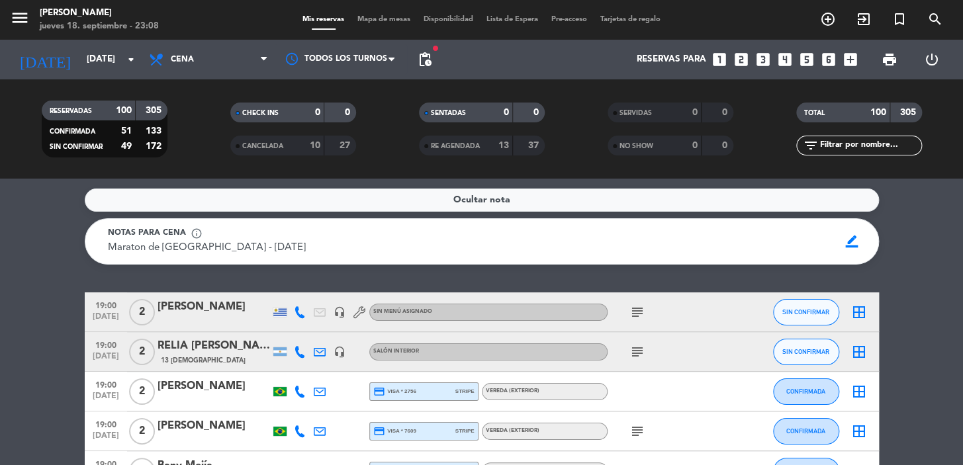
click at [831, 58] on icon "looks_6" at bounding box center [828, 59] width 17 height 17
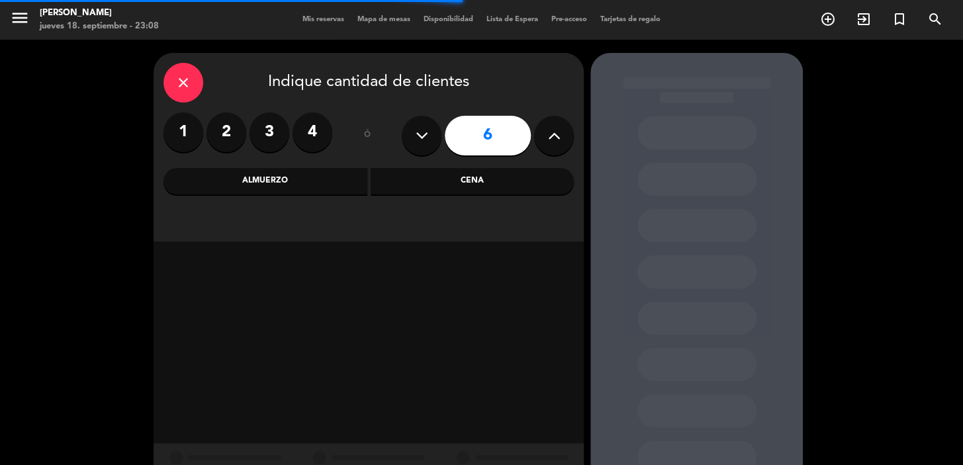
click at [483, 175] on div "Cena" at bounding box center [473, 181] width 204 height 26
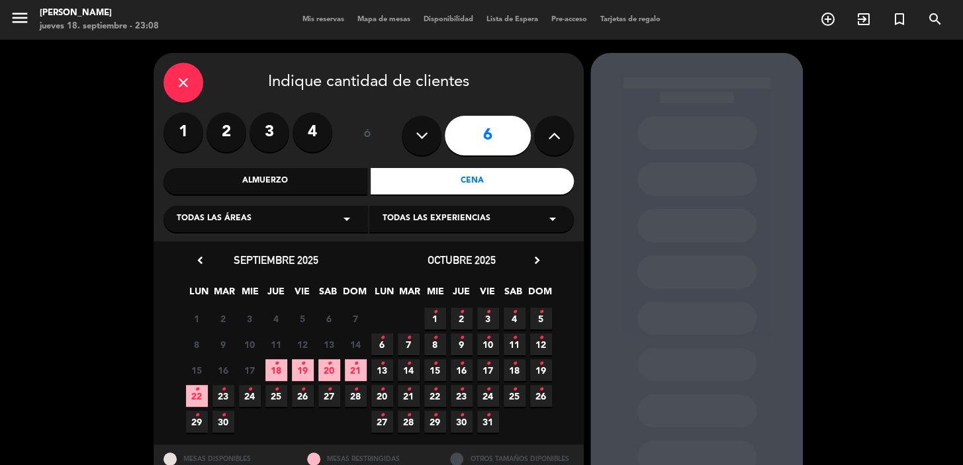
click at [383, 392] on icon "•" at bounding box center [382, 389] width 5 height 21
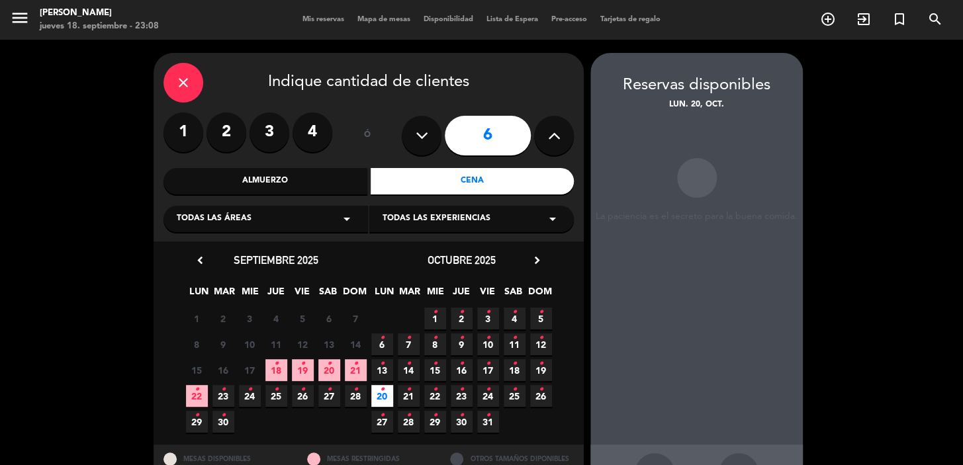
scroll to position [48, 0]
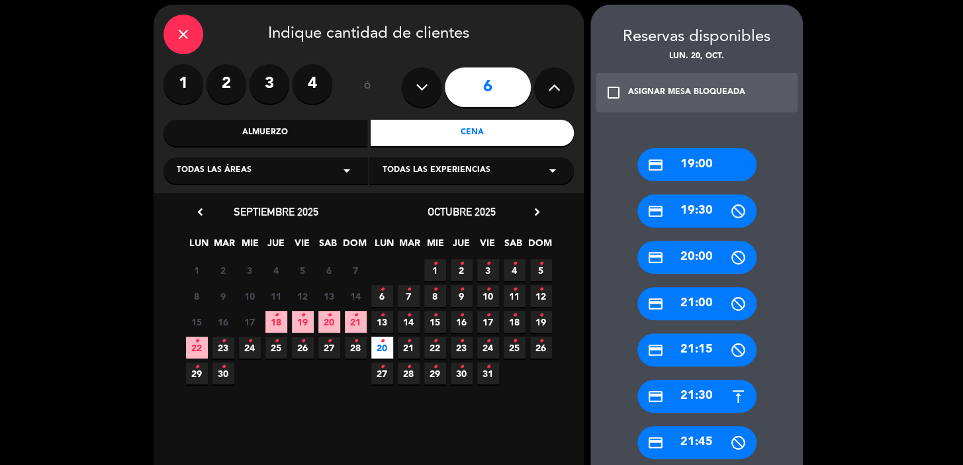
click at [429, 377] on span "29 •" at bounding box center [435, 374] width 22 height 22
click at [732, 383] on div "credit_card 21:30" at bounding box center [696, 396] width 119 height 33
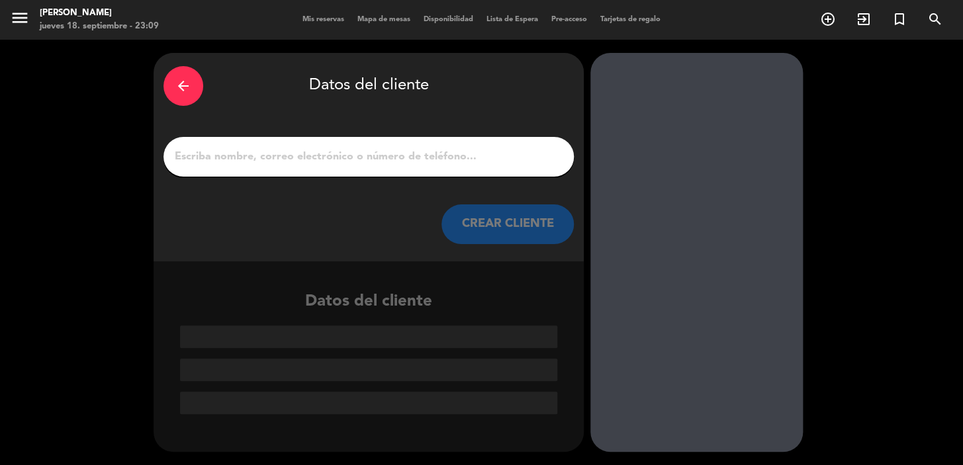
scroll to position [0, 0]
paste input "Paola Sabará"
type input "Paola Sabará"
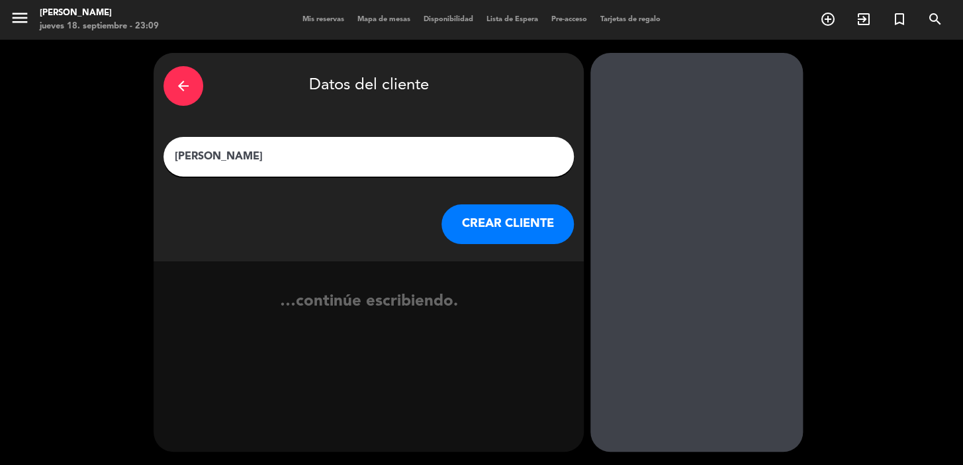
click at [498, 228] on button "CREAR CLIENTE" at bounding box center [507, 225] width 132 height 40
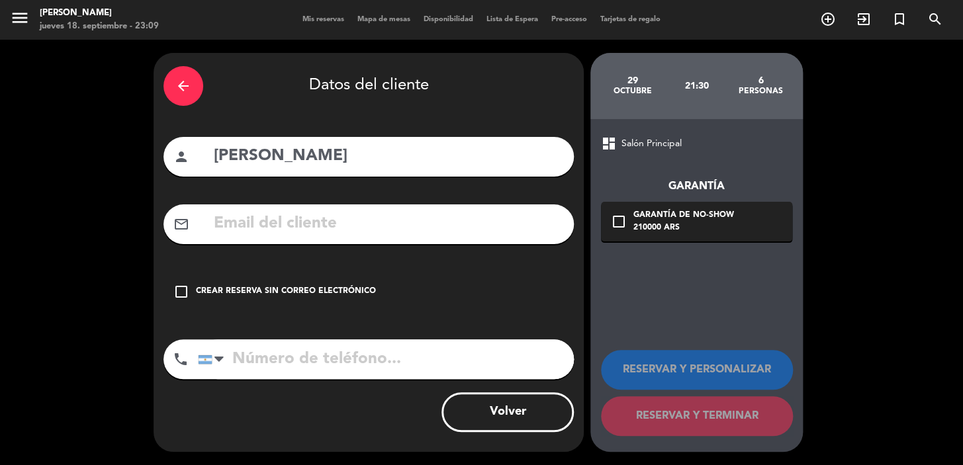
paste input "eng.paoladisegna@gmail.com"
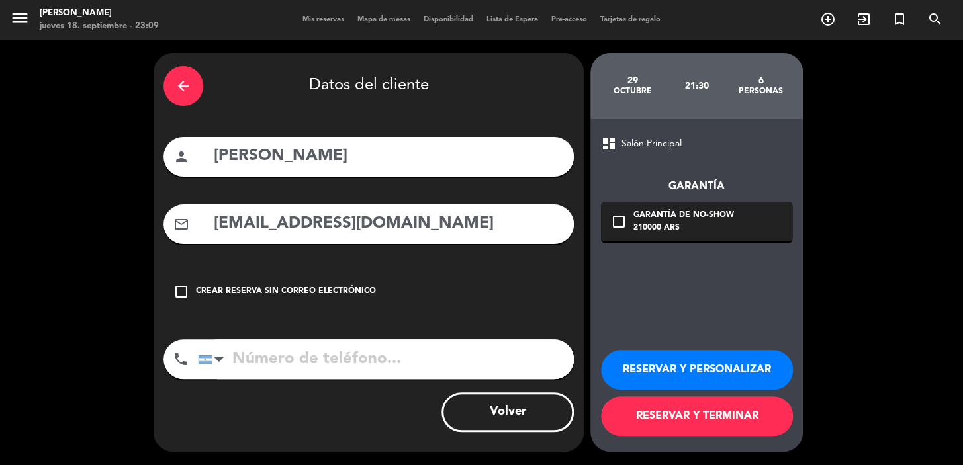
type input "eng.paoladisegna@gmail.com"
click at [333, 347] on input "tel" at bounding box center [386, 360] width 376 height 40
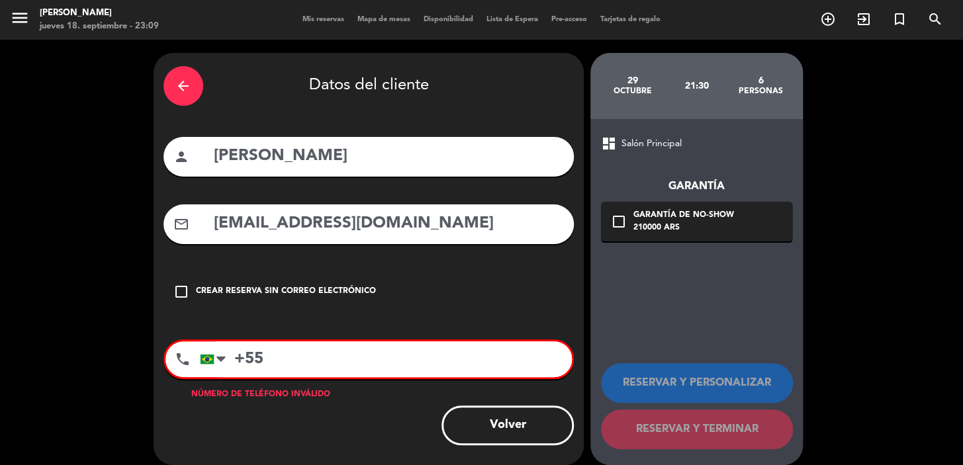
paste input "65996715023"
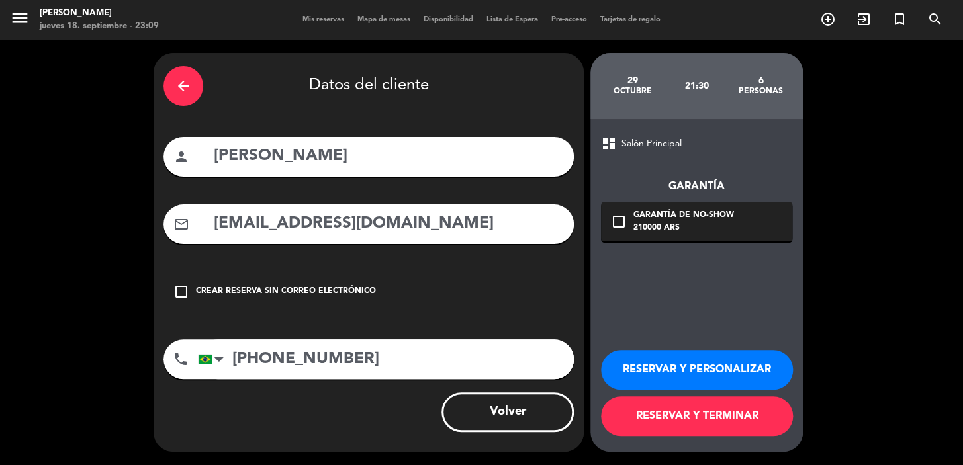
type input "+5565996715023"
click at [758, 205] on div "check_box_outline_blank Garantía de no-show 210000 ARS" at bounding box center [696, 222] width 191 height 40
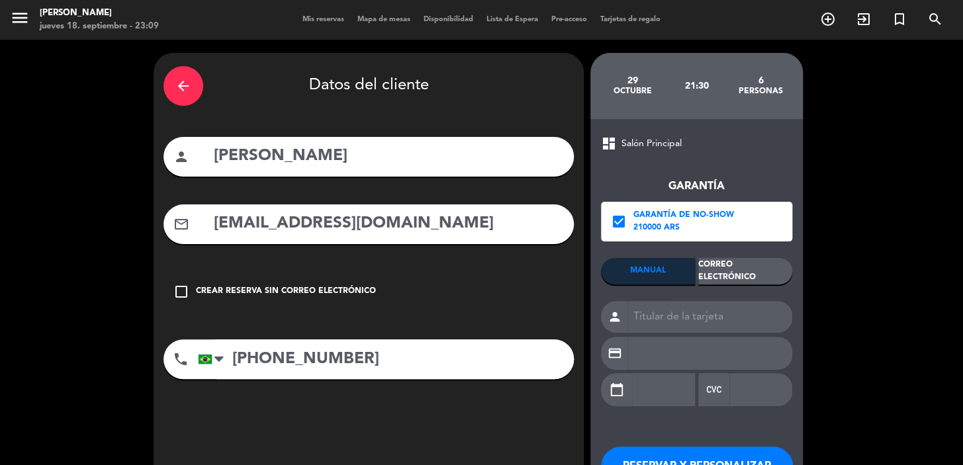
click at [754, 271] on div "Correo Electrónico" at bounding box center [745, 271] width 94 height 26
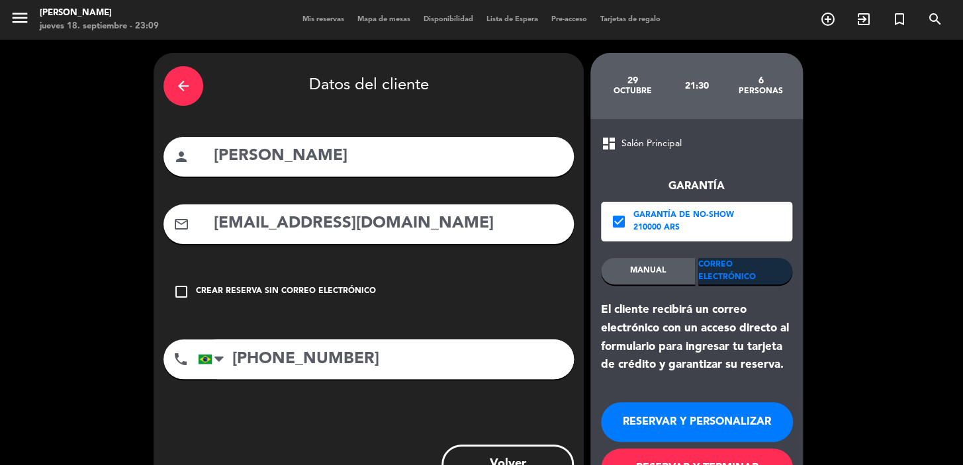
click at [657, 419] on button "RESERVAR Y PERSONALIZAR" at bounding box center [697, 422] width 192 height 40
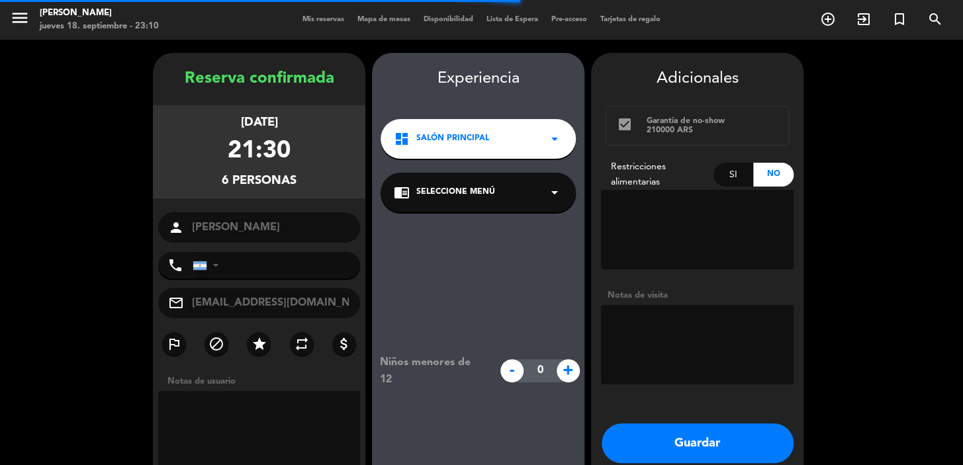
type input "+5565996715023"
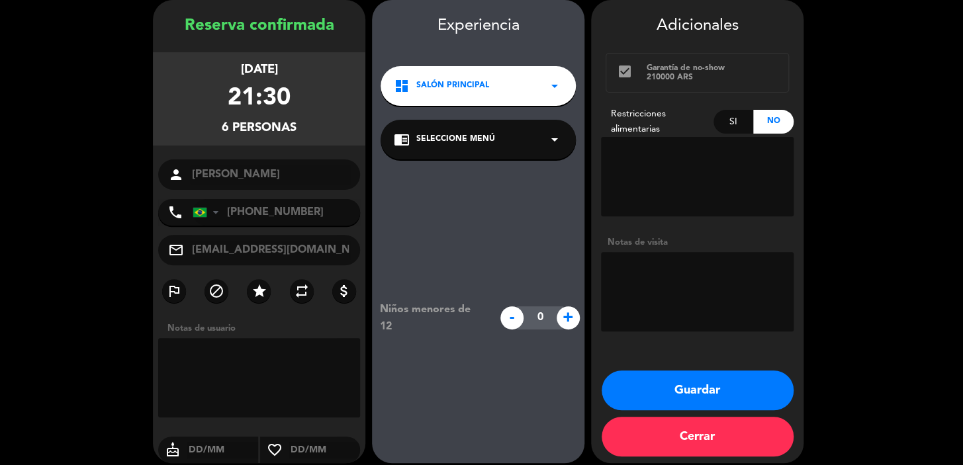
click at [498, 79] on div "dashboard Salón Principal arrow_drop_down" at bounding box center [478, 86] width 195 height 40
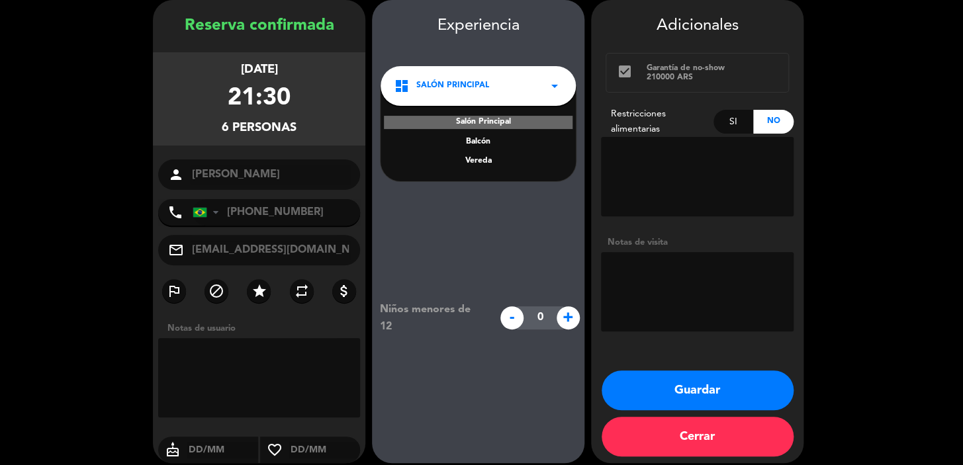
click at [490, 161] on div "Vereda" at bounding box center [478, 161] width 169 height 13
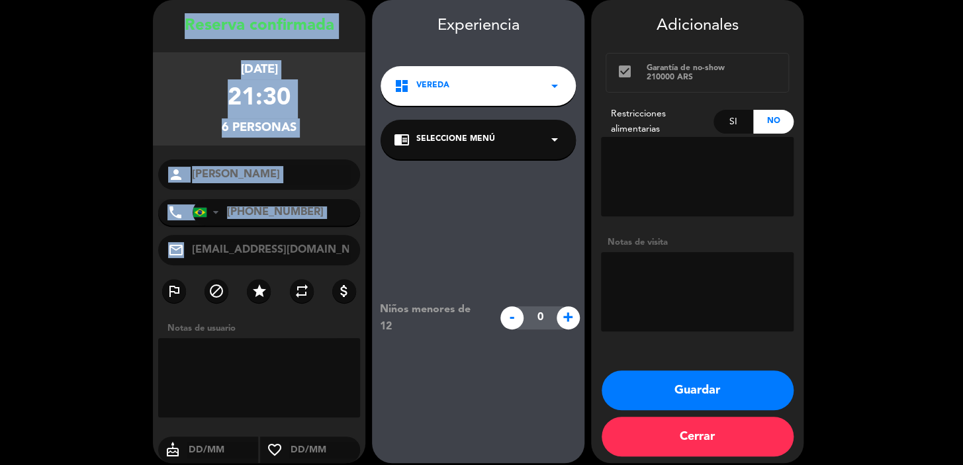
drag, startPoint x: 189, startPoint y: 24, endPoint x: 353, endPoint y: 250, distance: 279.6
click at [353, 250] on div "Reserva confirmada miércoles 29, oct. 2025 21:30 6 personas person Paola Sabará…" at bounding box center [259, 244] width 212 height 463
click at [741, 379] on button "Guardar" at bounding box center [698, 391] width 192 height 40
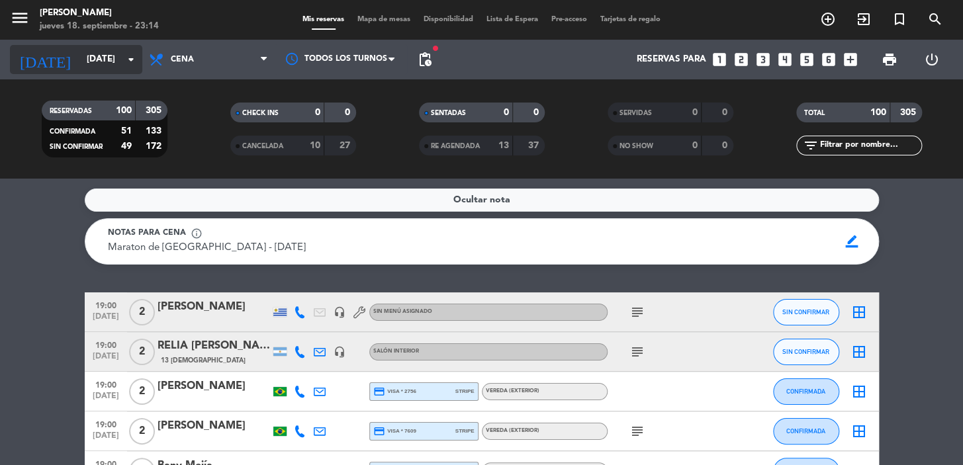
click at [88, 52] on input "sáb. [DATE]" at bounding box center [138, 60] width 117 height 24
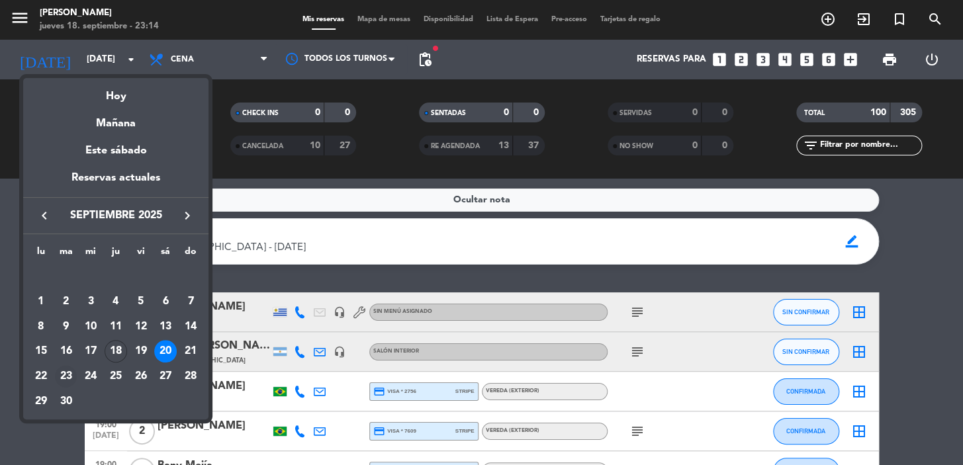
click at [69, 375] on div "23" at bounding box center [66, 376] width 23 height 23
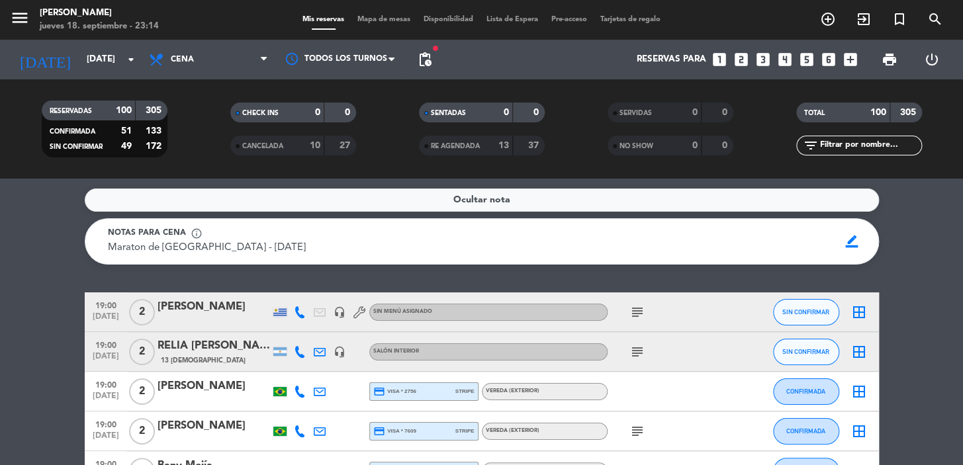
type input "[DATE] sep."
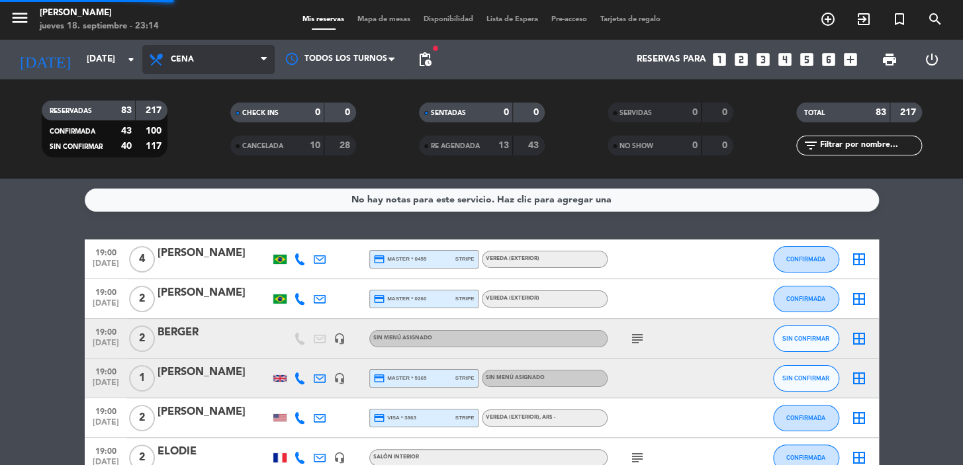
click at [250, 61] on span "Cena" at bounding box center [208, 59] width 132 height 29
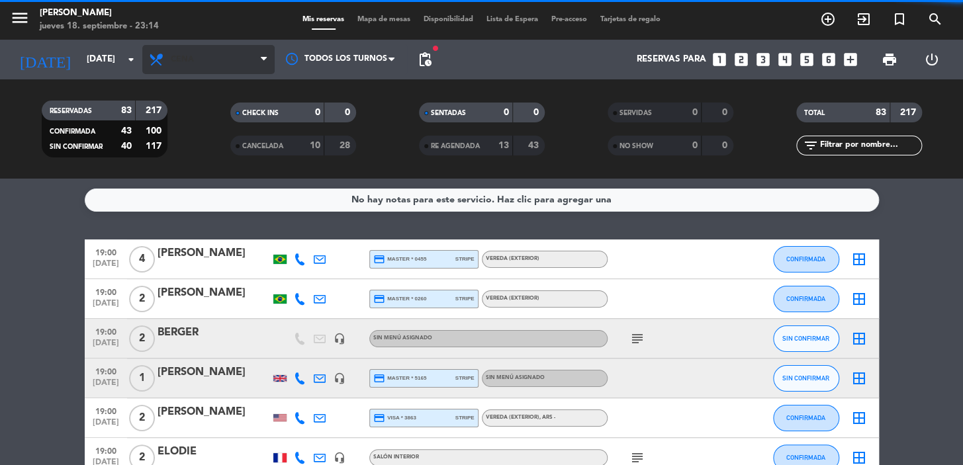
click at [245, 64] on span "Cena" at bounding box center [208, 59] width 132 height 29
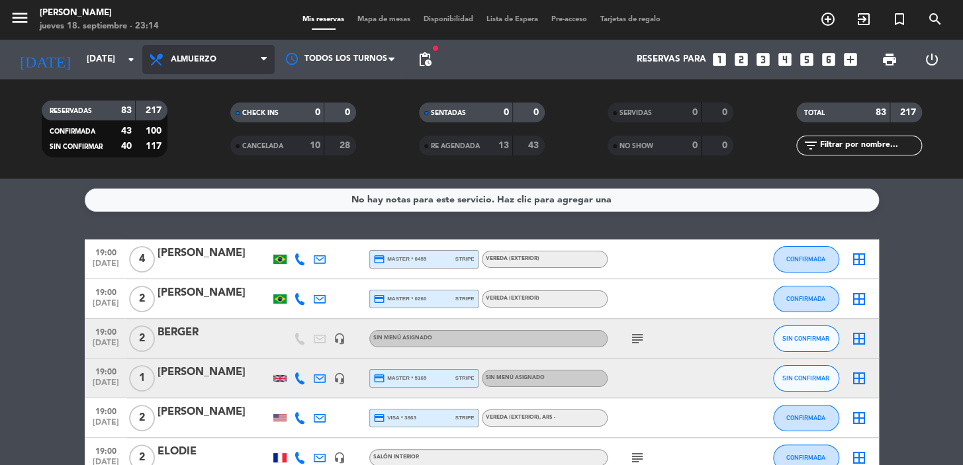
click at [240, 116] on div "menu Don Julio jueves 18. septiembre - 23:14 Mis reservas Mapa de mesas Disponi…" at bounding box center [481, 89] width 963 height 179
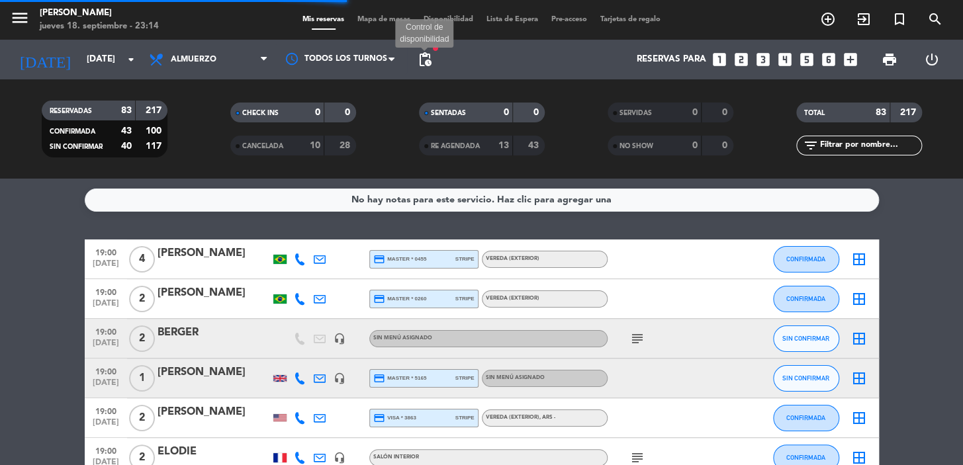
click at [432, 53] on span "pending_actions" at bounding box center [425, 60] width 16 height 16
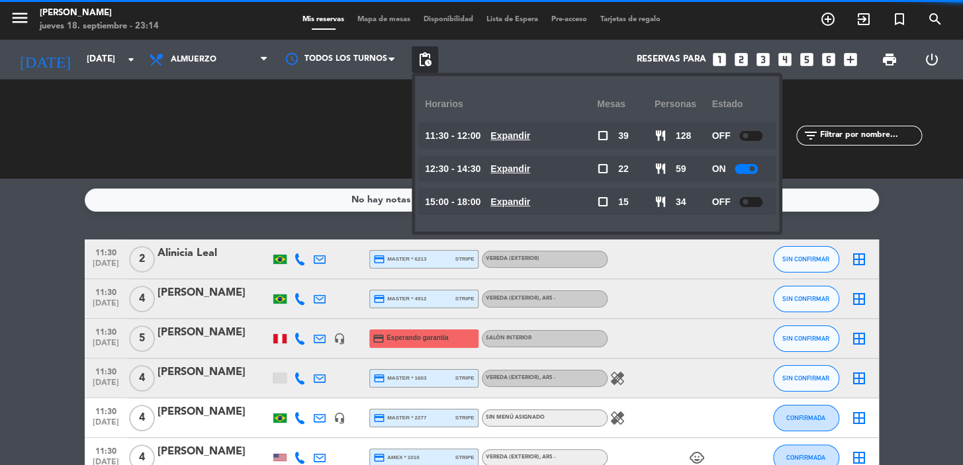
click at [527, 138] on u "Expandir" at bounding box center [510, 135] width 40 height 11
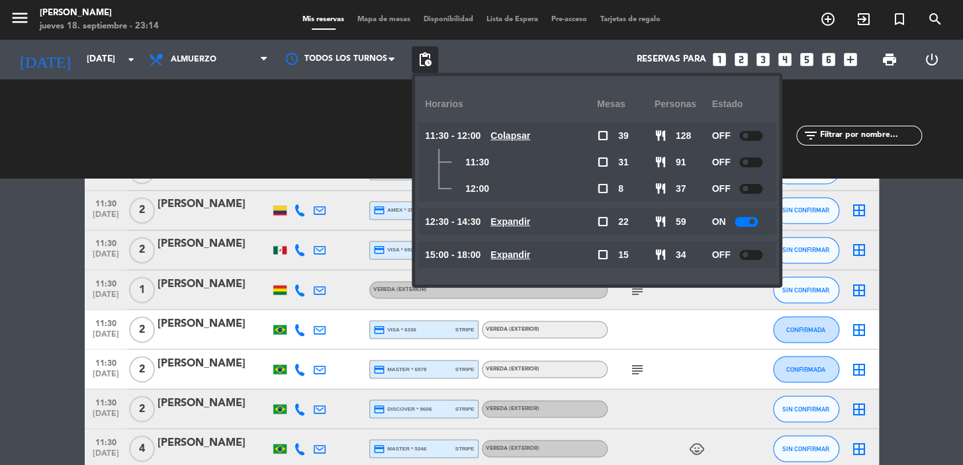
scroll to position [1444, 0]
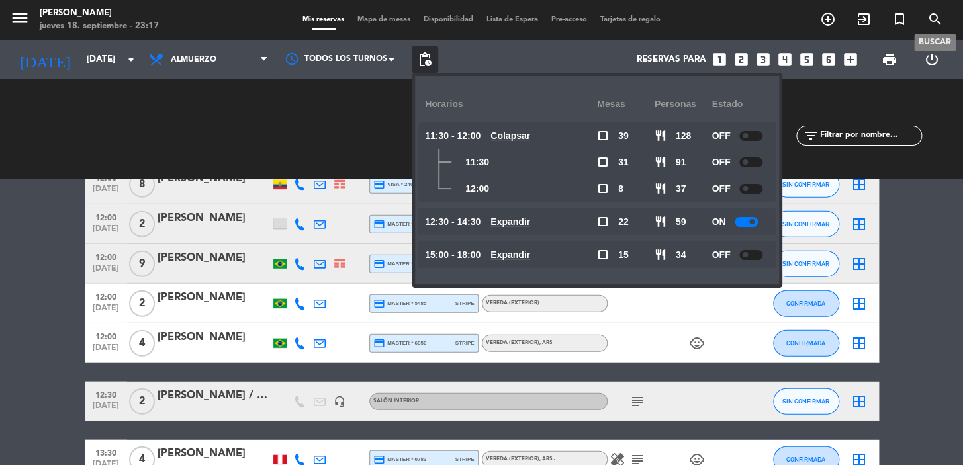
click at [930, 19] on icon "search" at bounding box center [935, 19] width 16 height 16
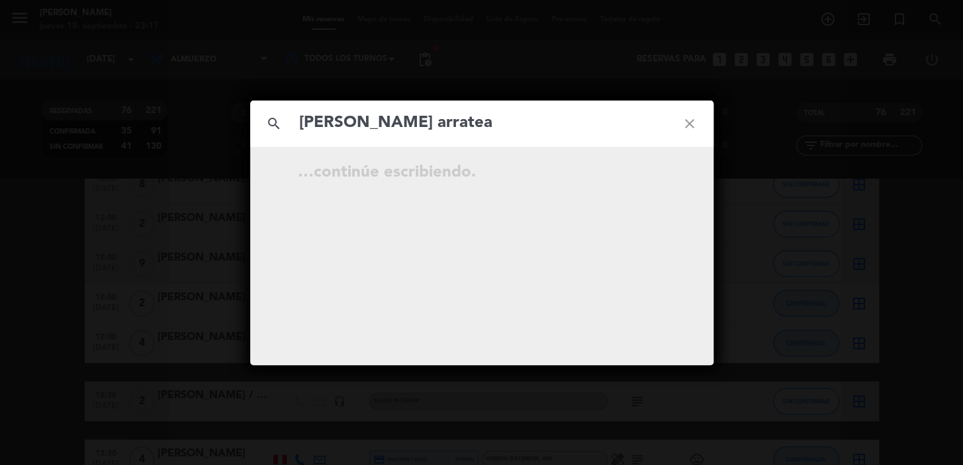
type input "nazzar arratea"
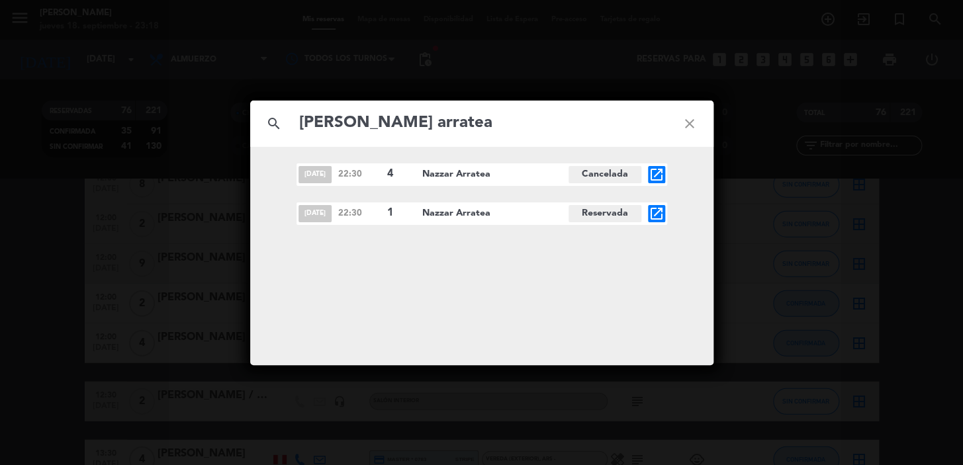
click at [659, 213] on icon "open_in_new" at bounding box center [657, 214] width 16 height 16
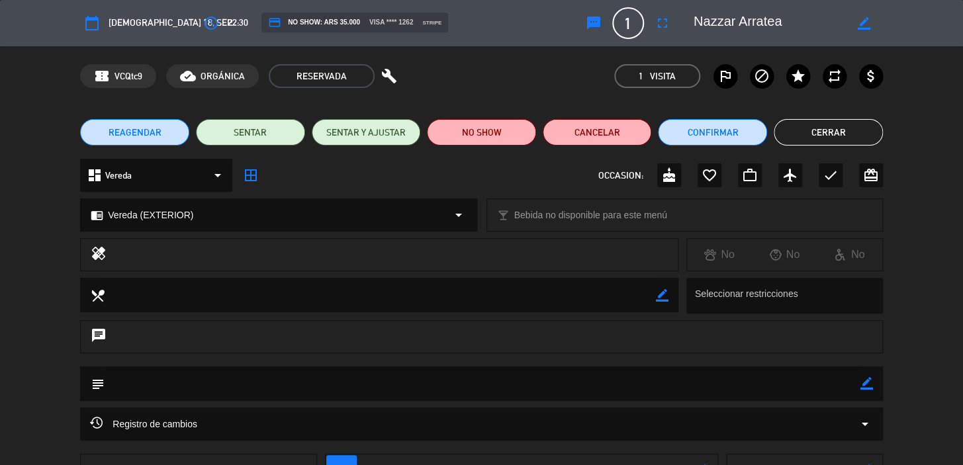
scroll to position [141, 0]
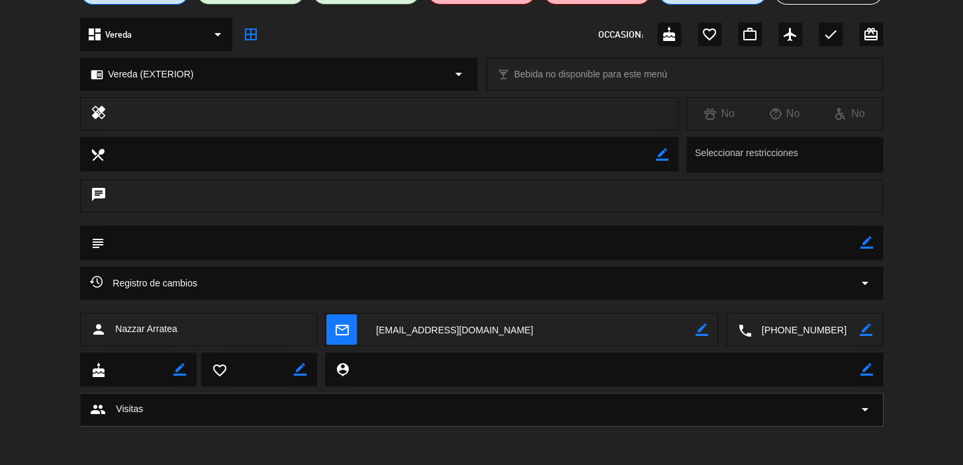
drag, startPoint x: 465, startPoint y: 320, endPoint x: 451, endPoint y: 318, distance: 14.6
click at [444, 318] on textarea at bounding box center [530, 330] width 329 height 33
click at [495, 333] on textarea at bounding box center [530, 330] width 329 height 33
drag, startPoint x: 490, startPoint y: 328, endPoint x: 371, endPoint y: 328, distance: 118.5
click at [371, 328] on textarea at bounding box center [530, 330] width 329 height 33
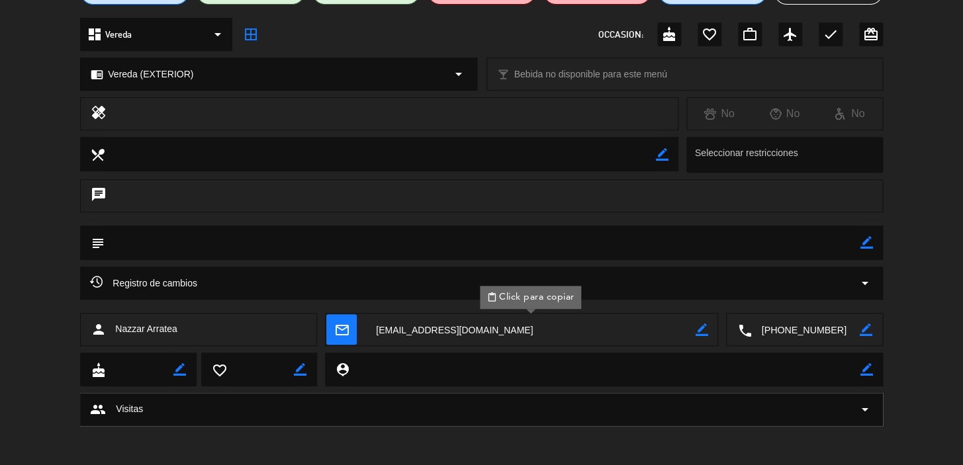
drag, startPoint x: 371, startPoint y: 328, endPoint x: 565, endPoint y: 335, distance: 194.0
drag, startPoint x: 565, startPoint y: 334, endPoint x: 457, endPoint y: 338, distance: 108.6
drag, startPoint x: 457, startPoint y: 338, endPoint x: 458, endPoint y: 347, distance: 10.0
click at [457, 346] on div "person Nazzar Arratea mail_outline content_paste Click para copiar border_color…" at bounding box center [481, 333] width 963 height 40
click at [375, 329] on textarea at bounding box center [530, 330] width 329 height 33
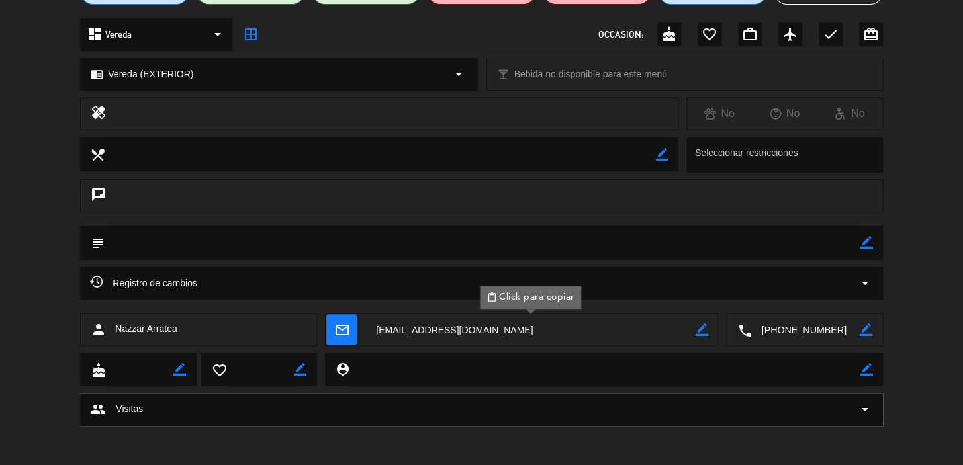
drag, startPoint x: 375, startPoint y: 328, endPoint x: 500, endPoint y: 322, distance: 125.3
click at [522, 322] on textarea at bounding box center [530, 330] width 329 height 33
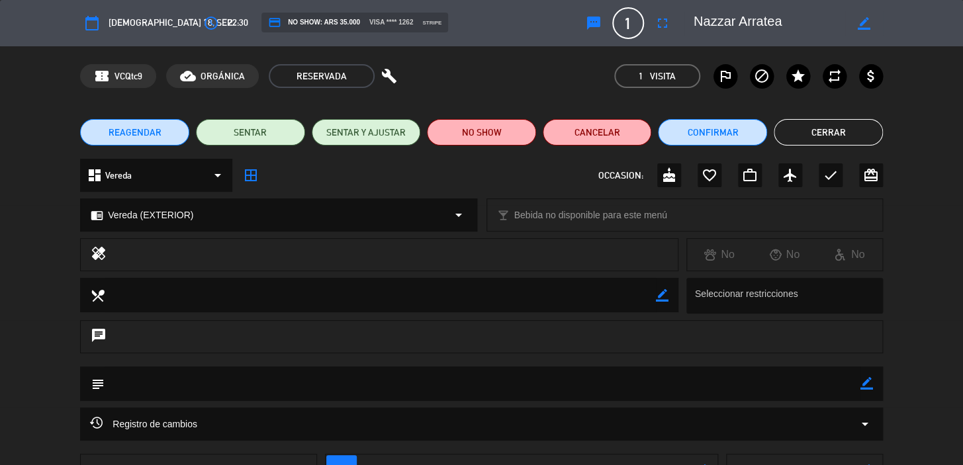
click at [859, 136] on button "Cerrar" at bounding box center [828, 132] width 109 height 26
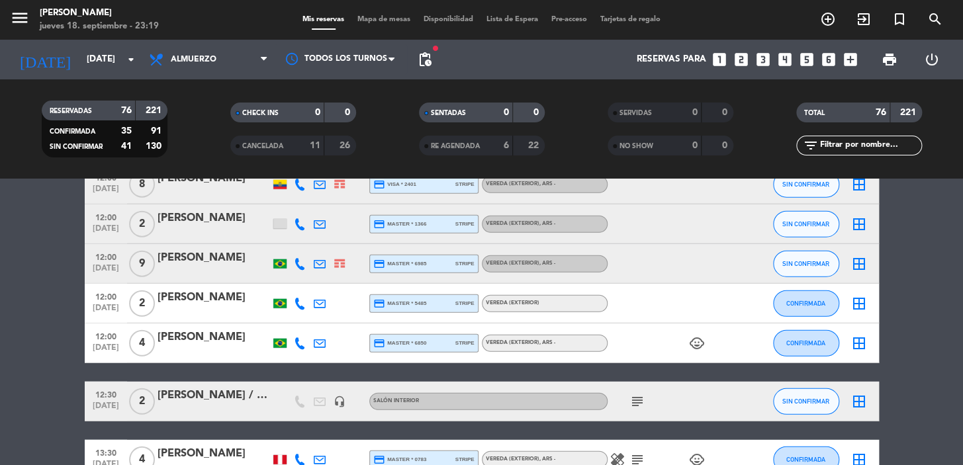
click at [719, 53] on icon "looks_one" at bounding box center [719, 59] width 17 height 17
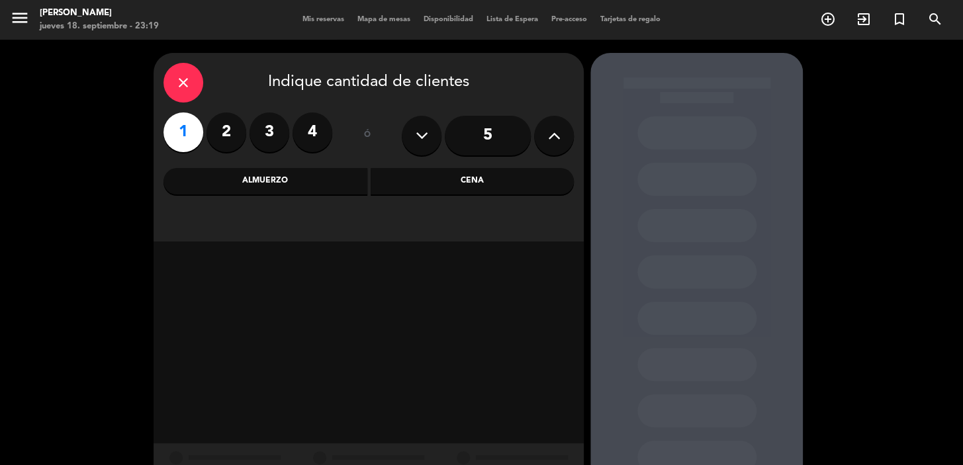
click at [405, 185] on div "Cena" at bounding box center [473, 181] width 204 height 26
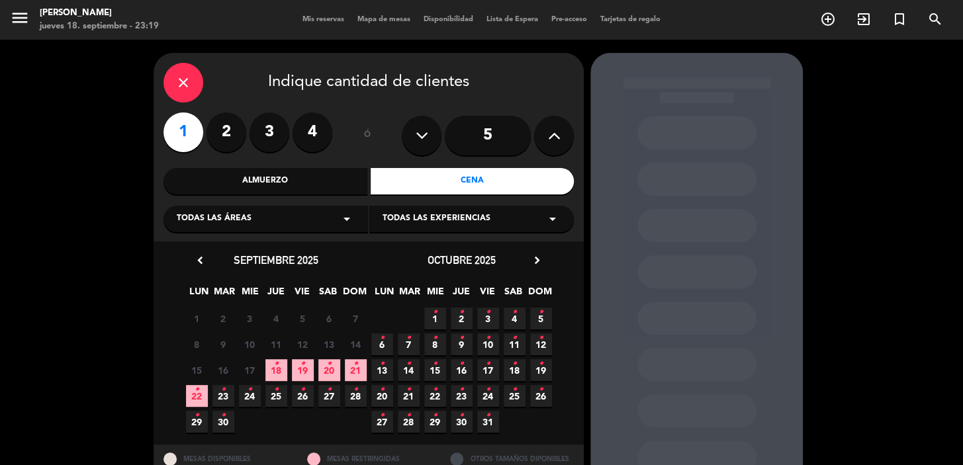
click at [304, 365] on icon "•" at bounding box center [302, 363] width 5 height 21
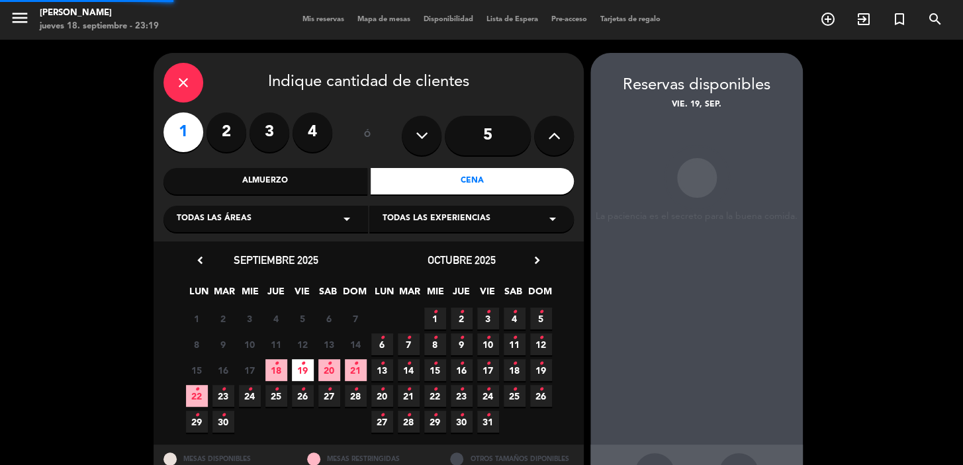
scroll to position [48, 0]
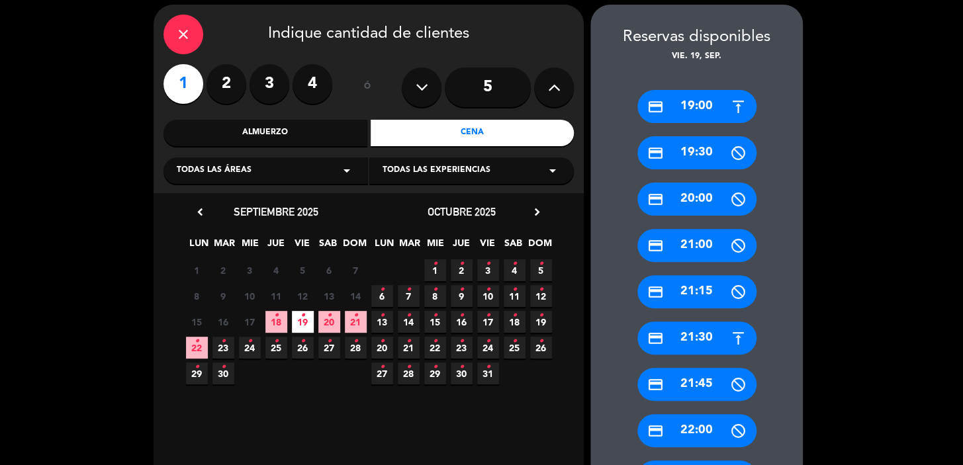
click at [700, 336] on div "credit_card 21:30" at bounding box center [696, 338] width 119 height 33
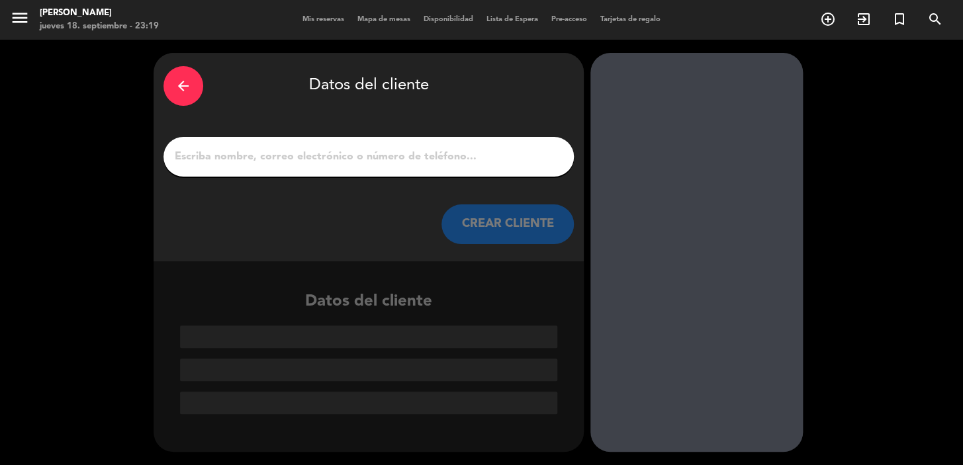
scroll to position [0, 0]
click at [180, 87] on icon "arrow_back" at bounding box center [183, 86] width 16 height 16
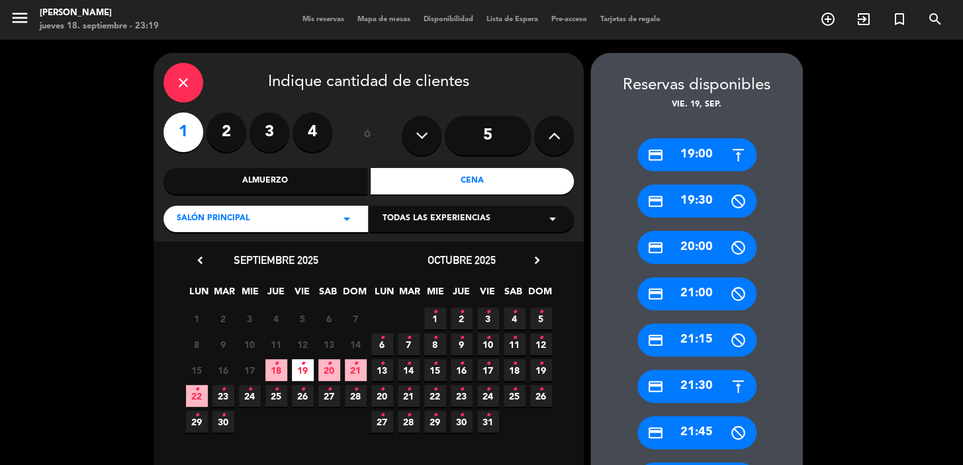
scroll to position [120, 0]
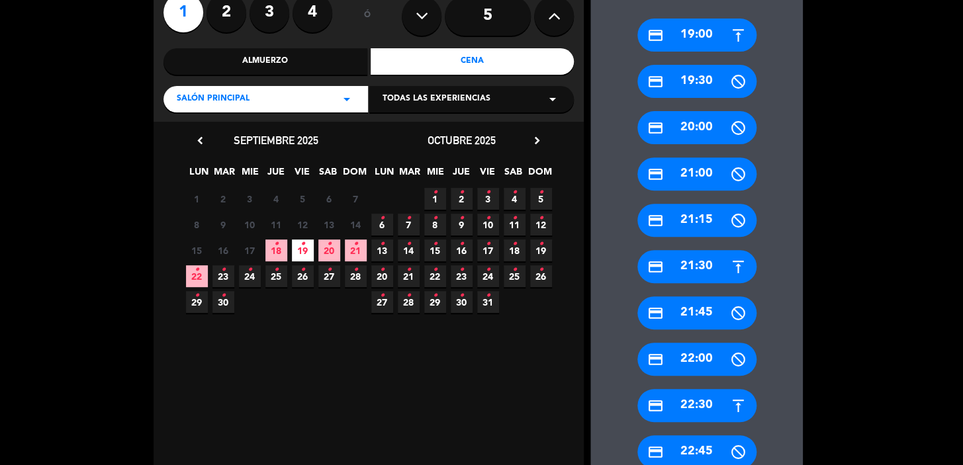
click at [678, 398] on div "credit_card 22:30" at bounding box center [696, 405] width 119 height 33
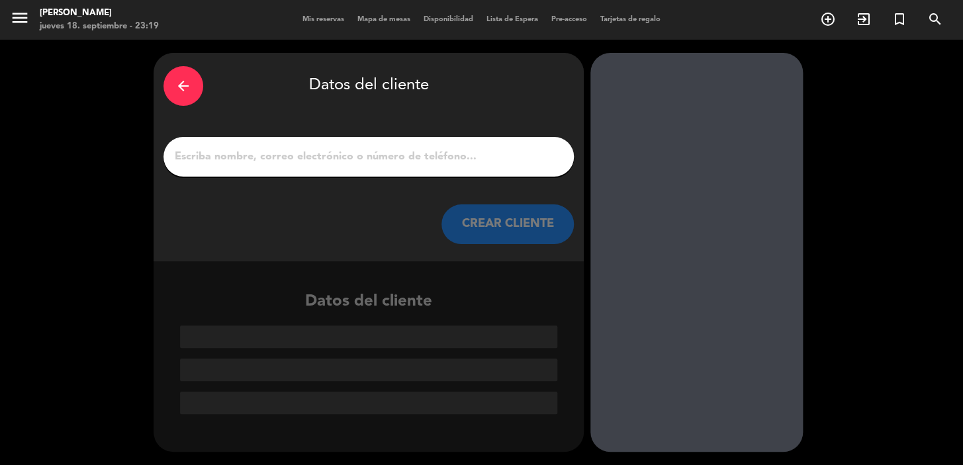
scroll to position [0, 0]
click at [467, 154] on input "1" at bounding box center [368, 157] width 391 height 19
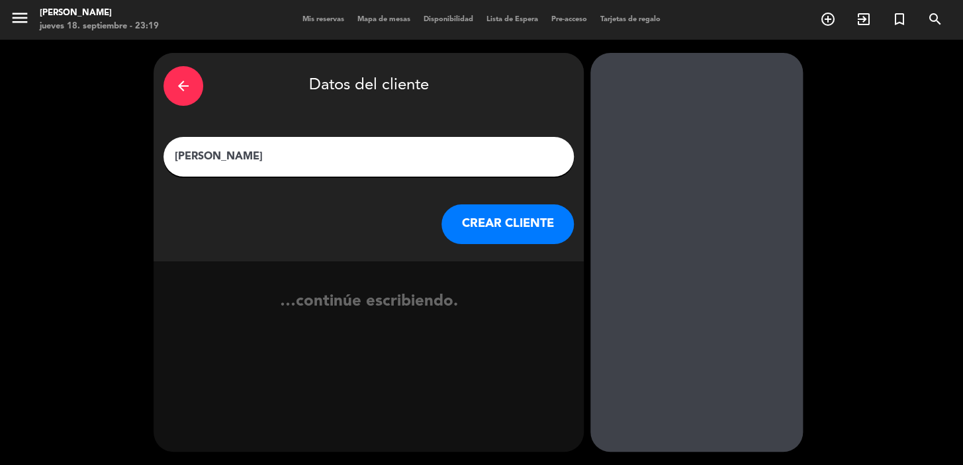
type input "nazzar"
click at [551, 226] on button "CREAR CLIENTE" at bounding box center [507, 225] width 132 height 40
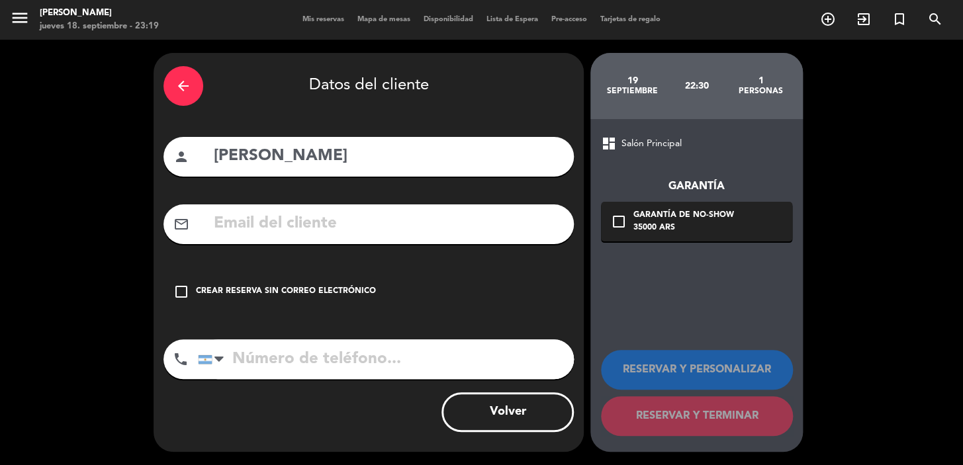
drag, startPoint x: 481, startPoint y: 212, endPoint x: 410, endPoint y: 233, distance: 73.3
paste input "nazzararratea@gmail.com"
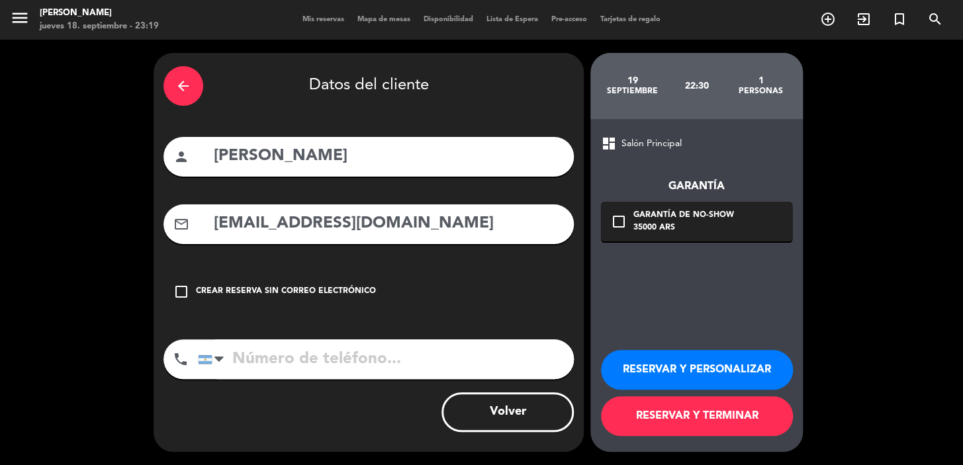
type input "nazzararratea@gmail.com"
click at [655, 371] on button "RESERVAR Y PERSONALIZAR" at bounding box center [697, 370] width 192 height 40
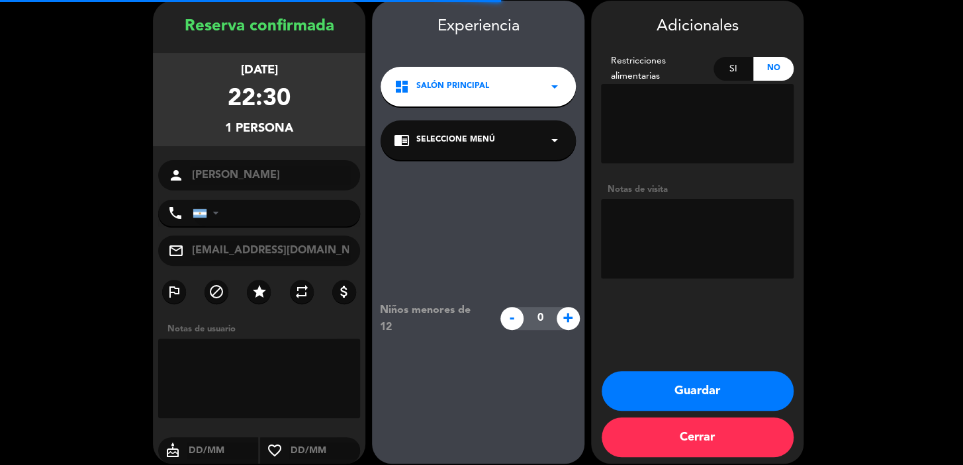
scroll to position [53, 0]
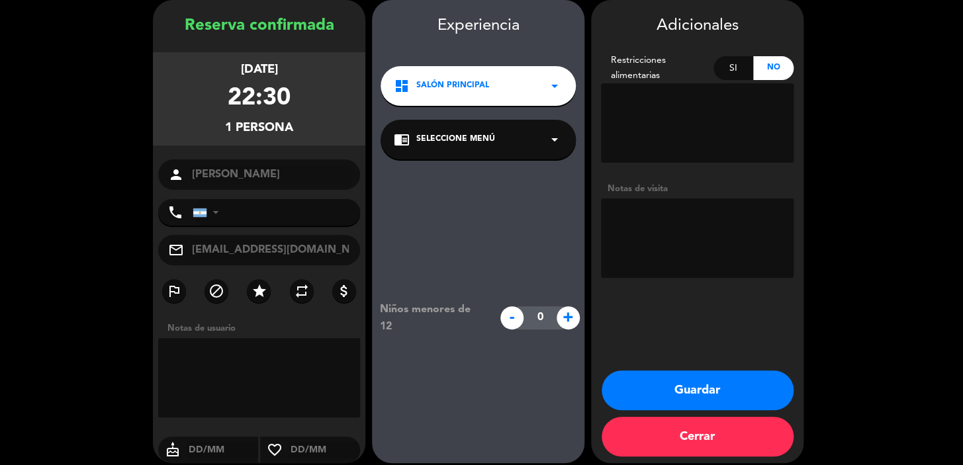
click at [686, 384] on button "Guardar" at bounding box center [698, 391] width 192 height 40
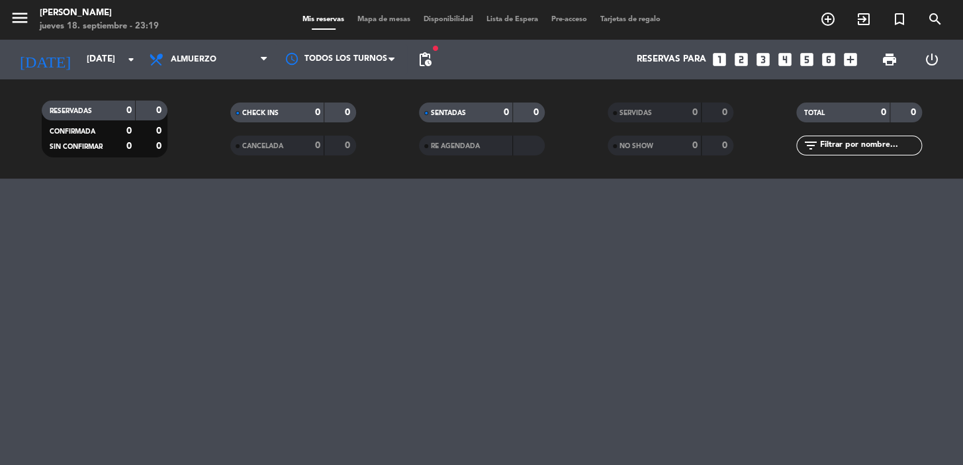
click at [722, 60] on icon "looks_one" at bounding box center [719, 59] width 17 height 17
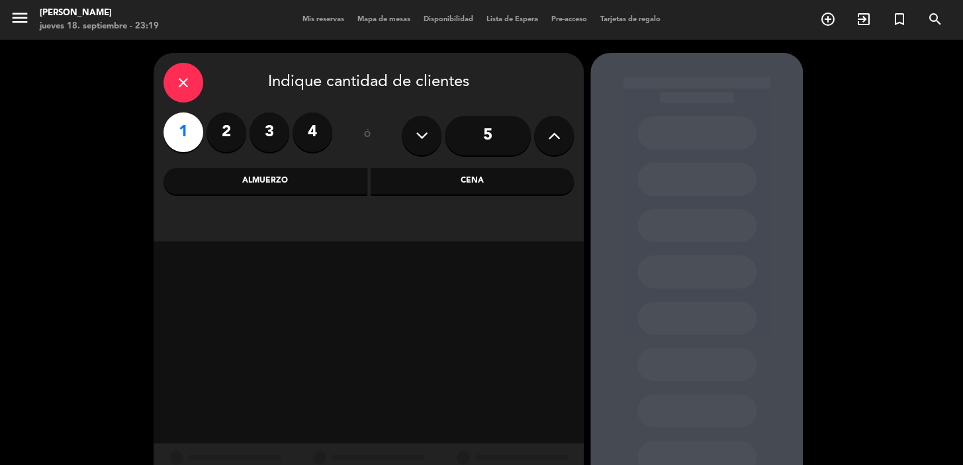
click at [325, 181] on div "Almuerzo" at bounding box center [265, 181] width 204 height 26
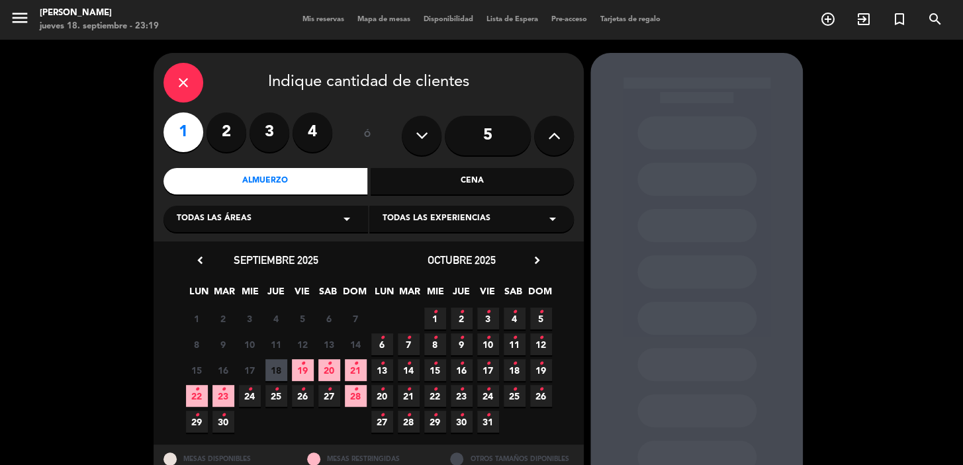
click at [326, 375] on span "20 •" at bounding box center [329, 370] width 22 height 22
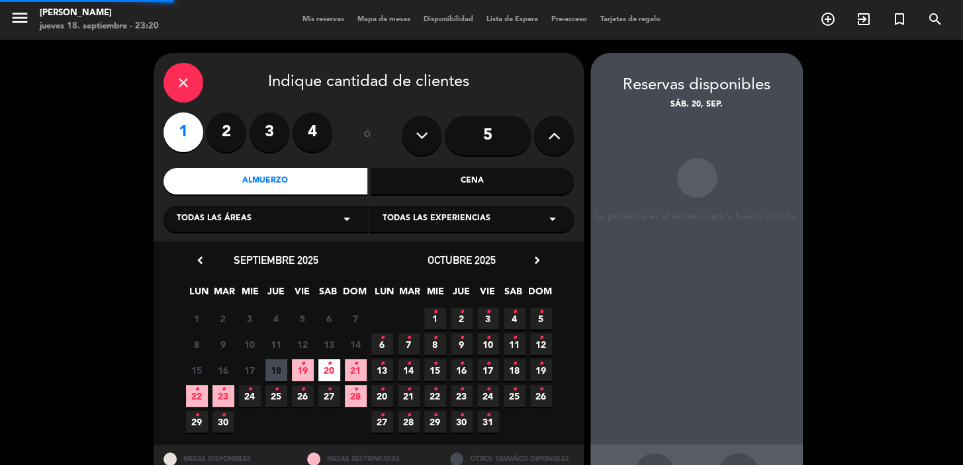
scroll to position [48, 0]
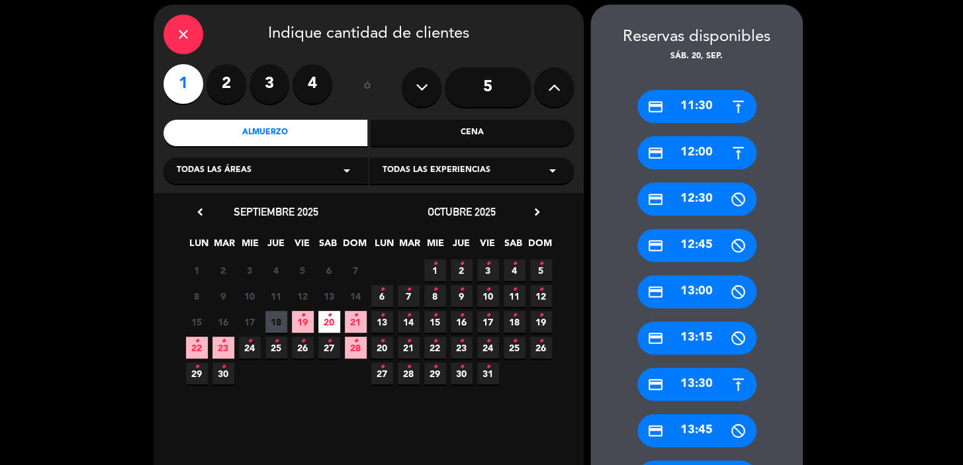
click at [687, 155] on div "credit_card 12:00" at bounding box center [696, 152] width 119 height 33
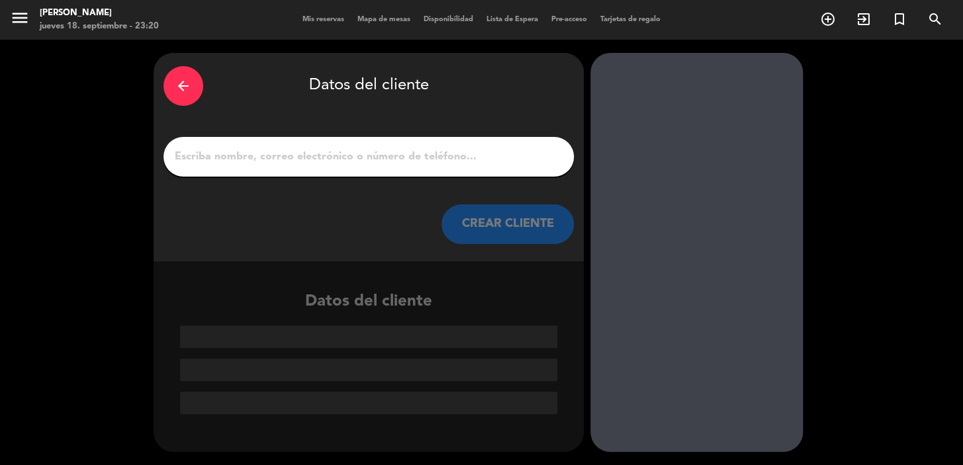
scroll to position [0, 0]
click at [455, 155] on input "1" at bounding box center [368, 157] width 391 height 19
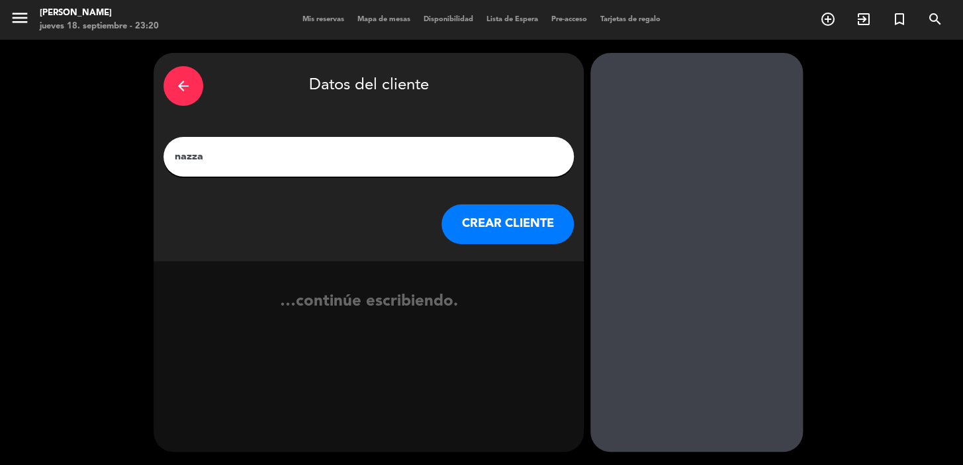
type input "nazzar"
click at [537, 220] on button "CREAR CLIENTE" at bounding box center [507, 225] width 132 height 40
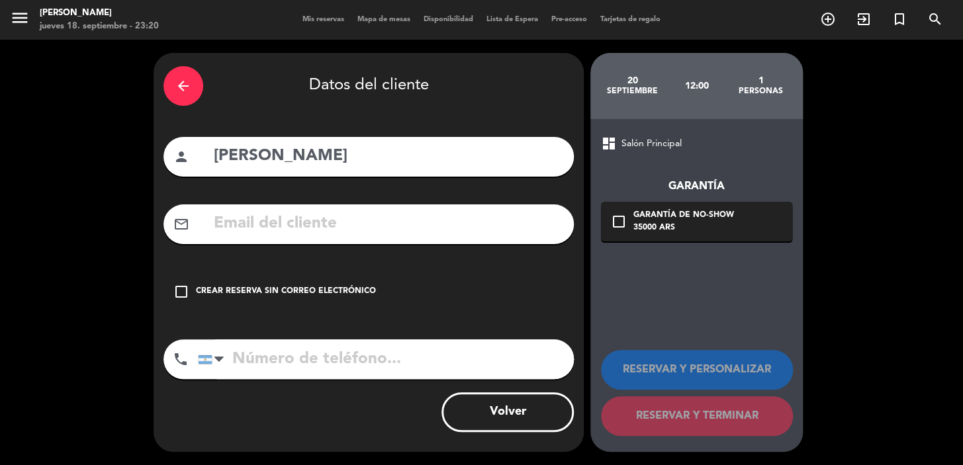
paste input "nazzararratea@gmail.com"
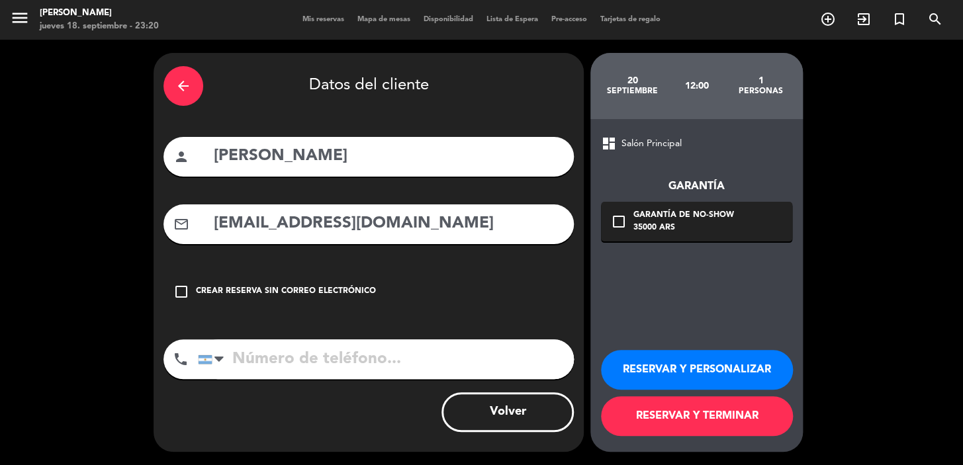
type input "nazzararratea@gmail.com"
click at [680, 375] on button "RESERVAR Y PERSONALIZAR" at bounding box center [697, 370] width 192 height 40
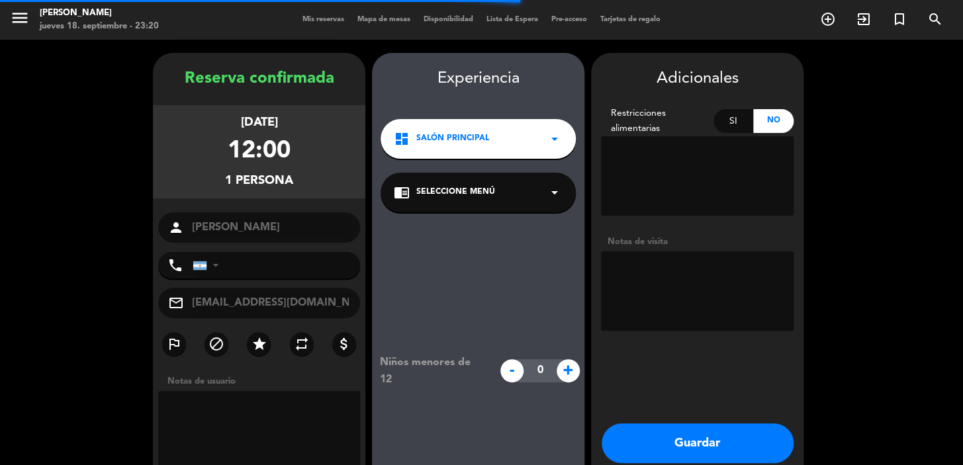
scroll to position [53, 0]
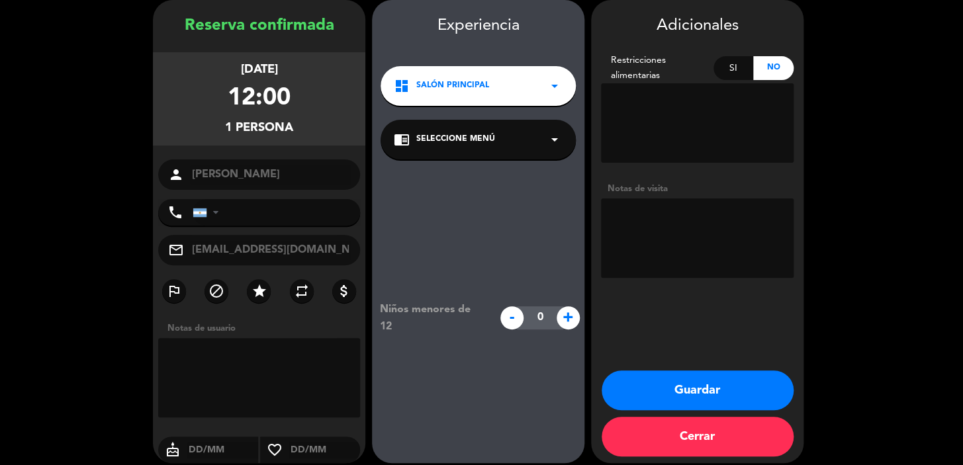
click at [682, 384] on button "Guardar" at bounding box center [698, 391] width 192 height 40
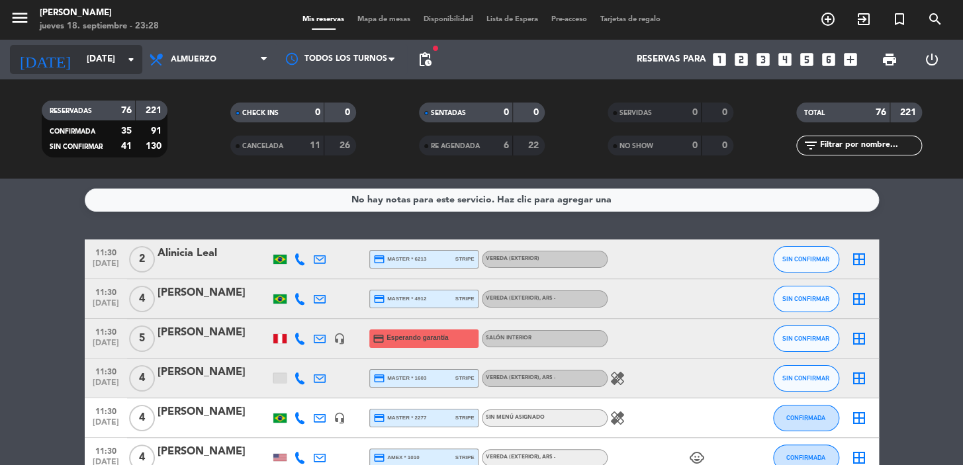
click at [84, 54] on input "[DATE] sep." at bounding box center [138, 60] width 117 height 24
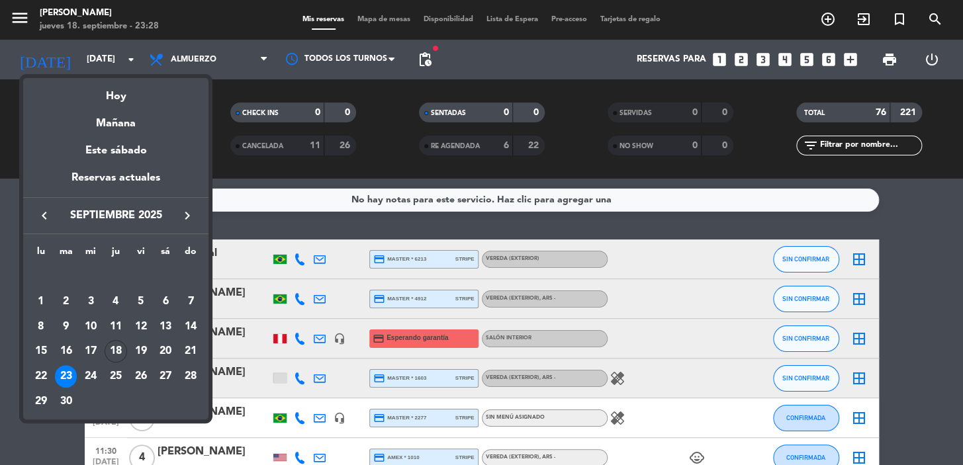
click at [141, 351] on div "19" at bounding box center [141, 351] width 23 height 23
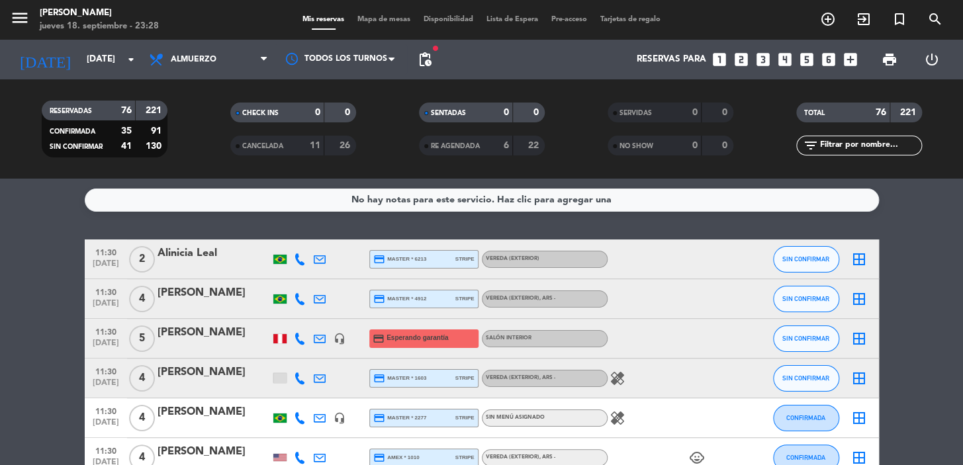
type input "vie. [DATE]"
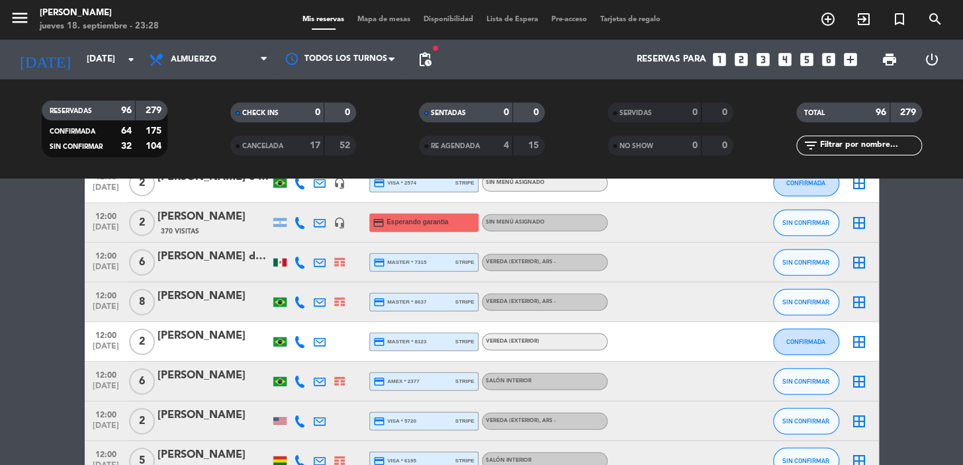
scroll to position [1805, 0]
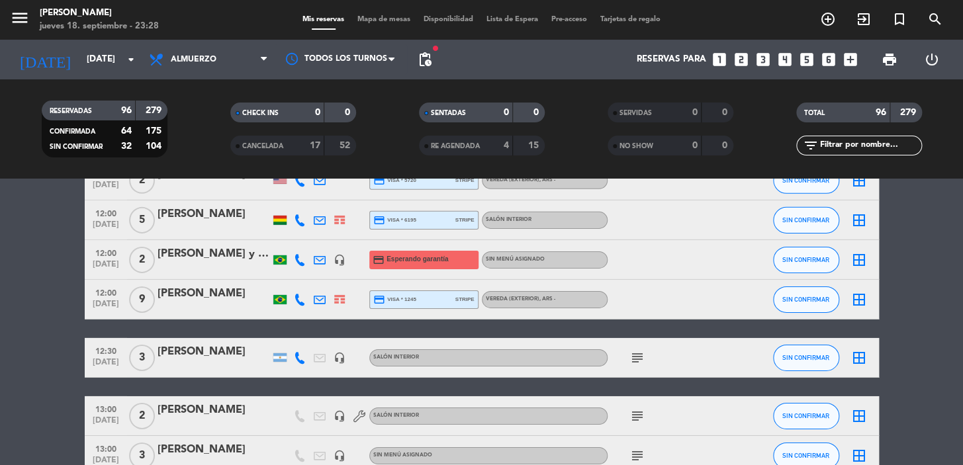
click at [632, 364] on icon "subject" at bounding box center [637, 358] width 16 height 16
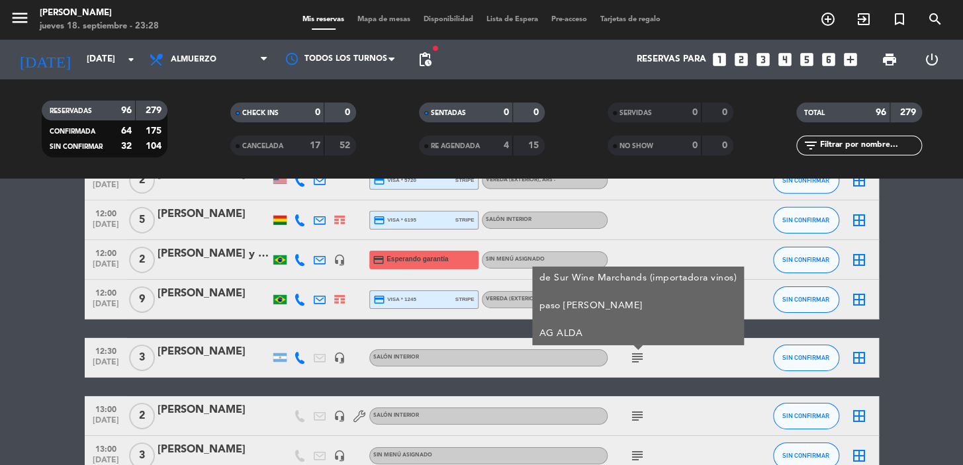
scroll to position [1925, 0]
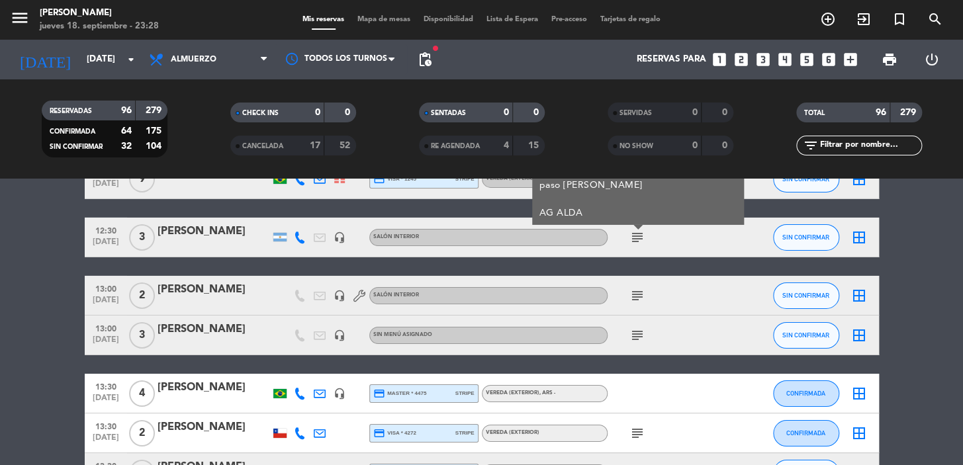
click at [641, 297] on icon "subject" at bounding box center [637, 296] width 16 height 16
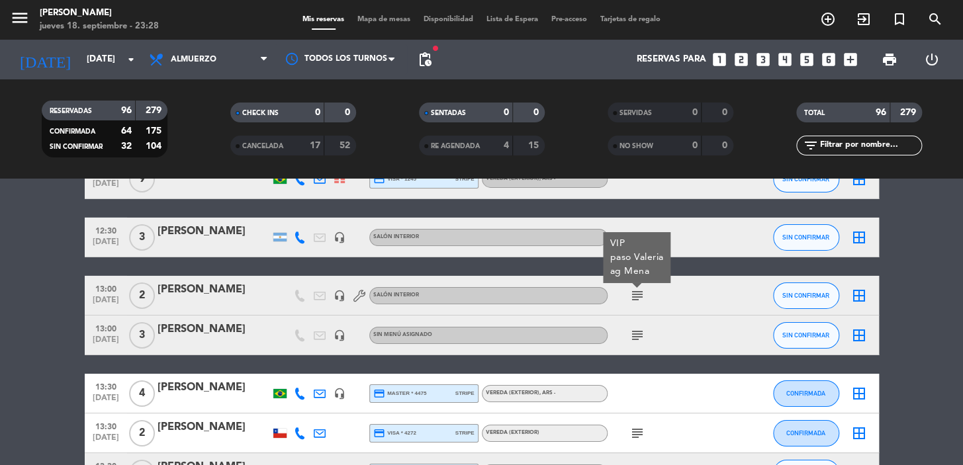
click at [638, 332] on icon "subject" at bounding box center [637, 336] width 16 height 16
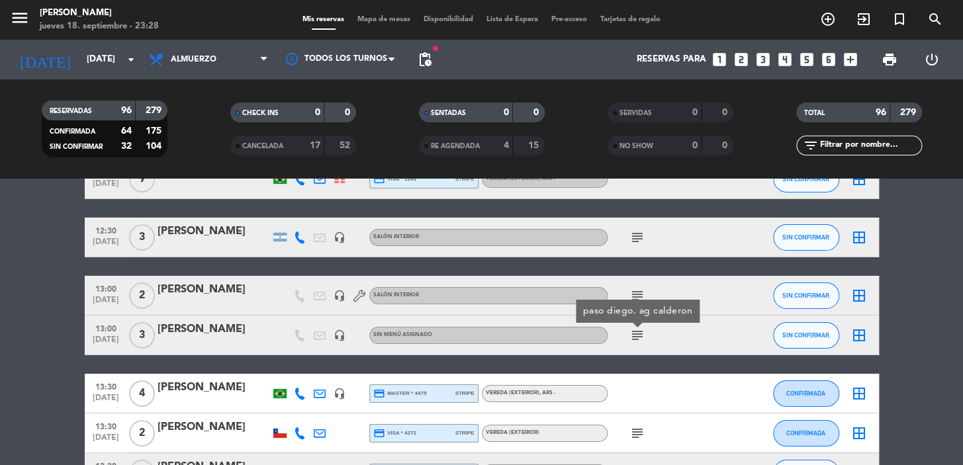
click at [639, 297] on icon "subject" at bounding box center [637, 296] width 16 height 16
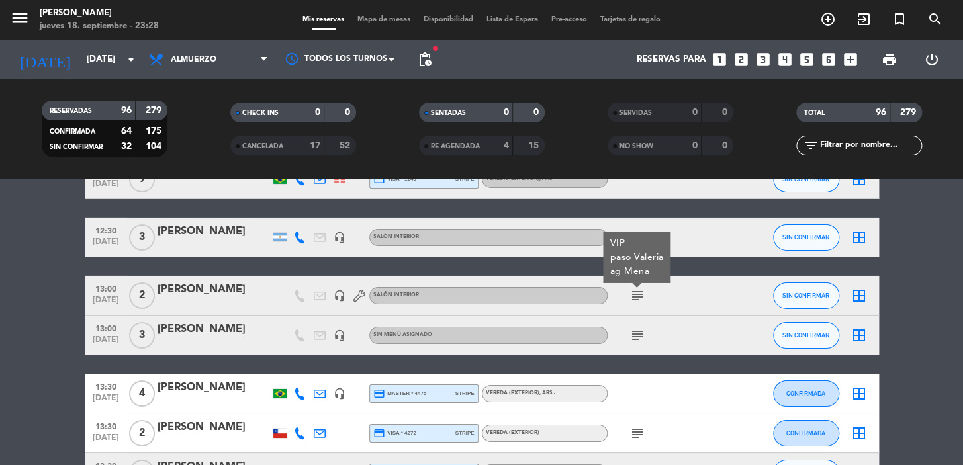
click at [634, 346] on div "subject" at bounding box center [667, 335] width 119 height 39
click at [630, 340] on icon "subject" at bounding box center [637, 336] width 16 height 16
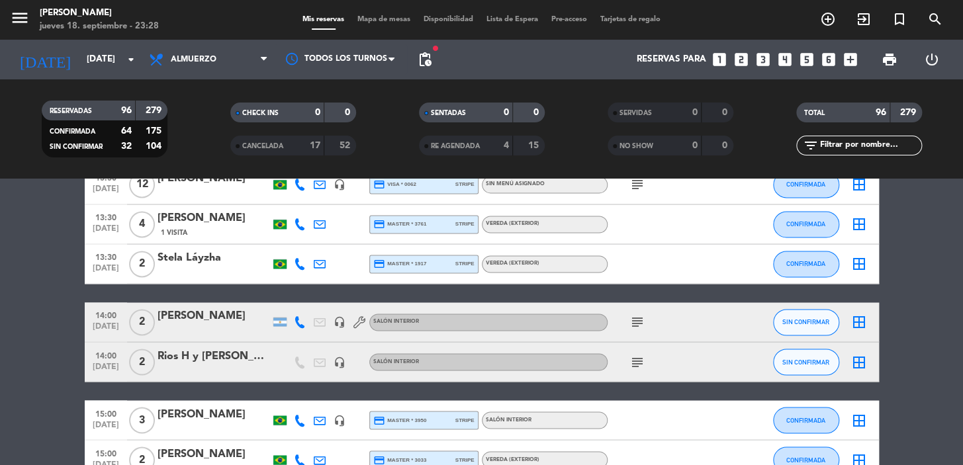
scroll to position [2888, 0]
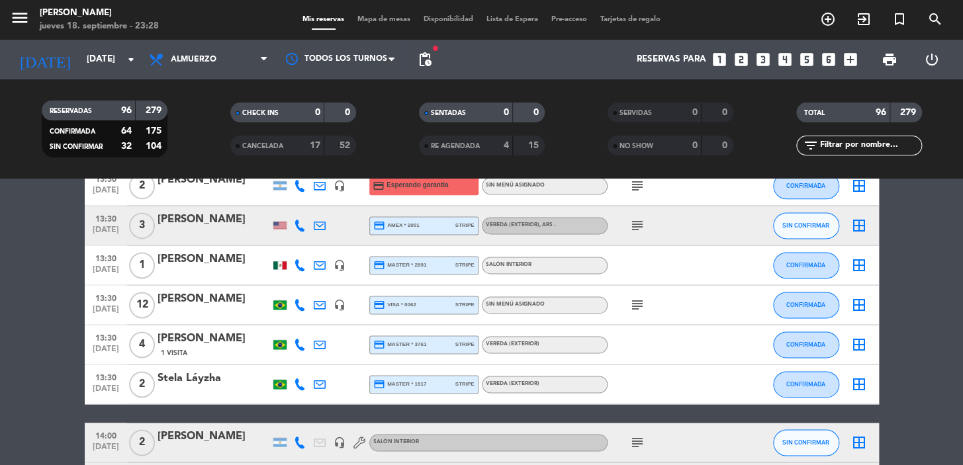
click at [638, 295] on div "subject" at bounding box center [667, 304] width 119 height 39
click at [631, 297] on icon "subject" at bounding box center [637, 305] width 16 height 16
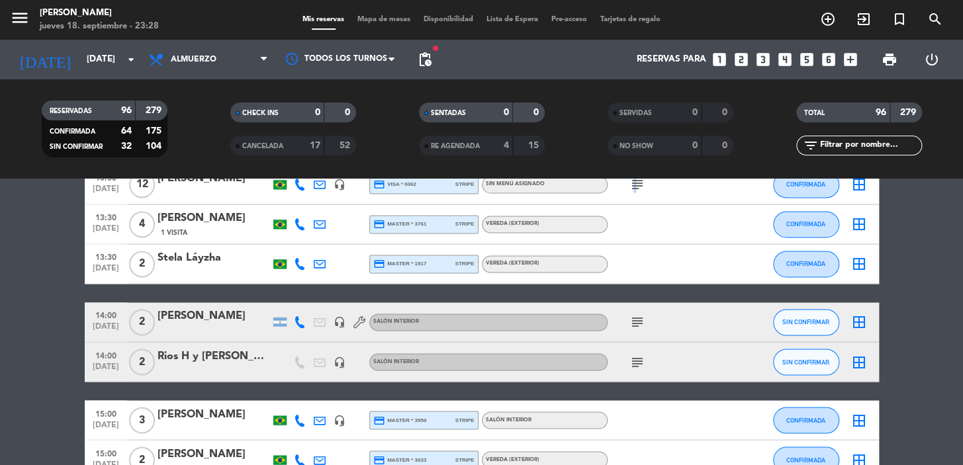
click at [633, 319] on icon "subject" at bounding box center [637, 322] width 16 height 16
click at [633, 361] on icon "subject" at bounding box center [637, 362] width 16 height 16
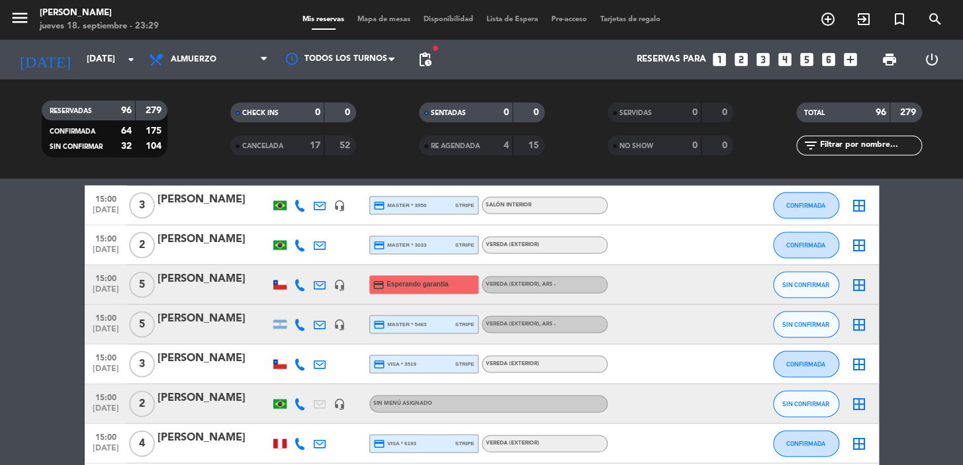
scroll to position [3764, 0]
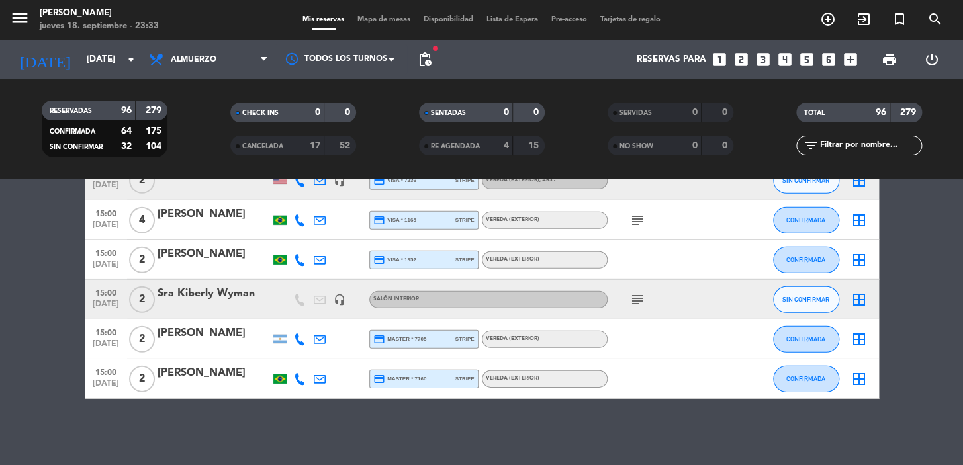
click at [717, 53] on icon "looks_one" at bounding box center [719, 59] width 17 height 17
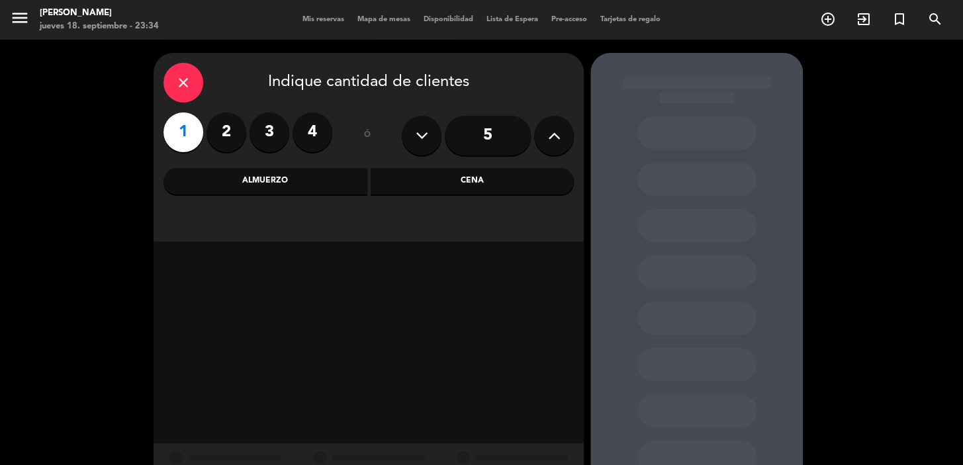
click at [410, 185] on div "Cena" at bounding box center [473, 181] width 204 height 26
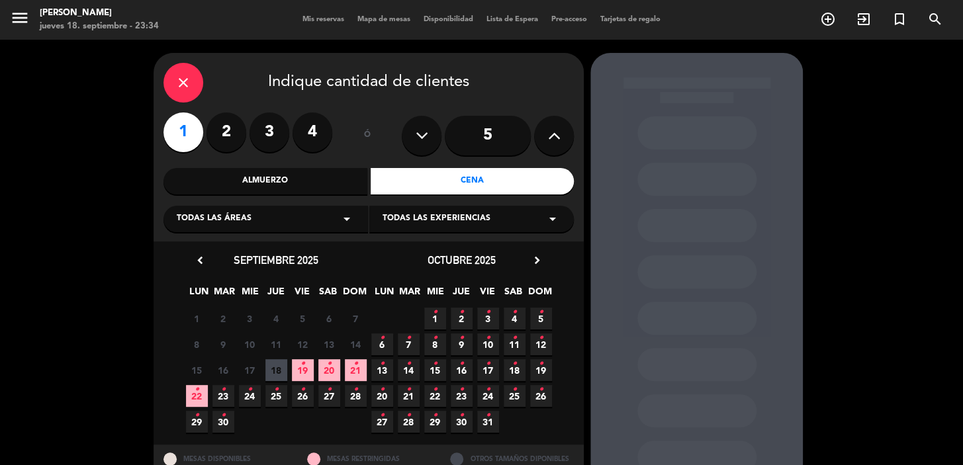
click at [187, 389] on span "22 •" at bounding box center [197, 396] width 22 height 22
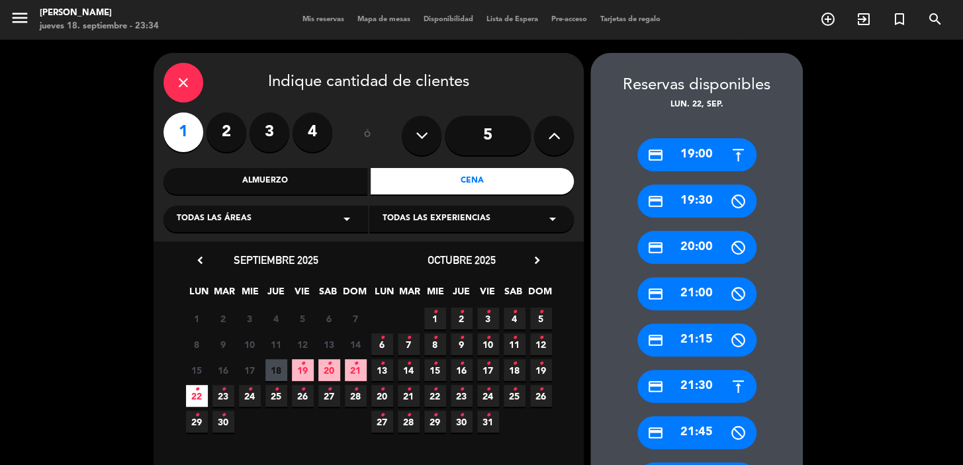
click at [695, 158] on div "credit_card 19:00" at bounding box center [696, 154] width 119 height 33
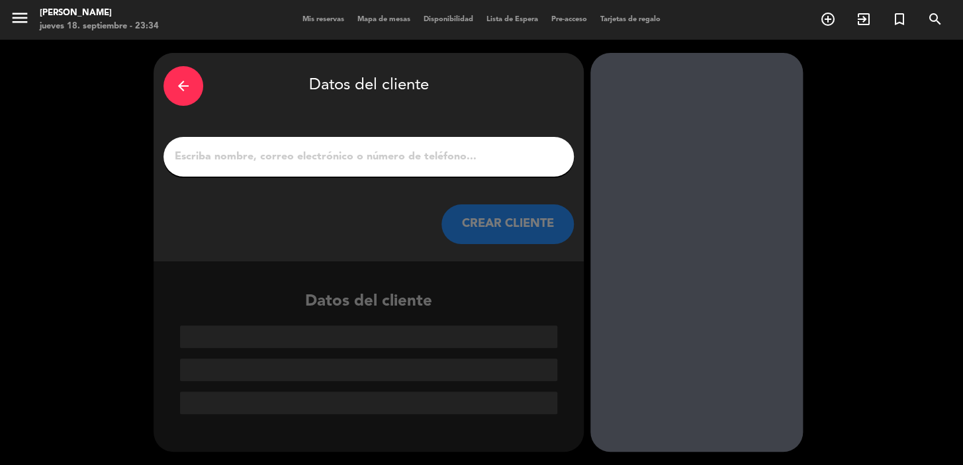
paste input "Alex Brito"
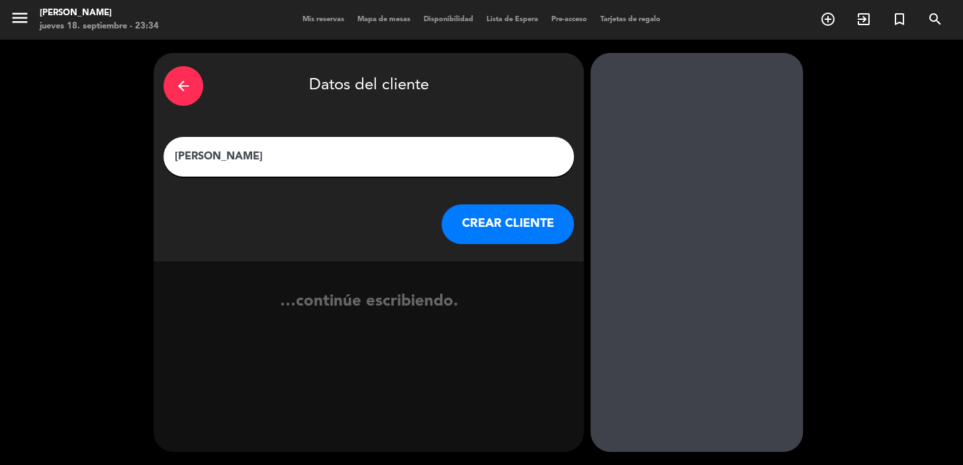
type input "Alex Brito"
click at [512, 226] on button "CREAR CLIENTE" at bounding box center [507, 225] width 132 height 40
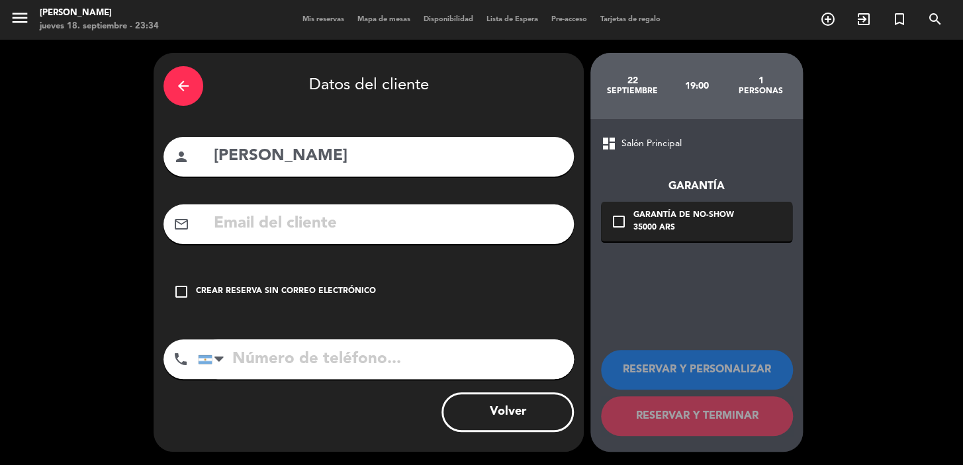
drag, startPoint x: 312, startPoint y: 212, endPoint x: 282, endPoint y: 214, distance: 29.9
paste input "britoalex2006@gmail.com"
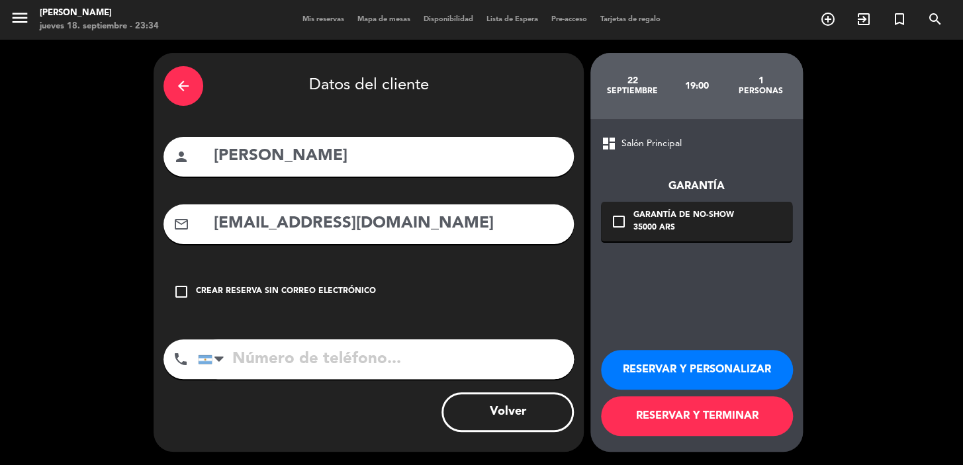
type input "britoalex2006@gmail.com"
paste input "+50763401058"
type input "+50763401058"
click at [708, 225] on div "35000 ARS" at bounding box center [683, 228] width 101 height 13
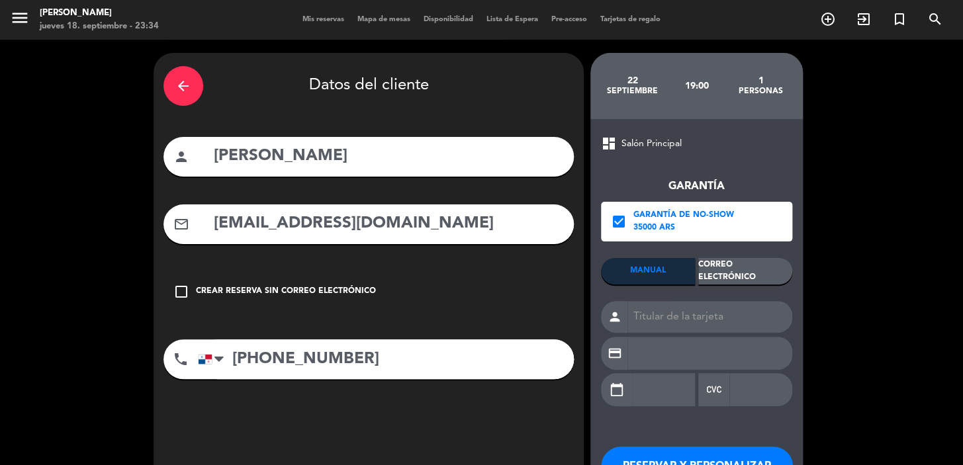
click at [739, 273] on div "Correo Electrónico" at bounding box center [745, 271] width 94 height 26
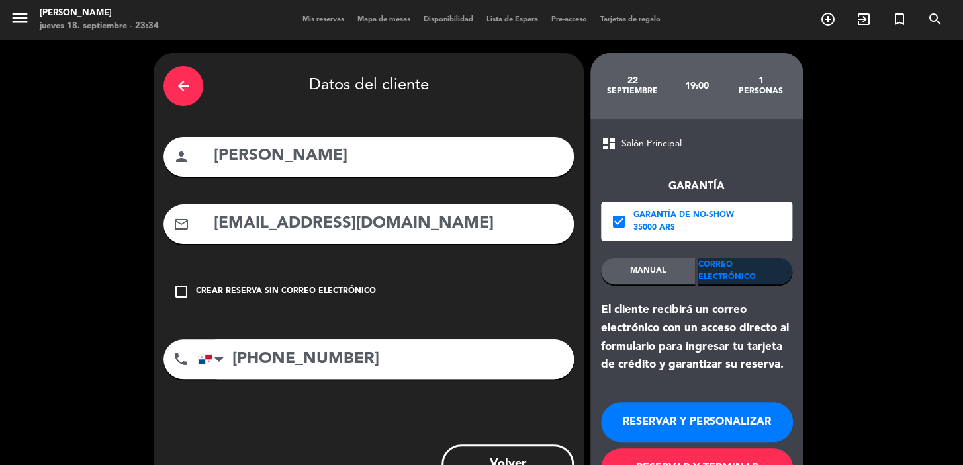
click at [688, 415] on button "RESERVAR Y PERSONALIZAR" at bounding box center [697, 422] width 192 height 40
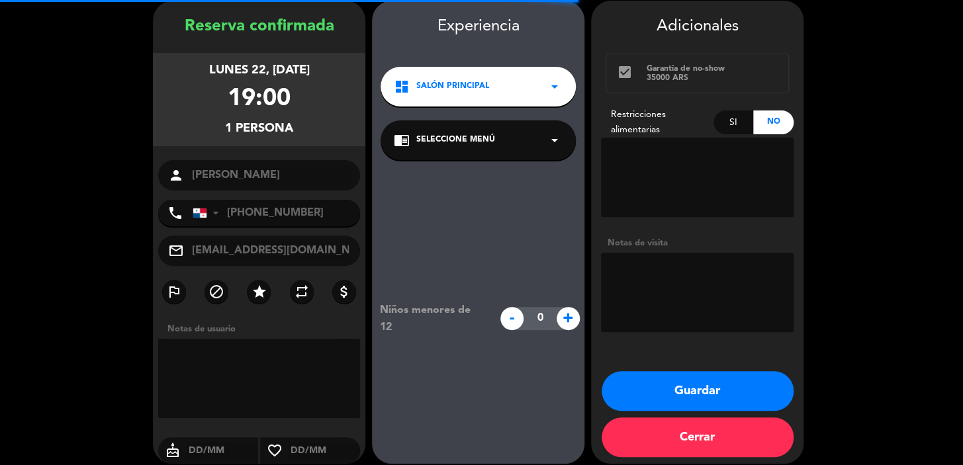
scroll to position [53, 0]
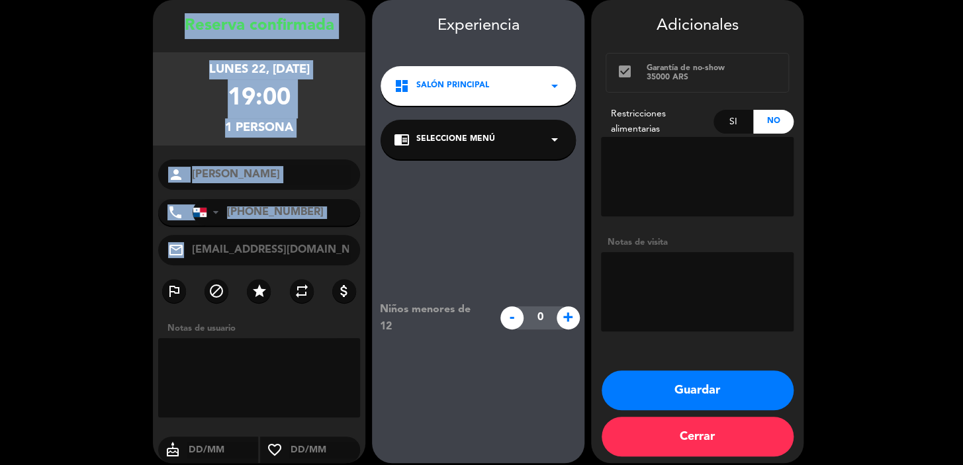
drag, startPoint x: 172, startPoint y: 26, endPoint x: 324, endPoint y: 240, distance: 261.5
click at [324, 240] on div "Reserva confirmada lunes 22, sep. 2025 19:00 1 persona person Alex Brito phone …" at bounding box center [259, 244] width 212 height 463
copy div "Reserva confirmada lunes 22, sep. 2025 19:00 1 persona person phone United Stat…"
click at [698, 391] on button "Guardar" at bounding box center [698, 391] width 192 height 40
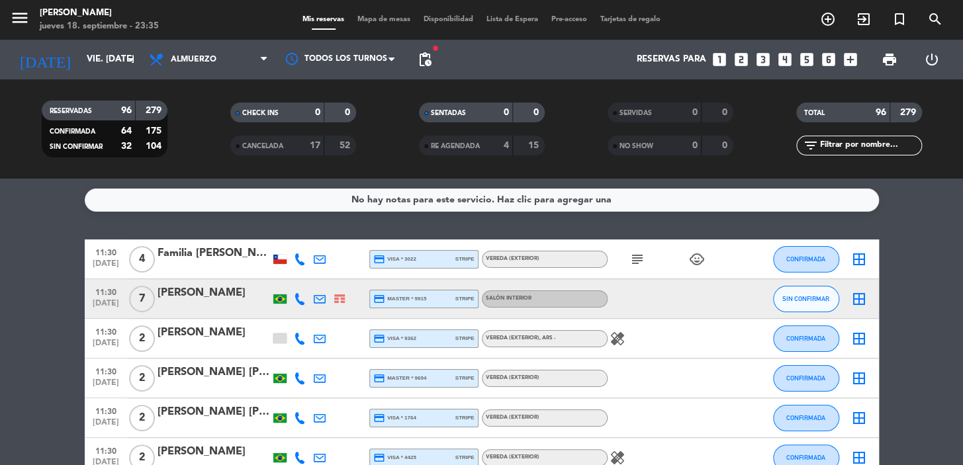
click at [742, 56] on icon "looks_two" at bounding box center [741, 59] width 17 height 17
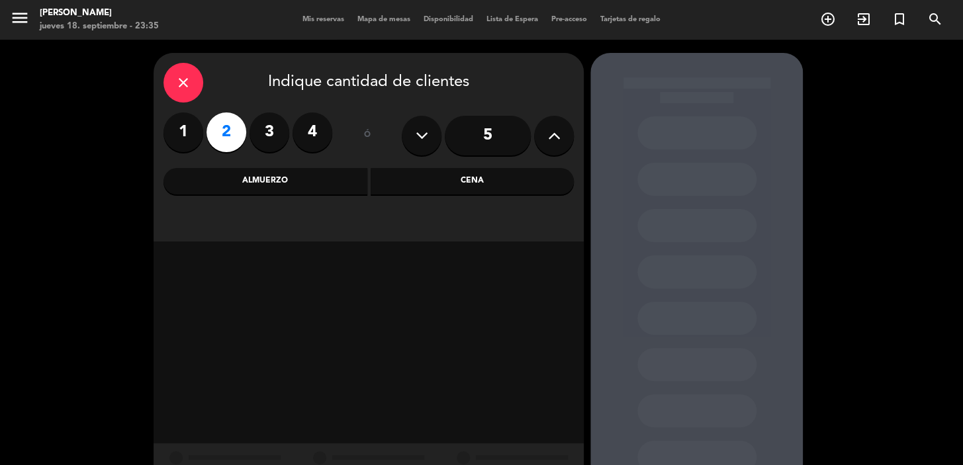
click at [347, 183] on div "Almuerzo" at bounding box center [265, 181] width 204 height 26
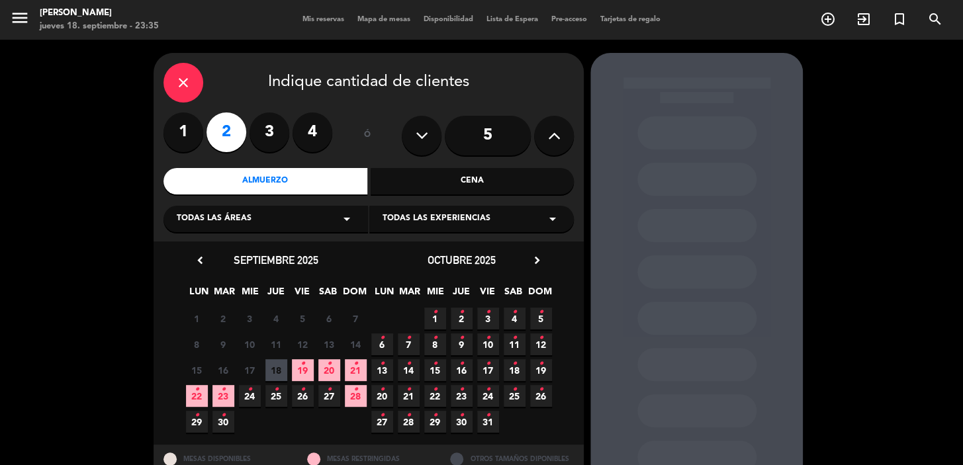
click at [510, 319] on span "4 •" at bounding box center [515, 319] width 22 height 22
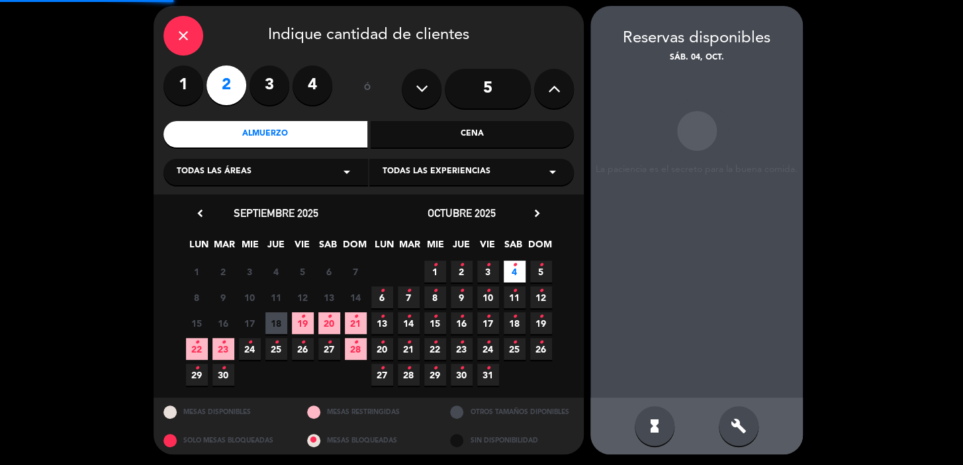
scroll to position [48, 0]
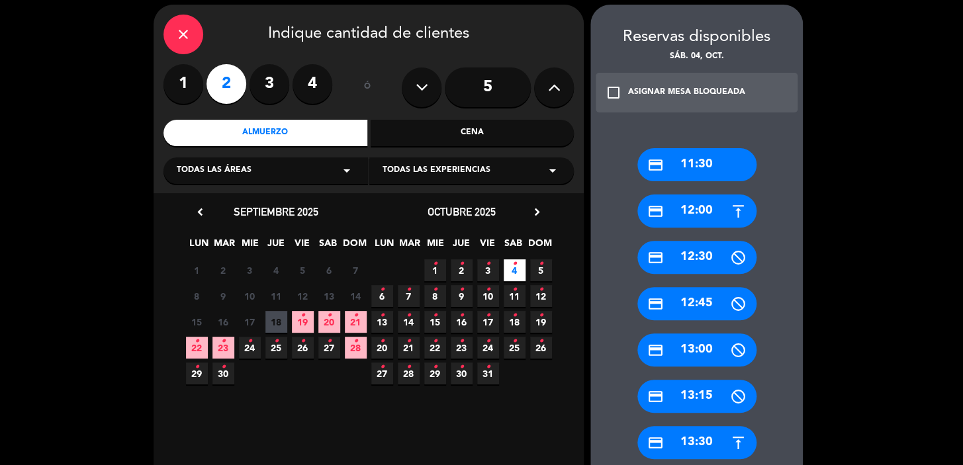
click at [668, 210] on div "credit_card 12:00" at bounding box center [696, 211] width 119 height 33
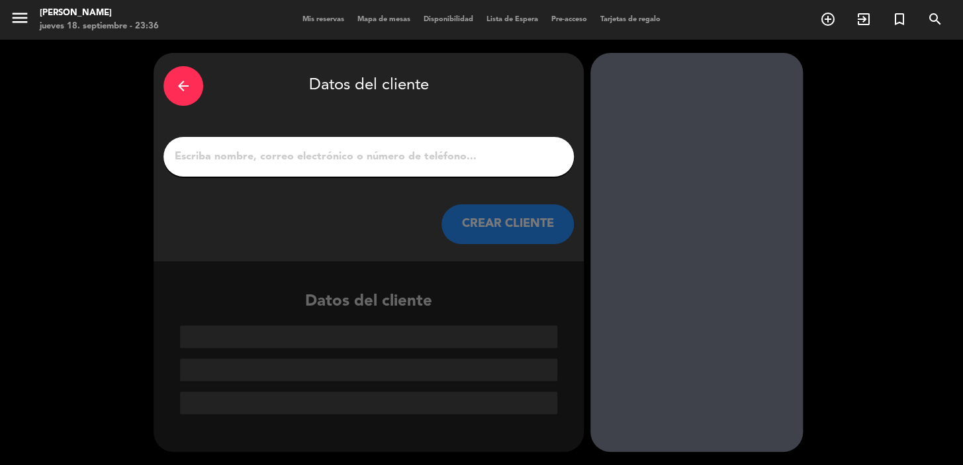
scroll to position [0, 0]
paste input "Martin de Leon"
type input "Martin de Leon"
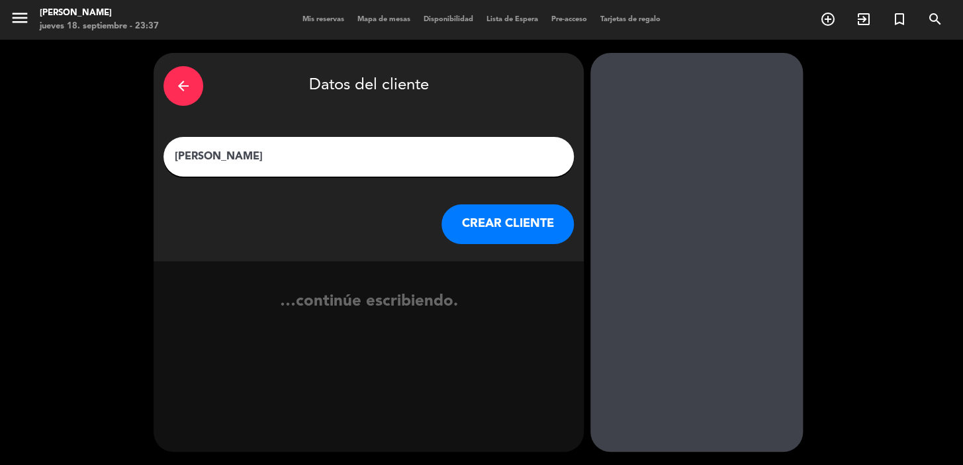
click at [495, 223] on button "CREAR CLIENTE" at bounding box center [507, 225] width 132 height 40
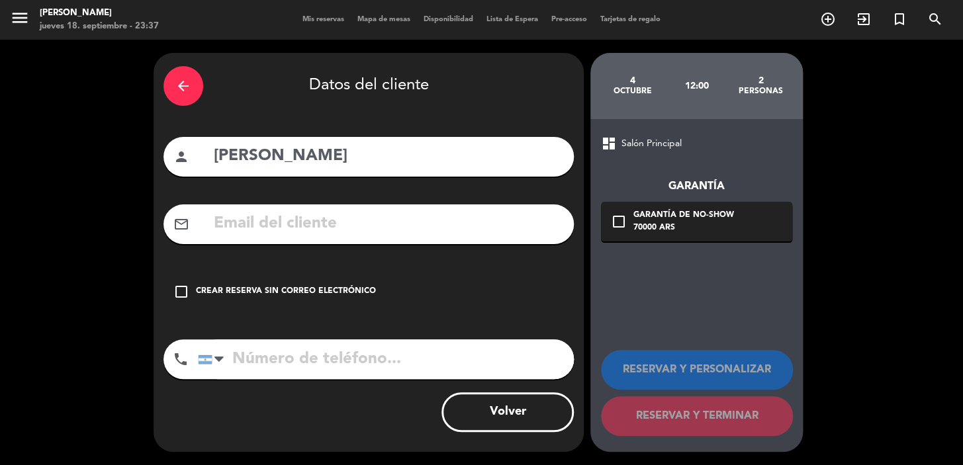
paste input "alonsodeleonss@gmail.com"
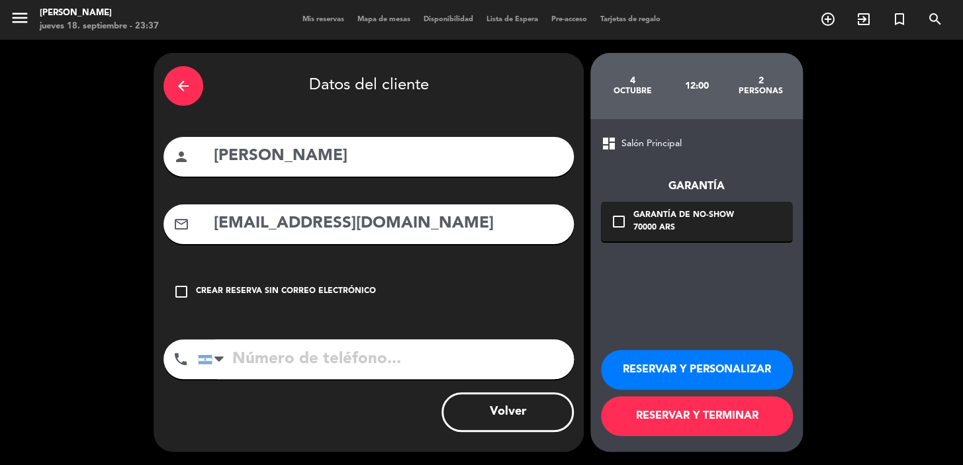
type input "alonsodeleonss@gmail.com"
paste input "52-812202-7023"
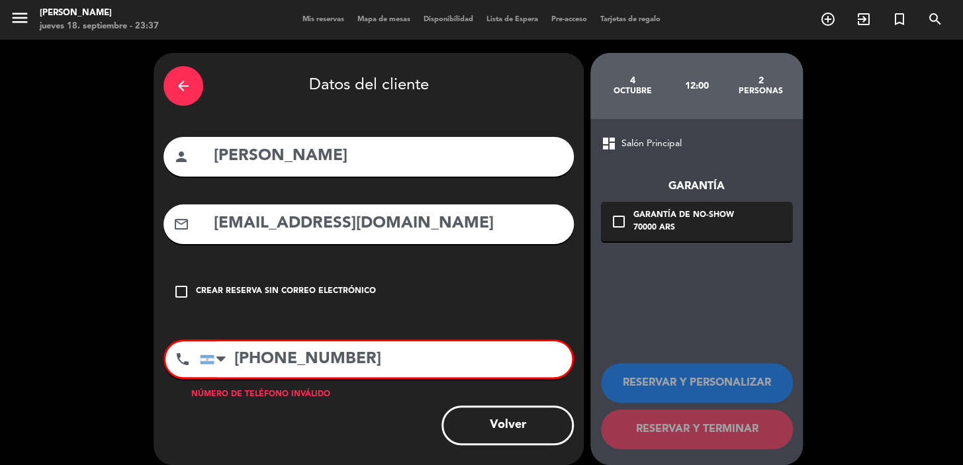
click at [236, 355] on input "52-812202-7023" at bounding box center [386, 360] width 372 height 36
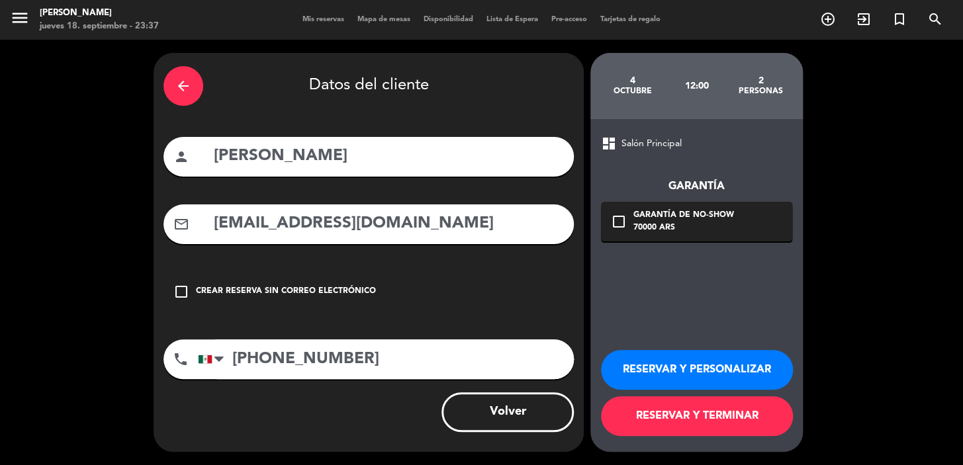
type input "+52-812202-7023"
click at [690, 226] on div "70000 ARS" at bounding box center [683, 228] width 101 height 13
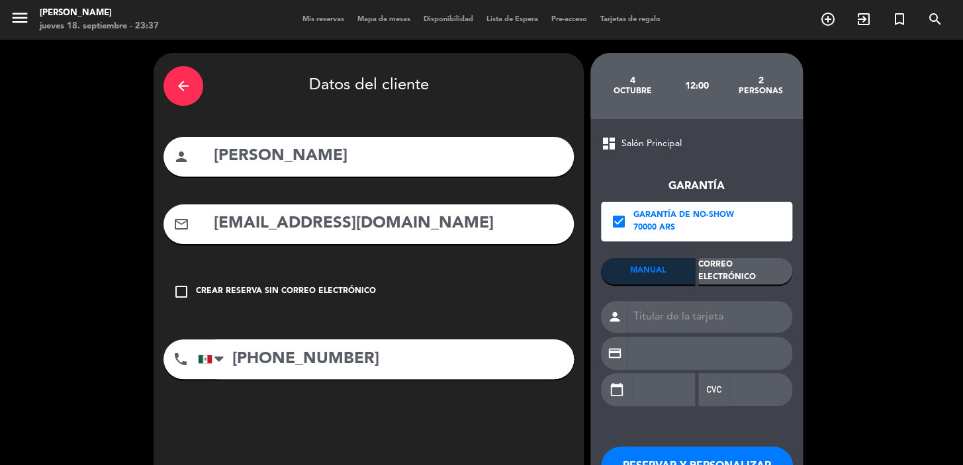
click at [730, 269] on div "Correo Electrónico" at bounding box center [745, 271] width 94 height 26
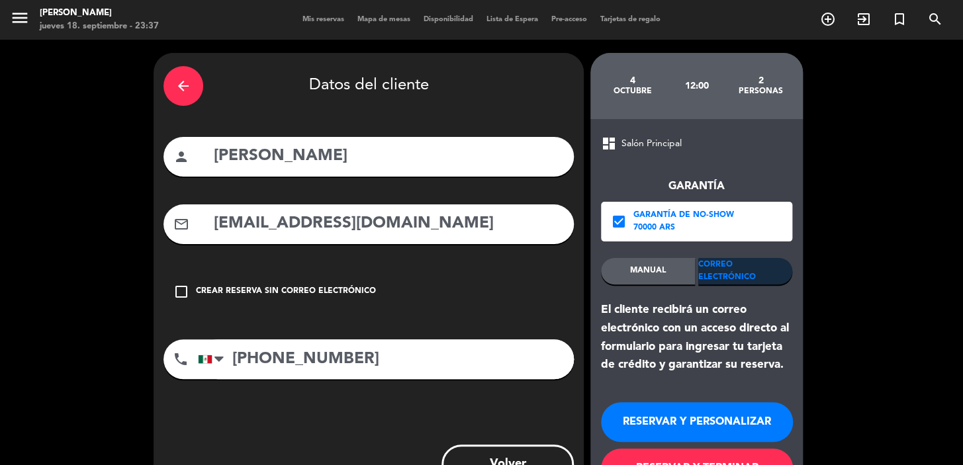
click at [708, 411] on button "RESERVAR Y PERSONALIZAR" at bounding box center [697, 422] width 192 height 40
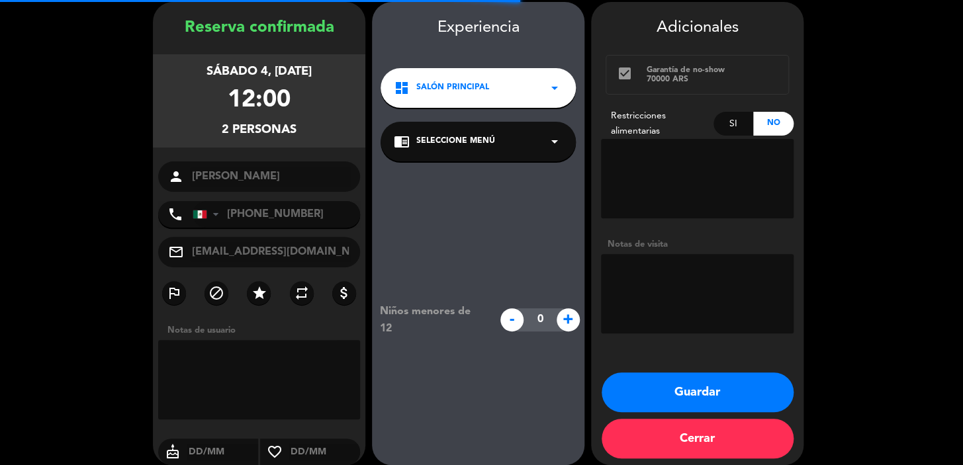
scroll to position [53, 0]
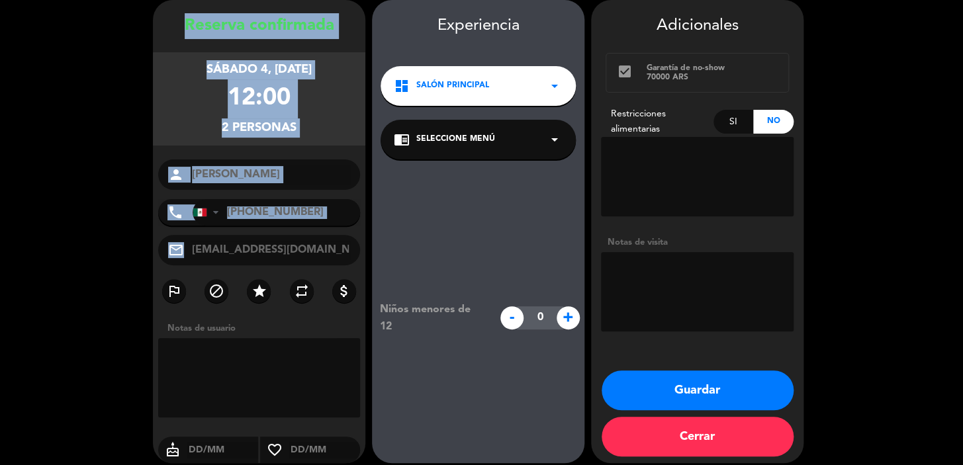
drag, startPoint x: 189, startPoint y: 27, endPoint x: 278, endPoint y: 236, distance: 226.8
click at [278, 236] on div "Reserva confirmada sábado 4, oct. 2025 12:00 2 personas person Martin de Leon p…" at bounding box center [259, 244] width 212 height 463
copy div "Reserva confirmada sábado 4, oct. 2025 12:00 2 personas person phone United Sta…"
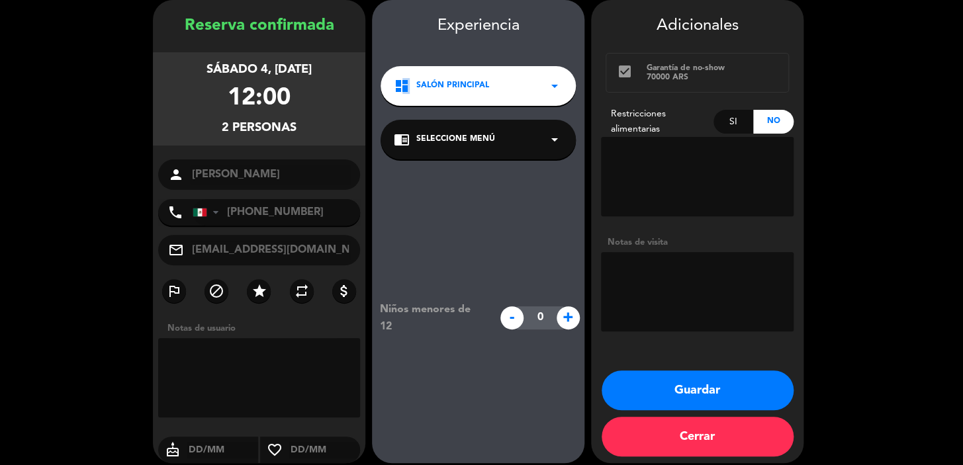
drag, startPoint x: 400, startPoint y: 74, endPoint x: 407, endPoint y: 78, distance: 8.3
click at [407, 78] on div "dashboard Salón Principal arrow_drop_down" at bounding box center [478, 86] width 195 height 40
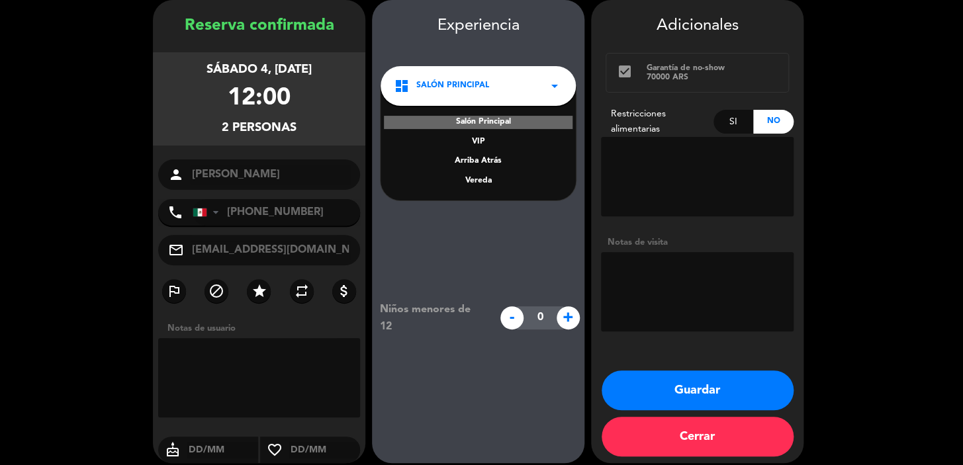
click at [467, 179] on div "Vereda" at bounding box center [478, 181] width 169 height 13
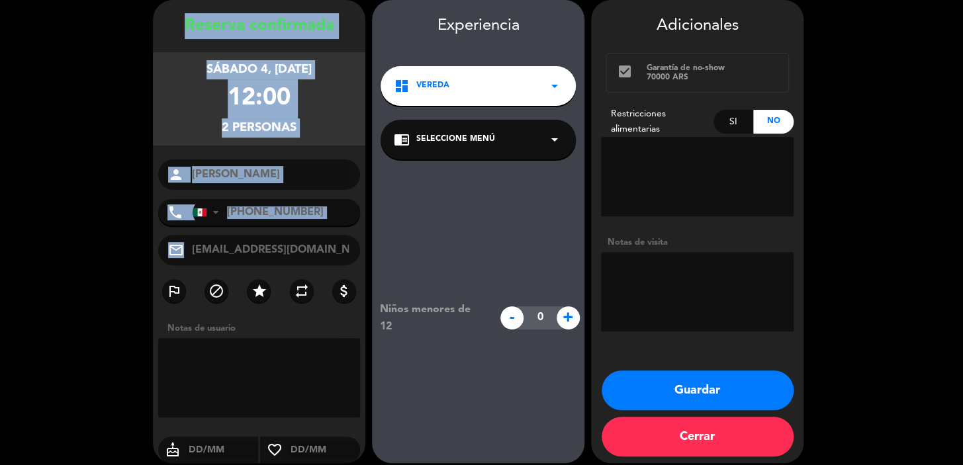
drag, startPoint x: 175, startPoint y: 19, endPoint x: 316, endPoint y: 259, distance: 279.5
click at [316, 259] on div "Reserva confirmada sábado 4, oct. 2025 12:00 2 personas person Martin de Leon p…" at bounding box center [259, 244] width 212 height 463
copy div "Reserva confirmada sábado 4, oct. 2025 12:00 2 personas person phone United Sta…"
click at [686, 385] on button "Guardar" at bounding box center [698, 391] width 192 height 40
